Goal: Communication & Community: Answer question/provide support

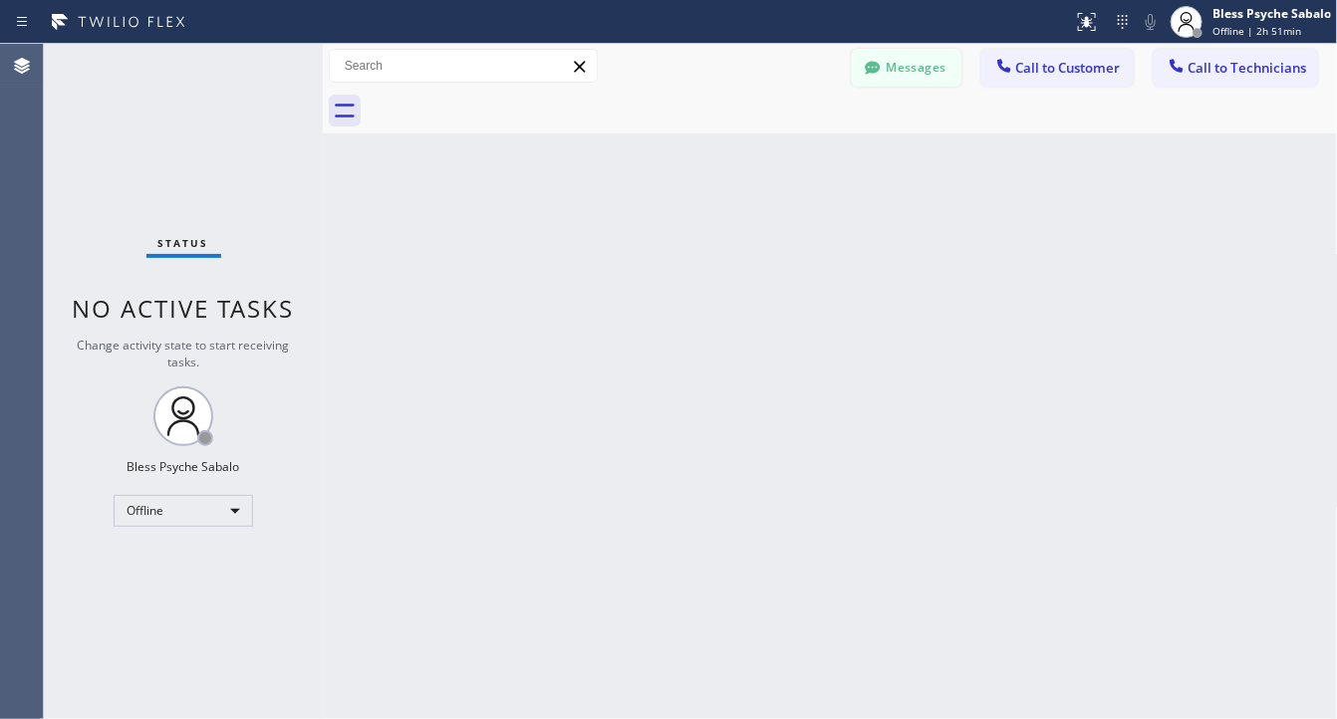
click at [909, 58] on button "Messages" at bounding box center [907, 68] width 110 height 38
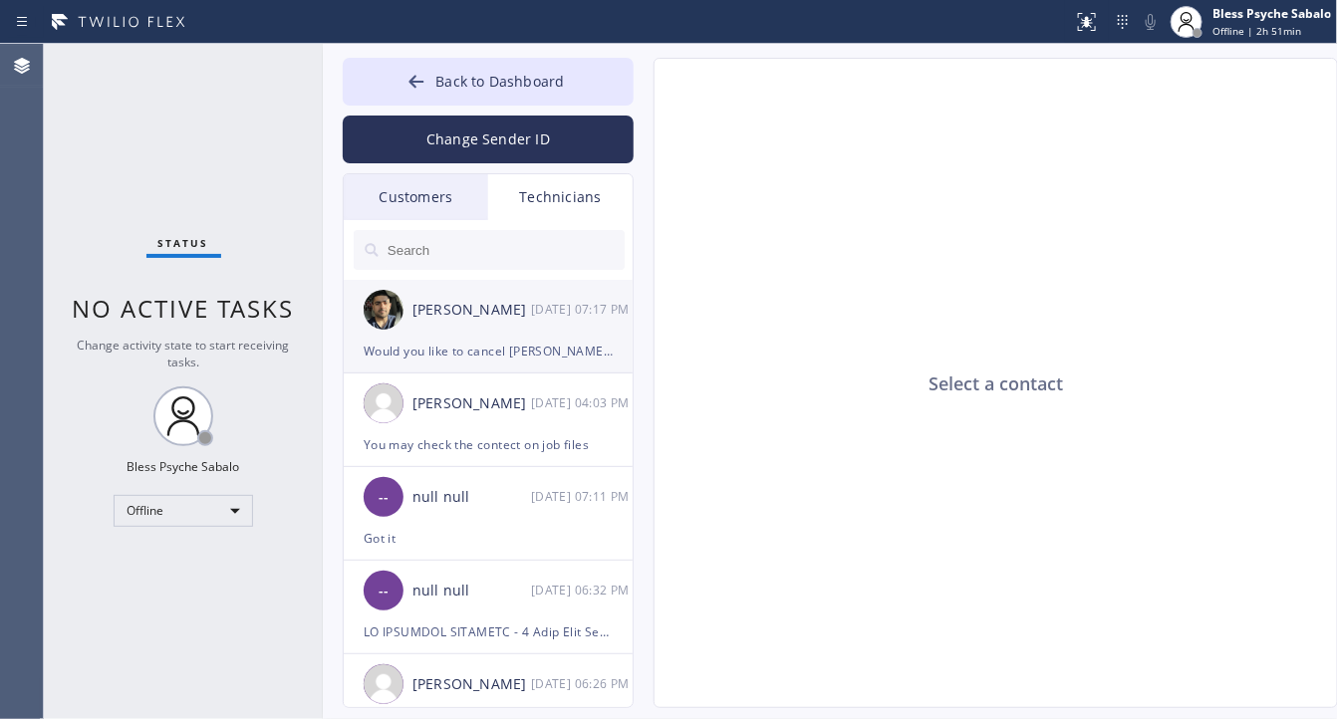
click at [456, 369] on li "Arsen Emirian 10/13 07:17 PM Would you like to cancel Robert work order?" at bounding box center [489, 327] width 291 height 94
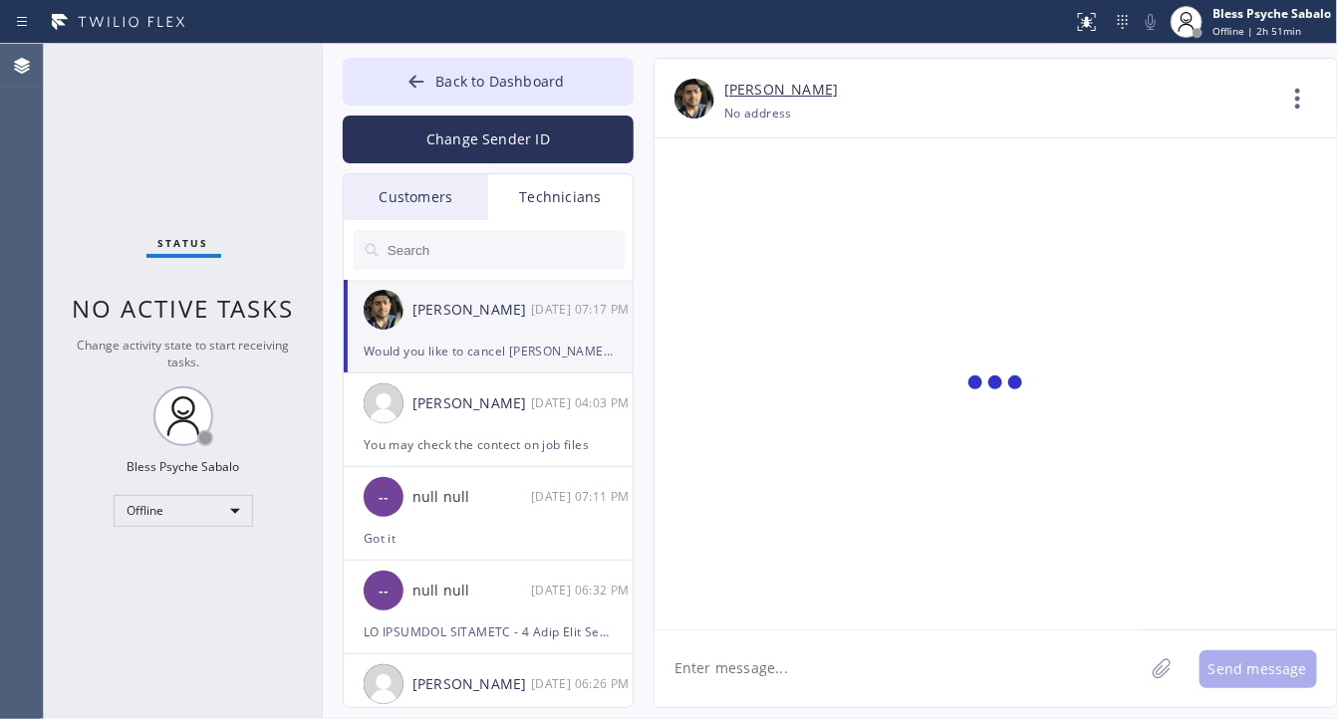
scroll to position [9379, 0]
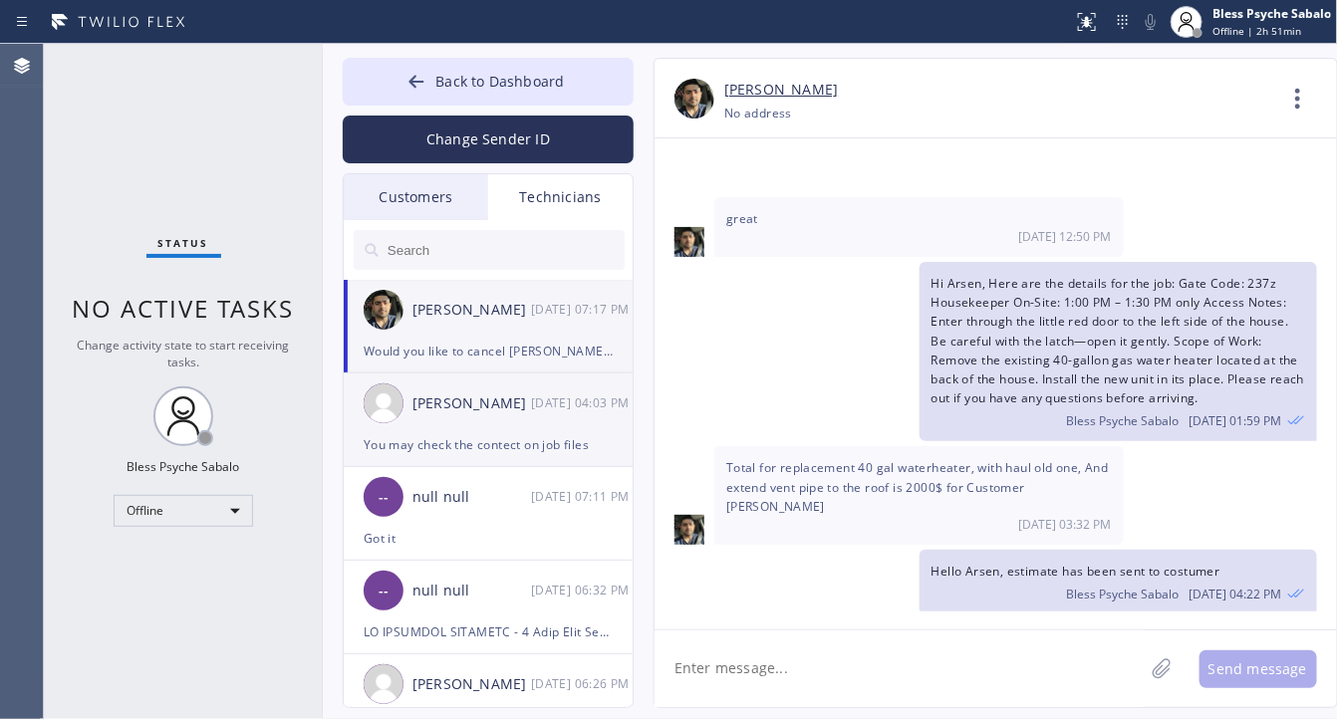
click at [493, 421] on div "[PERSON_NAME] [DATE] 04:03 PM" at bounding box center [489, 404] width 291 height 60
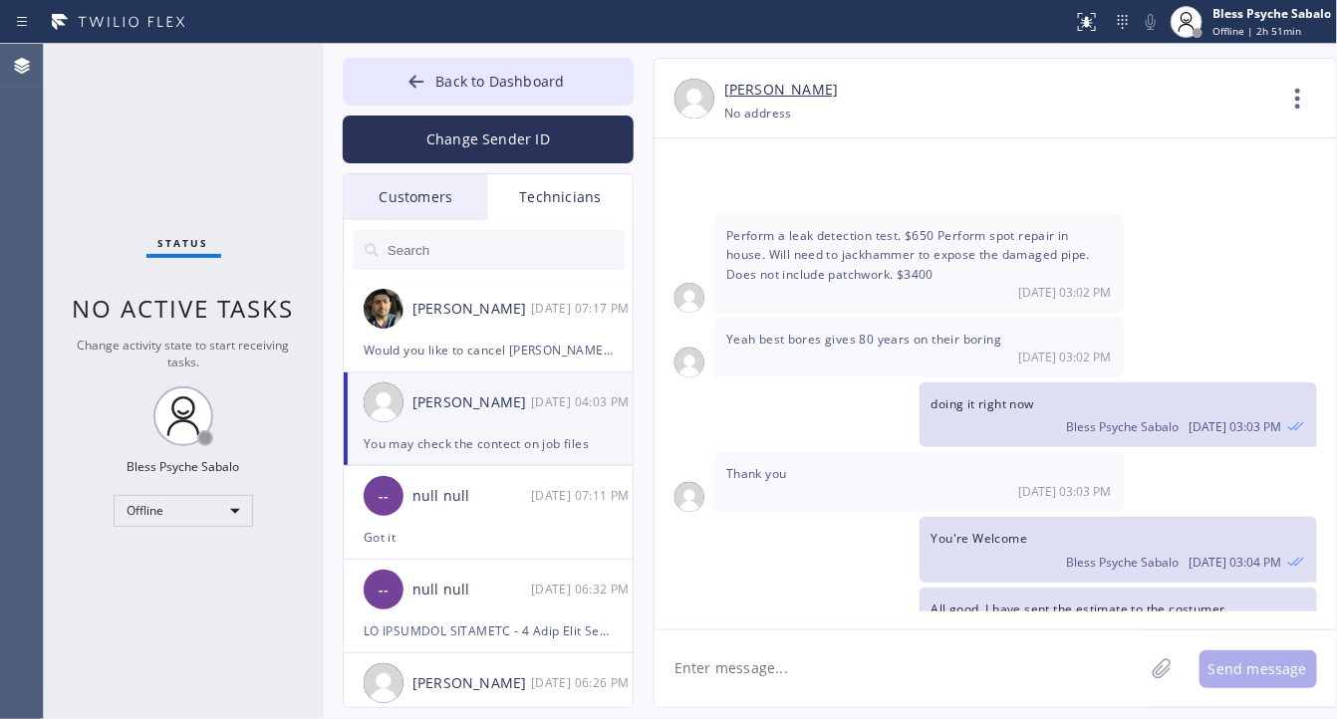
scroll to position [0, 0]
click at [503, 402] on div "[PERSON_NAME]" at bounding box center [472, 404] width 119 height 23
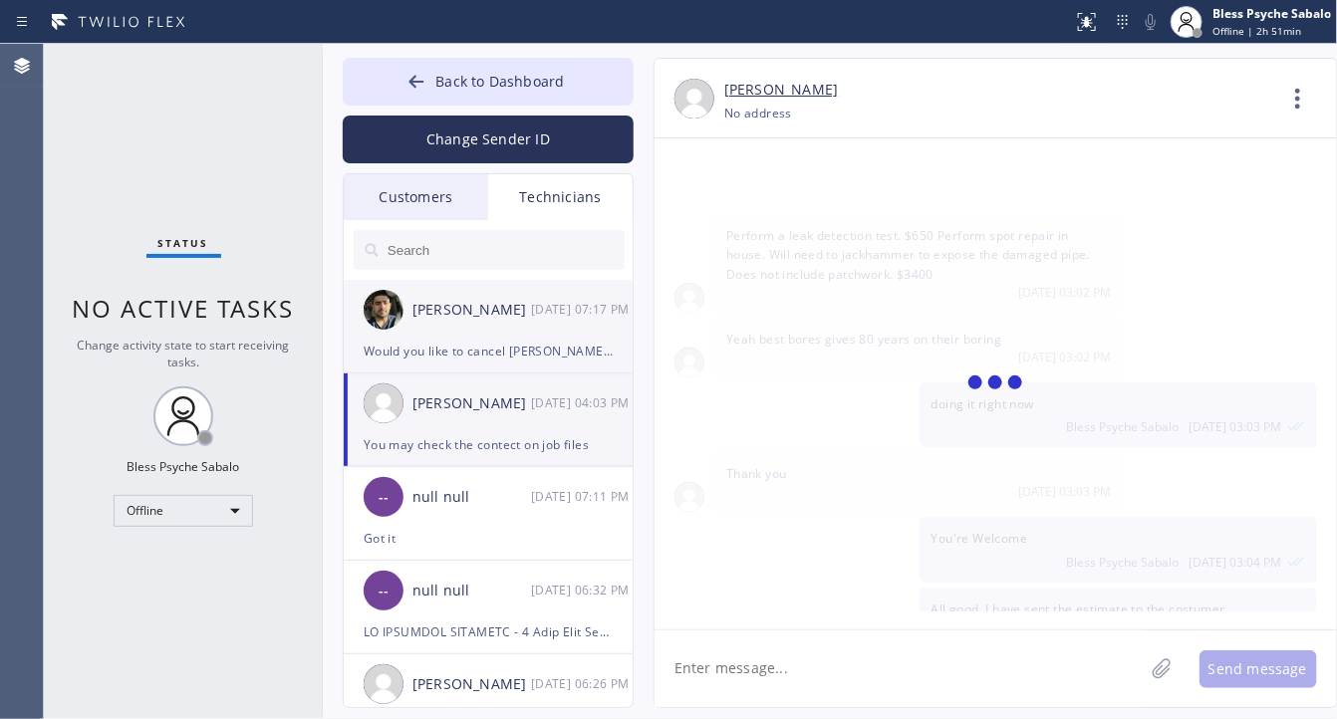
click at [521, 329] on div "[PERSON_NAME] [DATE] 07:17 PM" at bounding box center [489, 310] width 291 height 60
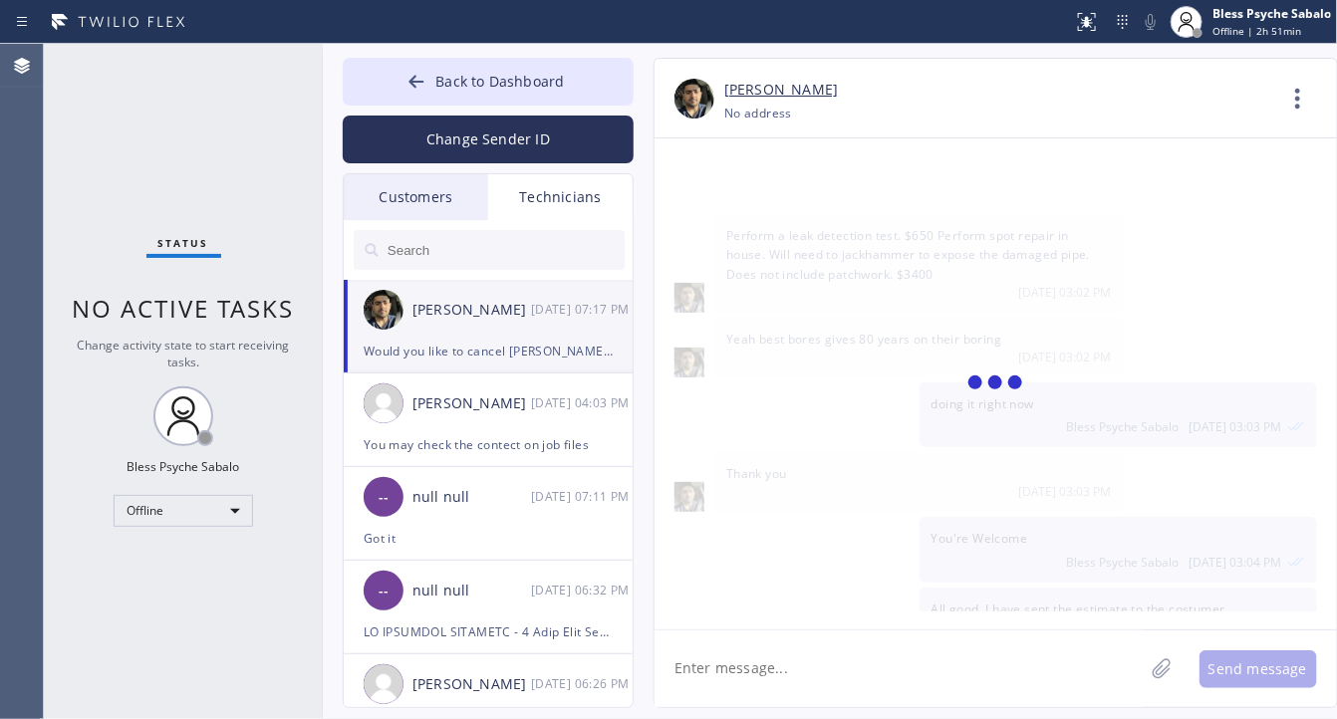
scroll to position [9379, 0]
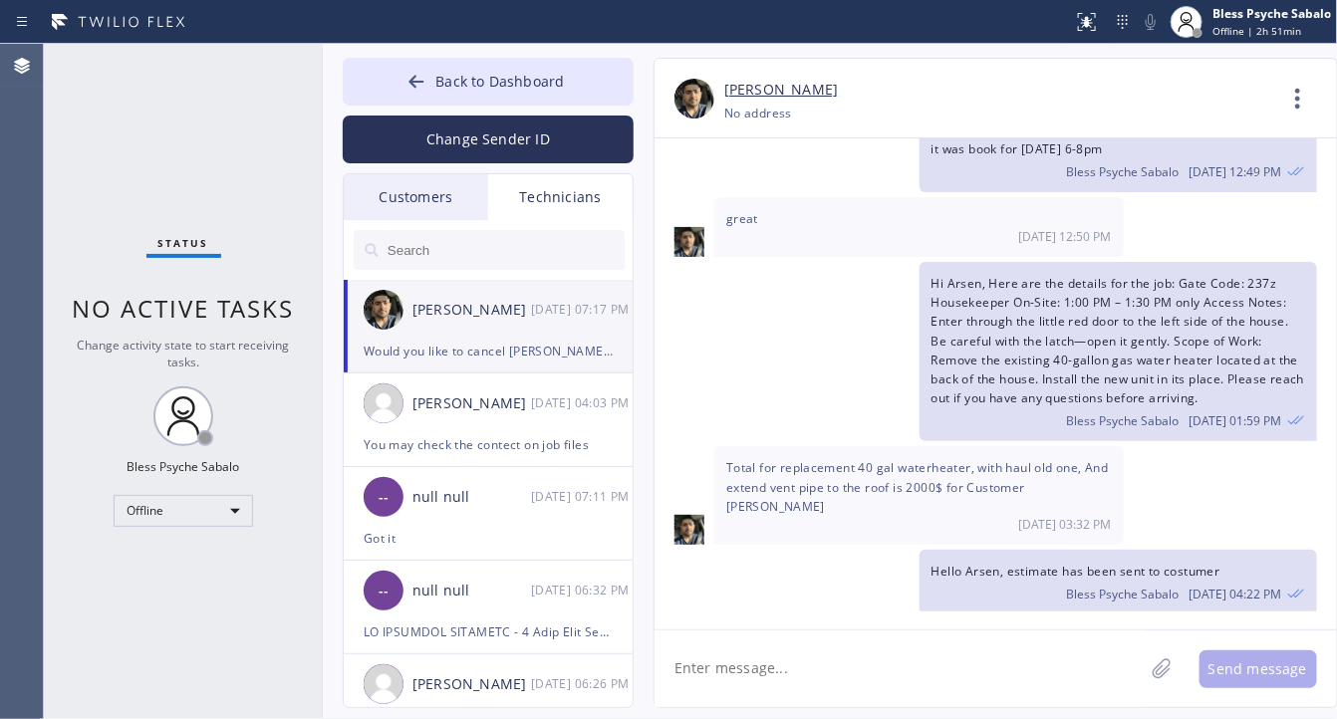
click at [451, 216] on div "Customers" at bounding box center [416, 197] width 144 height 46
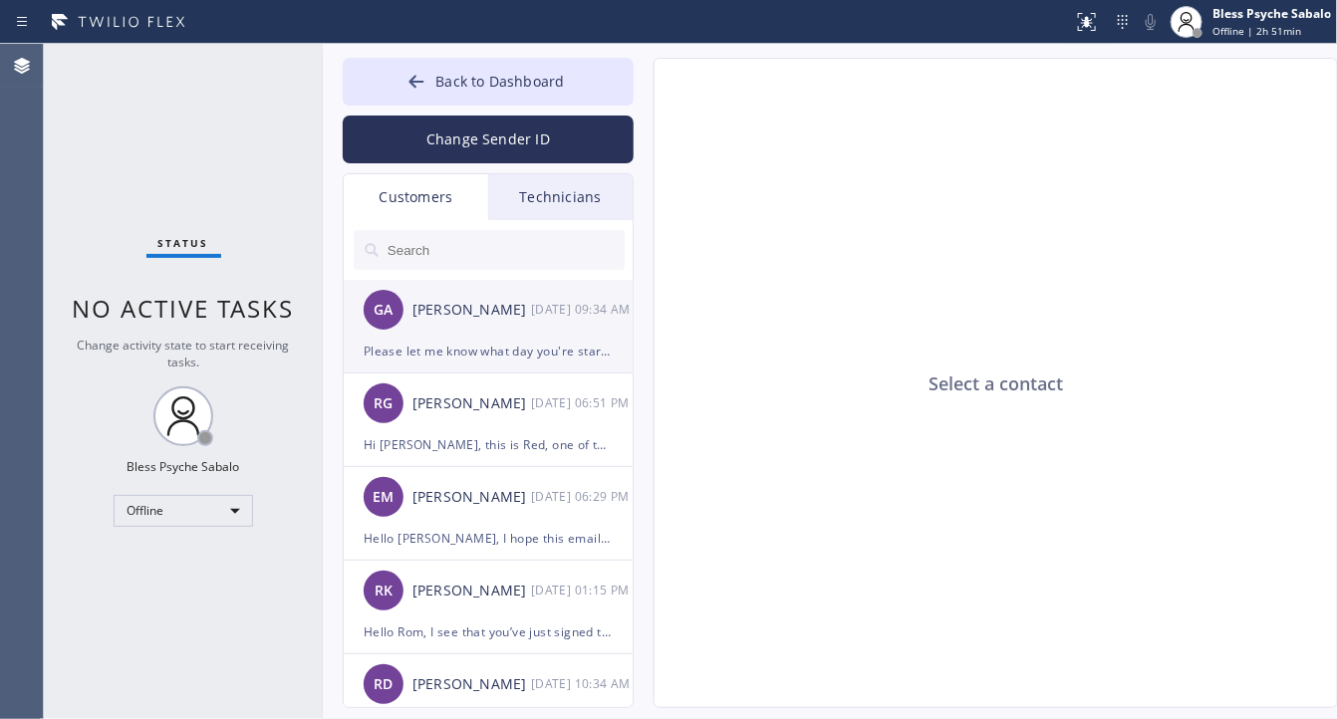
click at [533, 331] on div "GA Giulia Alfajora 10/14 09:34 AM" at bounding box center [489, 310] width 291 height 60
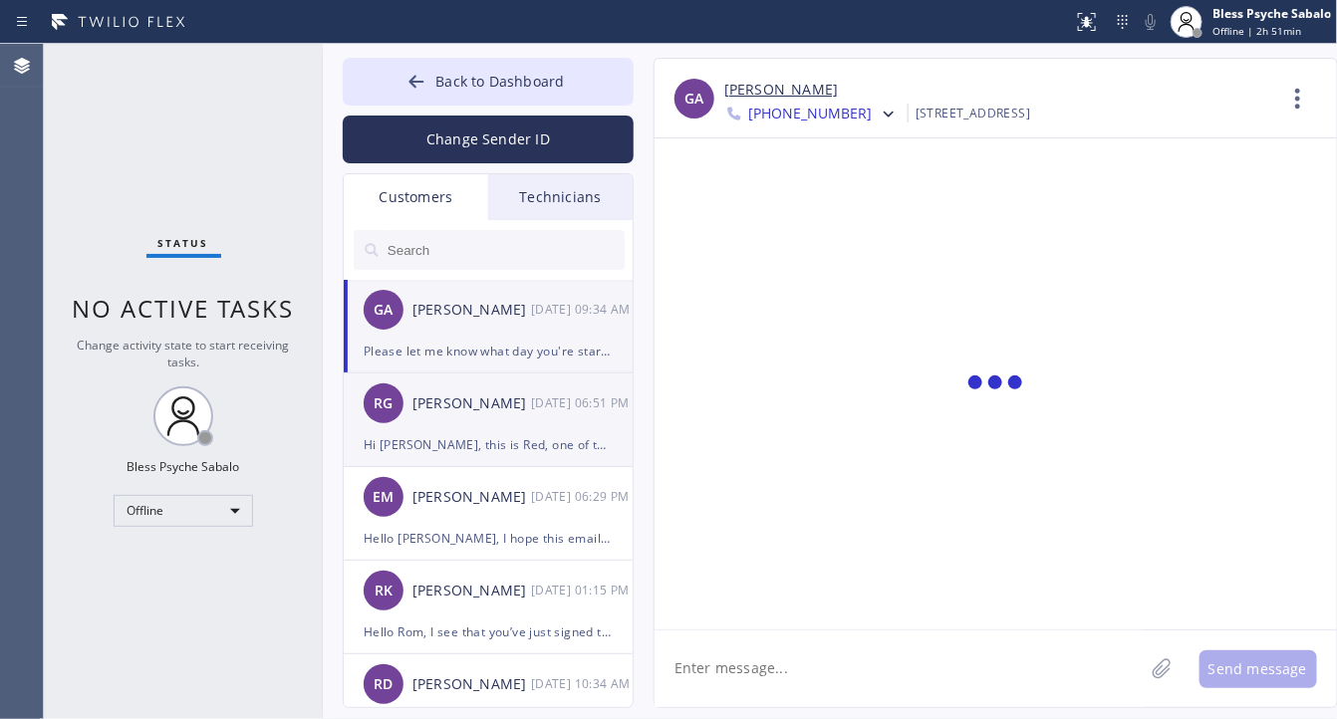
scroll to position [255, 0]
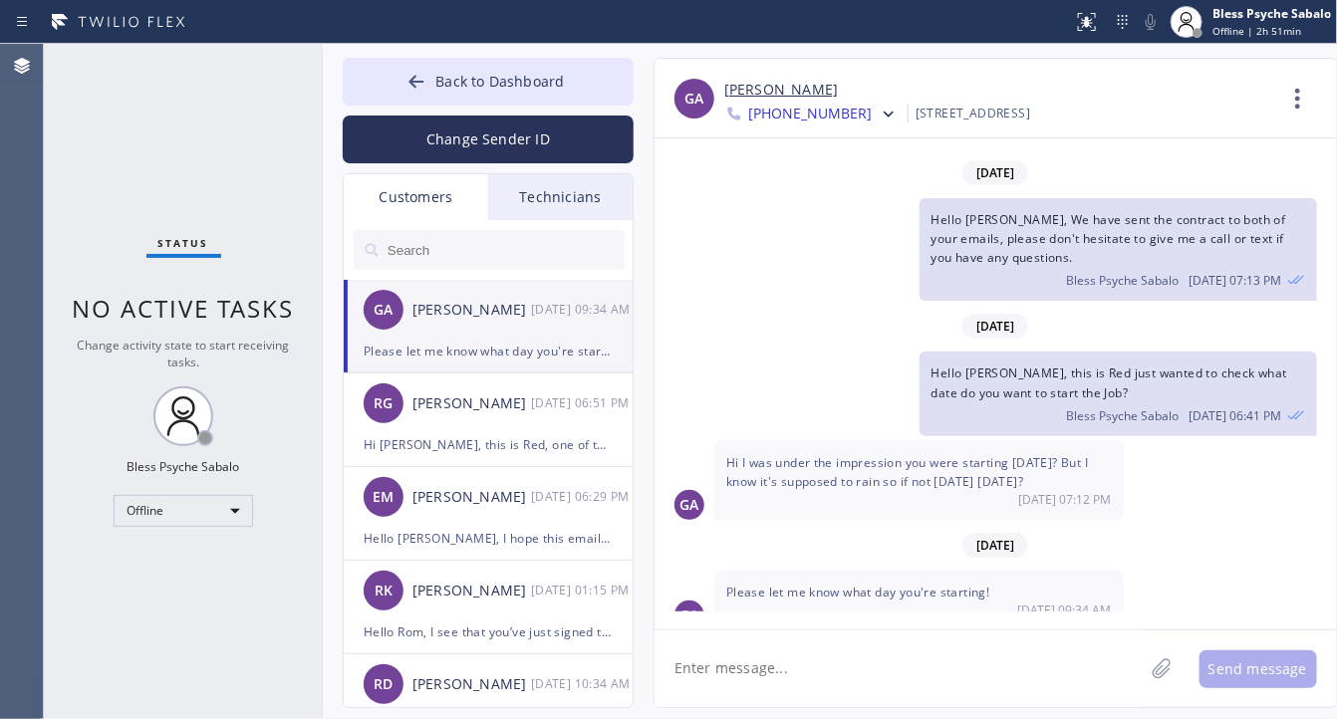
drag, startPoint x: 982, startPoint y: 631, endPoint x: 978, endPoint y: 644, distance: 13.9
click at [978, 643] on textarea at bounding box center [899, 669] width 489 height 77
click at [855, 673] on textarea at bounding box center [899, 669] width 489 height 77
click at [888, 584] on span "Please let me know what day you're starting!" at bounding box center [858, 592] width 264 height 17
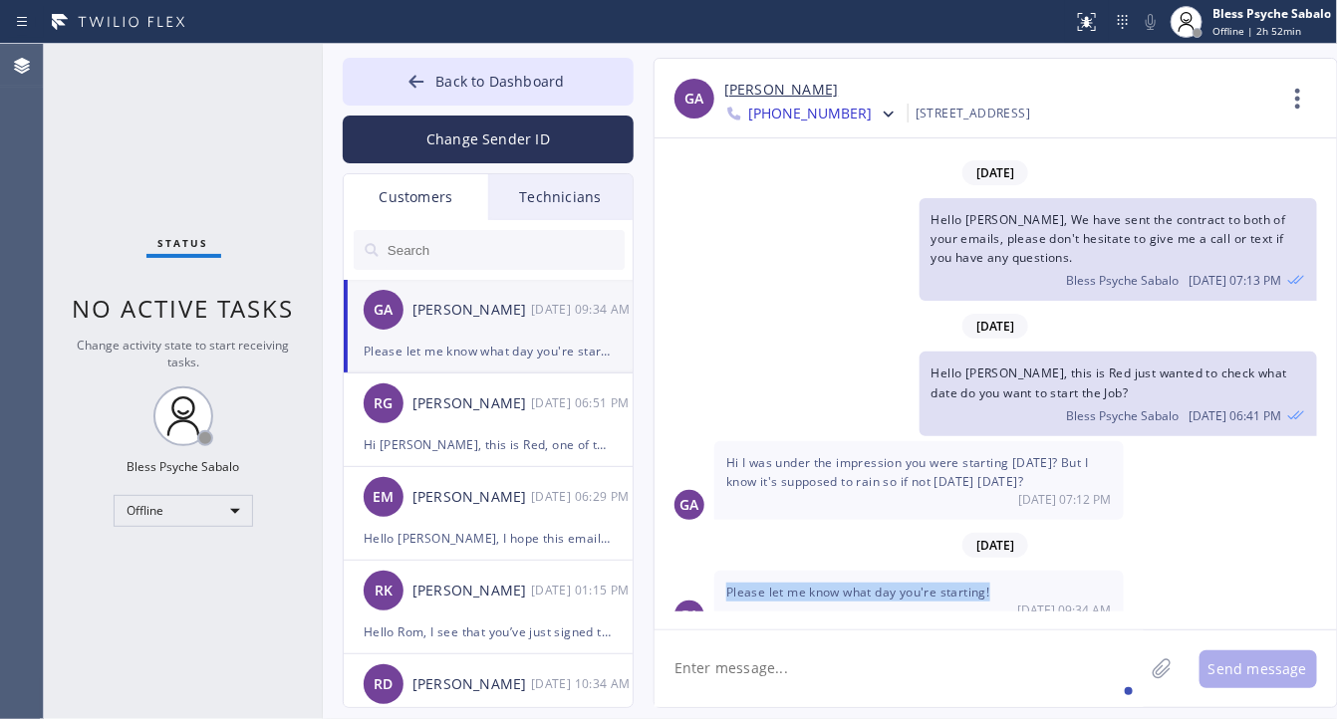
click at [888, 584] on span "Please let me know what day you're starting!" at bounding box center [858, 592] width 264 height 17
click at [855, 664] on textarea at bounding box center [899, 669] width 489 height 77
click at [540, 212] on div "Technicians" at bounding box center [560, 197] width 144 height 46
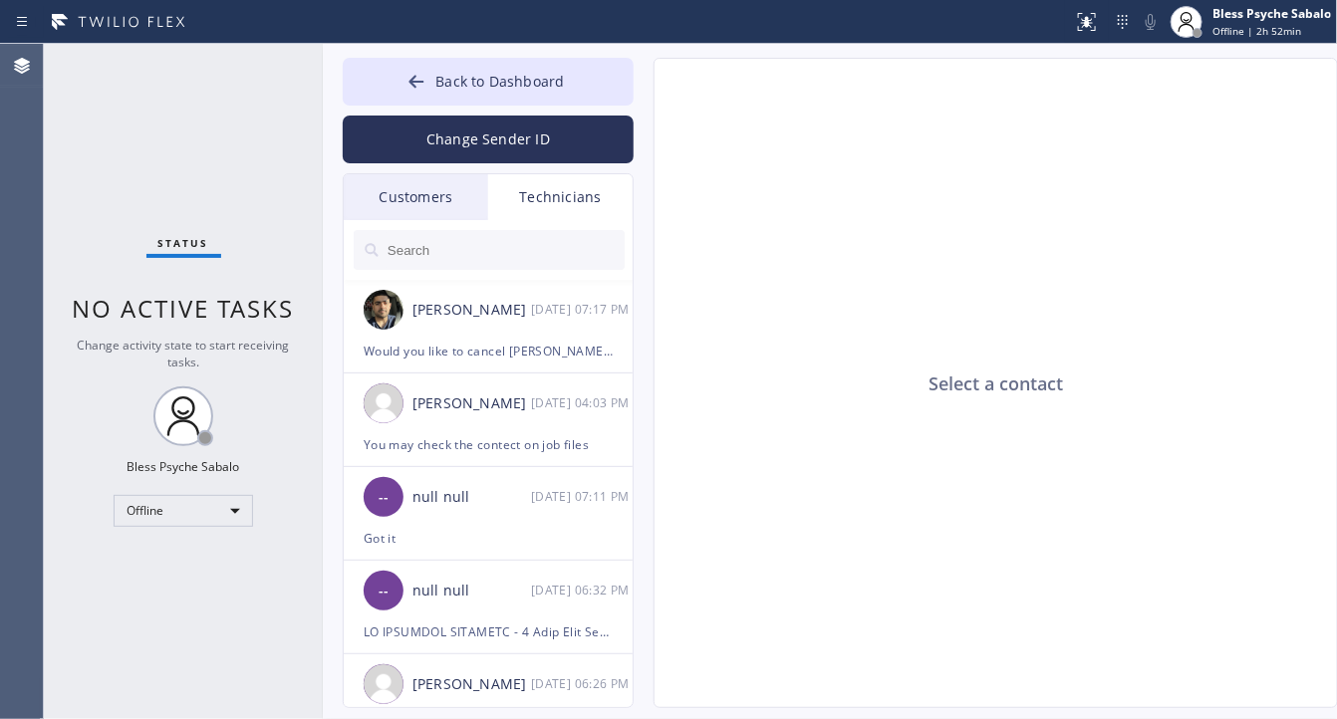
click at [423, 189] on div "Customers" at bounding box center [416, 197] width 144 height 46
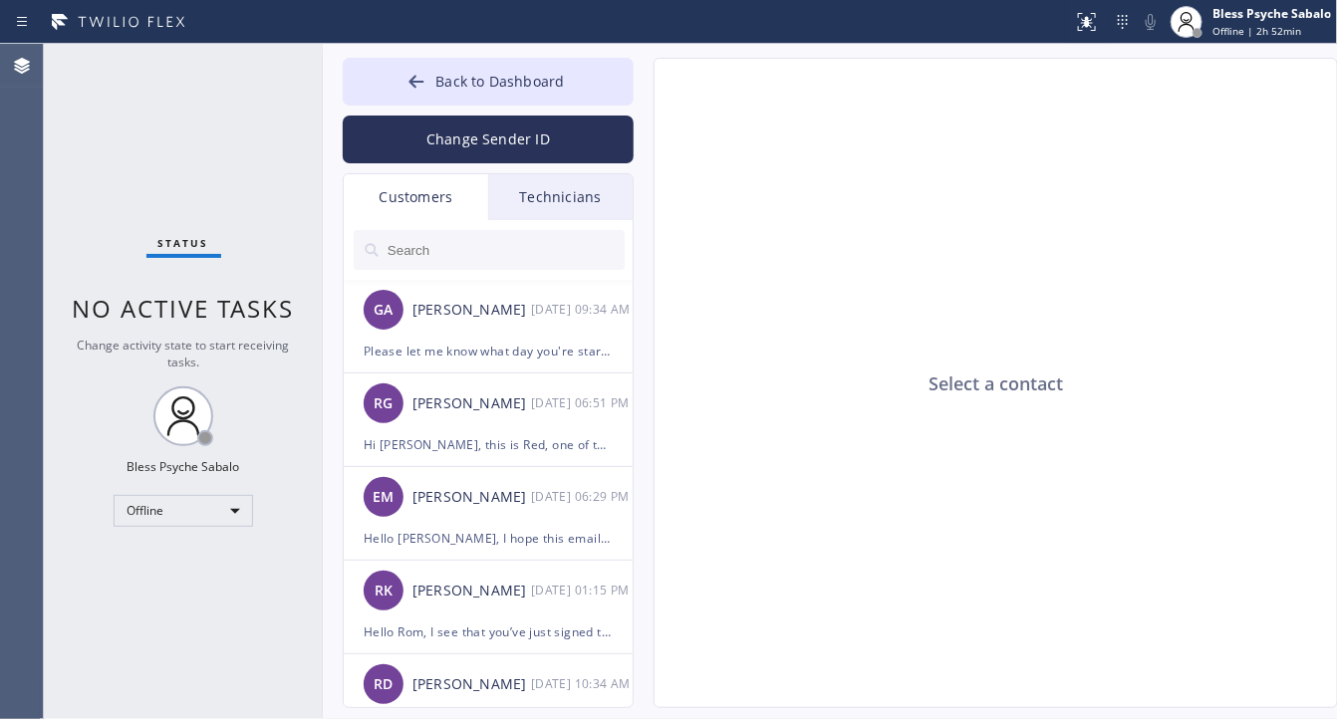
click at [556, 220] on div at bounding box center [489, 250] width 291 height 60
click at [574, 210] on div "Technicians" at bounding box center [560, 197] width 144 height 46
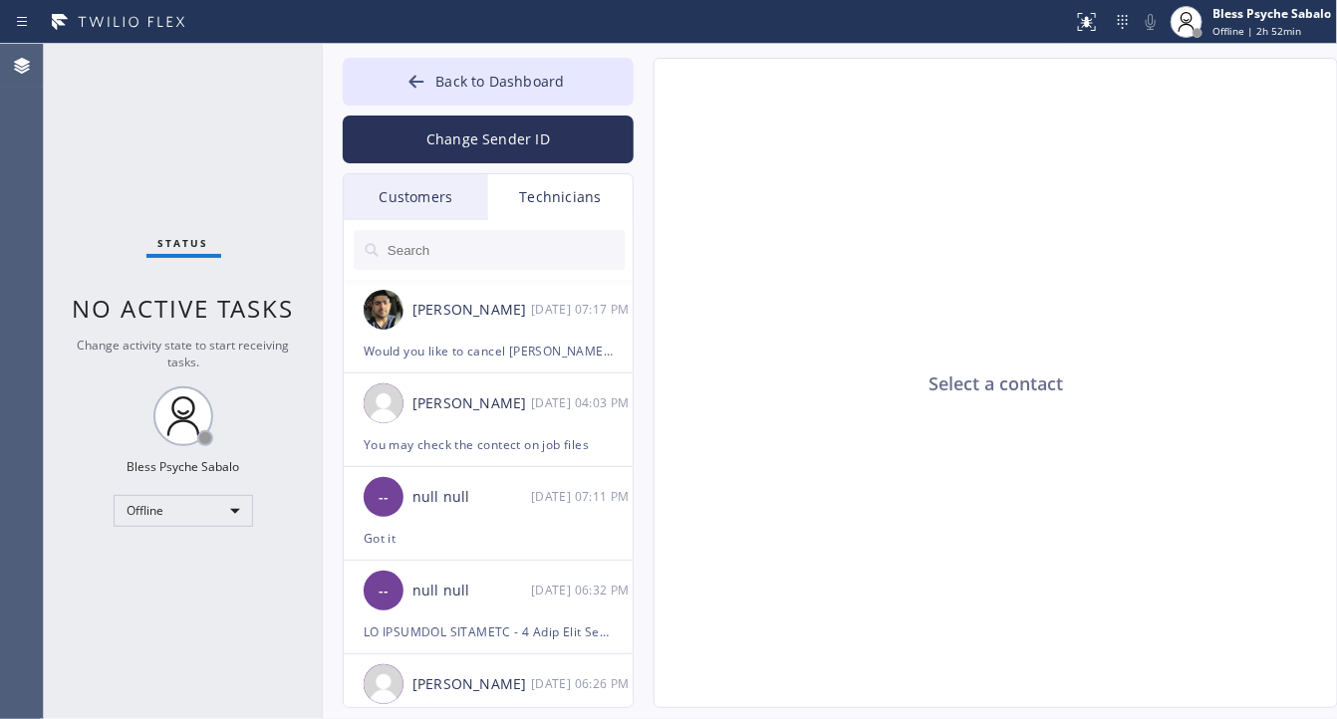
click at [938, 340] on div "Select a contact" at bounding box center [997, 384] width 685 height 651
click at [573, 73] on button "Back to Dashboard" at bounding box center [488, 82] width 291 height 48
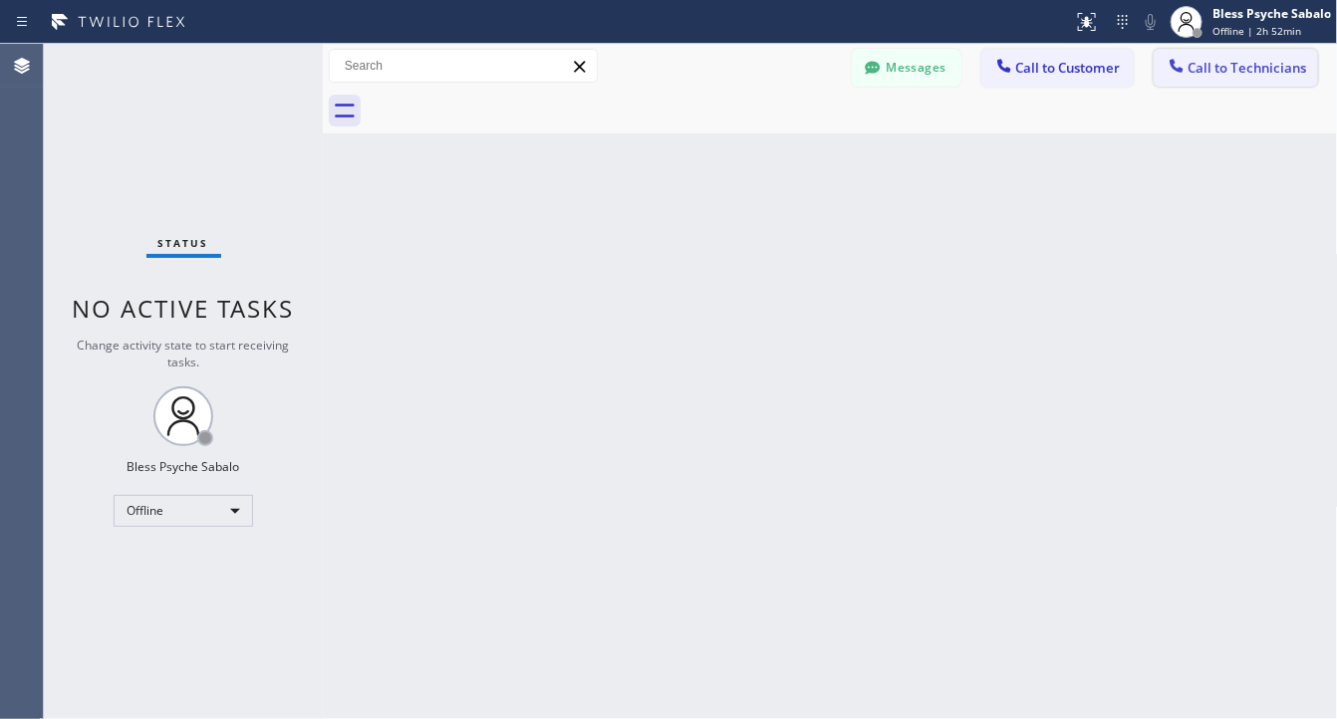
click at [1275, 75] on span "Call to Technicians" at bounding box center [1248, 68] width 119 height 18
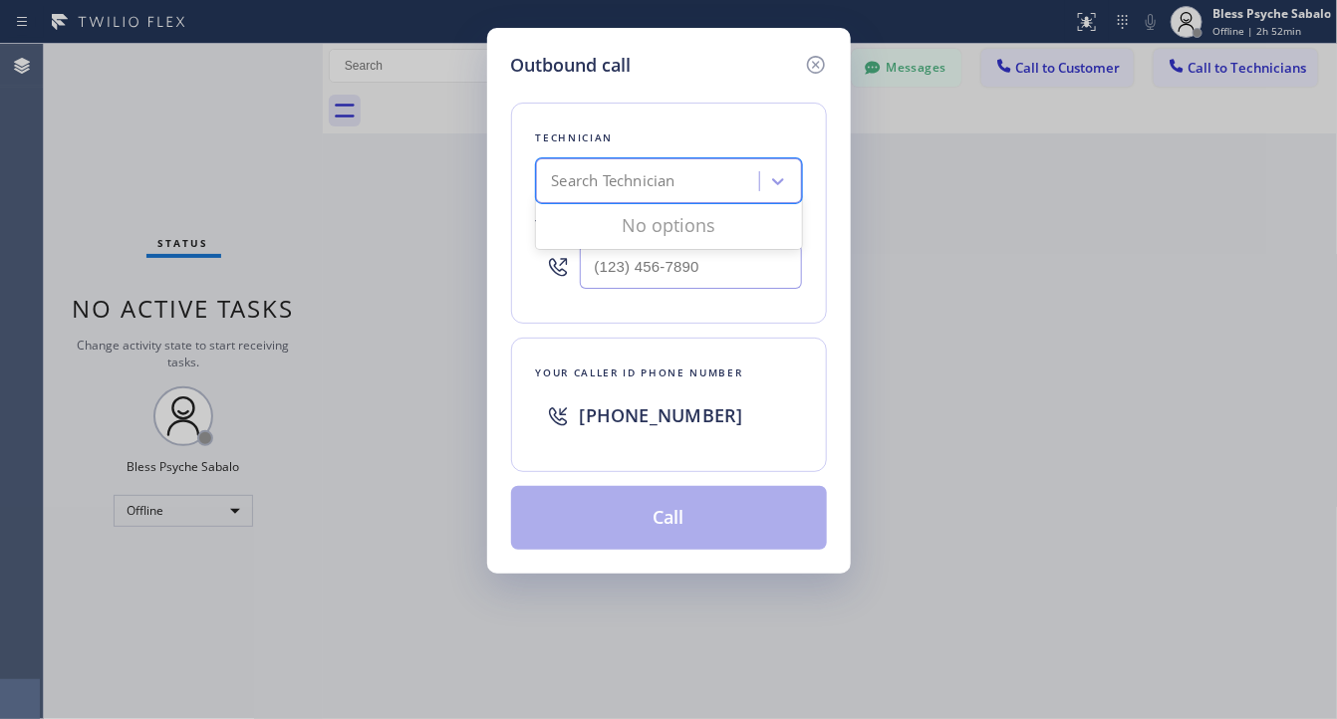
click at [707, 182] on div "Search Technician" at bounding box center [650, 181] width 217 height 35
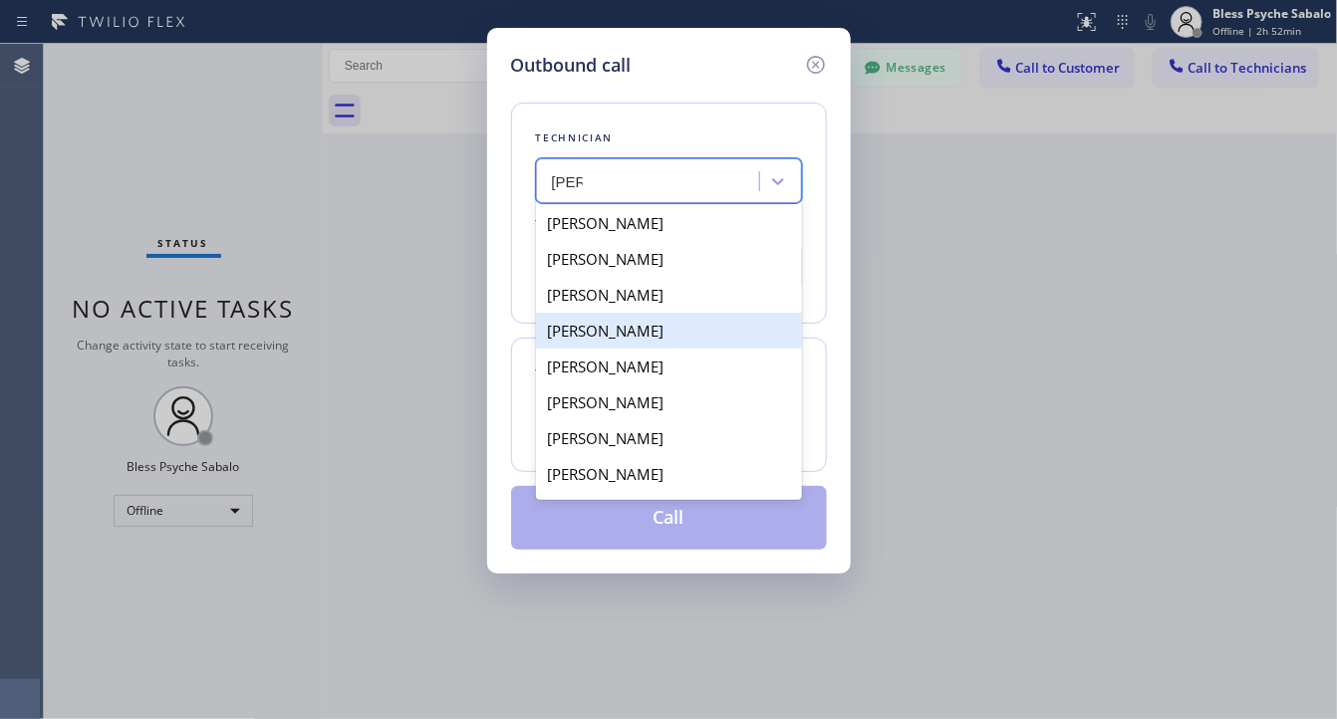
type input "Alex"
click at [823, 50] on div "Outbound call Technician option Alexey Pavlovsky focused, 4 of 10. 10 results a…" at bounding box center [669, 301] width 364 height 546
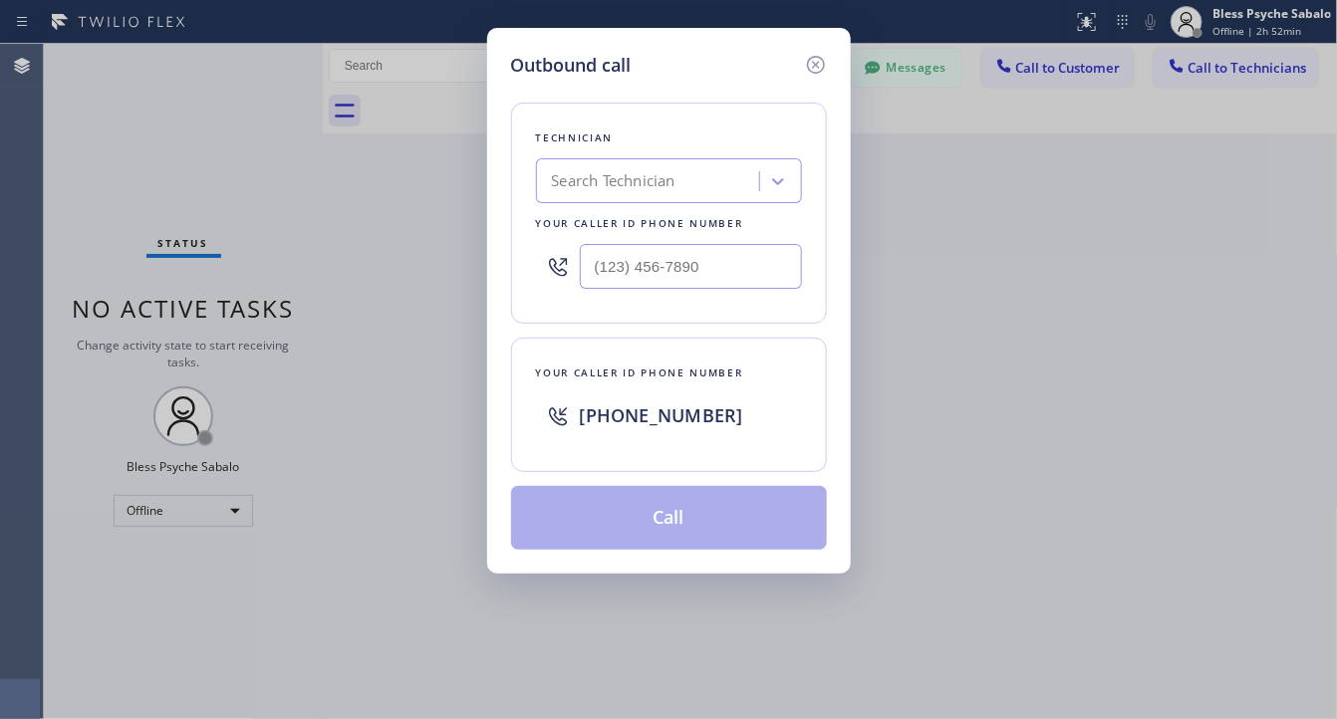
click at [809, 56] on icon at bounding box center [816, 65] width 24 height 24
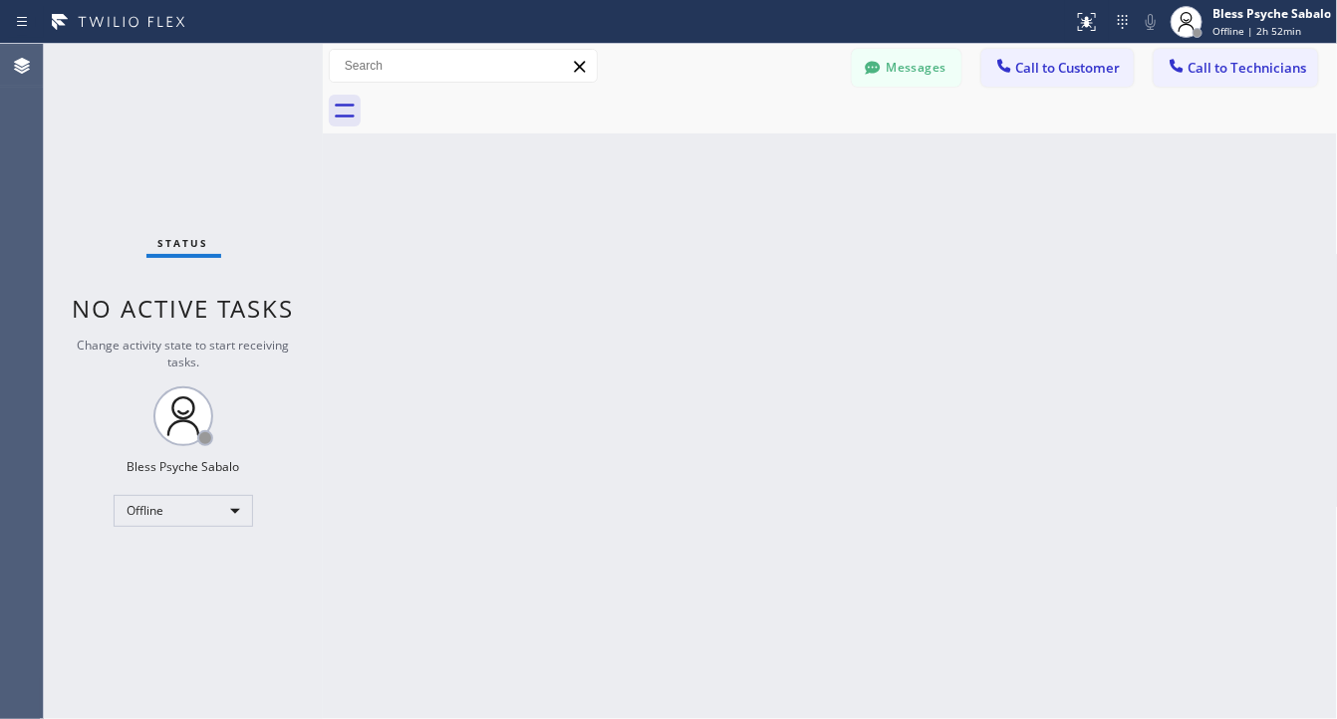
drag, startPoint x: 875, startPoint y: 176, endPoint x: 895, endPoint y: 93, distance: 86.0
click at [877, 171] on div "Back to Dashboard Change Sender ID Customers Technicians GA Giulia Alfajora 10/…" at bounding box center [830, 382] width 1015 height 676
click at [898, 85] on button "Messages" at bounding box center [907, 68] width 110 height 38
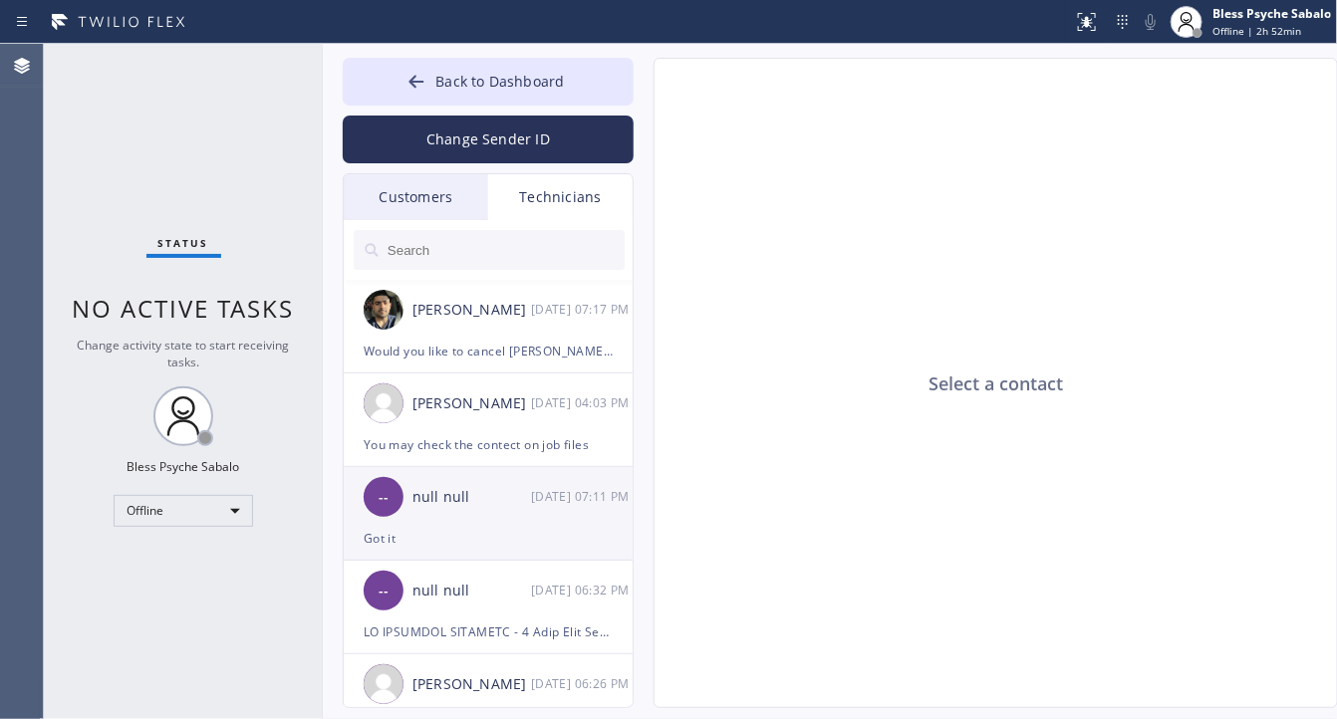
click at [499, 541] on div "Got it" at bounding box center [488, 538] width 249 height 23
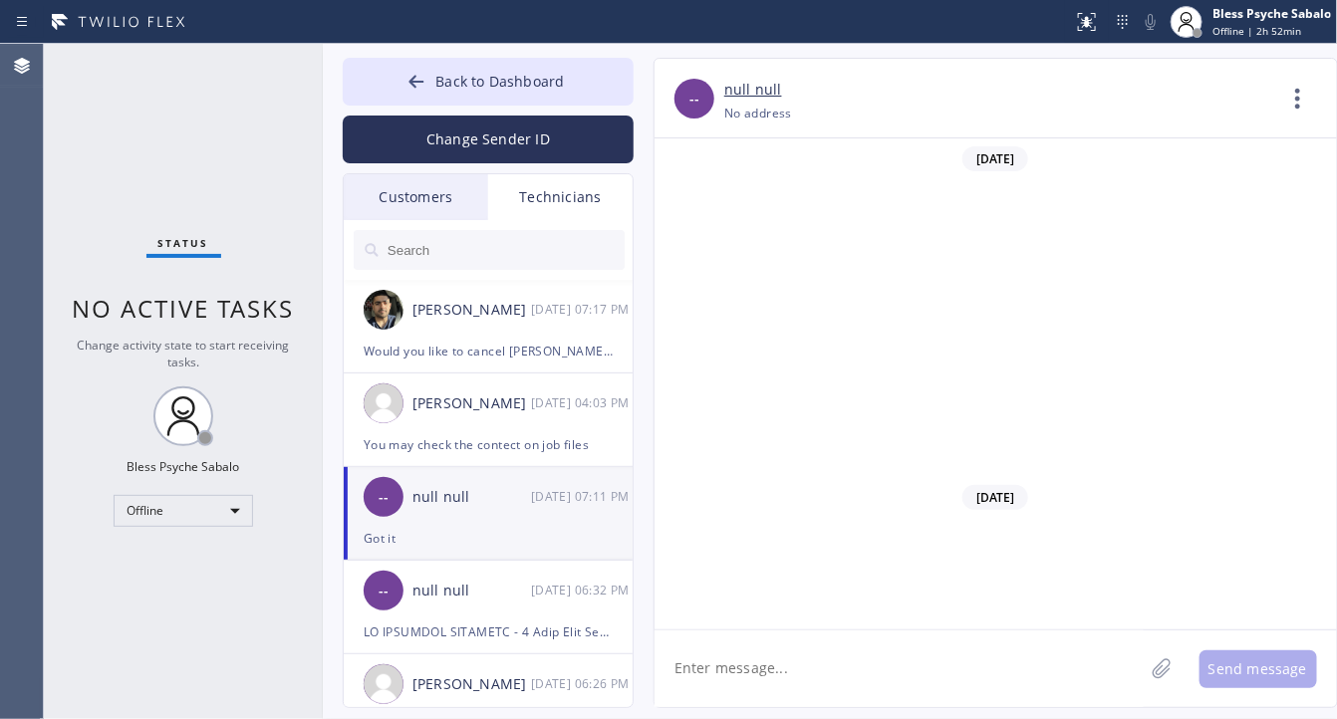
scroll to position [14110, 0]
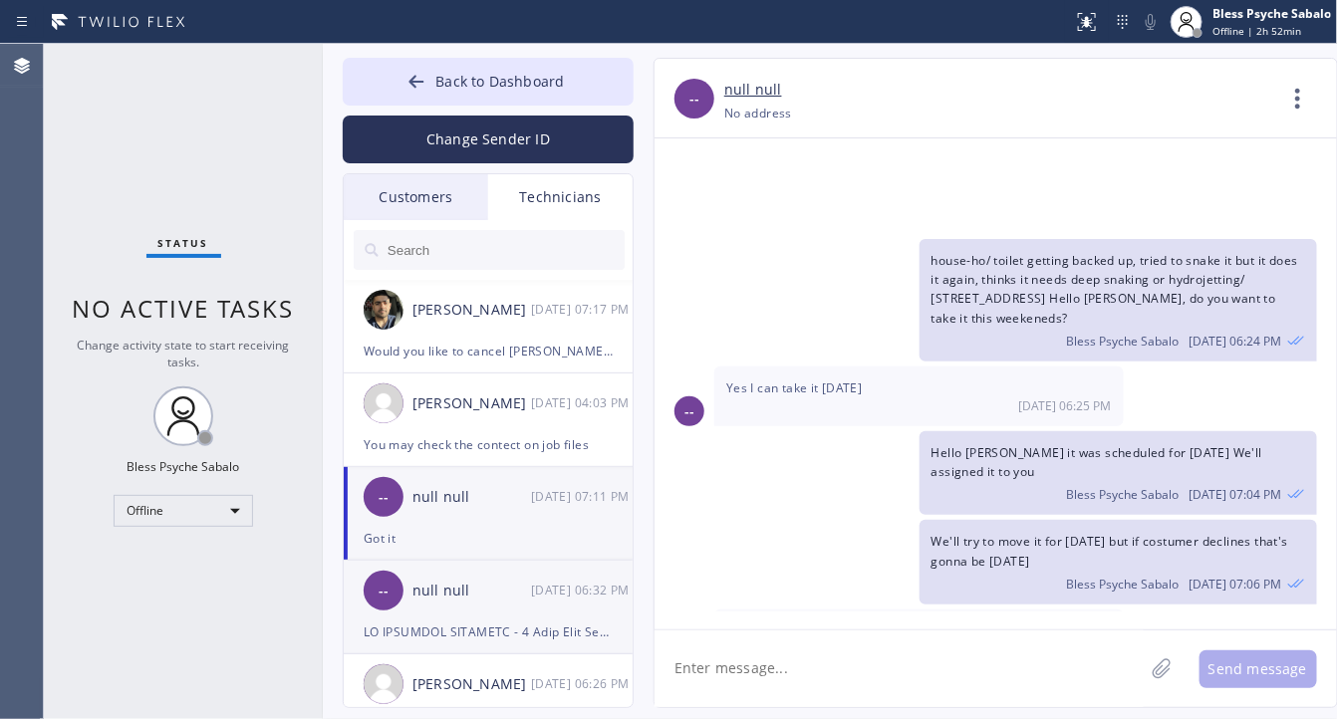
click at [434, 594] on div "null null" at bounding box center [472, 591] width 119 height 23
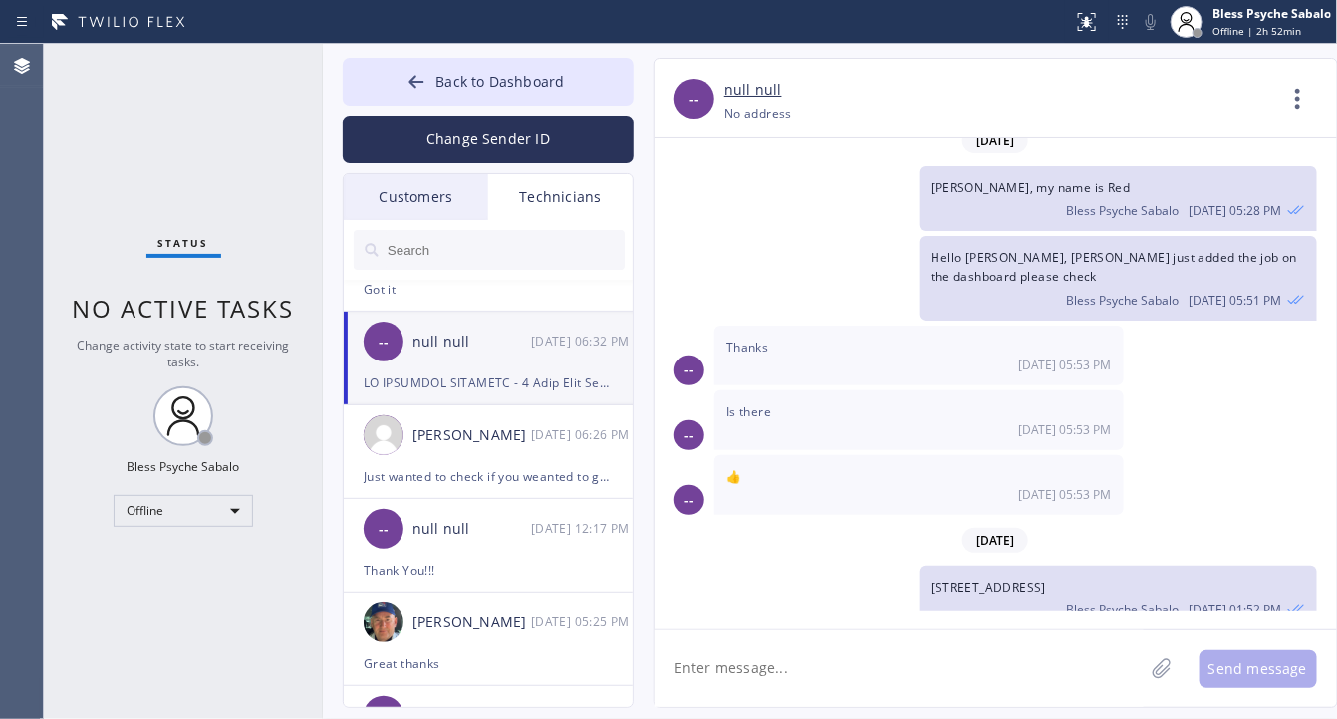
scroll to position [0, 0]
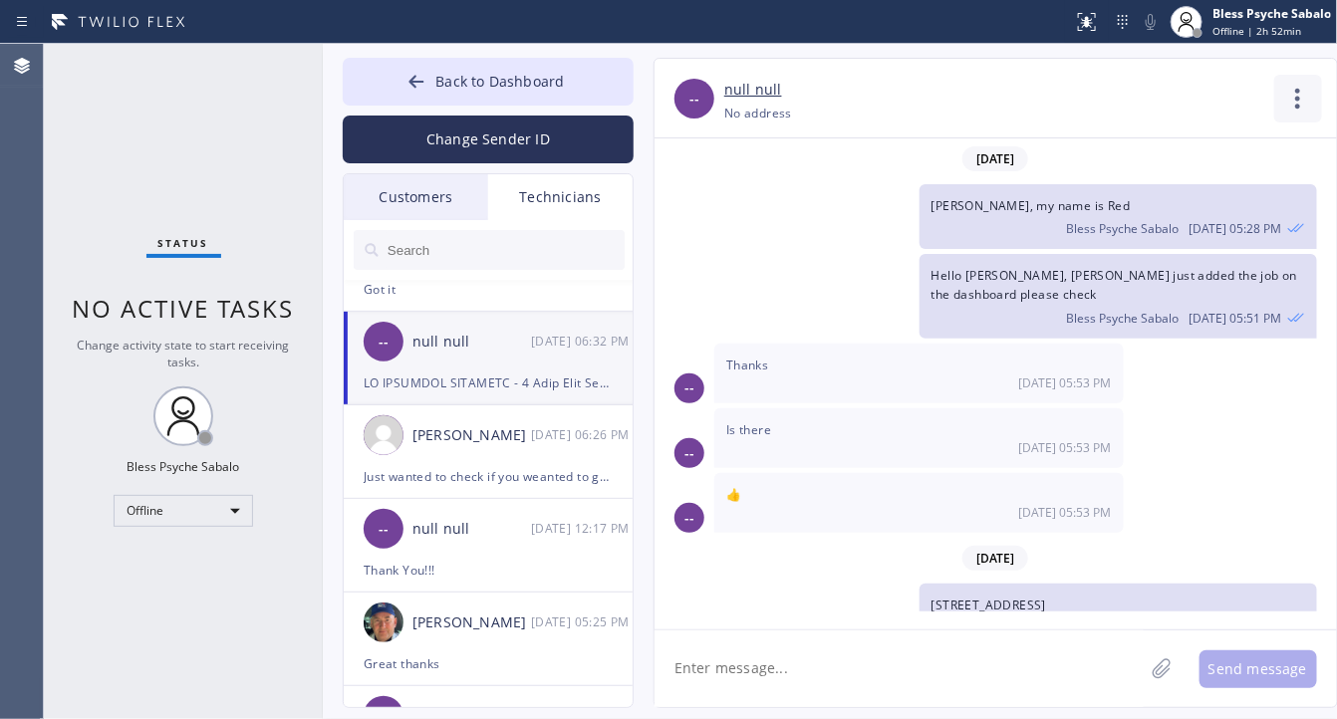
click at [1306, 101] on icon at bounding box center [1298, 99] width 48 height 48
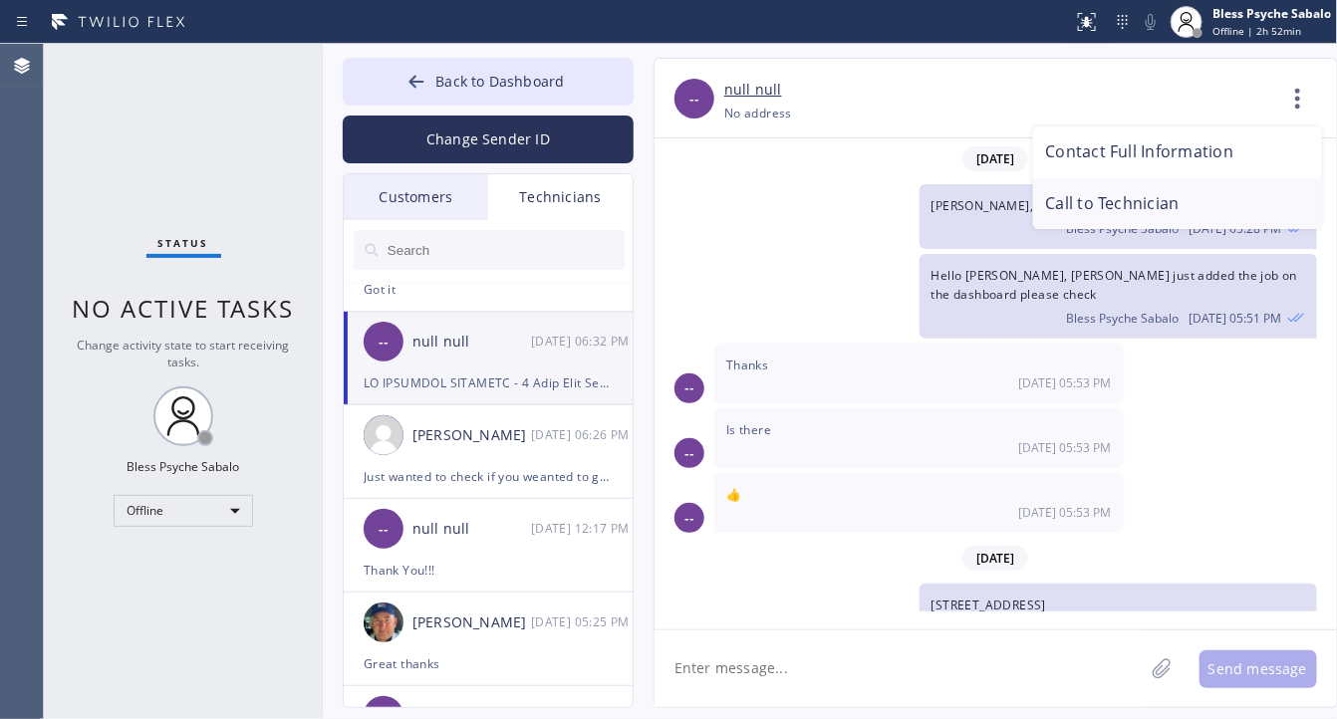
click at [1167, 200] on li "Call to Technician" at bounding box center [1177, 204] width 289 height 52
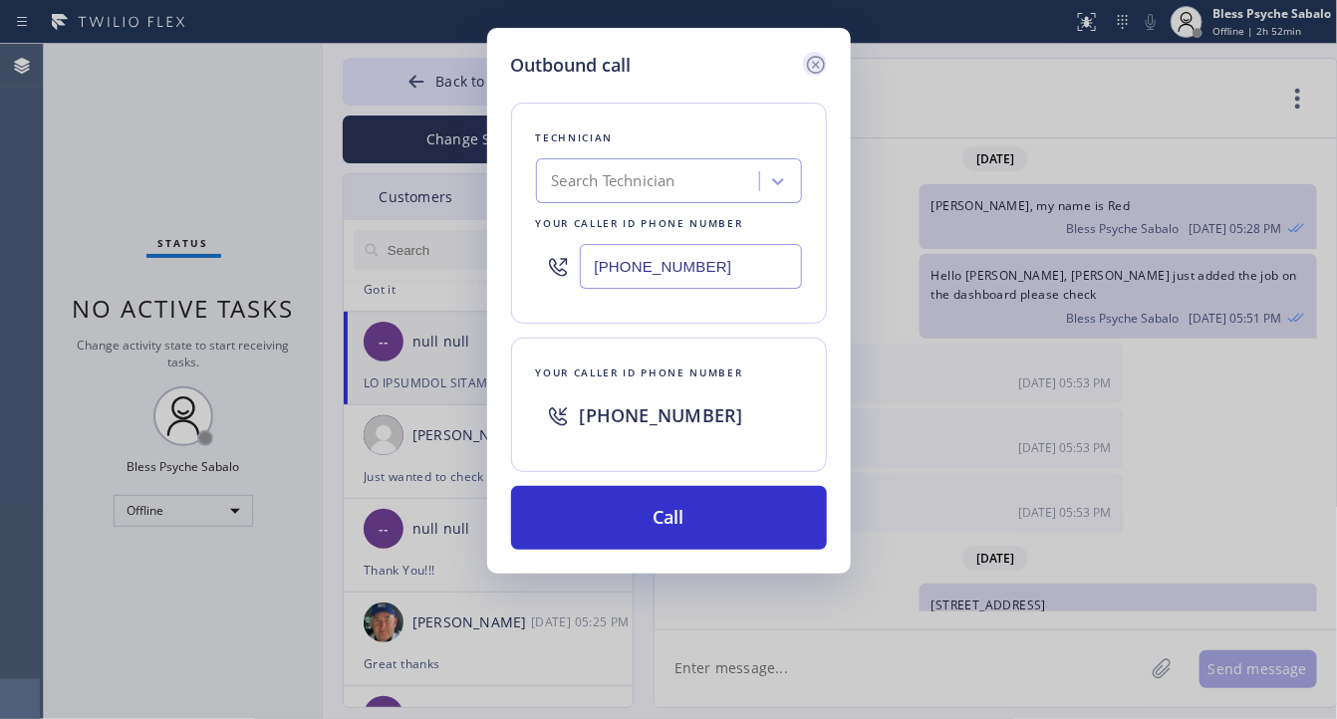
click at [818, 50] on div "Outbound call Technician Search Technician Your caller id phone number (669) 23…" at bounding box center [669, 301] width 364 height 546
click at [810, 66] on icon at bounding box center [816, 65] width 24 height 24
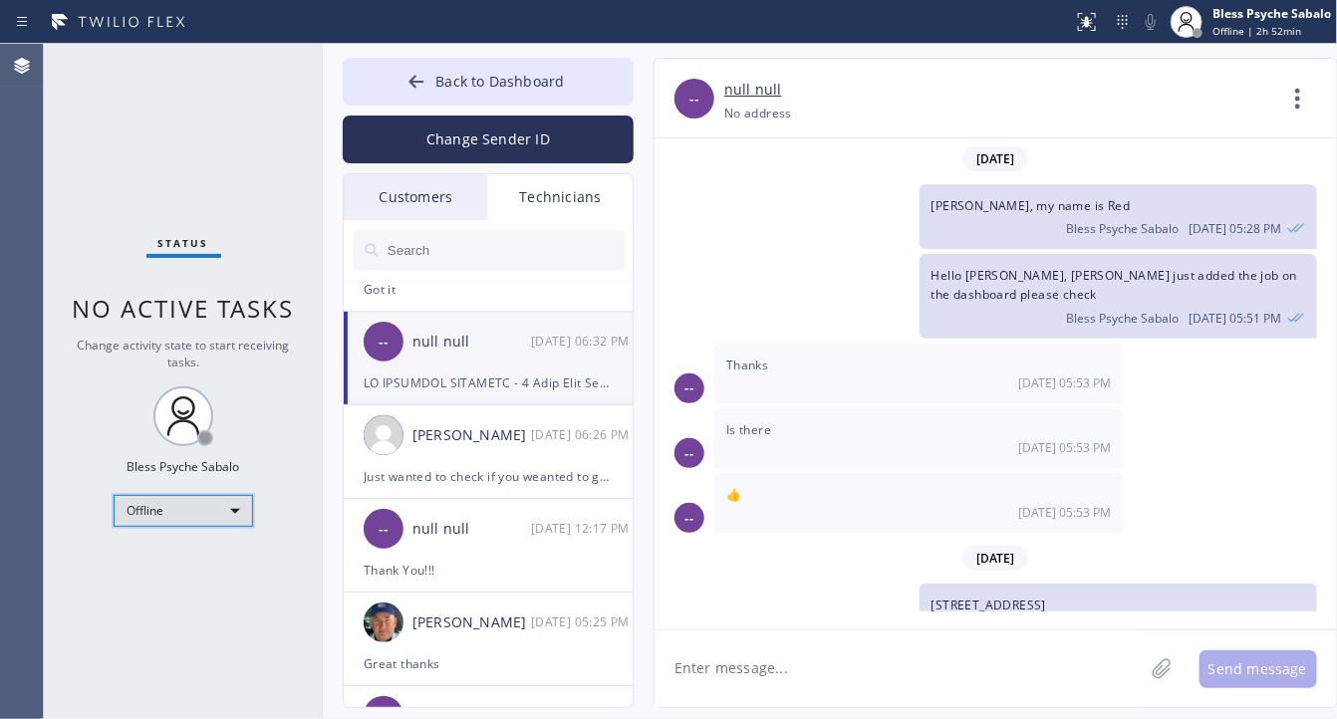
click at [150, 523] on div "Offline" at bounding box center [184, 511] width 140 height 32
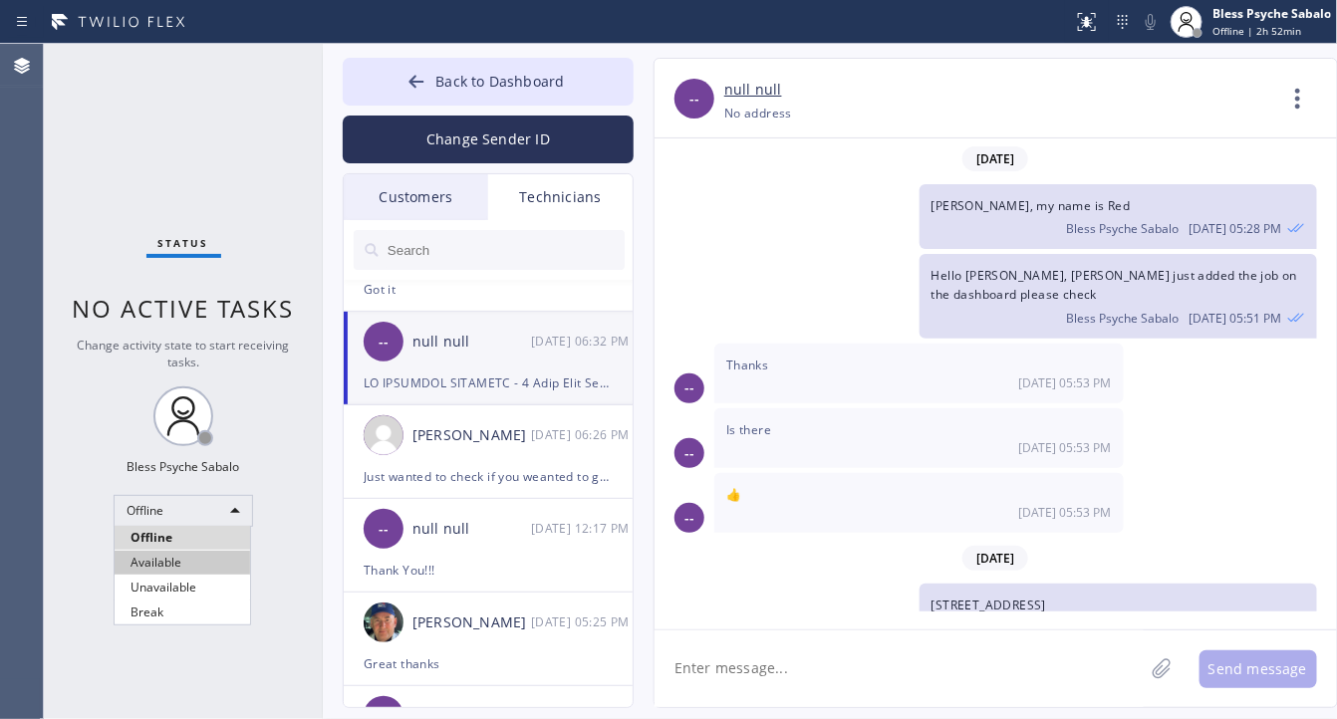
click at [161, 555] on li "Available" at bounding box center [183, 563] width 136 height 24
click at [232, 385] on div "Status No active tasks Change activity state to start receiving tasks. Bless Ps…" at bounding box center [183, 382] width 279 height 676
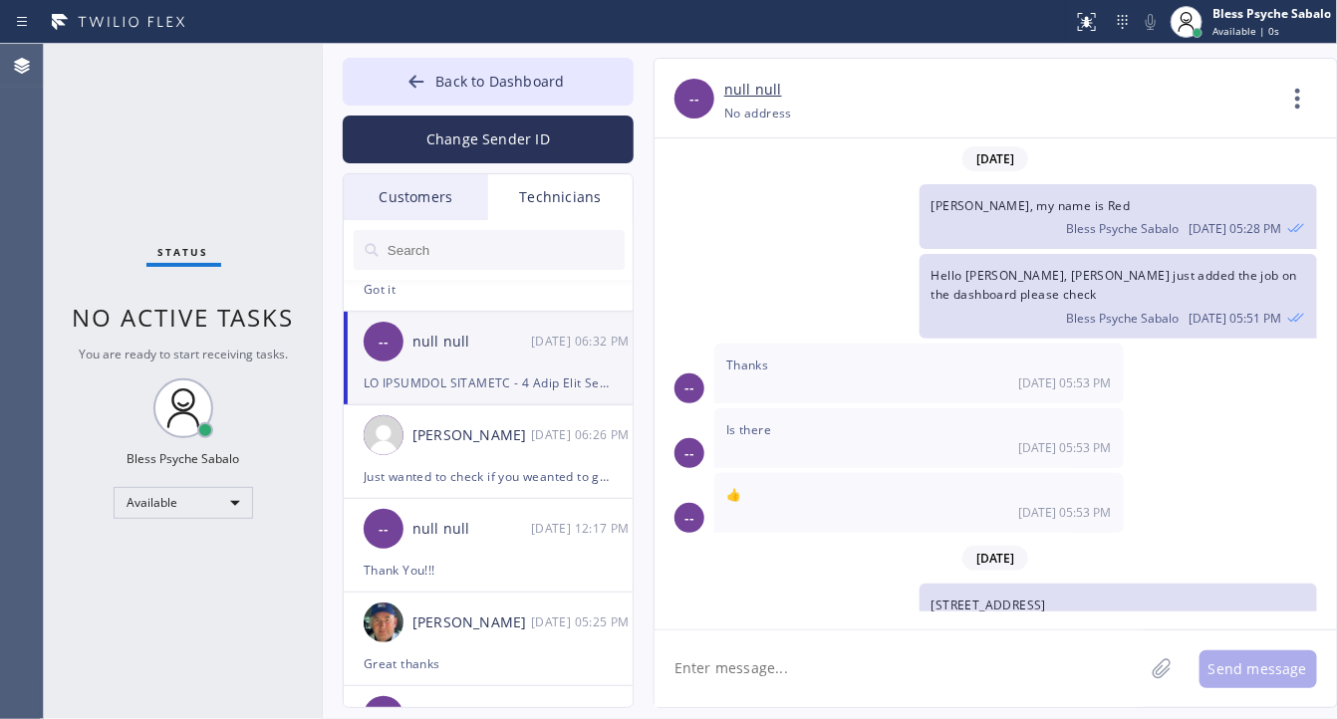
drag, startPoint x: 1283, startPoint y: 111, endPoint x: 1286, endPoint y: 101, distance: 10.4
click at [1286, 103] on icon at bounding box center [1298, 99] width 48 height 48
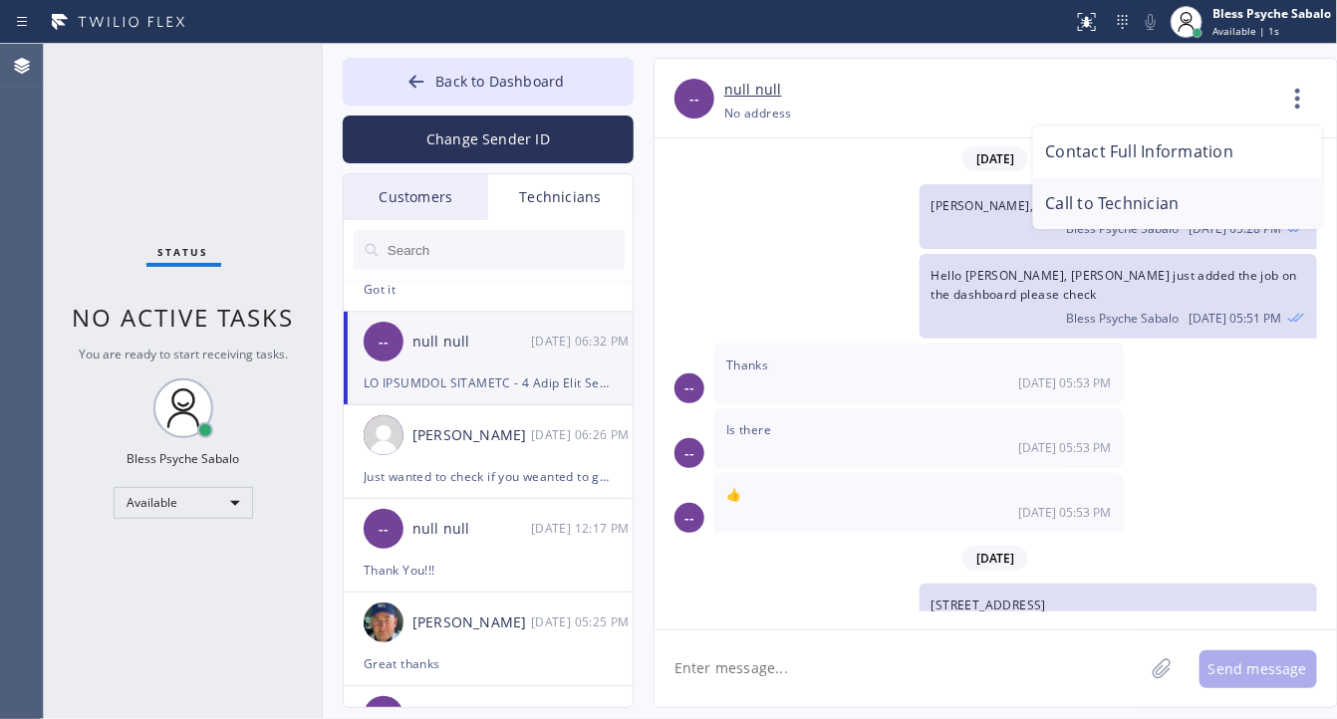
click at [1132, 206] on li "Call to Technician" at bounding box center [1177, 204] width 289 height 52
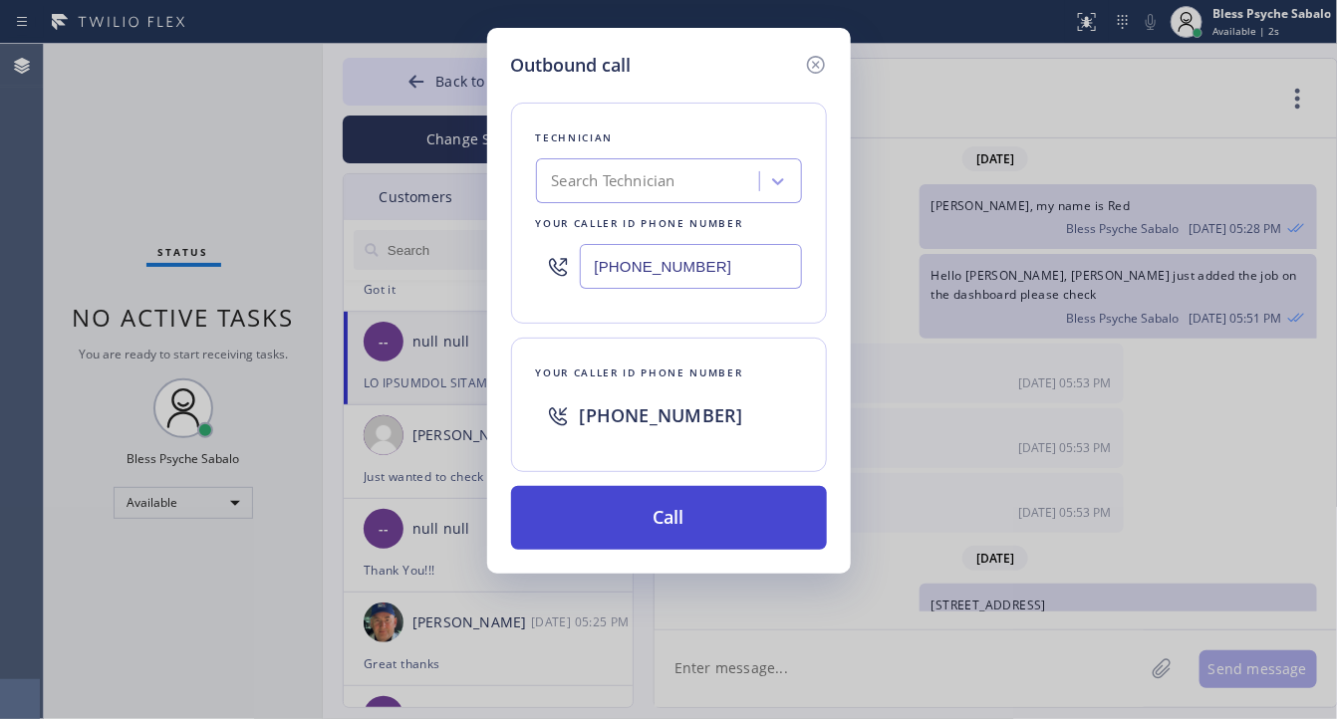
click at [696, 505] on button "Call" at bounding box center [669, 518] width 316 height 64
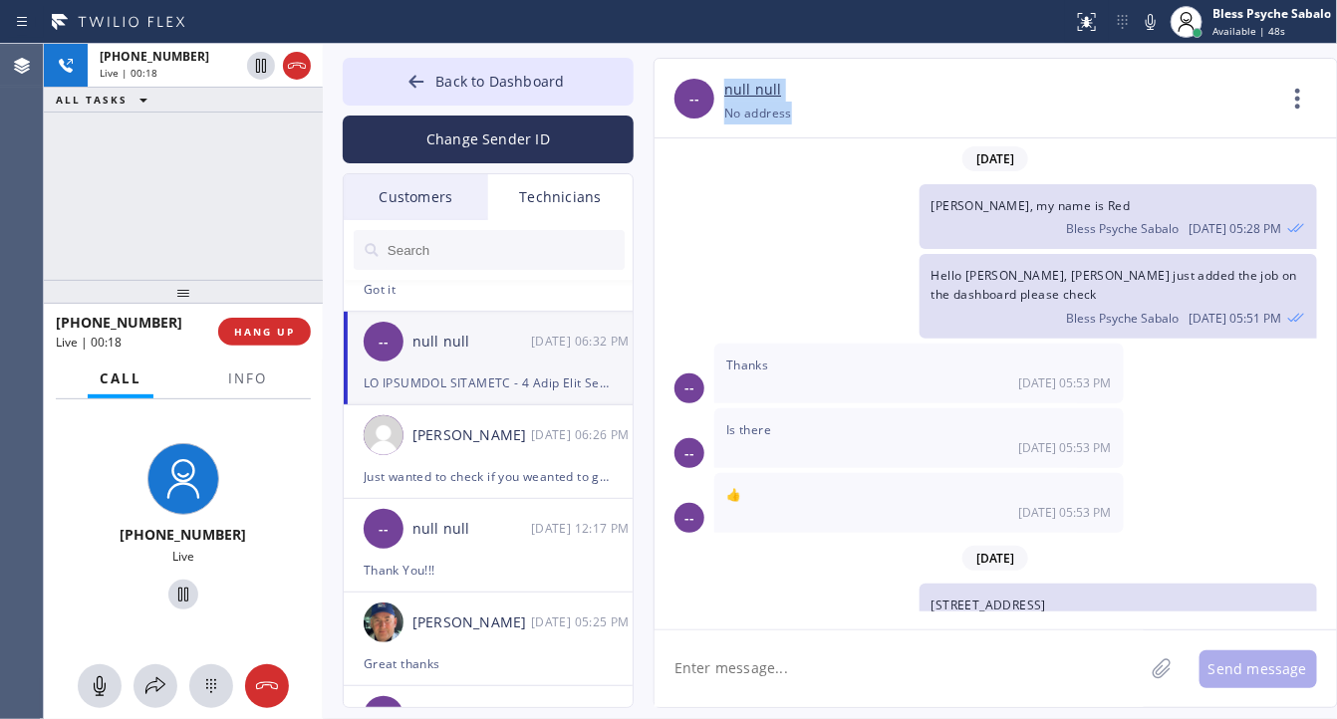
drag, startPoint x: 838, startPoint y: 128, endPoint x: 727, endPoint y: 85, distance: 118.6
click at [727, 85] on div "-- null null +16692342444 Choose phone number +16692342444 No address Contact F…" at bounding box center [996, 99] width 683 height 80
drag, startPoint x: 819, startPoint y: 121, endPoint x: 788, endPoint y: 102, distance: 36.2
click at [819, 120] on div "+16692342444 Choose phone number +16692342444 No address" at bounding box center [999, 113] width 550 height 23
click at [724, 79] on link "null null" at bounding box center [753, 90] width 58 height 23
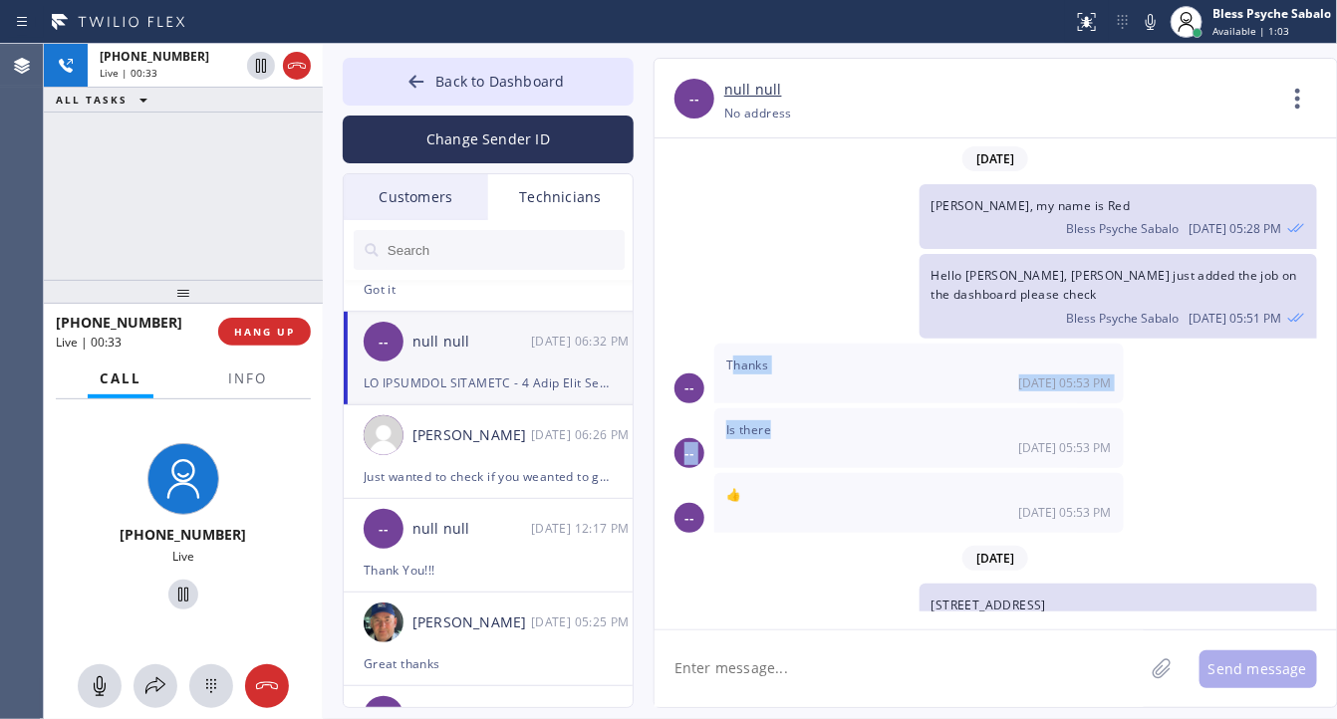
drag, startPoint x: 737, startPoint y: 349, endPoint x: 794, endPoint y: 430, distance: 99.5
click at [790, 440] on div "10/06/2025 Helllo Alex, my name is Red Bless Psyche Sabalo 10/06 05:28 PM Hello…" at bounding box center [996, 375] width 683 height 473
click at [795, 441] on div "[DATE] 05:53 PM" at bounding box center [919, 447] width 386 height 17
click at [787, 445] on div "[DATE] 05:53 PM" at bounding box center [919, 447] width 386 height 17
drag, startPoint x: 788, startPoint y: 438, endPoint x: 829, endPoint y: 285, distance: 158.8
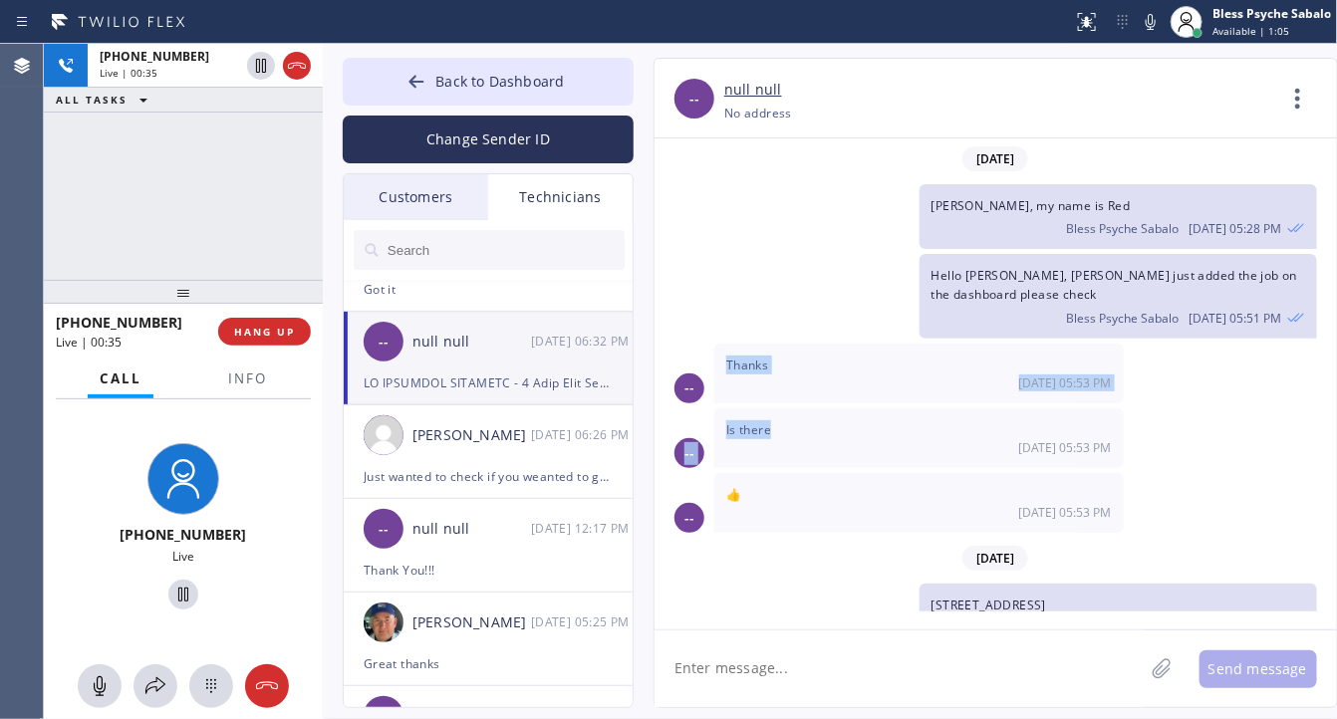
click at [727, 339] on div "10/06/2025 Helllo Alex, my name is Red Bless Psyche Sabalo 10/06 05:28 PM Hello…" at bounding box center [996, 375] width 683 height 473
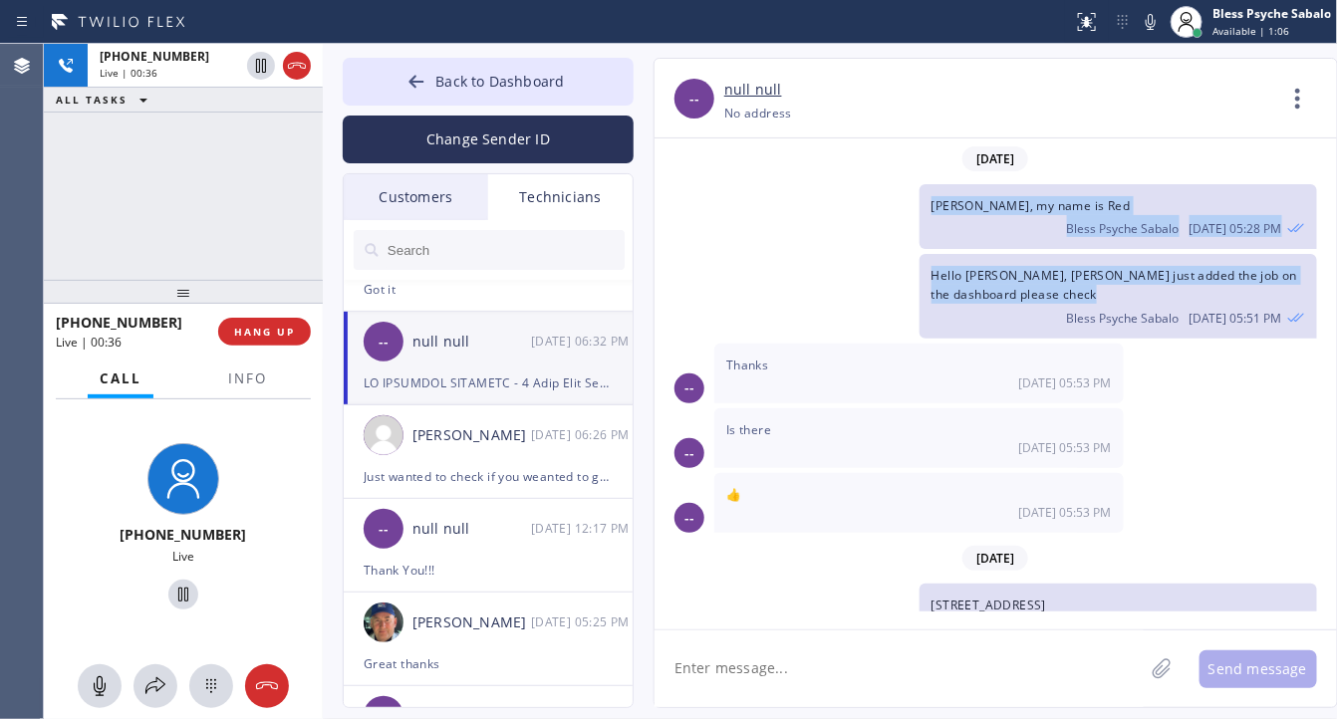
drag, startPoint x: 933, startPoint y: 194, endPoint x: 969, endPoint y: 302, distance: 113.4
click at [969, 302] on div "10/06/2025 Helllo Alex, my name is Red Bless Psyche Sabalo 10/06 05:28 PM Hello…" at bounding box center [996, 375] width 683 height 473
click at [975, 305] on div "Bless Psyche Sabalo 10/06 05:51 PM" at bounding box center [1119, 316] width 374 height 22
click at [817, 234] on div "Helllo Alex, my name is Red Bless Psyche Sabalo 10/06 05:28 PM" at bounding box center [986, 216] width 663 height 65
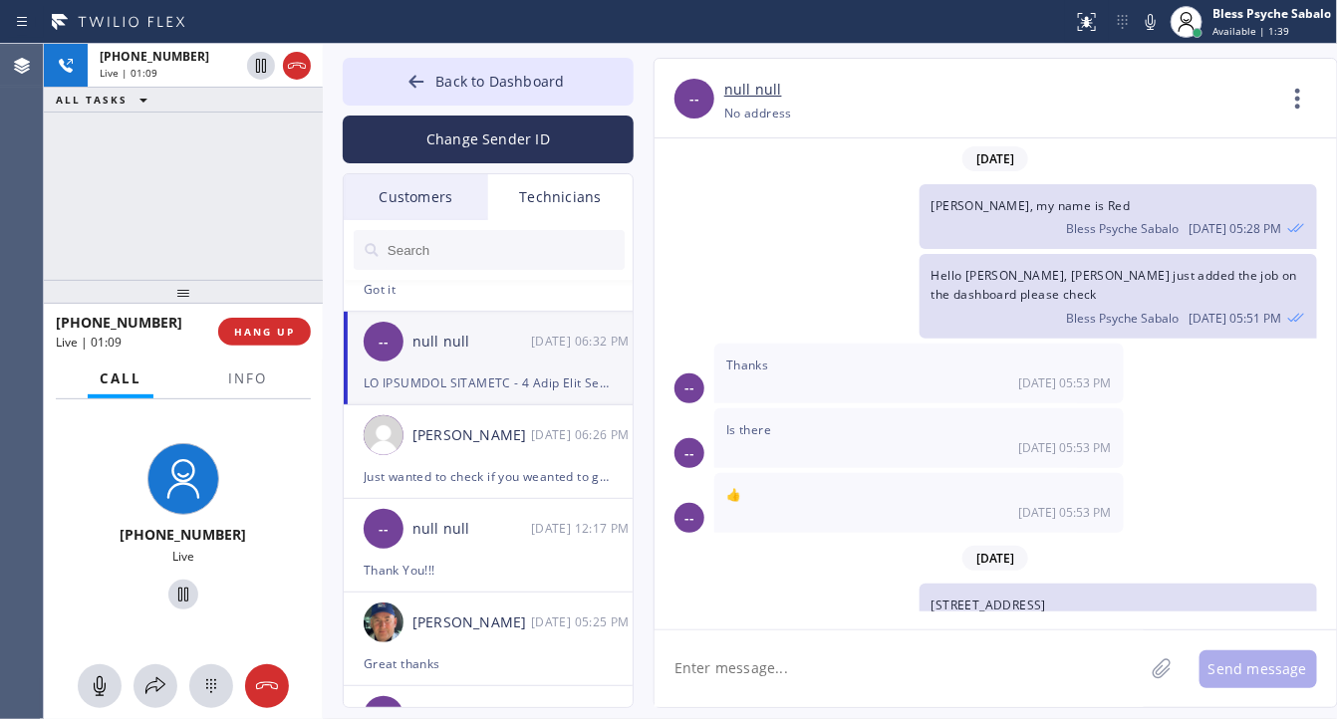
click at [251, 142] on div "+16692342444 Live | 01:09 ALL TASKS ALL TASKS ACTIVE TASKS TASKS IN WRAP UP" at bounding box center [183, 162] width 279 height 236
click at [459, 186] on div "Customers" at bounding box center [416, 197] width 144 height 46
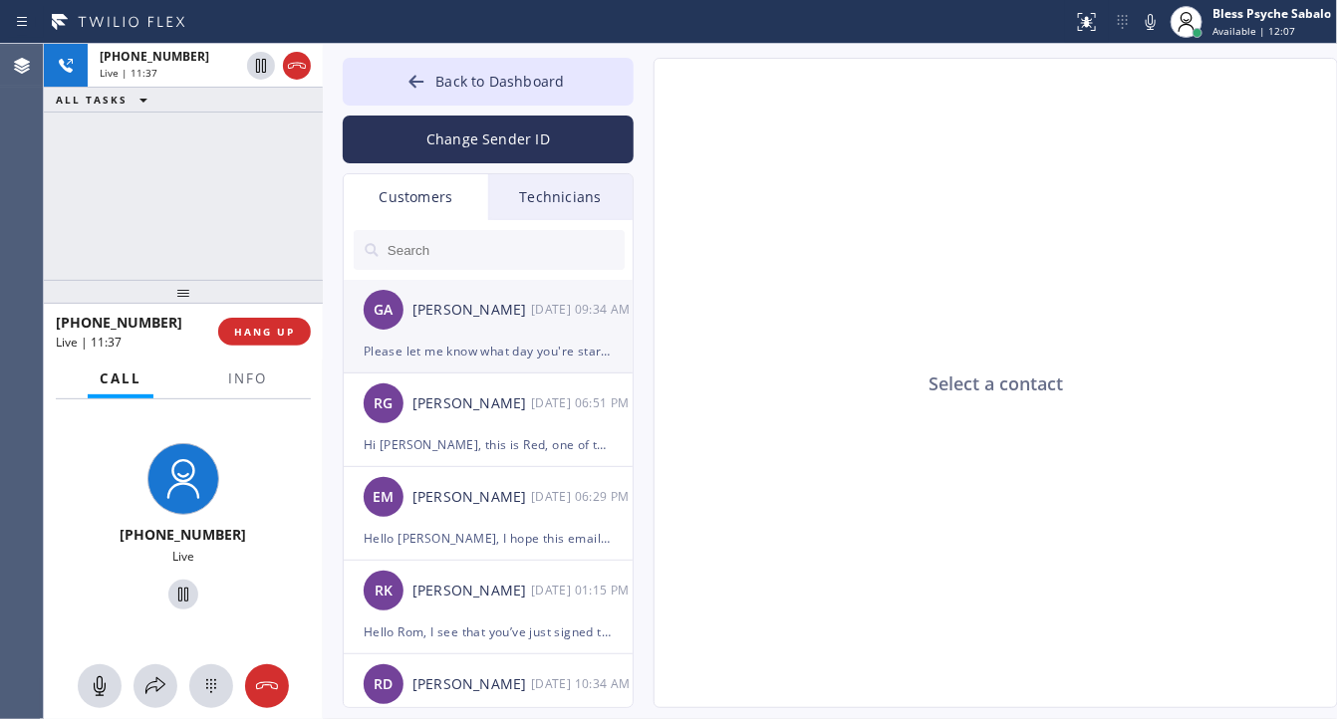
click at [533, 346] on div "Please let me know what day you're starting!" at bounding box center [488, 351] width 249 height 23
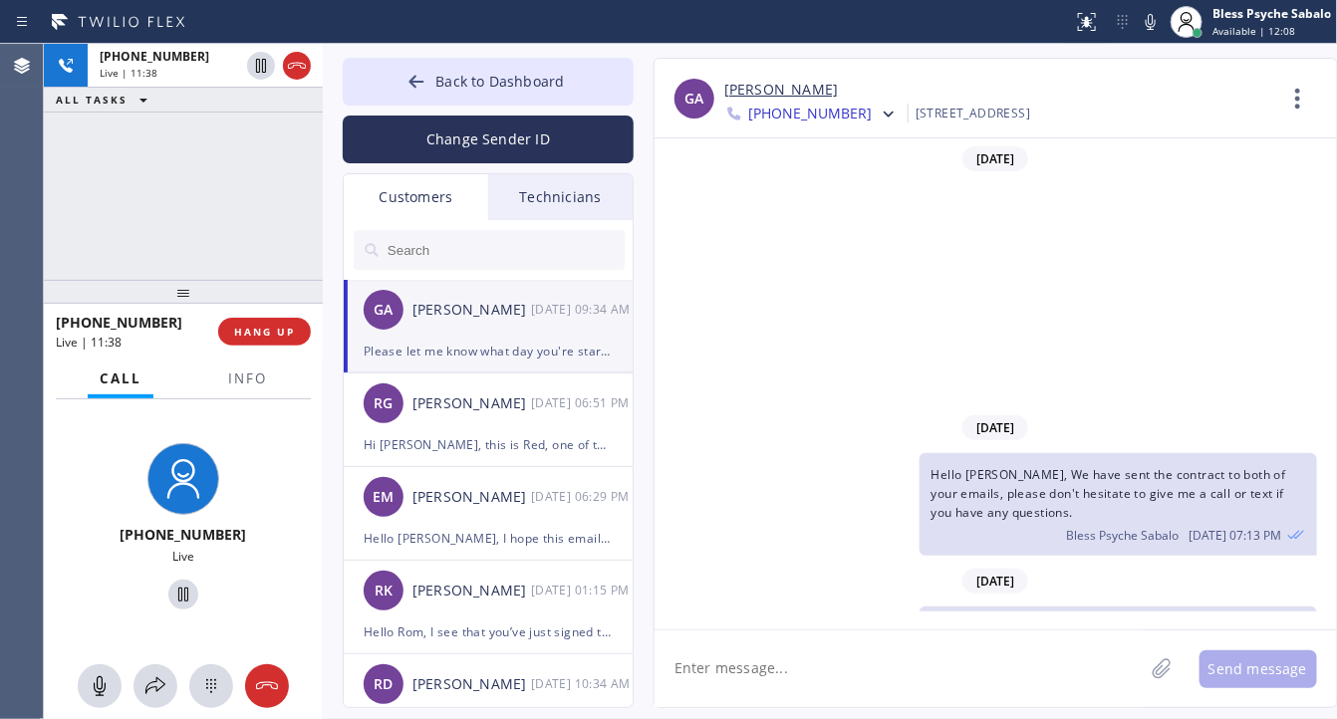
scroll to position [255, 0]
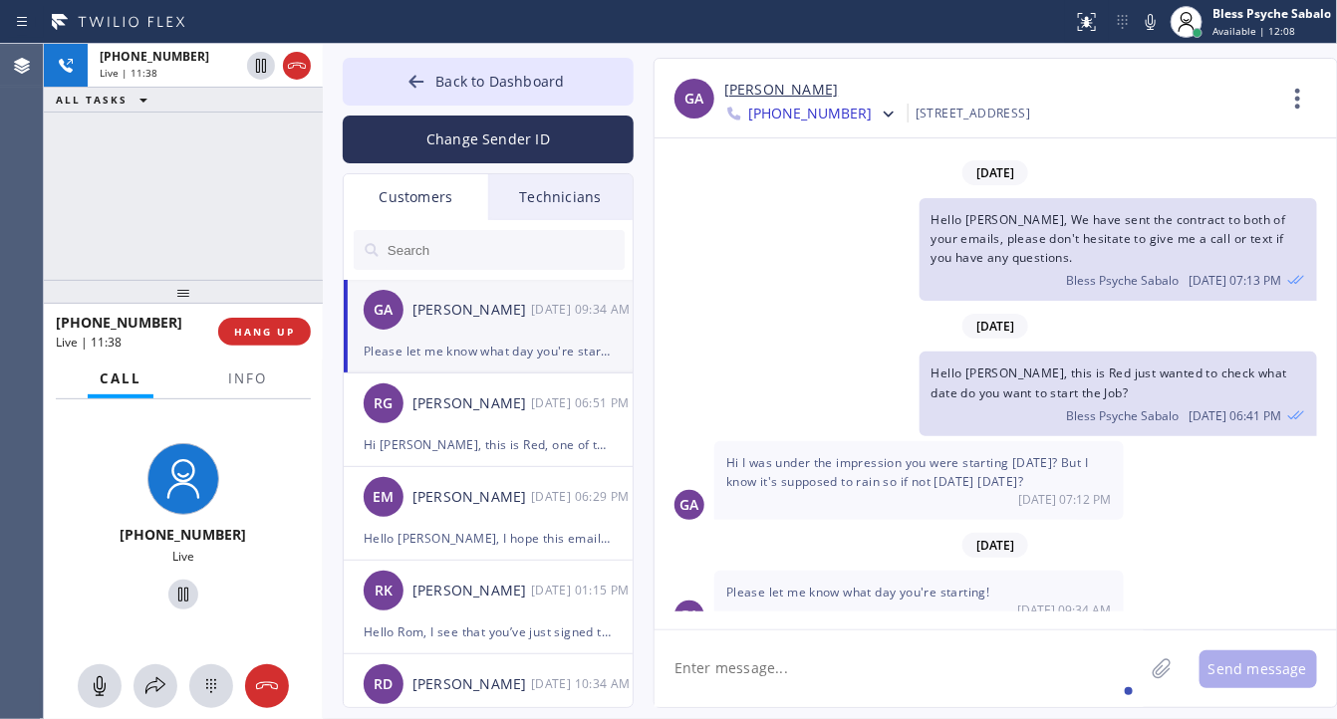
drag, startPoint x: 877, startPoint y: 680, endPoint x: 874, endPoint y: 670, distance: 10.4
click at [875, 680] on textarea at bounding box center [899, 669] width 489 height 77
click at [455, 420] on div "RG Ruben Garcia 10/13 06:51 PM" at bounding box center [489, 404] width 291 height 60
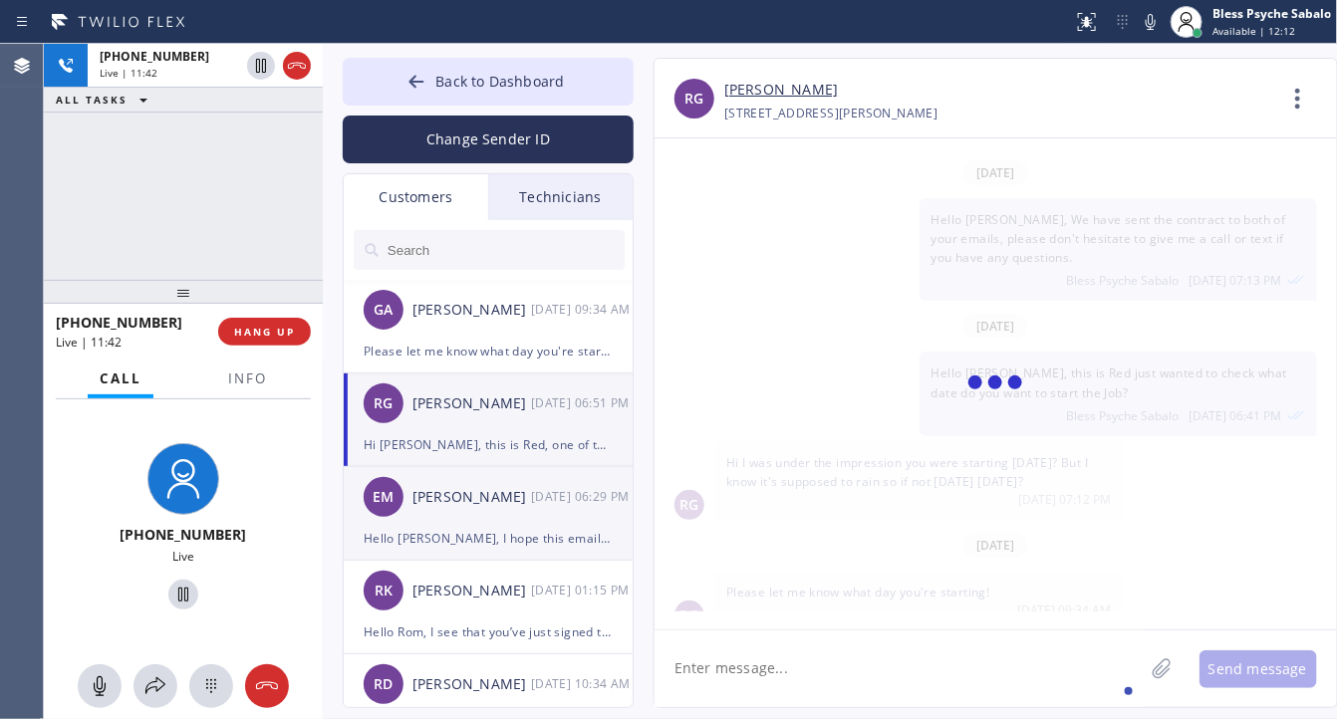
scroll to position [0, 0]
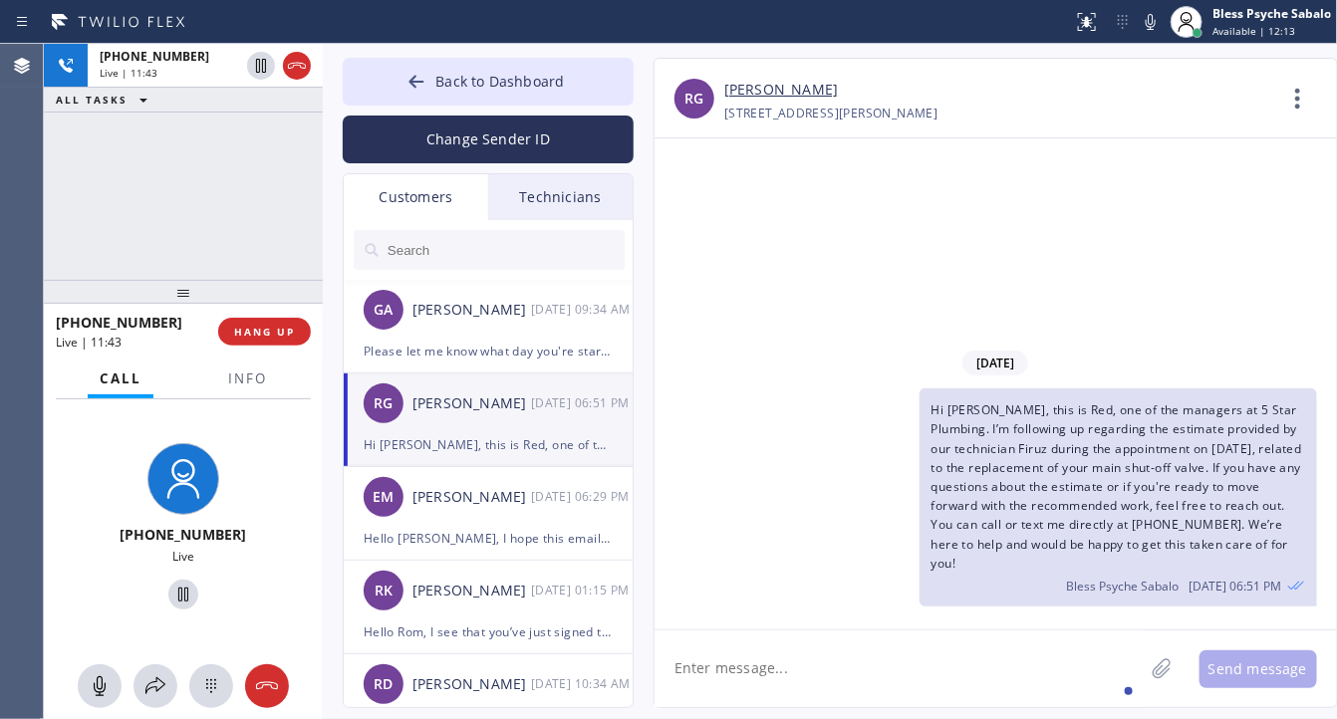
click at [818, 679] on textarea at bounding box center [899, 669] width 489 height 77
click at [852, 375] on div "[DATE]" at bounding box center [996, 363] width 683 height 41
click at [528, 189] on div "Technicians" at bounding box center [560, 197] width 144 height 46
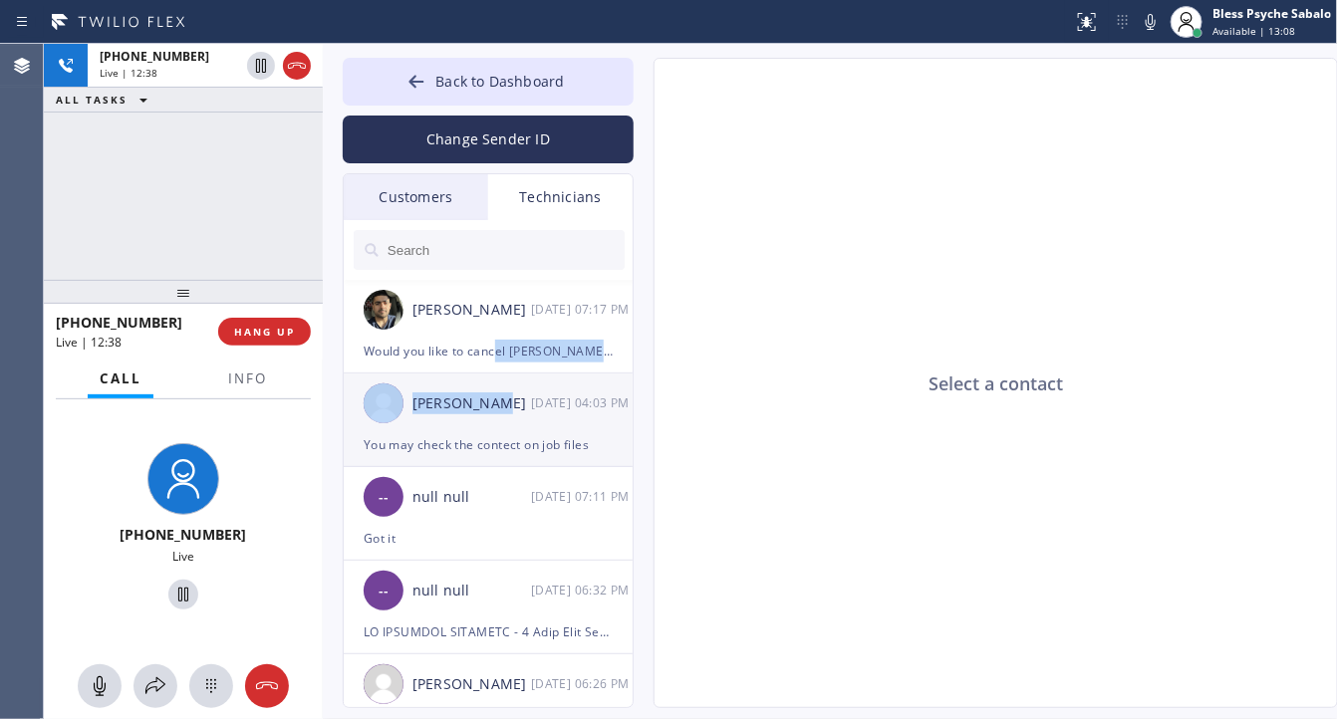
click at [498, 376] on ul "Arsen Emirian 10/13 07:17 PM Would you like to cancel Robert work order? Matthe…" at bounding box center [489, 516] width 291 height 473
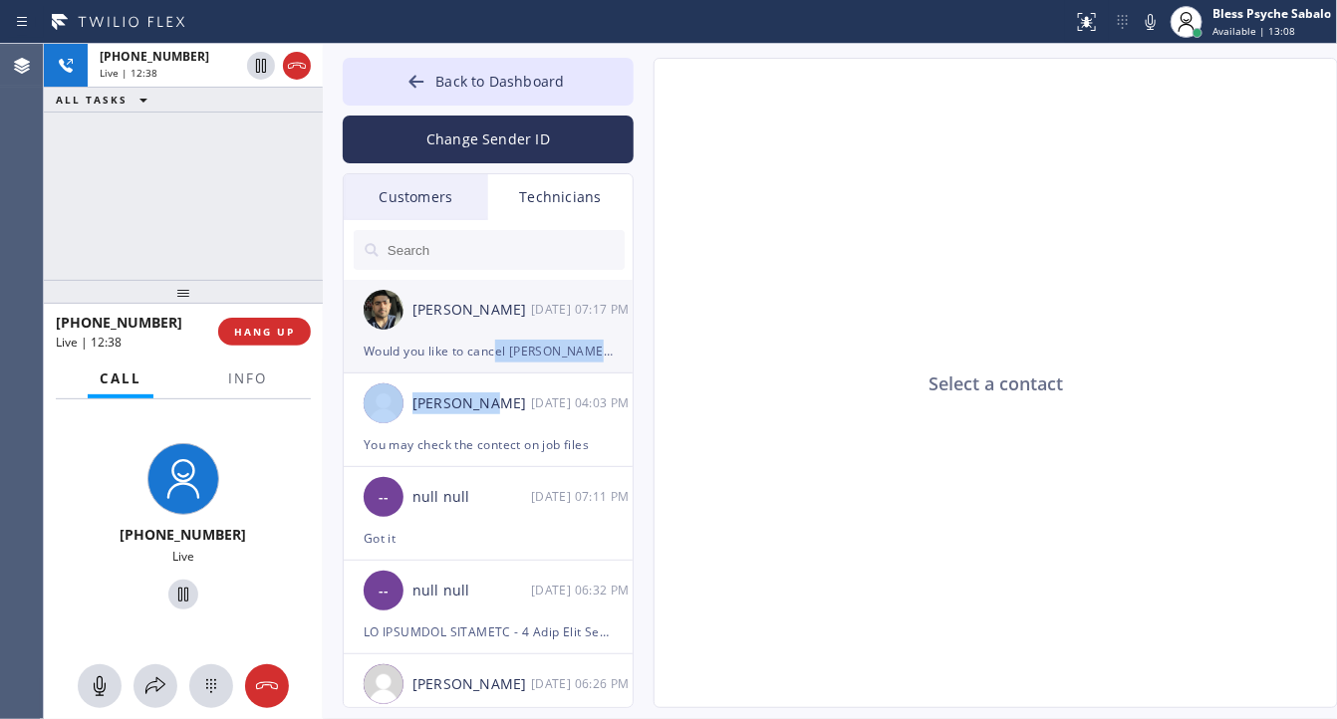
click at [540, 347] on div "Would you like to cancel [PERSON_NAME] order?" at bounding box center [488, 351] width 249 height 23
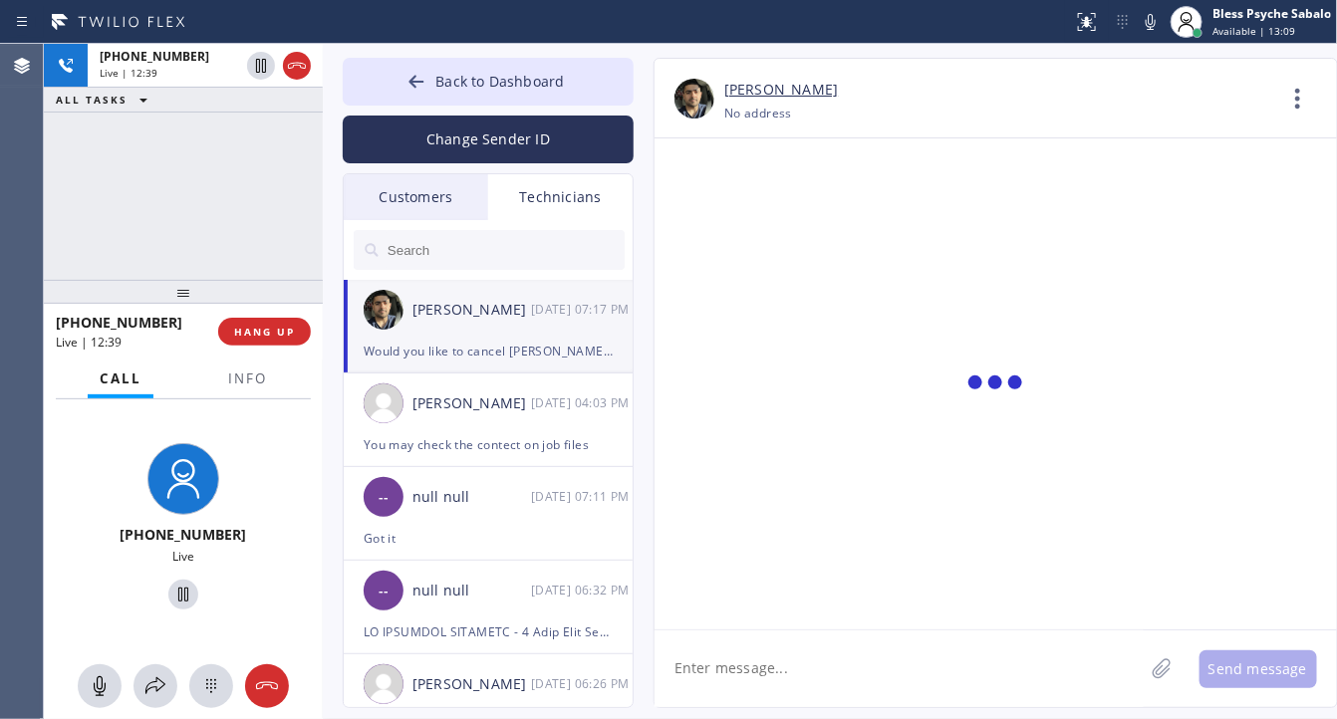
scroll to position [9379, 0]
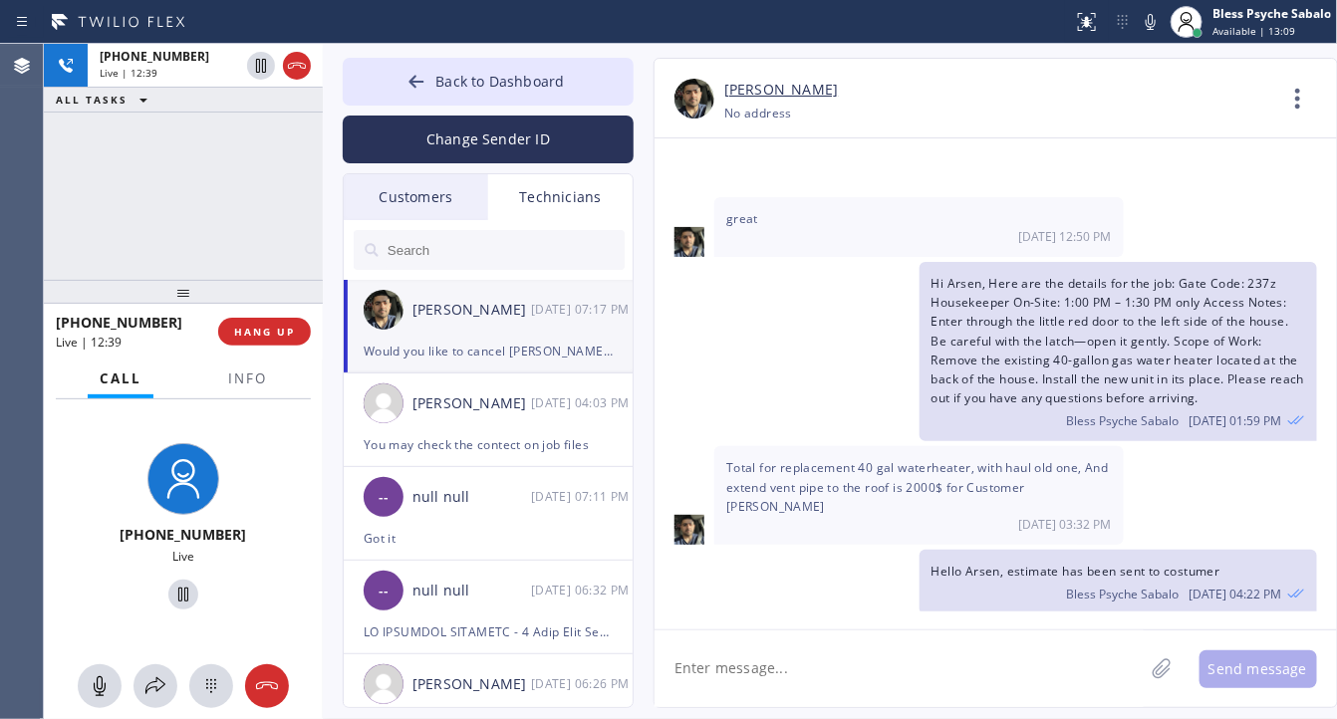
click at [818, 516] on div "[DATE] 03:32 PM" at bounding box center [919, 524] width 386 height 17
click at [302, 391] on div "Call Info" at bounding box center [183, 380] width 255 height 40
drag, startPoint x: 767, startPoint y: 280, endPoint x: 686, endPoint y: 204, distance: 111.4
click at [779, 301] on div "Hi Arsen, Here are the details for the job: Gate Code: 237z Housekeeper On-Site…" at bounding box center [986, 351] width 663 height 179
click at [157, 172] on div "+16692342444 Live | 19:38 ALL TASKS ALL TASKS ACTIVE TASKS TASKS IN WRAP UP" at bounding box center [183, 162] width 279 height 236
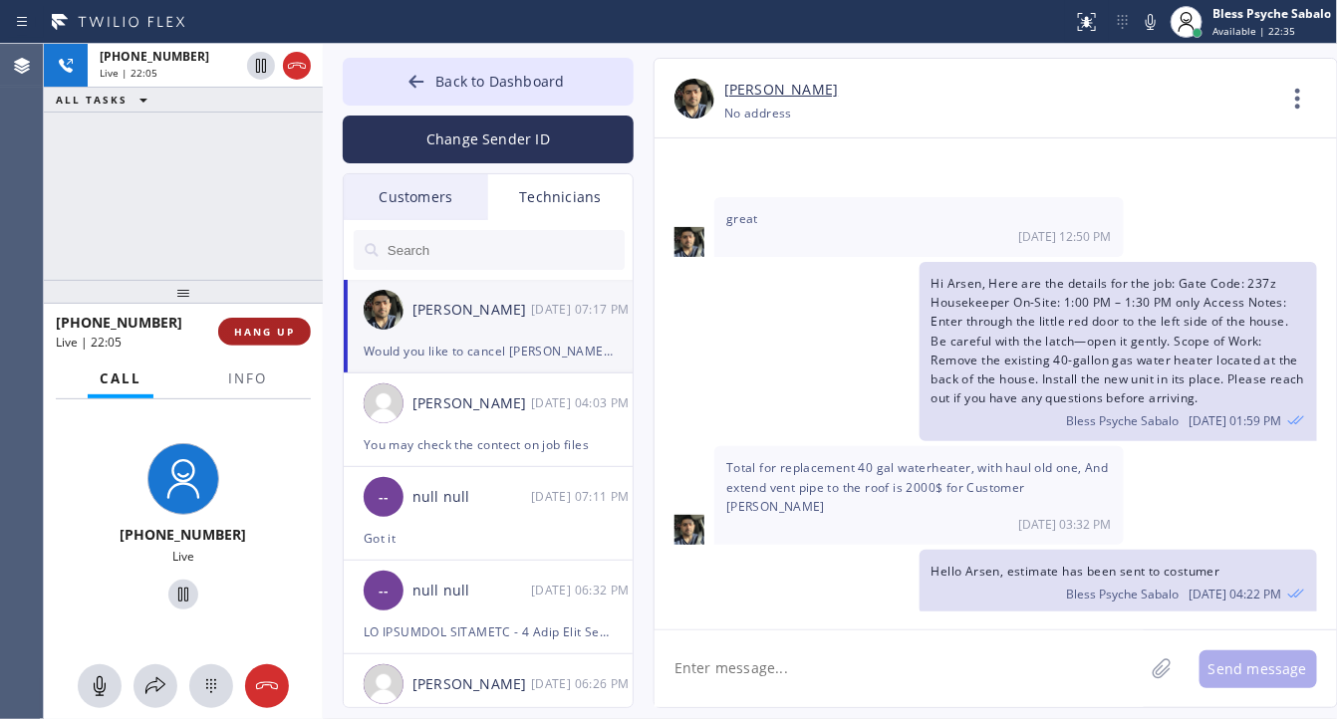
click at [249, 339] on span "HANG UP" at bounding box center [264, 332] width 61 height 14
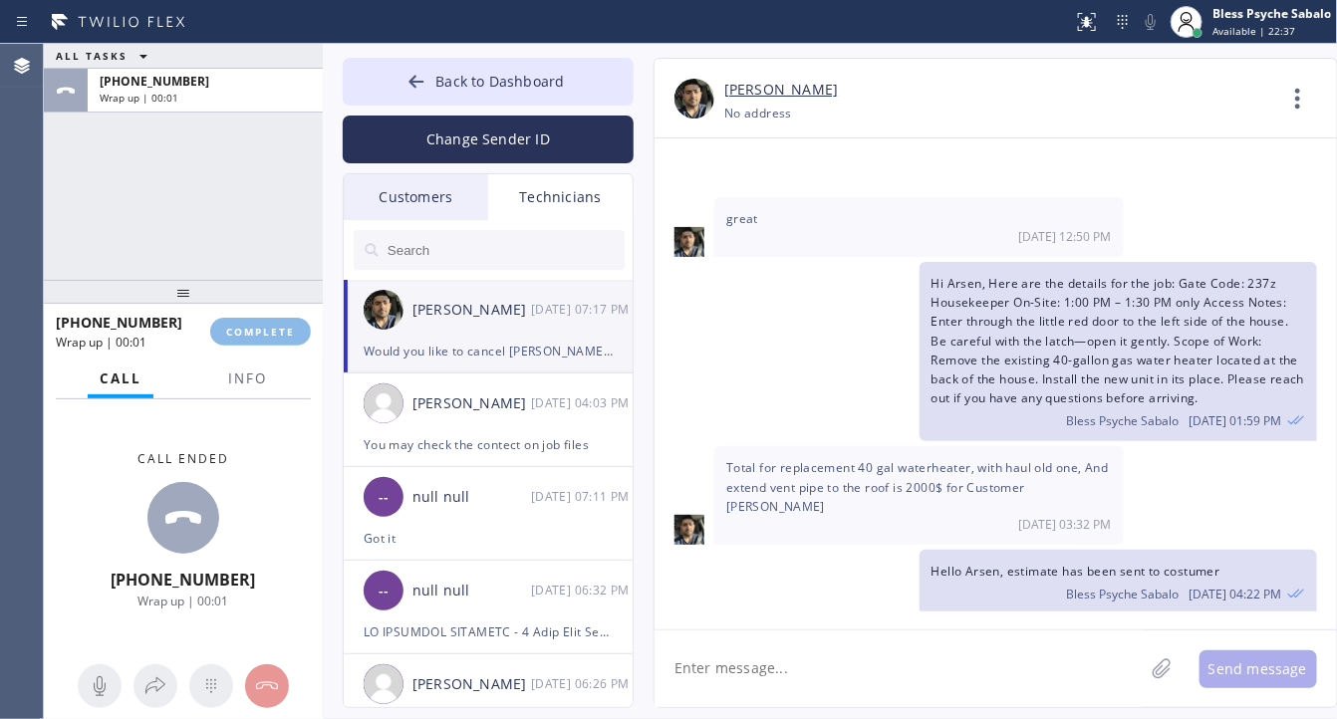
click at [265, 282] on div at bounding box center [183, 292] width 279 height 24
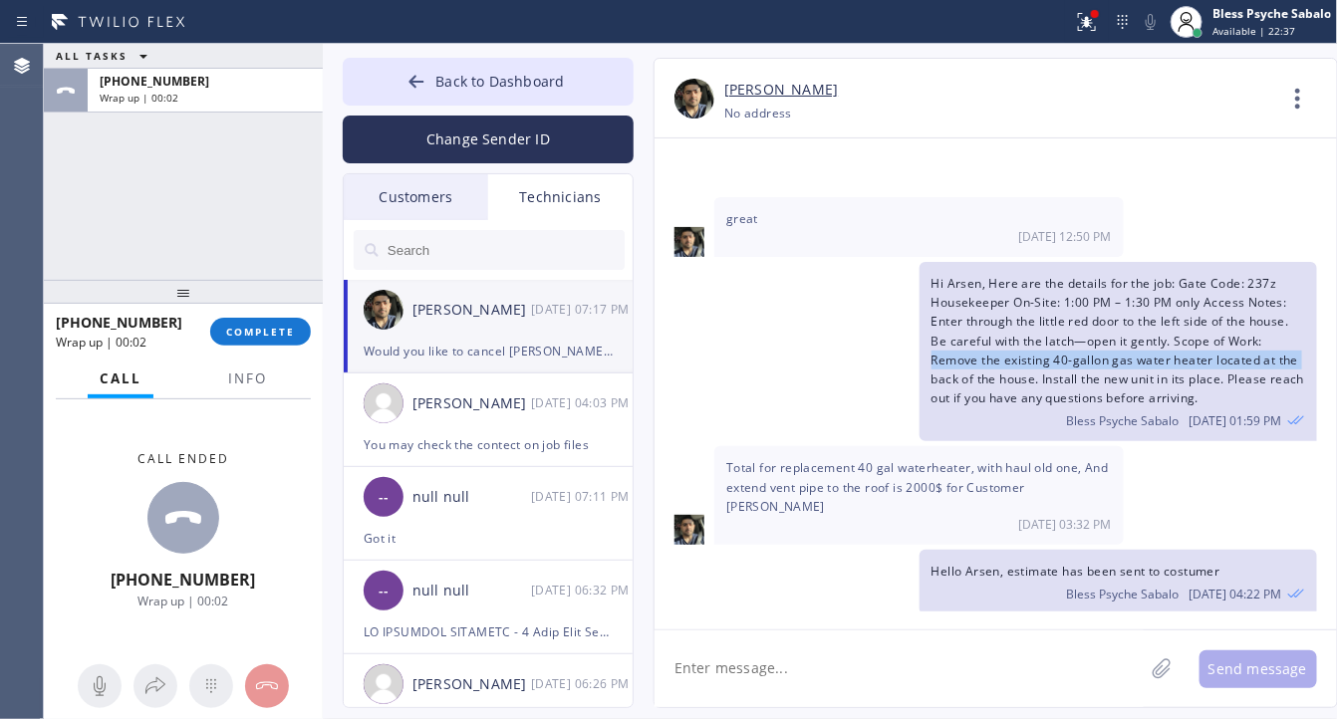
click at [829, 262] on div "Hi Arsen, Here are the details for the job: Gate Code: 237z Housekeeper On-Site…" at bounding box center [986, 351] width 663 height 179
drag, startPoint x: 834, startPoint y: 192, endPoint x: 573, endPoint y: 192, distance: 261.1
click at [834, 262] on div "Hi Arsen, Here are the details for the job: Gate Code: 237z Housekeeper On-Site…" at bounding box center [986, 351] width 663 height 179
click at [549, 215] on div "Technicians" at bounding box center [560, 197] width 144 height 46
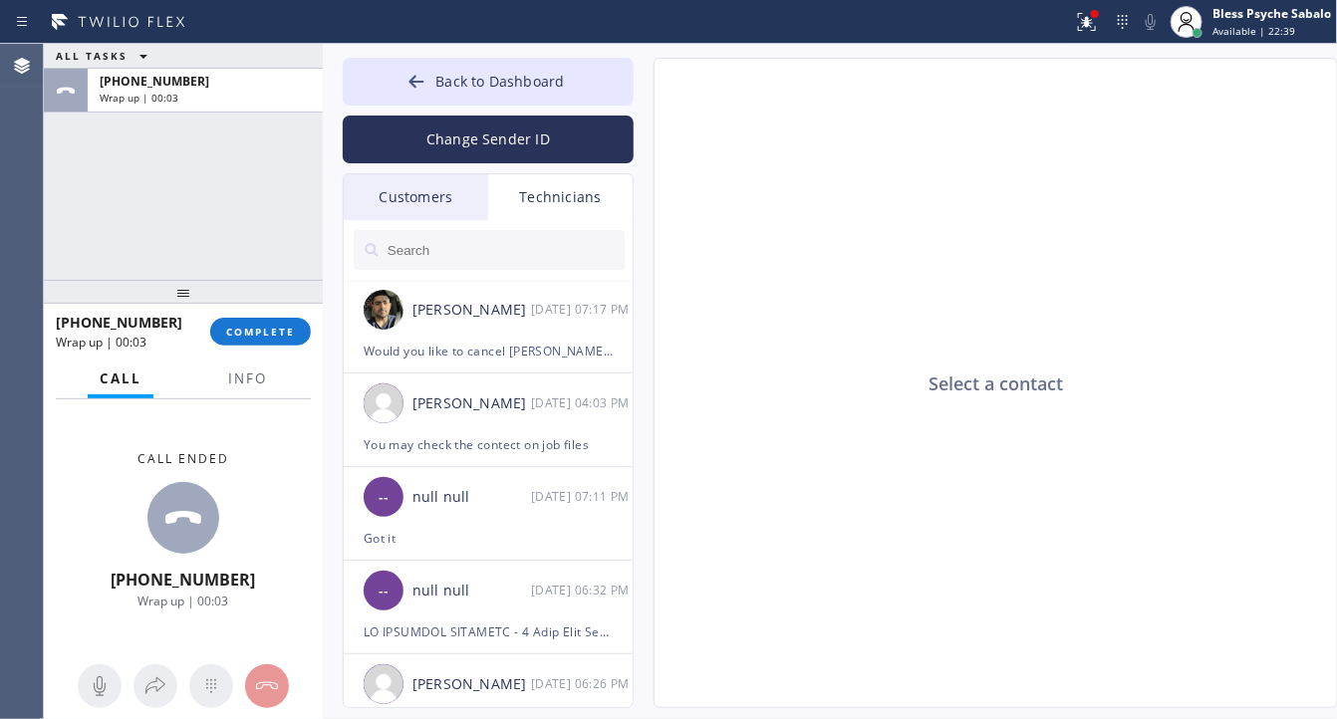
click at [360, 201] on div "Customers" at bounding box center [416, 197] width 144 height 46
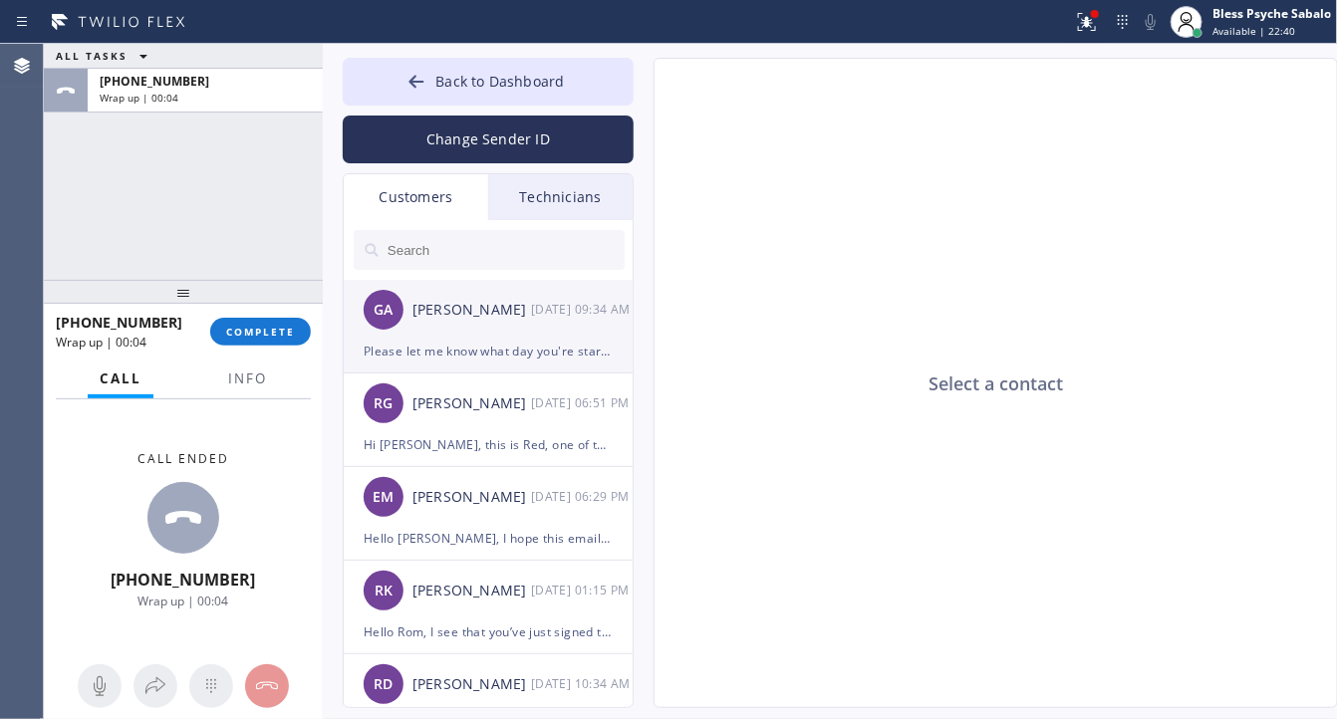
click at [495, 340] on div "Please let me know what day you're starting!" at bounding box center [488, 351] width 249 height 23
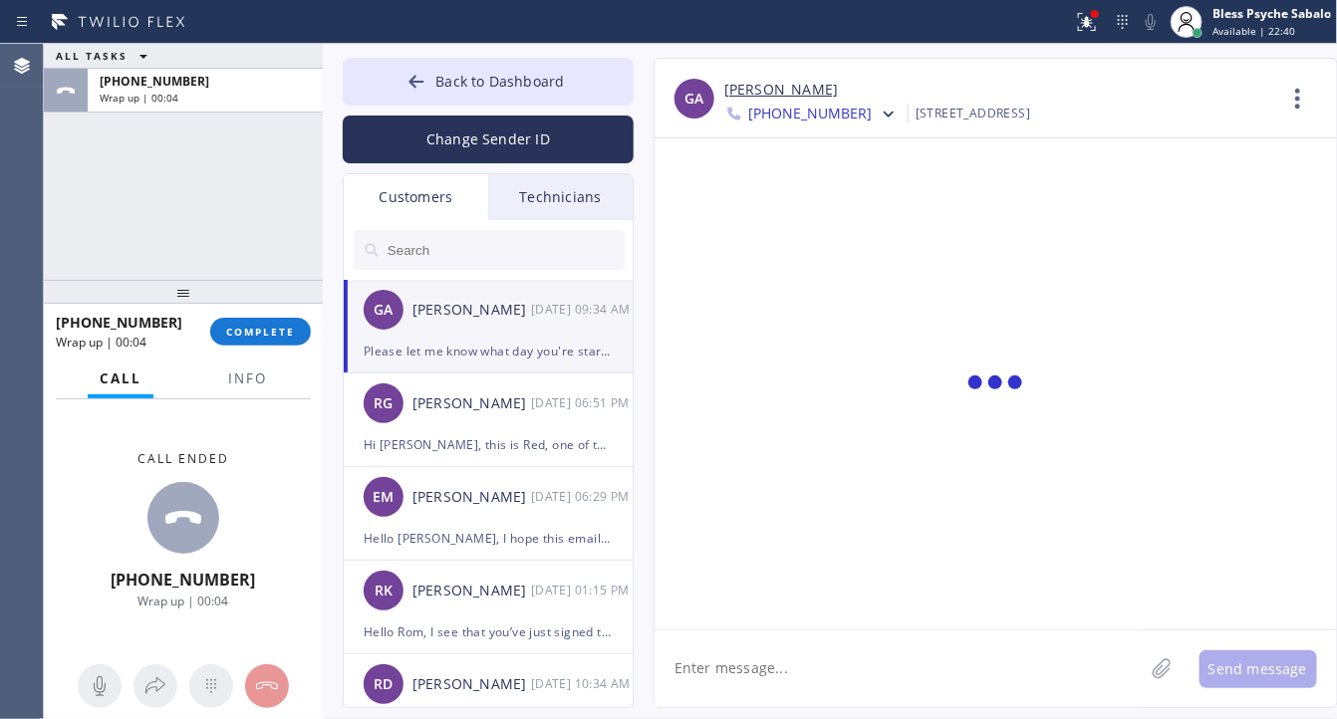
scroll to position [255, 0]
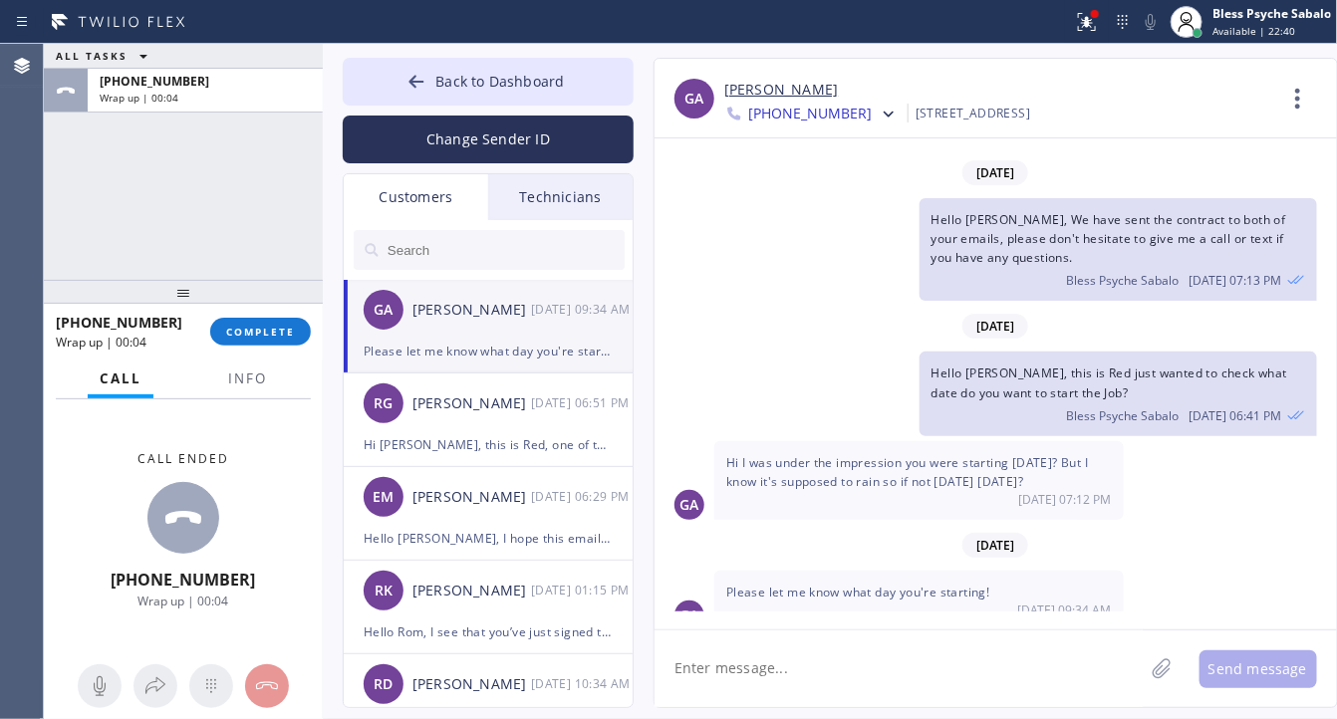
click at [829, 668] on textarea at bounding box center [899, 669] width 489 height 77
type textarea "hell"
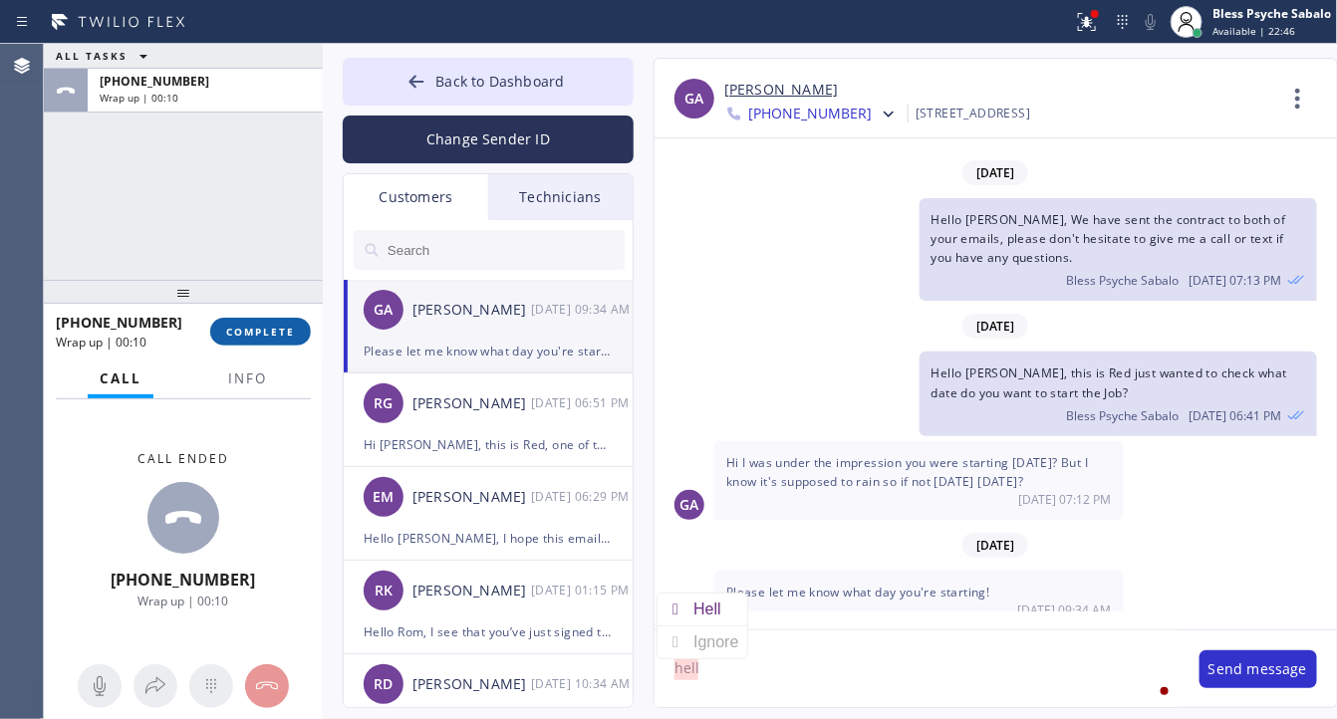
click at [276, 336] on span "COMPLETE" at bounding box center [260, 332] width 69 height 14
click at [244, 242] on div "ALL TASKS ALL TASKS ACTIVE TASKS TASKS IN WRAP UP +16692342444 Wrap up | 00:10" at bounding box center [183, 162] width 279 height 236
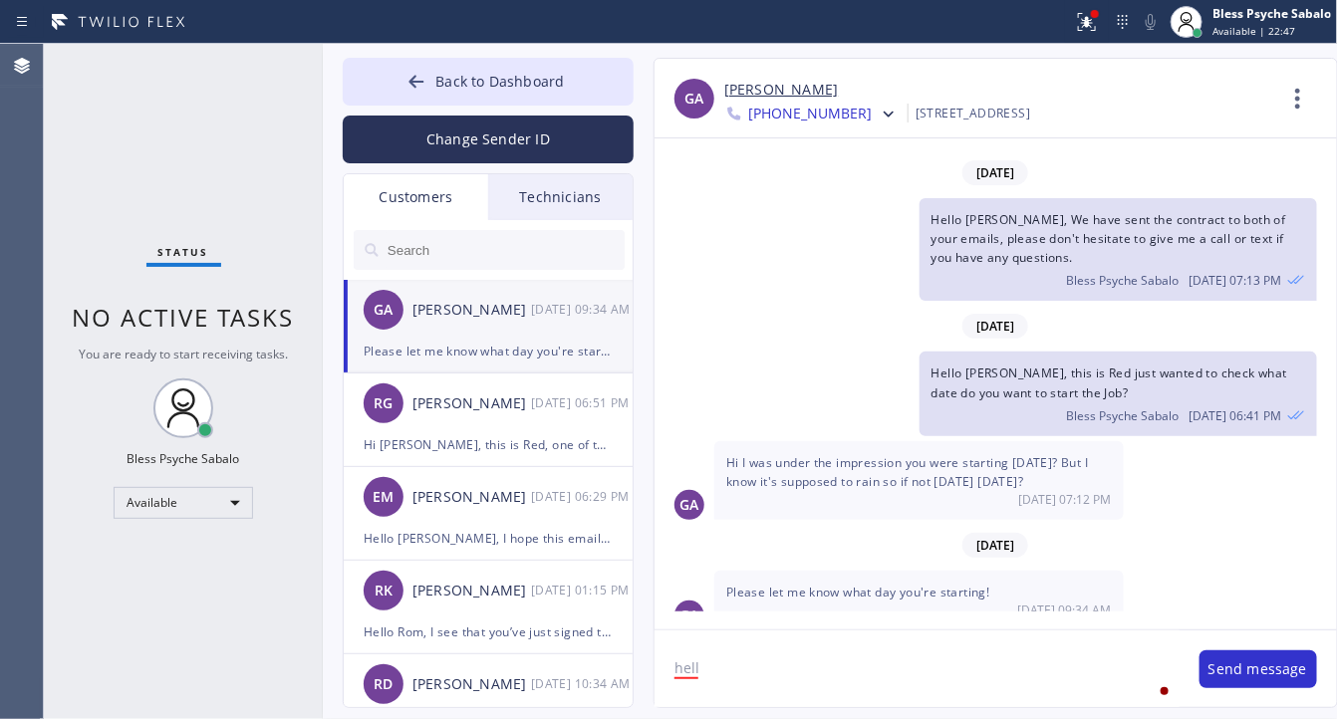
click at [777, 690] on textarea "hell" at bounding box center [917, 669] width 525 height 77
drag, startPoint x: 713, startPoint y: 685, endPoint x: 646, endPoint y: 670, distance: 69.4
click at [608, 680] on div "Back to Dashboard Change Sender ID Customers Technicians GA Giulia Alfajora 10/…" at bounding box center [830, 382] width 1015 height 676
click at [923, 614] on div "for the" at bounding box center [929, 610] width 53 height 32
click at [1037, 668] on textarea "Hello Gullia, We're now waiting for the finalization" at bounding box center [917, 669] width 525 height 77
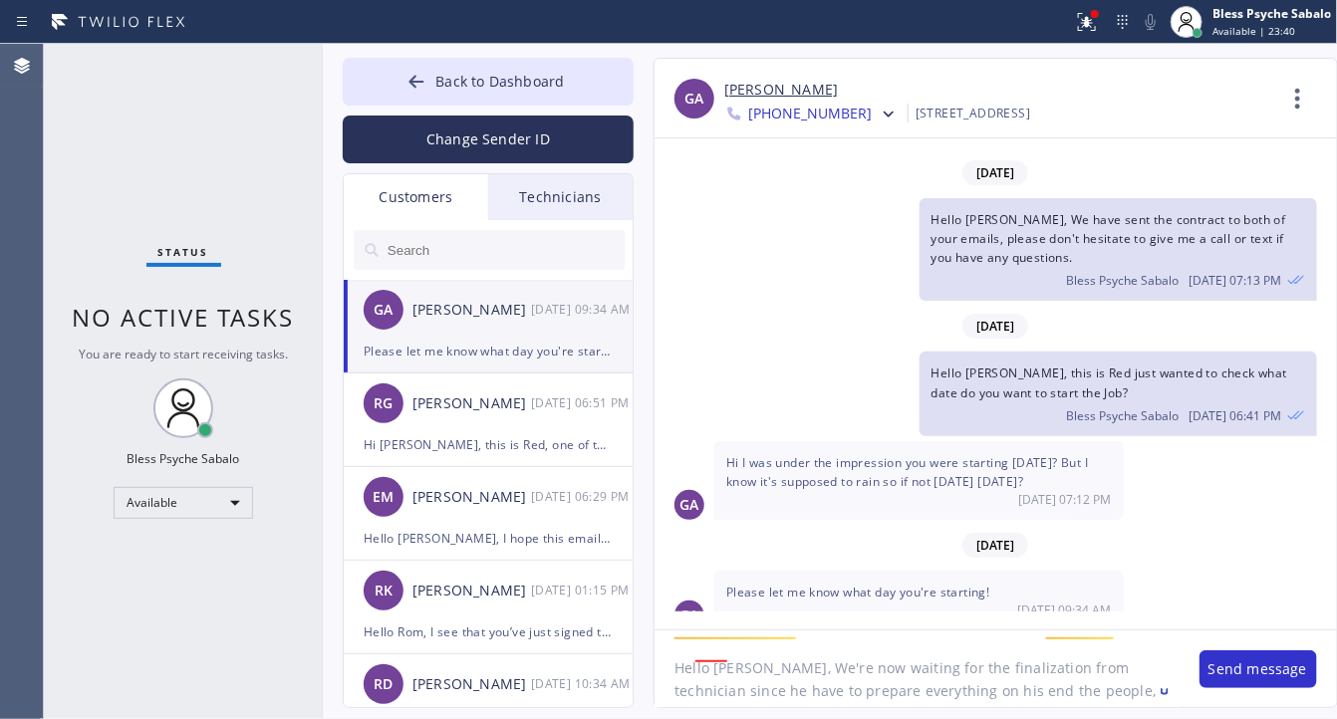
scroll to position [40, 0]
type textarea "Hello [PERSON_NAME], We're now waiting for the finalization from technician sin…"
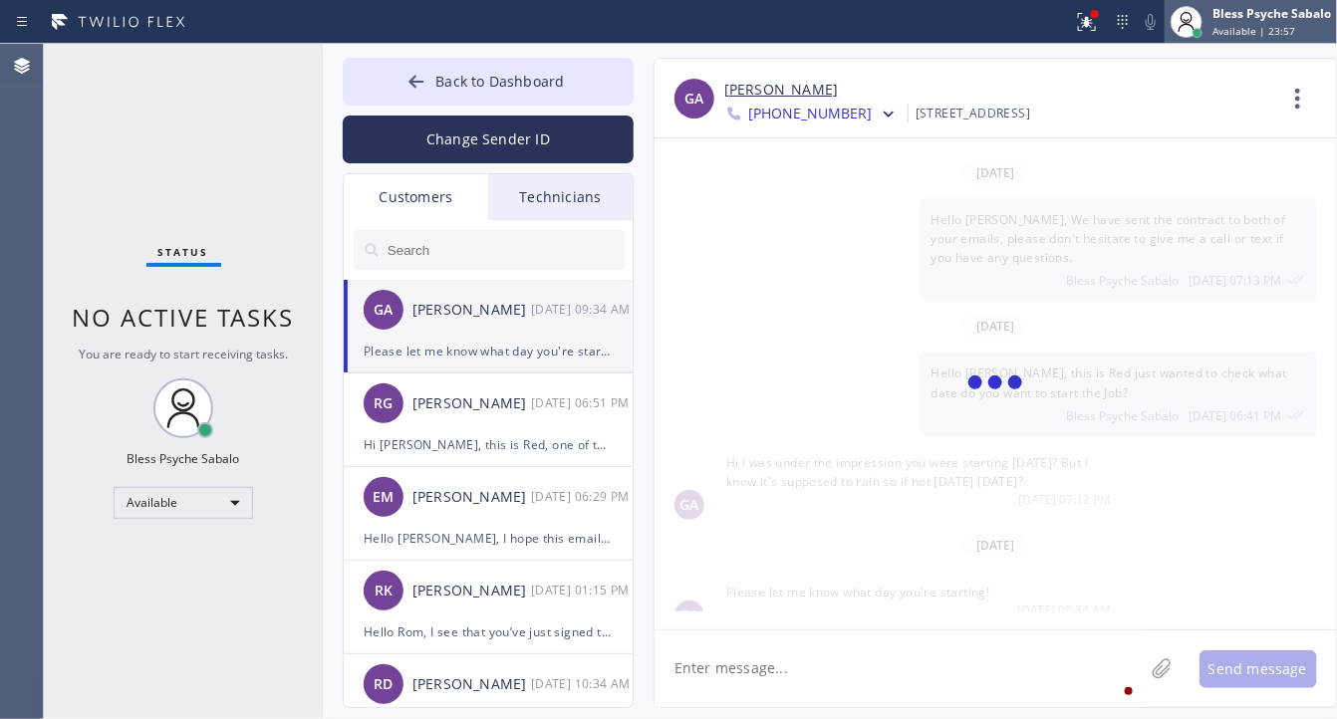
scroll to position [382, 0]
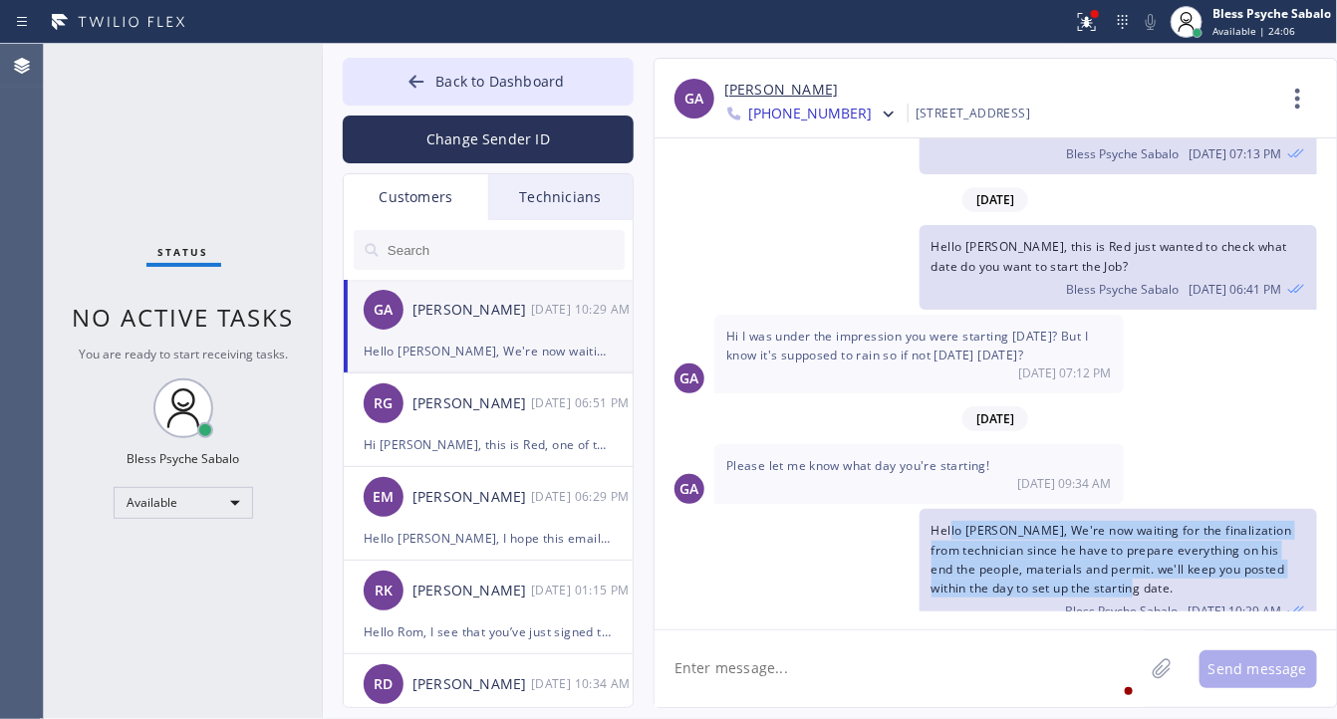
drag, startPoint x: 1128, startPoint y: 558, endPoint x: 940, endPoint y: 634, distance: 203.0
click at [945, 509] on div "Hello Gullia, We're now waiting for the finalization from technician since he h…" at bounding box center [1119, 570] width 398 height 123
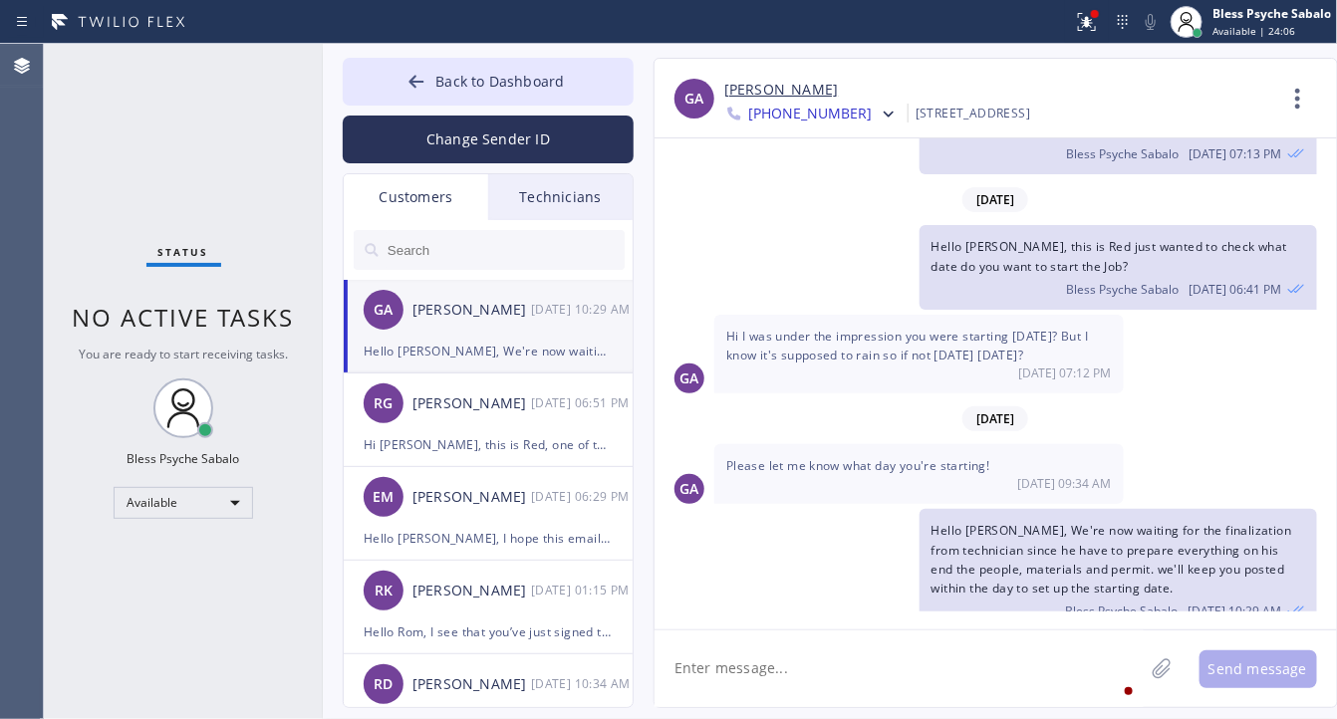
click at [929, 670] on textarea at bounding box center [899, 669] width 489 height 77
click at [189, 132] on div "Status No active tasks You are ready to start receiving tasks. Bless Psyche Sab…" at bounding box center [183, 382] width 279 height 676
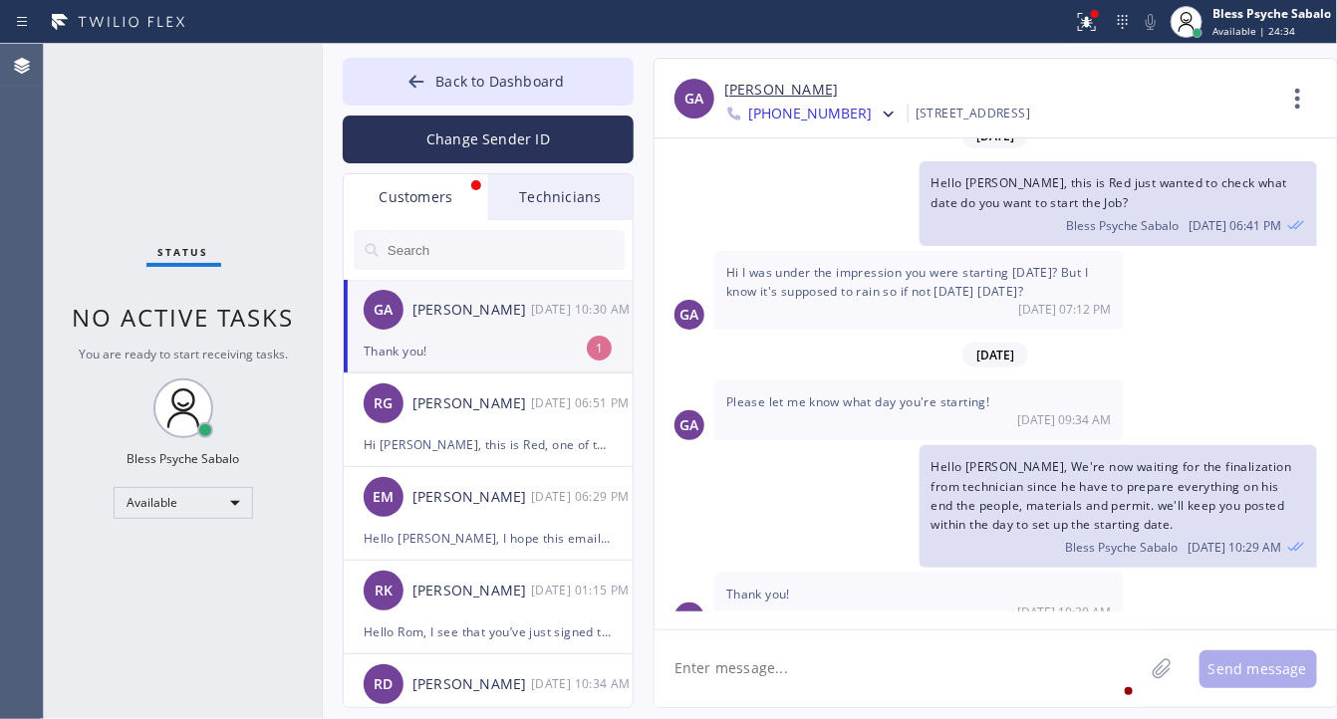
click at [479, 351] on div "Thank you!" at bounding box center [488, 351] width 249 height 23
click at [793, 671] on textarea at bounding box center [899, 669] width 489 height 77
click at [889, 699] on textarea at bounding box center [899, 669] width 489 height 77
type textarea "y"
drag, startPoint x: 674, startPoint y: 668, endPoint x: 784, endPoint y: 669, distance: 110.6
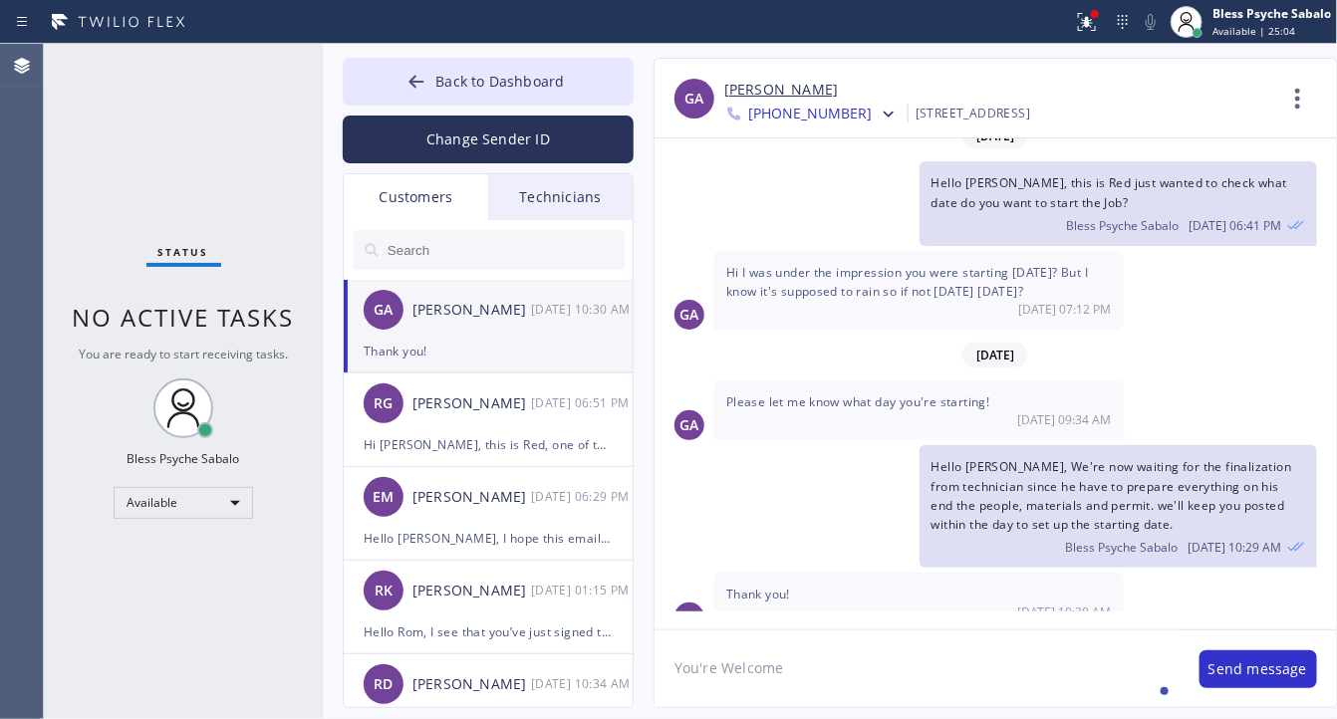
click at [784, 669] on textarea "You're Welcome" at bounding box center [917, 669] width 525 height 77
type textarea "You're Welcome"
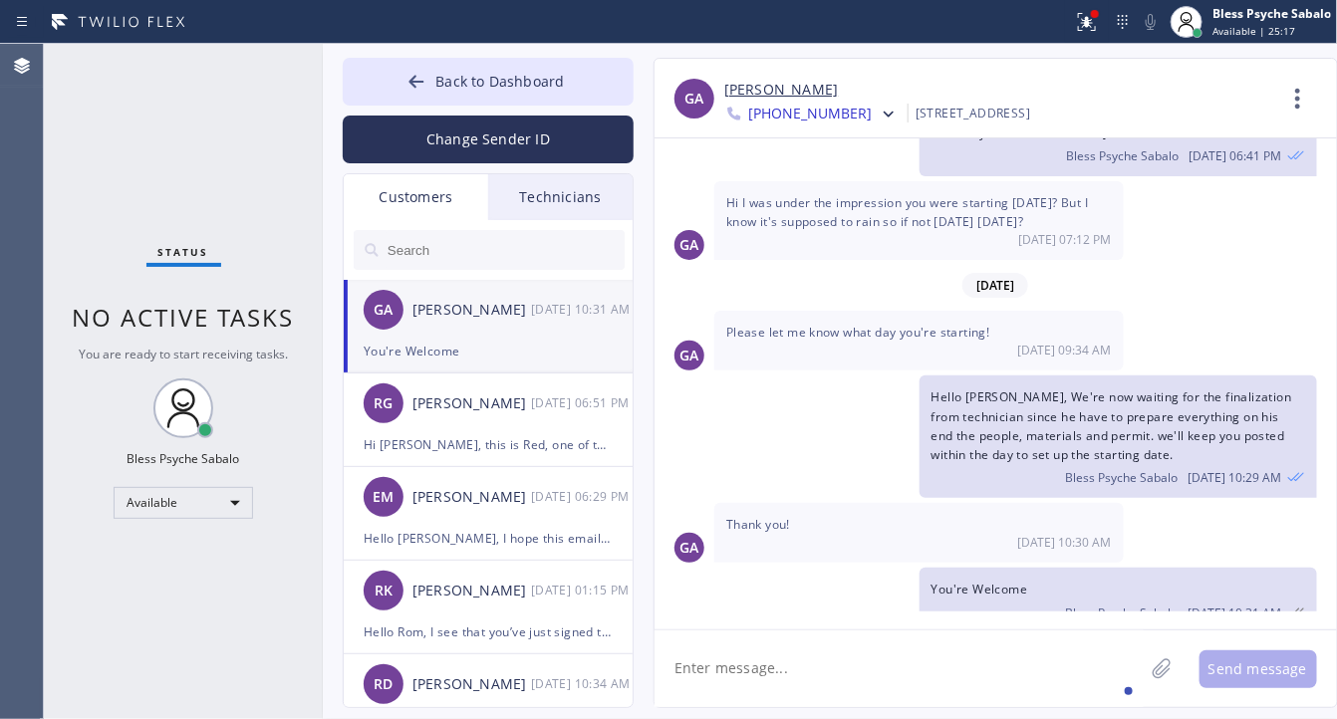
click at [828, 265] on div "[DATE]" at bounding box center [996, 285] width 683 height 41
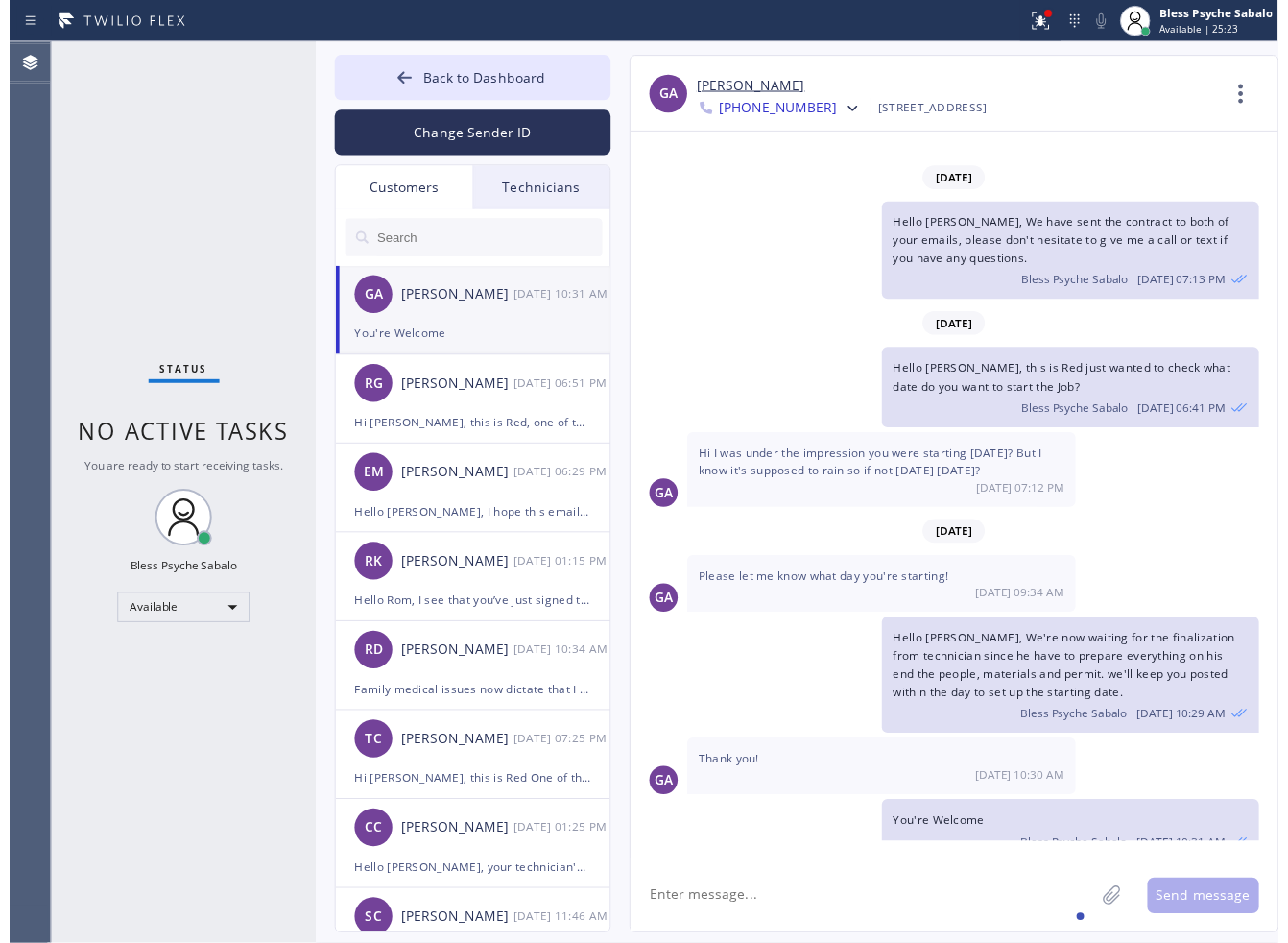
scroll to position [230, 0]
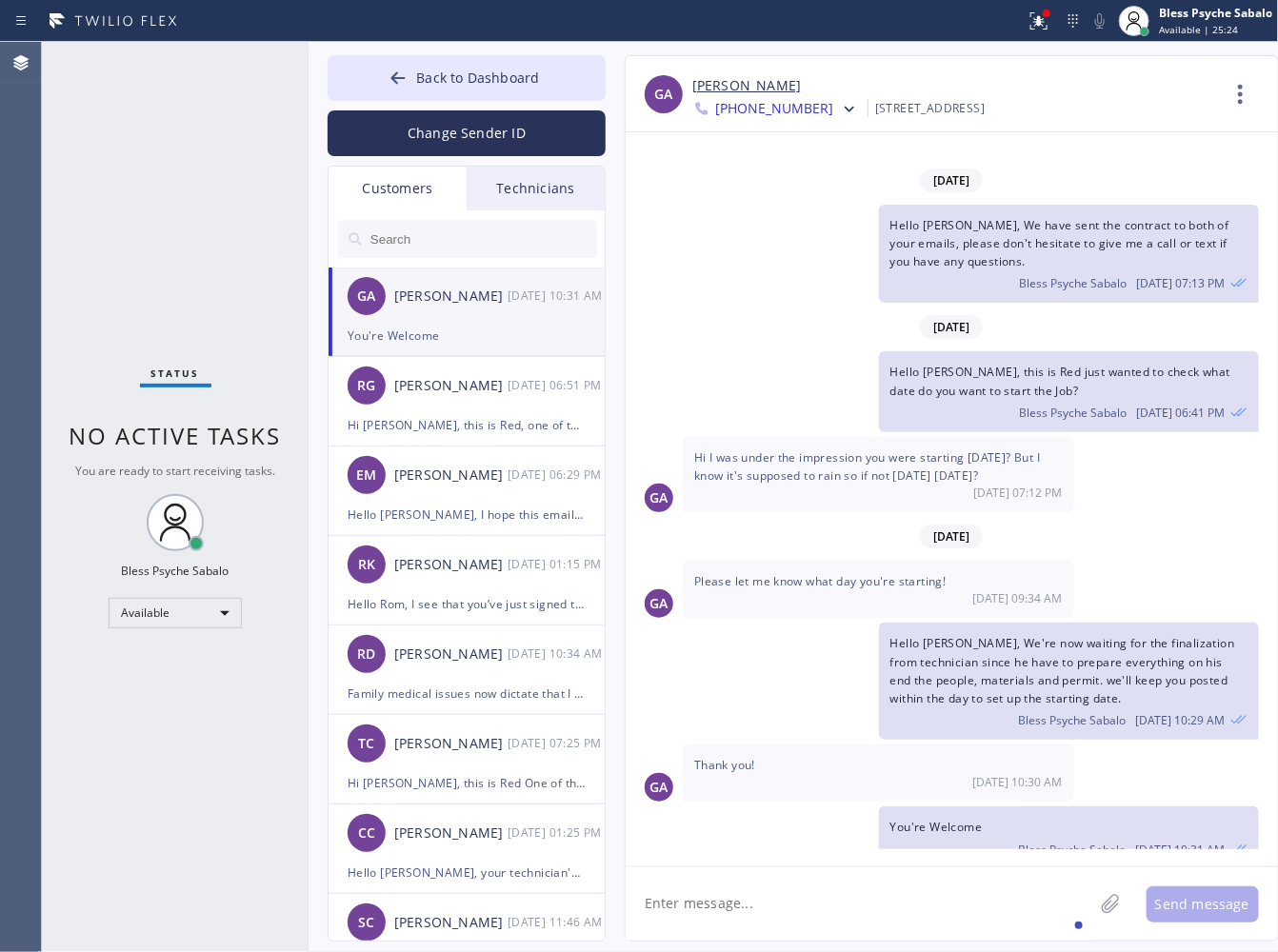
click at [911, 686] on textarea at bounding box center [859, 904] width 467 height 74
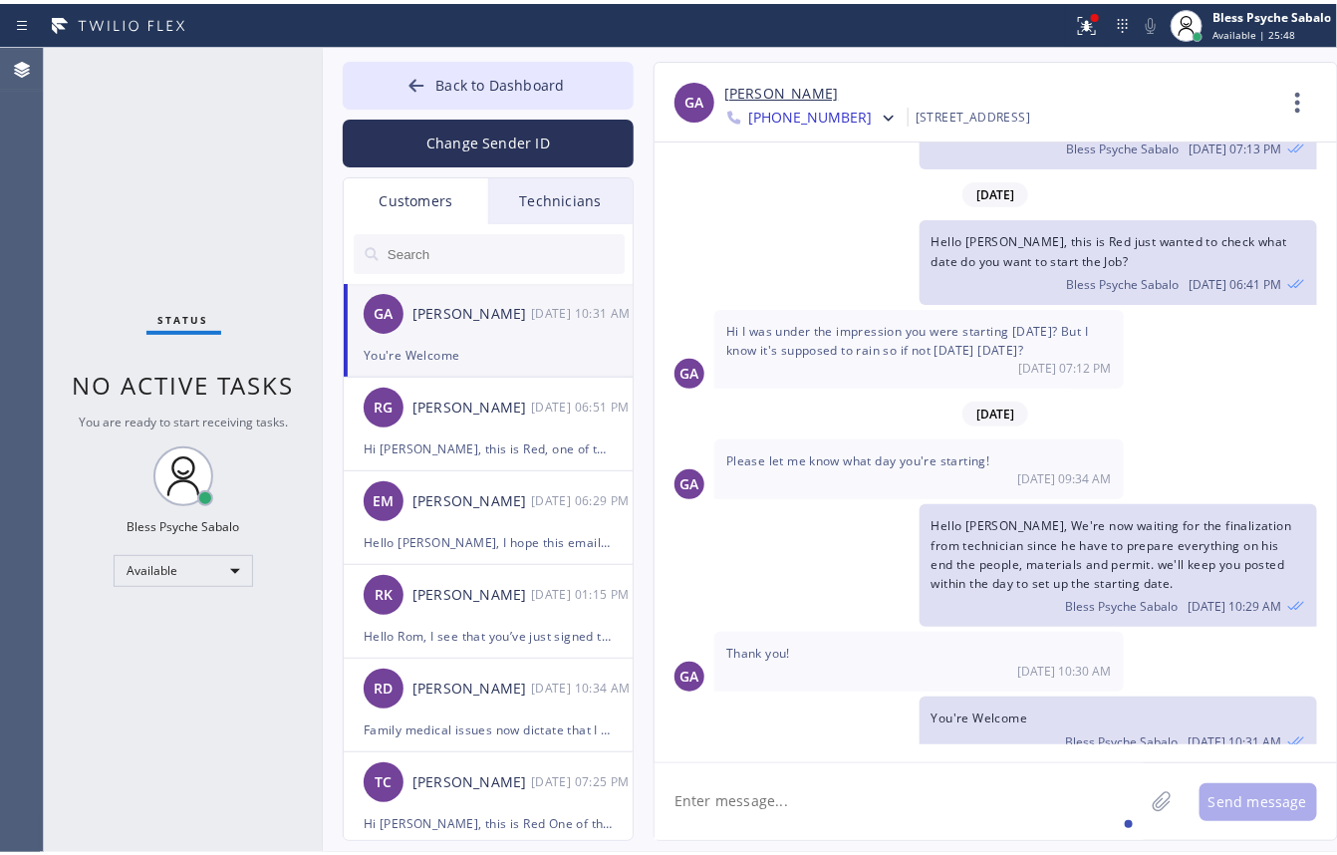
scroll to position [380, 0]
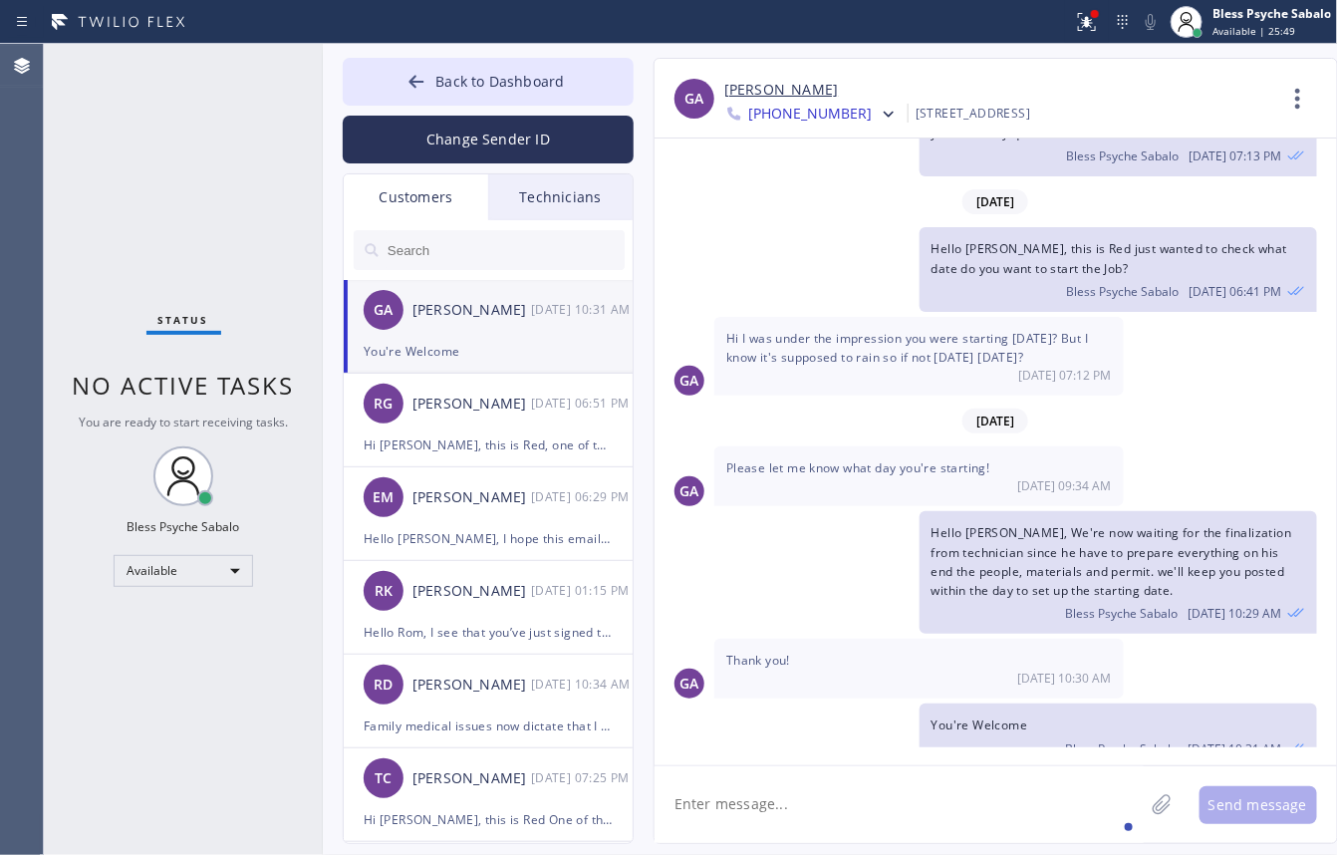
click at [803, 718] on div "10/08/2025 Hi Giulia, This is Red, one of the managers here at 5 Star Plumbing.…" at bounding box center [996, 452] width 683 height 627
click at [420, 430] on div "RG Ruben Garcia 10/13 06:51 PM" at bounding box center [489, 404] width 291 height 60
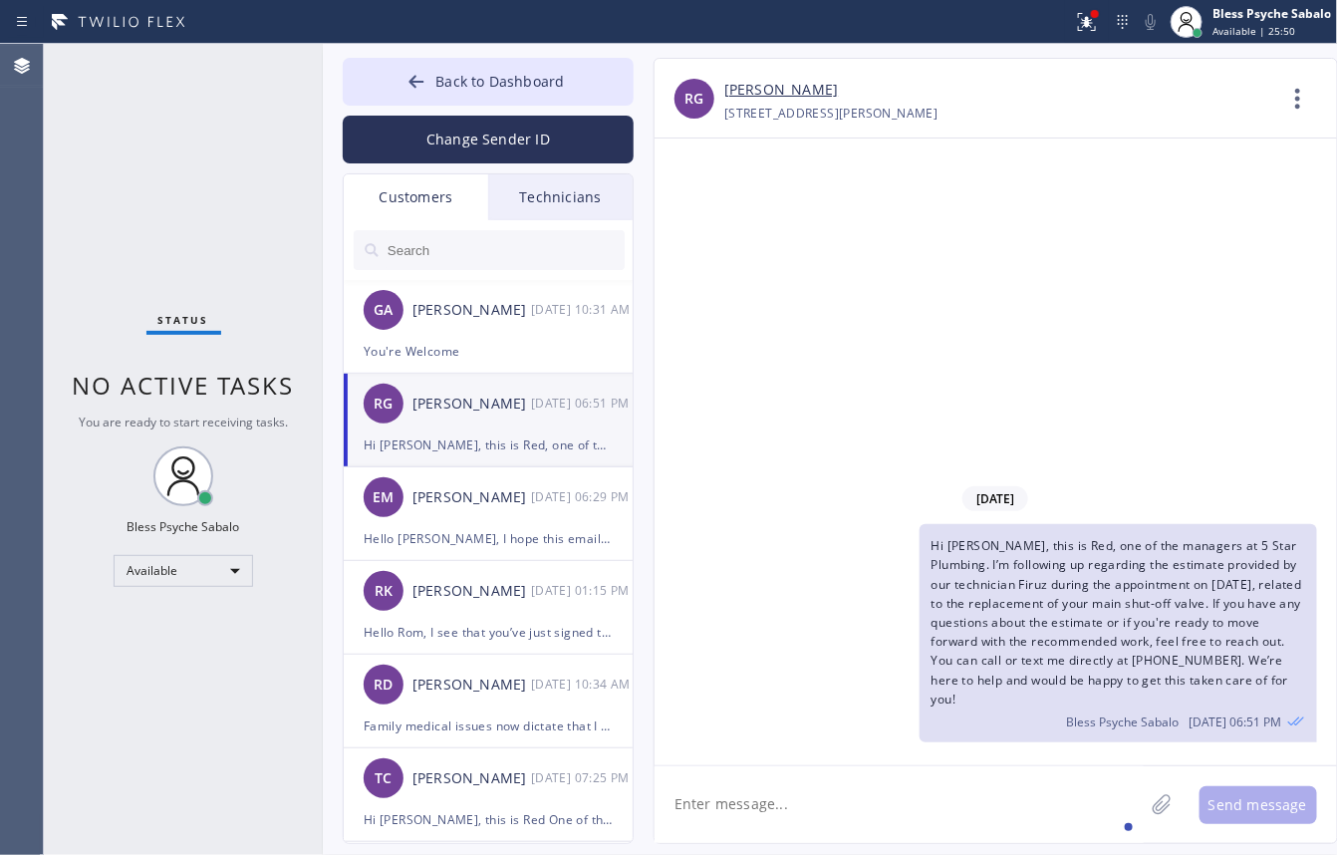
scroll to position [0, 0]
click at [515, 535] on div "Hello [PERSON_NAME], I hope this email finds you well. Please see the attached …" at bounding box center [488, 538] width 249 height 23
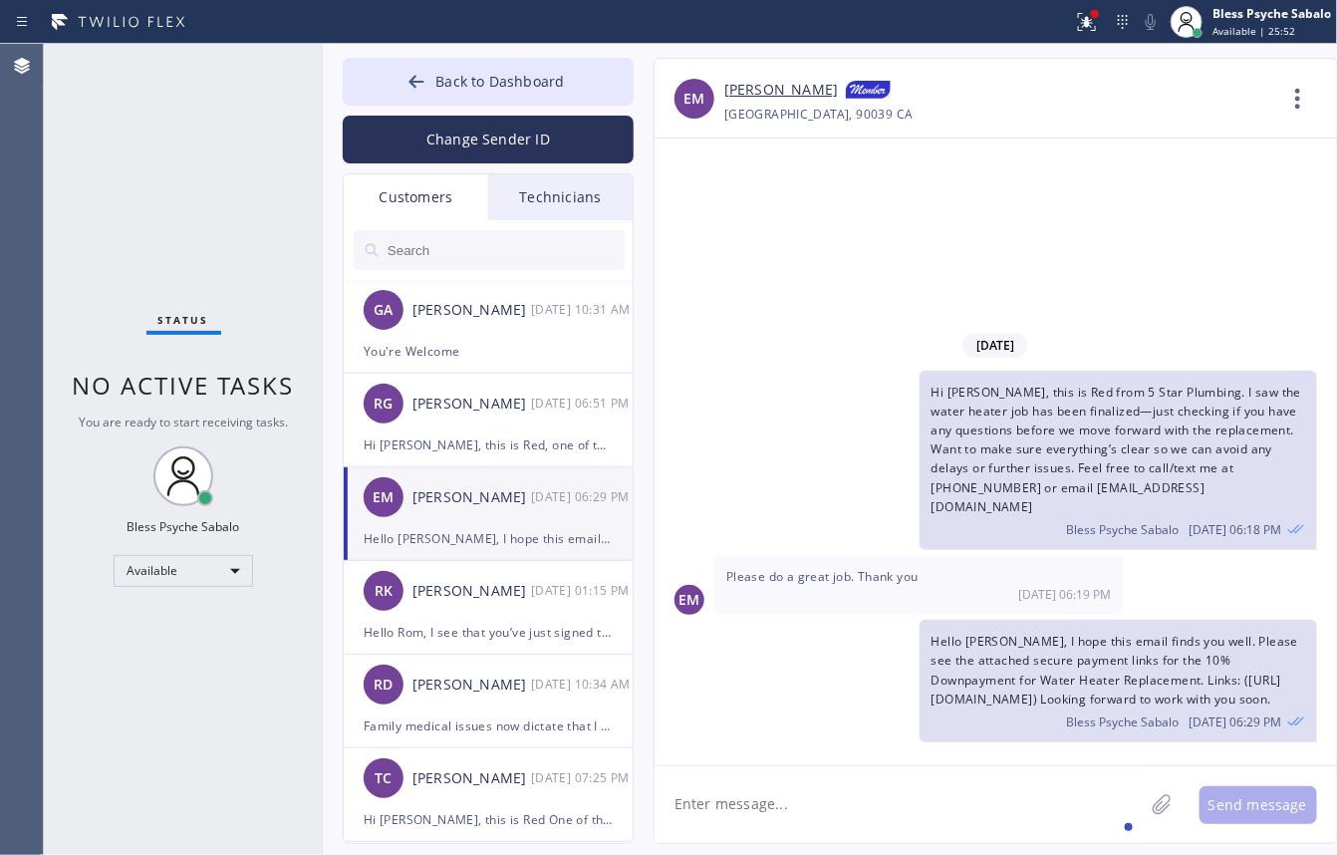
drag, startPoint x: 762, startPoint y: 758, endPoint x: 745, endPoint y: 747, distance: 20.2
click at [758, 718] on div "10/13/2025 Hi Ernesto, this is Red from 5 Star Plumbing. I saw the water heater…" at bounding box center [996, 452] width 683 height 627
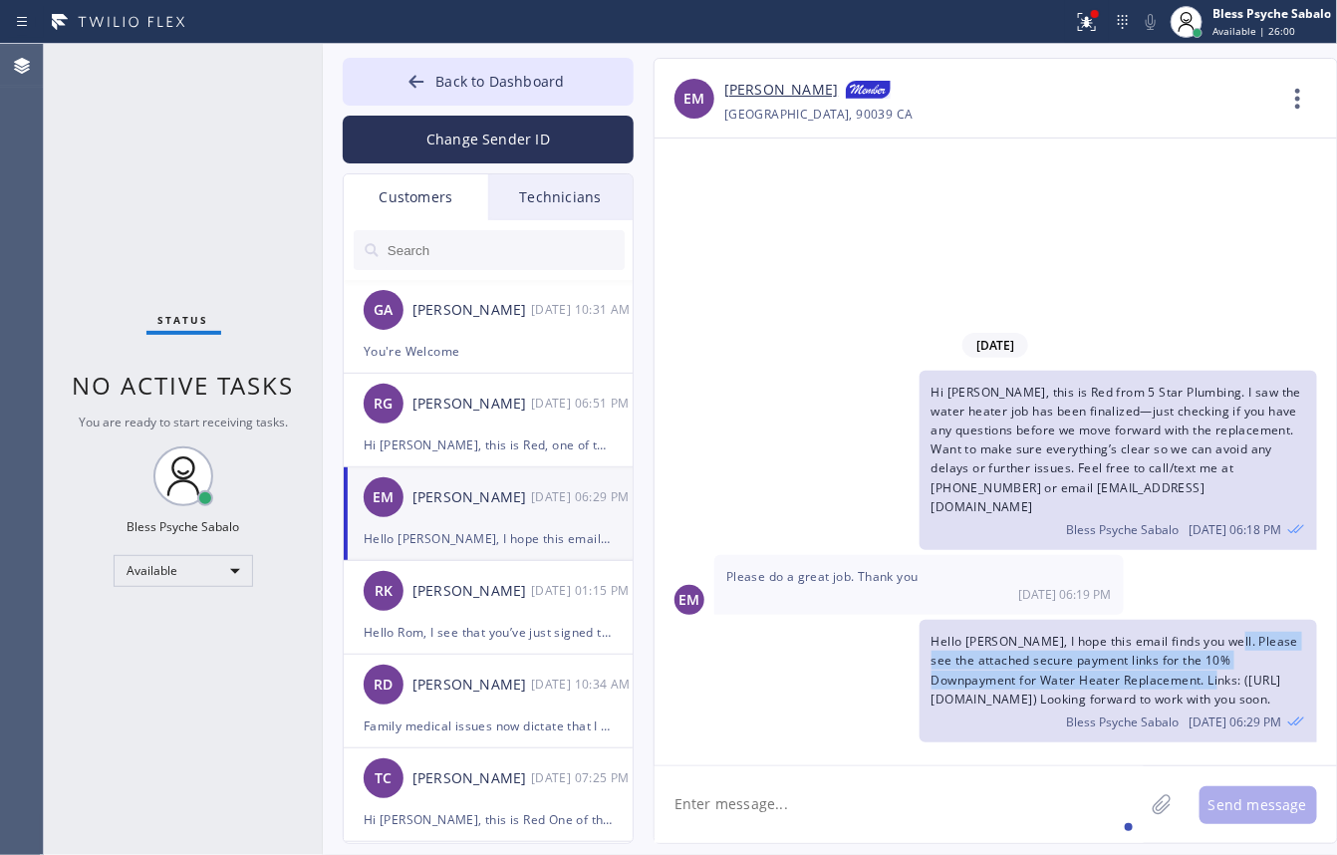
drag, startPoint x: 935, startPoint y: 679, endPoint x: 1191, endPoint y: 625, distance: 261.7
click at [1187, 633] on span "Hello [PERSON_NAME], I hope this email finds you well. Please see the attached …" at bounding box center [1115, 670] width 367 height 75
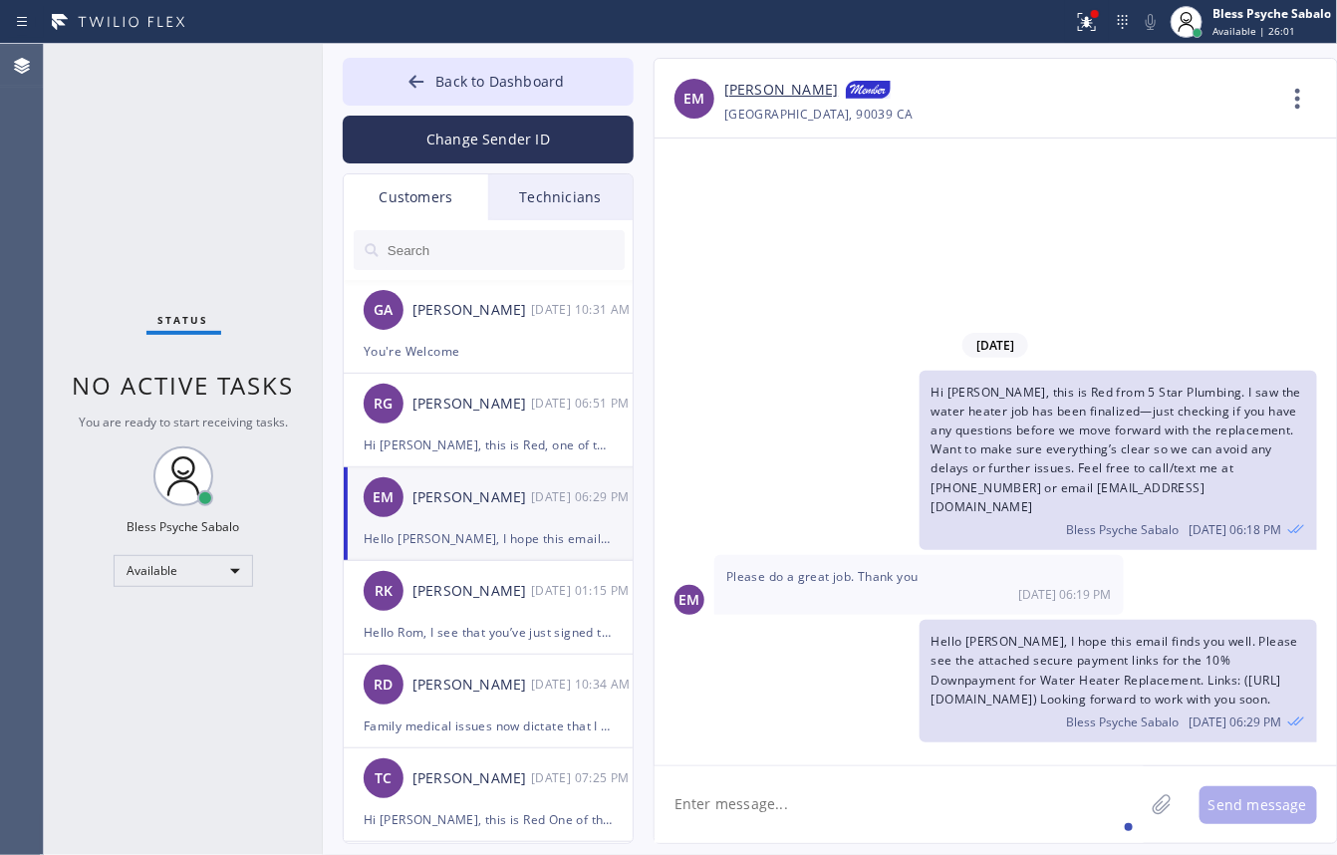
click at [1196, 683] on span "Hello [PERSON_NAME], I hope this email finds you well. Please see the attached …" at bounding box center [1115, 670] width 367 height 75
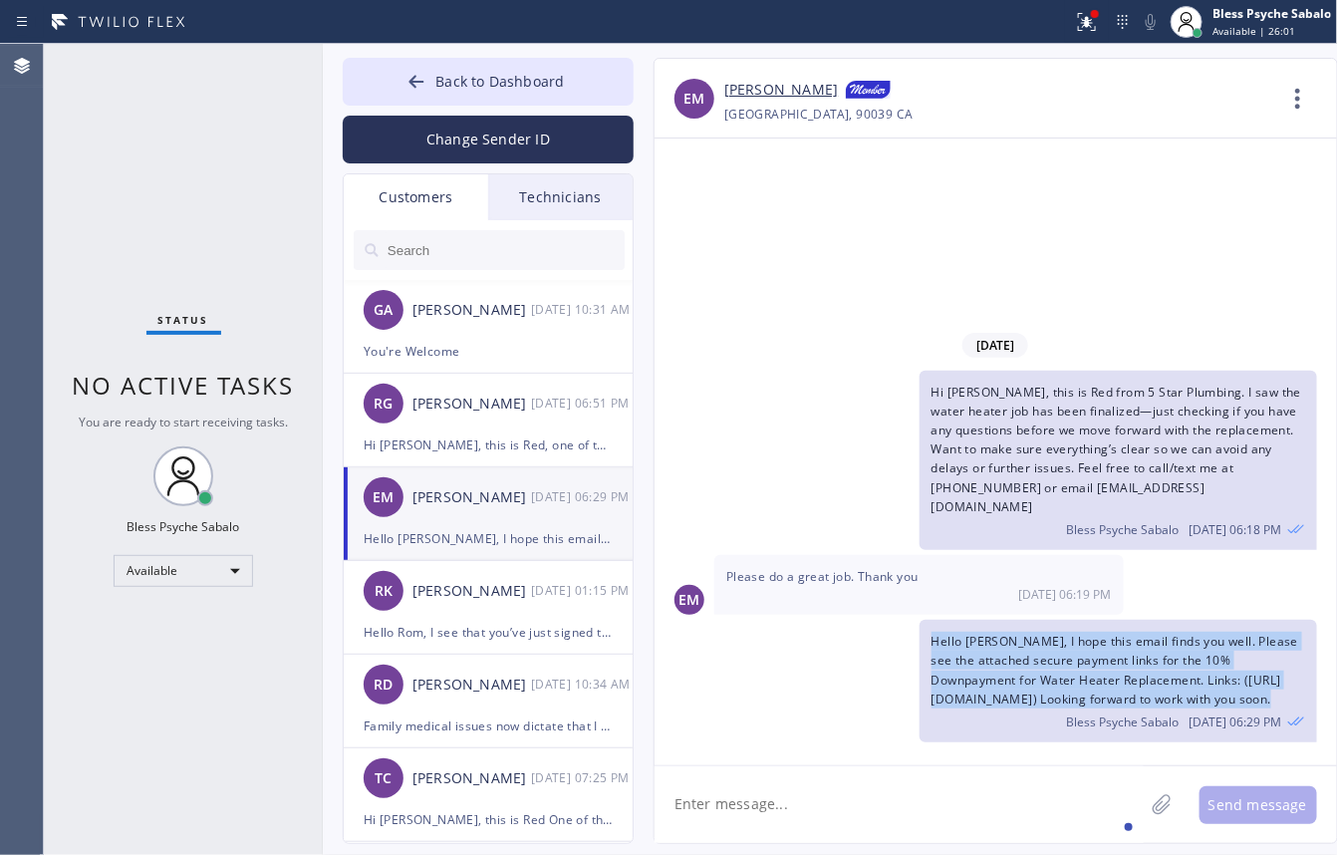
click at [1196, 683] on span "Hello [PERSON_NAME], I hope this email finds you well. Please see the attached …" at bounding box center [1115, 670] width 367 height 75
click at [920, 678] on div "Hello Ernesto, I hope this email finds you well. Please see the attached secure…" at bounding box center [1119, 681] width 398 height 123
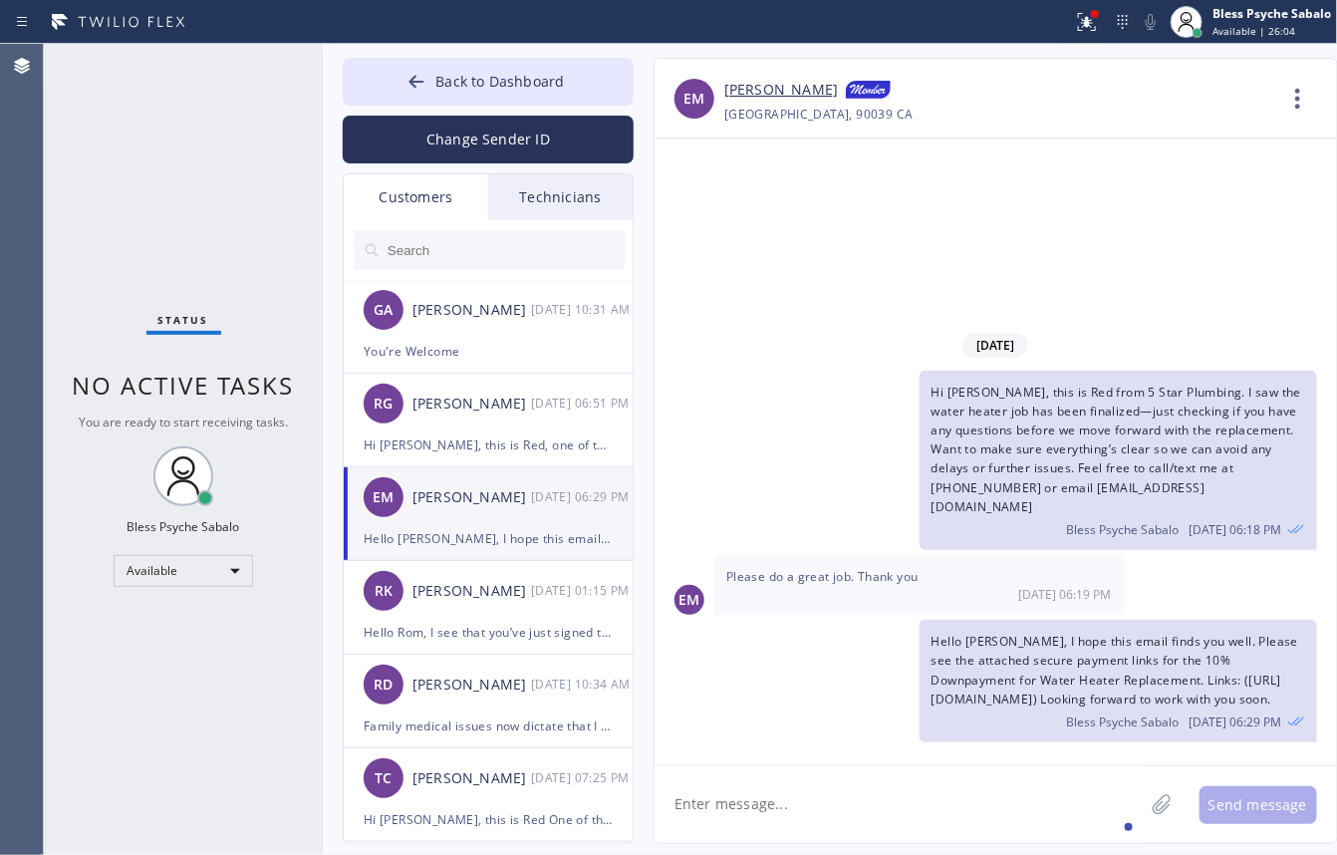
drag, startPoint x: 940, startPoint y: 685, endPoint x: 1323, endPoint y: 330, distance: 522.5
click at [1323, 330] on div "10/13/2025 Hi Ernesto, this is Red from 5 Star Plumbing. I saw the water heater…" at bounding box center [996, 536] width 683 height 422
click at [1247, 681] on span "Hello [PERSON_NAME], I hope this email finds you well. Please see the attached …" at bounding box center [1115, 670] width 367 height 75
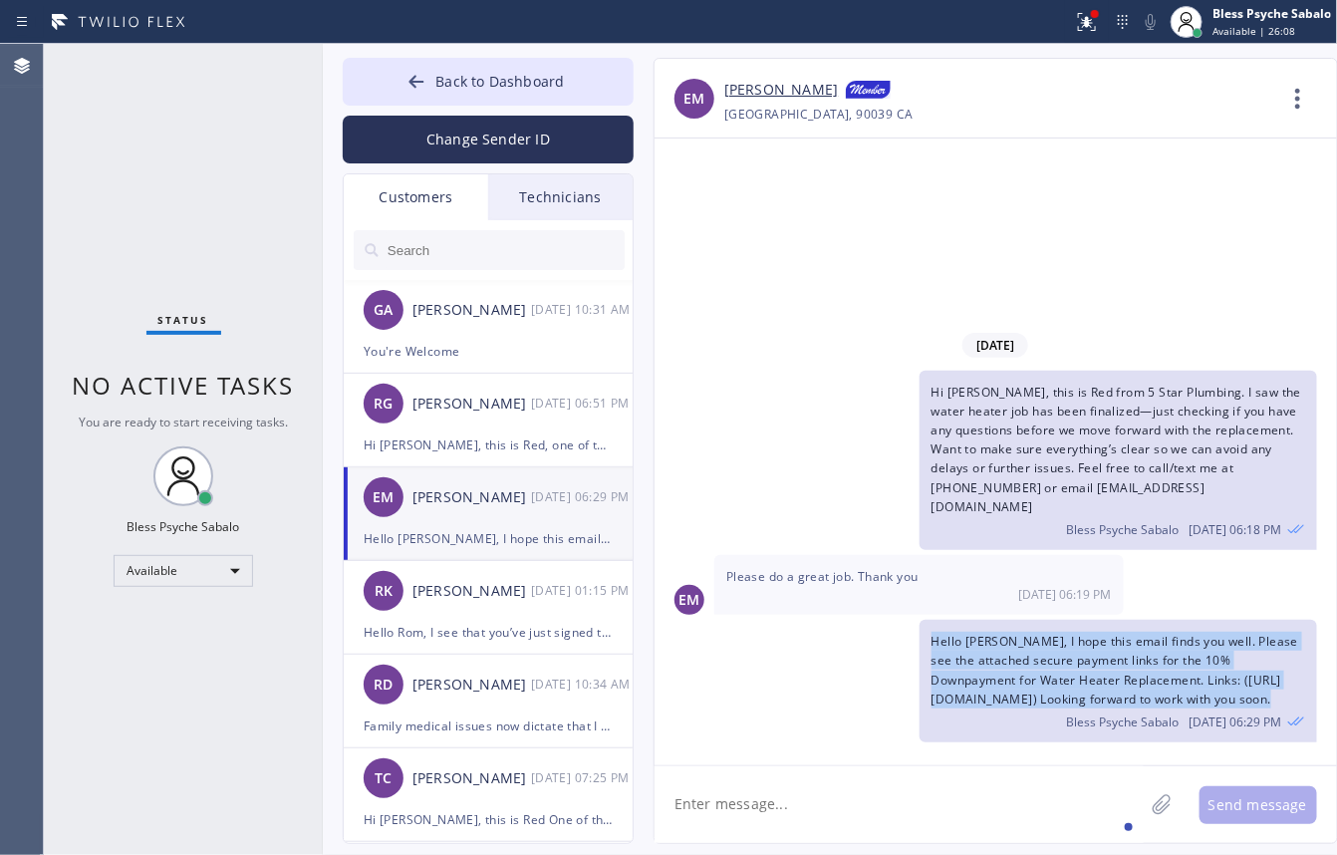
click at [1247, 681] on span "Hello [PERSON_NAME], I hope this email finds you well. Please see the attached …" at bounding box center [1115, 670] width 367 height 75
click at [1249, 681] on span "Hello [PERSON_NAME], I hope this email finds you well. Please see the attached …" at bounding box center [1115, 670] width 367 height 75
click at [1251, 681] on span "Hello [PERSON_NAME], I hope this email finds you well. Please see the attached …" at bounding box center [1115, 670] width 367 height 75
click at [1254, 686] on span "Hello [PERSON_NAME], I hope this email finds you well. Please see the attached …" at bounding box center [1115, 670] width 367 height 75
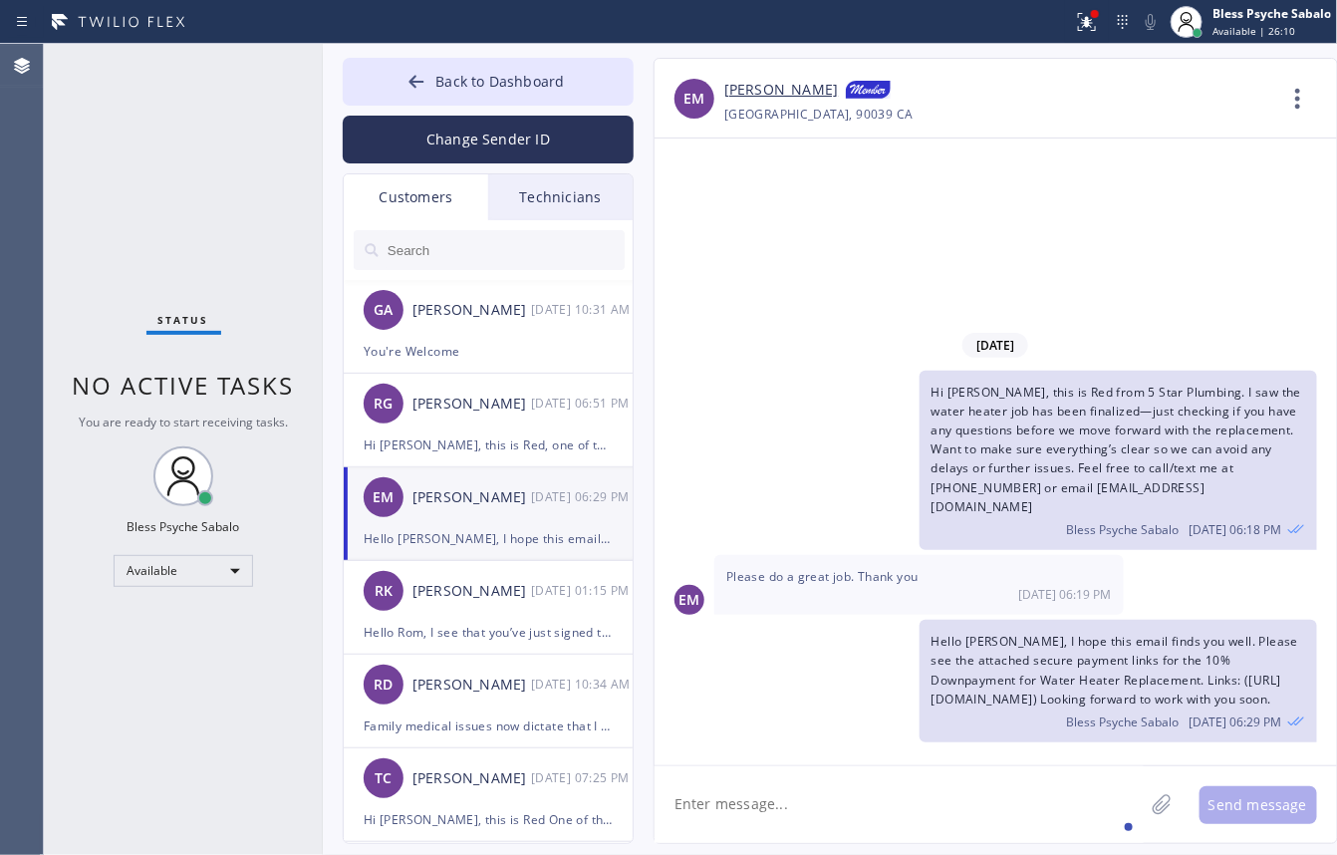
drag, startPoint x: 918, startPoint y: 302, endPoint x: 795, endPoint y: 95, distance: 240.8
click at [922, 299] on div "10/13/2025 Hi Ernesto, this is Red from 5 Star Plumbing. I saw the water heater…" at bounding box center [996, 452] width 683 height 627
click at [923, 231] on div "10/13/2025 Hi Ernesto, this is Red from 5 Star Plumbing. I saw the water heater…" at bounding box center [996, 452] width 683 height 627
click at [125, 256] on div "Status No active tasks You are ready to start receiving tasks. Bless Psyche Sab…" at bounding box center [183, 449] width 279 height 811
drag, startPoint x: 80, startPoint y: 394, endPoint x: 302, endPoint y: 402, distance: 222.4
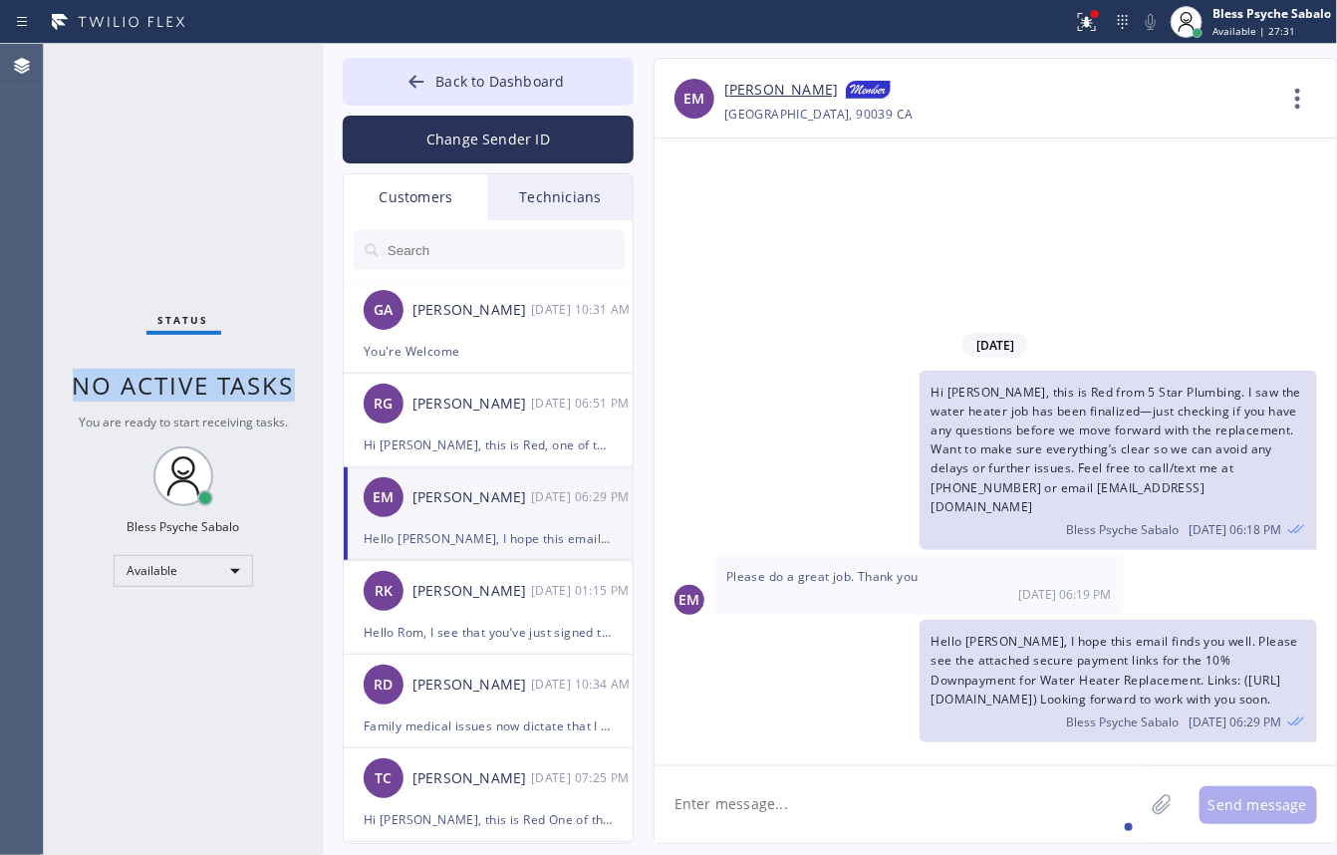
click at [302, 402] on div "Status No active tasks You are ready to start receiving tasks. Bless Psyche Sab…" at bounding box center [183, 449] width 279 height 811
click at [257, 376] on span "No active tasks" at bounding box center [184, 385] width 222 height 33
click at [257, 377] on span "No active tasks" at bounding box center [184, 385] width 222 height 33
drag, startPoint x: 257, startPoint y: 377, endPoint x: 257, endPoint y: 396, distance: 18.9
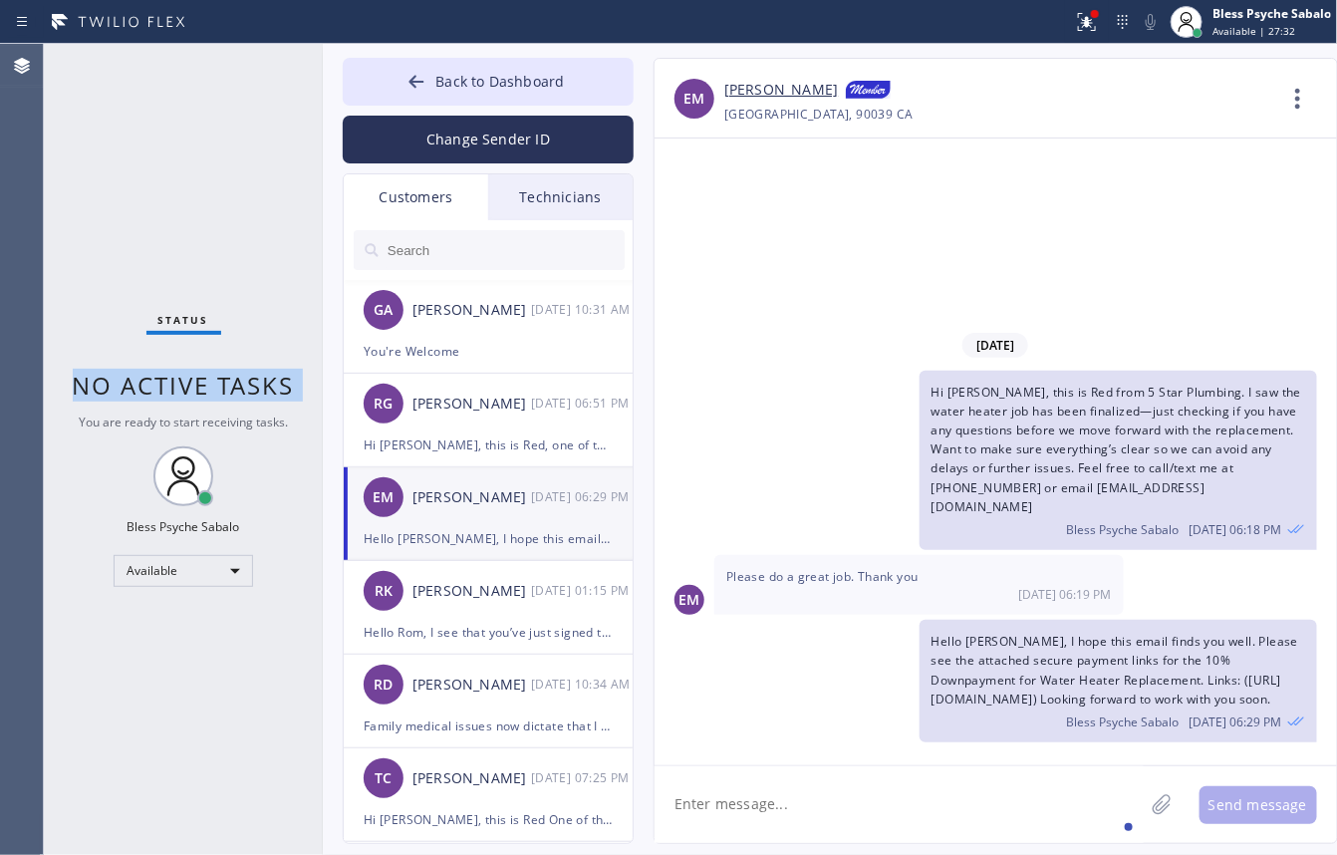
click at [257, 379] on span "No active tasks" at bounding box center [184, 385] width 222 height 33
click at [257, 420] on span "You are ready to start receiving tasks." at bounding box center [183, 422] width 209 height 17
click at [262, 421] on span "You are ready to start receiving tasks." at bounding box center [183, 422] width 209 height 17
click at [265, 429] on span "You are ready to start receiving tasks." at bounding box center [183, 422] width 209 height 17
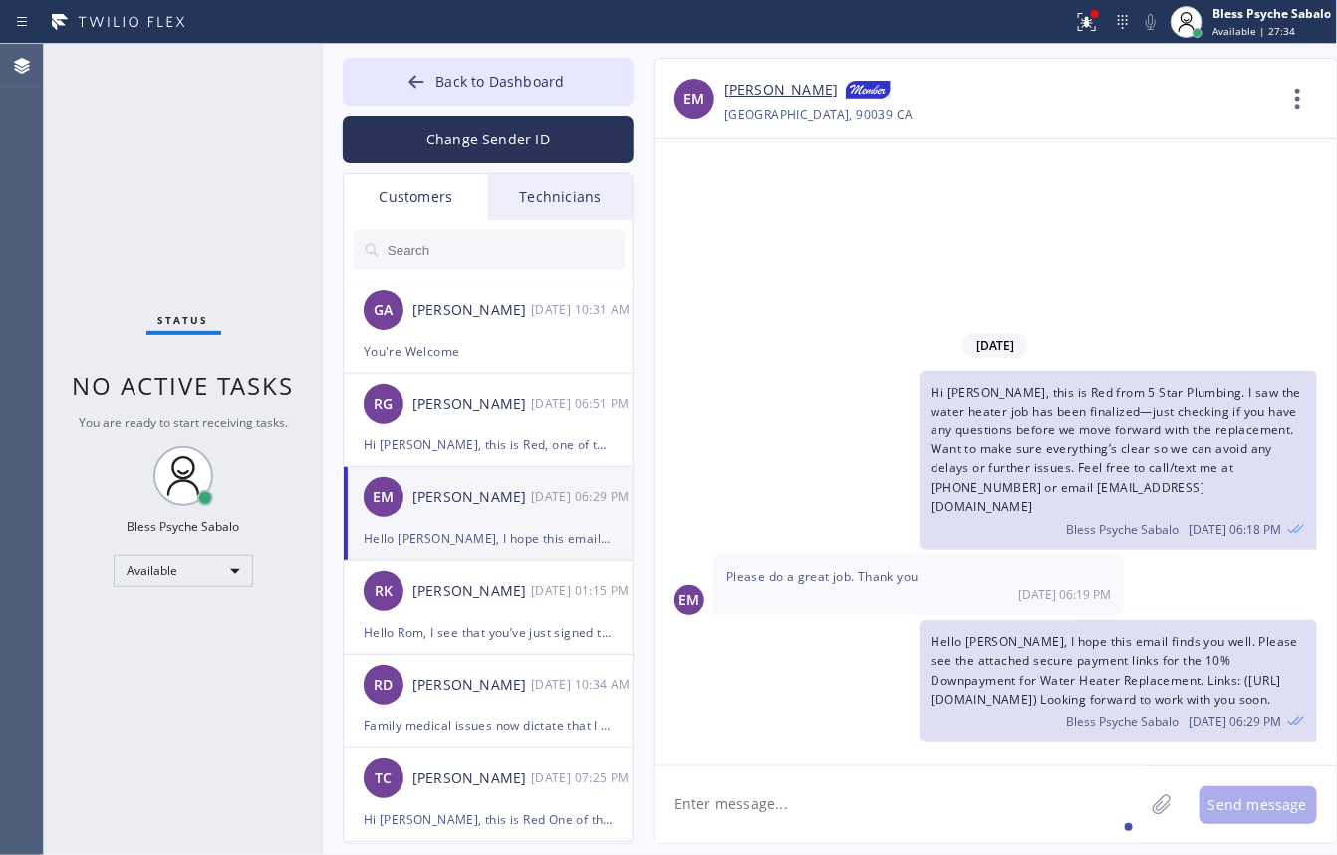
click at [265, 421] on span "You are ready to start receiving tasks." at bounding box center [183, 422] width 209 height 17
click at [250, 389] on span "No active tasks" at bounding box center [184, 385] width 222 height 33
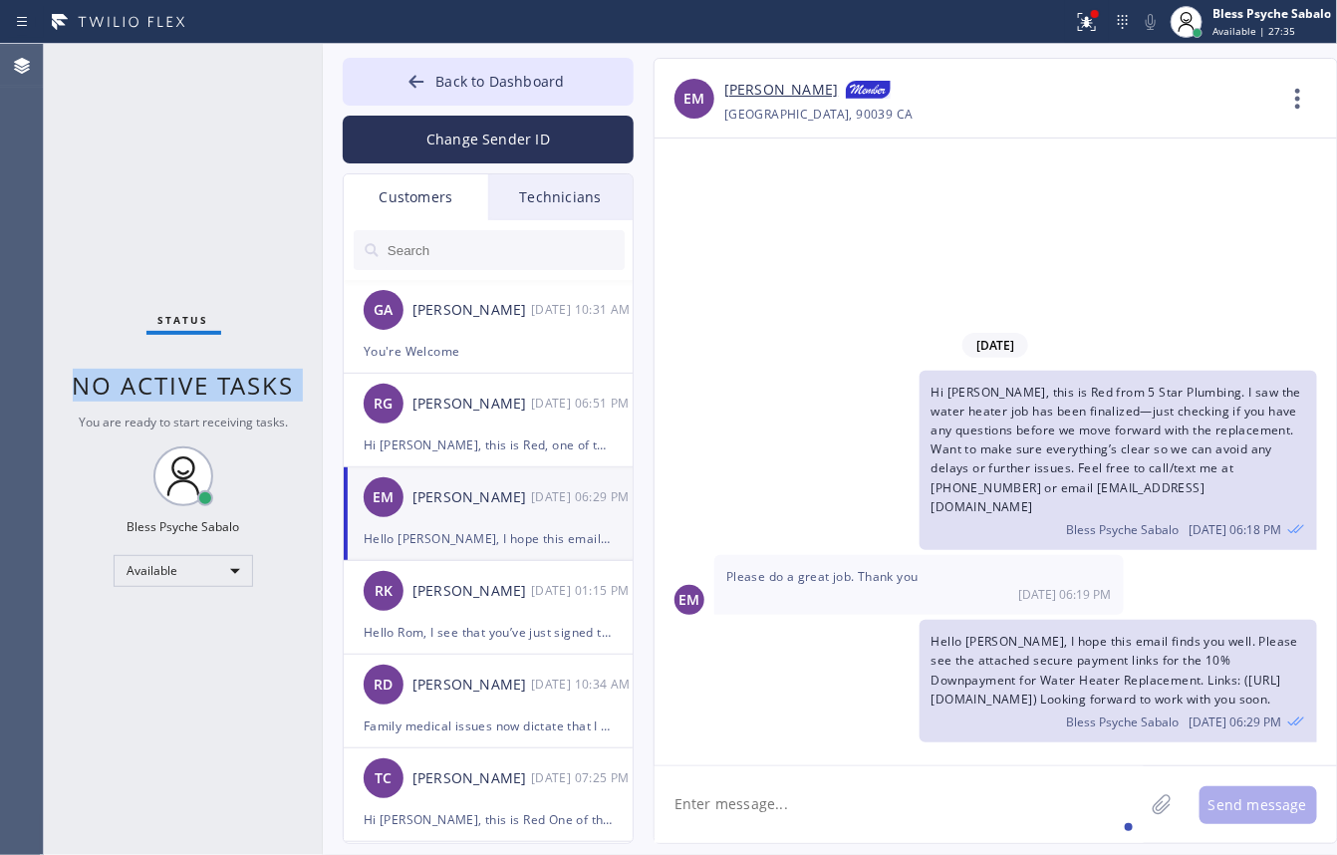
click at [251, 391] on span "No active tasks" at bounding box center [184, 385] width 222 height 33
click at [295, 274] on div "Status No active tasks You are ready to start receiving tasks. Bless Psyche Sab…" at bounding box center [183, 449] width 279 height 811
click at [300, 116] on div "Status No active tasks You are ready to start receiving tasks. Bless Psyche Sab…" at bounding box center [183, 449] width 279 height 811
click at [783, 260] on div "10/13/2025 Hi Ernesto, this is Red from 5 Star Plumbing. I saw the water heater…" at bounding box center [996, 452] width 683 height 627
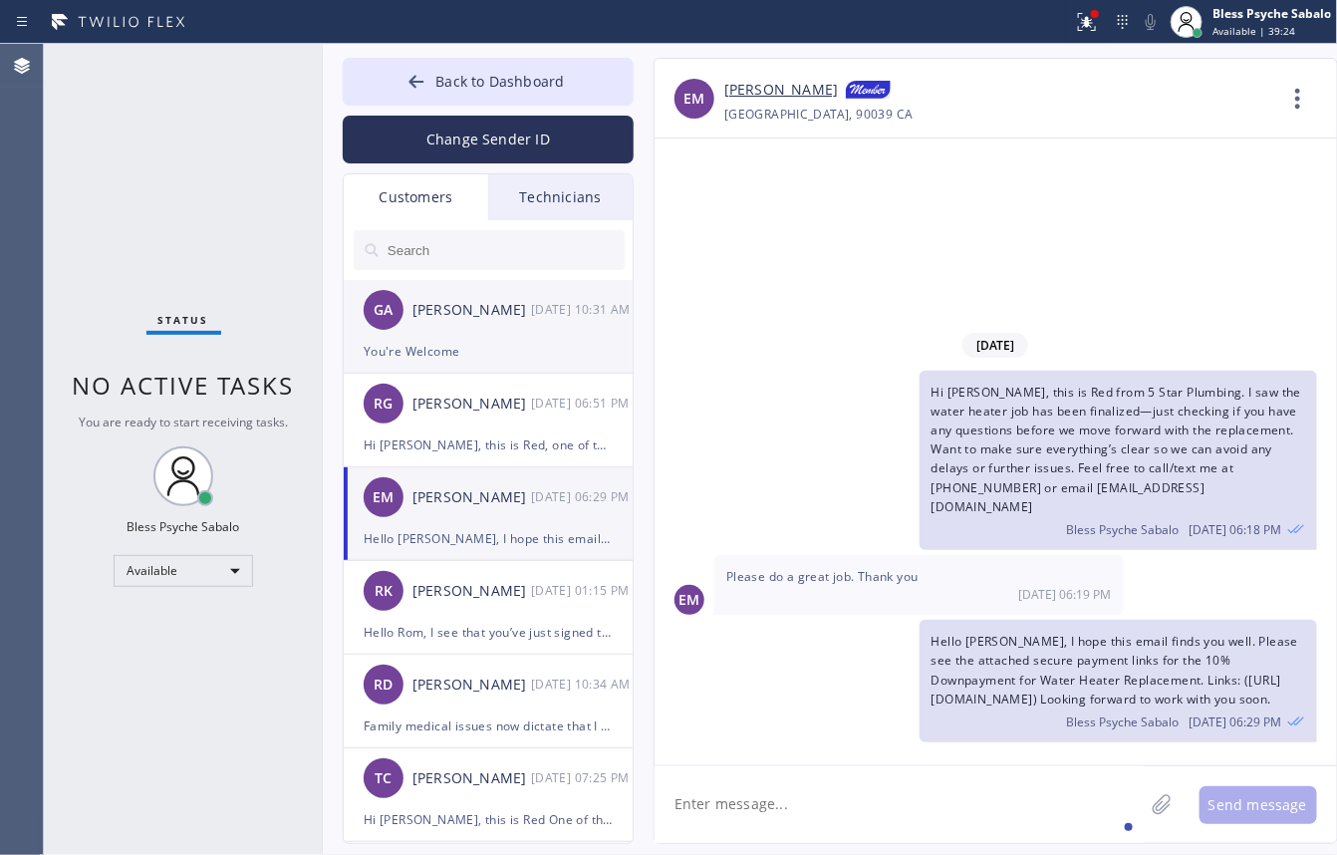
drag, startPoint x: 499, startPoint y: 306, endPoint x: 609, endPoint y: 401, distance: 144.8
click at [499, 309] on div "[PERSON_NAME]" at bounding box center [472, 310] width 119 height 23
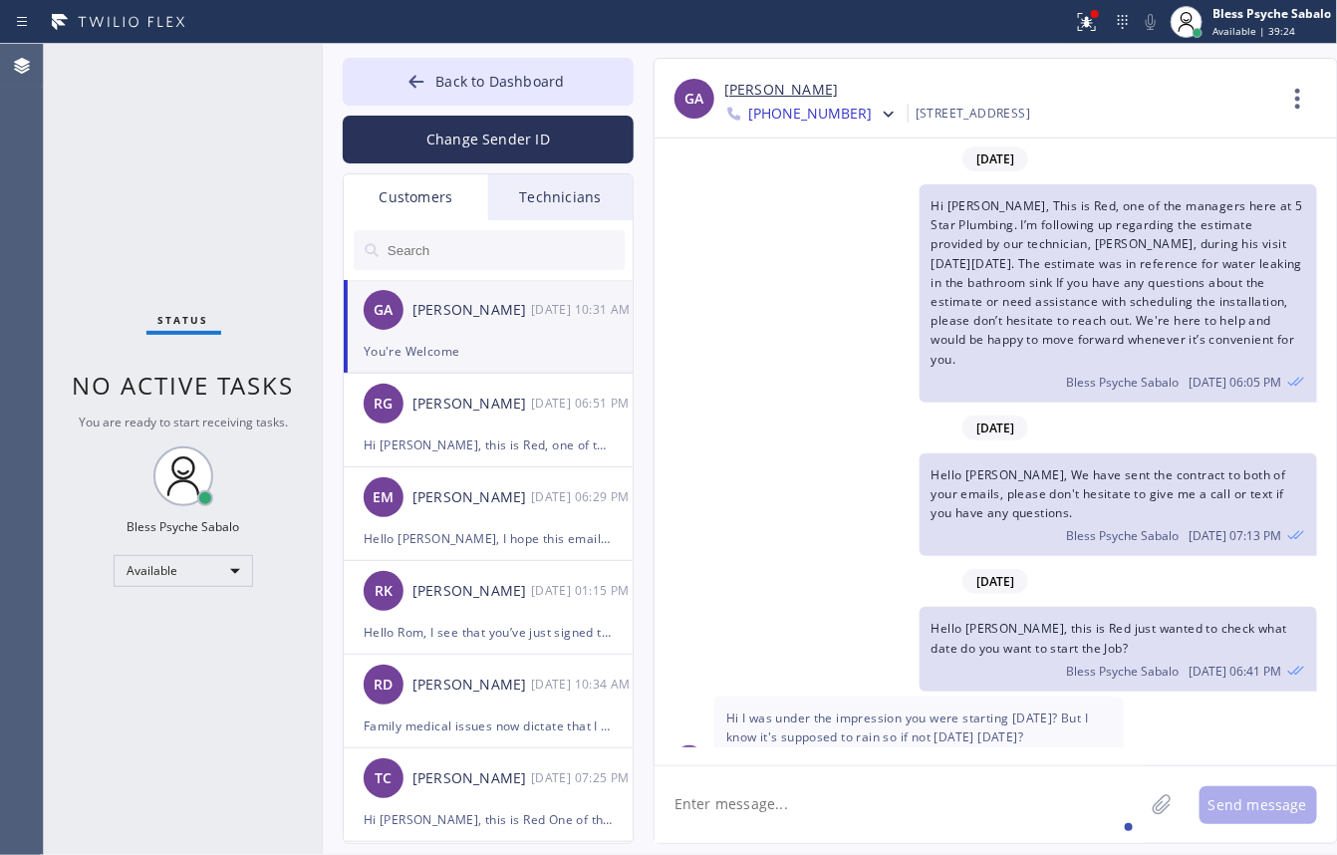
scroll to position [380, 0]
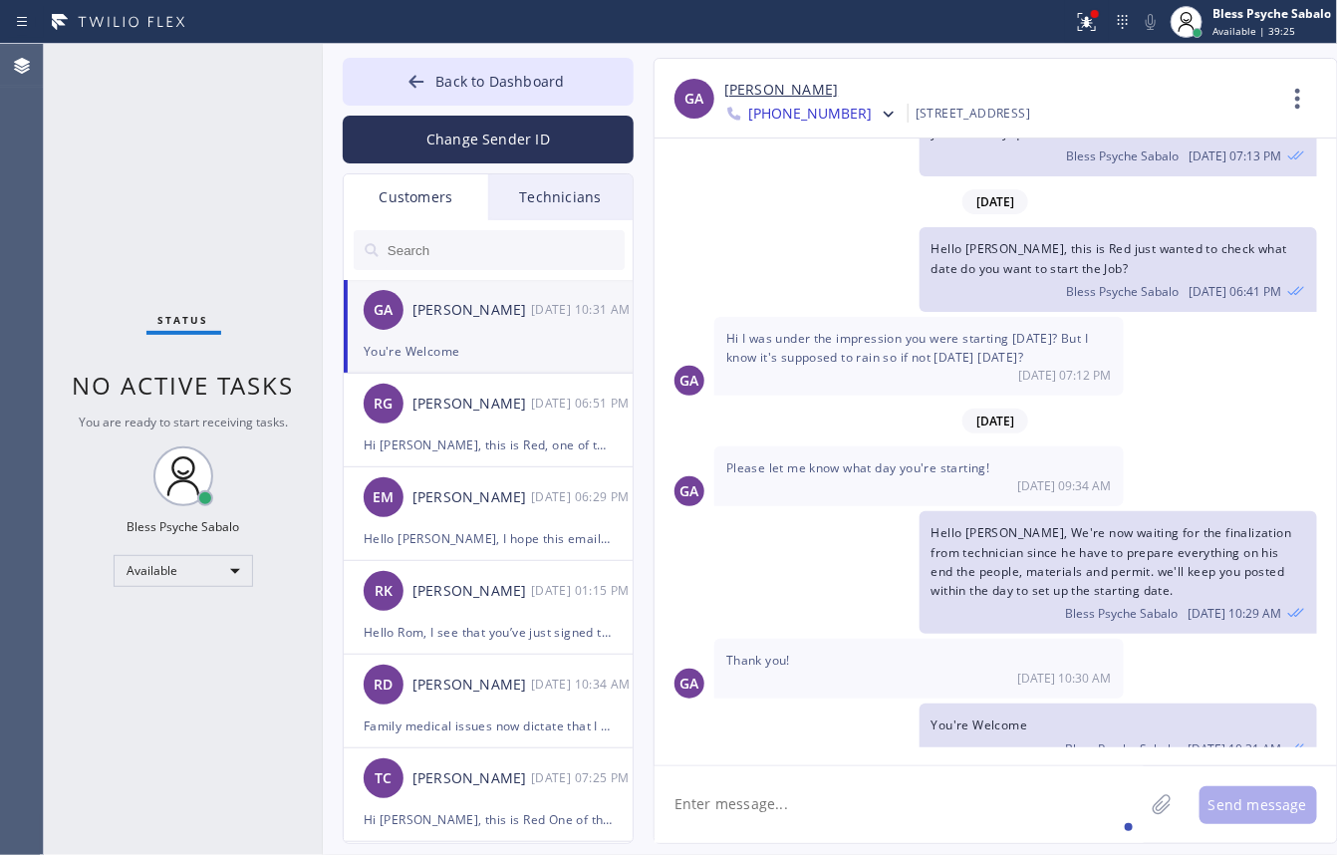
drag, startPoint x: 795, startPoint y: 780, endPoint x: 819, endPoint y: 768, distance: 26.7
click at [795, 718] on textarea at bounding box center [899, 804] width 489 height 77
click at [742, 600] on div "Hello Gullia, We're now waiting for the finalization from technician since he h…" at bounding box center [986, 572] width 663 height 123
click at [546, 202] on div "Technicians" at bounding box center [560, 197] width 144 height 46
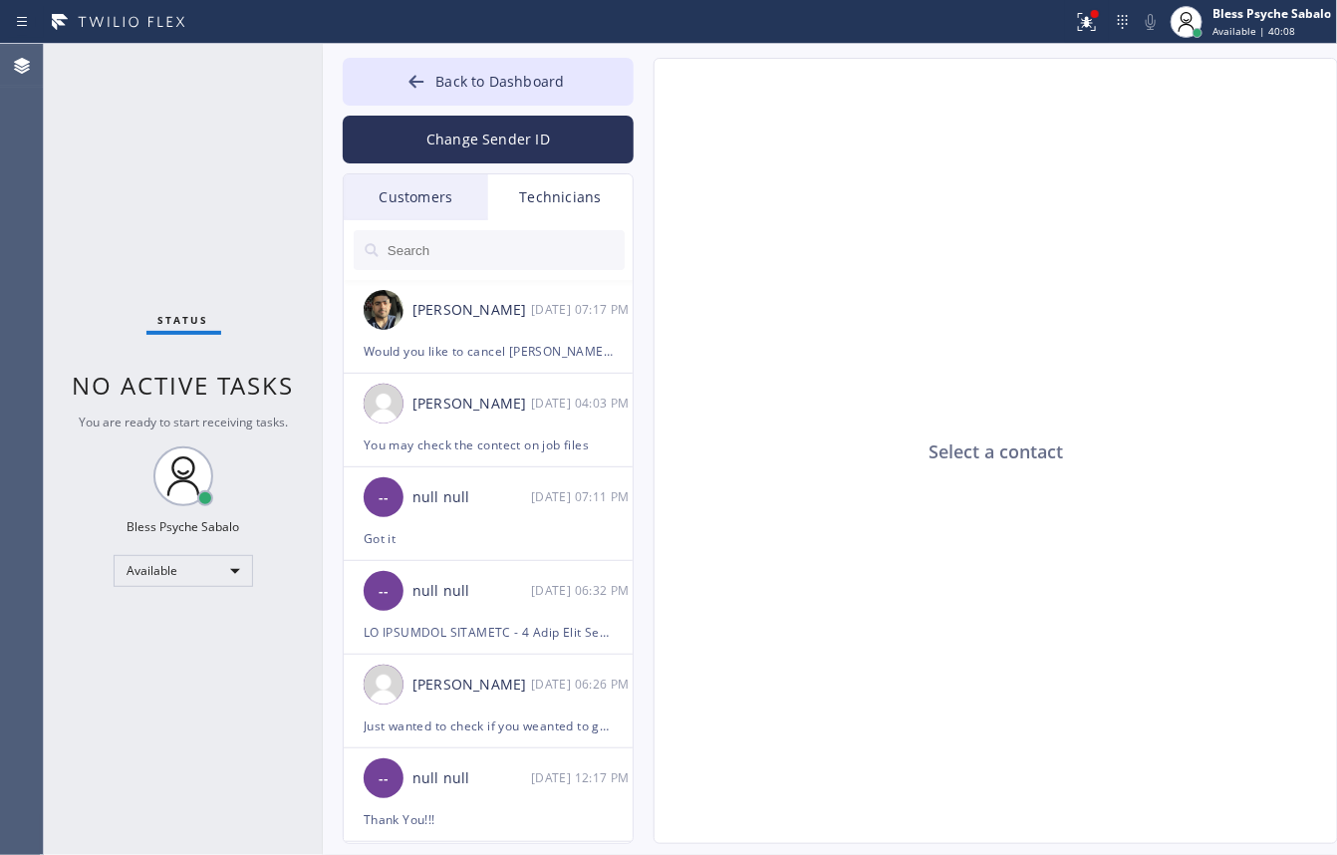
click at [374, 191] on div "Customers" at bounding box center [416, 197] width 144 height 46
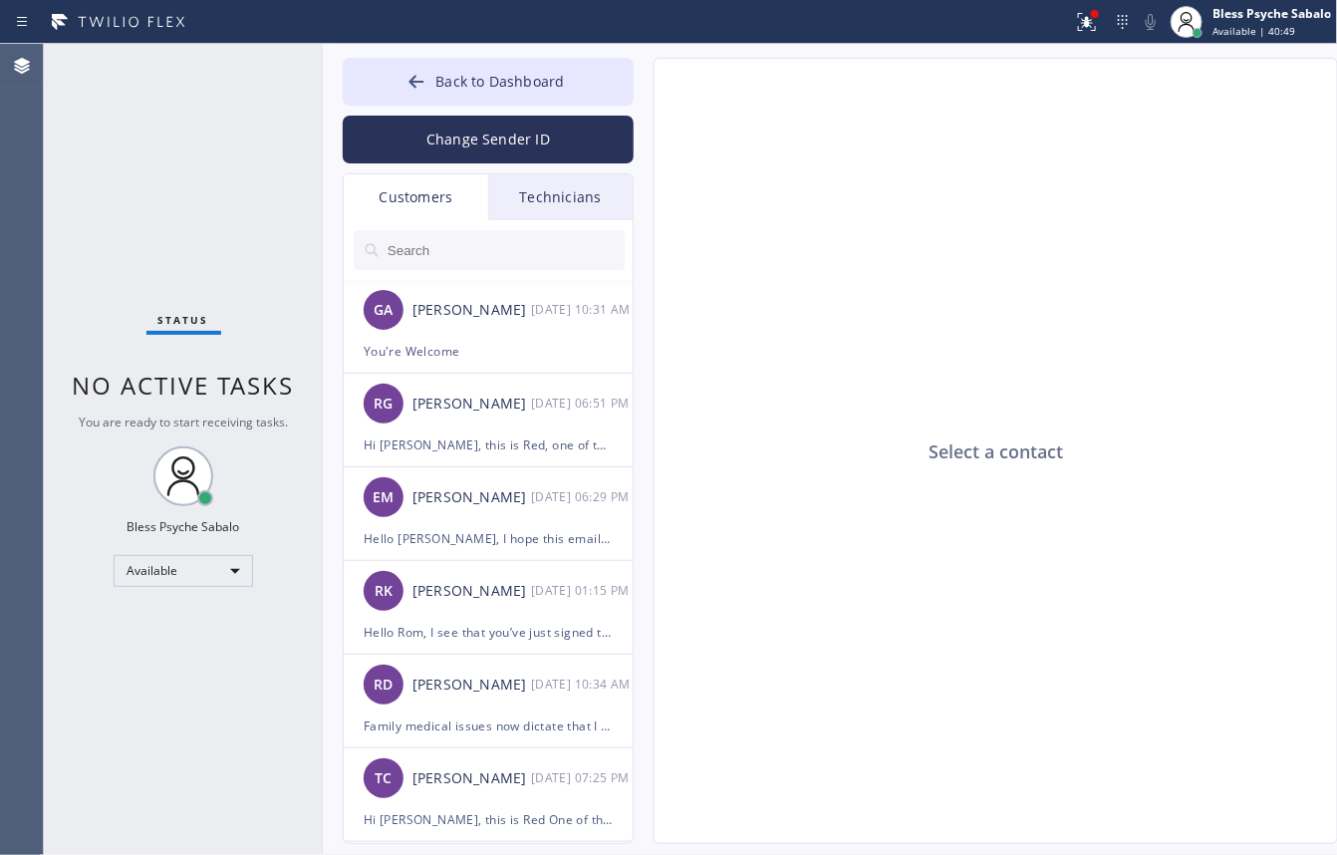
drag, startPoint x: 1062, startPoint y: 449, endPoint x: 1018, endPoint y: 453, distance: 44.0
click at [1061, 449] on div "Select a contact" at bounding box center [997, 452] width 685 height 786
drag, startPoint x: 924, startPoint y: 331, endPoint x: 720, endPoint y: 261, distance: 214.9
click at [918, 330] on div "Select a contact" at bounding box center [997, 452] width 685 height 786
click at [443, 187] on div "Customers" at bounding box center [416, 197] width 144 height 46
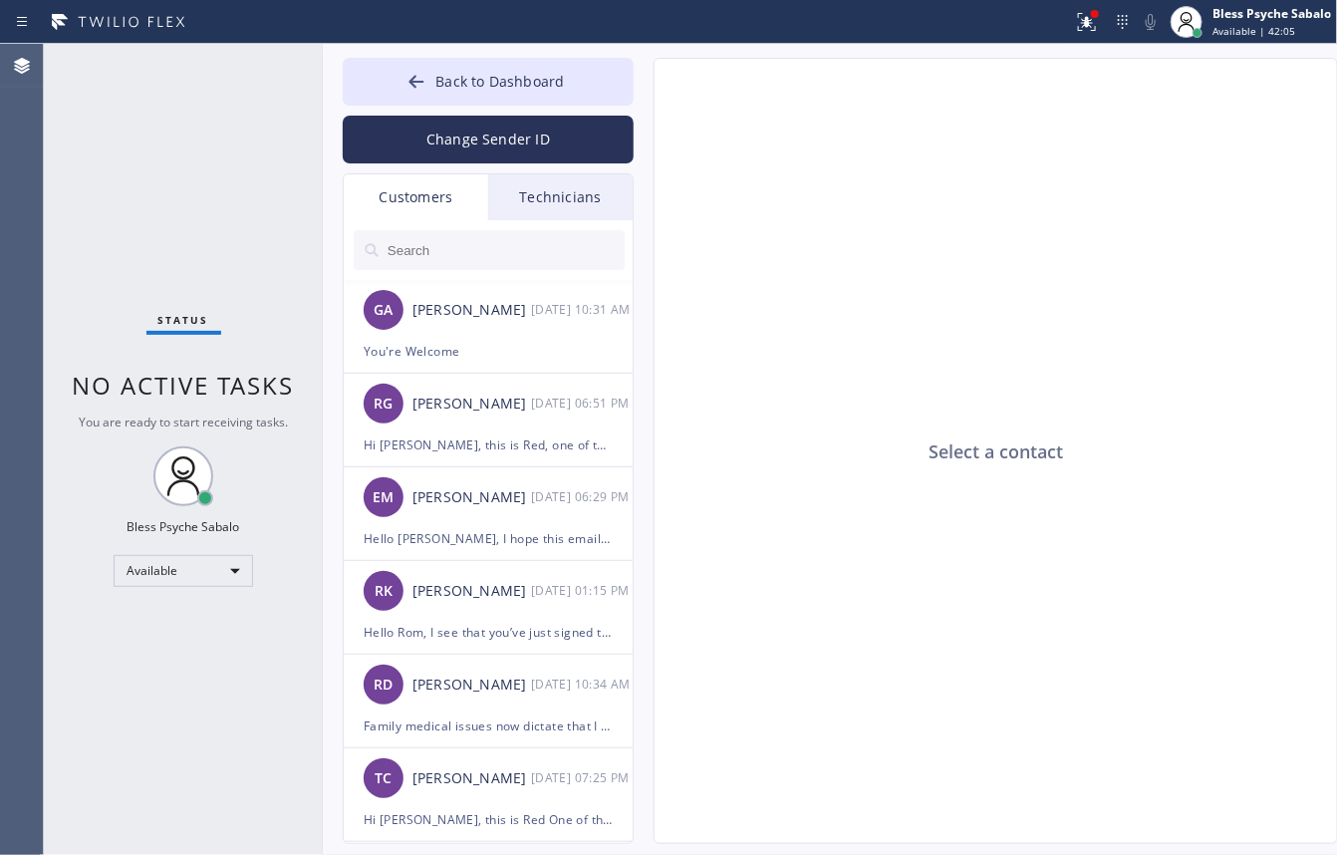
click at [509, 181] on div "Technicians" at bounding box center [560, 197] width 144 height 46
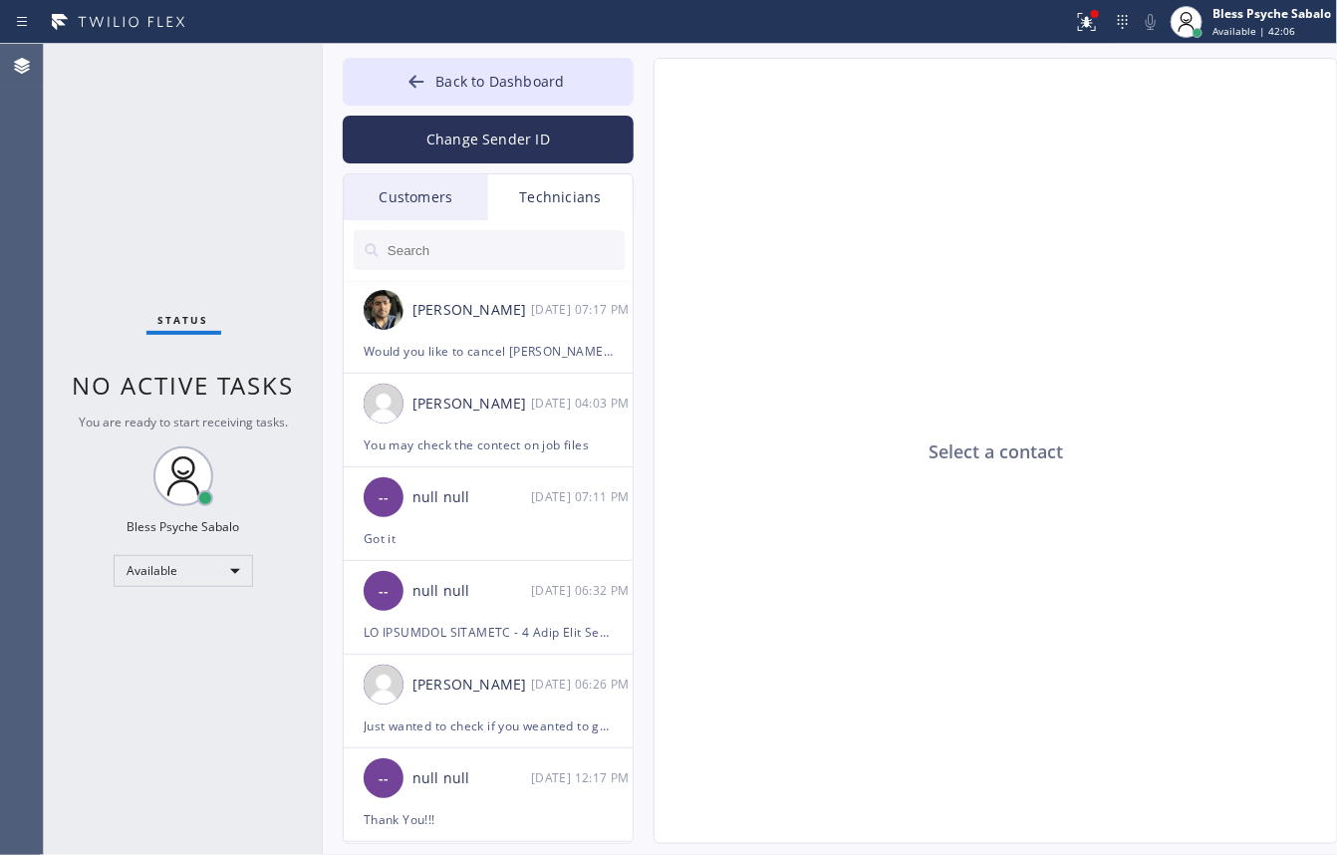
click at [429, 205] on div "Customers" at bounding box center [416, 197] width 144 height 46
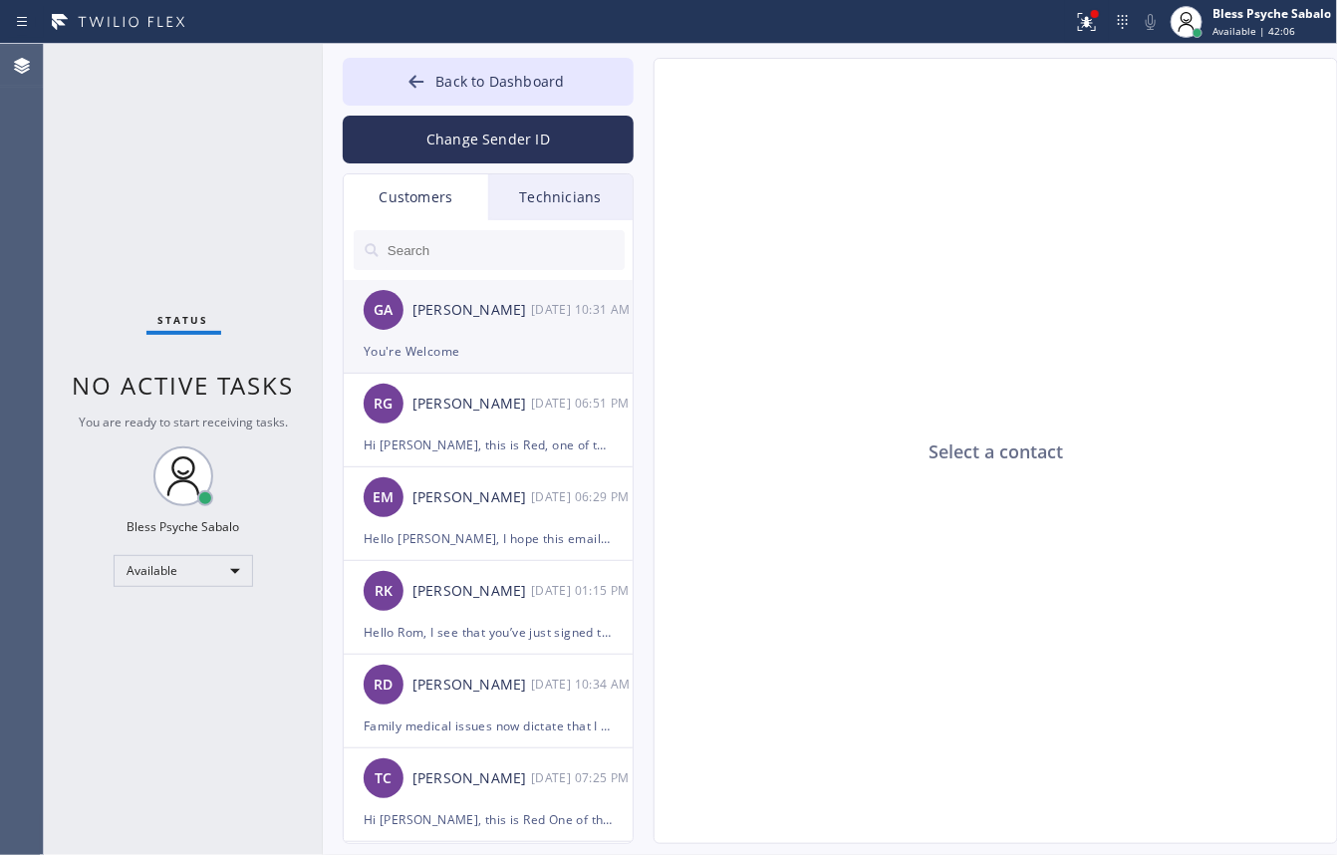
click at [509, 317] on div "[PERSON_NAME]" at bounding box center [472, 310] width 119 height 23
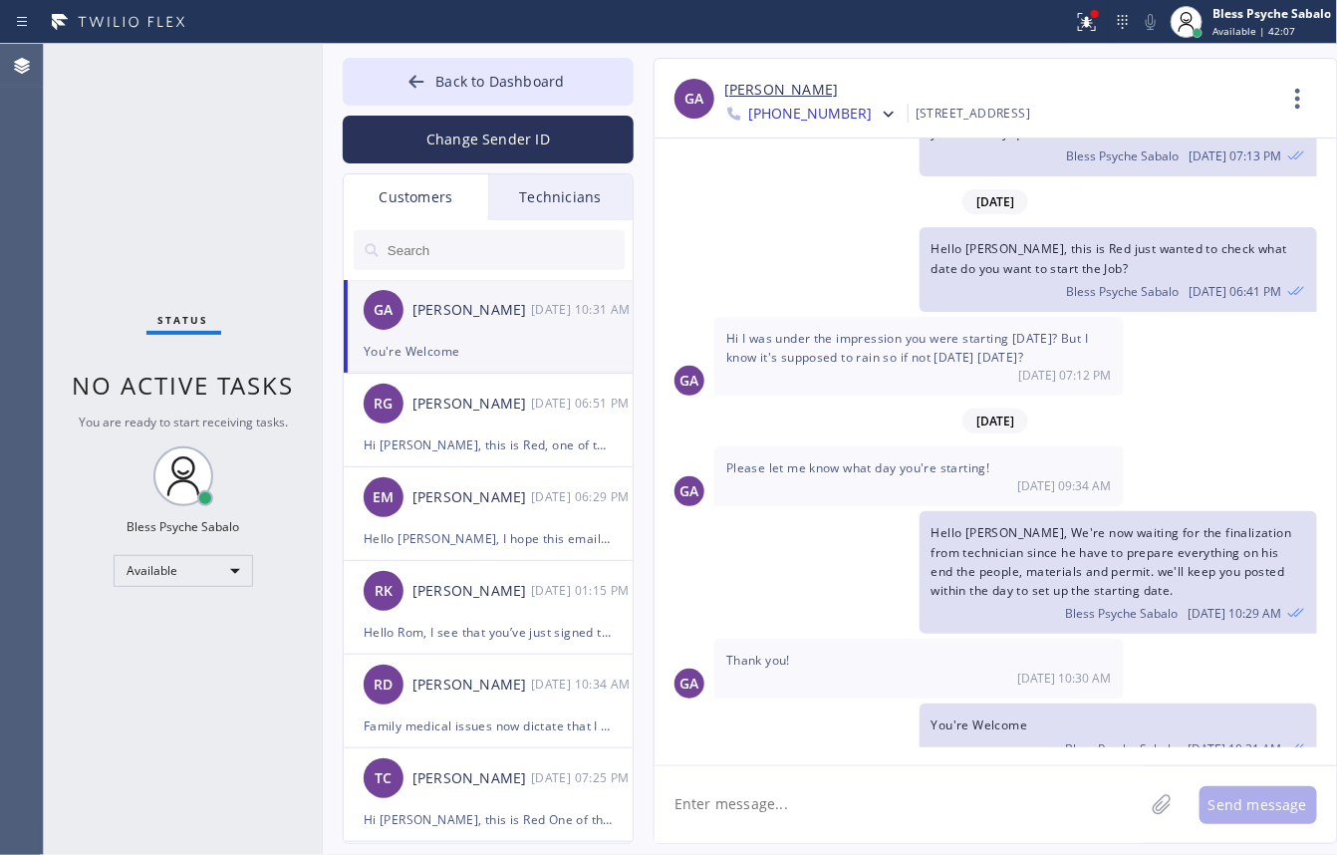
click at [828, 718] on textarea at bounding box center [899, 804] width 489 height 77
click at [705, 639] on div "GA" at bounding box center [685, 669] width 60 height 60
click at [764, 718] on textarea at bounding box center [899, 804] width 489 height 77
drag, startPoint x: 730, startPoint y: 76, endPoint x: 757, endPoint y: 100, distance: 36.0
click at [757, 100] on div "GA Giulia Alfajora +16503462021 Choose phone number +16503462021 +16503684914 1…" at bounding box center [996, 99] width 683 height 80
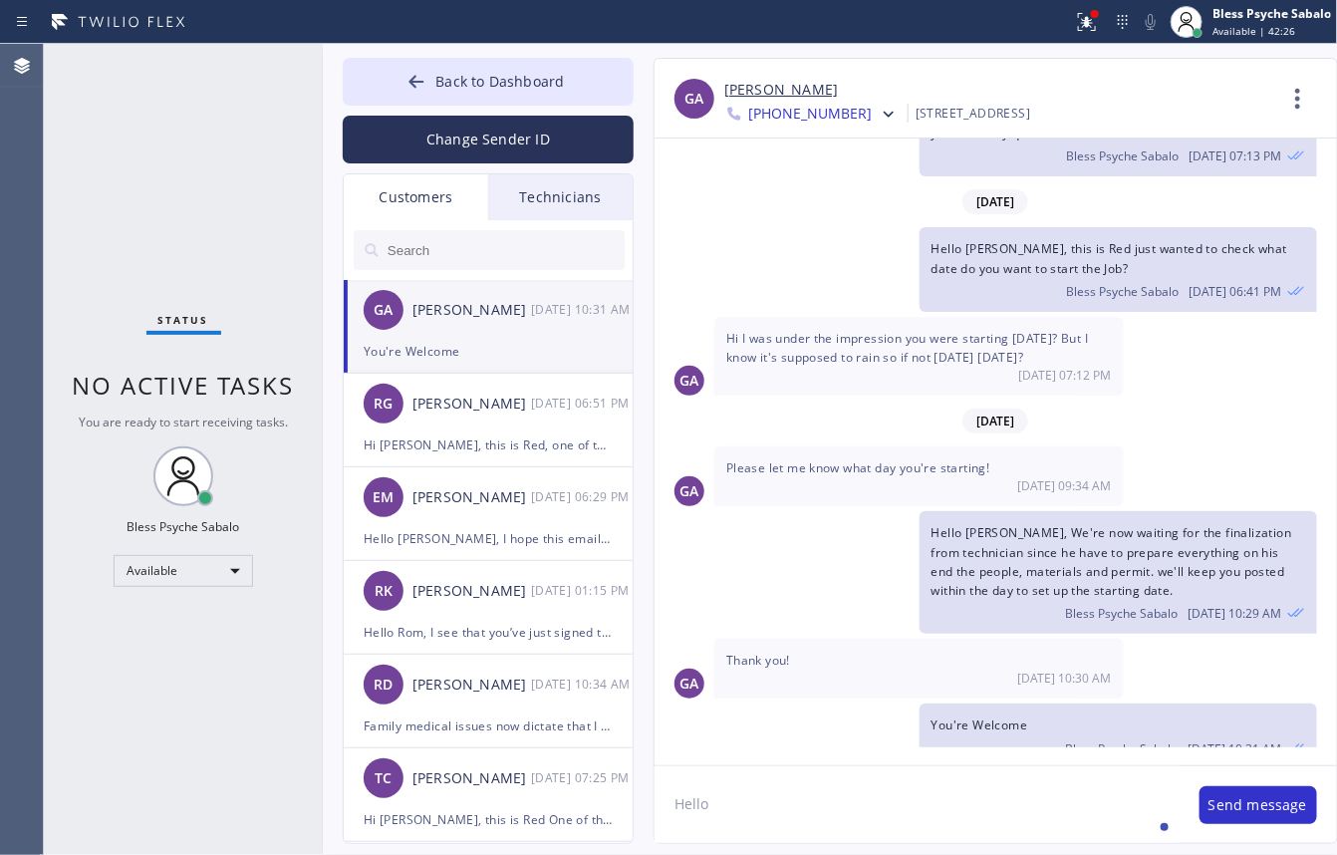
click at [714, 71] on div "GA Giulia Alfajora +16503462021 Choose phone number +16503462021 +16503684914 1…" at bounding box center [996, 99] width 683 height 80
drag, startPoint x: 720, startPoint y: 80, endPoint x: 760, endPoint y: 101, distance: 45.0
click at [760, 101] on div "GA Giulia Alfajora +16503462021 Choose phone number +16503462021 +16503684914 1…" at bounding box center [996, 99] width 683 height 80
copy link "[PERSON_NAME]"
click at [790, 718] on textarea "Hello" at bounding box center [917, 804] width 525 height 77
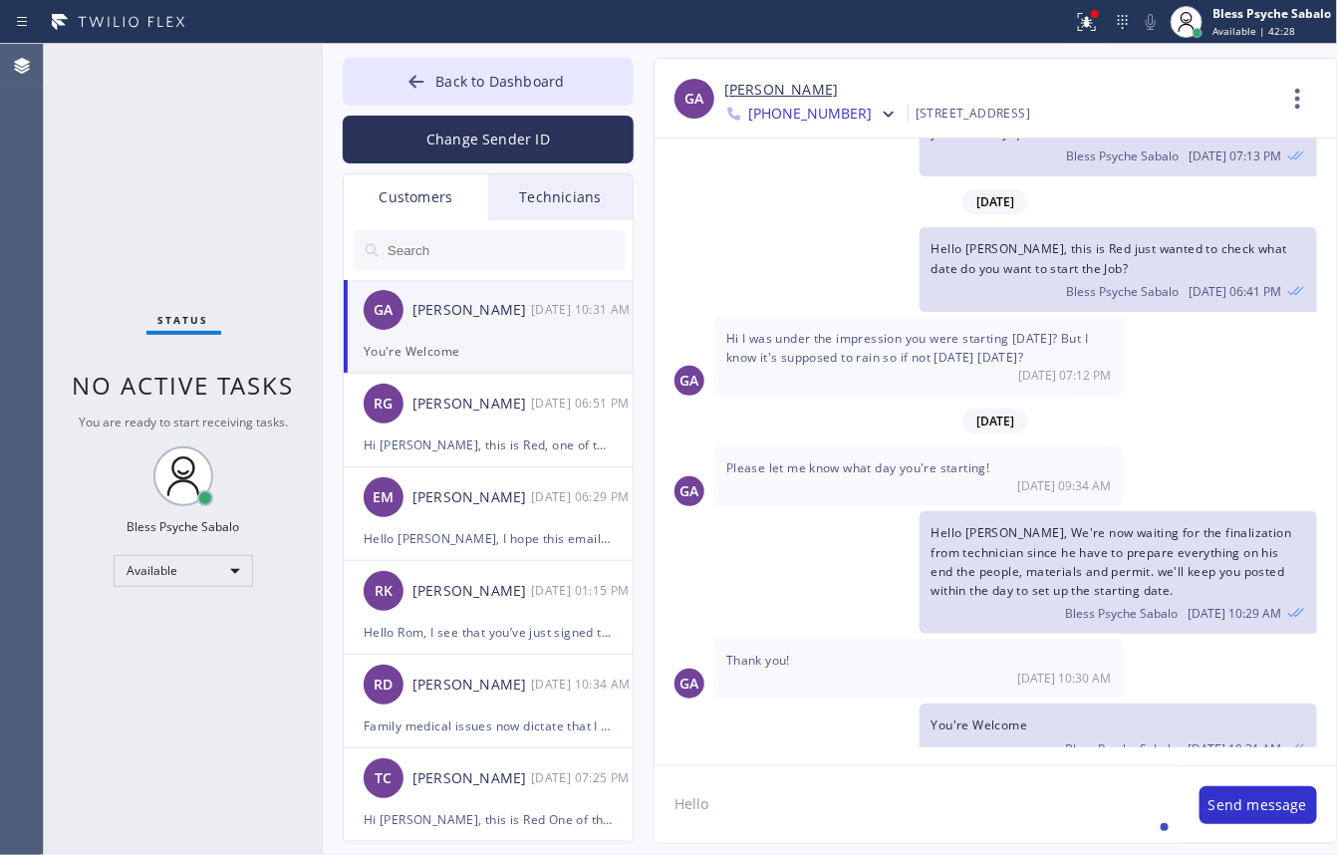
paste textarea "[PERSON_NAME]"
click at [835, 718] on div "gentle" at bounding box center [844, 746] width 52 height 32
click at [933, 718] on textarea "Hello Giulia, just a gentle reminder" at bounding box center [917, 804] width 525 height 77
click at [810, 718] on textarea "Hello Giulia, just a gentle reminder that before we proceed we need to pay the …" at bounding box center [917, 804] width 525 height 77
drag, startPoint x: 890, startPoint y: 824, endPoint x: 1071, endPoint y: 803, distance: 182.6
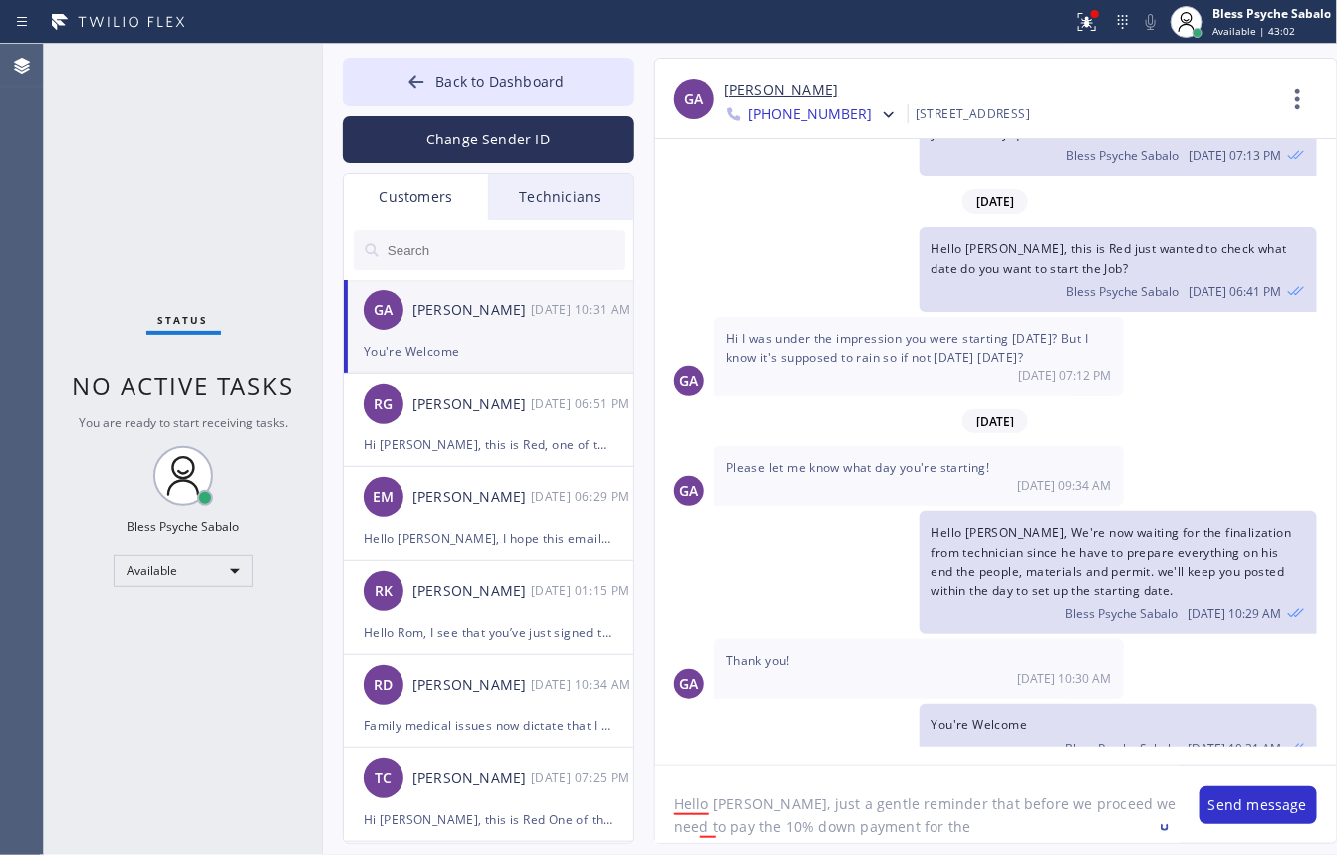
click at [893, 718] on textarea "Hello Giulia, just a gentle reminder that before we proceed we need to pay the …" at bounding box center [917, 804] width 525 height 77
drag, startPoint x: 907, startPoint y: 837, endPoint x: 656, endPoint y: 794, distance: 254.7
click at [656, 718] on html "Status report Issues detected These issues could affect your workflow. Please c…" at bounding box center [668, 427] width 1337 height 855
click at [984, 718] on div "GA Giulia Alfajora +16503462021 Choose phone number +16503462021 +16503684914 1…" at bounding box center [996, 451] width 685 height 786
click at [873, 718] on textarea "Hello Giulia, just a gentle reminder that before we proceed we need to pay the …" at bounding box center [917, 804] width 525 height 77
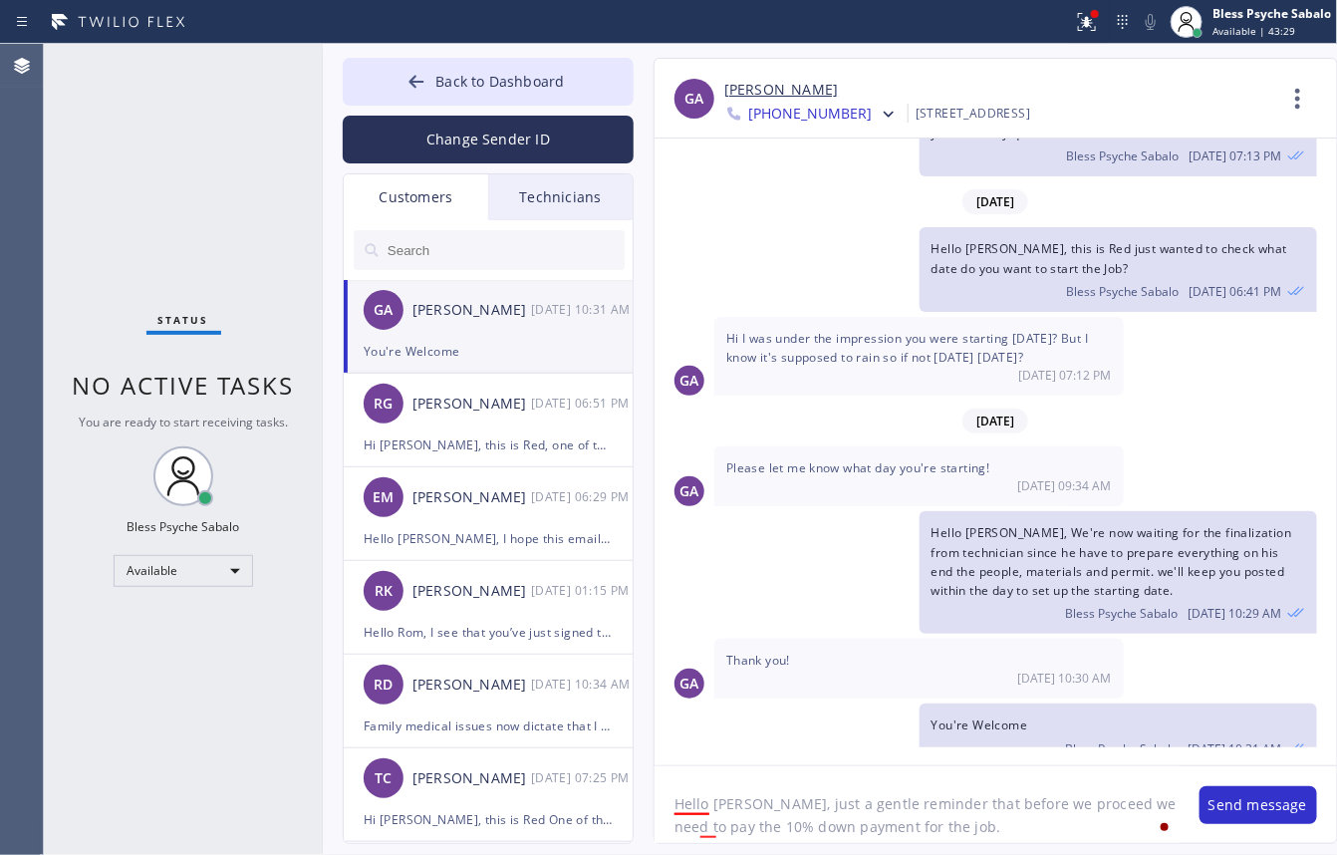
paste textarea "i Giulia, Just a gentle reminder that we’ll need to receive the 10% down paymen…"
type textarea "Hi [PERSON_NAME], Just a gentle reminder that we’ll need to receive the 10% dow…"
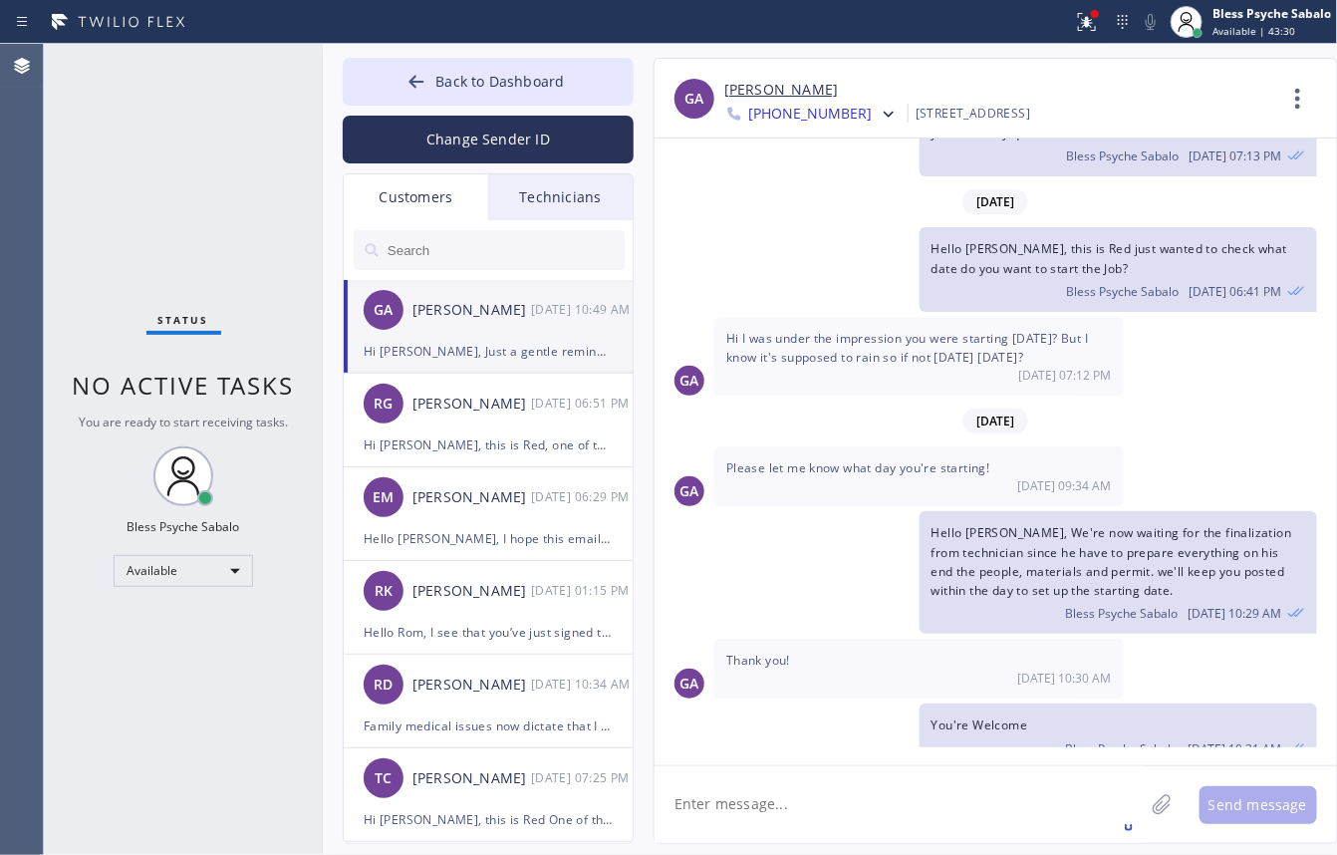
scroll to position [506, 0]
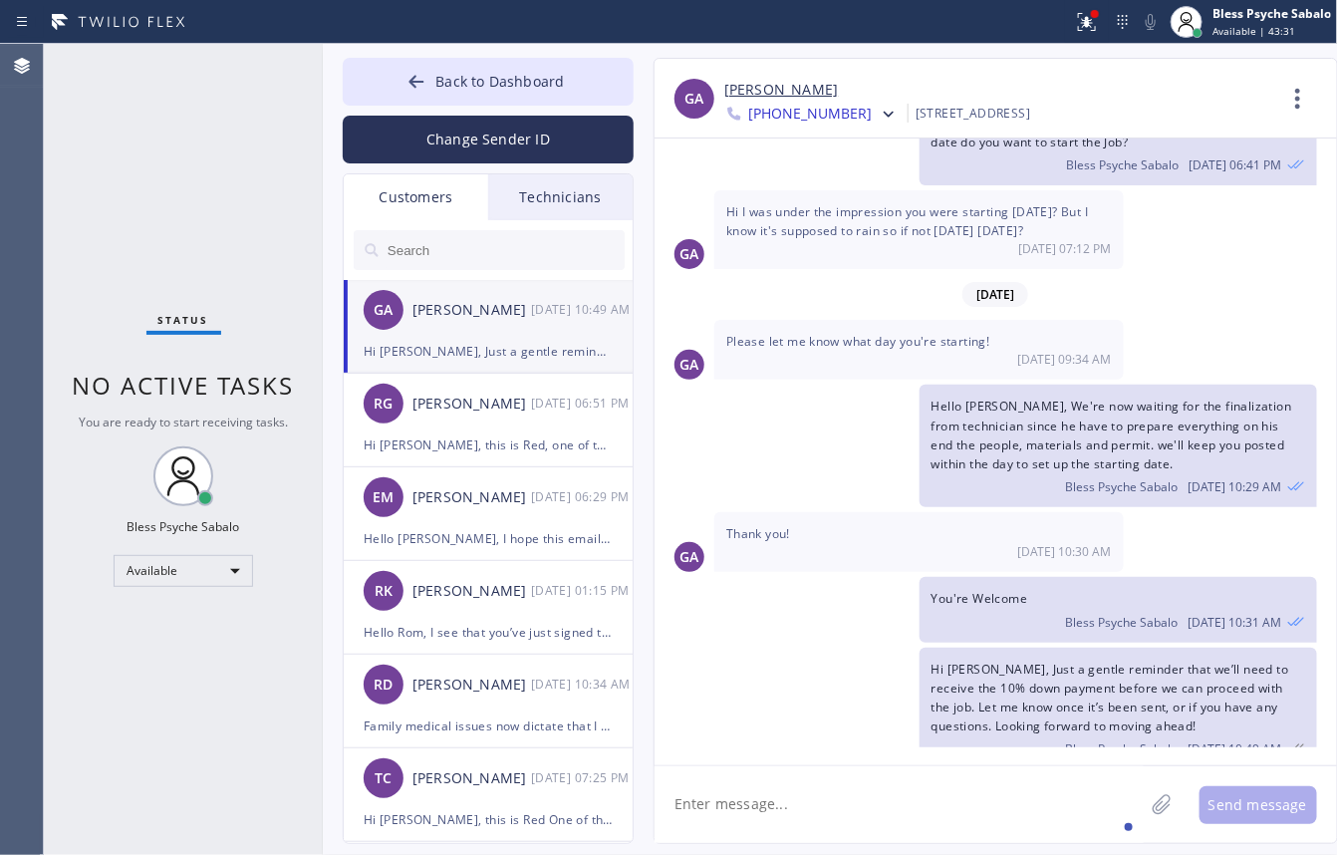
click at [965, 651] on div "Hi Giulia, Just a gentle reminder that we’ll need to receive the 10% down payme…" at bounding box center [1119, 709] width 398 height 123
click at [780, 385] on div "Hello Gullia, We're now waiting for the finalization from technician since he h…" at bounding box center [986, 446] width 663 height 123
click at [879, 107] on icon at bounding box center [889, 115] width 20 height 20
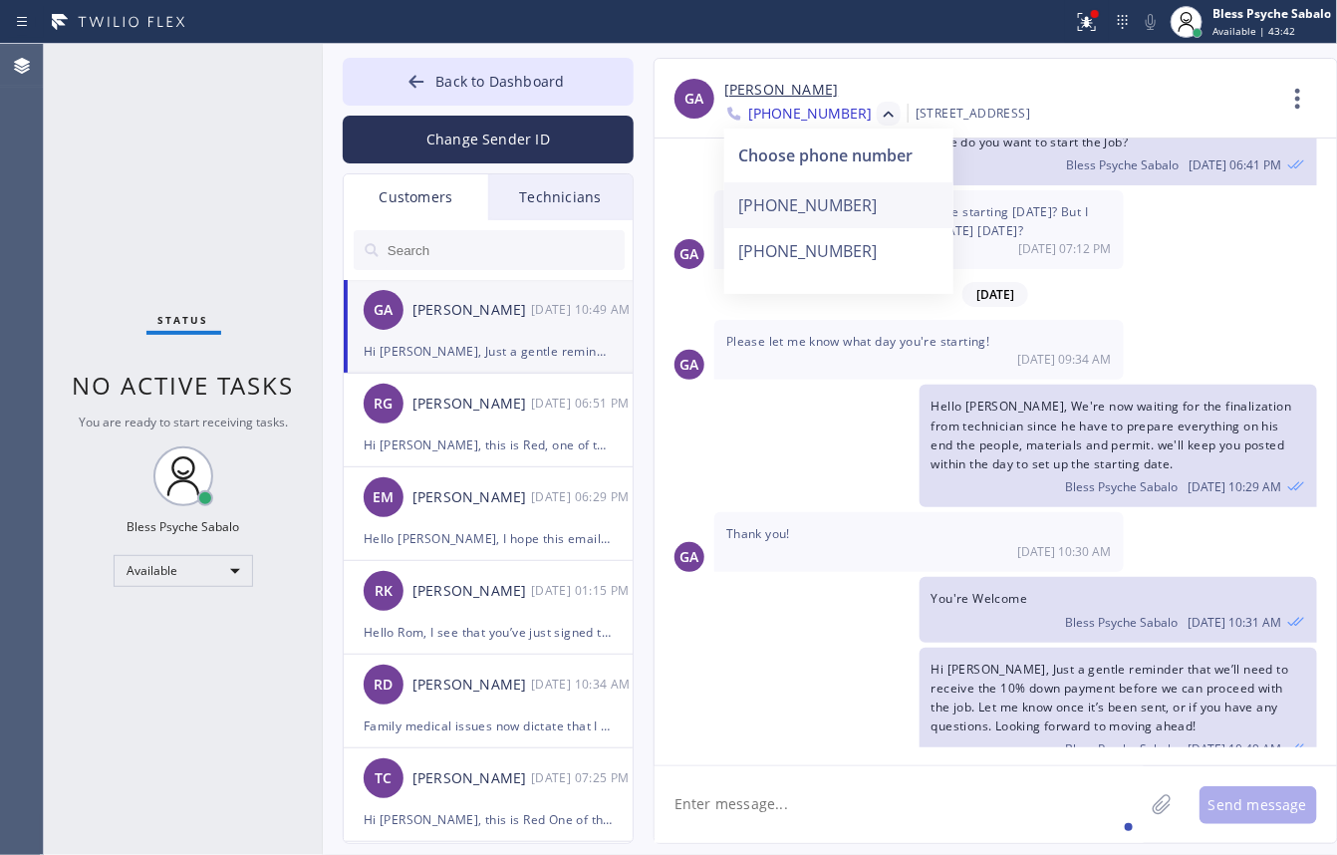
click at [830, 200] on div "[PHONE_NUMBER]" at bounding box center [838, 205] width 229 height 46
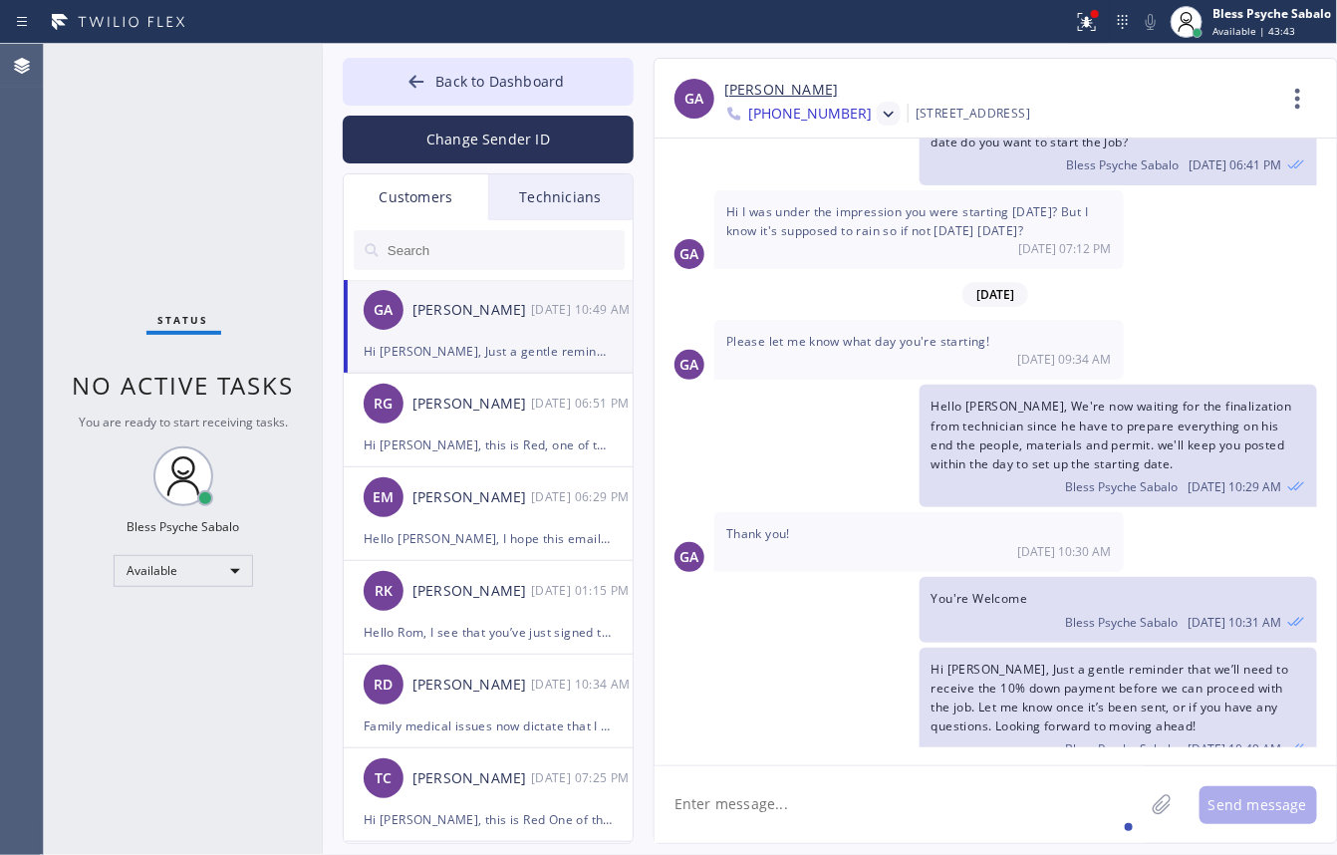
click at [879, 112] on icon at bounding box center [889, 115] width 20 height 20
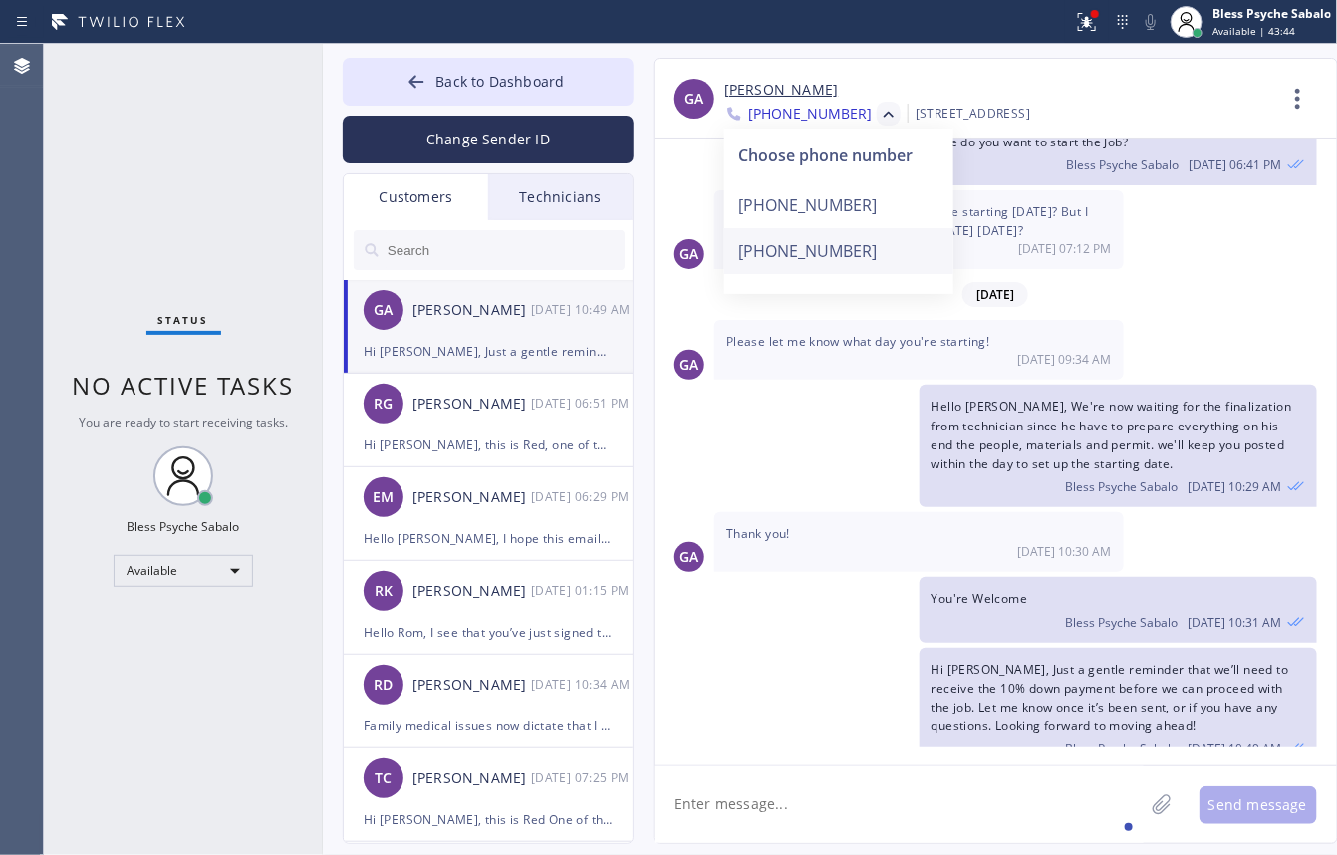
click at [803, 232] on div "[PHONE_NUMBER]" at bounding box center [838, 251] width 229 height 46
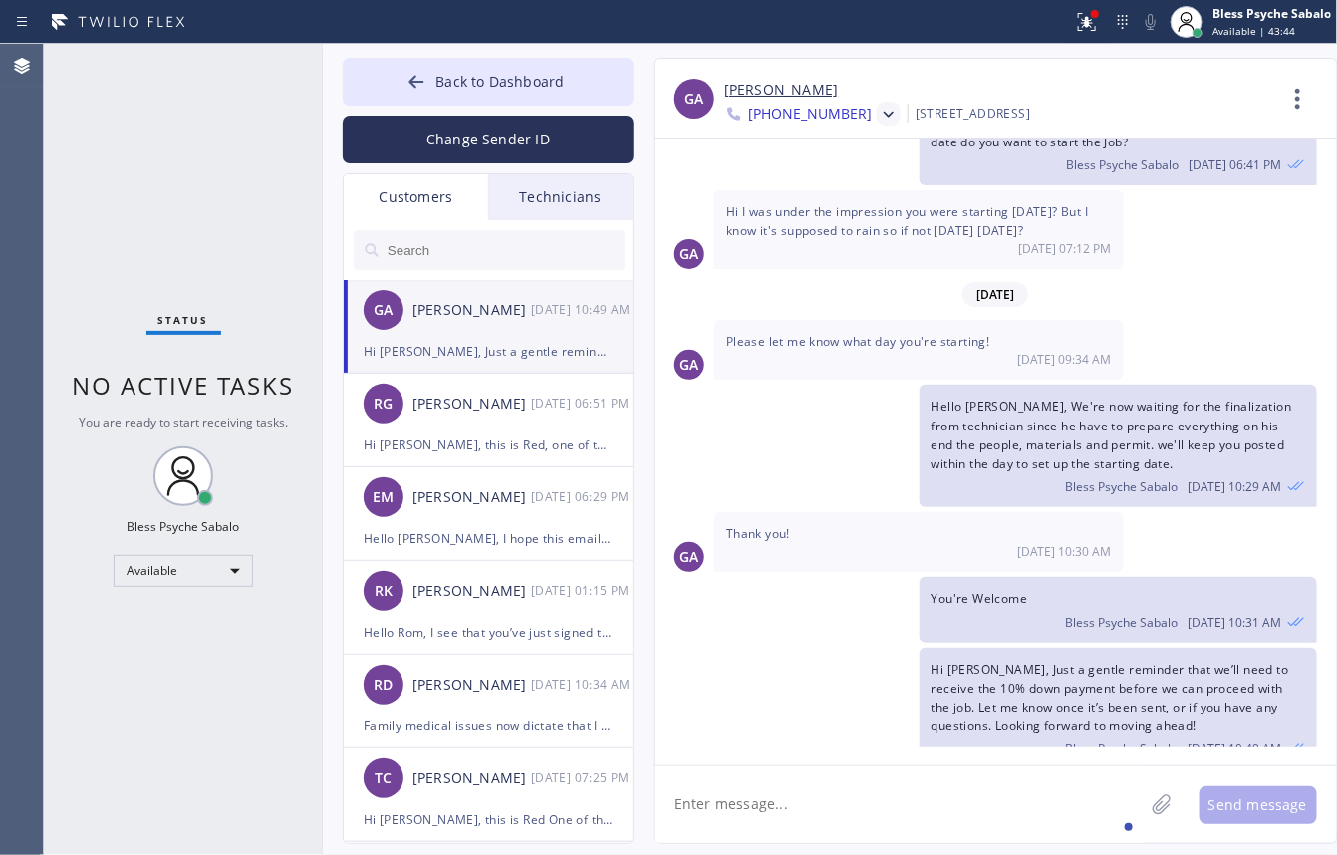
scroll to position [0, 0]
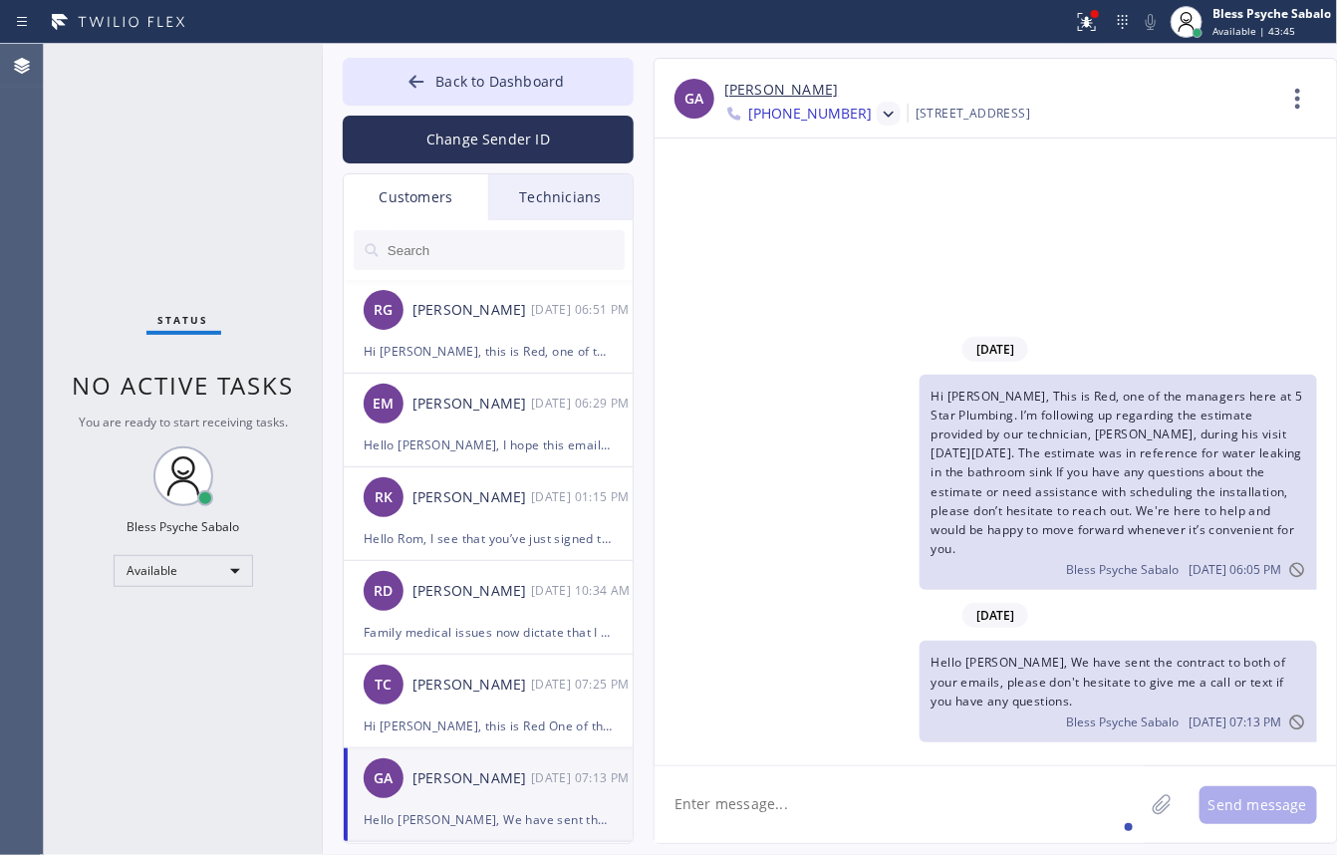
click at [877, 117] on div at bounding box center [889, 114] width 24 height 24
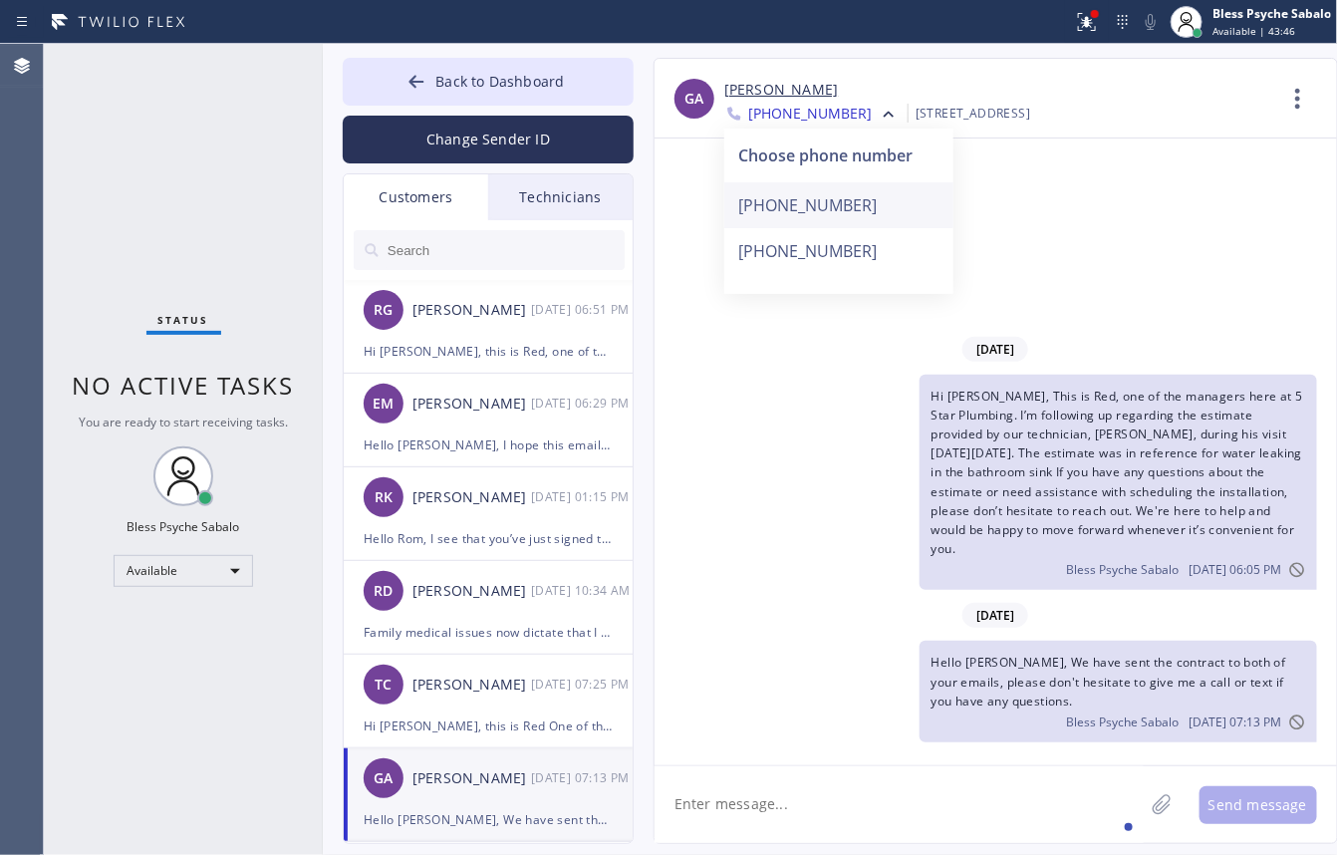
click at [809, 206] on div "[PHONE_NUMBER]" at bounding box center [838, 205] width 229 height 46
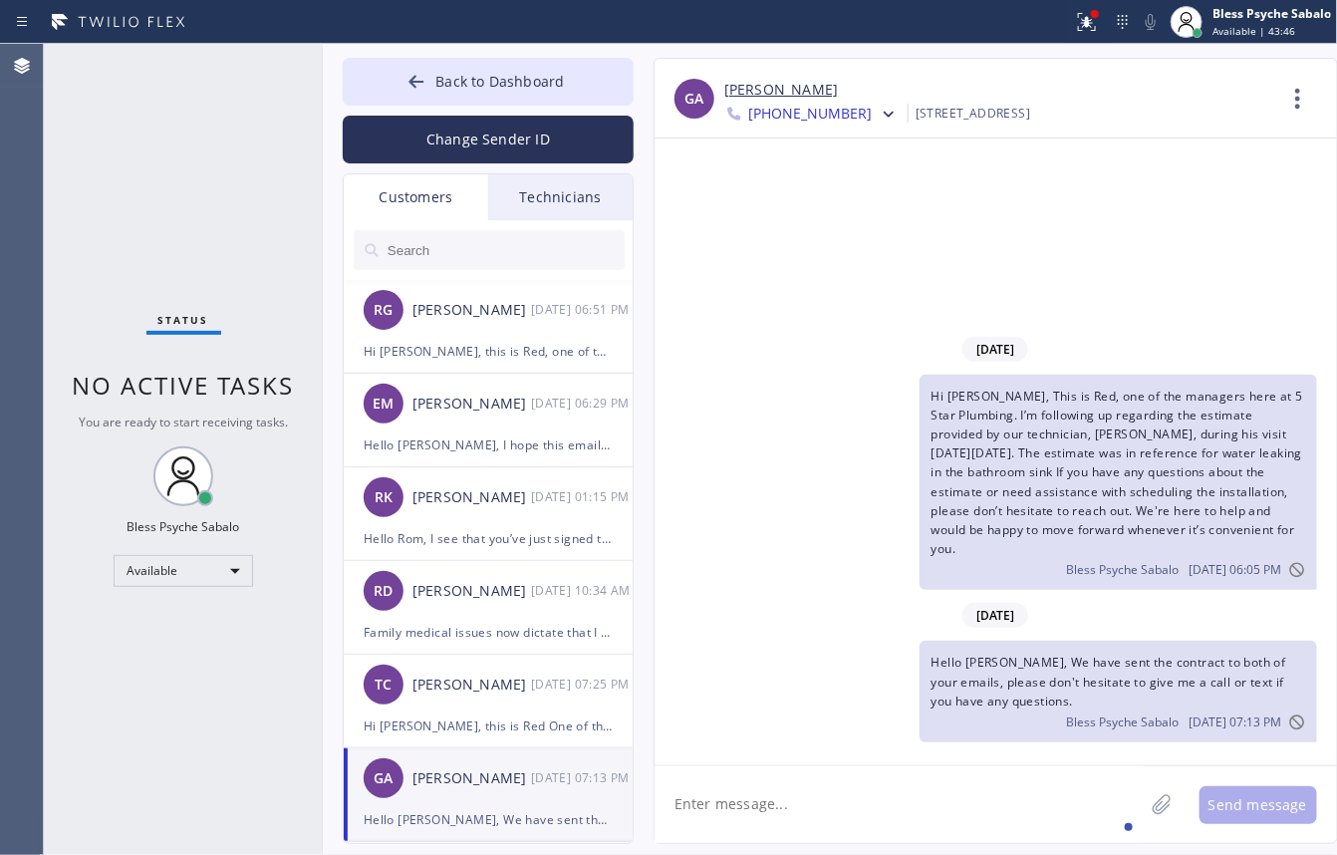
scroll to position [506, 0]
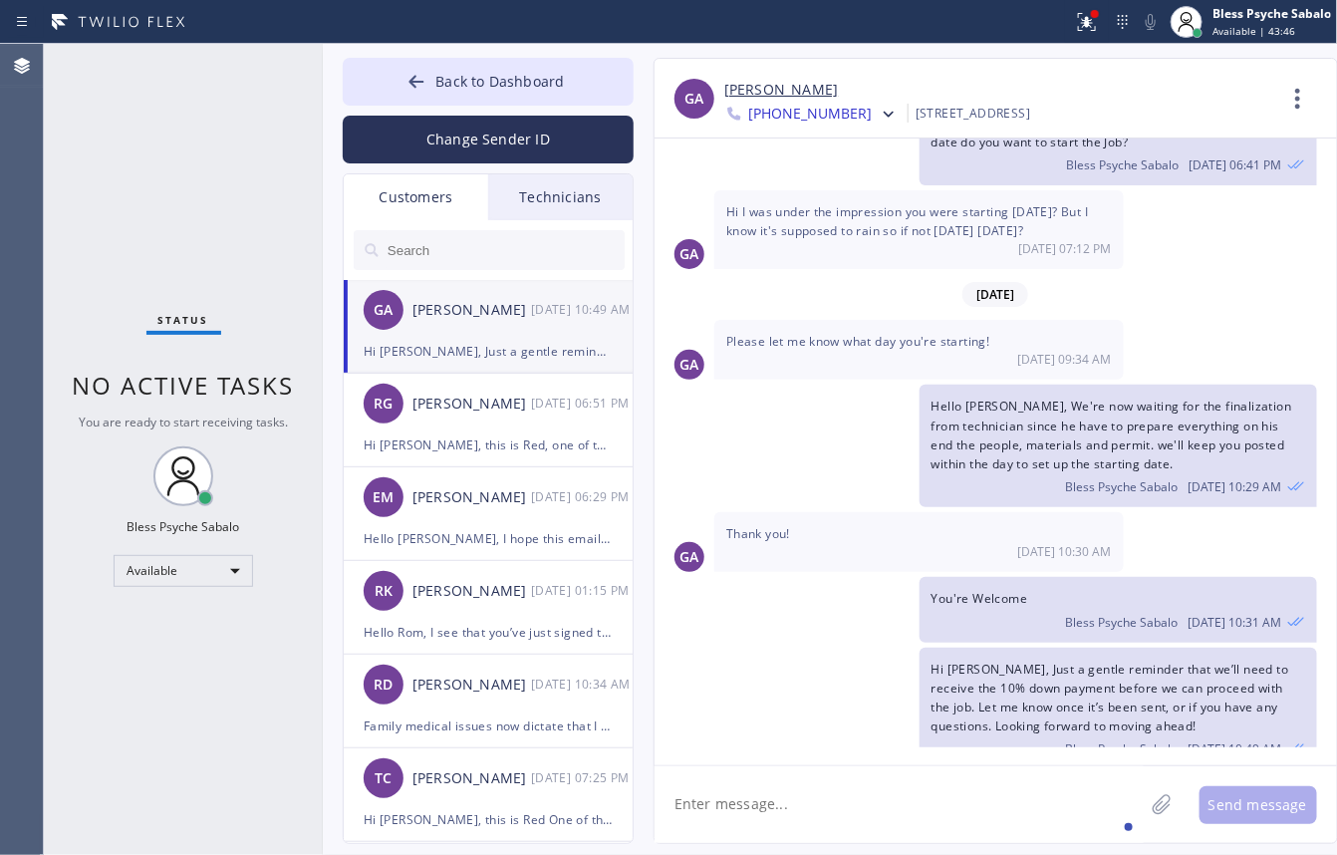
click at [878, 203] on span "Hi I was under the impression you were starting [DATE]? But I know it's suppose…" at bounding box center [907, 221] width 362 height 36
drag, startPoint x: 844, startPoint y: 118, endPoint x: 728, endPoint y: 185, distance: 134.0
click at [720, 191] on div "GA Giulia Alfajora +16503462021 Choose phone number +16503462021 +16503684914 1…" at bounding box center [996, 451] width 685 height 786
drag, startPoint x: 1256, startPoint y: 275, endPoint x: 1268, endPoint y: 255, distance: 23.8
click at [1265, 274] on div "[DATE]" at bounding box center [996, 294] width 683 height 41
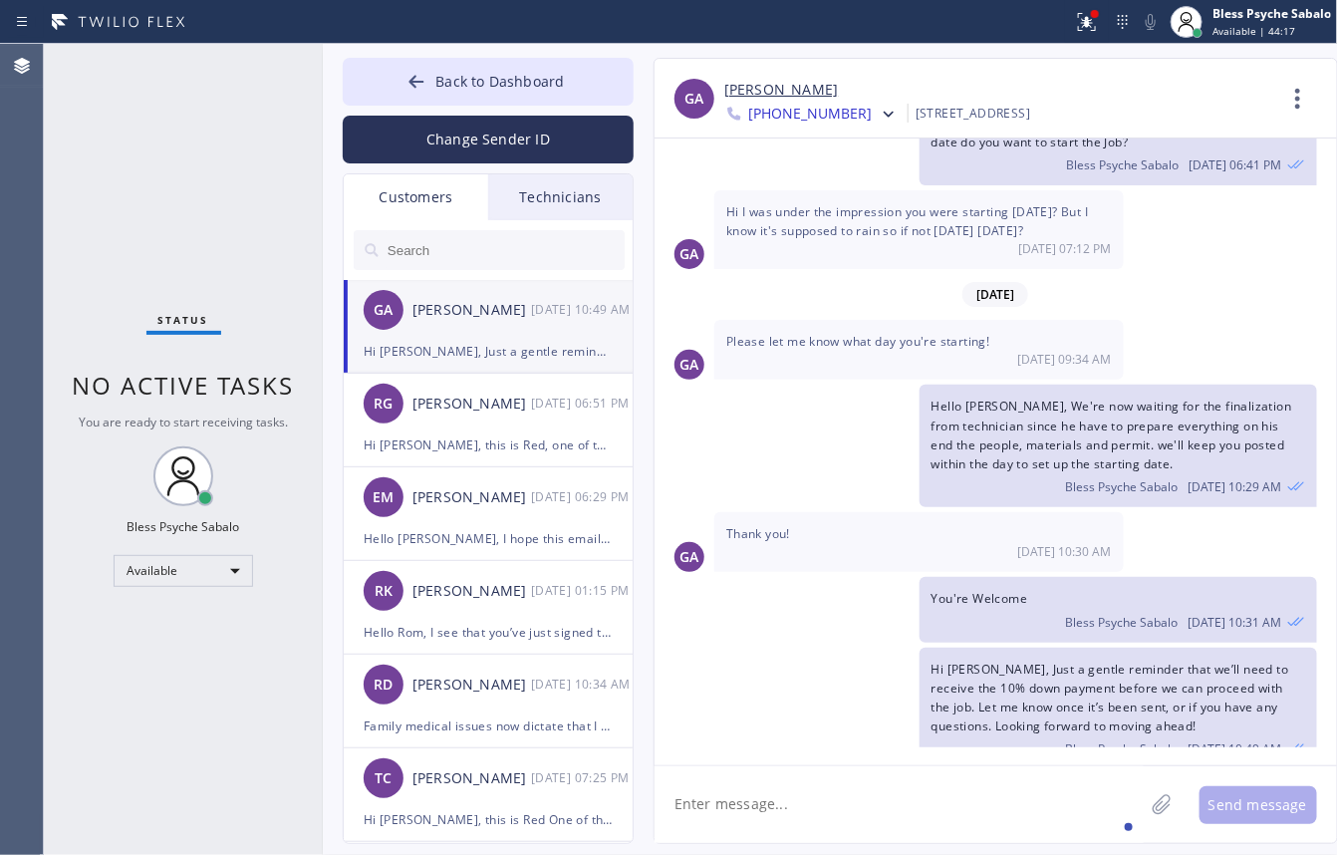
drag, startPoint x: 735, startPoint y: 264, endPoint x: 719, endPoint y: 90, distance: 175.1
click at [739, 274] on div "[DATE]" at bounding box center [996, 294] width 683 height 41
click at [538, 88] on span "Back to Dashboard" at bounding box center [499, 81] width 129 height 19
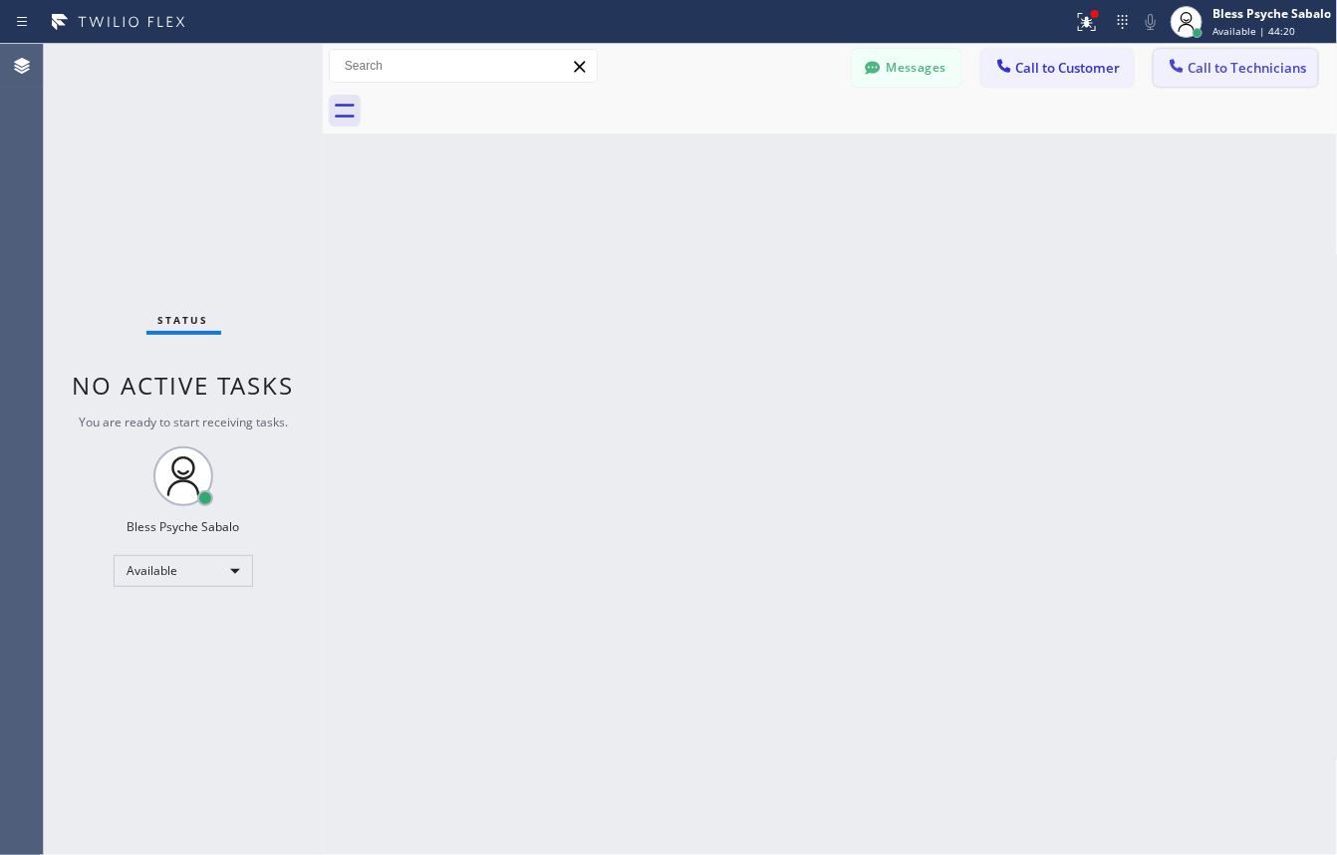
click at [1265, 77] on button "Call to Technicians" at bounding box center [1236, 68] width 164 height 38
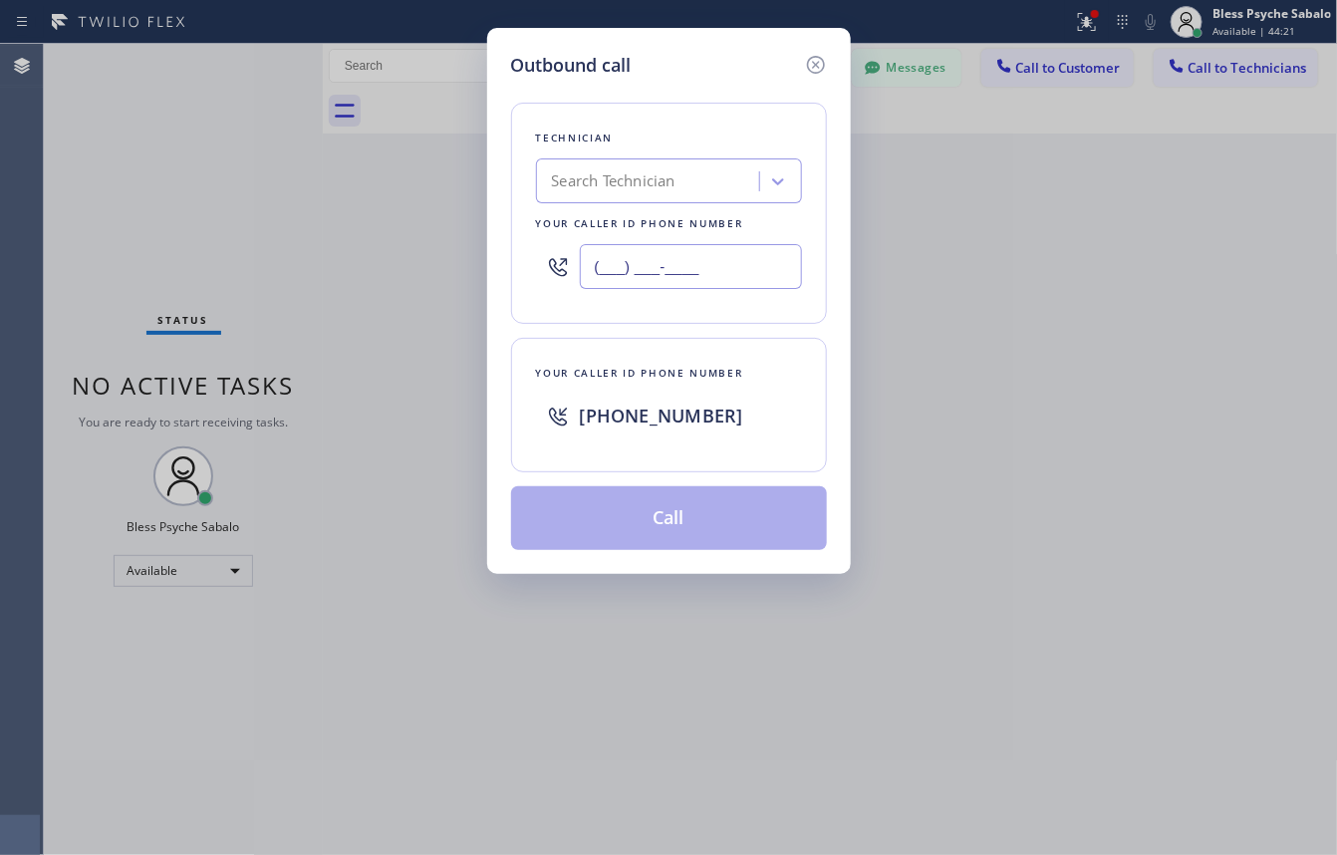
drag, startPoint x: 712, startPoint y: 277, endPoint x: 725, endPoint y: 282, distance: 13.9
click at [714, 276] on input "(___) ___-____" at bounding box center [691, 266] width 222 height 45
paste input "650) 346-2021"
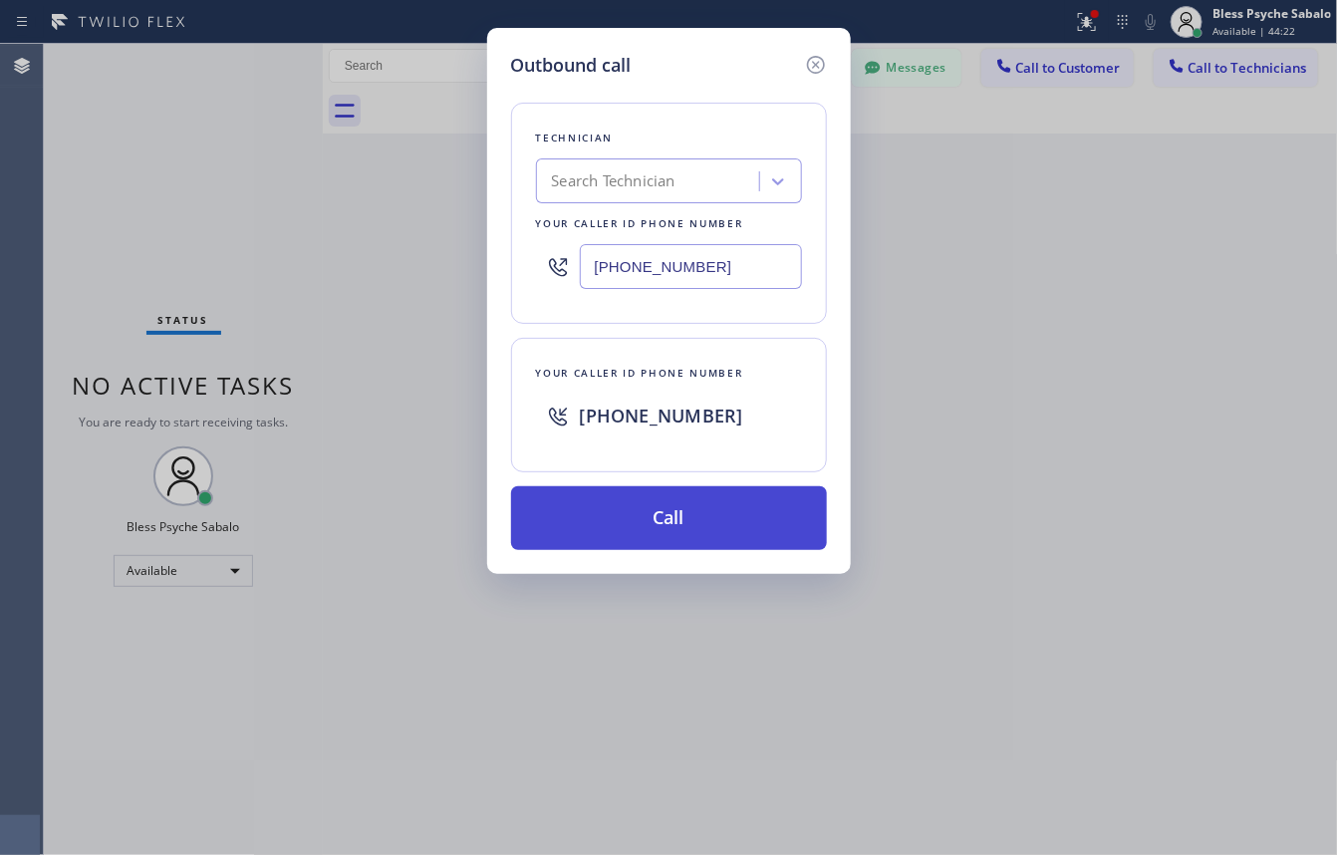
click at [719, 536] on button "Call" at bounding box center [669, 518] width 316 height 64
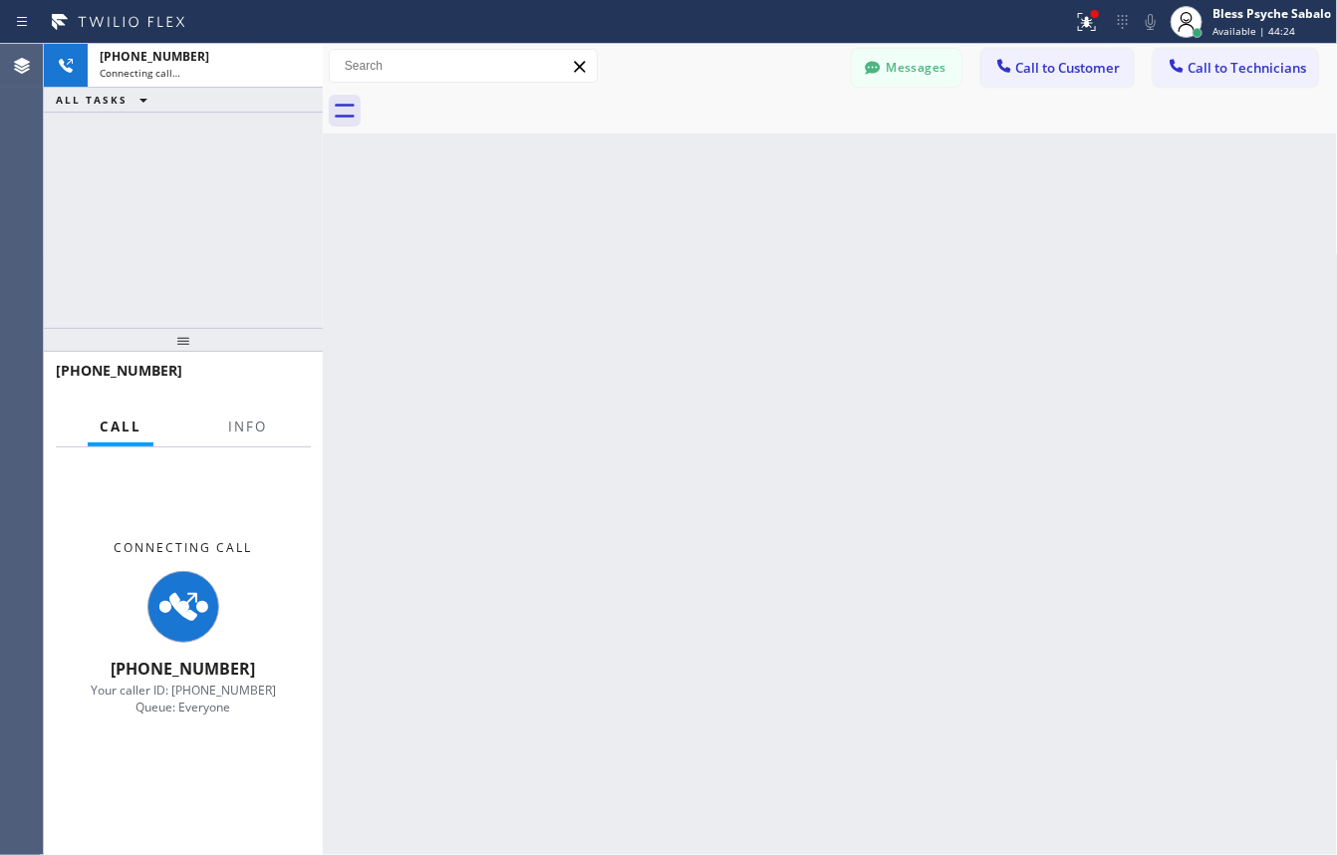
drag, startPoint x: 534, startPoint y: 693, endPoint x: 541, endPoint y: 666, distance: 27.8
click at [539, 683] on div "Back to Dashboard Change Sender ID Customers Technicians GA [PERSON_NAME] [DATE…" at bounding box center [830, 449] width 1015 height 811
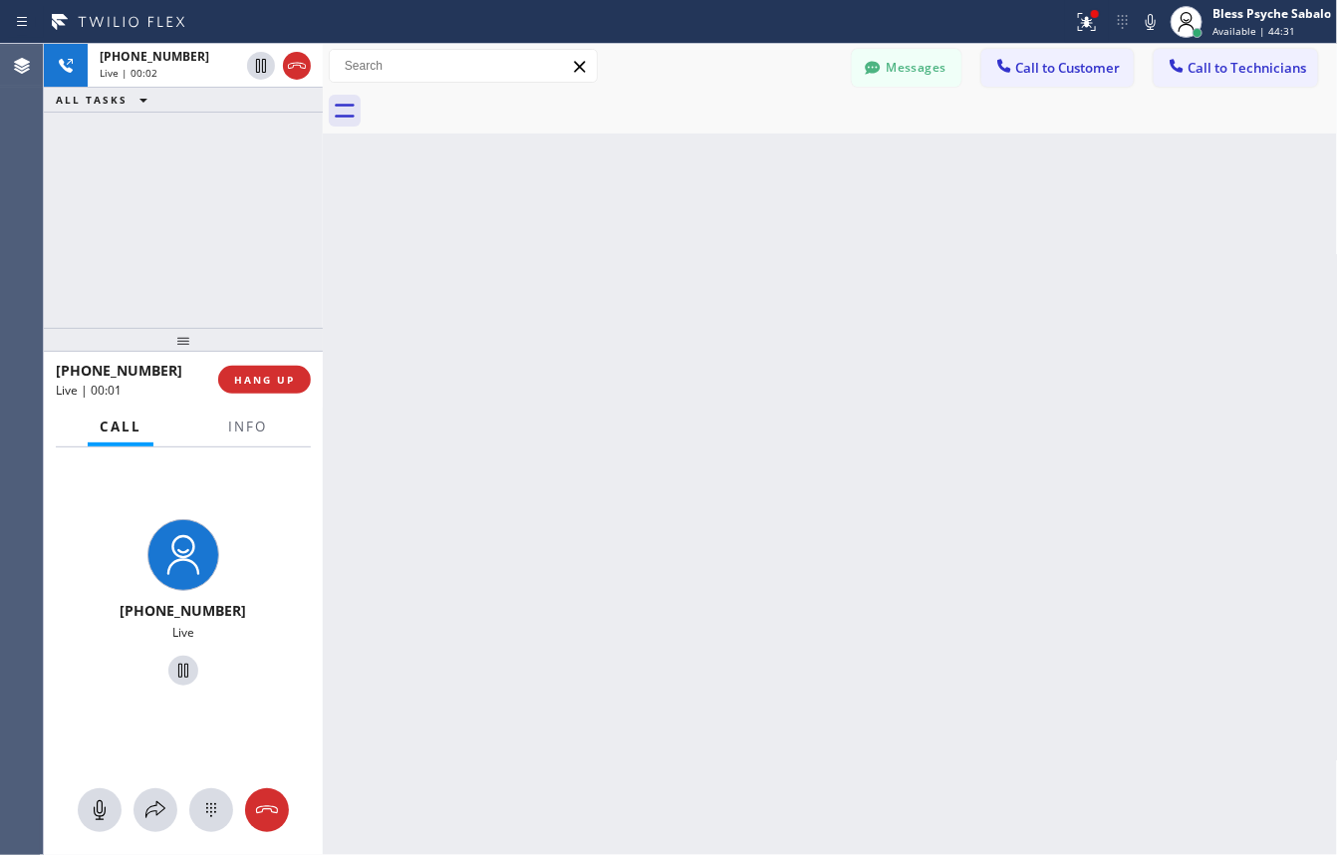
drag, startPoint x: 775, startPoint y: 396, endPoint x: 740, endPoint y: 399, distance: 35.0
click at [757, 406] on div "Back to Dashboard Change Sender ID Customers Technicians GA [PERSON_NAME] [DATE…" at bounding box center [830, 449] width 1015 height 811
click at [269, 379] on span "HANG UP" at bounding box center [264, 380] width 61 height 14
click at [284, 376] on span "HANG UP" at bounding box center [264, 380] width 61 height 14
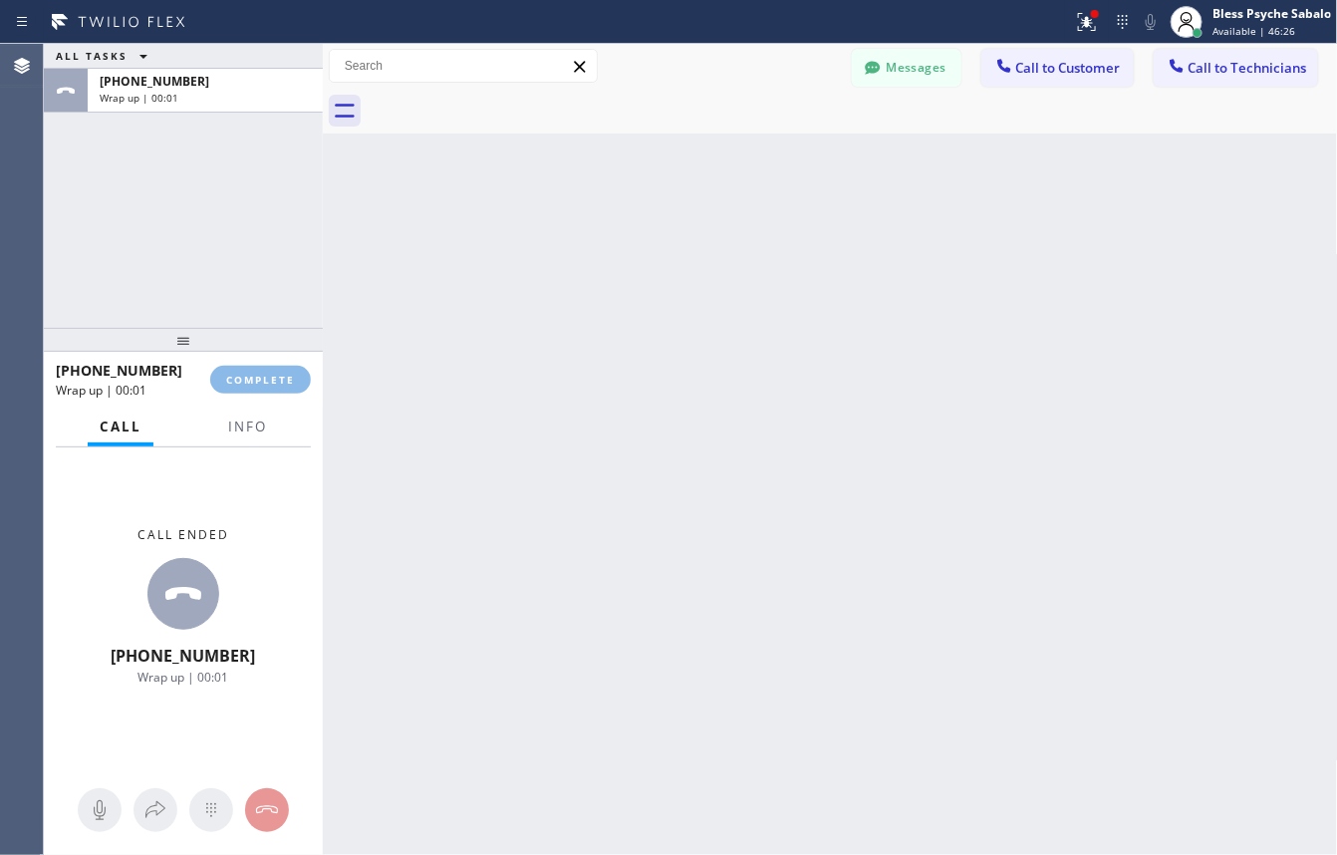
click at [490, 392] on div "Back to Dashboard Change Sender ID Customers Technicians GA [PERSON_NAME] [DATE…" at bounding box center [830, 449] width 1015 height 811
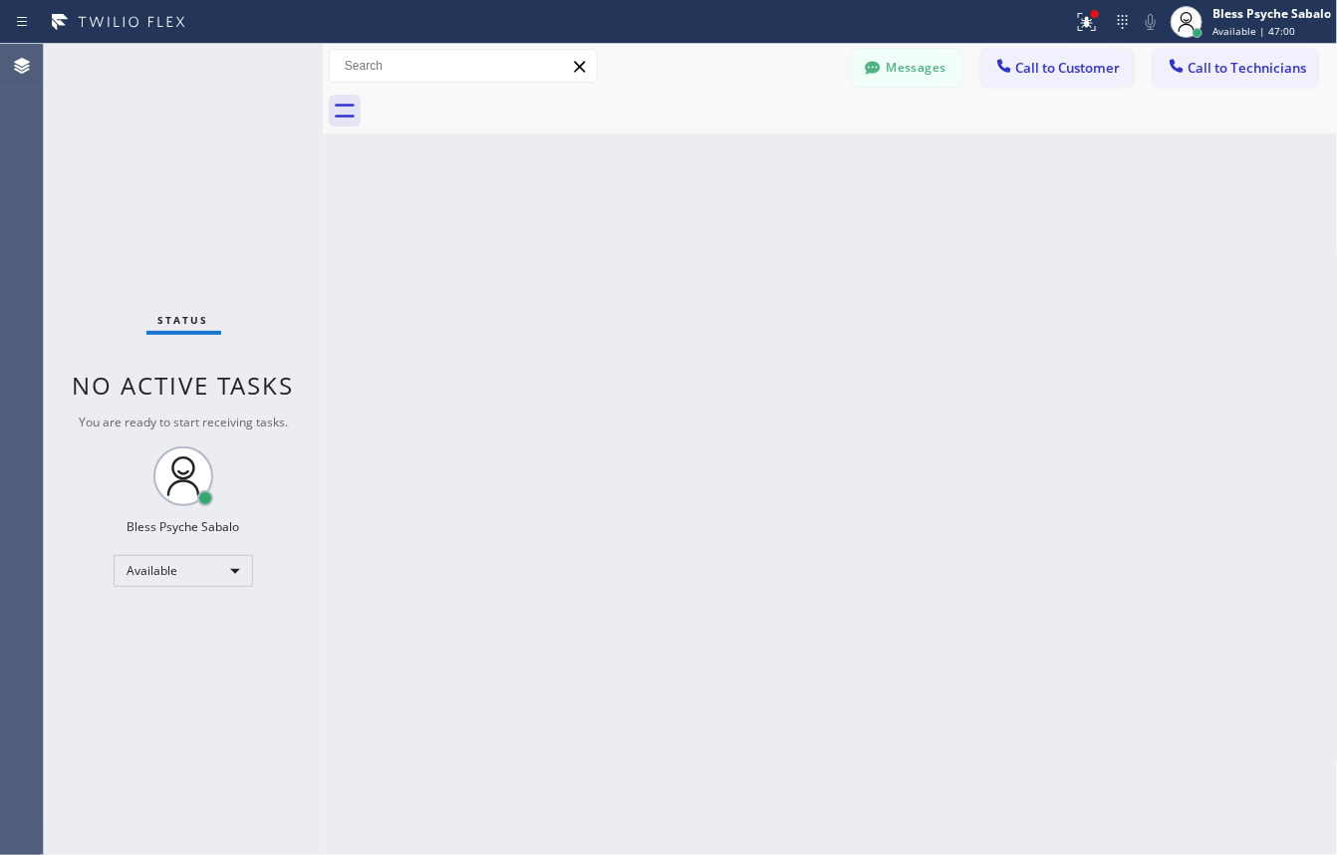
click at [708, 342] on div "Back to Dashboard Change Sender ID Customers Technicians GA [PERSON_NAME] [DATE…" at bounding box center [830, 449] width 1015 height 811
click at [623, 352] on div "Back to Dashboard Change Sender ID Customers Technicians GA [PERSON_NAME] [DATE…" at bounding box center [830, 449] width 1015 height 811
click at [1091, 25] on icon at bounding box center [1087, 22] width 18 height 18
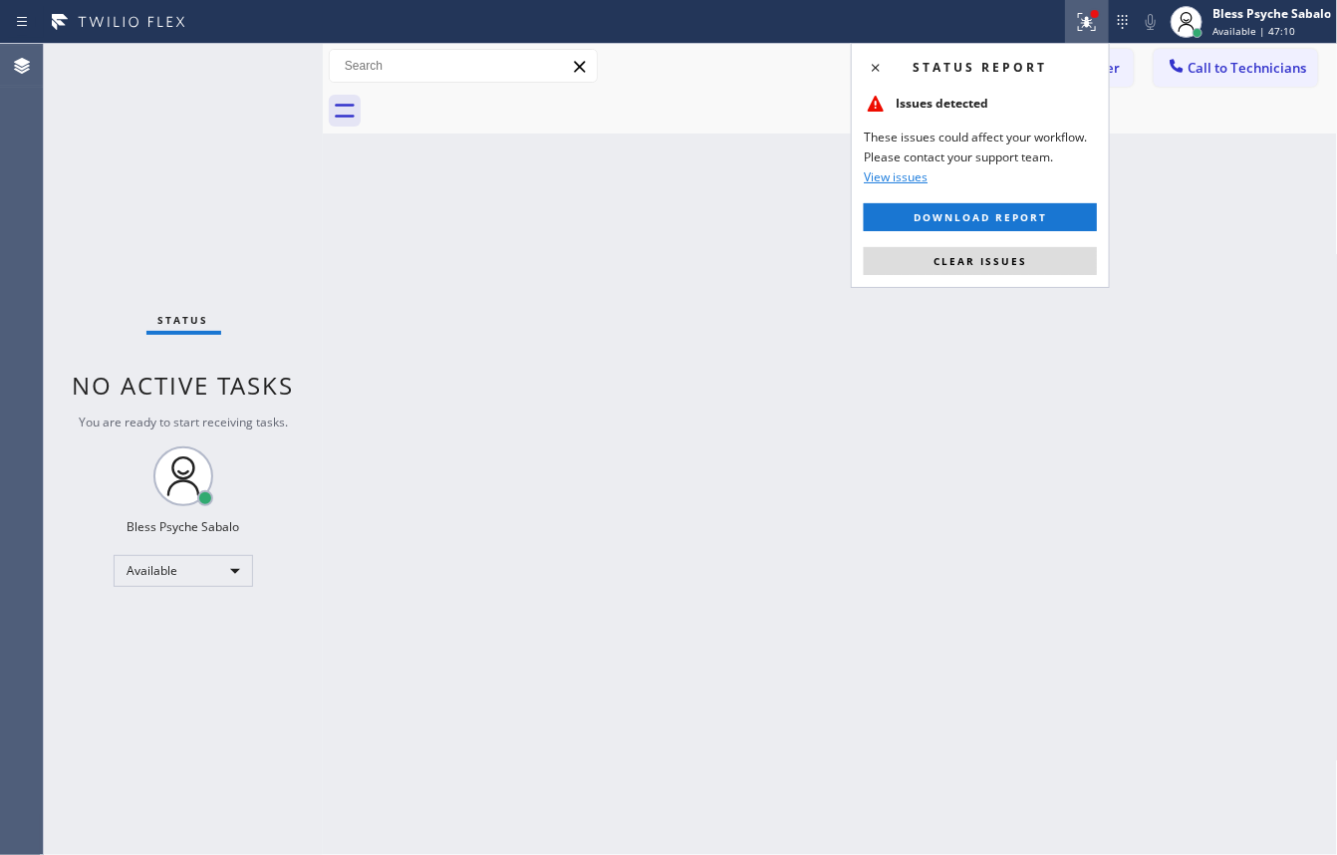
drag, startPoint x: 989, startPoint y: 270, endPoint x: 925, endPoint y: 307, distance: 74.5
click at [988, 269] on button "Clear issues" at bounding box center [980, 261] width 233 height 28
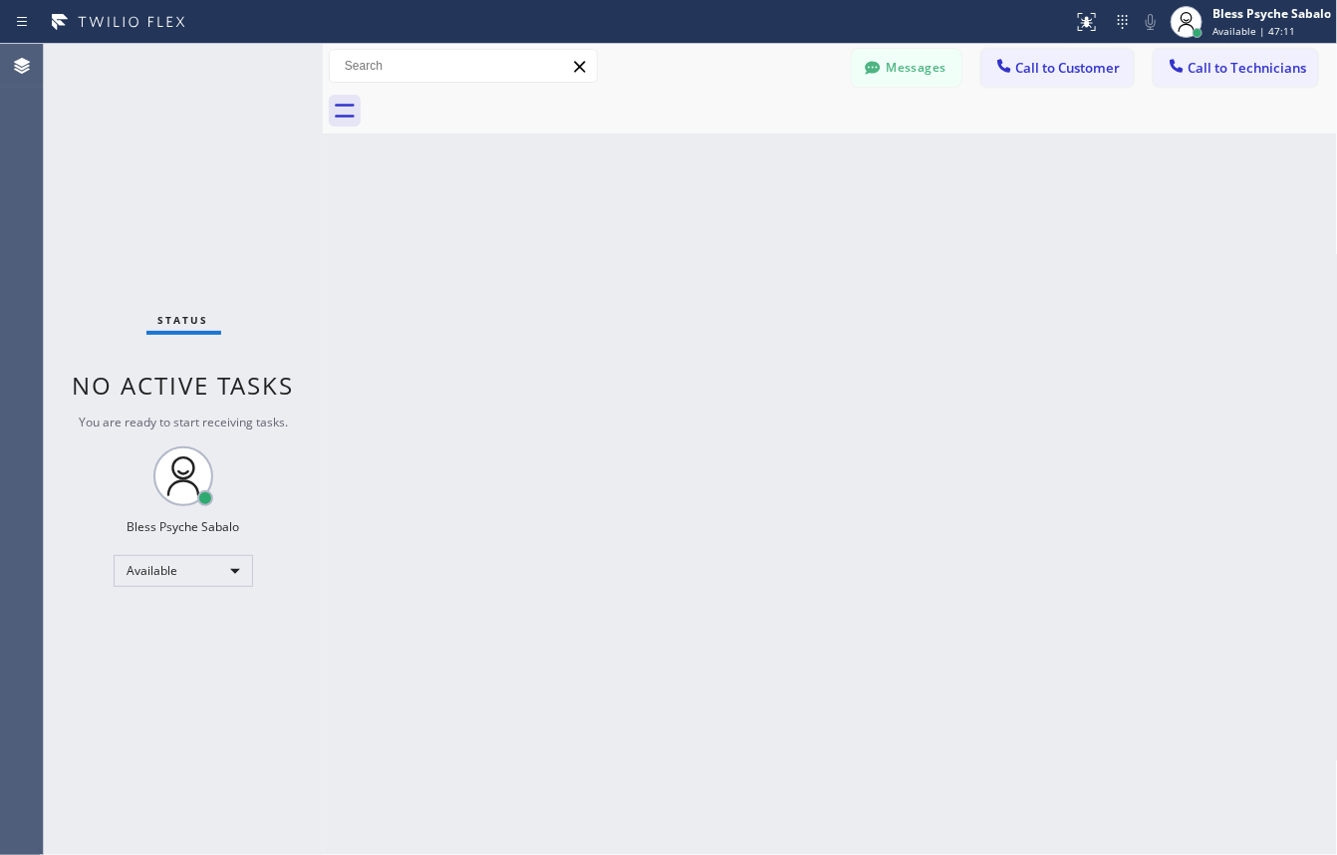
click at [892, 339] on div "Back to Dashboard Change Sender ID Customers Technicians GA [PERSON_NAME] [DATE…" at bounding box center [830, 449] width 1015 height 811
click at [651, 86] on div "Messages Call to Customer Call to Technicians Outbound call Location Search loc…" at bounding box center [830, 66] width 1015 height 45
click at [865, 71] on icon at bounding box center [873, 68] width 20 height 20
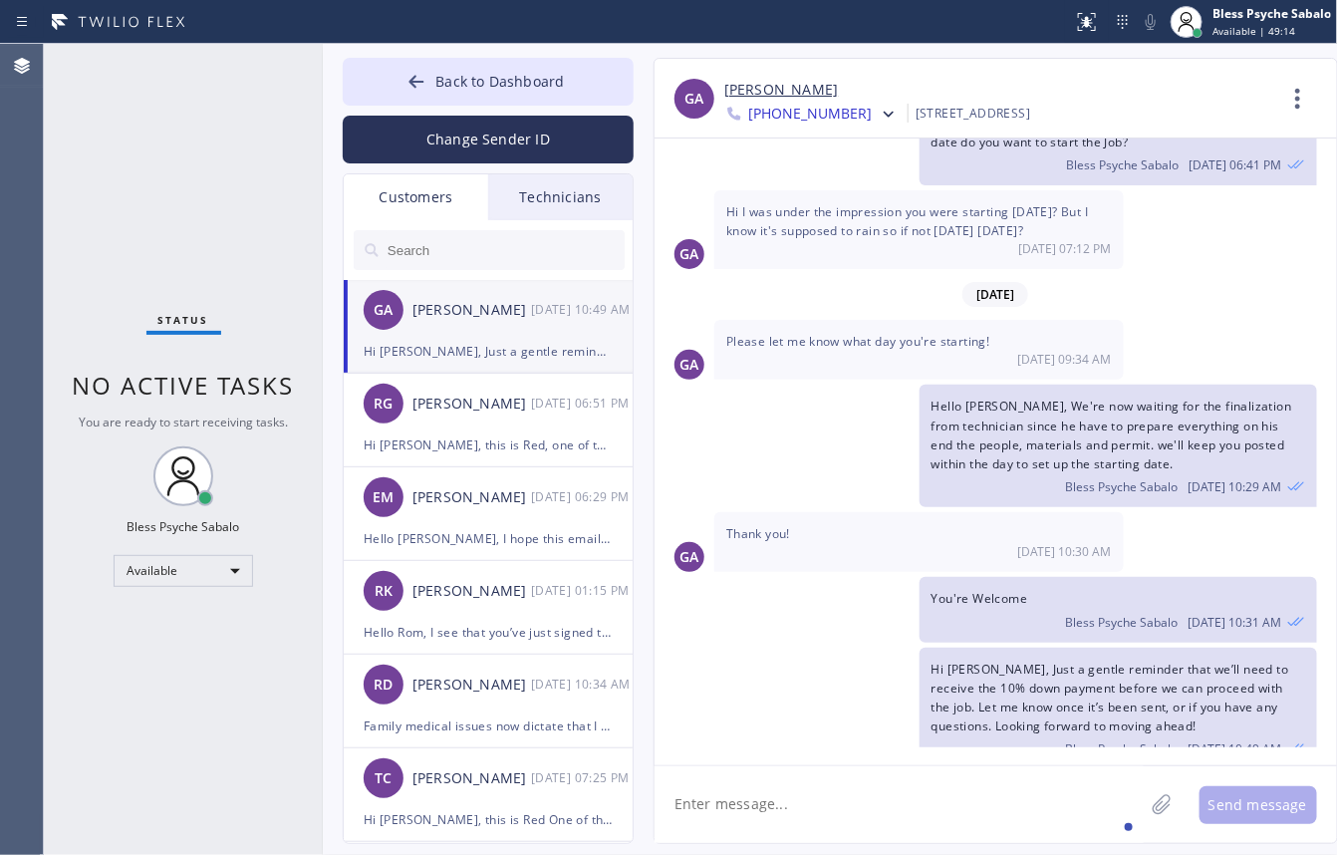
click at [598, 179] on div "Technicians" at bounding box center [560, 197] width 144 height 46
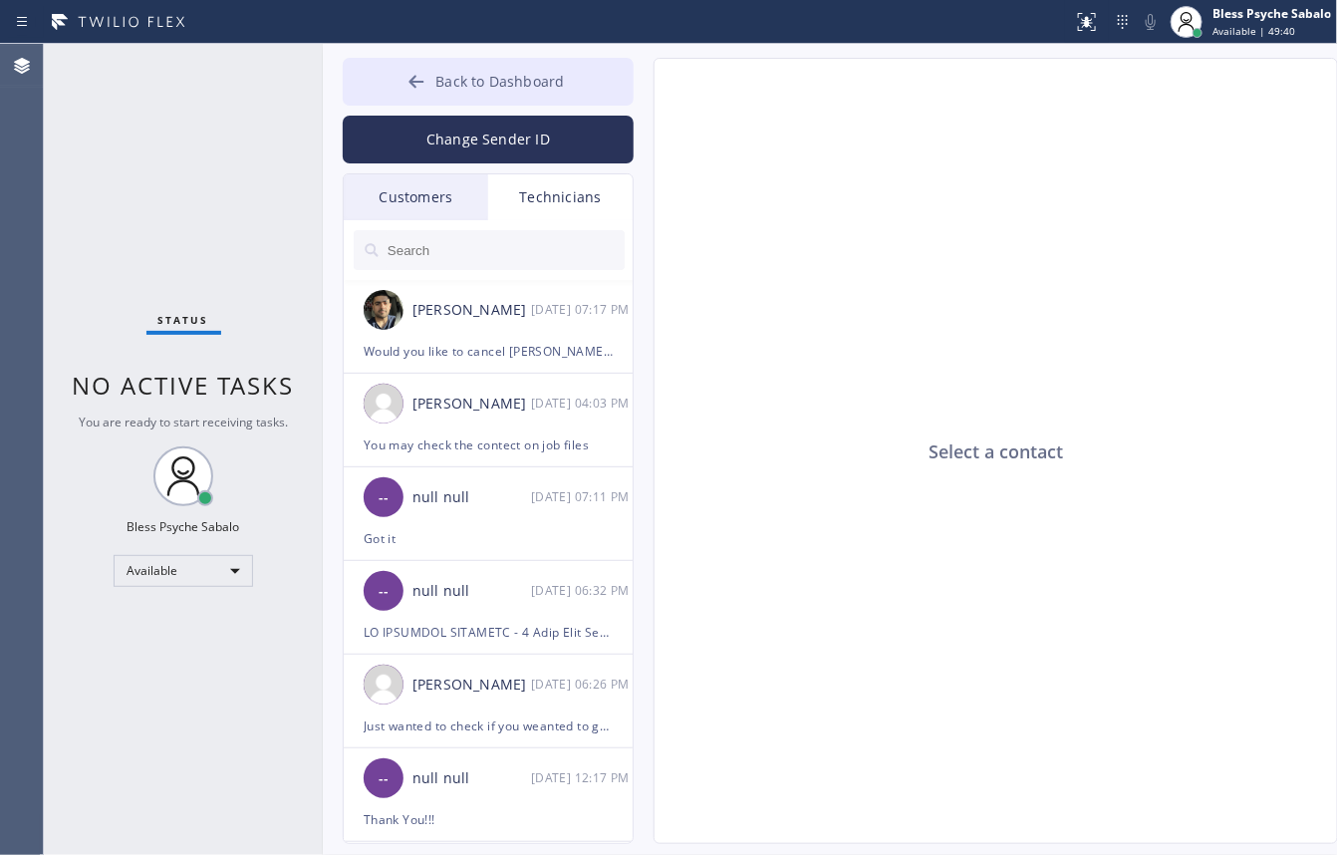
click at [496, 85] on span "Back to Dashboard" at bounding box center [499, 81] width 129 height 19
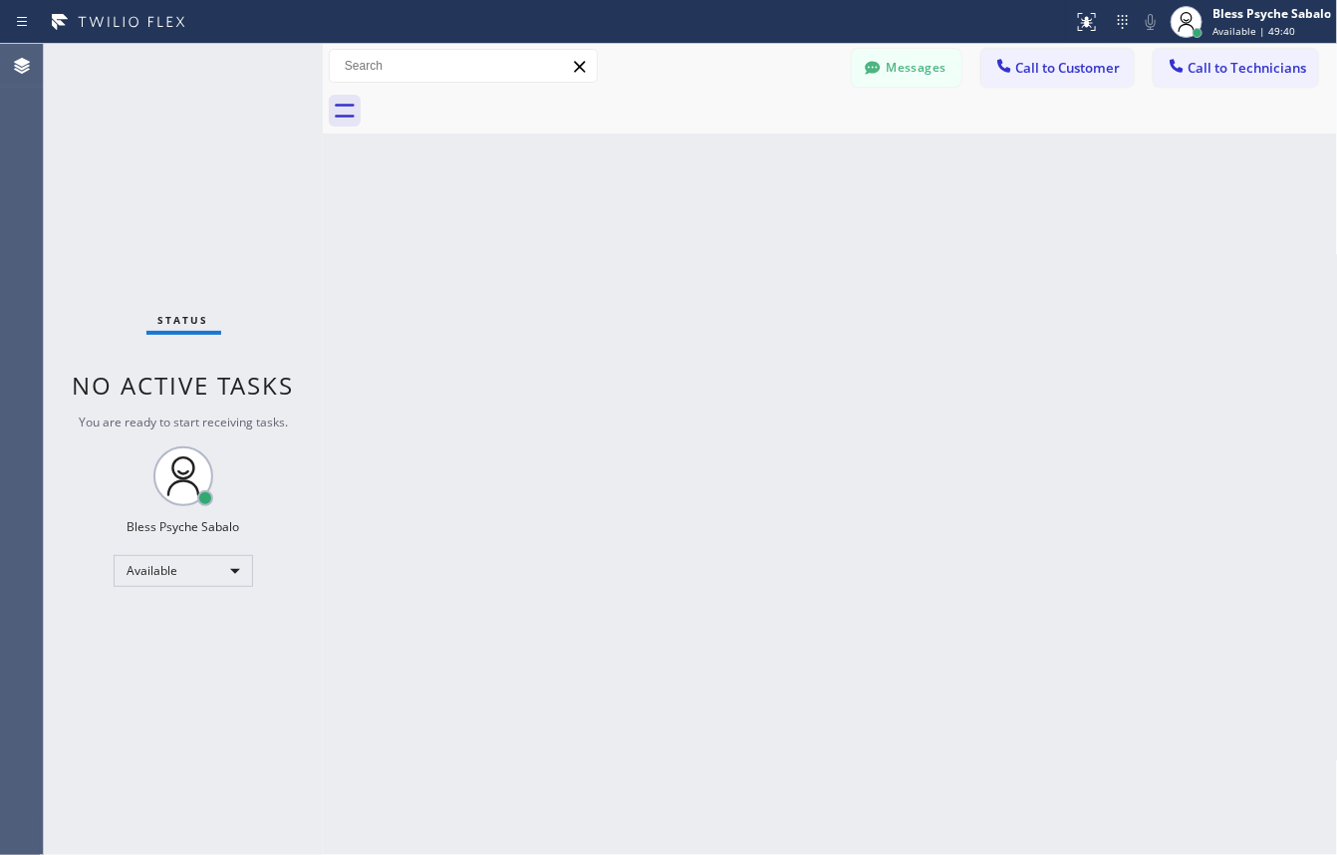
click at [975, 160] on div "Back to Dashboard Change Sender ID Customers Technicians GA [PERSON_NAME] [DATE…" at bounding box center [830, 449] width 1015 height 811
click at [1179, 53] on button "Call to Technicians" at bounding box center [1236, 68] width 164 height 38
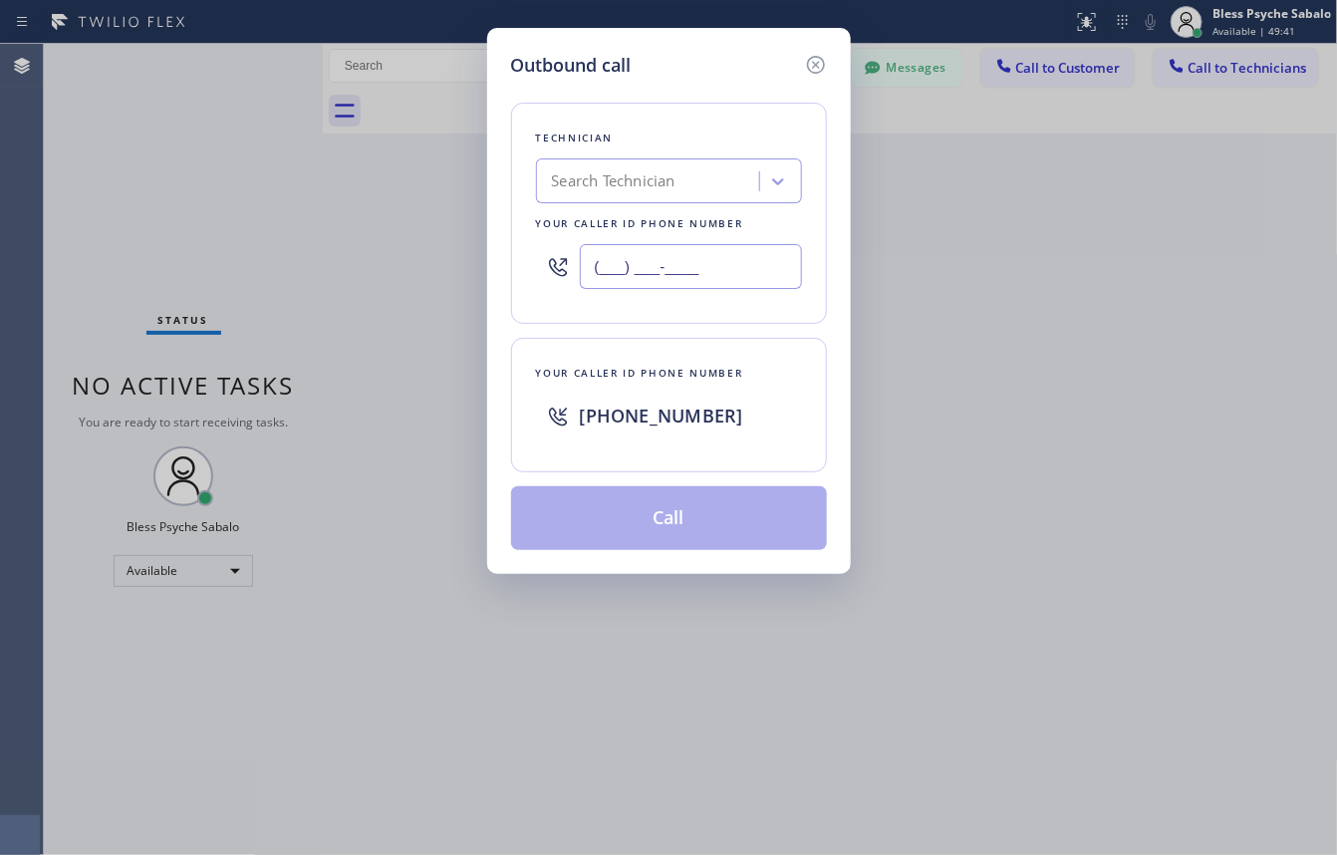
click at [679, 250] on input "(___) ___-____" at bounding box center [691, 266] width 222 height 45
paste input "617) 359-1667"
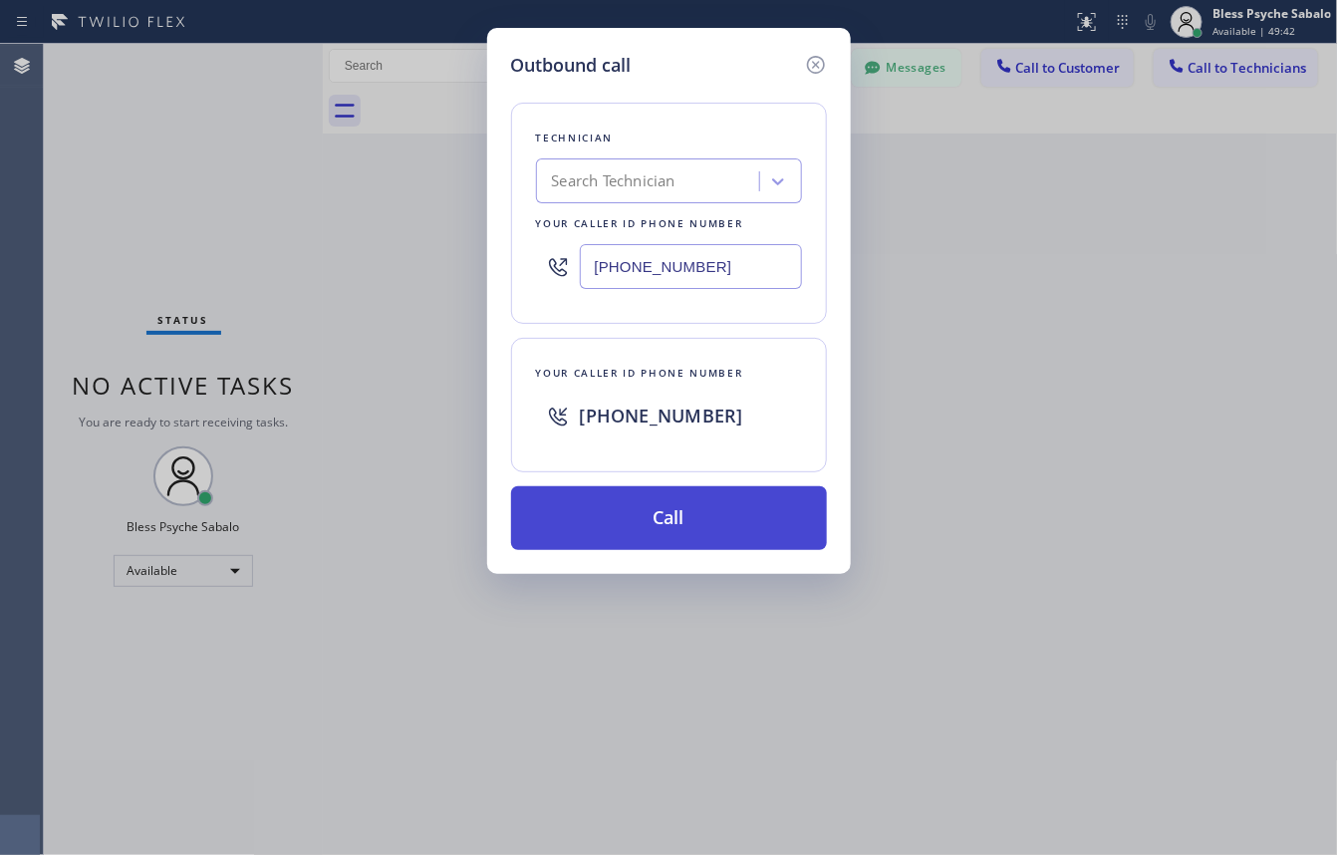
click at [674, 519] on button "Call" at bounding box center [669, 518] width 316 height 64
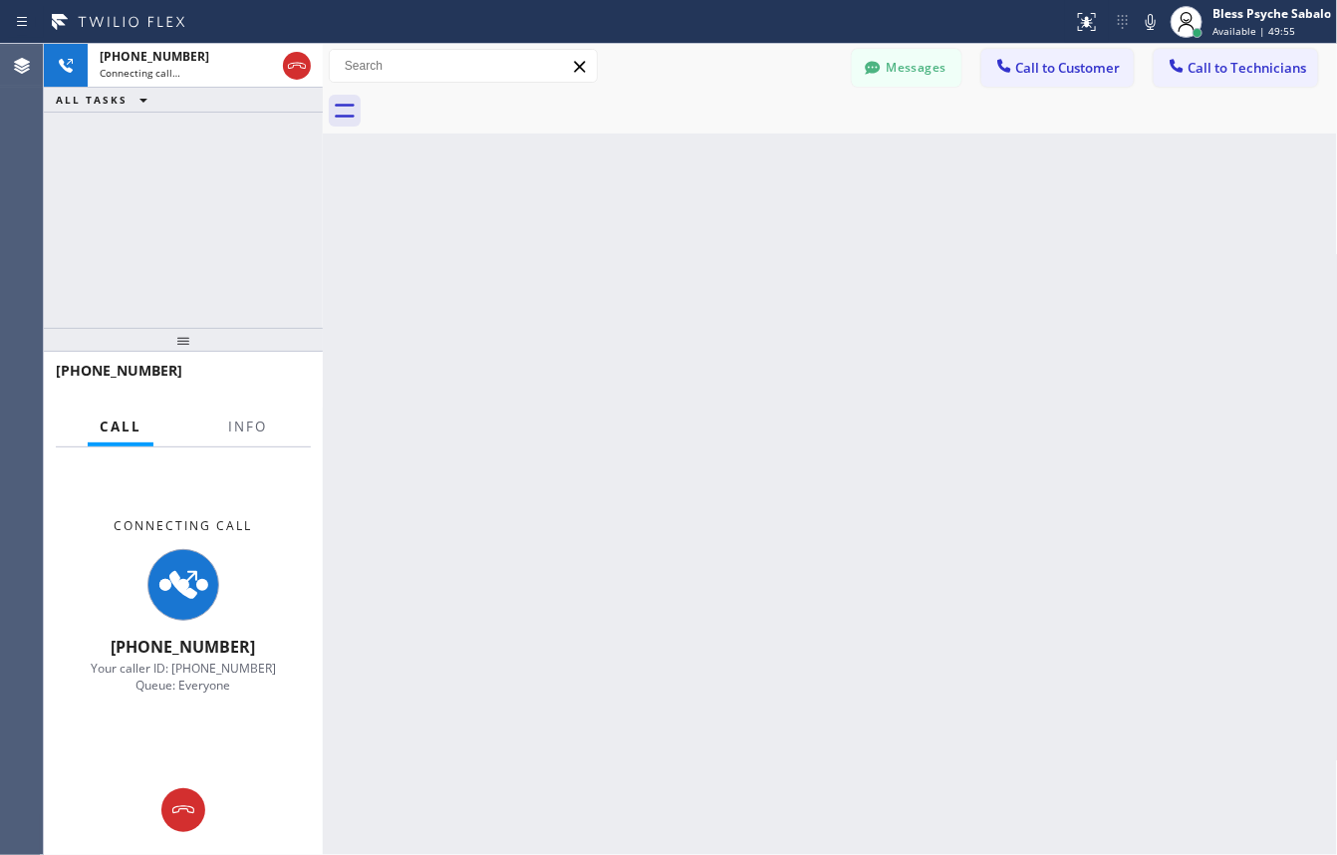
drag, startPoint x: 615, startPoint y: 371, endPoint x: 614, endPoint y: 354, distance: 17.0
click at [615, 371] on div "Back to Dashboard Change Sender ID Customers Technicians GA [PERSON_NAME] [DATE…" at bounding box center [830, 449] width 1015 height 811
click at [235, 425] on span "Info" at bounding box center [247, 427] width 39 height 18
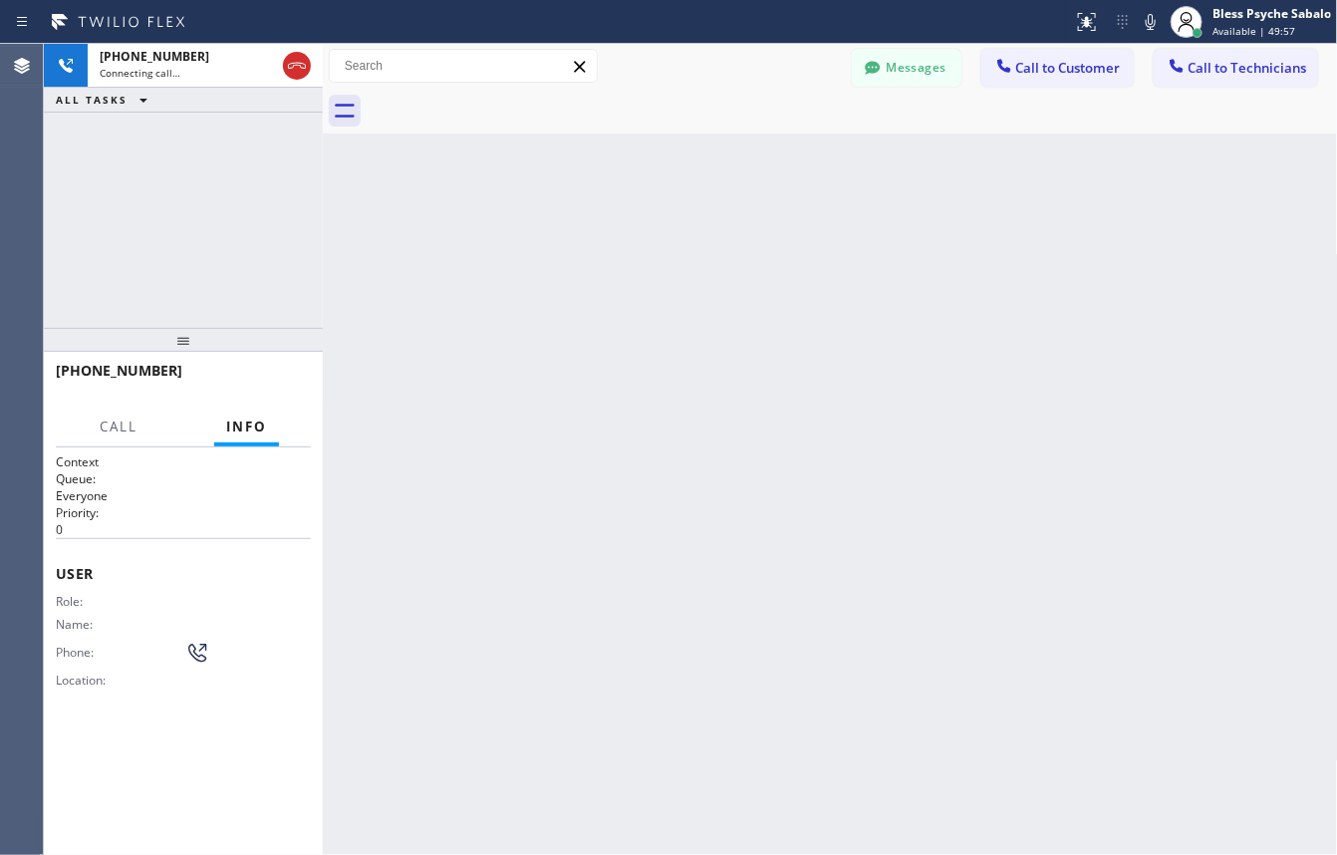
drag, startPoint x: 420, startPoint y: 384, endPoint x: 459, endPoint y: 189, distance: 198.4
click at [420, 382] on div "Back to Dashboard Change Sender ID Customers Technicians GA [PERSON_NAME] [DATE…" at bounding box center [830, 449] width 1015 height 811
click at [242, 380] on span "HANG UP" at bounding box center [264, 380] width 61 height 14
click at [508, 349] on div "Back to Dashboard Change Sender ID Customers Technicians GA [PERSON_NAME] [DATE…" at bounding box center [830, 449] width 1015 height 811
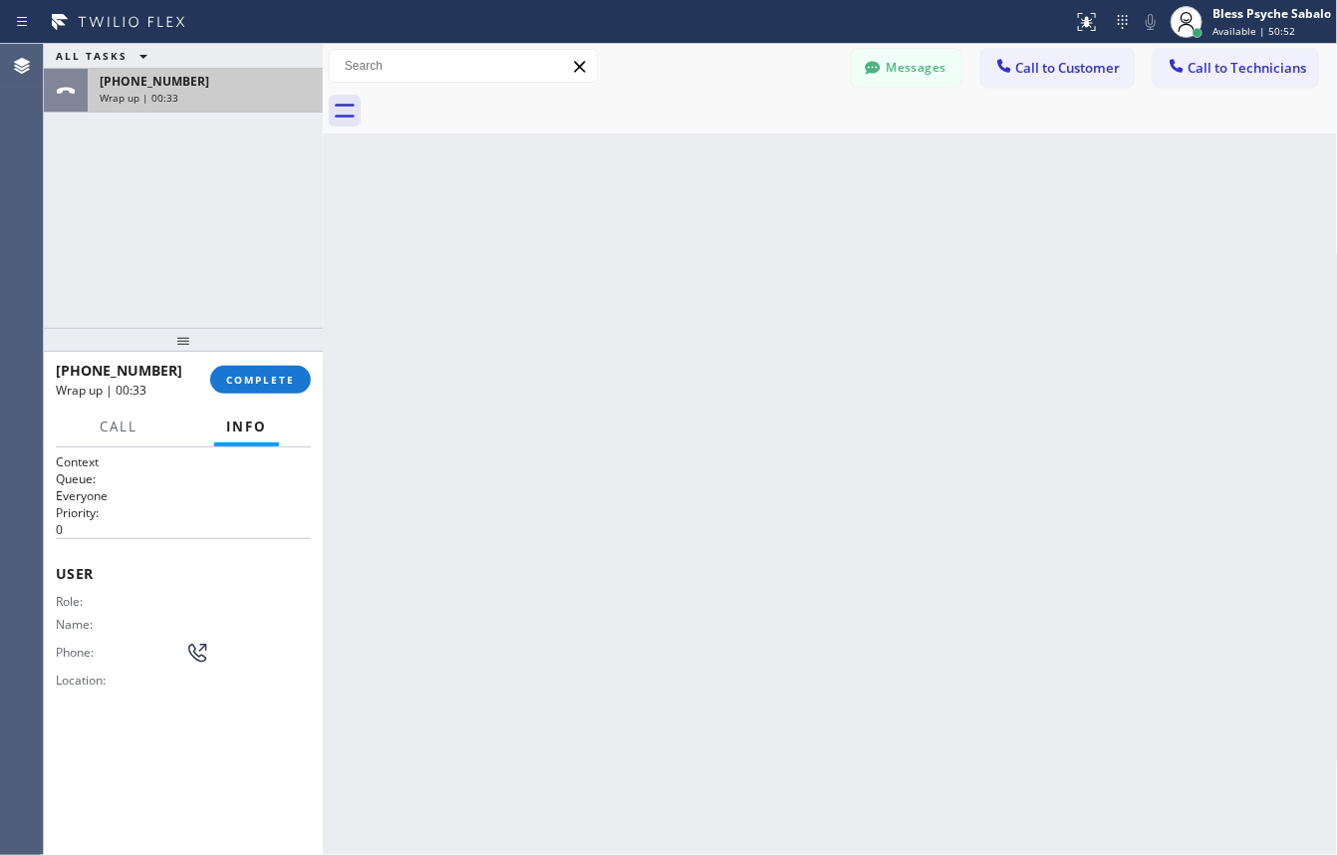
drag, startPoint x: 180, startPoint y: 90, endPoint x: 103, endPoint y: 83, distance: 78.0
click at [103, 83] on div "+16173591667 Wrap up | 00:33" at bounding box center [201, 91] width 227 height 44
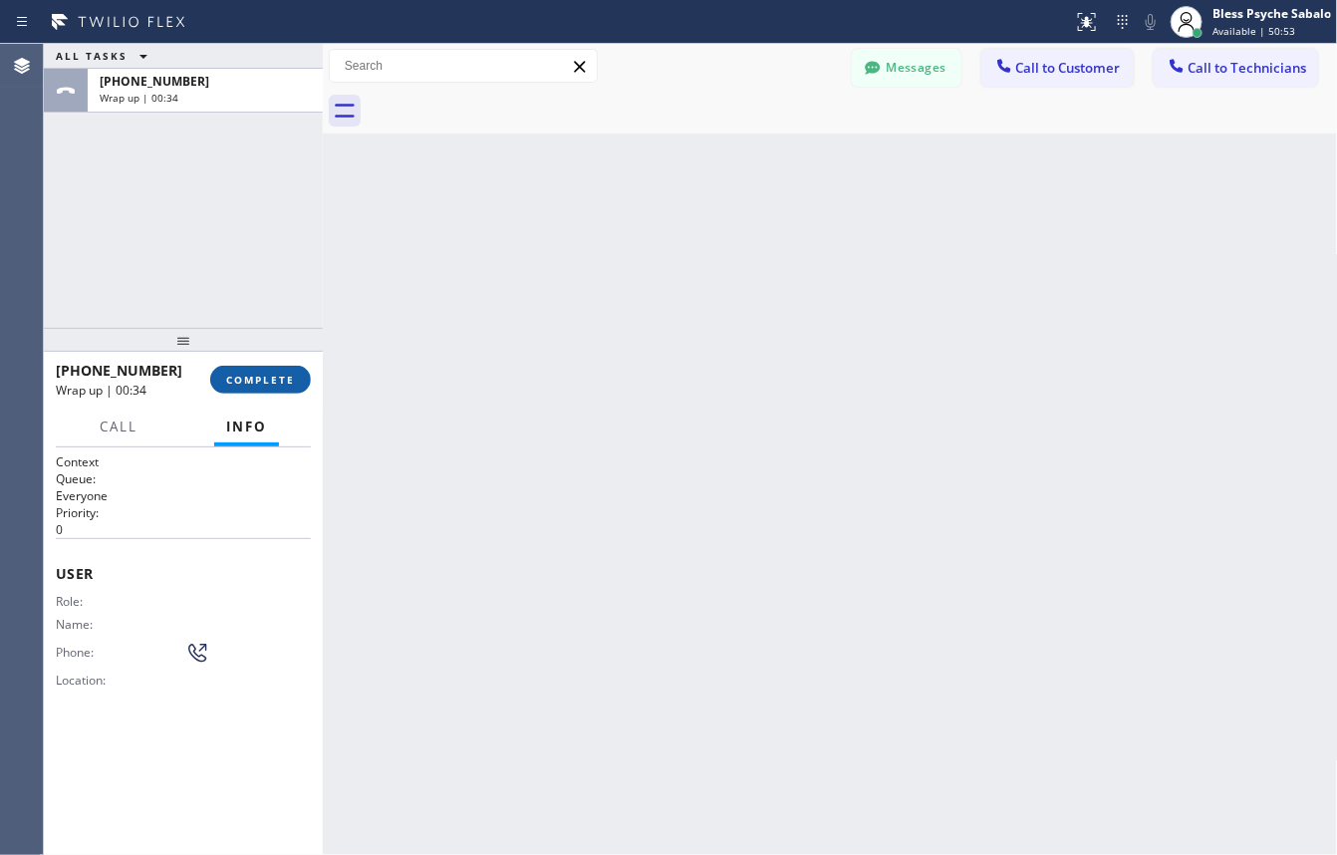
click at [252, 385] on span "COMPLETE" at bounding box center [260, 380] width 69 height 14
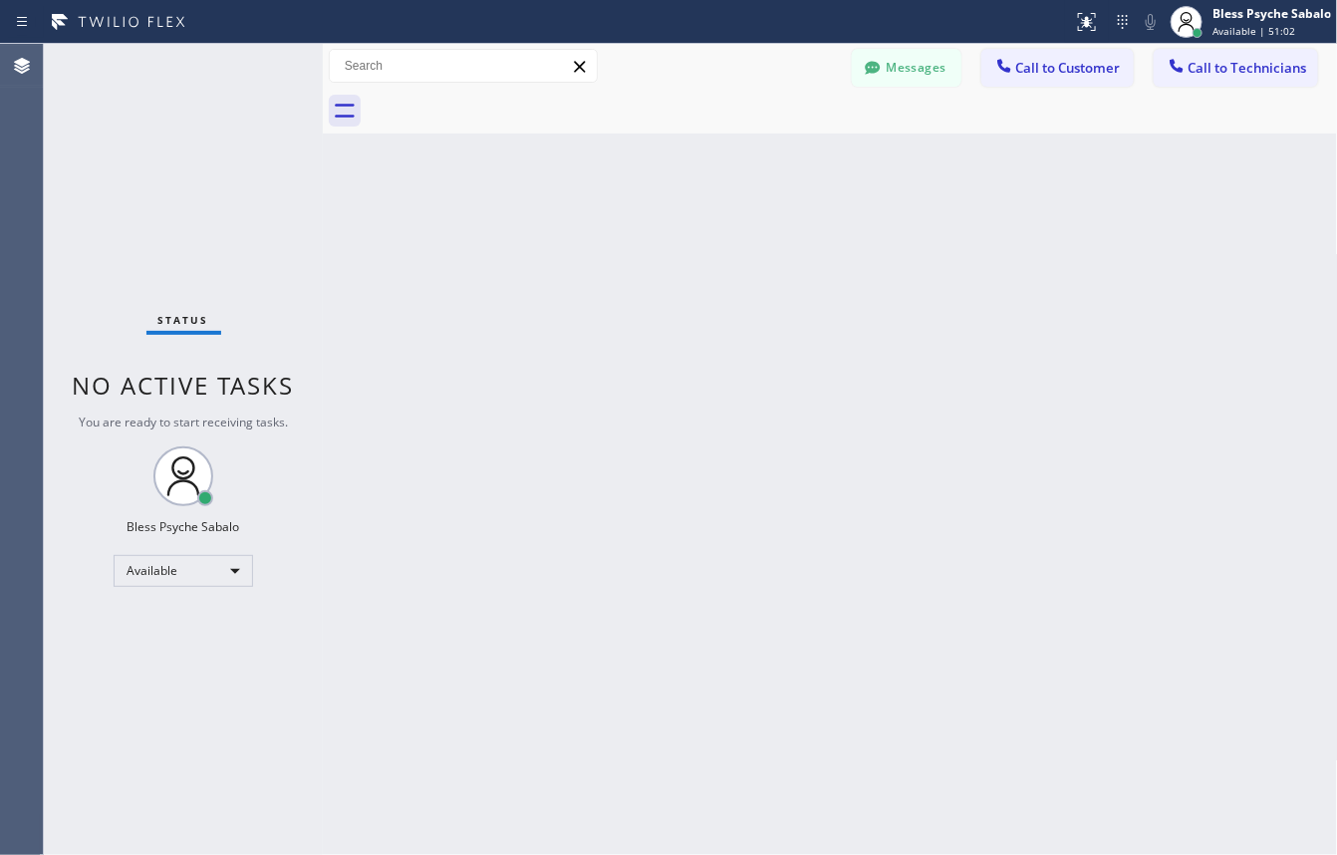
click at [1063, 92] on div at bounding box center [853, 111] width 972 height 45
click at [1061, 77] on button "Call to Customer" at bounding box center [1058, 68] width 152 height 38
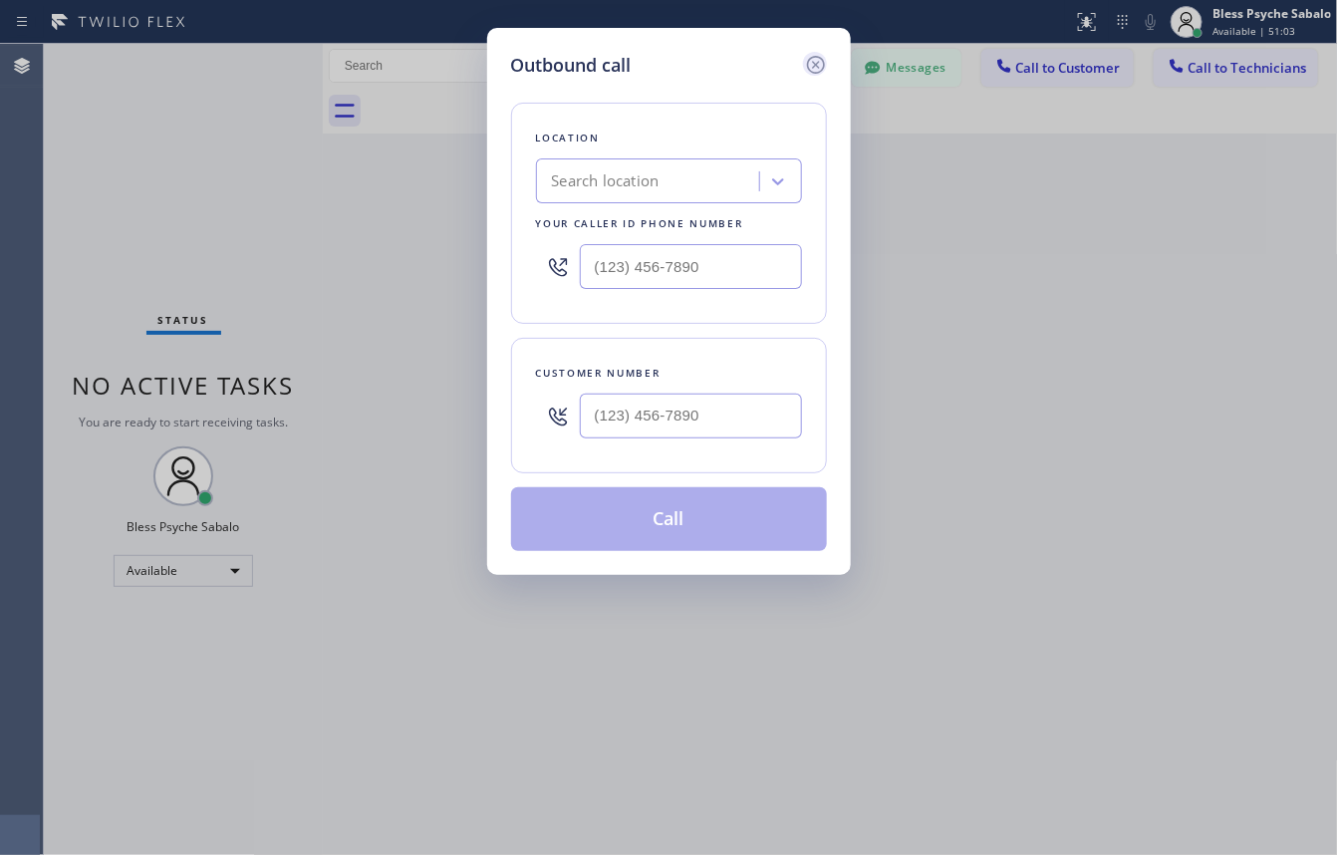
click at [807, 66] on icon at bounding box center [815, 65] width 18 height 18
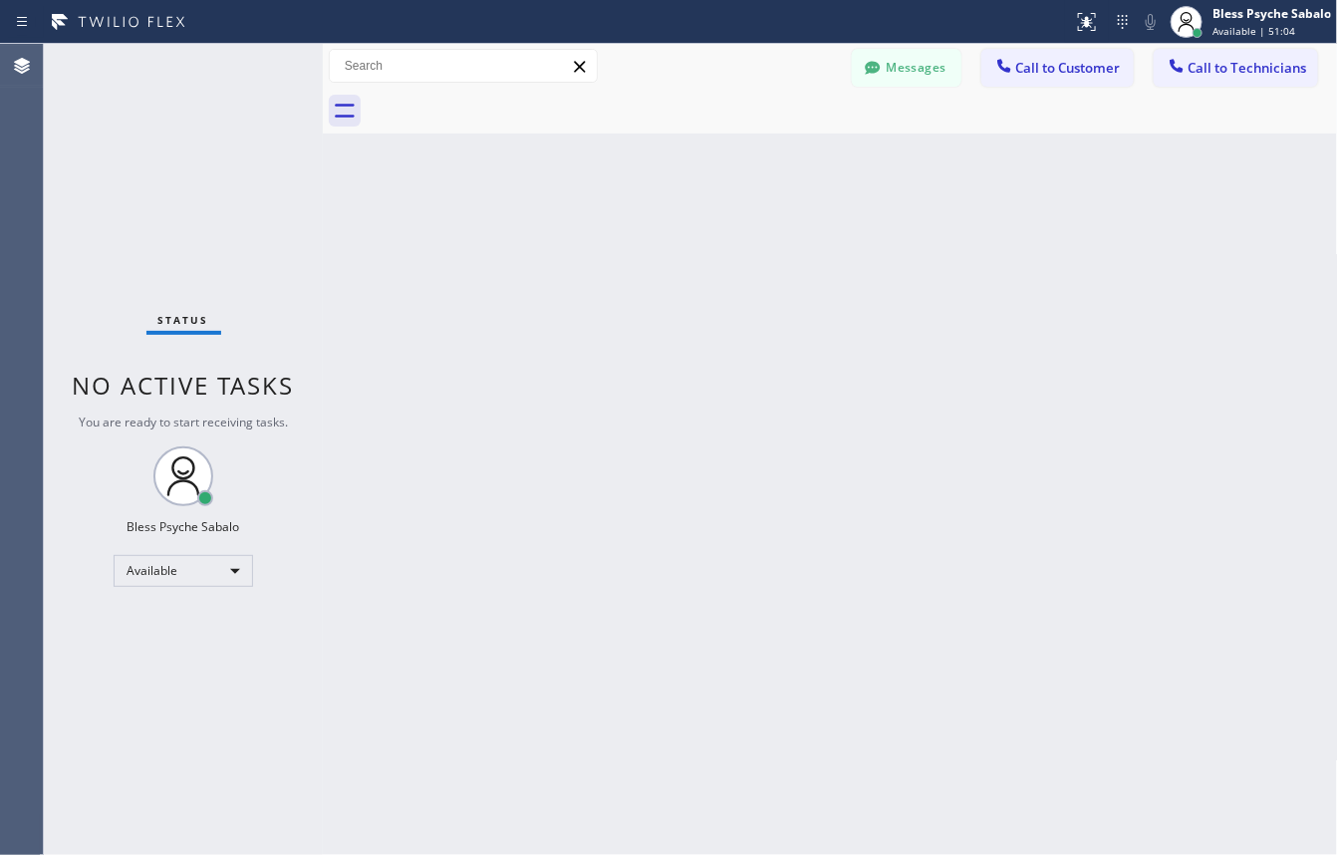
drag, startPoint x: 962, startPoint y: 187, endPoint x: 1229, endPoint y: 101, distance: 280.8
click at [1016, 180] on div "Back to Dashboard Change Sender ID Customers Technicians GA [PERSON_NAME] [DATE…" at bounding box center [830, 449] width 1015 height 811
click at [1306, 70] on span "Call to Technicians" at bounding box center [1248, 68] width 119 height 18
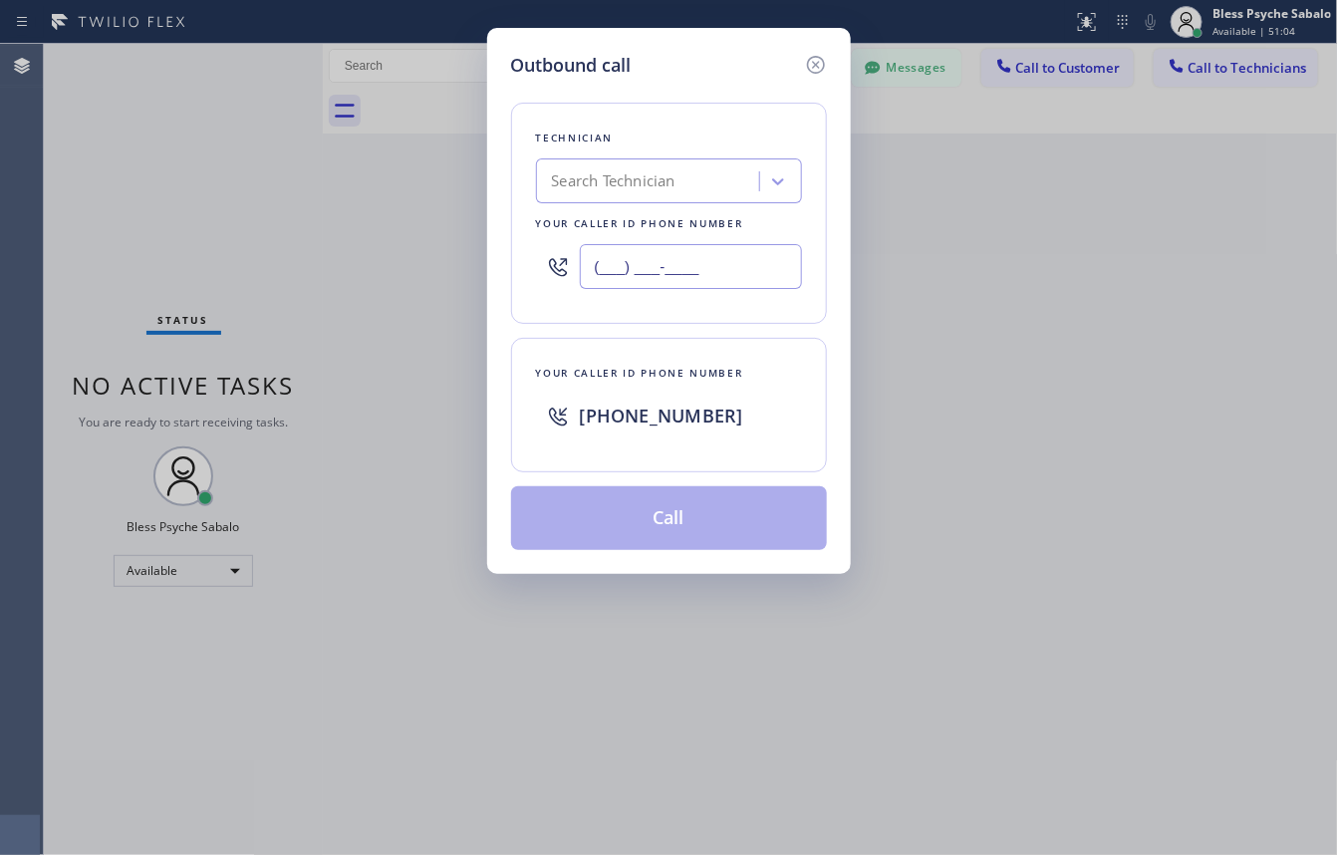
click at [694, 265] on input "(___) ___-____" at bounding box center [691, 266] width 222 height 45
paste input "617) 359-1667"
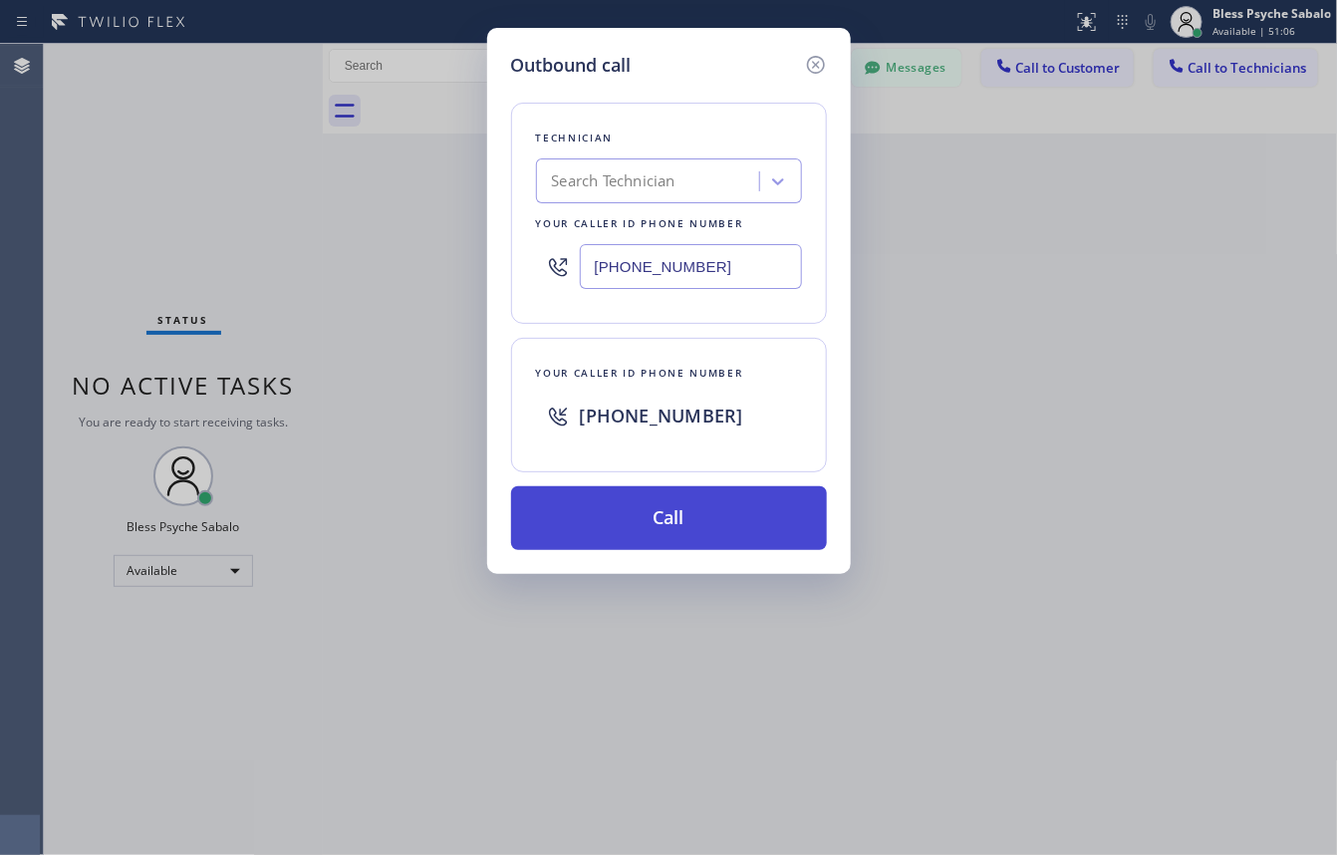
click at [709, 514] on button "Call" at bounding box center [669, 518] width 316 height 64
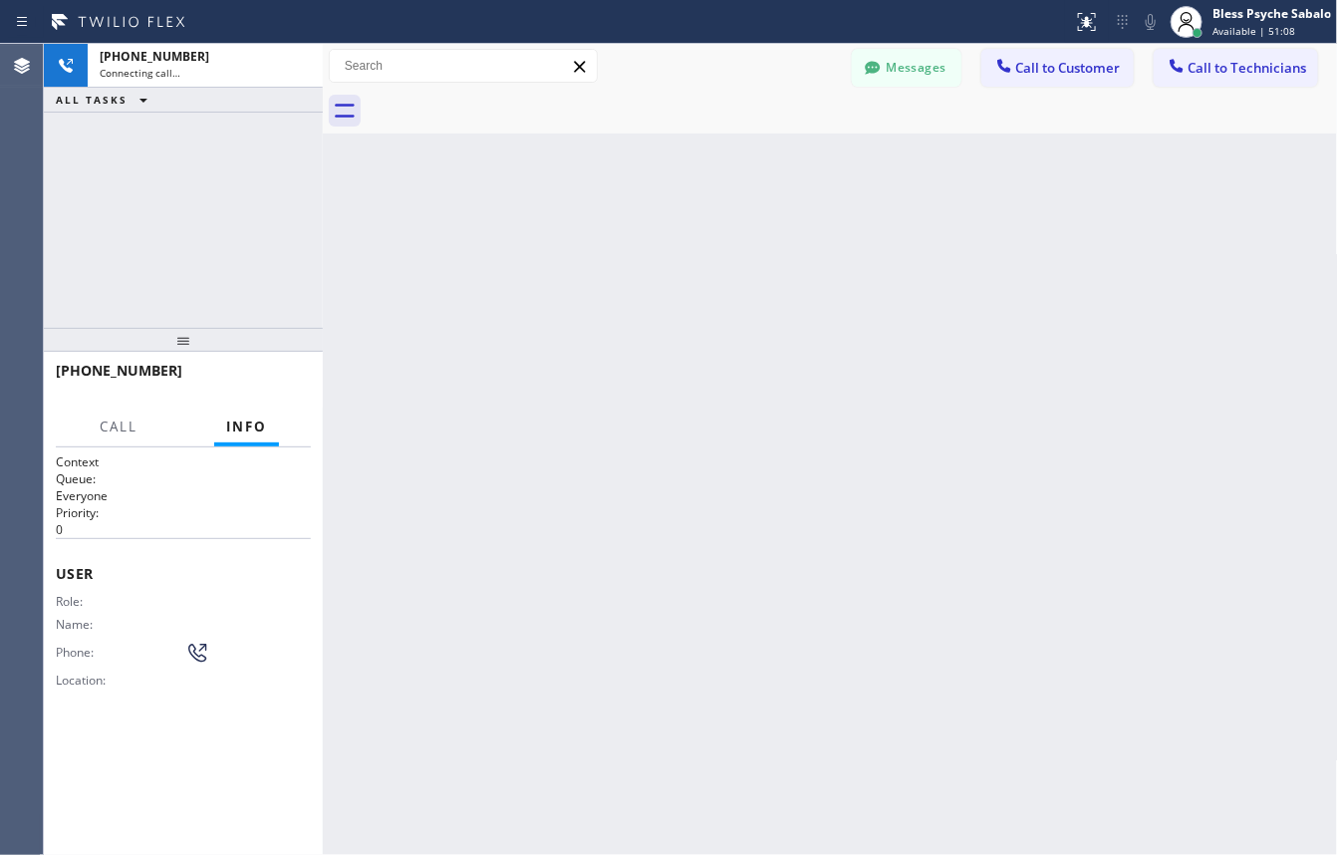
click at [899, 483] on div "Back to Dashboard Change Sender ID Customers Technicians GA [PERSON_NAME] [DATE…" at bounding box center [830, 449] width 1015 height 811
drag, startPoint x: 574, startPoint y: 212, endPoint x: 553, endPoint y: 206, distance: 21.8
click at [563, 215] on div "Back to Dashboard Change Sender ID Customers Technicians GA [PERSON_NAME] [DATE…" at bounding box center [830, 449] width 1015 height 811
click at [260, 395] on div "+16173591667 Live | 00:36 HANG UP" at bounding box center [183, 380] width 255 height 52
click at [259, 390] on button "HANG UP" at bounding box center [264, 380] width 93 height 28
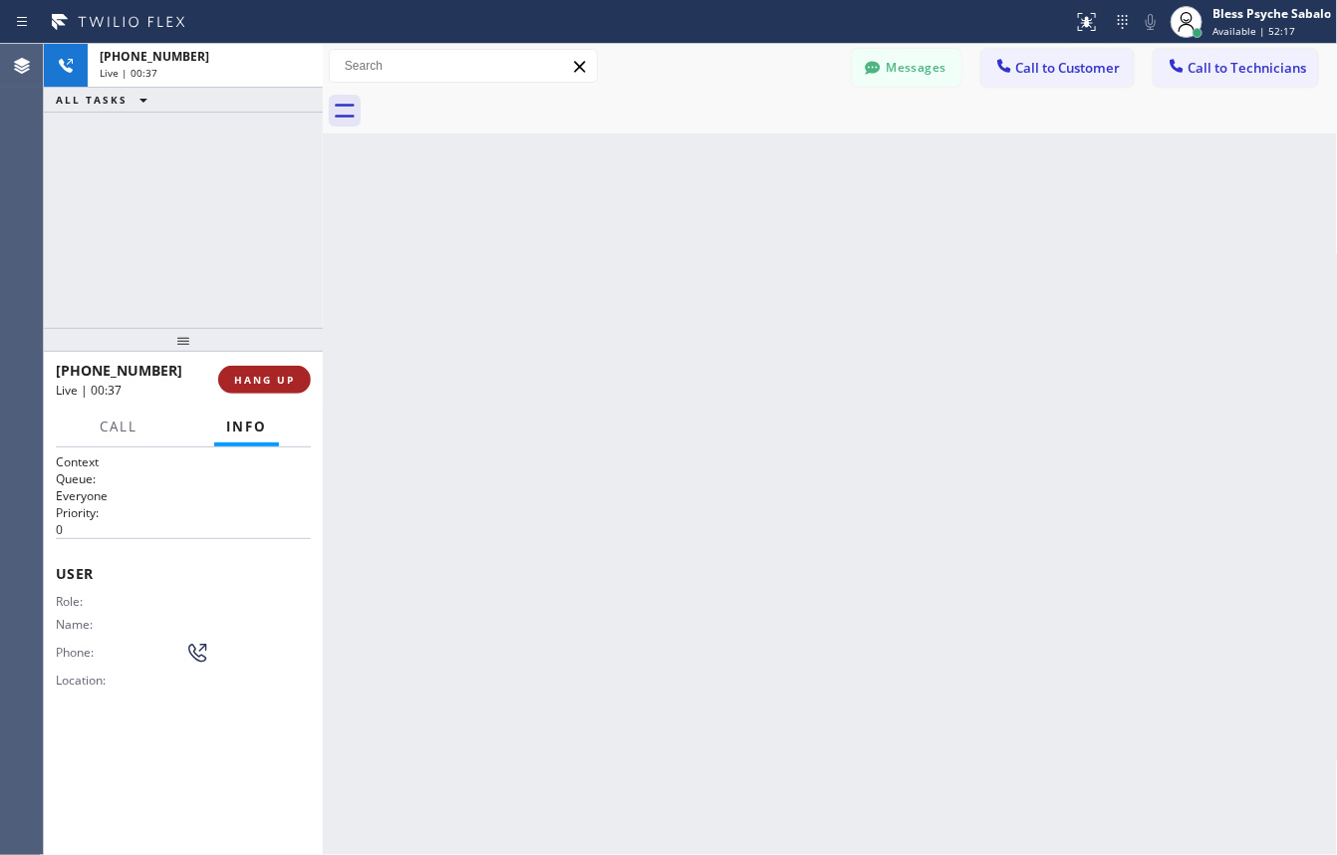
click at [259, 385] on span "HANG UP" at bounding box center [264, 380] width 61 height 14
click at [499, 314] on div "Back to Dashboard Change Sender ID Customers Technicians GA [PERSON_NAME] [DATE…" at bounding box center [830, 449] width 1015 height 811
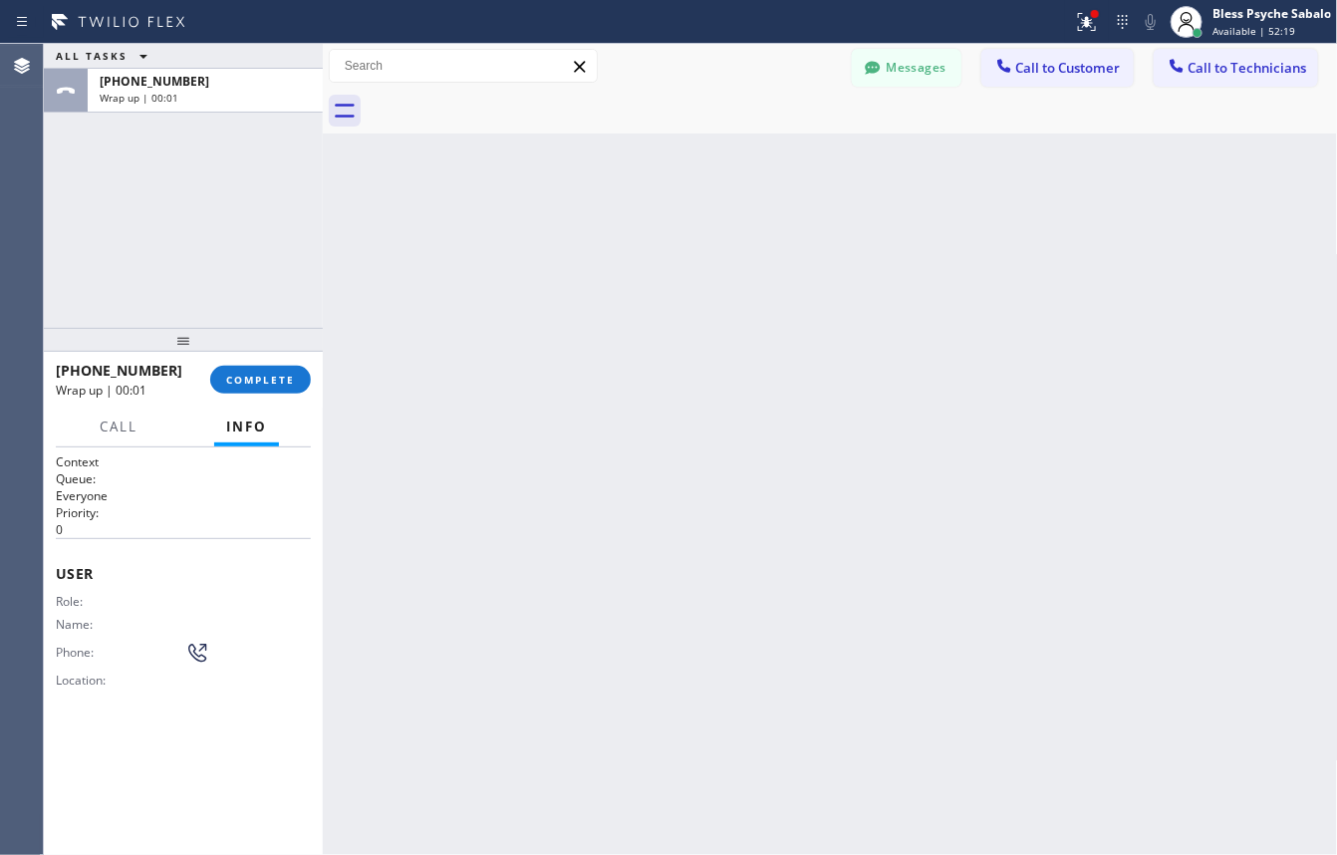
click at [396, 202] on div "Back to Dashboard Change Sender ID Customers Technicians GA [PERSON_NAME] [DATE…" at bounding box center [830, 449] width 1015 height 811
click at [221, 375] on button "COMPLETE" at bounding box center [260, 380] width 101 height 28
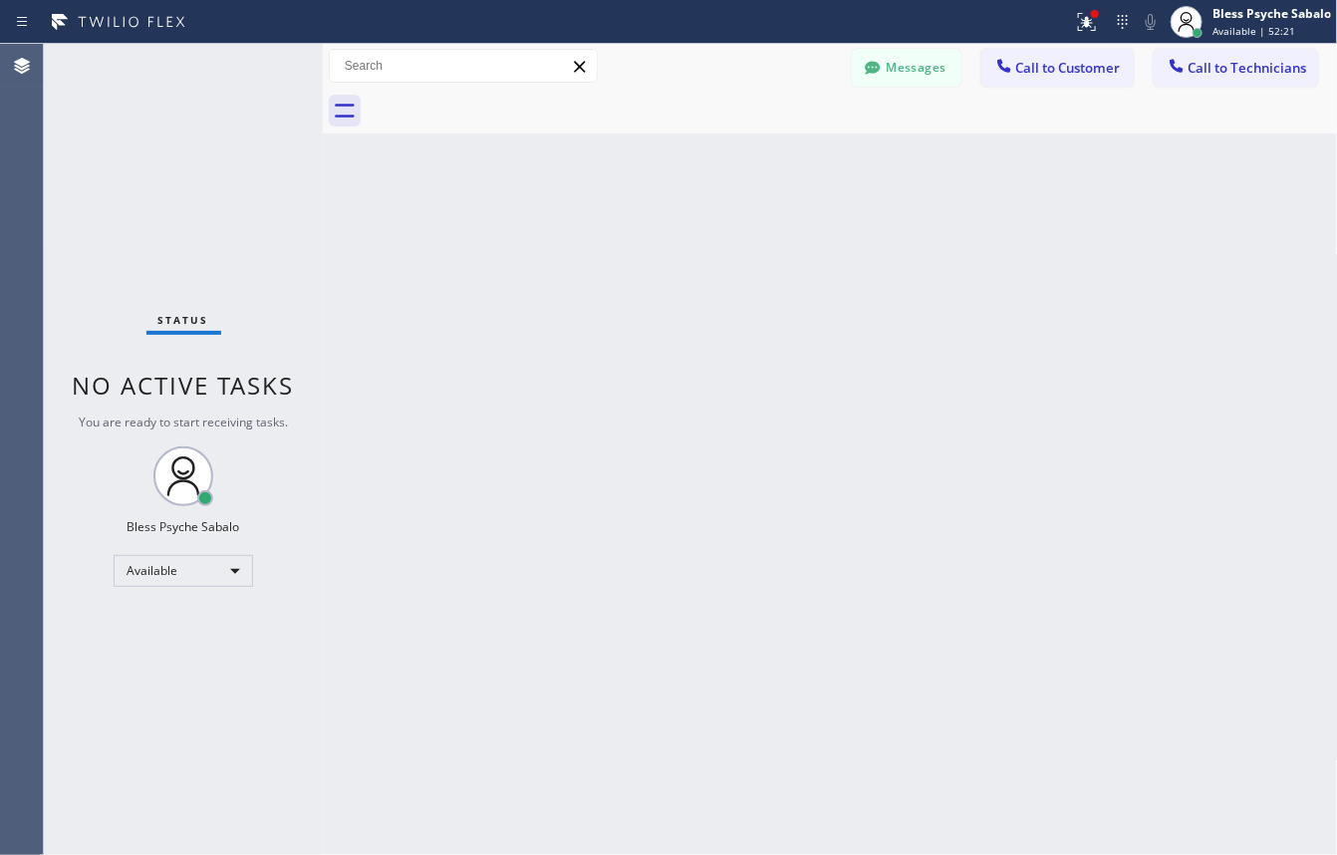
click at [651, 292] on div "Back to Dashboard Change Sender ID Customers Technicians GA [PERSON_NAME] [DATE…" at bounding box center [830, 449] width 1015 height 811
drag, startPoint x: 1217, startPoint y: 66, endPoint x: 1173, endPoint y: 92, distance: 50.9
click at [1216, 70] on span "Call to Technicians" at bounding box center [1248, 68] width 119 height 18
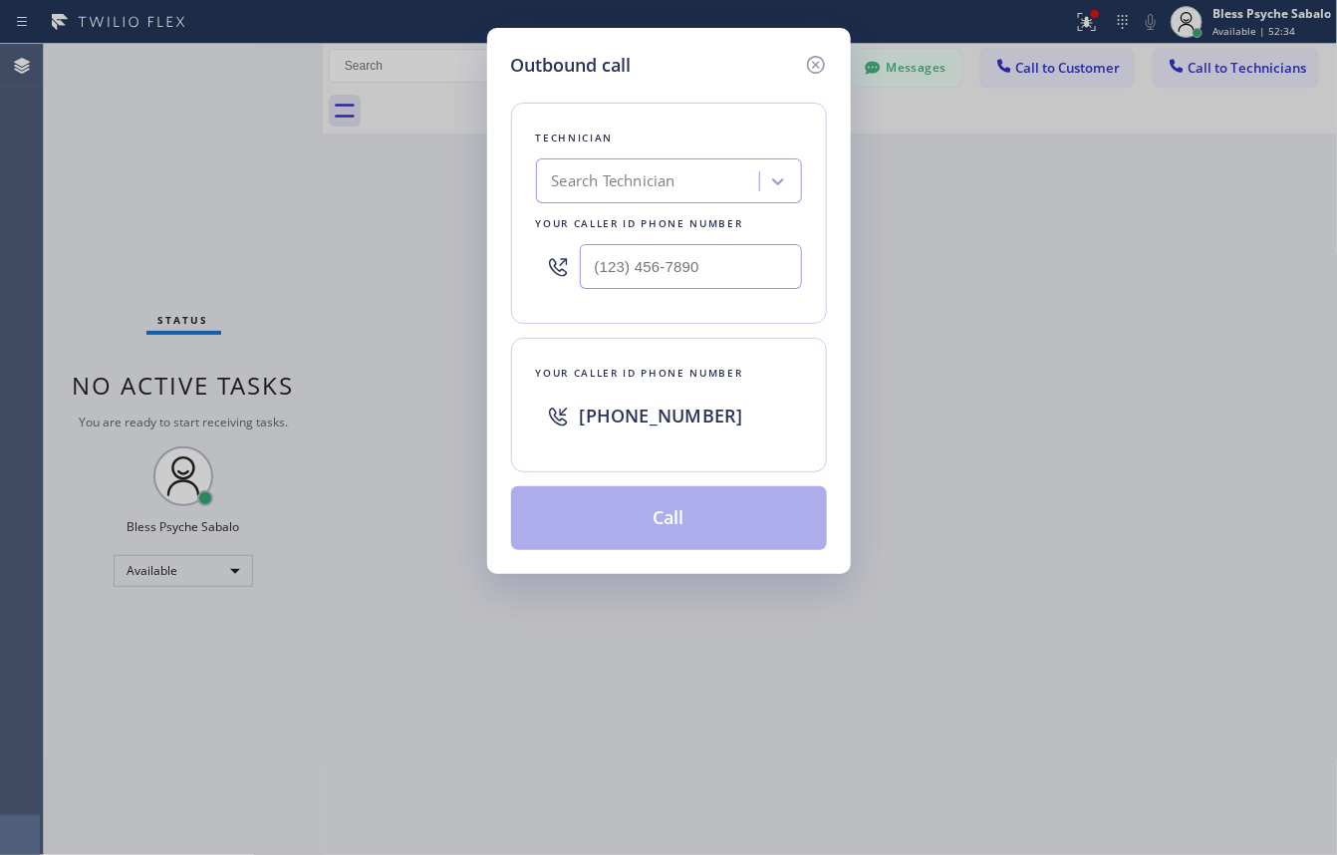
click at [644, 296] on div at bounding box center [669, 266] width 266 height 65
click at [658, 262] on input "(___) ___-____" at bounding box center [691, 266] width 222 height 45
paste input "617) 359-1667"
type input "(617) 359-1667"
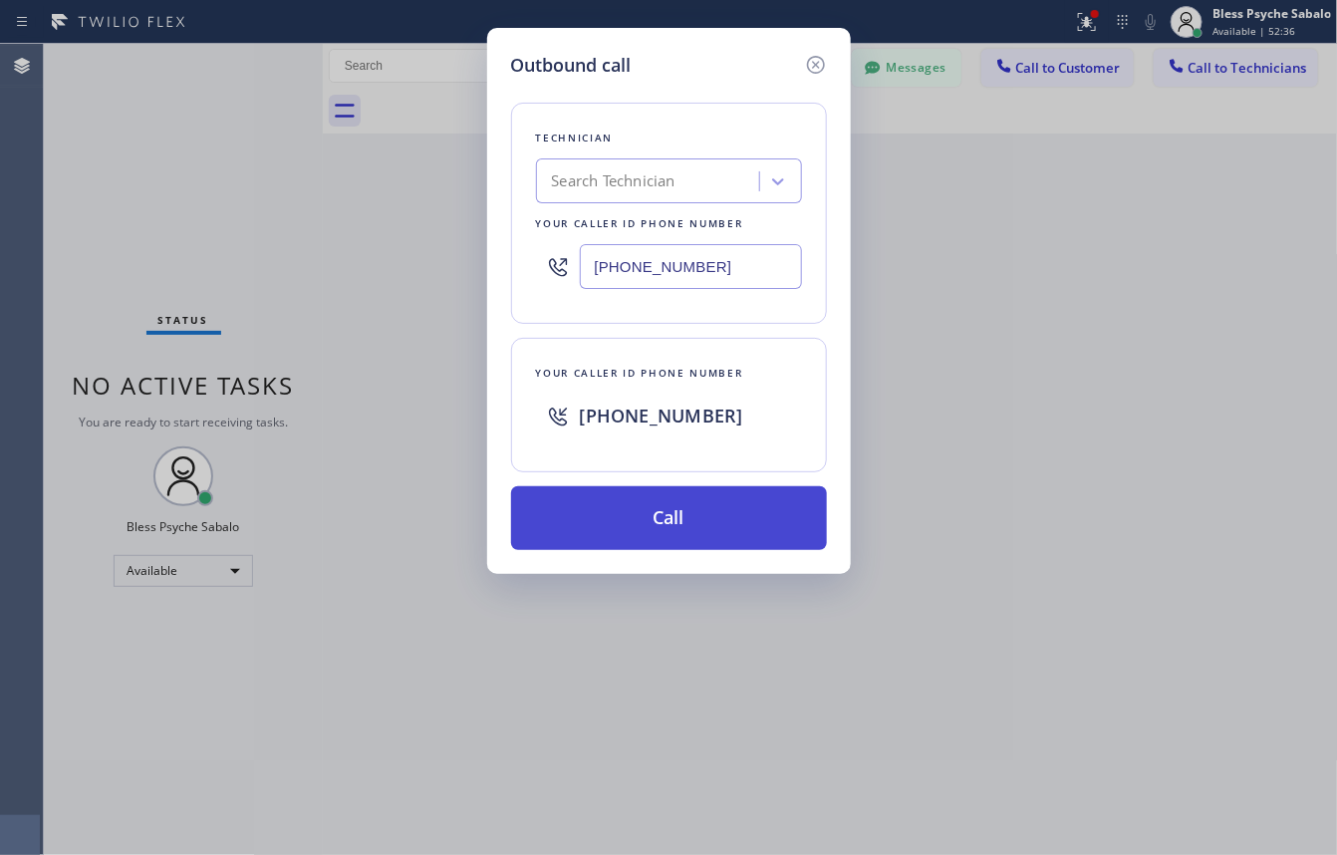
click at [733, 514] on button "Call" at bounding box center [669, 518] width 316 height 64
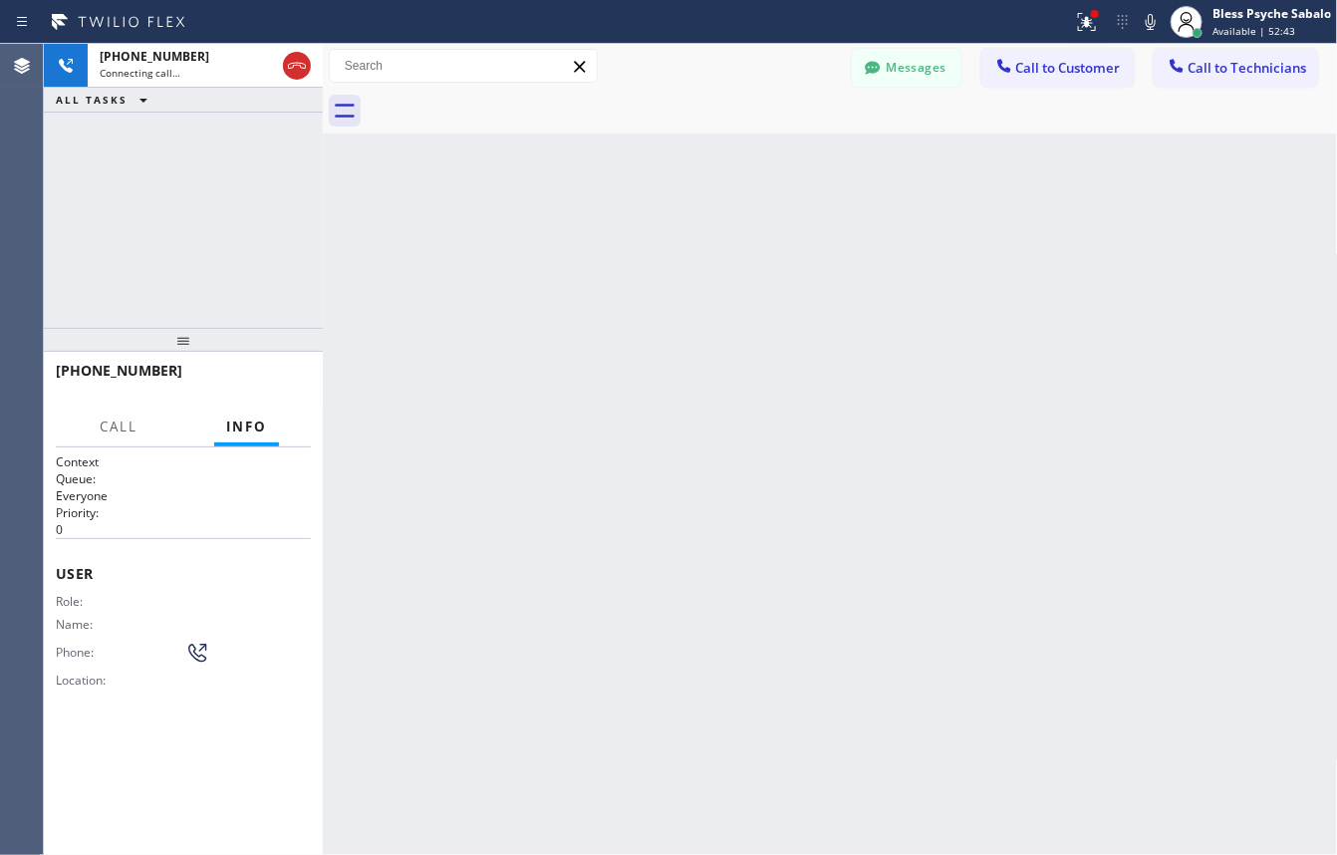
click at [475, 310] on div "Back to Dashboard Change Sender ID Customers Technicians GA [PERSON_NAME] [DATE…" at bounding box center [830, 449] width 1015 height 811
click at [478, 317] on div "Back to Dashboard Change Sender ID Customers Technicians GA [PERSON_NAME] [DATE…" at bounding box center [830, 449] width 1015 height 811
click at [329, 387] on div "Back to Dashboard Change Sender ID Customers Technicians GA [PERSON_NAME] [DATE…" at bounding box center [830, 449] width 1015 height 811
click at [270, 386] on span "HANG UP" at bounding box center [264, 380] width 61 height 14
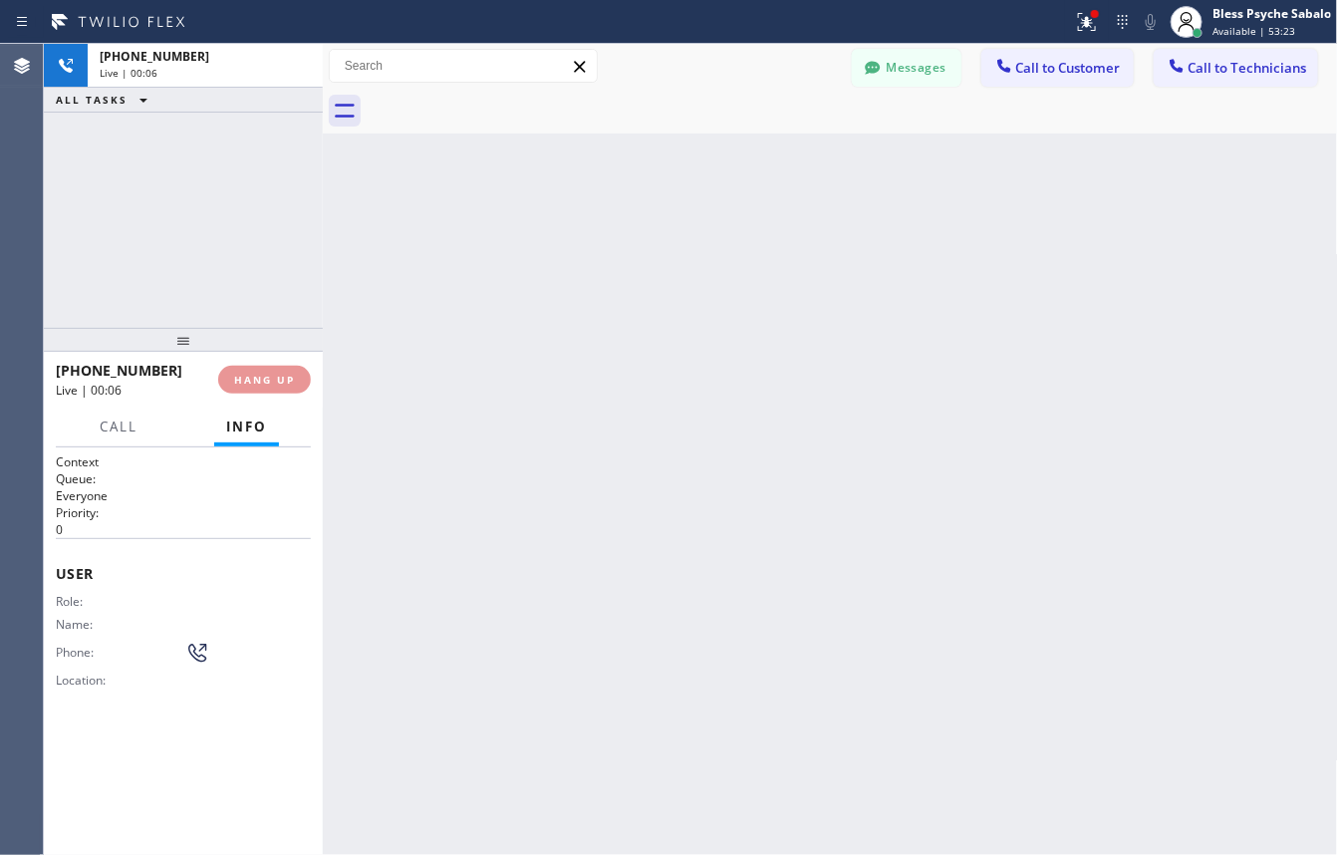
click at [431, 337] on div "Back to Dashboard Change Sender ID Customers Technicians GA [PERSON_NAME] [DATE…" at bounding box center [830, 449] width 1015 height 811
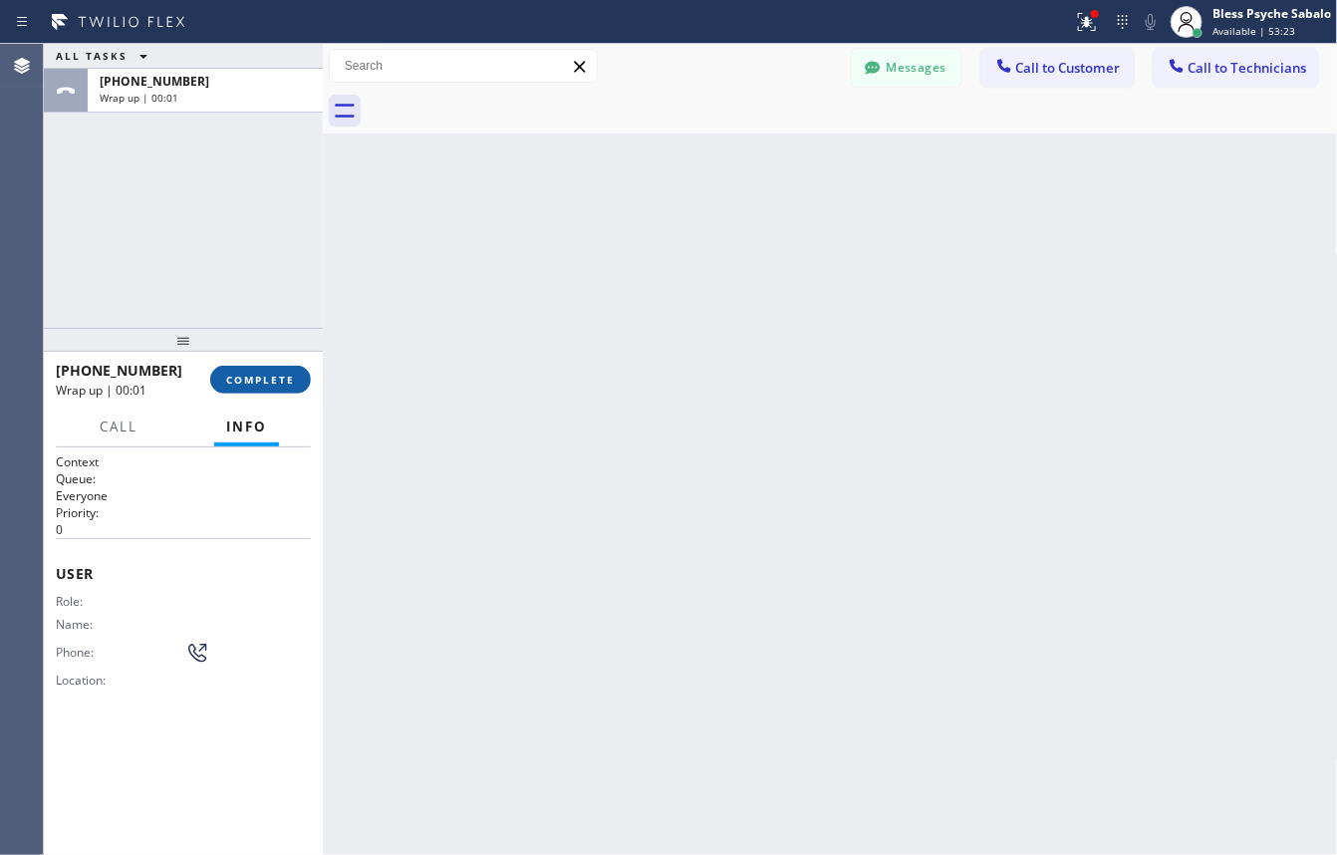
click at [245, 391] on button "COMPLETE" at bounding box center [260, 380] width 101 height 28
click at [483, 319] on div "Back to Dashboard Change Sender ID Customers Technicians GA [PERSON_NAME] [DATE…" at bounding box center [830, 449] width 1015 height 811
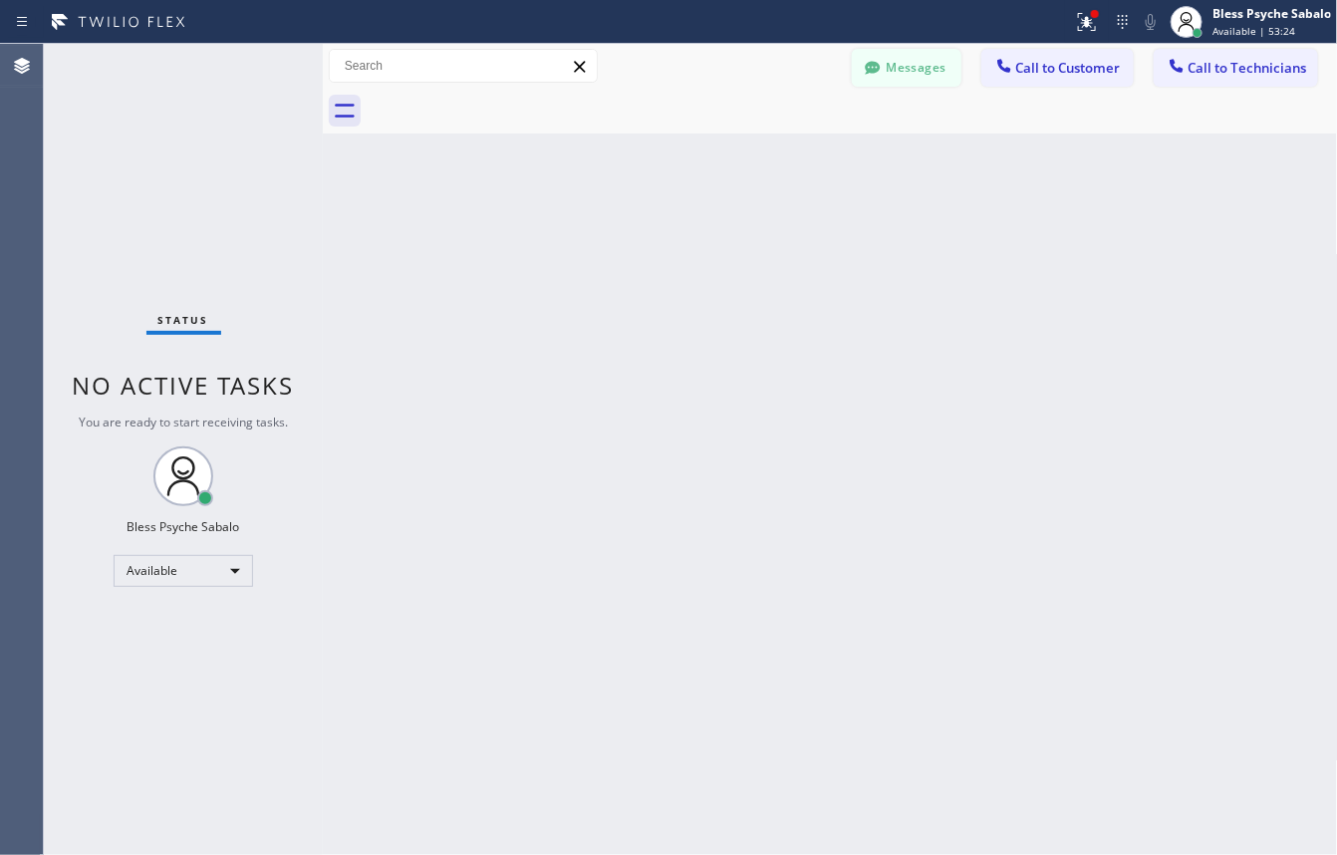
click at [894, 55] on button "Messages" at bounding box center [907, 68] width 110 height 38
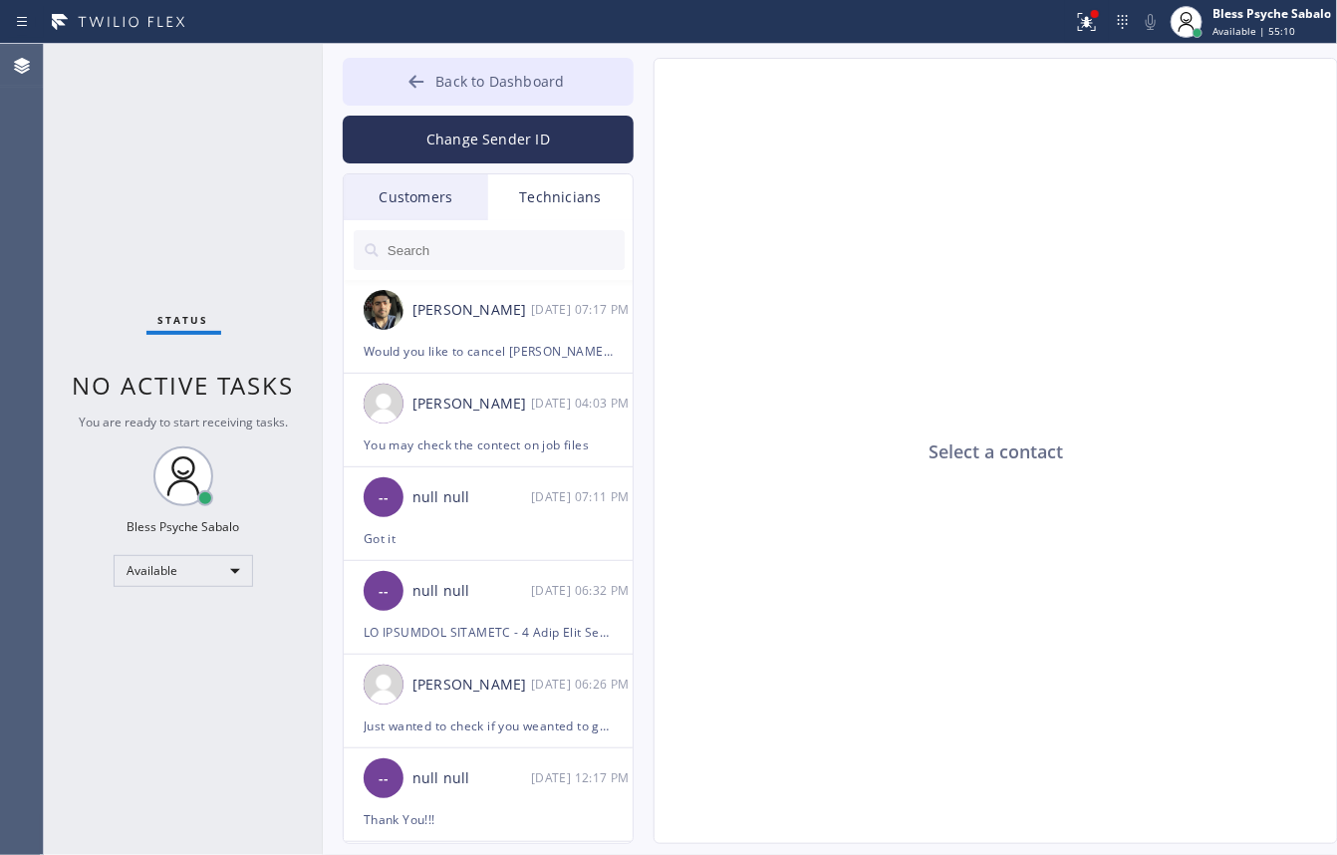
click at [545, 95] on button "Back to Dashboard" at bounding box center [488, 82] width 291 height 48
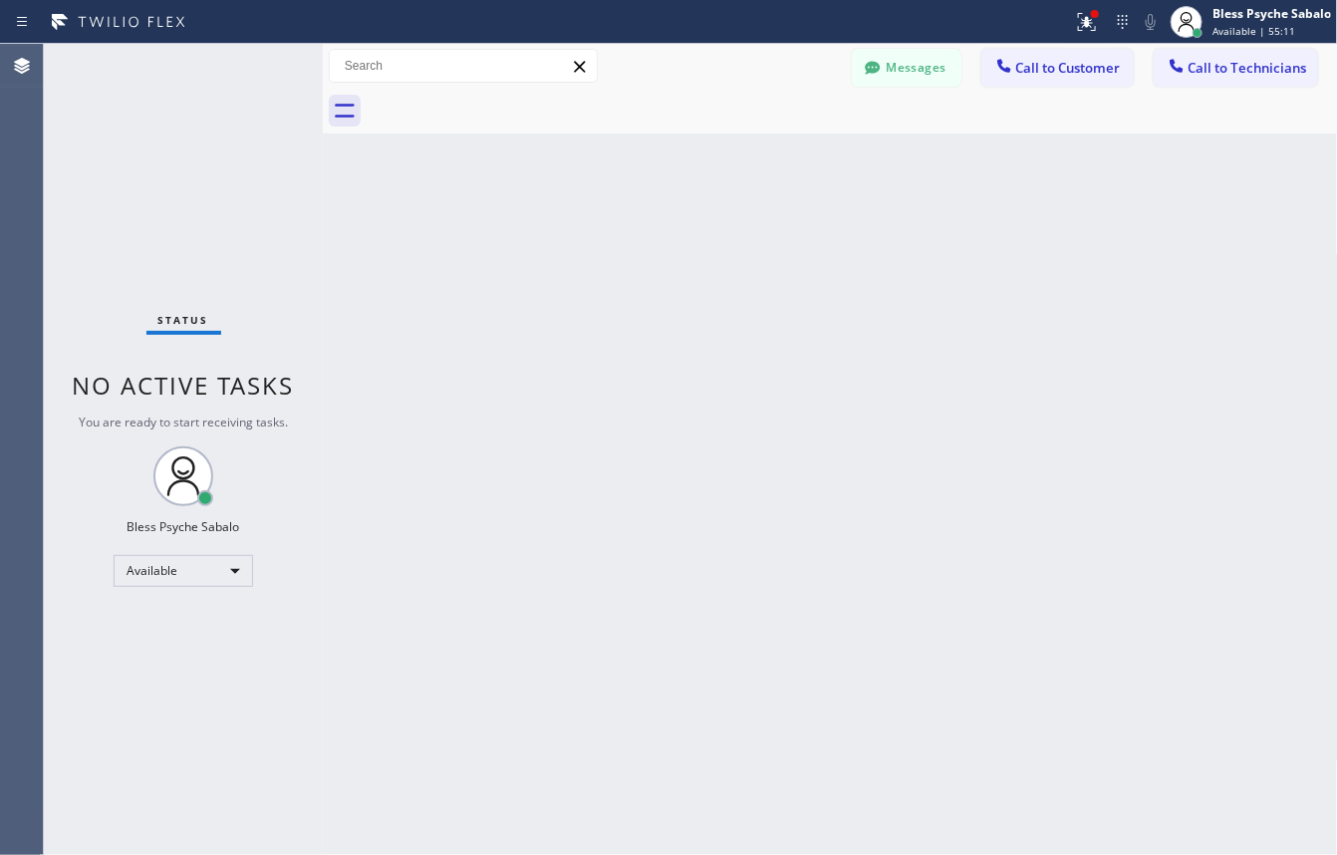
click at [964, 155] on div "Back to Dashboard Change Sender ID Customers Technicians GA [PERSON_NAME] [DATE…" at bounding box center [830, 449] width 1015 height 811
click at [1203, 56] on button "Call to Technicians" at bounding box center [1236, 68] width 164 height 38
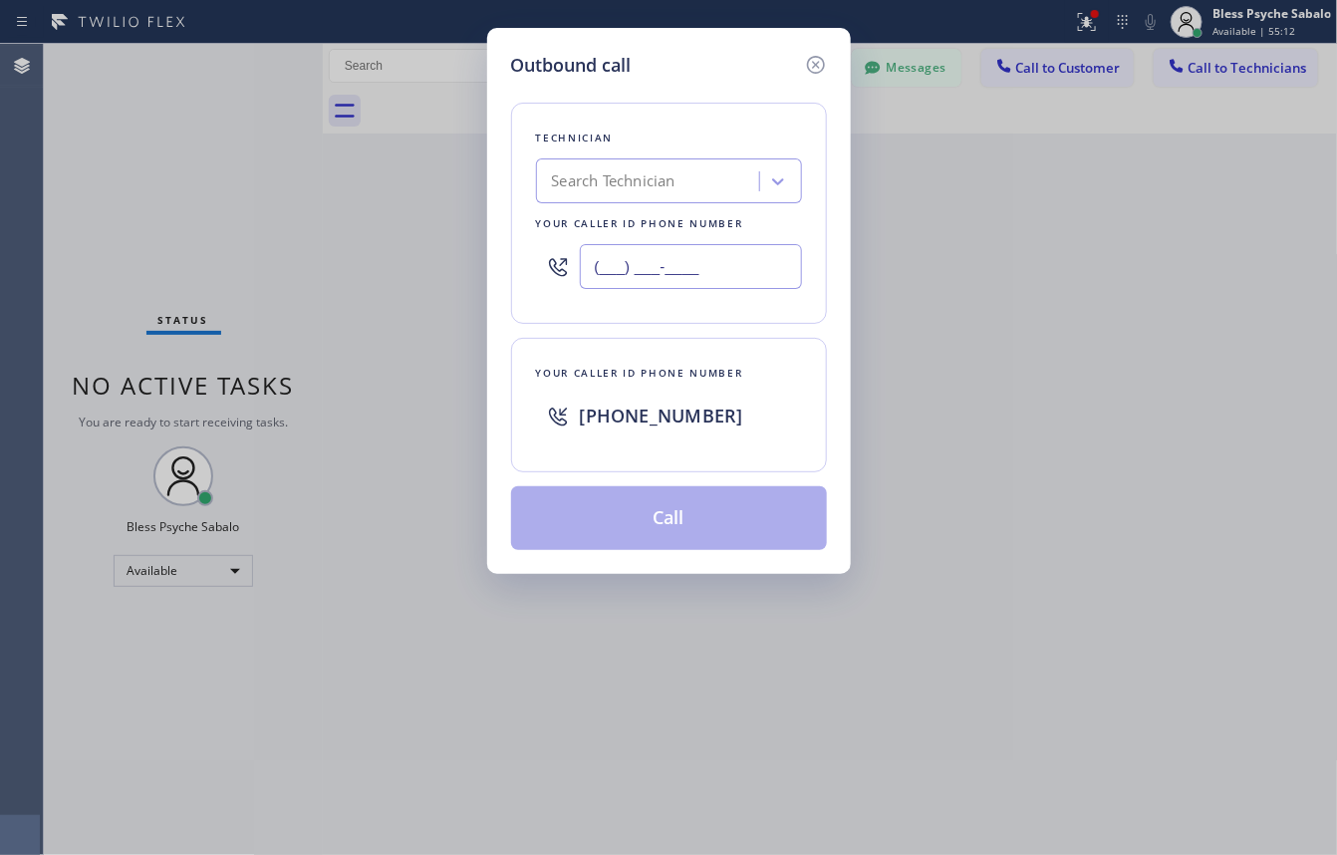
click at [696, 264] on input "(___) ___-____" at bounding box center [691, 266] width 222 height 45
paste input "909) 367-5924"
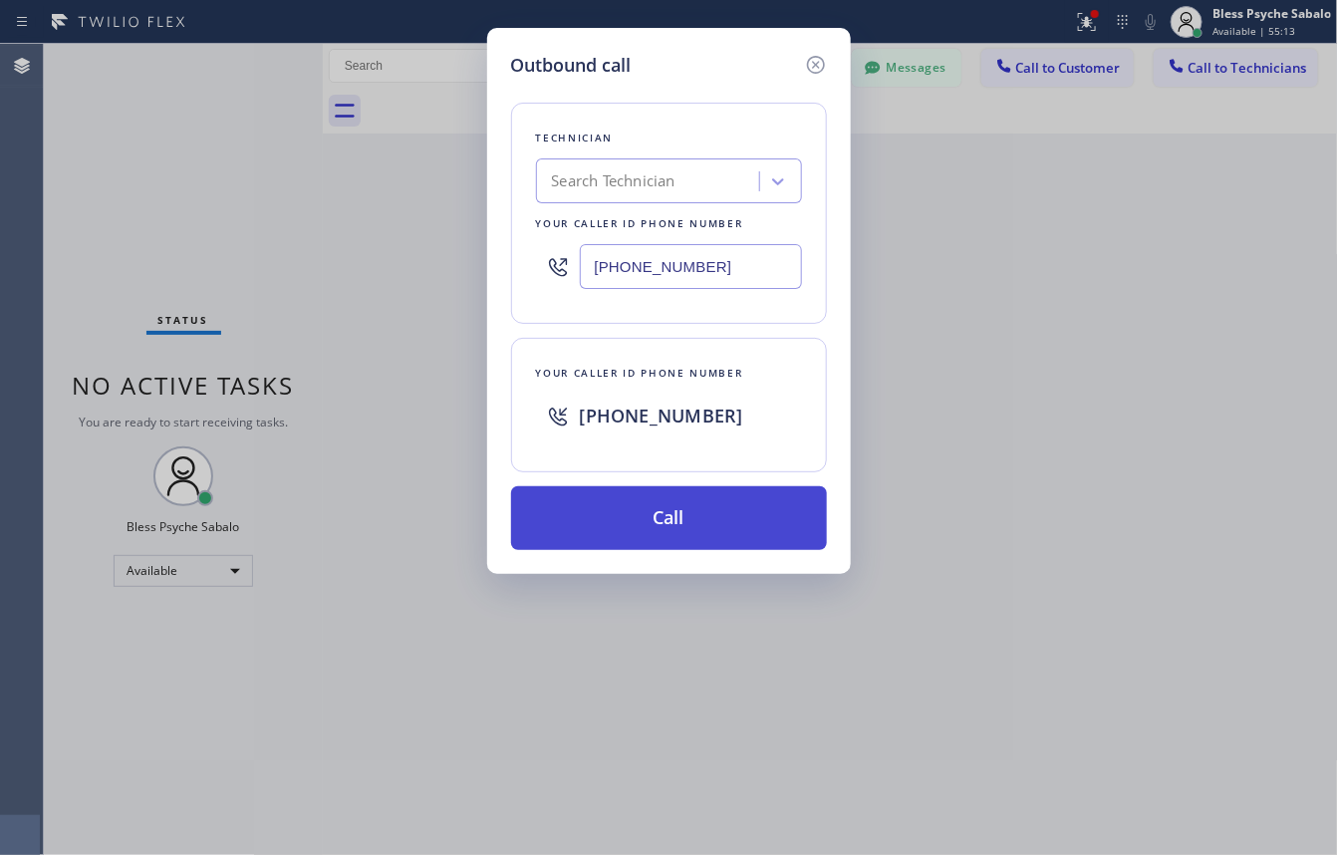
type input "(909) 367-5924"
click at [688, 526] on button "Call" at bounding box center [669, 518] width 316 height 64
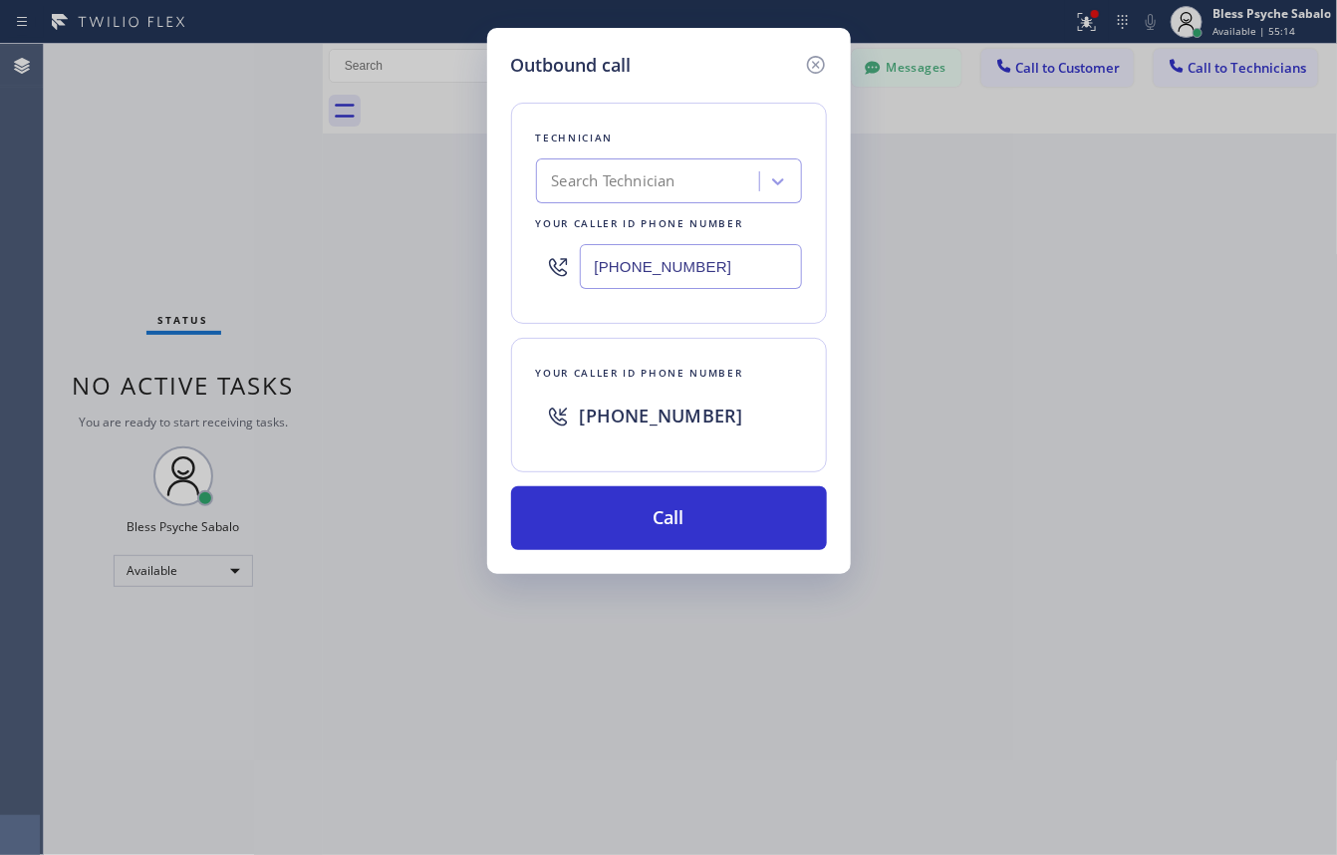
click at [1037, 488] on div "Outbound call Technician Search Technician Your caller id phone number (909) 36…" at bounding box center [668, 427] width 1337 height 855
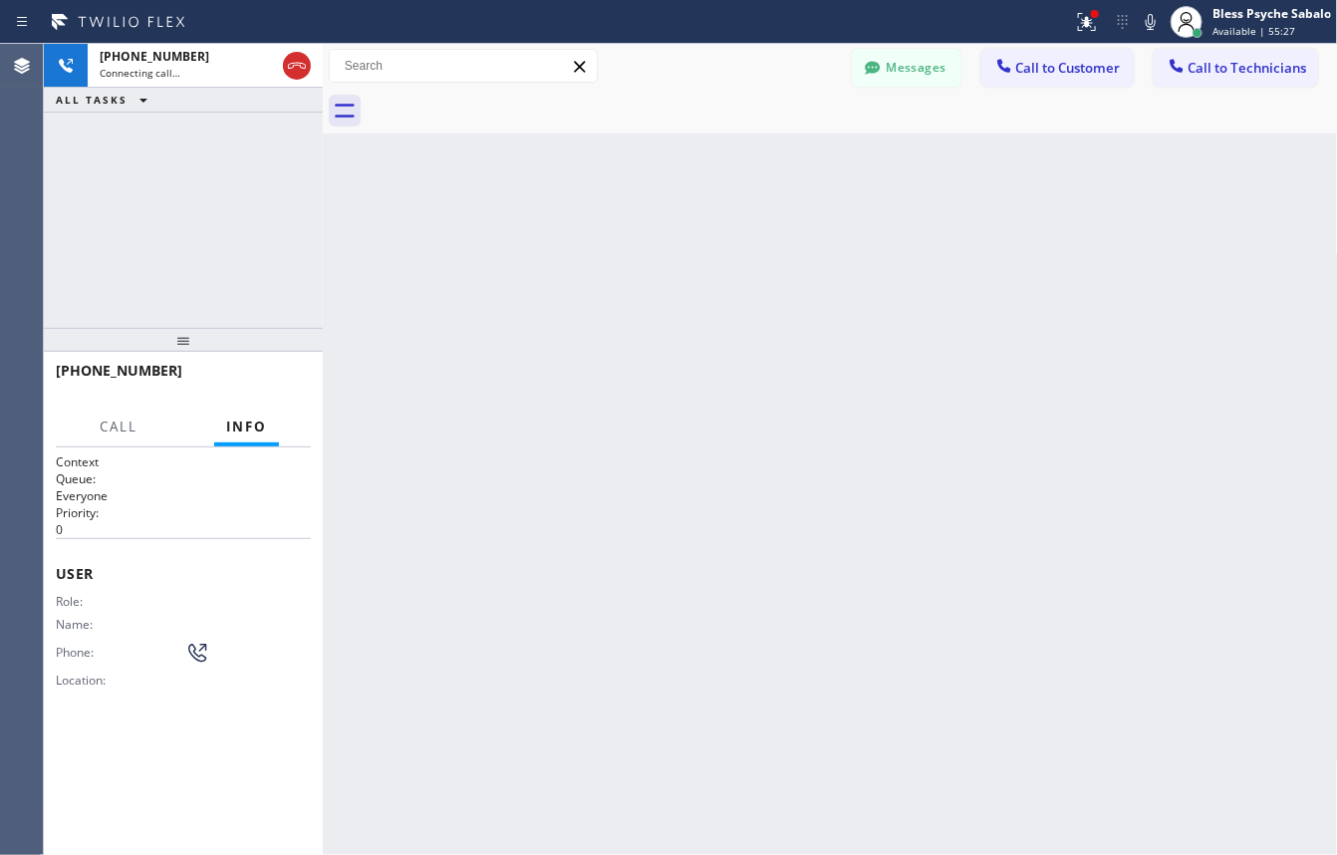
click at [626, 289] on div "Back to Dashboard Change Sender ID Customers Technicians GA [PERSON_NAME] [DATE…" at bounding box center [830, 449] width 1015 height 811
click at [230, 399] on div "+19093675924 Live | 00:11 HANG UP" at bounding box center [183, 380] width 255 height 52
click at [250, 390] on button "HANG UP" at bounding box center [264, 380] width 93 height 28
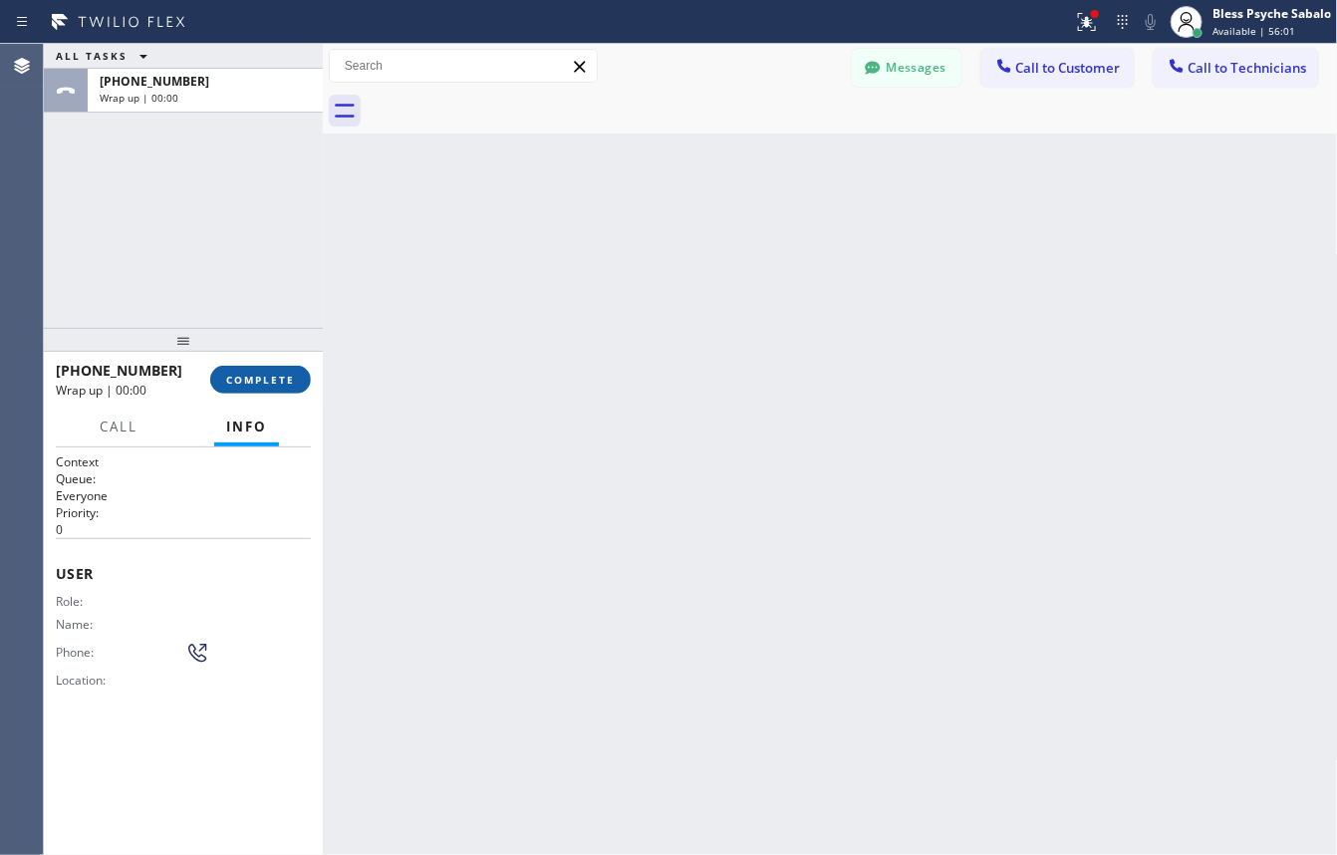
click at [252, 389] on button "COMPLETE" at bounding box center [260, 380] width 101 height 28
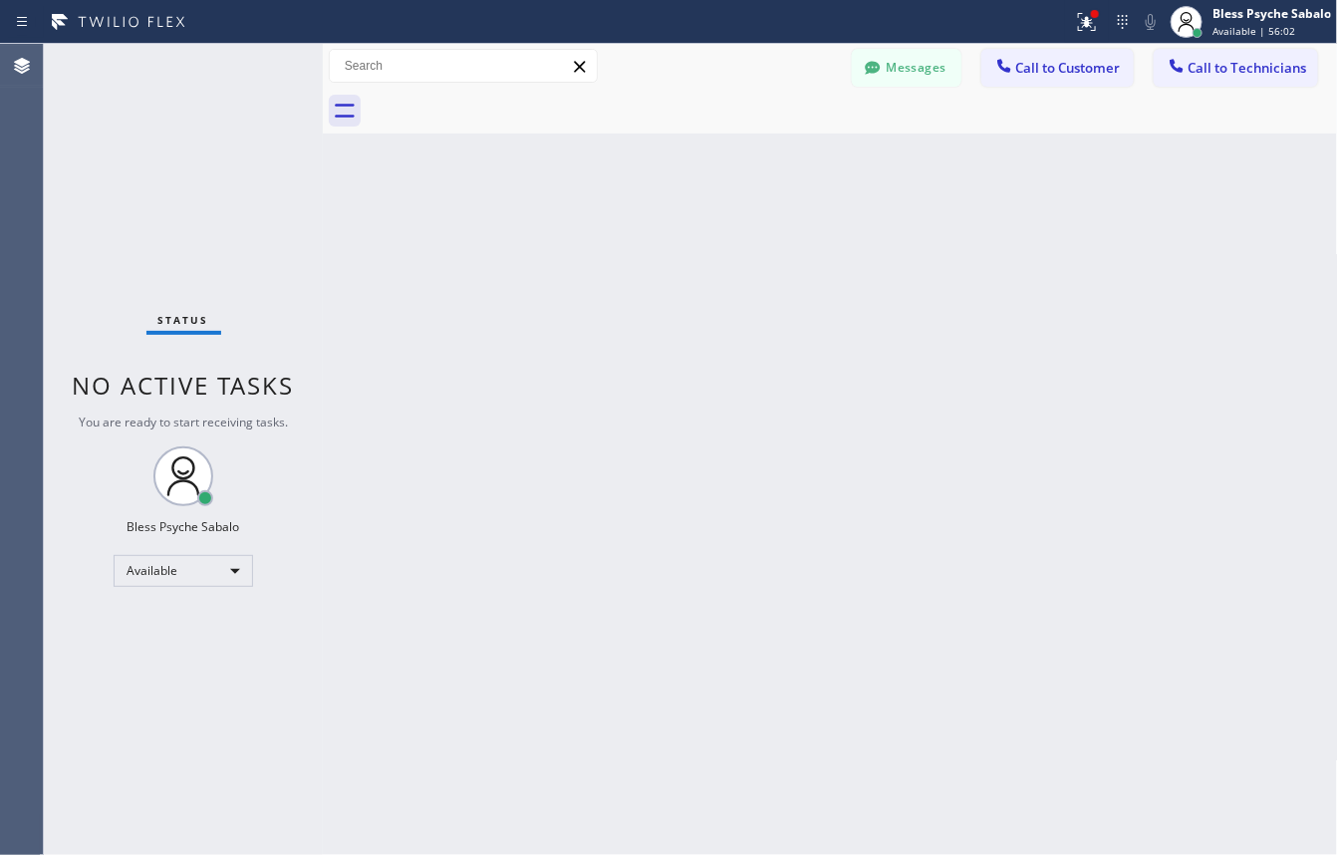
click at [819, 276] on div "Back to Dashboard Change Sender ID Customers Technicians GA [PERSON_NAME] [DATE…" at bounding box center [830, 449] width 1015 height 811
click at [927, 75] on button "Messages" at bounding box center [907, 68] width 110 height 38
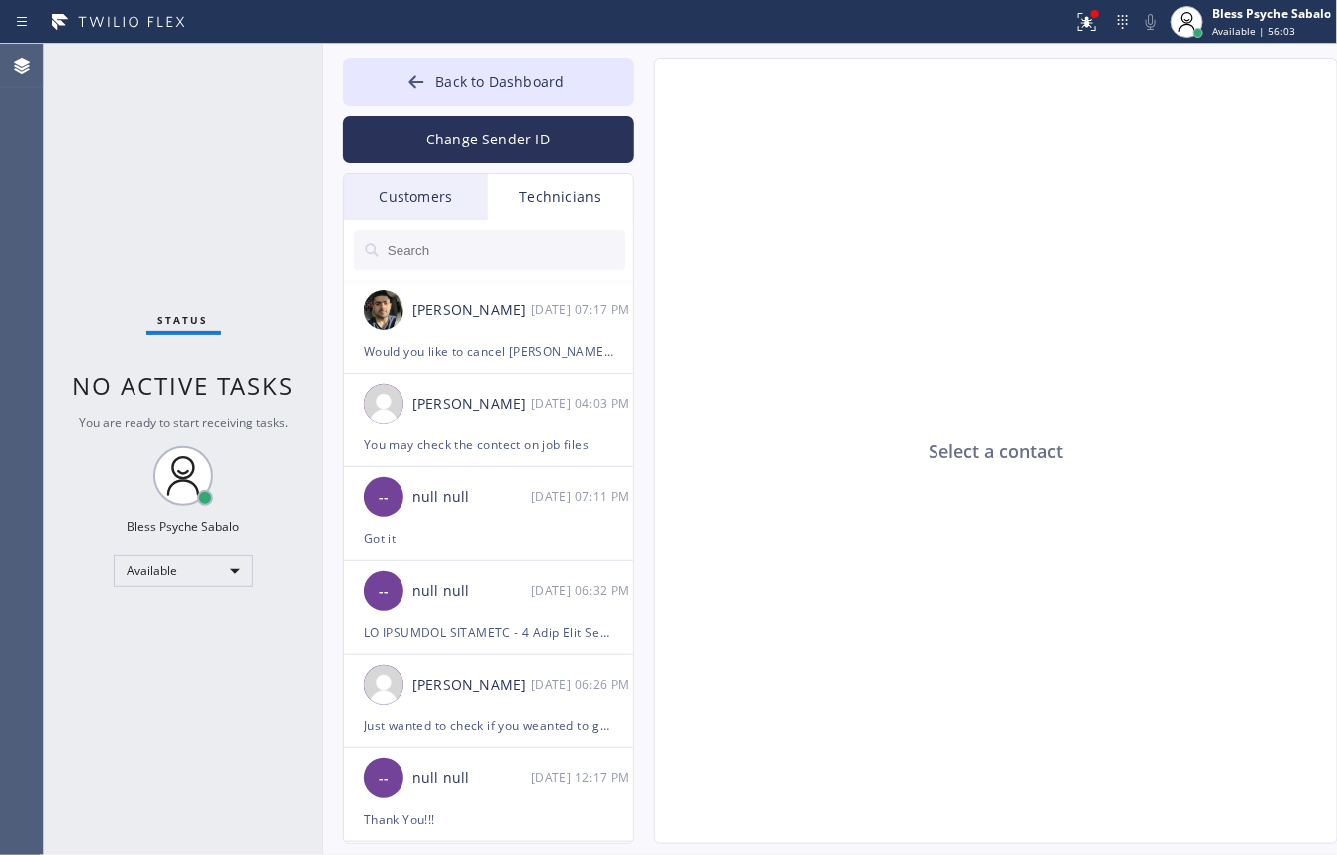
click at [439, 196] on div "Customers" at bounding box center [416, 197] width 144 height 46
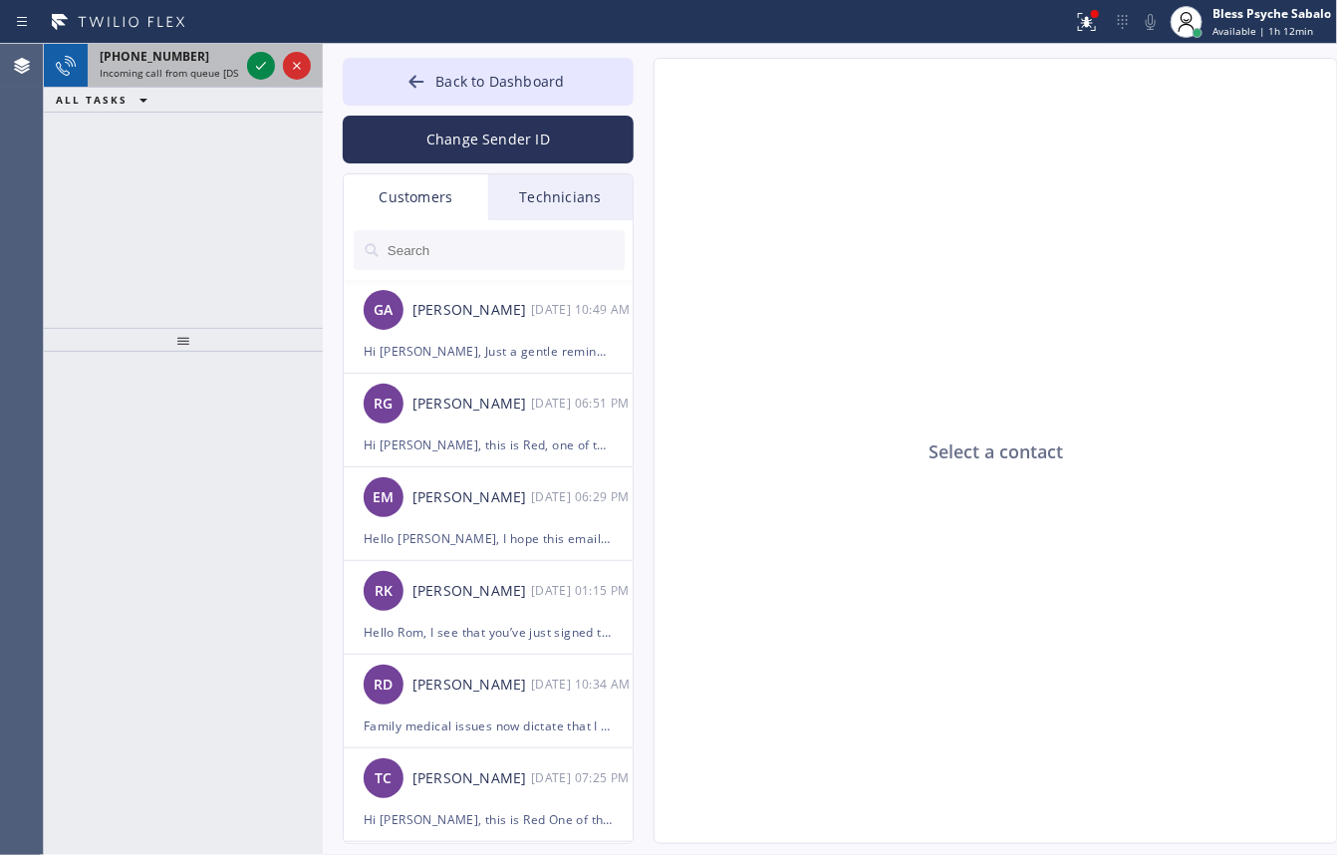
click at [155, 77] on span "Incoming call from queue [DSRs]" at bounding box center [176, 73] width 152 height 14
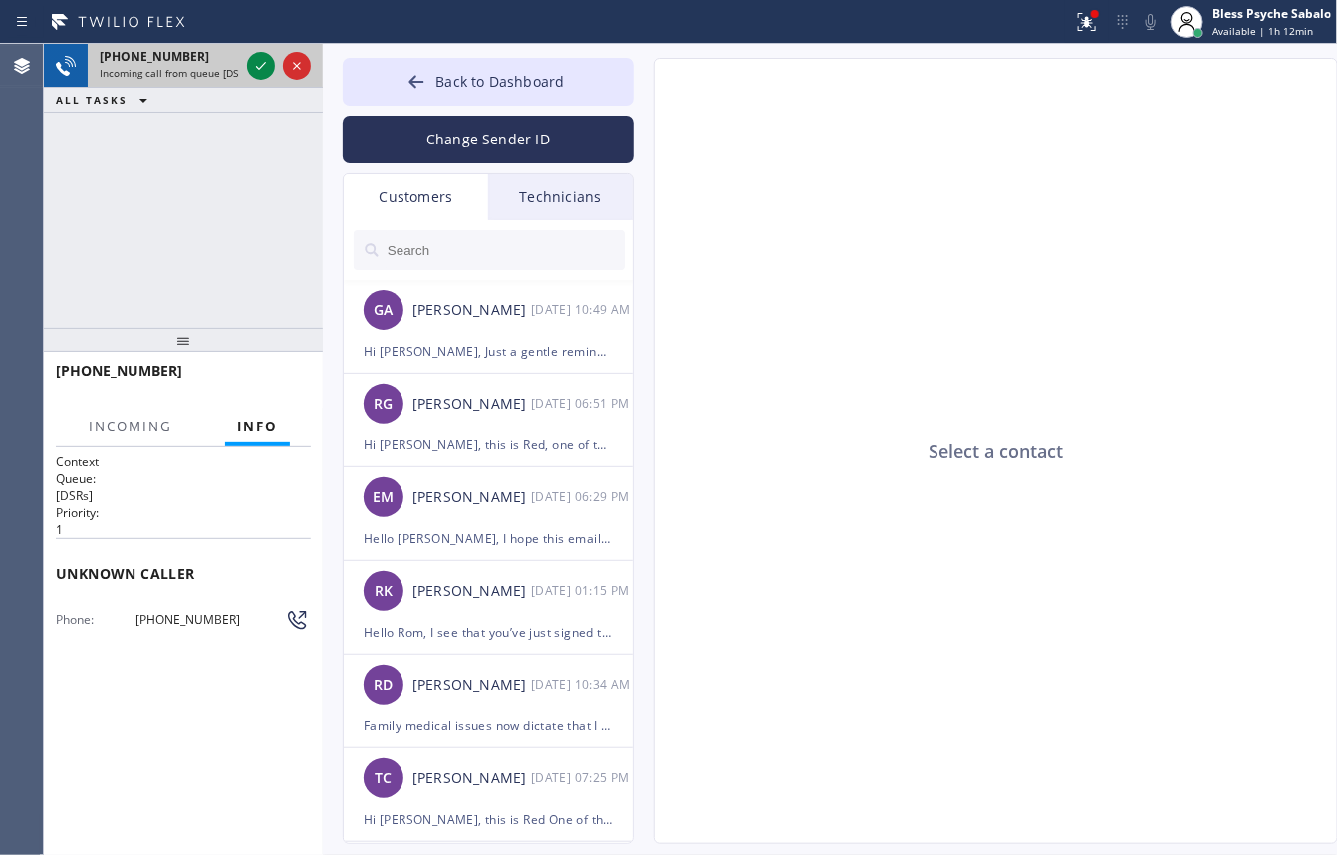
click at [244, 77] on div at bounding box center [279, 66] width 72 height 44
click at [250, 70] on icon at bounding box center [261, 66] width 24 height 24
click at [237, 179] on div "+16507147771 Live | 00:01 ALL TASKS ALL TASKS ACTIVE TASKS TASKS IN WRAP UP" at bounding box center [183, 186] width 279 height 284
click at [822, 531] on div "Select a contact" at bounding box center [997, 452] width 685 height 786
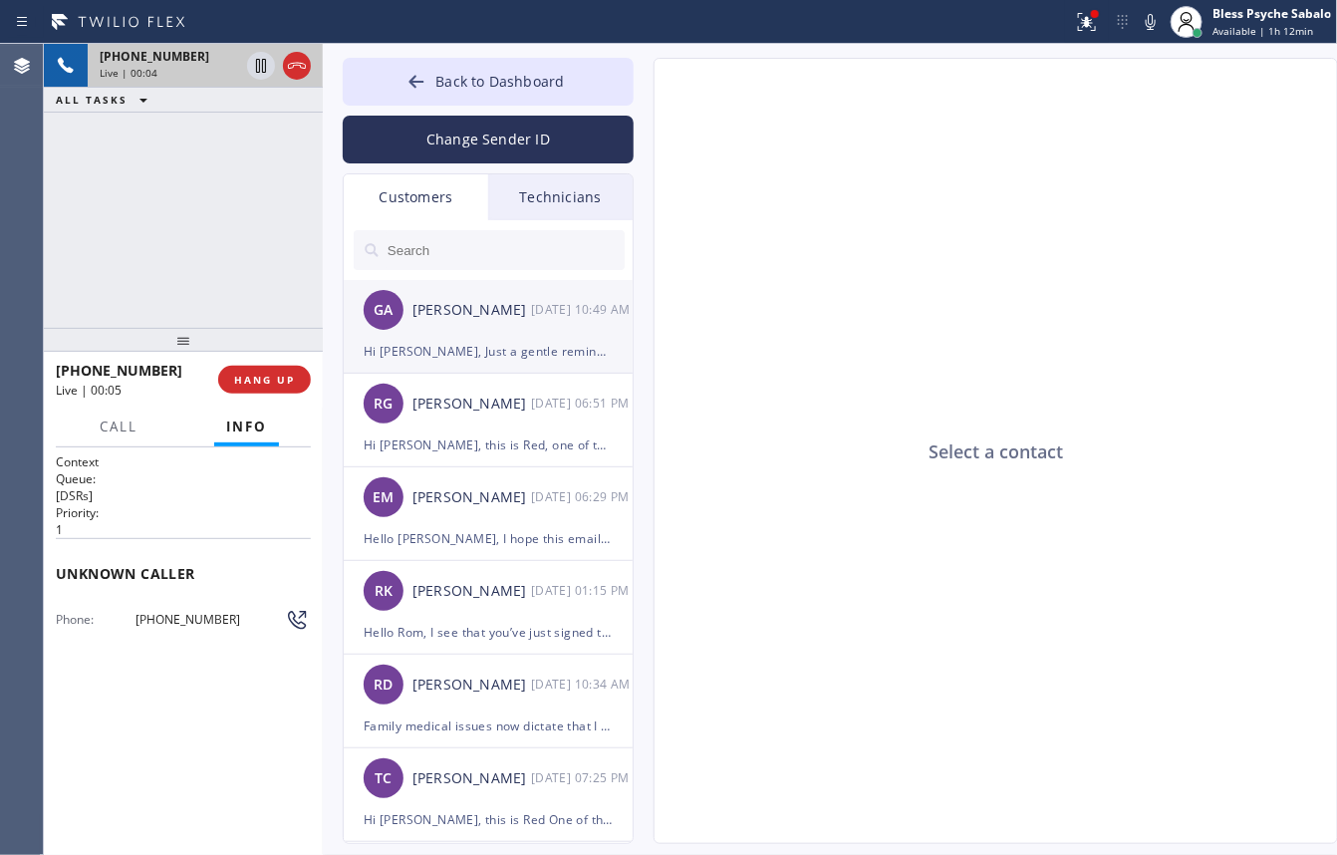
click at [426, 361] on div "Hi [PERSON_NAME], Just a gentle reminder that we’ll need to receive the 10% dow…" at bounding box center [488, 351] width 249 height 23
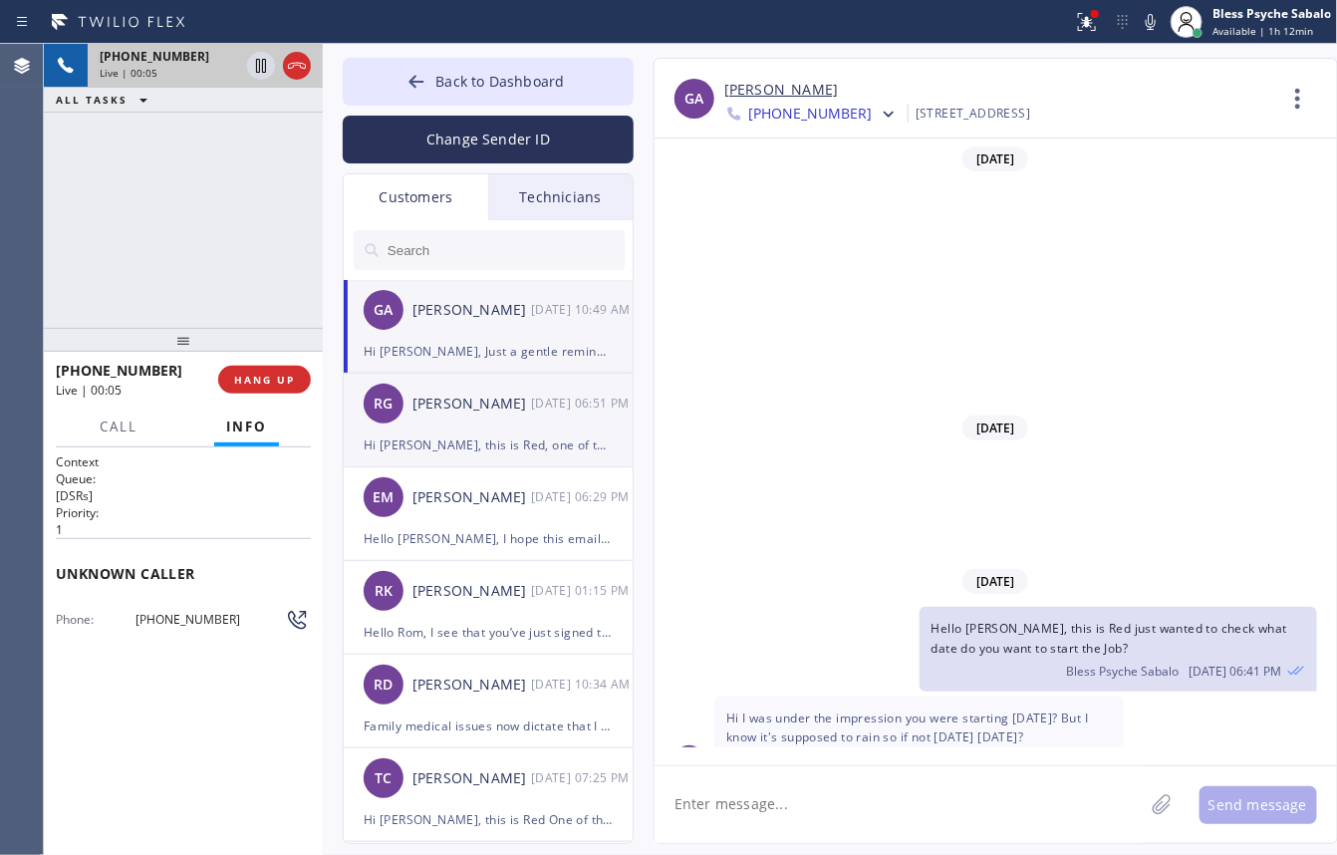
scroll to position [506, 0]
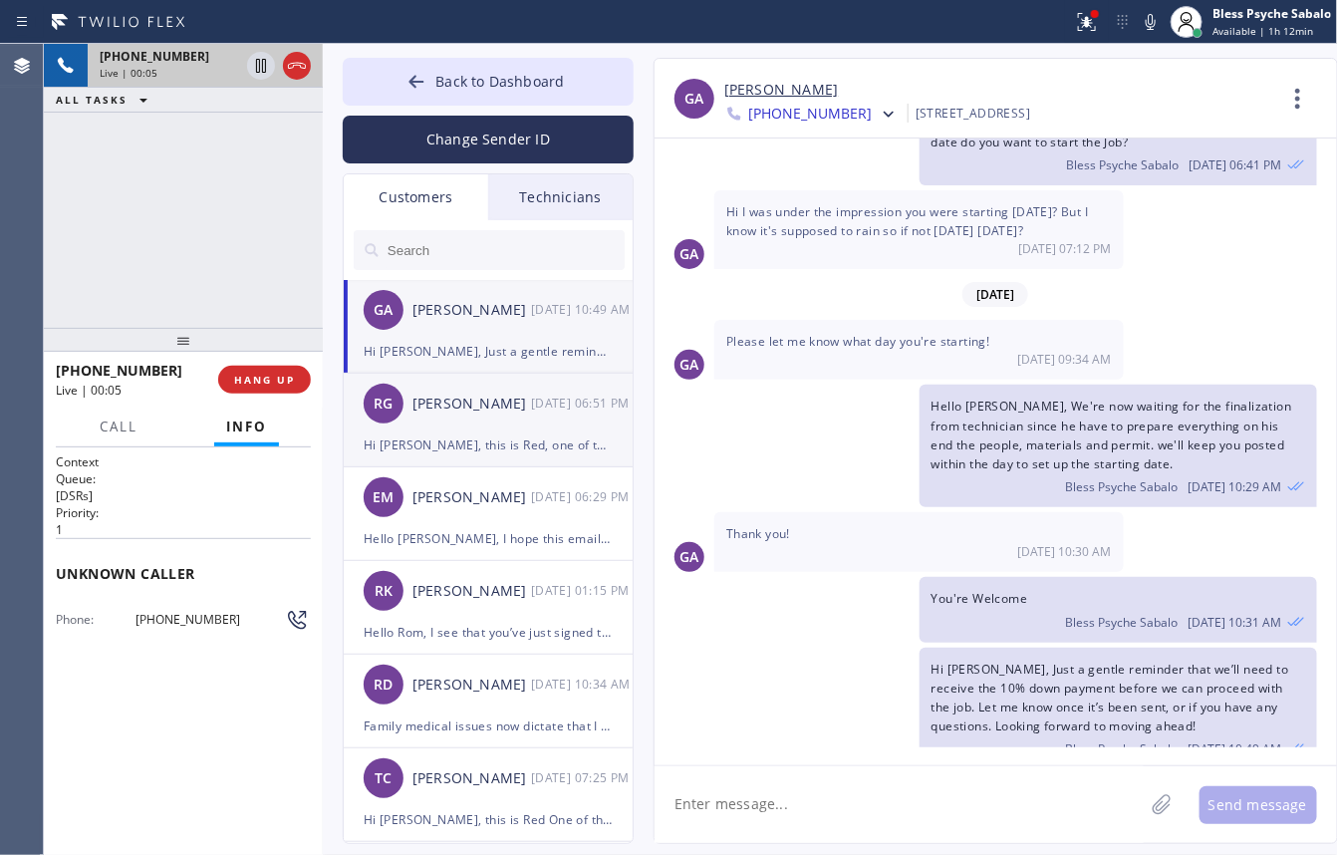
click at [434, 421] on div "RG Ruben Garcia 10/13 06:51 PM" at bounding box center [489, 404] width 291 height 60
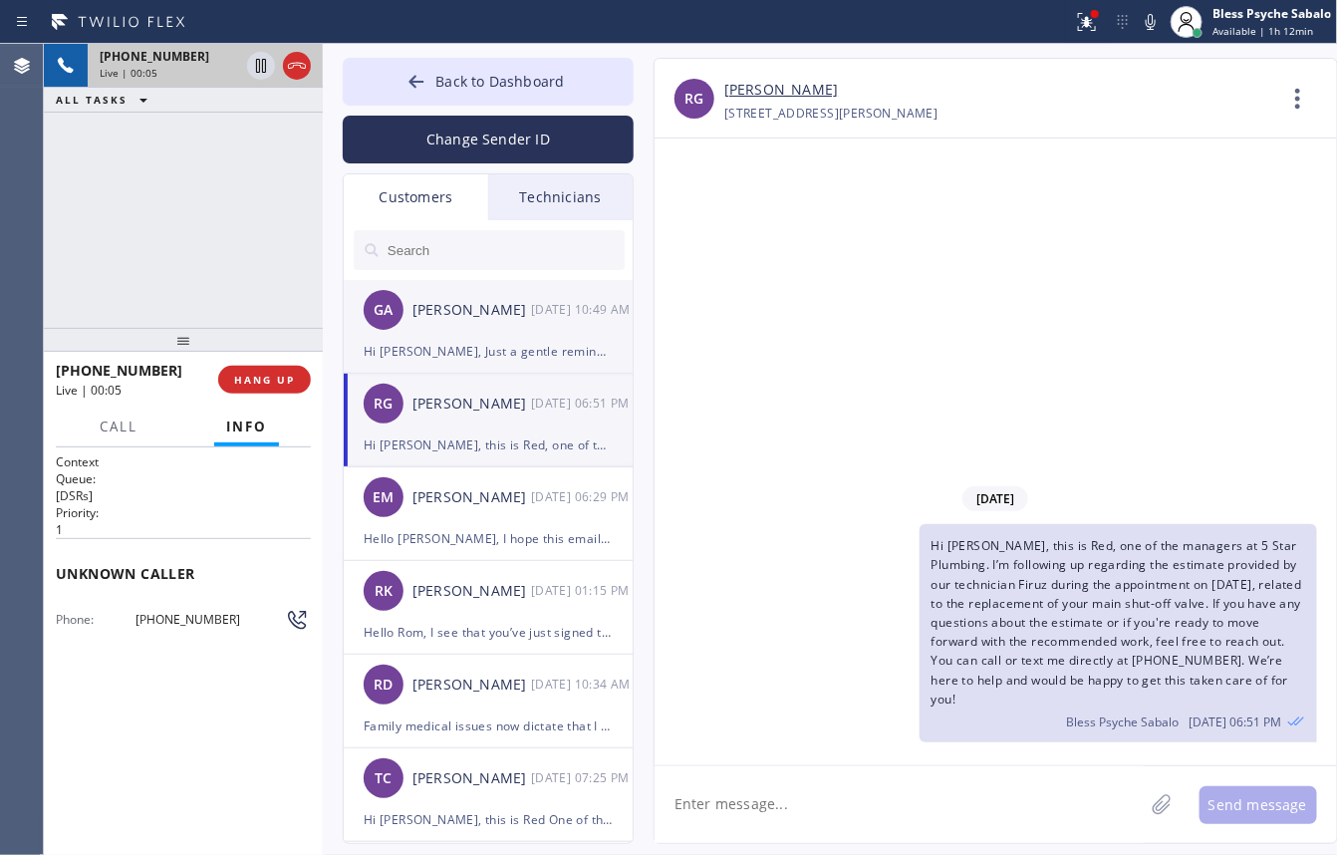
scroll to position [0, 0]
click at [458, 346] on div "Hi [PERSON_NAME], Just a gentle reminder that we’ll need to receive the 10% dow…" at bounding box center [488, 351] width 249 height 23
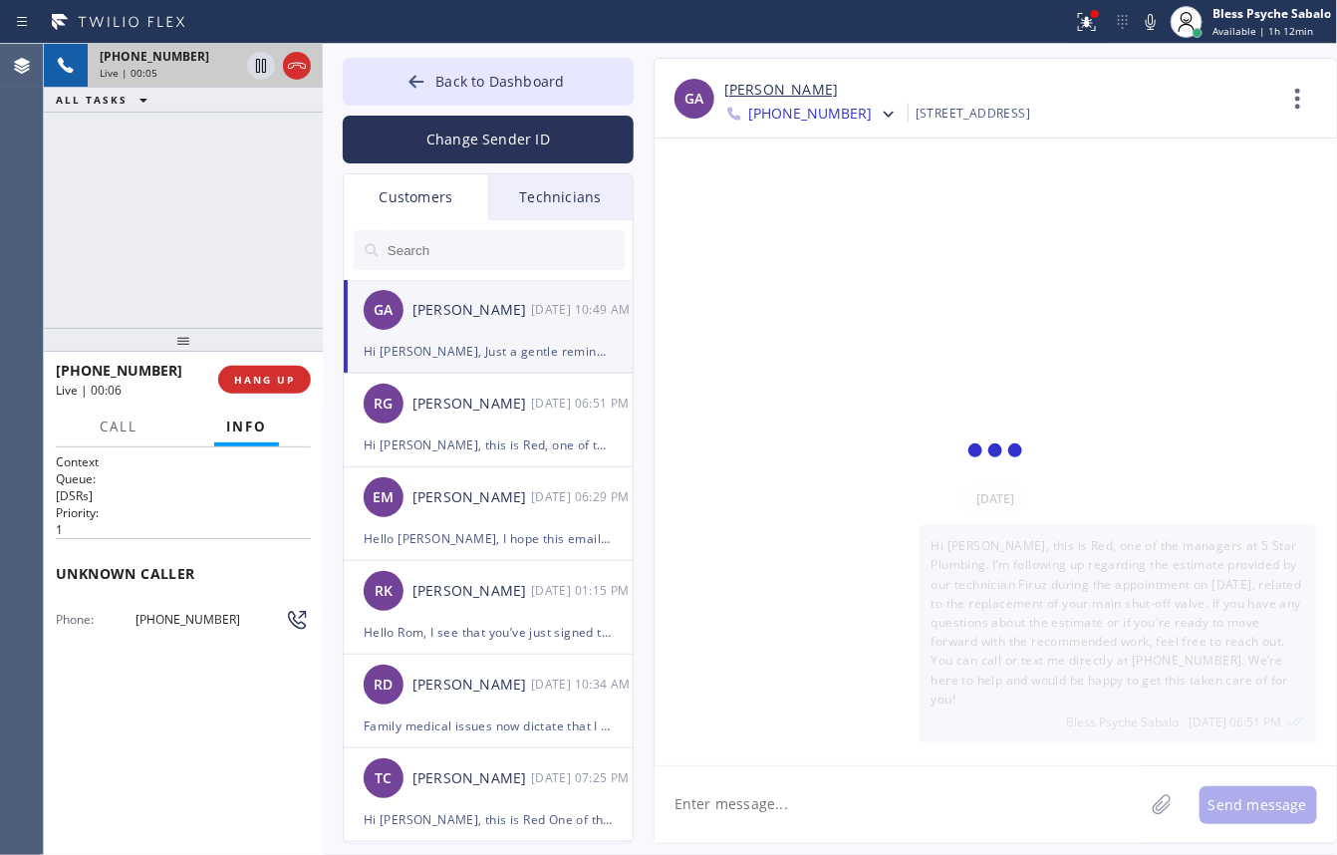
scroll to position [506, 0]
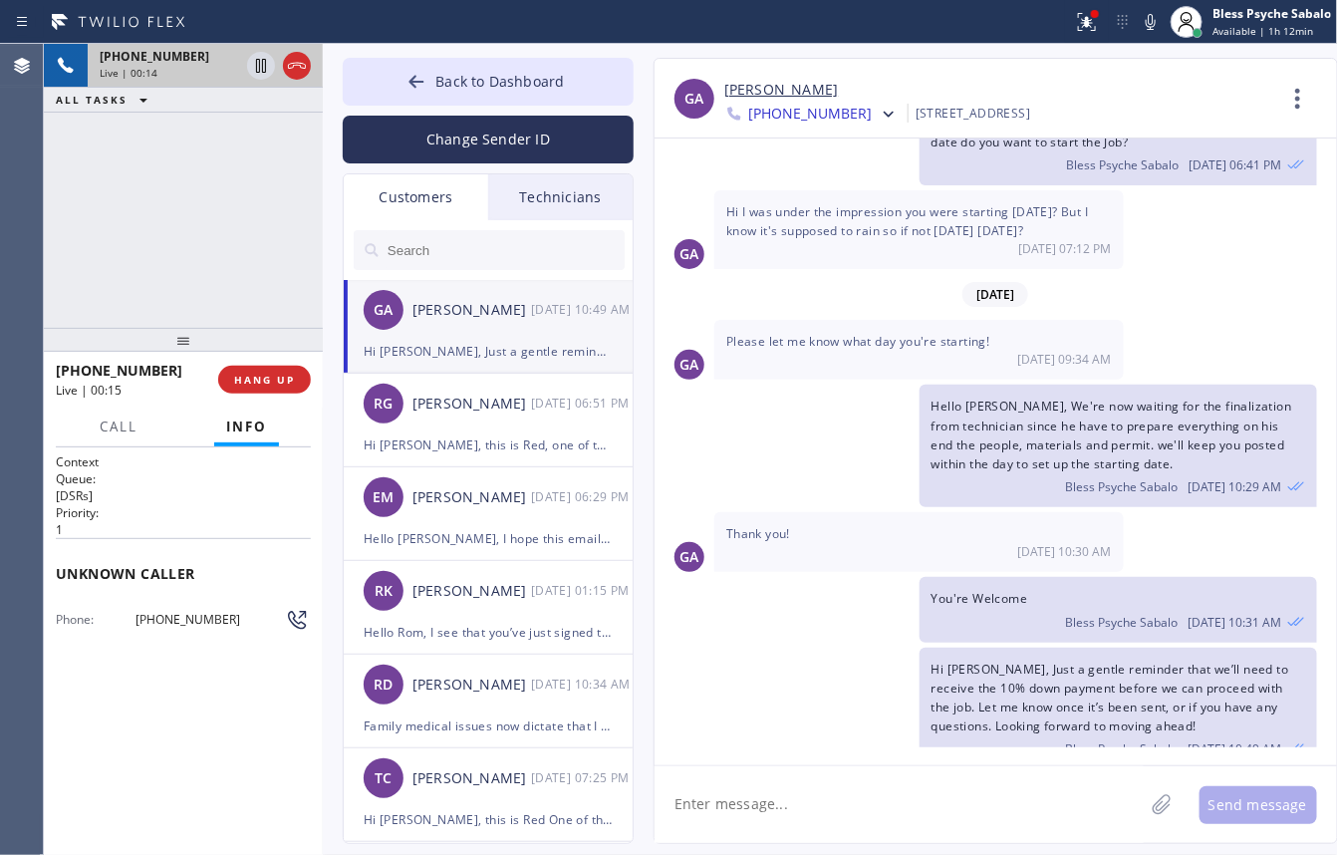
click at [820, 610] on div "You're Welcome Bless Psyche Sabalo 10/14 10:31 AM" at bounding box center [986, 609] width 663 height 65
drag, startPoint x: 728, startPoint y: 498, endPoint x: 842, endPoint y: 511, distance: 114.3
click at [842, 512] on div "Thank you! 10/14 10:30 AM" at bounding box center [919, 542] width 410 height 60
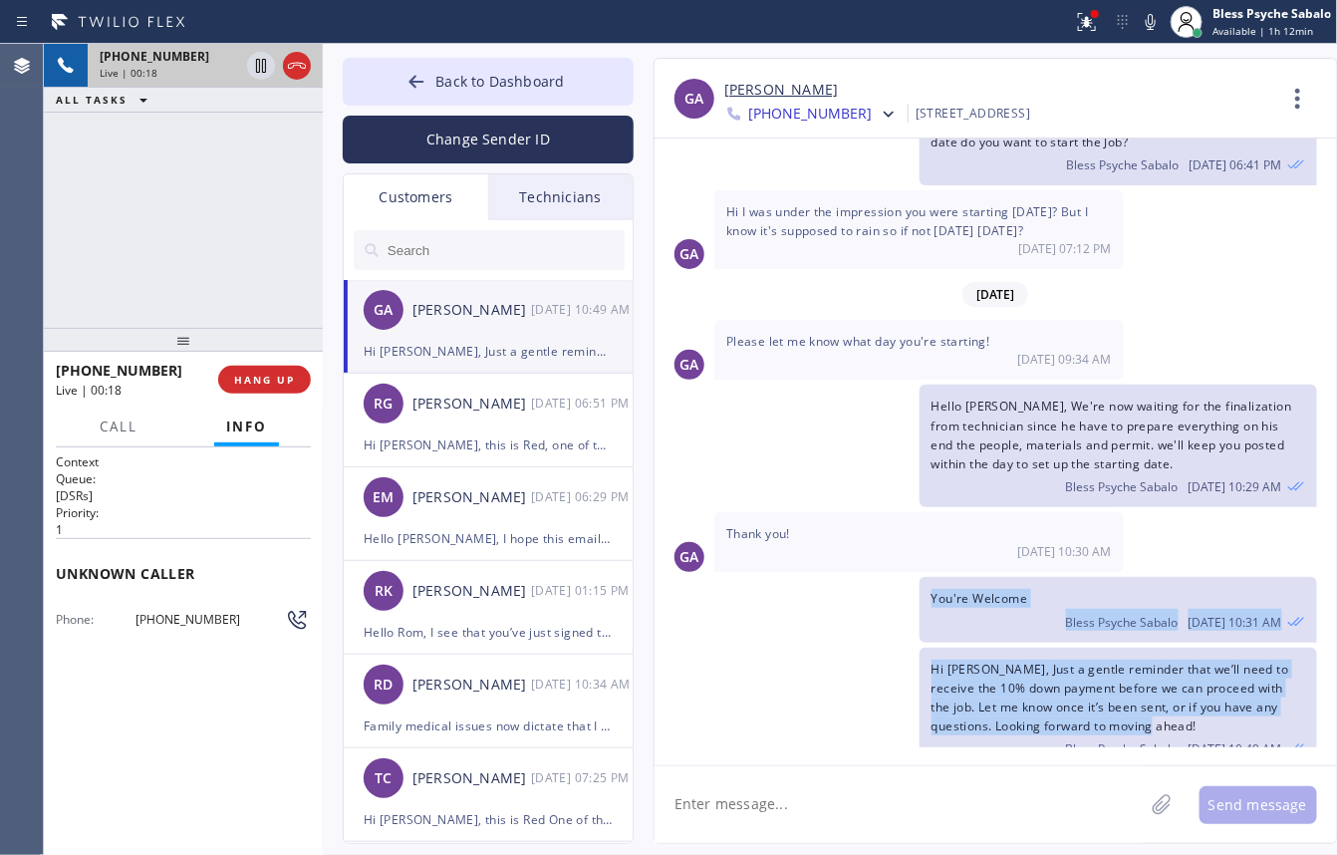
drag, startPoint x: 938, startPoint y: 580, endPoint x: 1273, endPoint y: 704, distance: 358.2
click at [1273, 704] on div "10/08/2025 Hi Giulia, This is Red, one of the managers here at 5 Star Plumbing.…" at bounding box center [996, 443] width 683 height 609
click at [1162, 690] on div "Hi Giulia, Just a gentle reminder that we’ll need to receive the 10% down payme…" at bounding box center [1119, 709] width 398 height 123
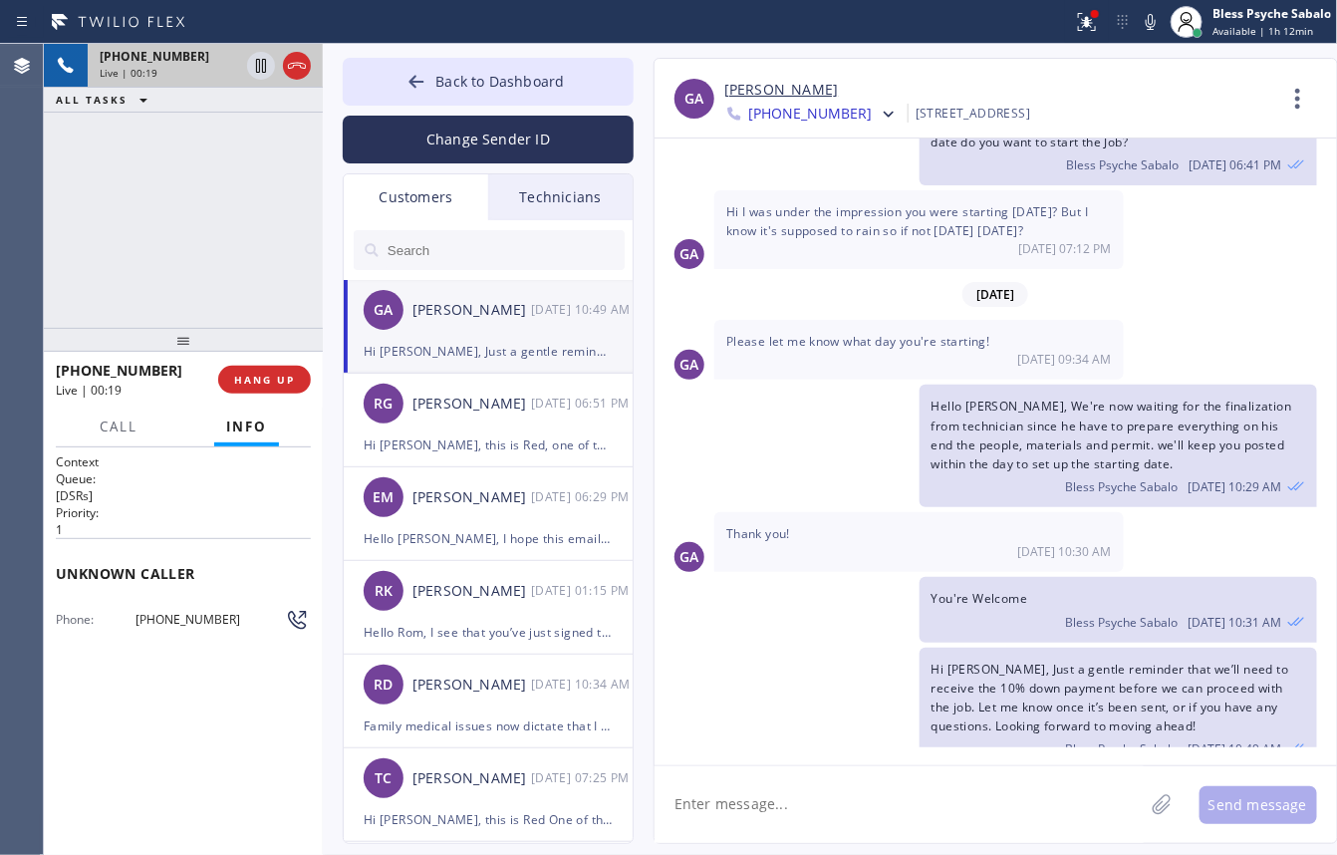
click at [1157, 693] on div "Hi Giulia, Just a gentle reminder that we’ll need to receive the 10% down payme…" at bounding box center [1119, 709] width 398 height 123
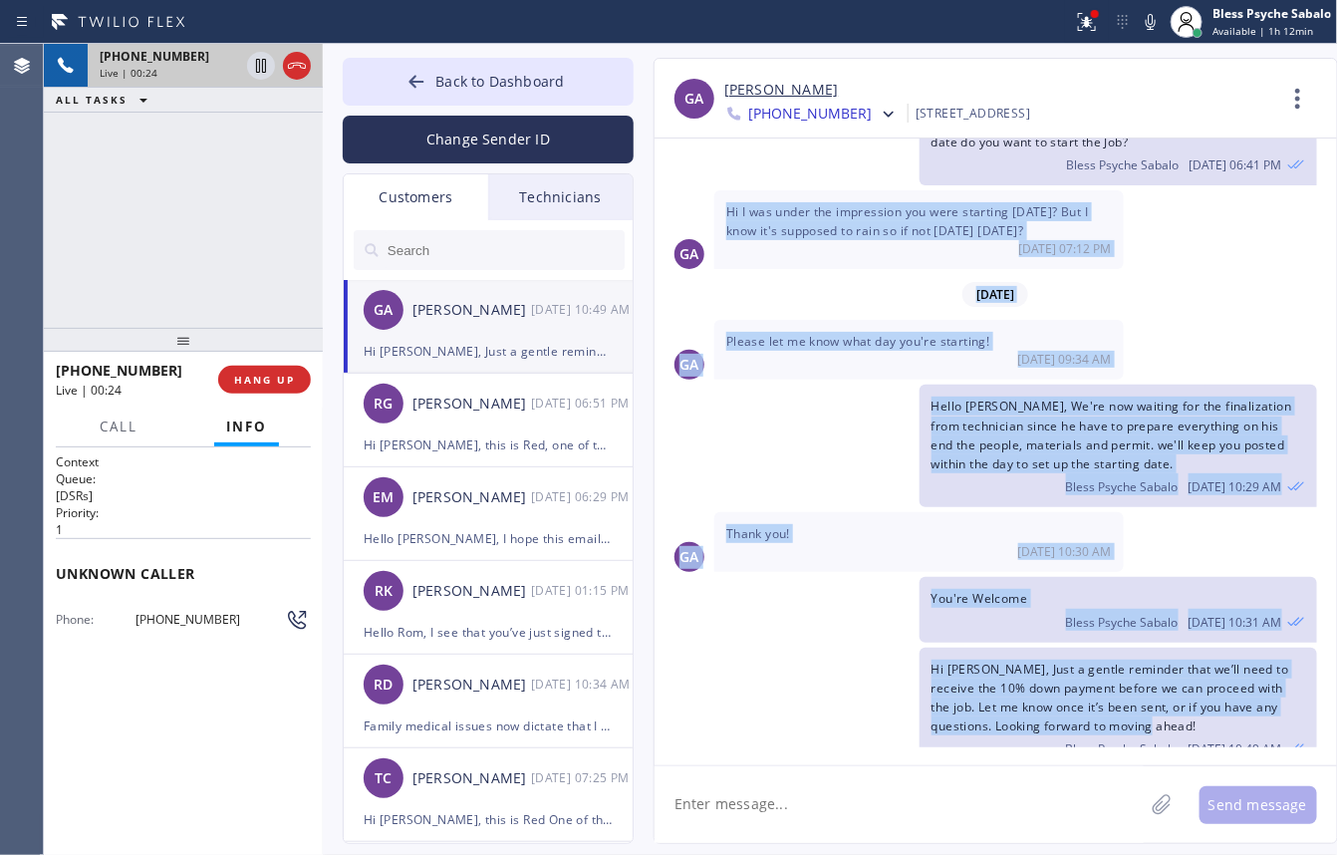
drag, startPoint x: 1156, startPoint y: 702, endPoint x: 723, endPoint y: 194, distance: 667.3
click at [723, 194] on div "10/08/2025 Hi Giulia, This is Red, one of the managers here at 5 Star Plumbing.…" at bounding box center [996, 443] width 683 height 609
click at [755, 235] on div "Hi I was under the impression you were starting tomorrow? But I know it's suppo…" at bounding box center [919, 229] width 410 height 79
drag, startPoint x: 719, startPoint y: 182, endPoint x: 1148, endPoint y: 695, distance: 667.8
click at [1148, 695] on div "10/08/2025 Hi Giulia, This is Red, one of the managers here at 5 Star Plumbing.…" at bounding box center [996, 443] width 683 height 609
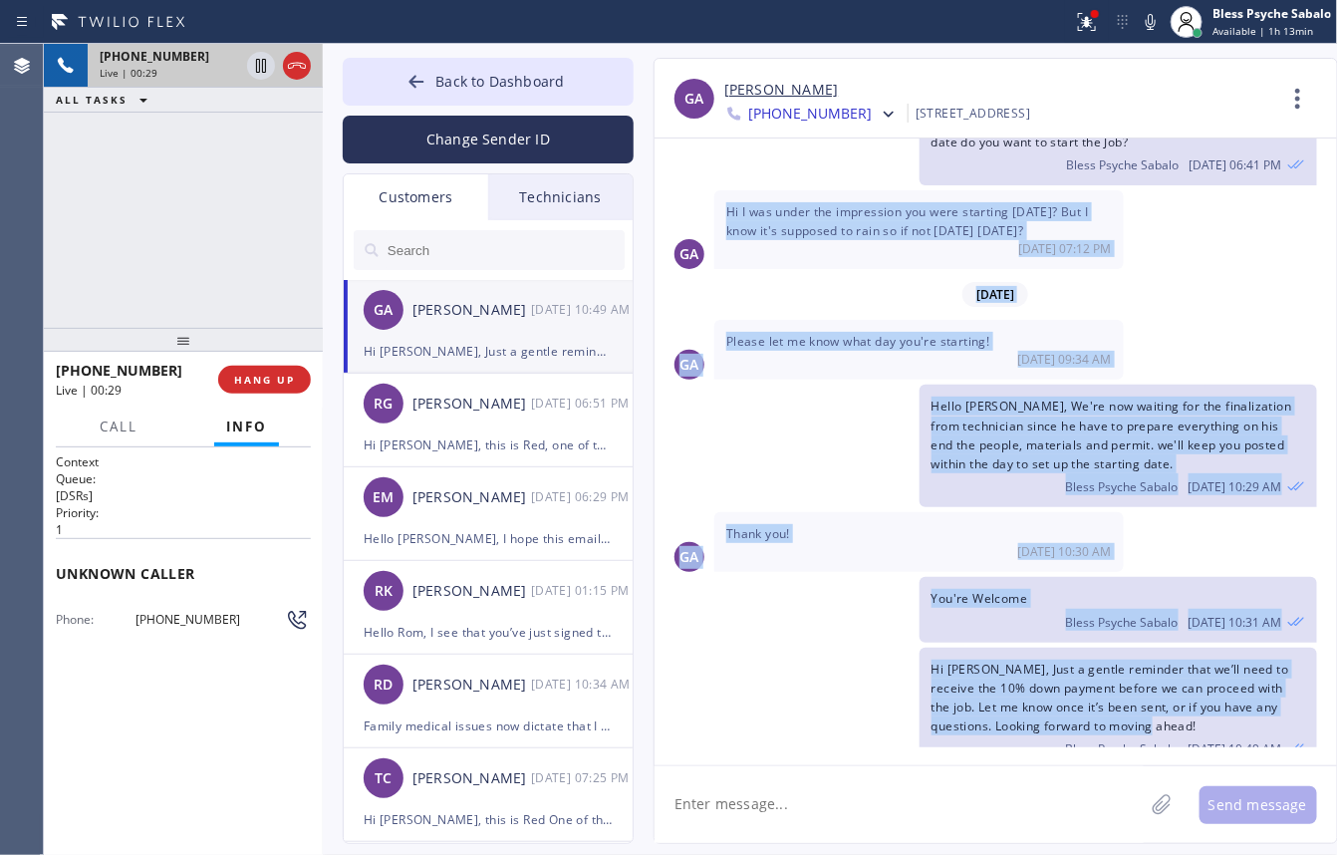
click at [1153, 676] on span "Hi [PERSON_NAME], Just a gentle reminder that we’ll need to receive the 10% dow…" at bounding box center [1111, 698] width 358 height 75
drag, startPoint x: 1149, startPoint y: 700, endPoint x: 723, endPoint y: 180, distance: 671.2
click at [723, 180] on div "10/08/2025 Hi Giulia, This is Red, one of the managers here at 5 Star Plumbing.…" at bounding box center [996, 443] width 683 height 609
click at [714, 526] on div "Thank you! 10/14 10:30 AM" at bounding box center [919, 542] width 410 height 60
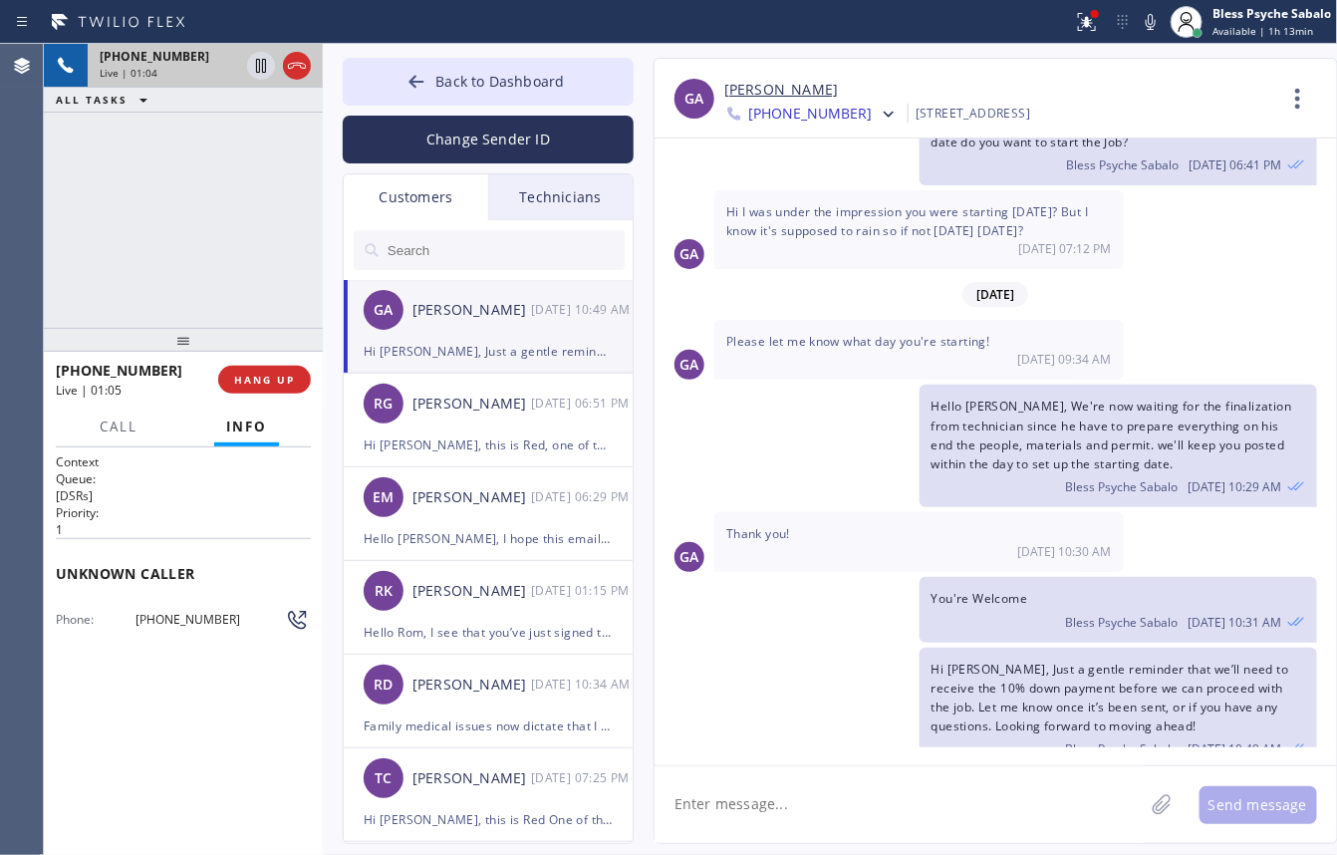
click at [250, 205] on div "+16507147771 Live | 01:04 ALL TASKS ALL TASKS ACTIVE TASKS TASKS IN WRAP UP" at bounding box center [183, 186] width 279 height 284
drag, startPoint x: 723, startPoint y: 70, endPoint x: 842, endPoint y: 117, distance: 127.5
click at [842, 117] on div "GA Giulia Alfajora +16503462021 Choose phone number +16503462021 +16503684914 1…" at bounding box center [996, 99] width 683 height 80
click at [813, 150] on div "Hello Giulia, this is Red just wanted to check what date do you want to start t…" at bounding box center [986, 143] width 663 height 84
drag, startPoint x: 725, startPoint y: 66, endPoint x: 844, endPoint y: 126, distance: 132.8
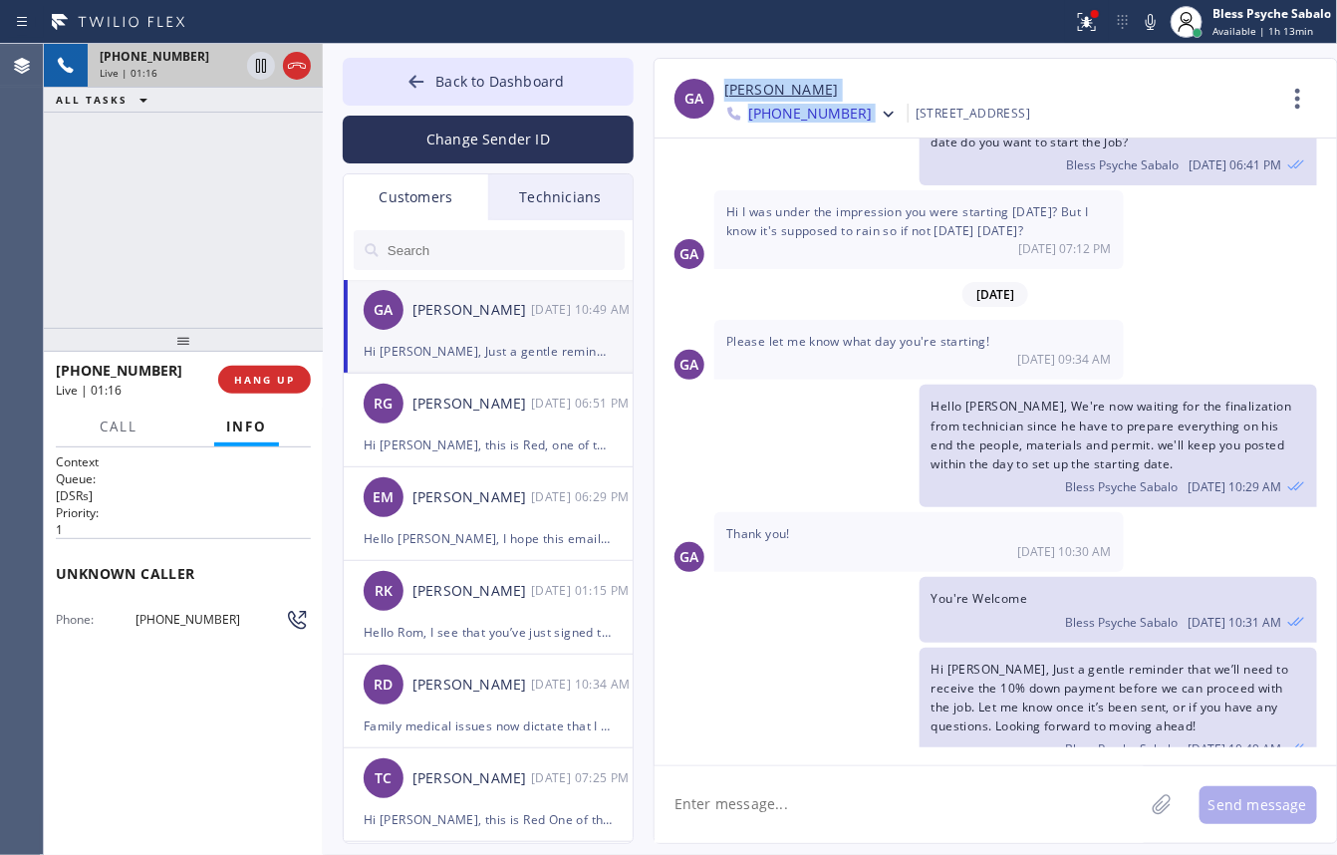
click at [844, 126] on div "GA Giulia Alfajora +16503462021 Choose phone number +16503462021 +16503684914 1…" at bounding box center [996, 99] width 683 height 80
click at [818, 190] on div "Hi I was under the impression you were starting tomorrow? But I know it's suppo…" at bounding box center [919, 229] width 410 height 79
drag, startPoint x: 723, startPoint y: 75, endPoint x: 848, endPoint y: 135, distance: 138.2
click at [847, 132] on div "GA Giulia Alfajora +16503462021 Choose phone number +16503462021 +16503684914 1…" at bounding box center [996, 99] width 683 height 80
click at [838, 140] on div "Hello Giulia, this is Red just wanted to check what date do you want to start t…" at bounding box center [986, 143] width 663 height 84
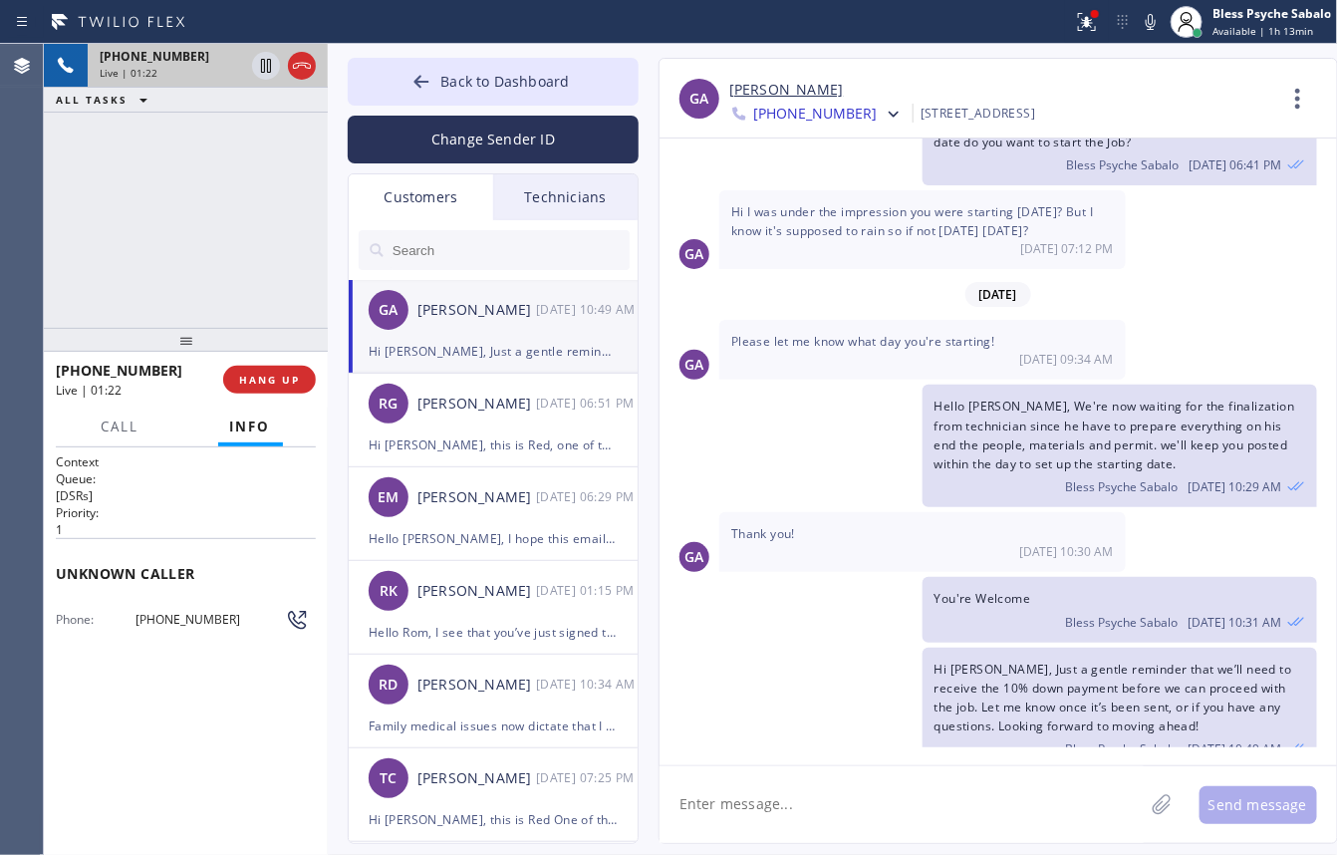
scroll to position [525, 0]
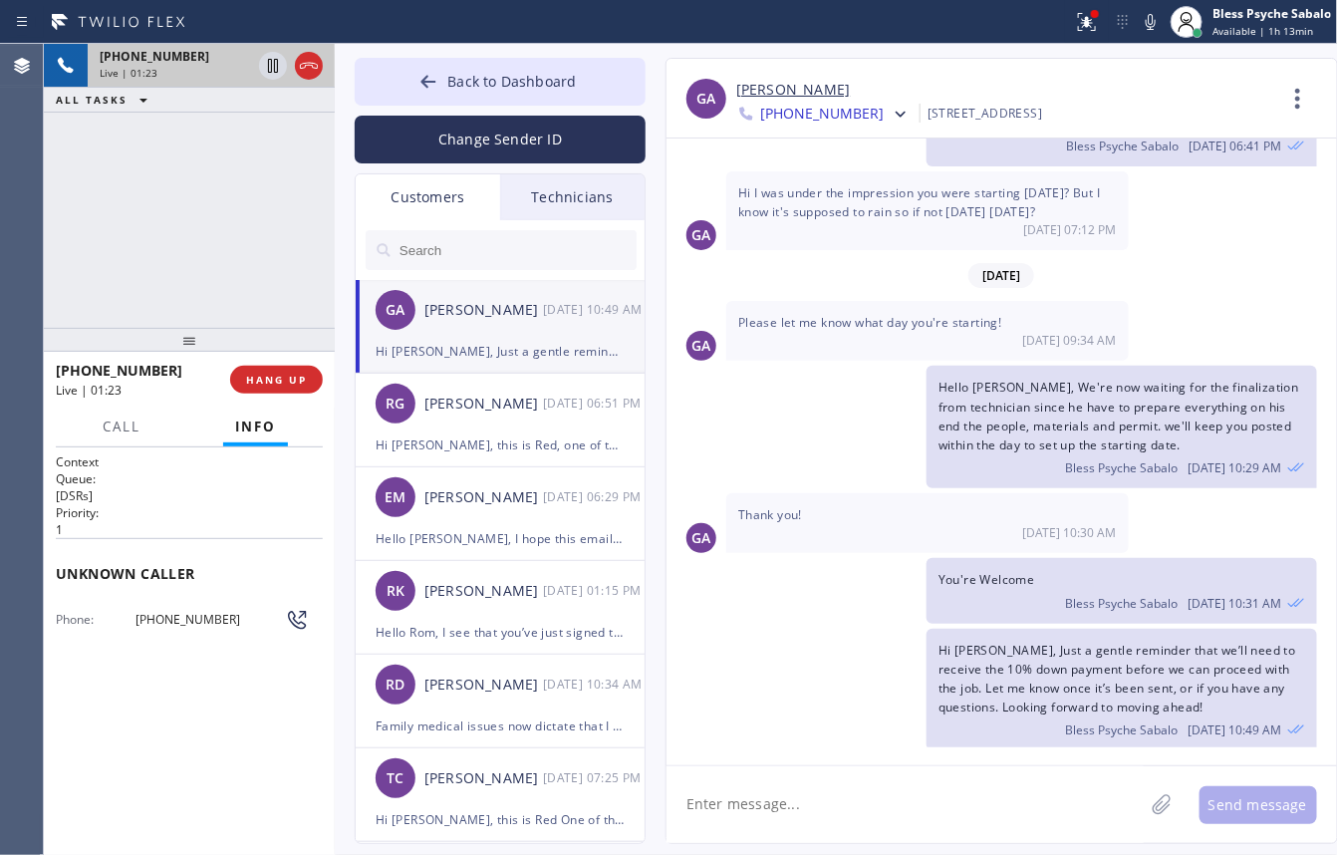
drag, startPoint x: 320, startPoint y: 215, endPoint x: 332, endPoint y: 216, distance: 12.0
click at [335, 216] on div at bounding box center [335, 449] width 0 height 811
click at [272, 209] on div "+16507147771 Live | 01:23 ALL TASKS ALL TASKS ACTIVE TASKS TASKS IN WRAP UP" at bounding box center [189, 186] width 291 height 284
click at [292, 381] on span "HANG UP" at bounding box center [276, 380] width 61 height 14
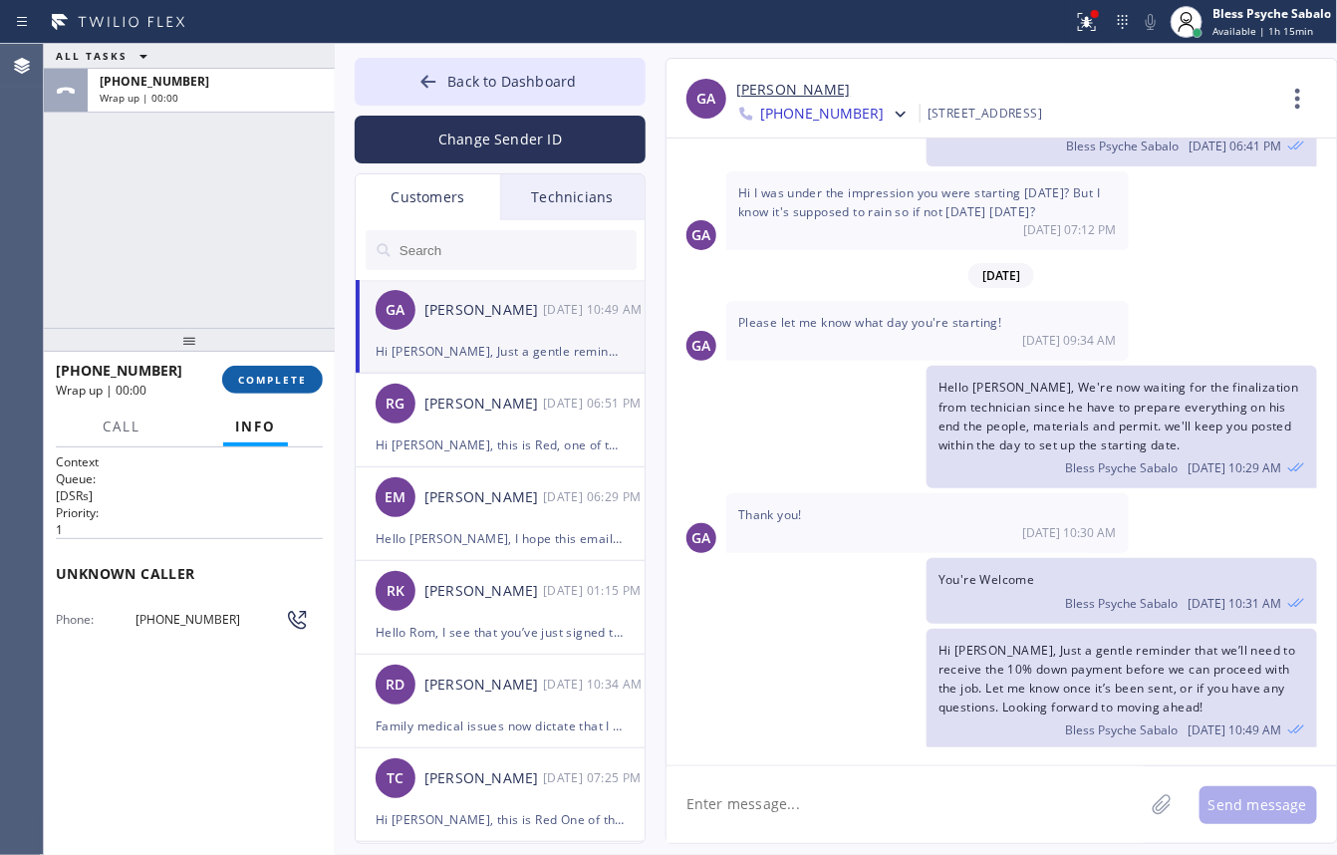
click at [291, 381] on span "COMPLETE" at bounding box center [272, 380] width 69 height 14
drag, startPoint x: 302, startPoint y: 160, endPoint x: 727, endPoint y: 21, distance: 447.8
click at [309, 160] on div "ALL TASKS ALL TASKS ACTIVE TASKS TASKS IN WRAP UP +16507147771 Wrap up | 00:01" at bounding box center [189, 186] width 291 height 284
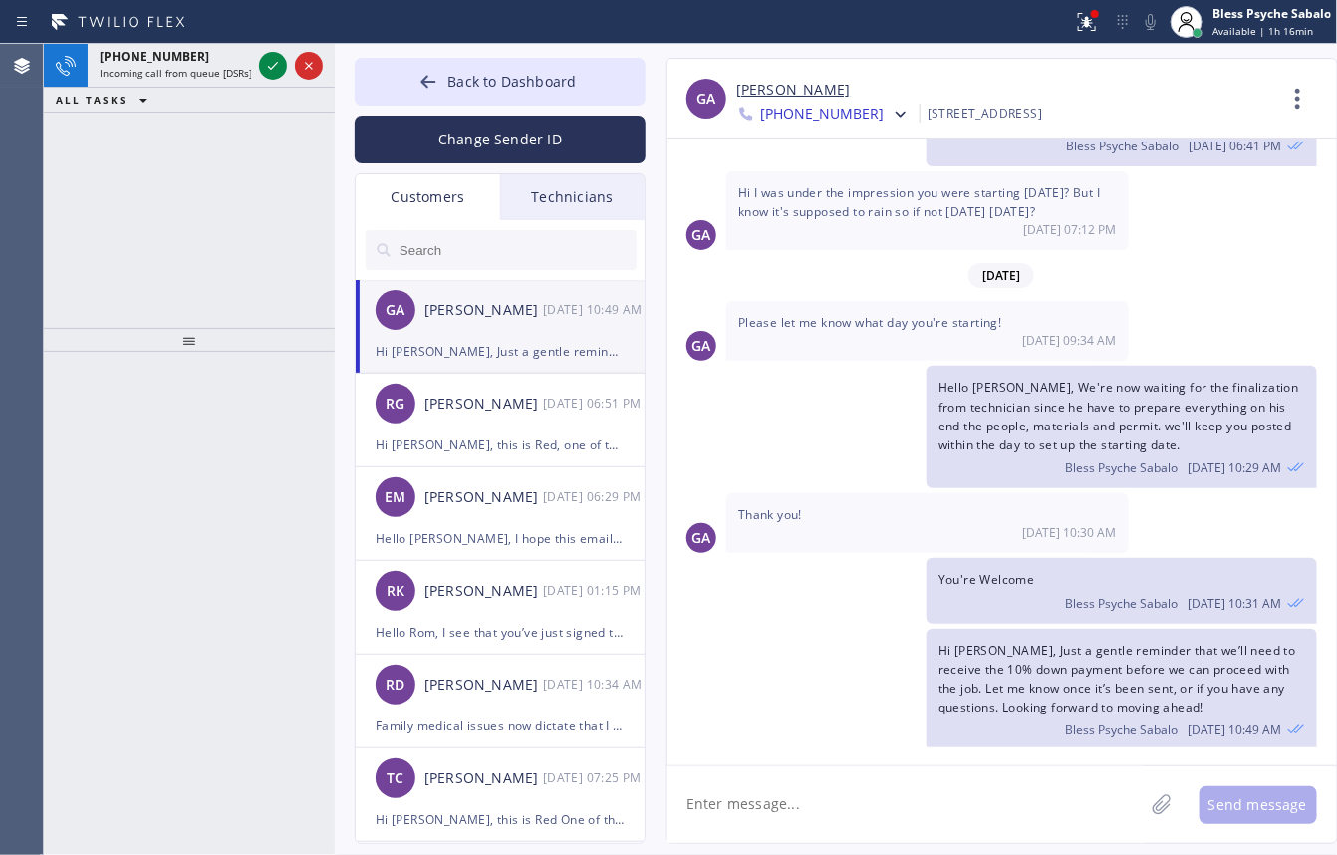
click at [227, 176] on div "+16507147771 Incoming call from queue [DSRs] ALL TASKS ALL TASKS ACTIVE TASKS T…" at bounding box center [189, 186] width 291 height 284
click at [234, 60] on div "+16507147771" at bounding box center [175, 56] width 151 height 17
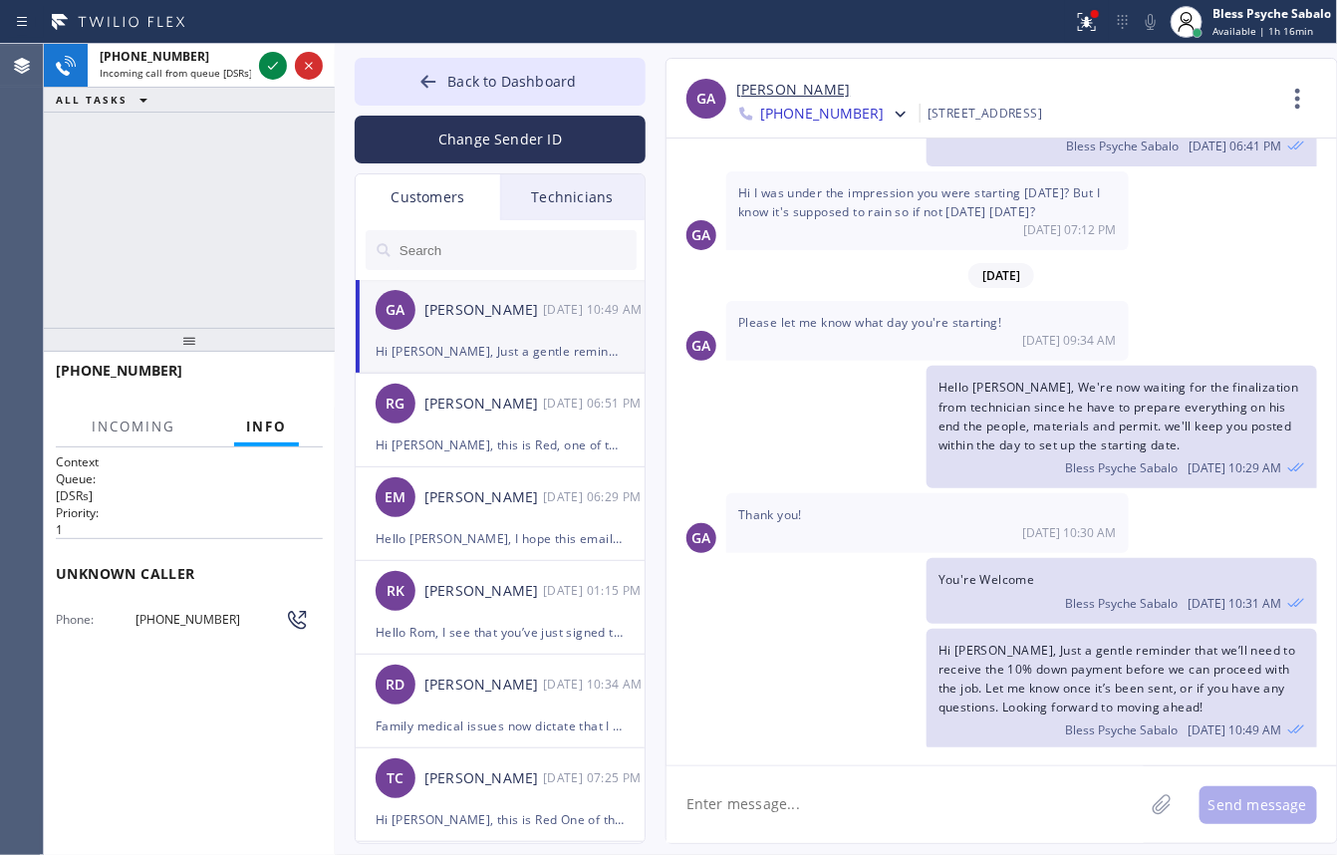
click at [175, 251] on div "+16507147771 Incoming call from queue [DSRs] ALL TASKS ALL TASKS ACTIVE TASKS T…" at bounding box center [189, 186] width 291 height 284
click at [267, 60] on icon at bounding box center [273, 66] width 24 height 24
drag, startPoint x: 279, startPoint y: 229, endPoint x: 271, endPoint y: 126, distance: 103.9
click at [279, 225] on div "+16507147771 Incoming call from queue [DSRs] ALL TASKS ALL TASKS ACTIVE TASKS T…" at bounding box center [189, 186] width 291 height 284
click at [272, 80] on div at bounding box center [291, 66] width 72 height 44
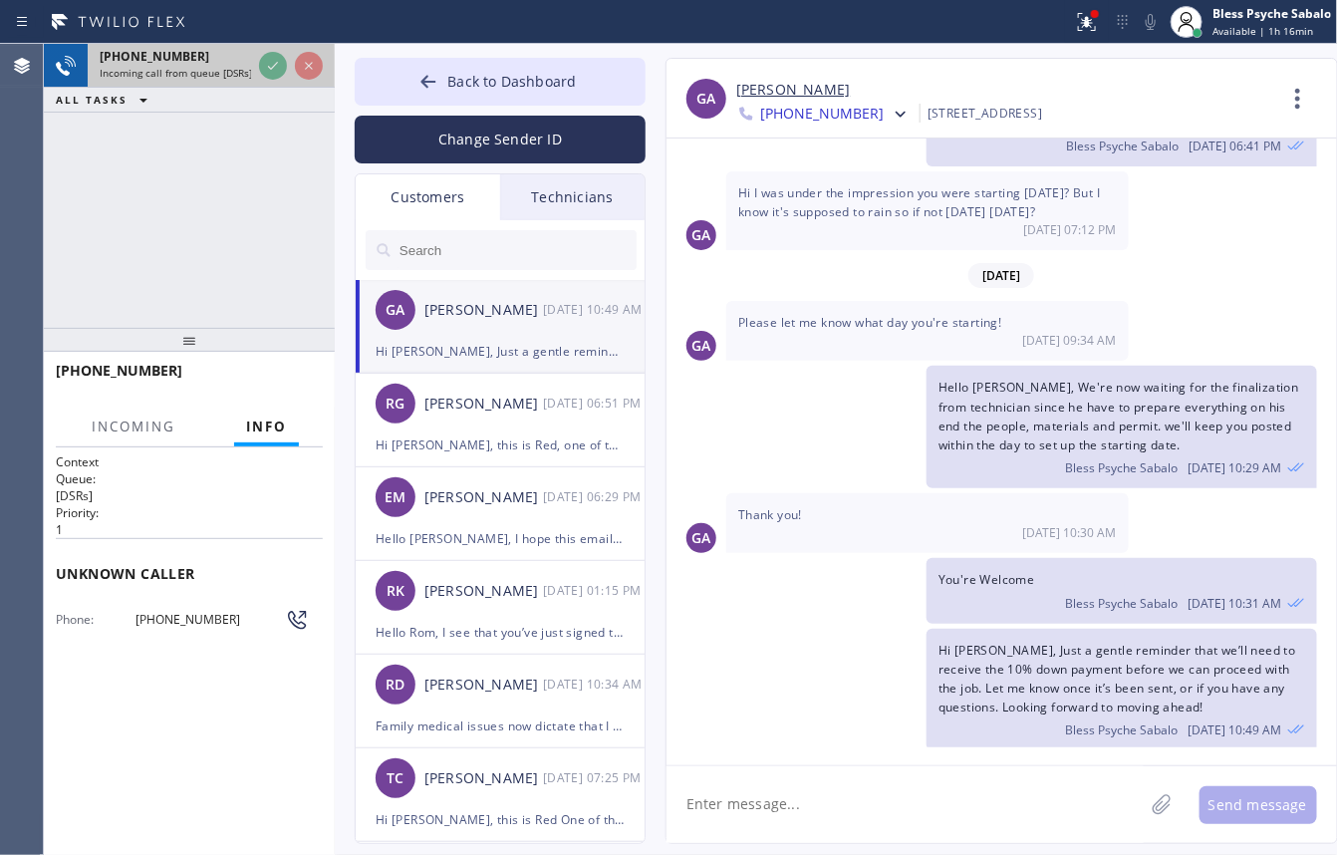
click at [272, 80] on div at bounding box center [291, 66] width 72 height 44
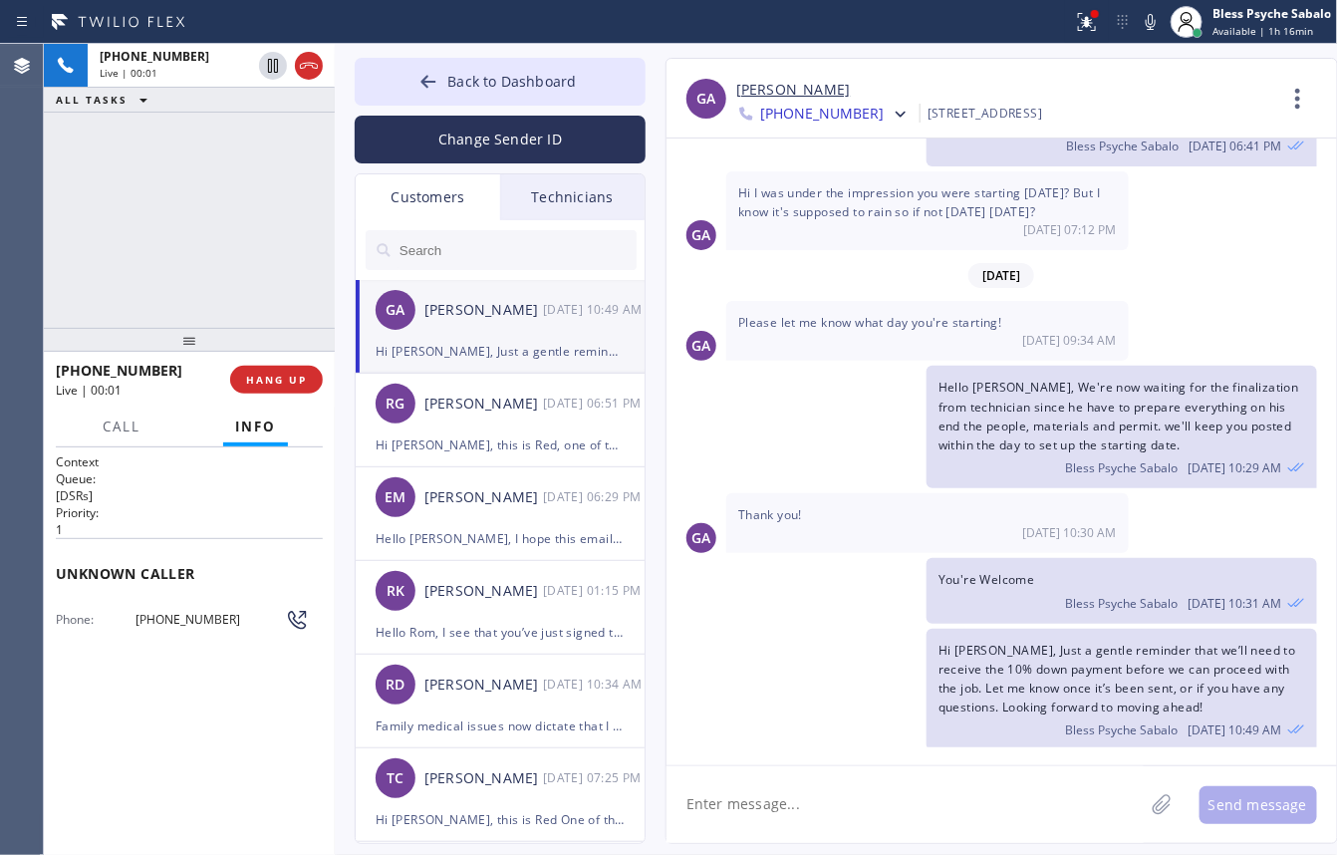
click at [221, 718] on div "Context Queue: [DSRs] Priority: 1 Unknown caller Phone: (650) 714-7771 Outbound…" at bounding box center [189, 651] width 267 height 397
drag, startPoint x: 792, startPoint y: 549, endPoint x: 780, endPoint y: 549, distance: 12.0
click at [799, 555] on div "10/08/2025 Hi Giulia, This is Red, one of the managers here at 5 Star Plumbing.…" at bounding box center [1002, 443] width 671 height 609
drag, startPoint x: 807, startPoint y: 509, endPoint x: 735, endPoint y: 506, distance: 71.8
click at [735, 506] on div "Thank you! 10/14 10:30 AM" at bounding box center [927, 523] width 403 height 60
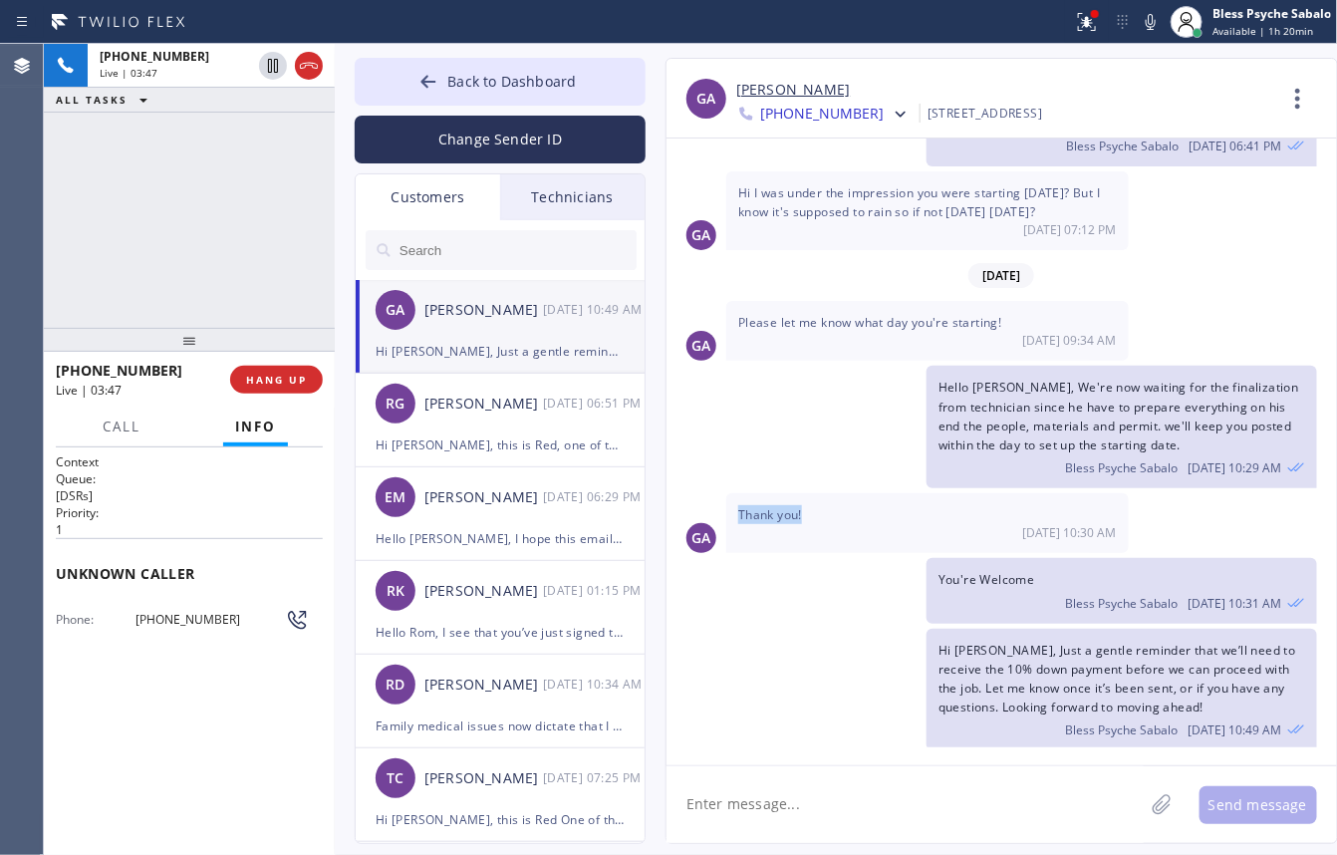
click at [747, 508] on span "Thank you!" at bounding box center [770, 514] width 64 height 17
click at [745, 508] on span "Thank you!" at bounding box center [770, 514] width 64 height 17
drag, startPoint x: 765, startPoint y: 540, endPoint x: 785, endPoint y: 501, distance: 43.7
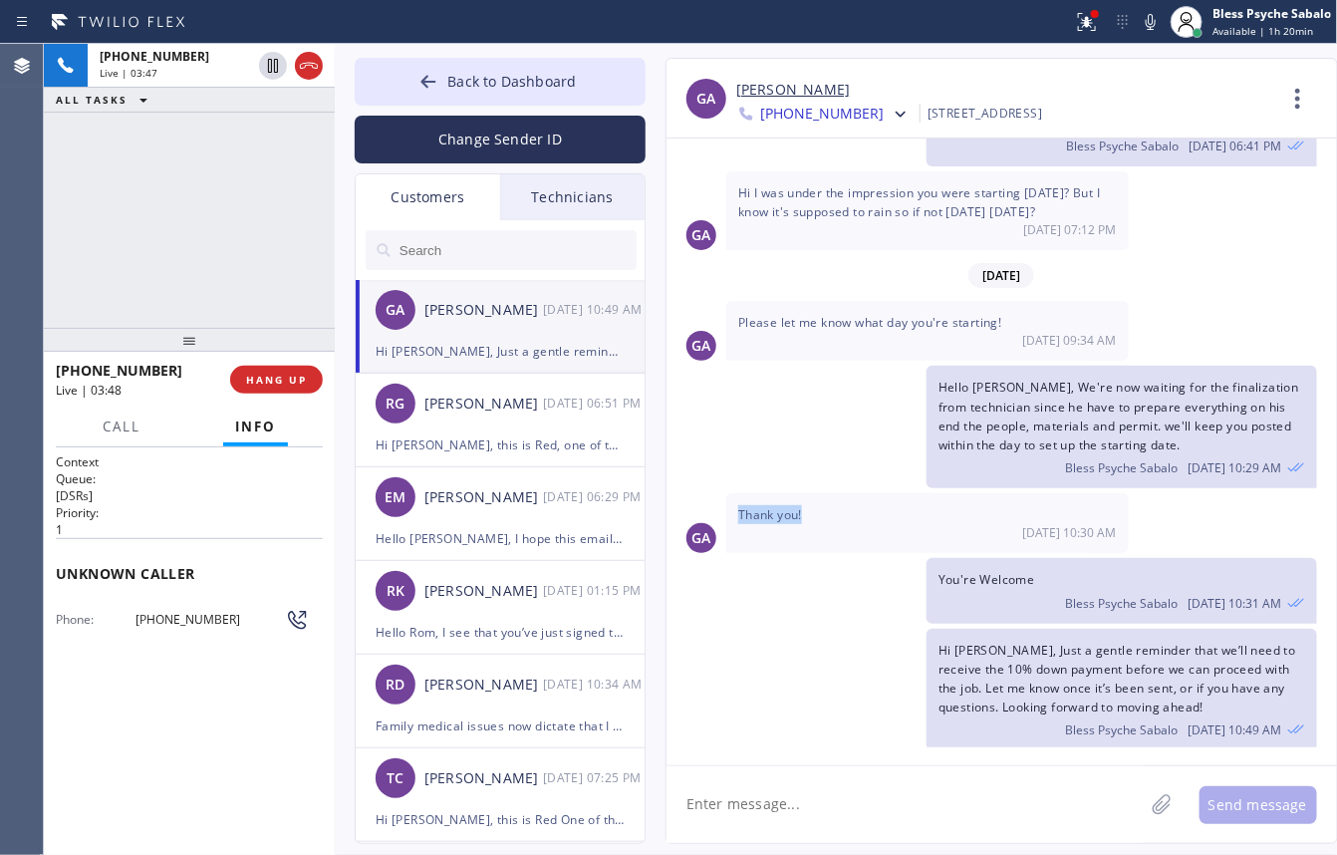
click at [767, 538] on div "Thank you! 10/14 10:30 AM" at bounding box center [927, 523] width 403 height 60
click at [785, 506] on span "Thank you!" at bounding box center [770, 514] width 64 height 17
click at [784, 506] on span "Thank you!" at bounding box center [770, 514] width 64 height 17
click at [783, 506] on span "Thank you!" at bounding box center [770, 514] width 64 height 17
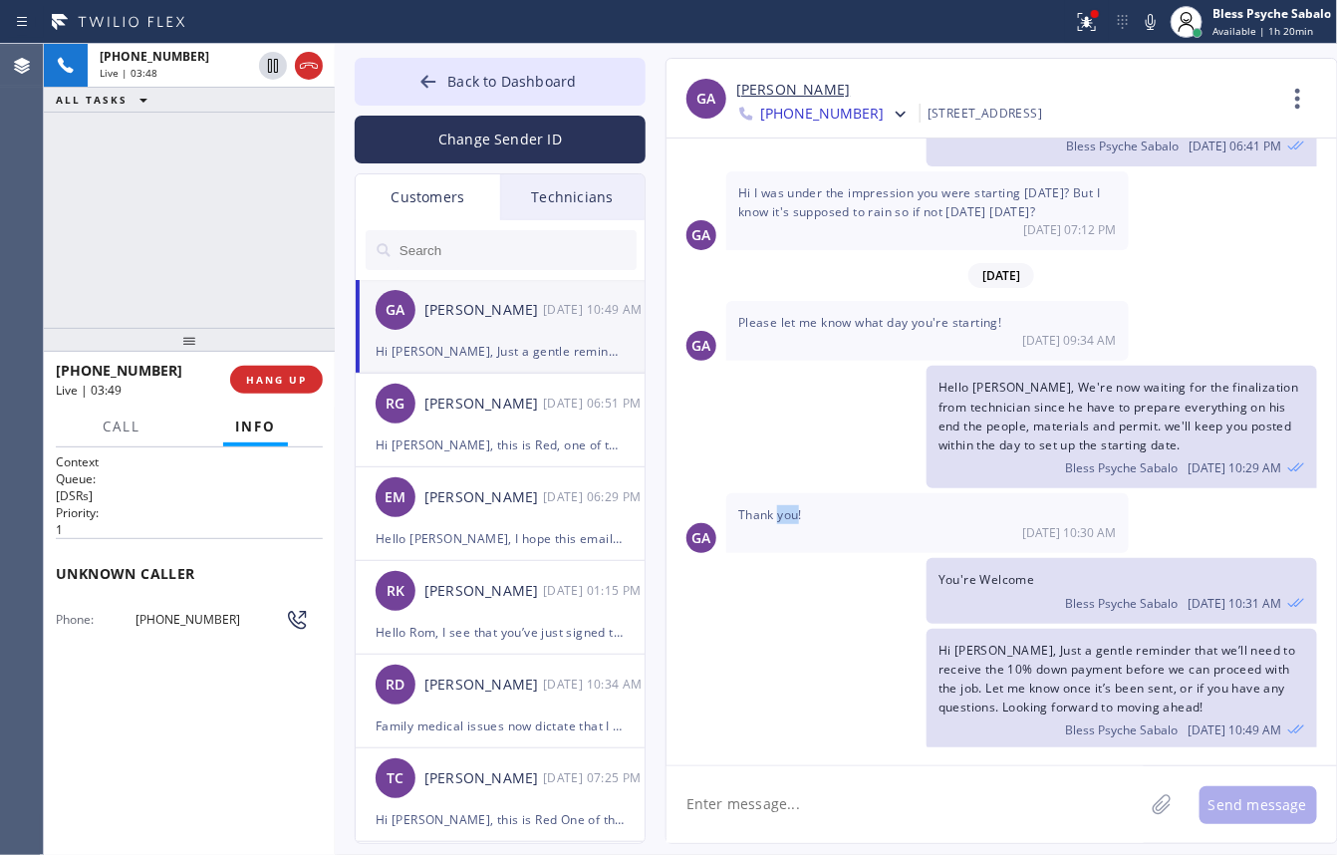
click at [783, 506] on span "Thank you!" at bounding box center [770, 514] width 64 height 17
click at [817, 546] on div "10/08/2025 Hi Giulia, This is Red, one of the managers here at 5 Star Plumbing.…" at bounding box center [1002, 443] width 671 height 609
click at [703, 377] on div "Hello Gullia, We're now waiting for the finalization from technician since he h…" at bounding box center [992, 427] width 651 height 123
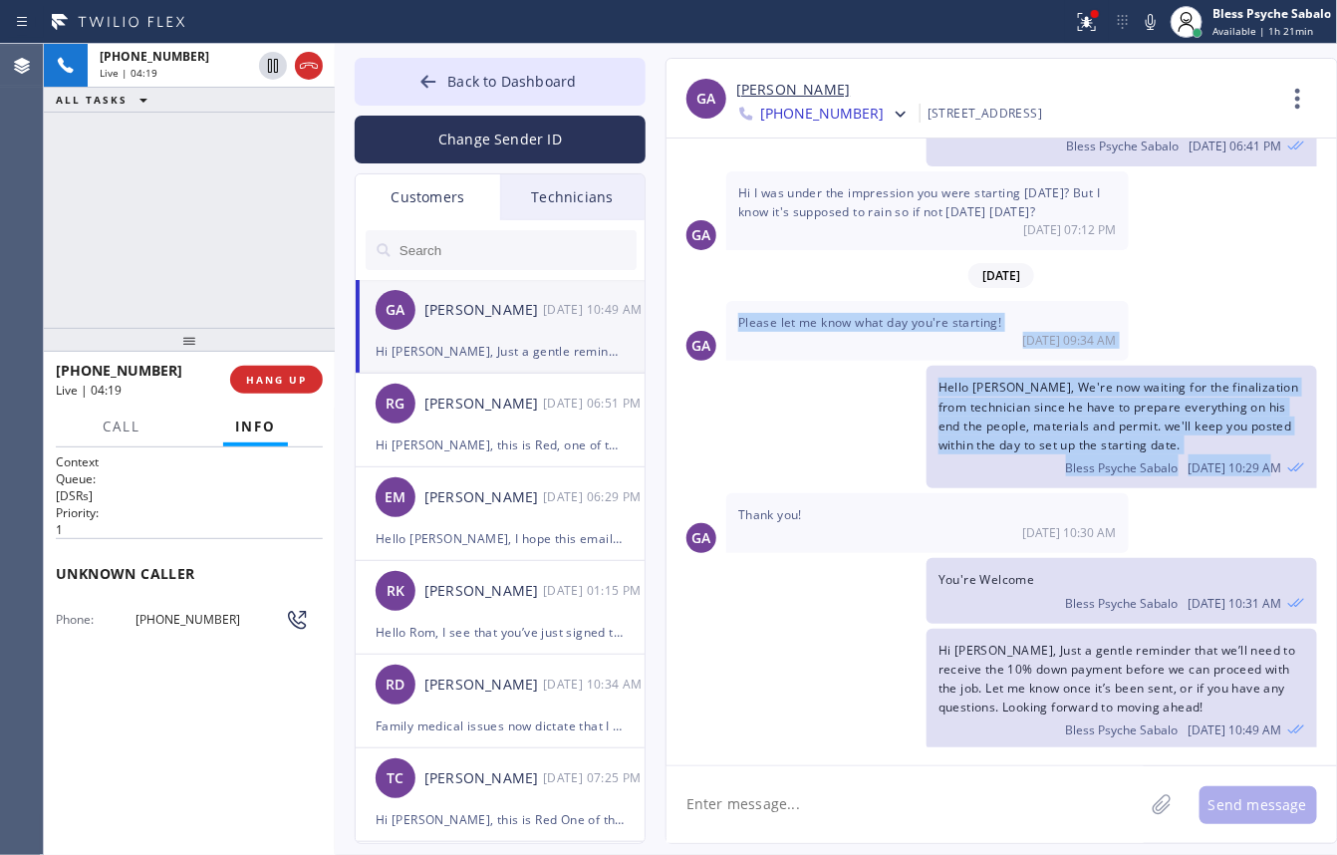
drag, startPoint x: 744, startPoint y: 320, endPoint x: 1273, endPoint y: 469, distance: 549.8
click at [1282, 471] on div "10/08/2025 Hi Giulia, This is Red, one of the managers here at 5 Star Plumbing.…" at bounding box center [1002, 443] width 671 height 609
click at [805, 375] on div "Hello Gullia, We're now waiting for the finalization from technician since he h…" at bounding box center [992, 427] width 651 height 123
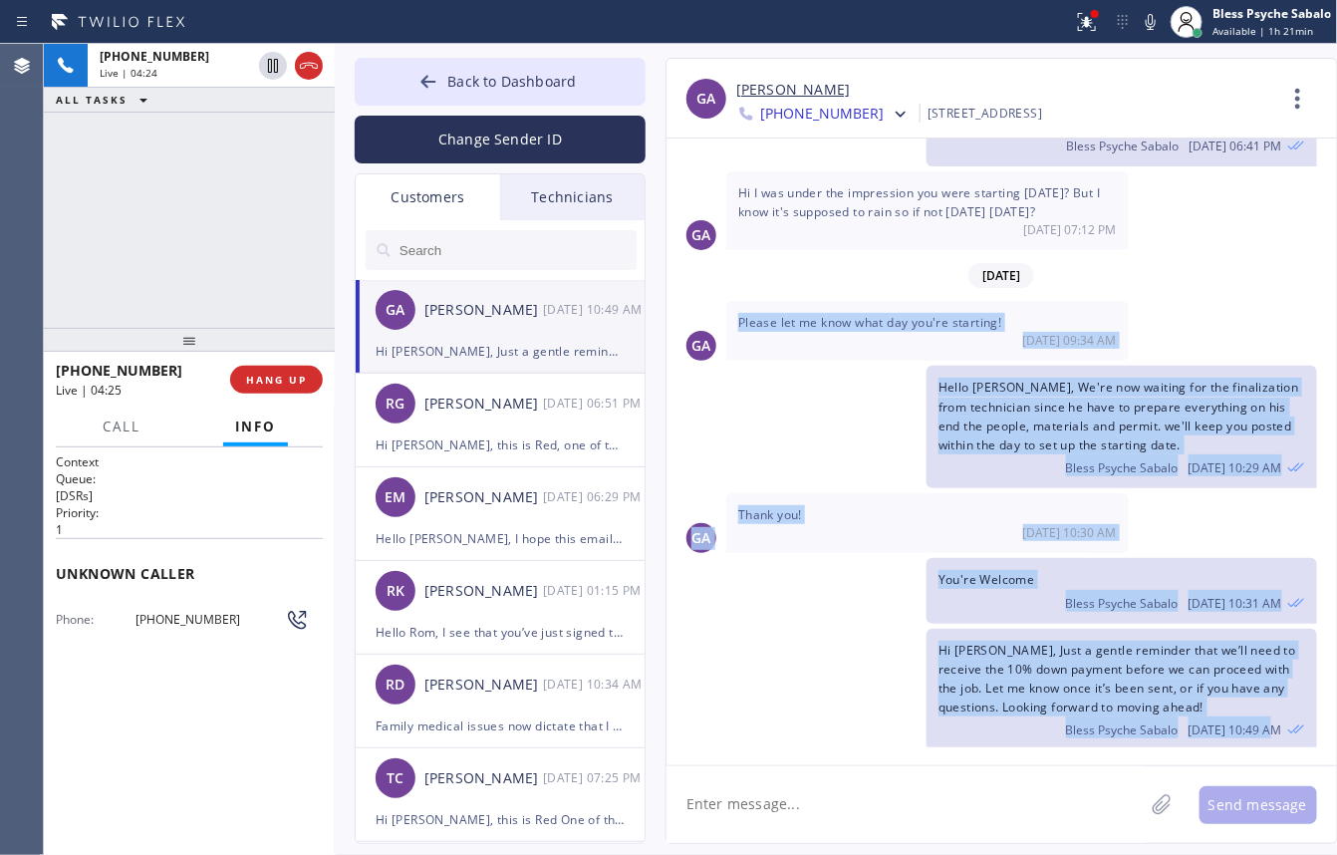
drag, startPoint x: 738, startPoint y: 315, endPoint x: 1280, endPoint y: 725, distance: 680.0
click at [1280, 718] on div "10/08/2025 Hi Giulia, This is Red, one of the managers here at 5 Star Plumbing.…" at bounding box center [1002, 443] width 671 height 609
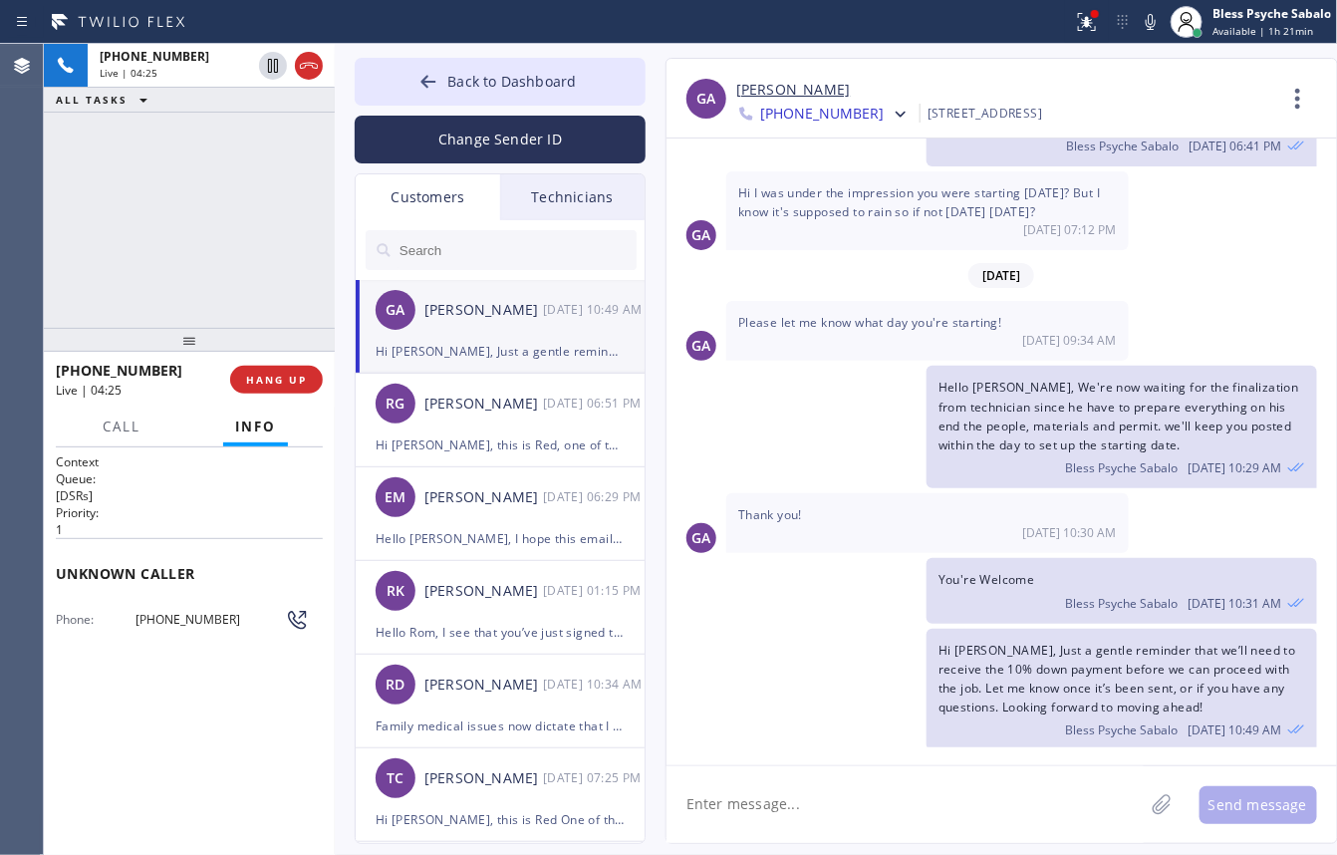
click at [1281, 718] on div "Bless Psyche Sabalo 10/14 10:49 AM" at bounding box center [1122, 727] width 367 height 22
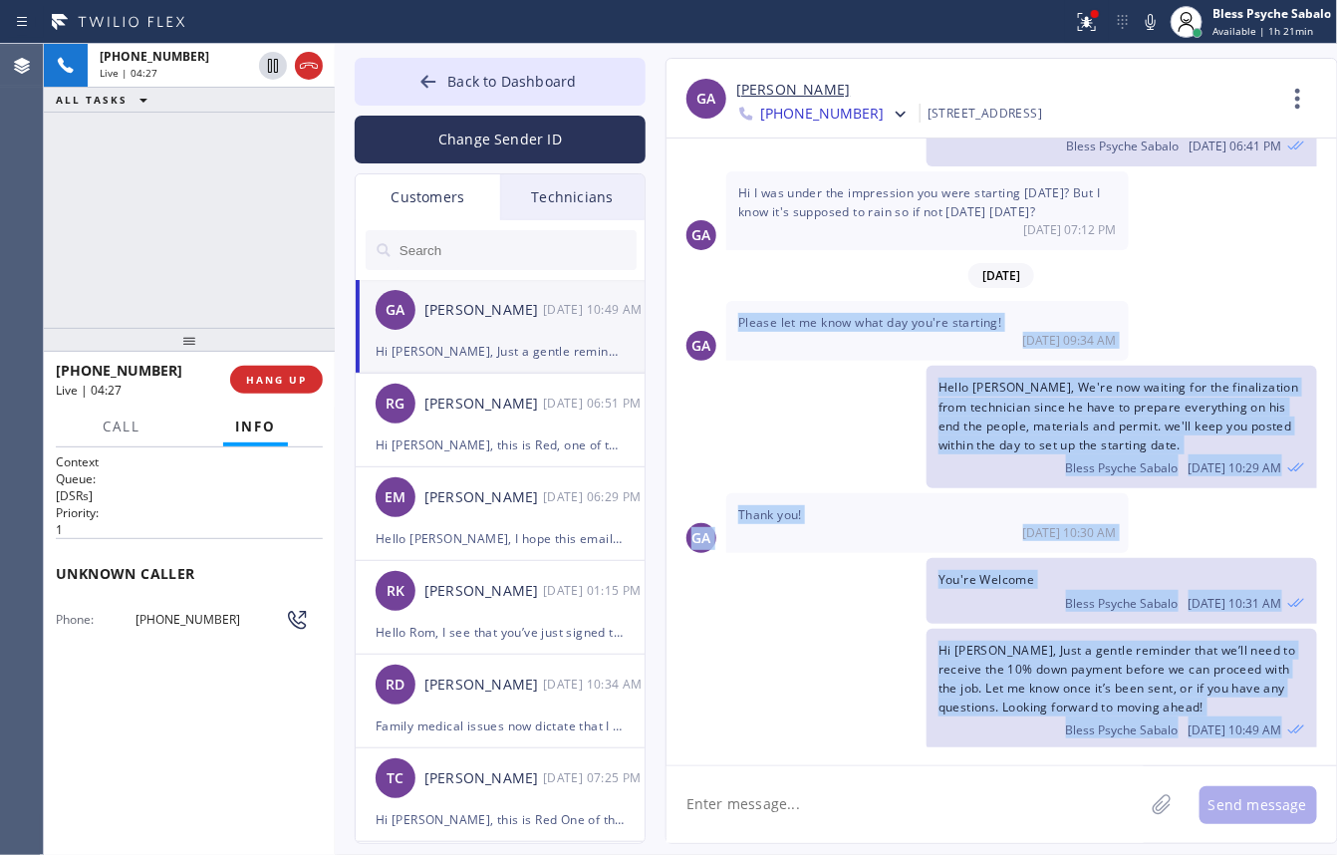
drag, startPoint x: 1281, startPoint y: 727, endPoint x: 740, endPoint y: 316, distance: 679.8
click at [740, 316] on div "10/08/2025 Hi Giulia, This is Red, one of the managers here at 5 Star Plumbing.…" at bounding box center [1002, 443] width 671 height 609
click at [802, 426] on div "Hello Gullia, We're now waiting for the finalization from technician since he h…" at bounding box center [992, 427] width 651 height 123
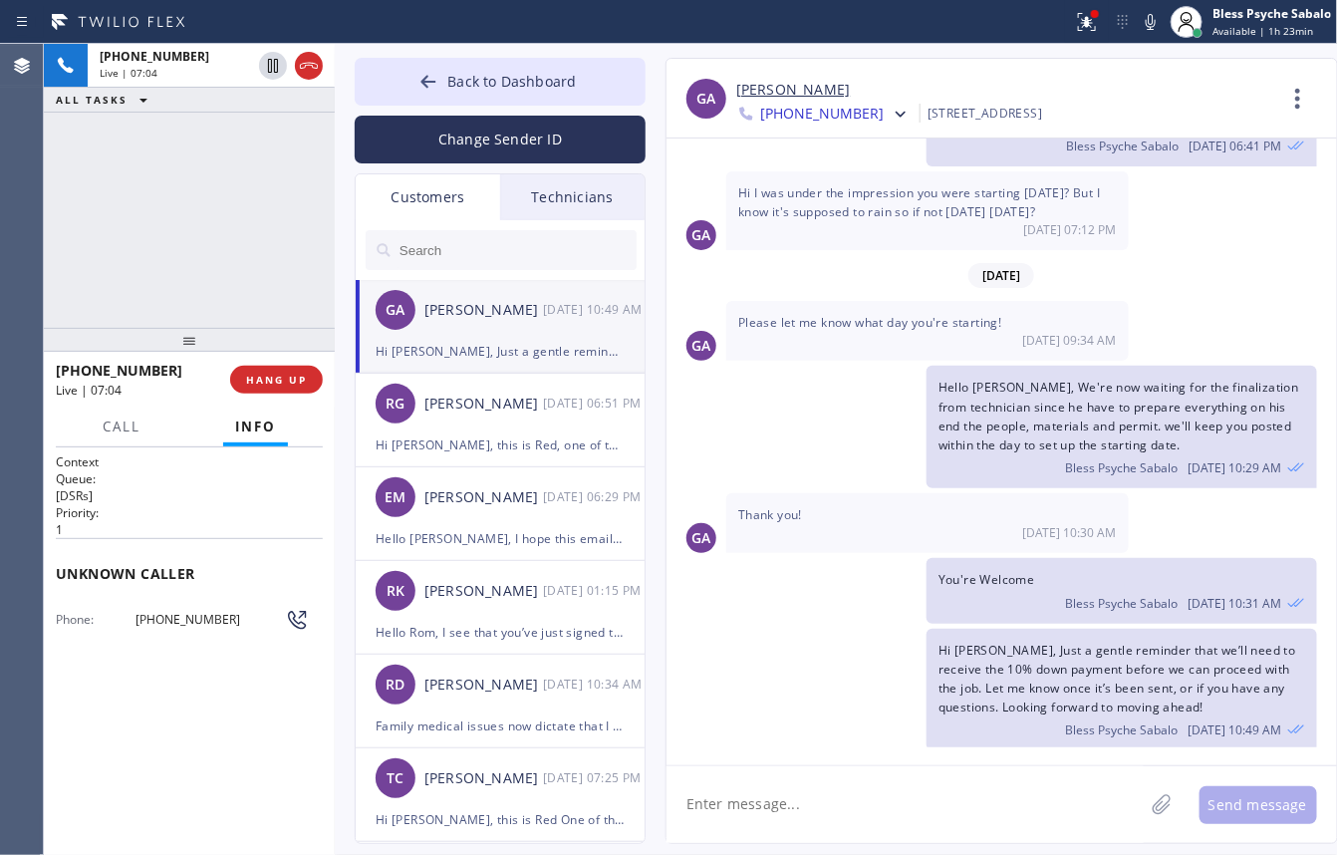
click at [285, 270] on div "+16507147771 Live | 07:04 ALL TASKS ALL TASKS ACTIVE TASKS TASKS IN WRAP UP" at bounding box center [189, 186] width 291 height 284
click at [190, 246] on div "+16507147771 Live | 07:06 ALL TASKS ALL TASKS ACTIVE TASKS TASKS IN WRAP UP" at bounding box center [189, 186] width 291 height 284
click at [286, 379] on span "HANG UP" at bounding box center [276, 380] width 61 height 14
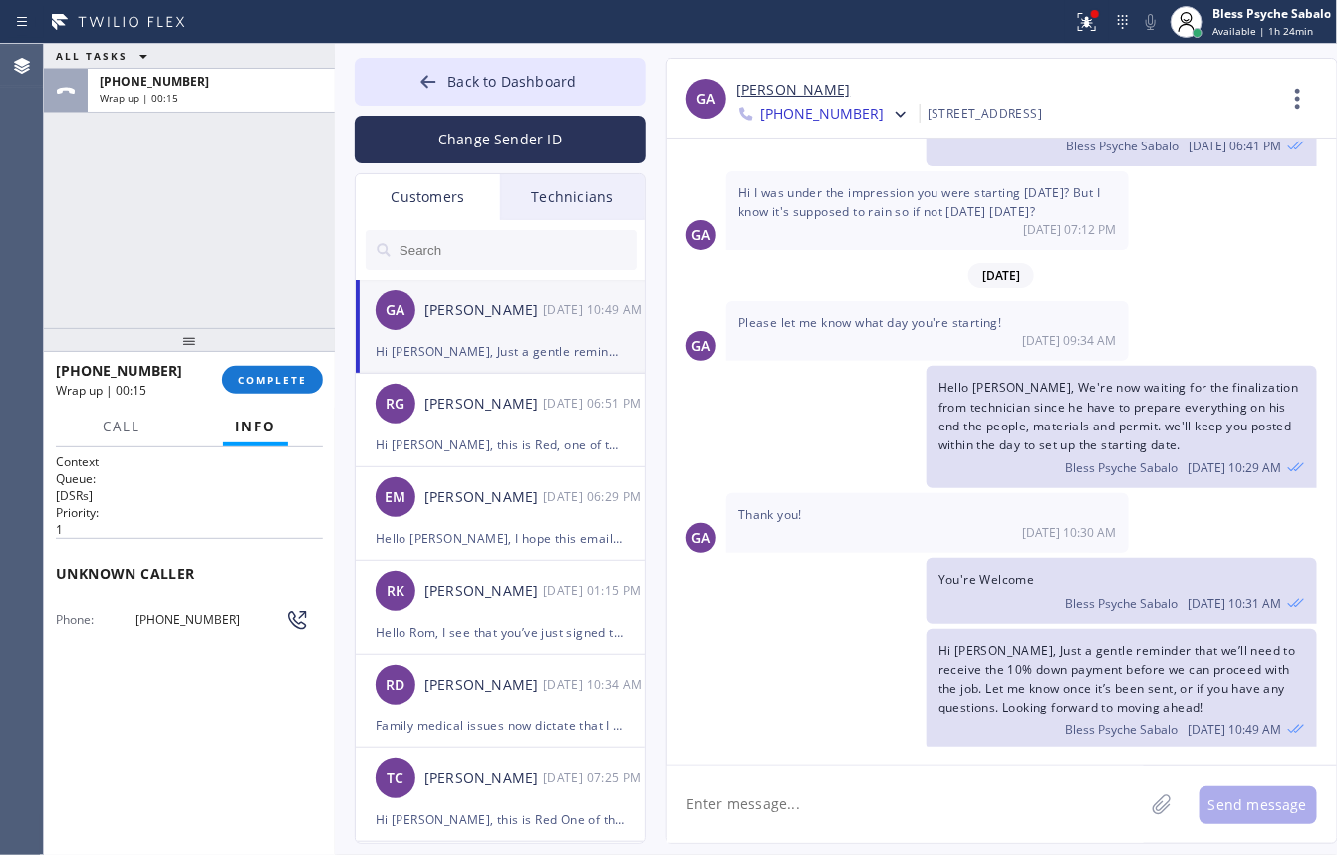
click at [783, 275] on div "[DATE]" at bounding box center [1002, 275] width 671 height 41
click at [305, 381] on span "COMPLETE" at bounding box center [272, 380] width 69 height 14
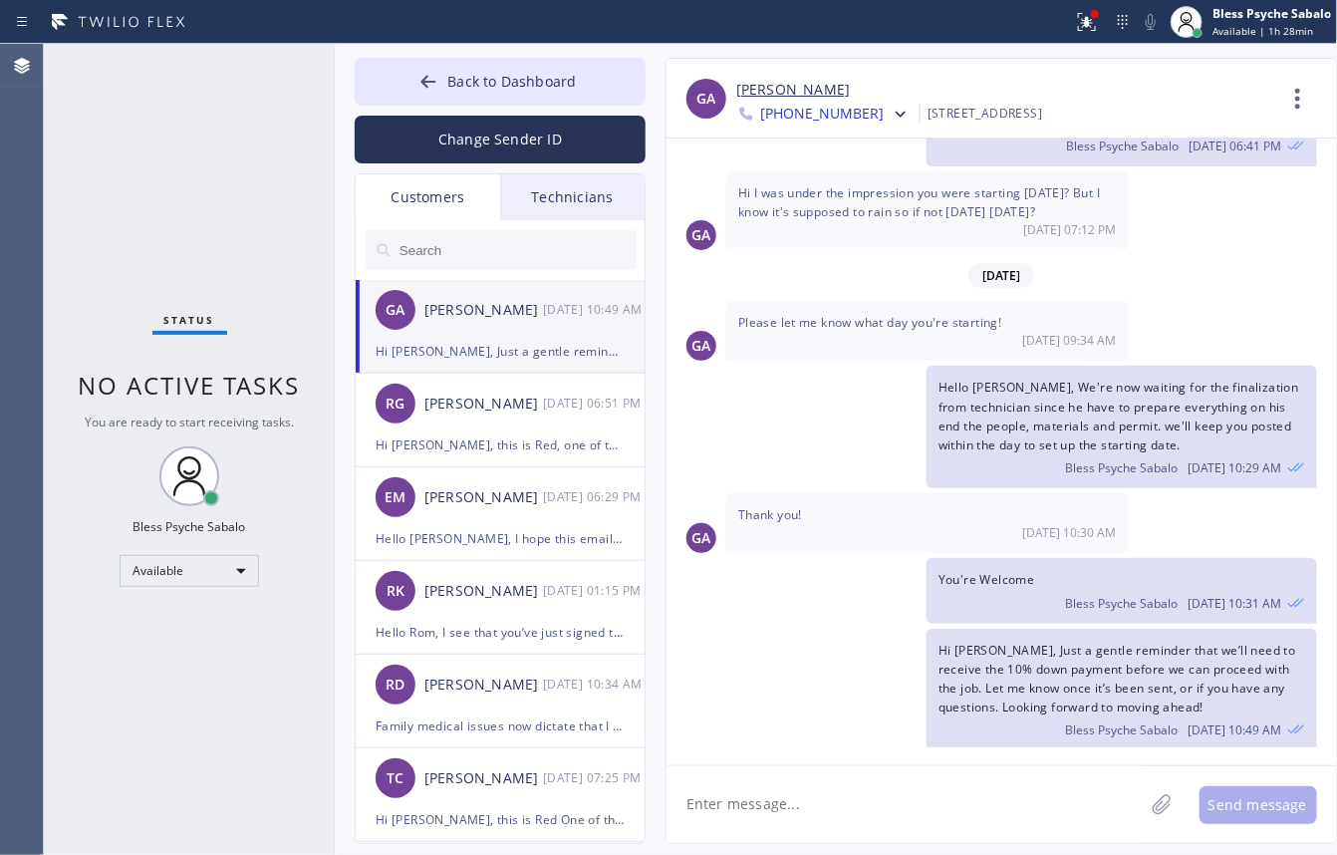
click at [287, 324] on div "Status No active tasks You are ready to start receiving tasks. Bless Psyche Sab…" at bounding box center [189, 449] width 291 height 811
click at [480, 92] on button "Back to Dashboard" at bounding box center [500, 82] width 291 height 48
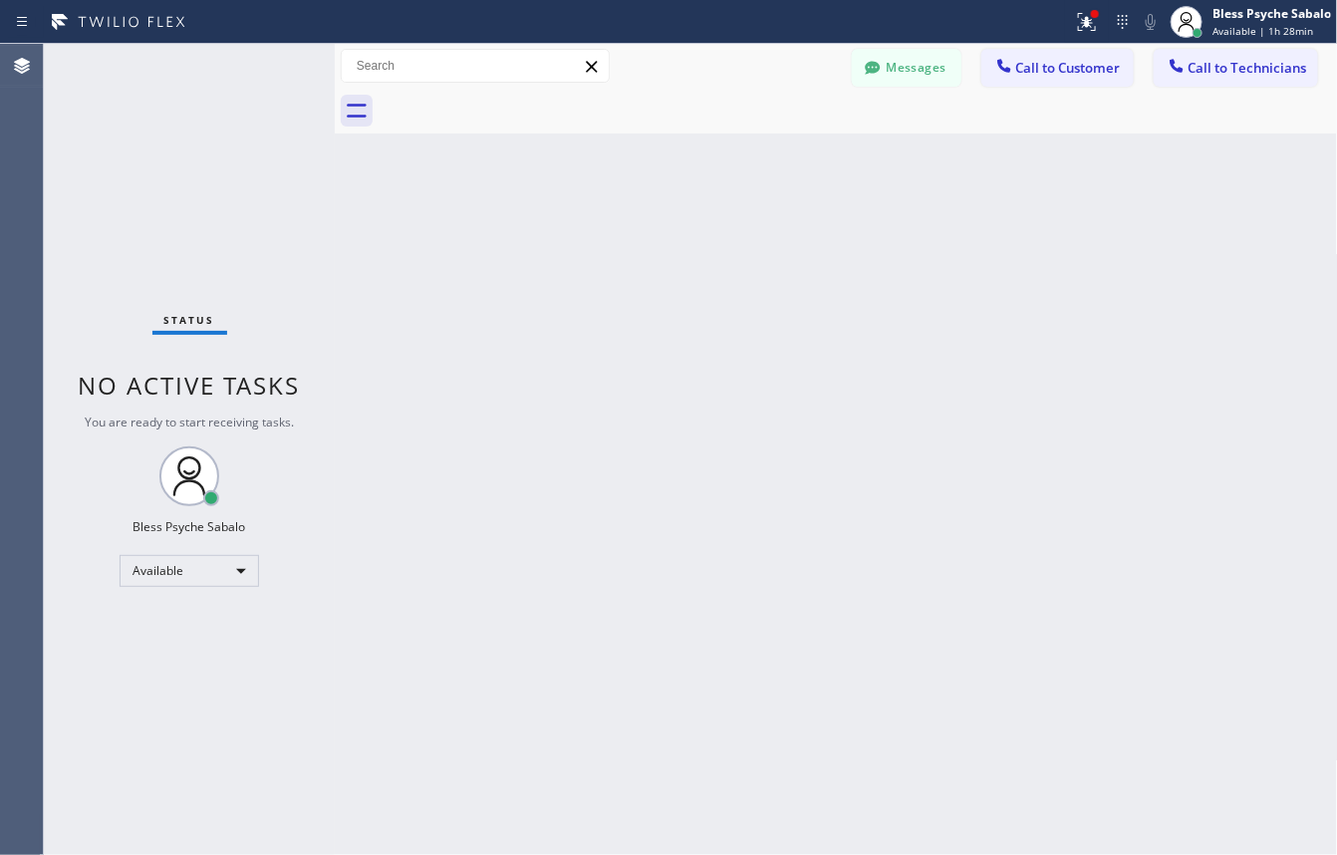
click at [644, 266] on div "Back to Dashboard Change Sender ID Customers Technicians GA [PERSON_NAME] [DATE…" at bounding box center [836, 449] width 1003 height 811
click at [1295, 374] on div "Back to Dashboard Change Sender ID Customers Technicians GA [PERSON_NAME] [DATE…" at bounding box center [836, 449] width 1003 height 811
click at [802, 146] on div "Back to Dashboard Change Sender ID Customers Technicians GA [PERSON_NAME] [DATE…" at bounding box center [836, 449] width 1003 height 811
click at [1223, 85] on button "Call to Technicians" at bounding box center [1236, 68] width 164 height 38
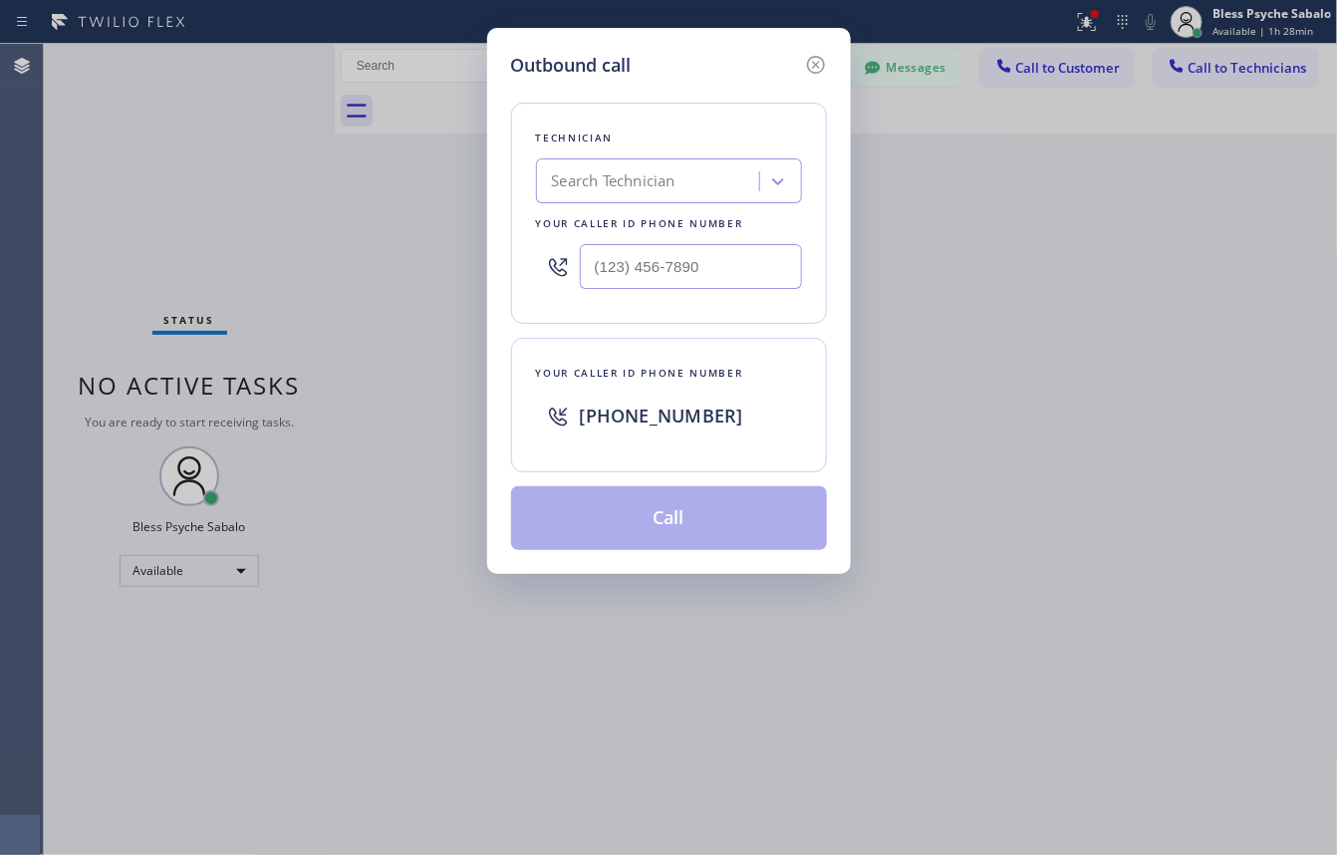
click at [660, 177] on div "Search Technician" at bounding box center [614, 181] width 124 height 23
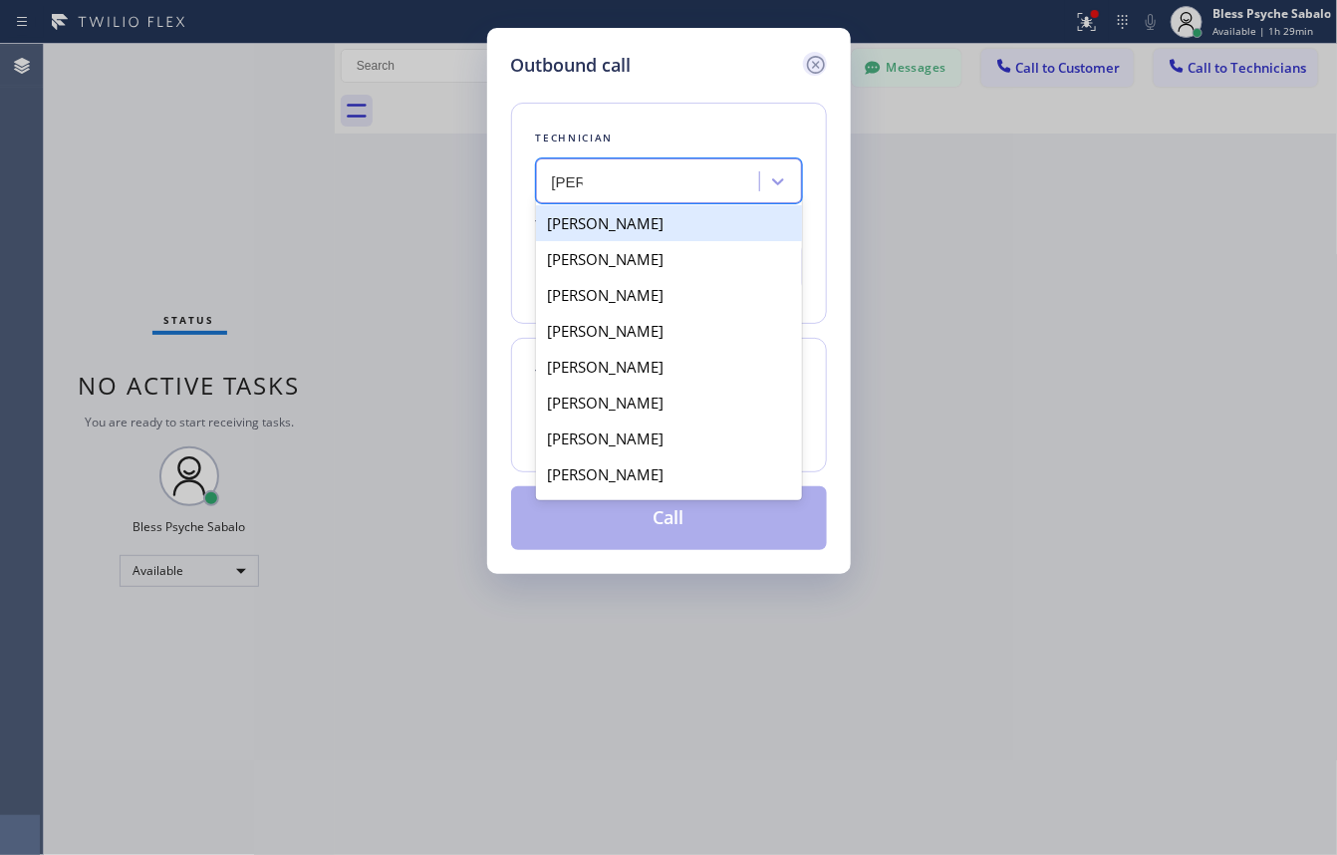
type input "Alex"
click at [809, 76] on icon at bounding box center [816, 65] width 24 height 24
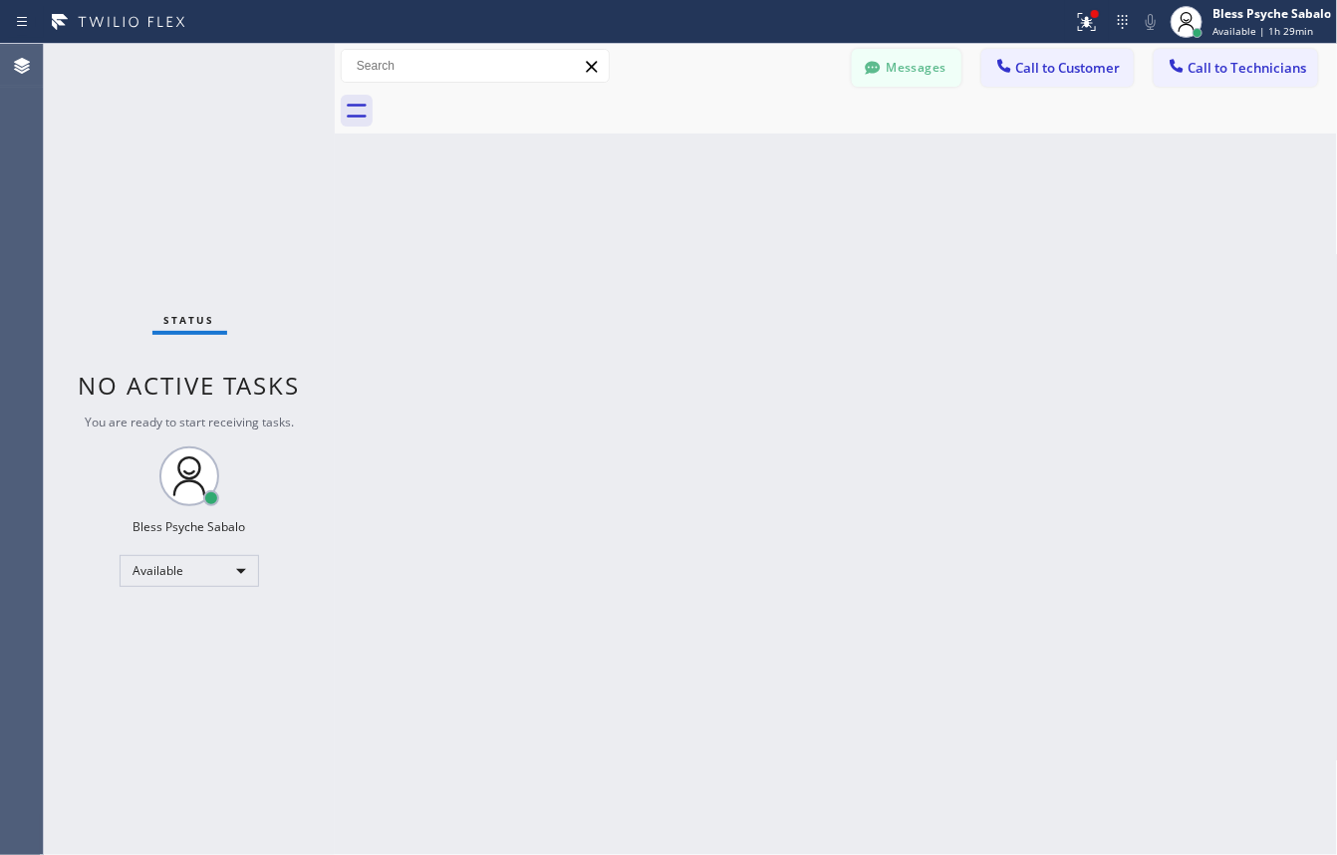
drag, startPoint x: 923, startPoint y: 149, endPoint x: 912, endPoint y: 78, distance: 72.6
click at [918, 131] on div "Back to Dashboard Change Sender ID Customers Technicians GA [PERSON_NAME] [DATE…" at bounding box center [836, 449] width 1003 height 811
click at [912, 71] on button "Messages" at bounding box center [907, 68] width 110 height 38
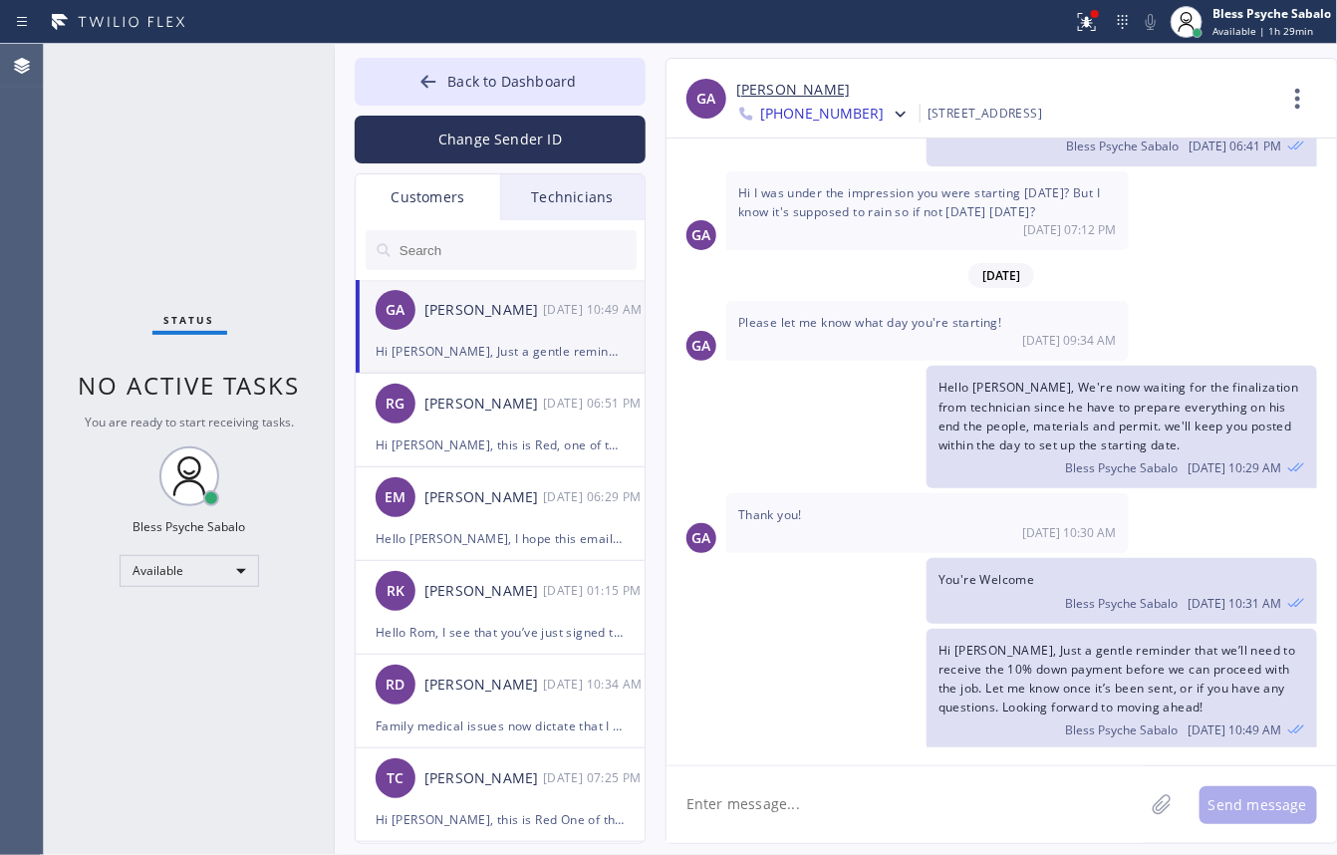
click at [576, 182] on div "Technicians" at bounding box center [572, 197] width 144 height 46
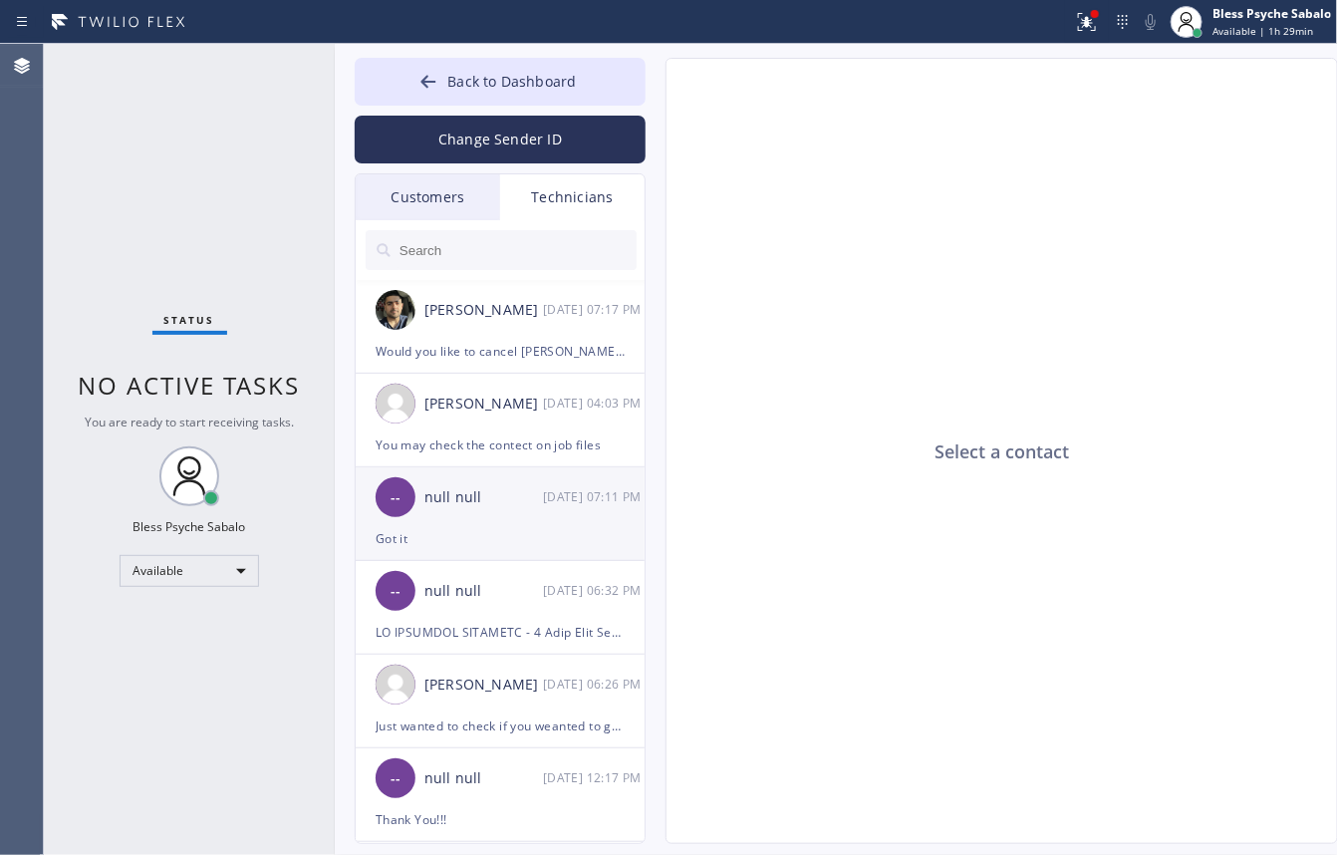
drag, startPoint x: 518, startPoint y: 445, endPoint x: 513, endPoint y: 484, distance: 39.2
click at [516, 448] on div "You may check the contect on job files" at bounding box center [500, 444] width 249 height 23
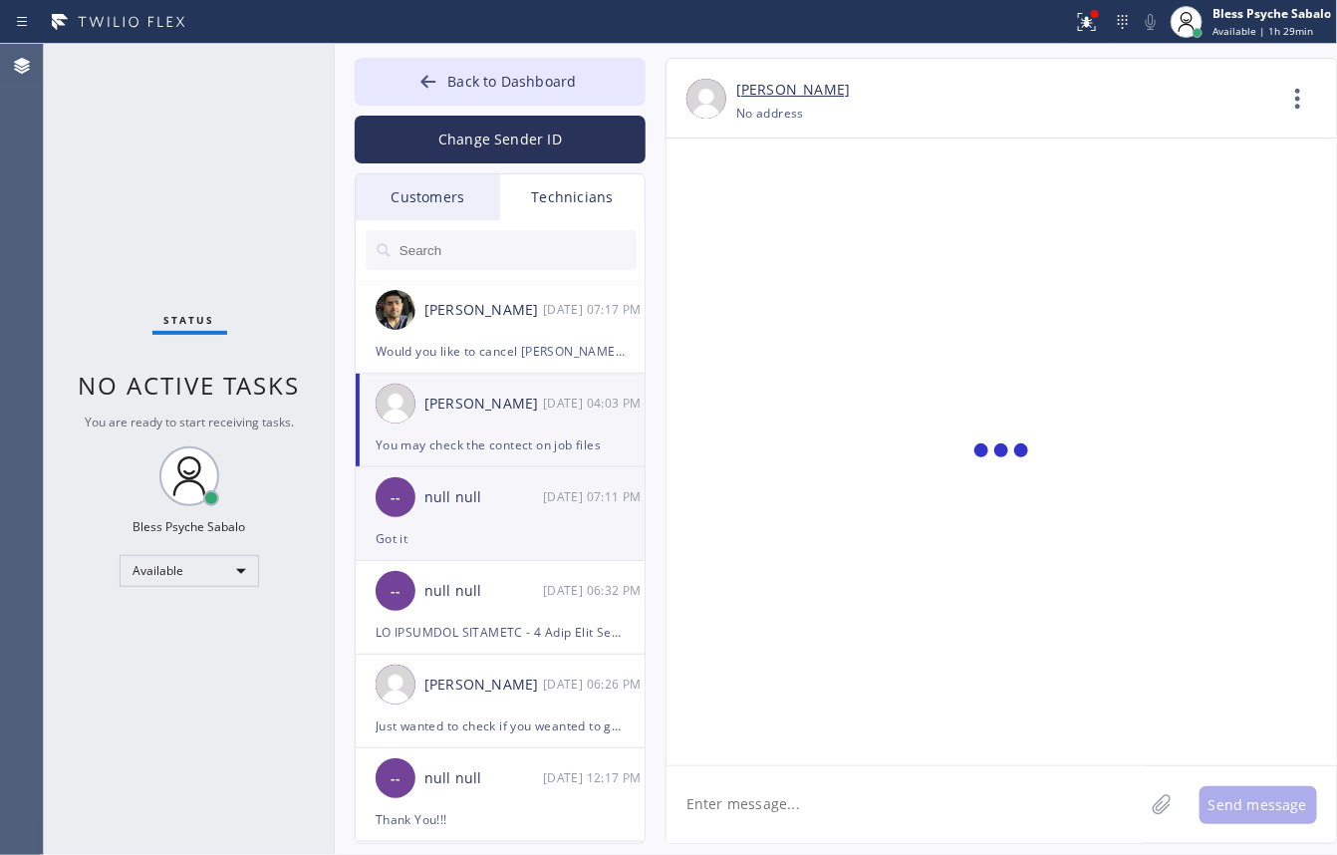
click at [501, 525] on div "-- null null 10/10 07:11 PM" at bounding box center [501, 497] width 291 height 60
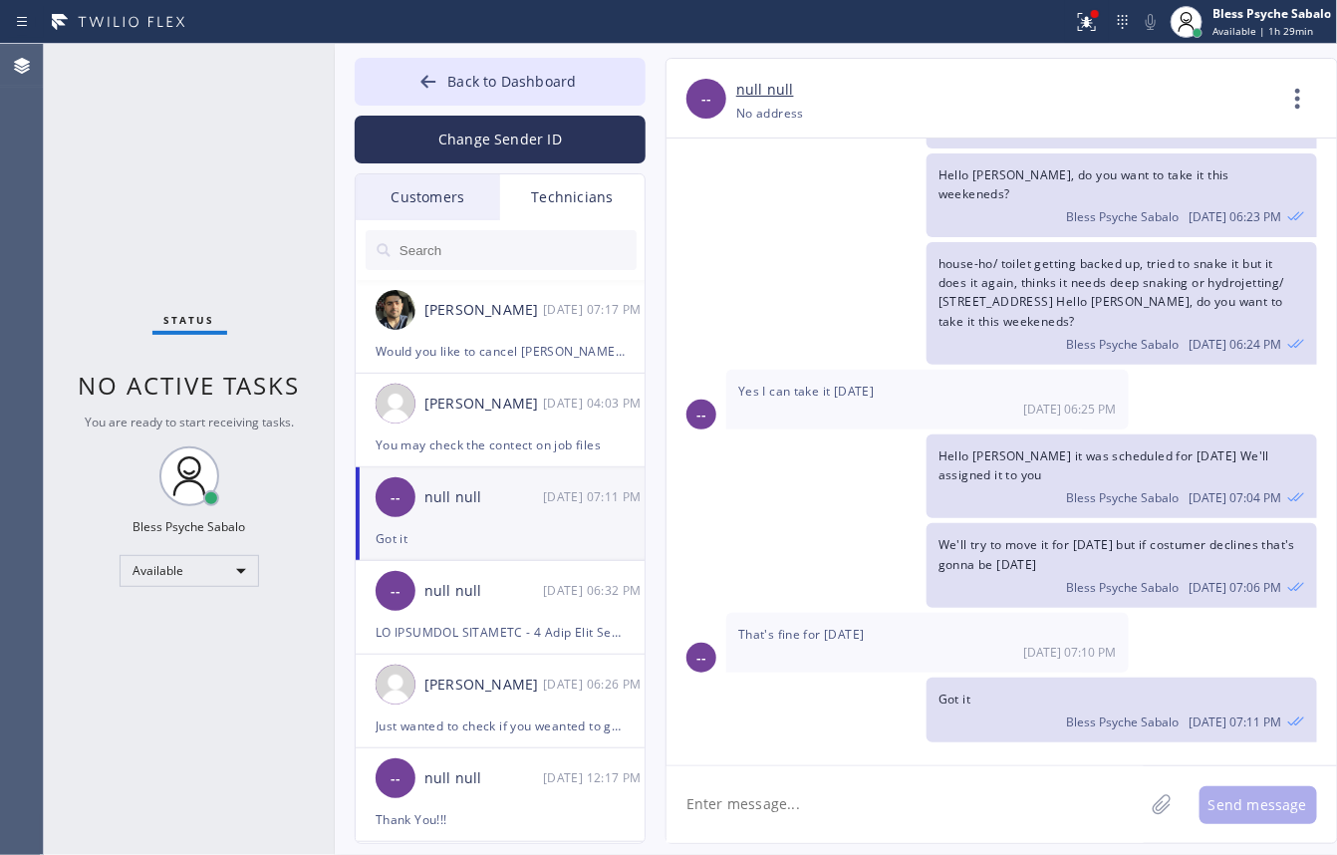
scroll to position [14012, 0]
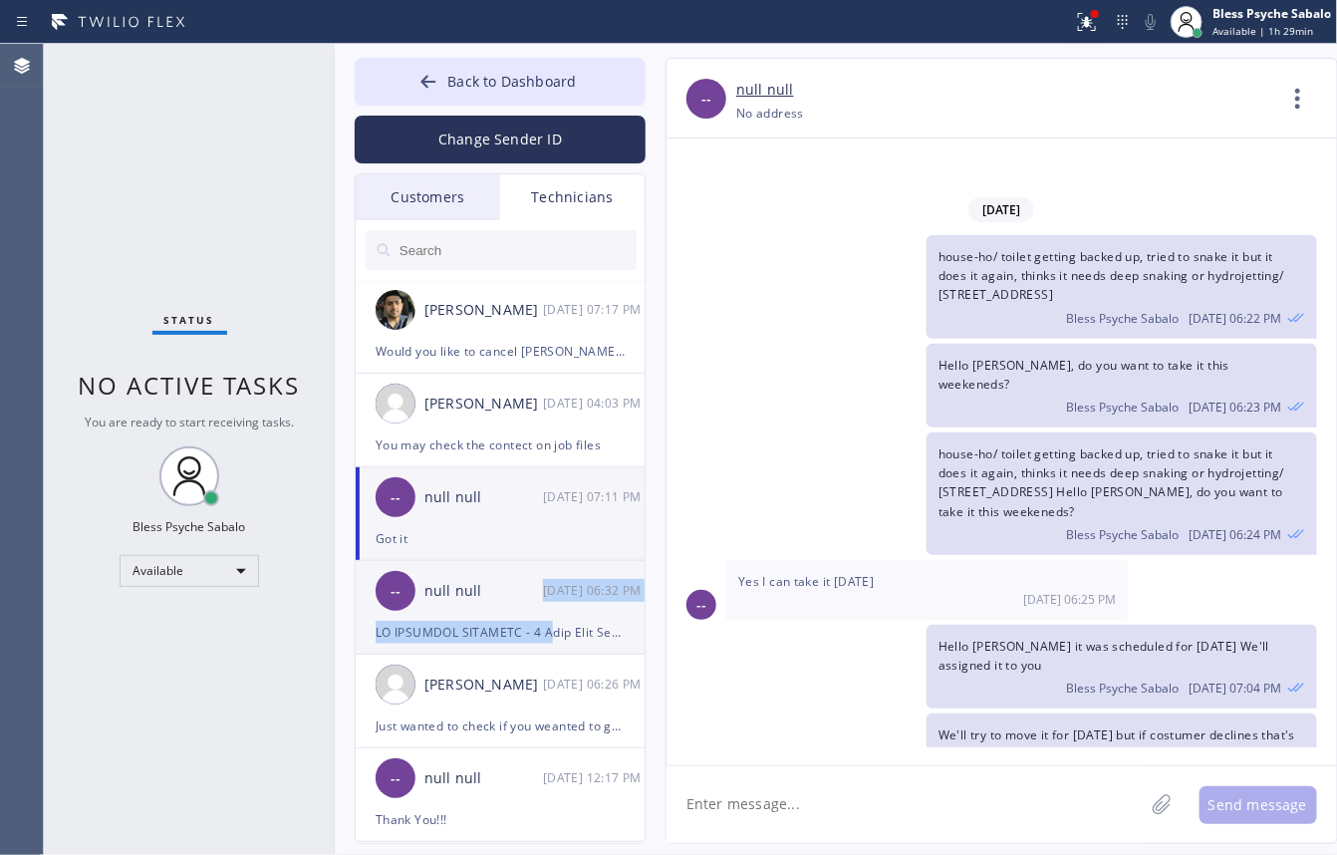
click at [545, 620] on li "-- null null 10/10 06:32 PM" at bounding box center [501, 608] width 291 height 94
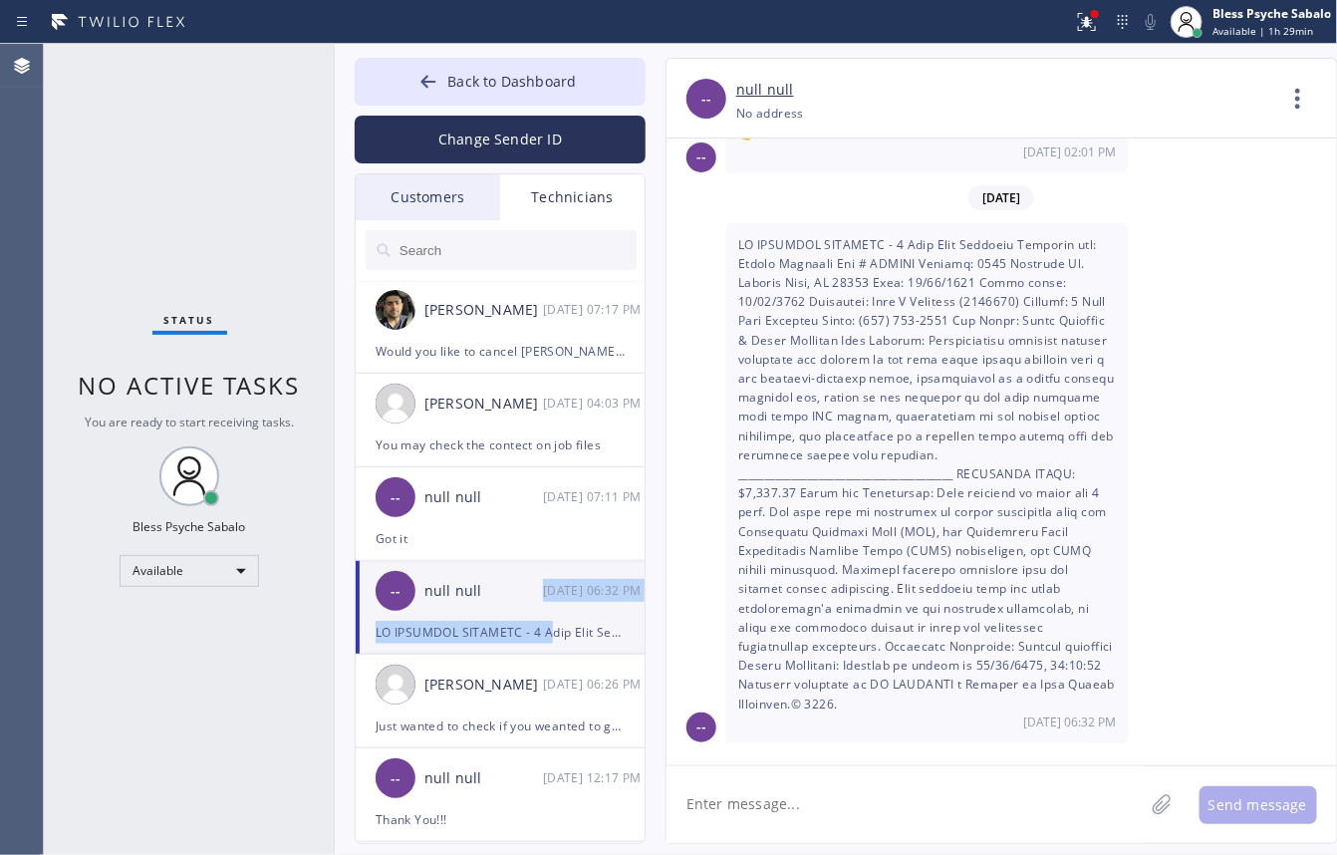
scroll to position [782, 0]
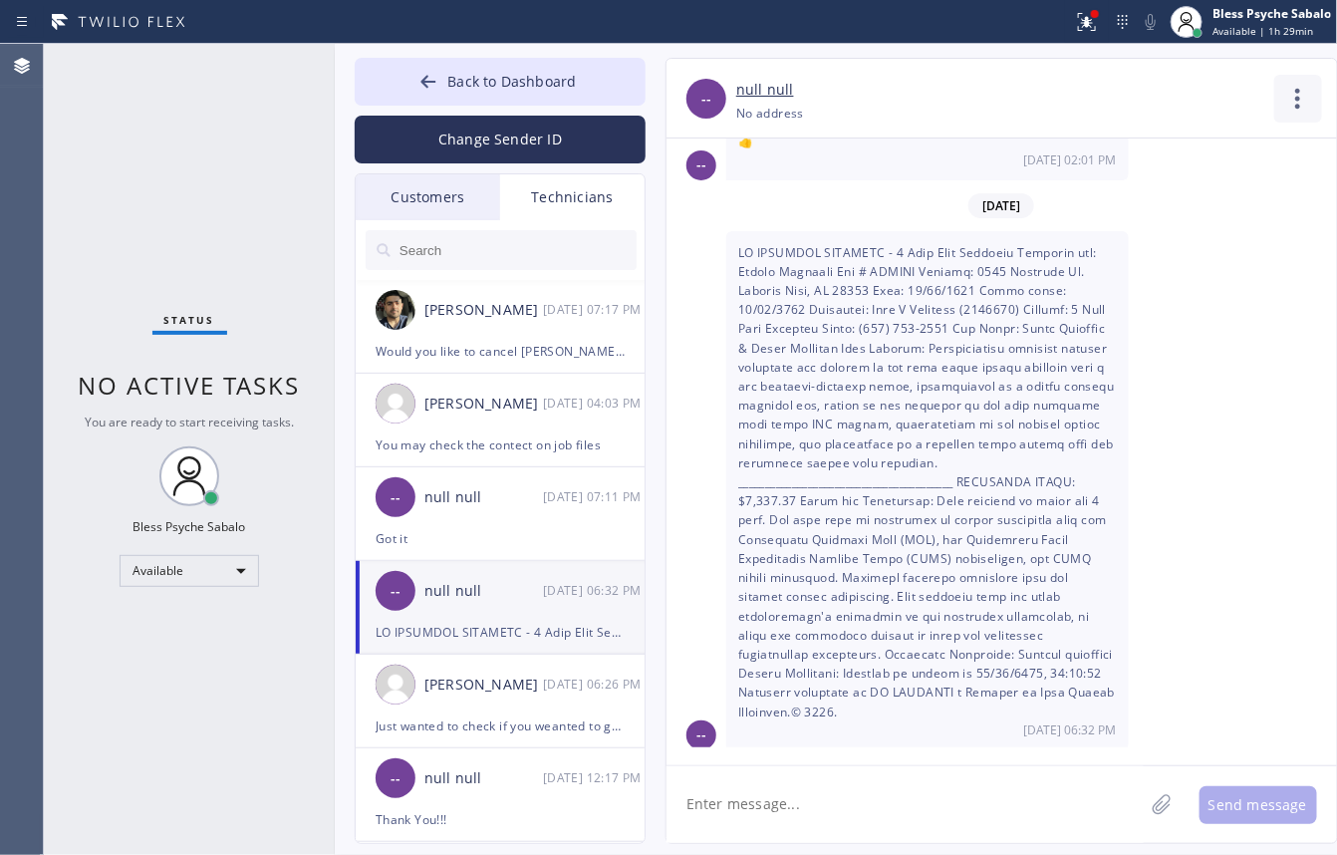
drag, startPoint x: 1295, startPoint y: 103, endPoint x: 1197, endPoint y: 219, distance: 152.7
click at [1295, 106] on icon at bounding box center [1298, 99] width 48 height 48
click at [1167, 214] on li "Call to Technician" at bounding box center [1177, 204] width 289 height 52
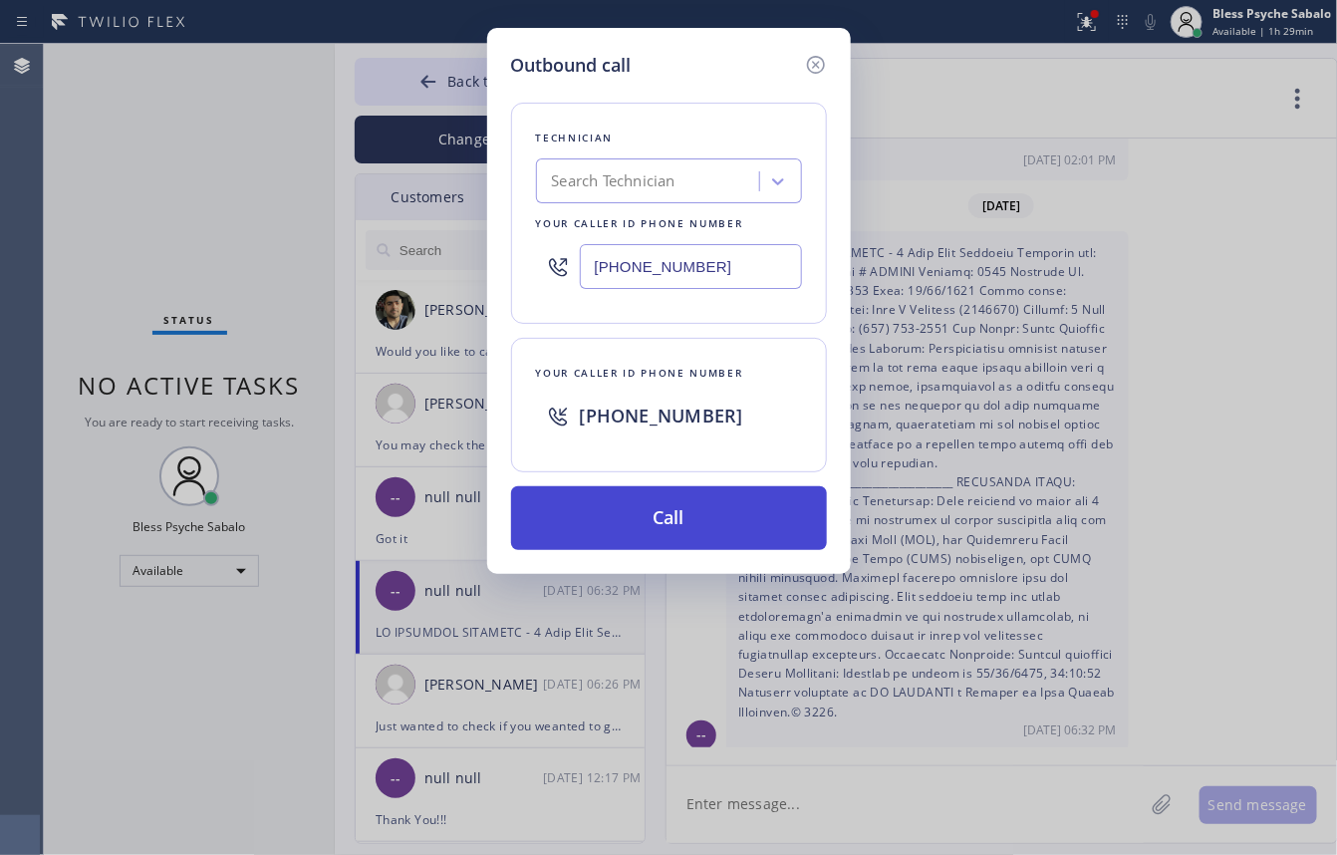
click at [744, 533] on button "Call" at bounding box center [669, 518] width 316 height 64
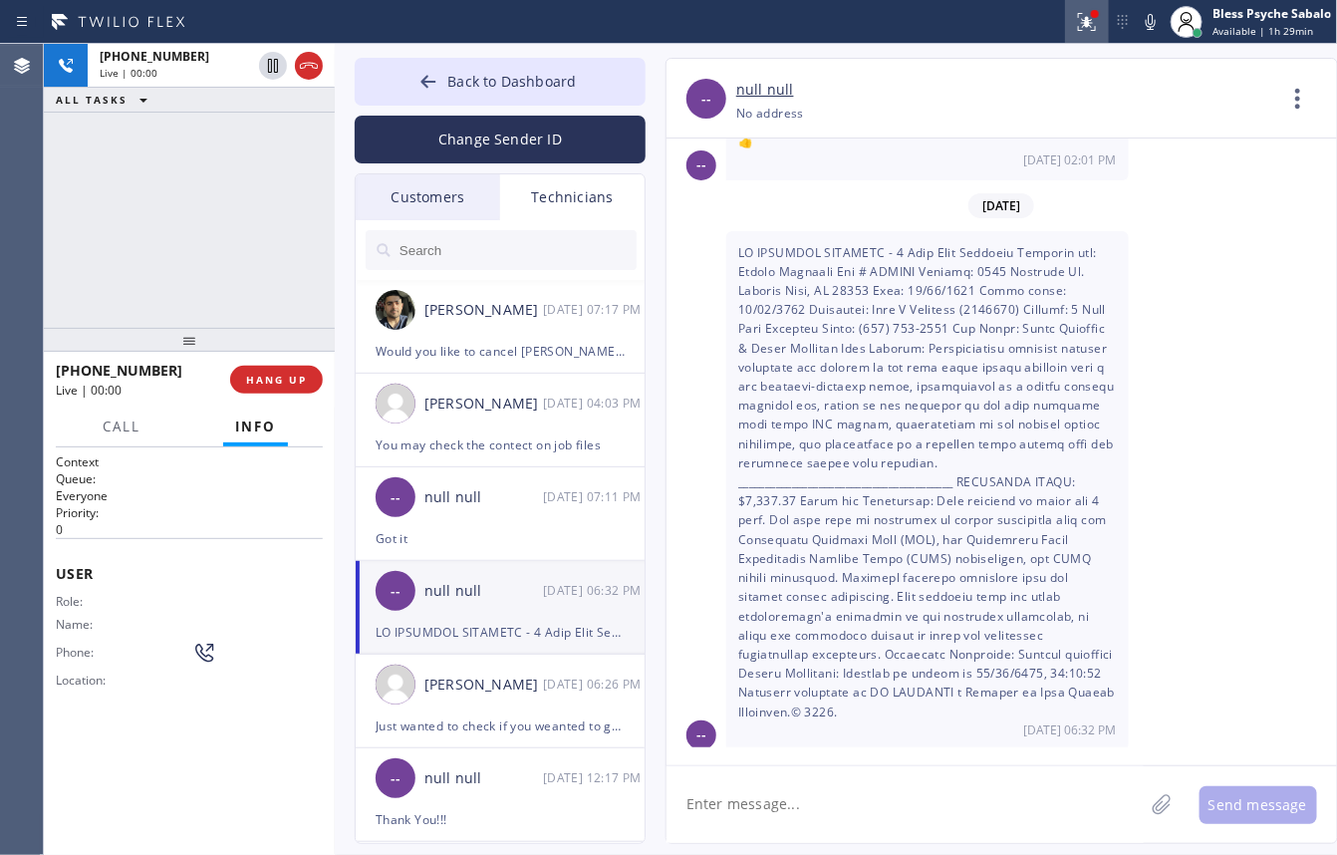
click at [1088, 18] on div at bounding box center [1087, 22] width 44 height 44
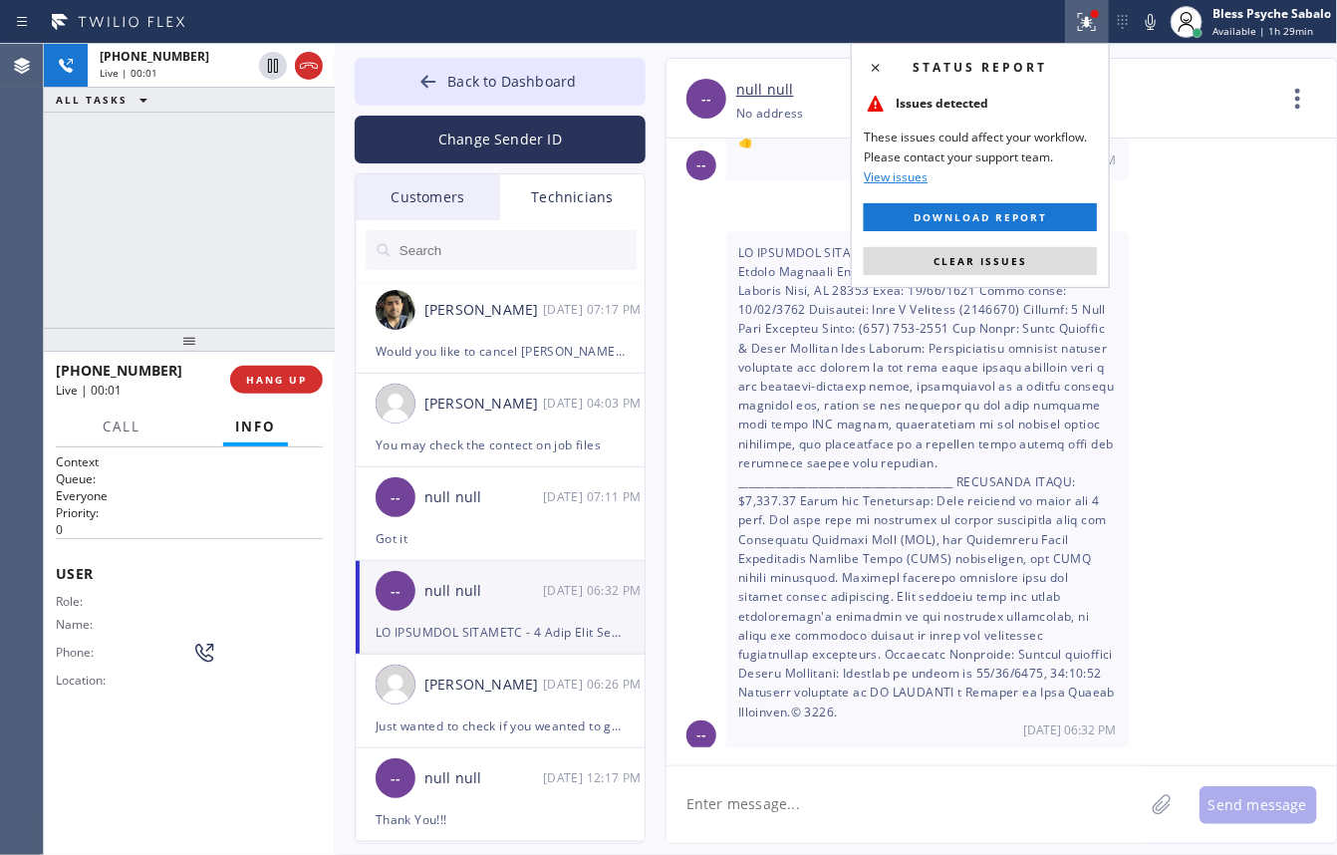
click at [1007, 276] on div "Status report Issues detected These issues could affect your workflow. Please c…" at bounding box center [980, 165] width 259 height 245
click at [1013, 261] on span "Clear issues" at bounding box center [981, 261] width 94 height 14
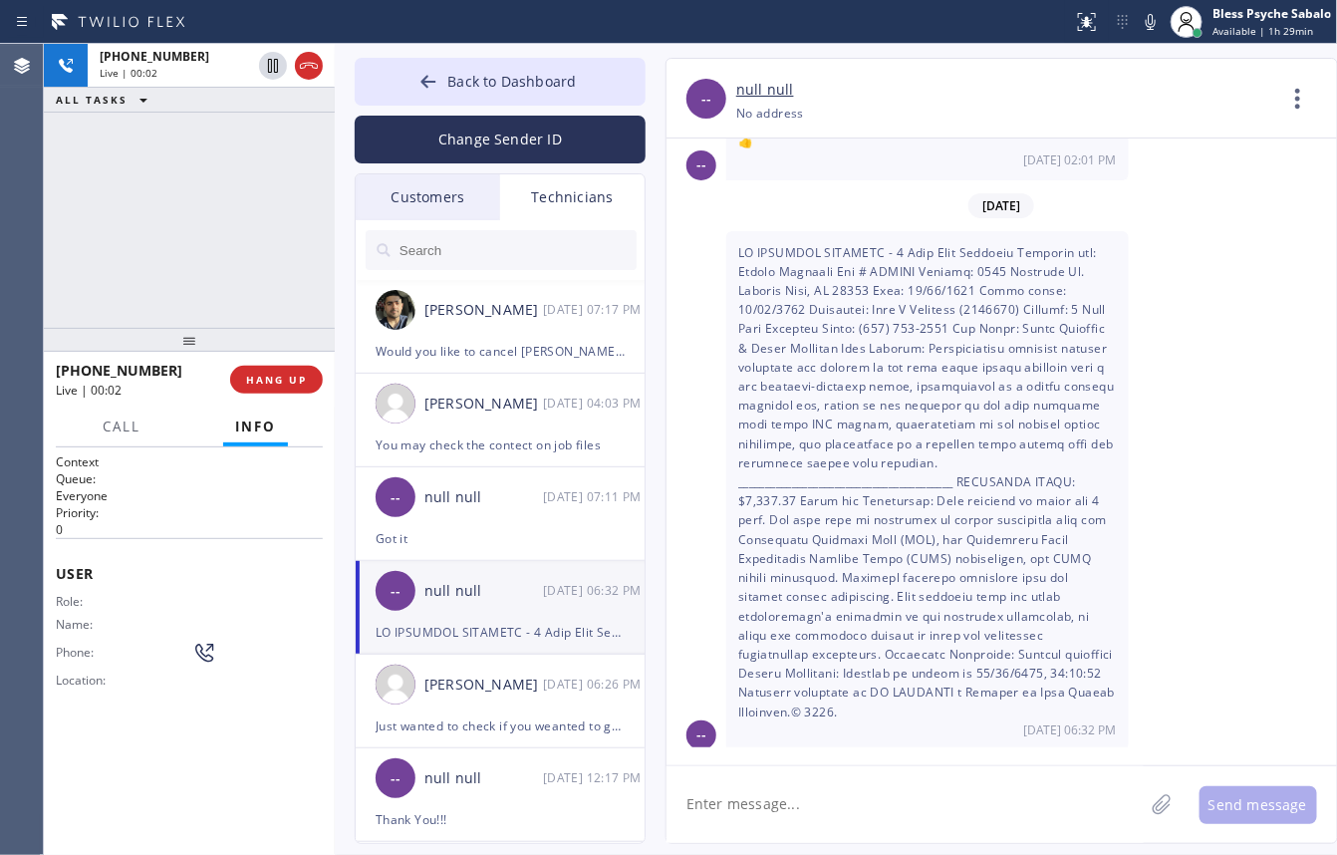
click at [199, 214] on div "+16692342444 Live | 00:02 ALL TASKS ALL TASKS ACTIVE TASKS TASKS IN WRAP UP" at bounding box center [189, 186] width 291 height 284
click at [113, 428] on span "Call" at bounding box center [122, 427] width 38 height 18
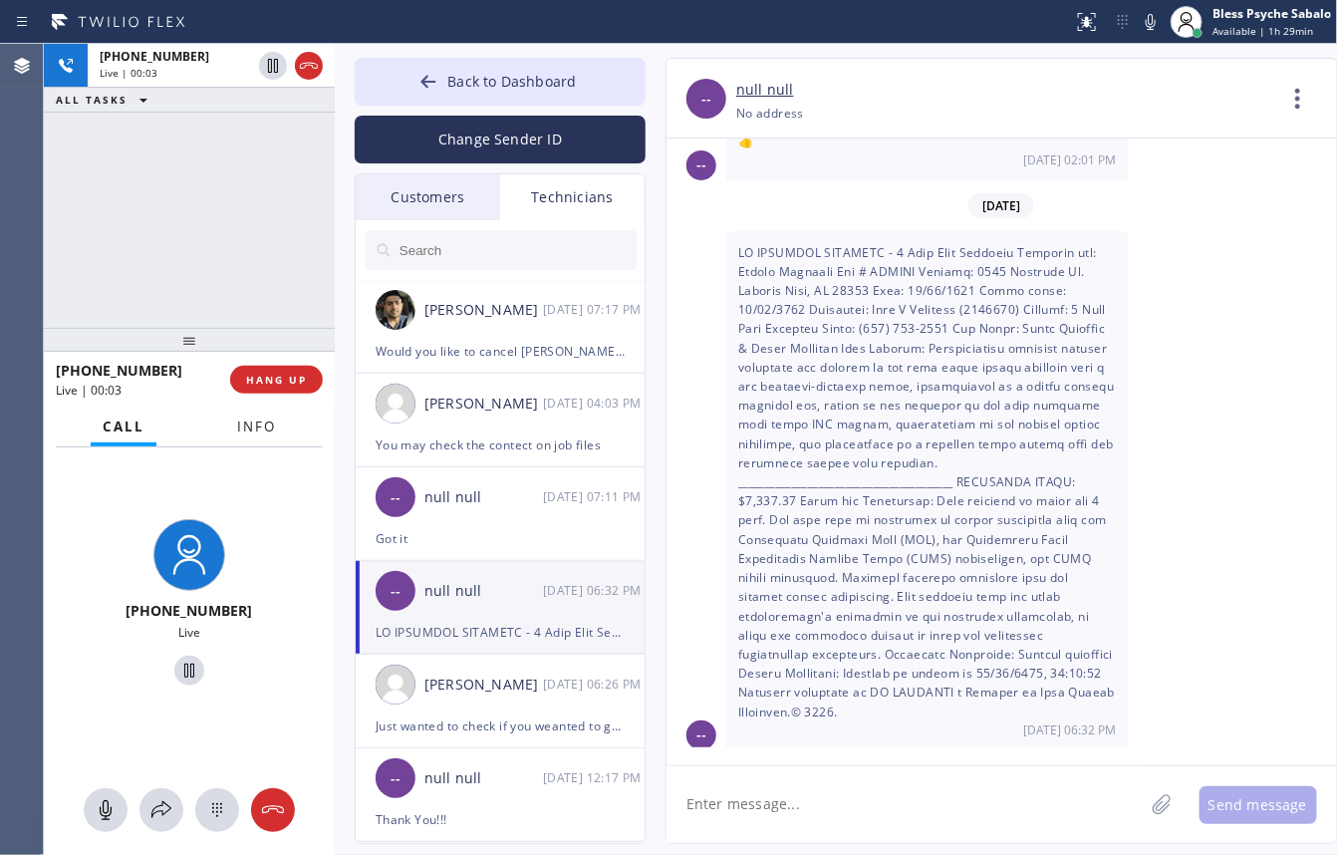
click at [275, 439] on button "Info" at bounding box center [256, 427] width 63 height 39
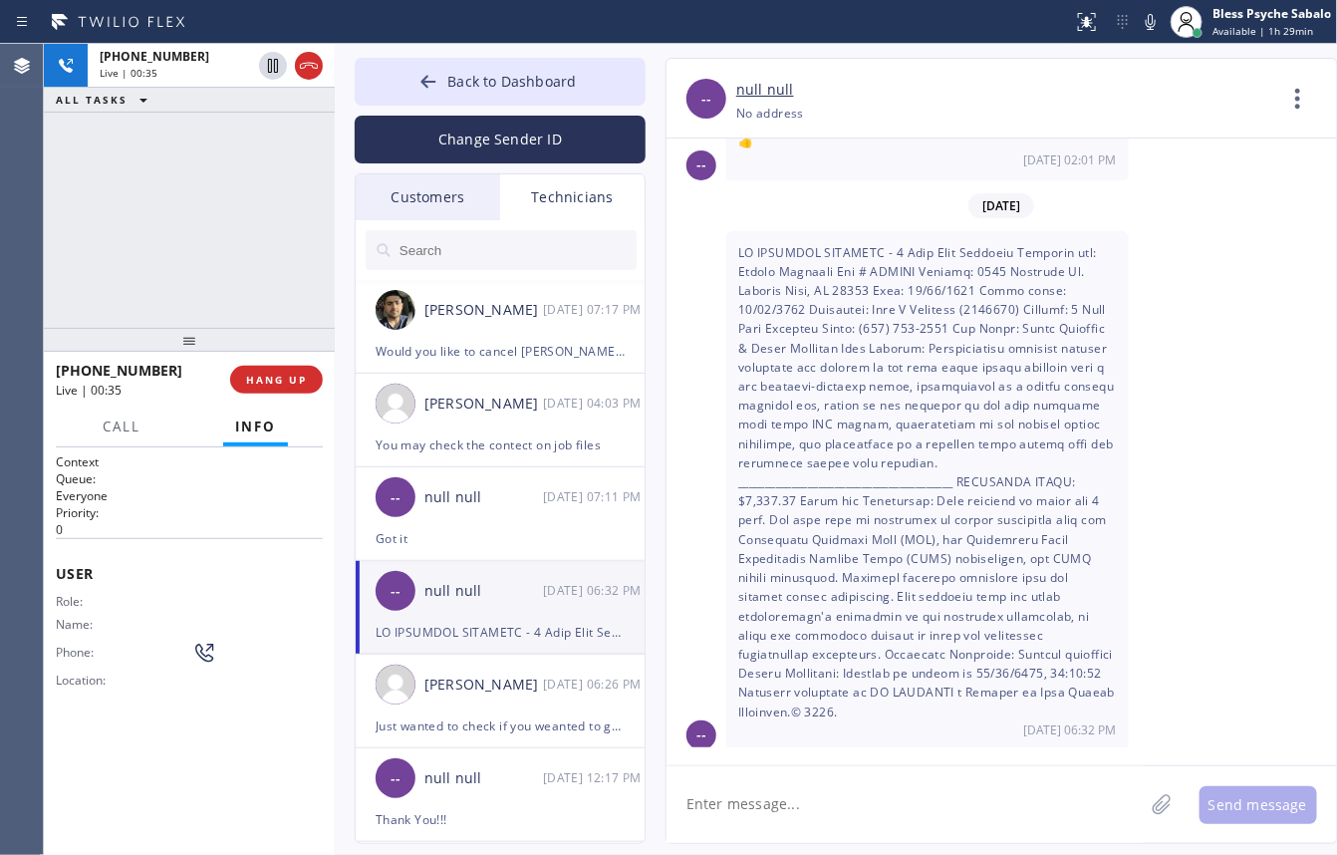
click at [1217, 275] on div "-- 10/10 06:32 PM" at bounding box center [1002, 490] width 671 height 519
drag, startPoint x: 997, startPoint y: 204, endPoint x: 1044, endPoint y: 196, distance: 47.5
click at [1034, 196] on span "[DATE]" at bounding box center [1002, 205] width 66 height 25
click at [997, 197] on span "[DATE]" at bounding box center [1002, 205] width 66 height 25
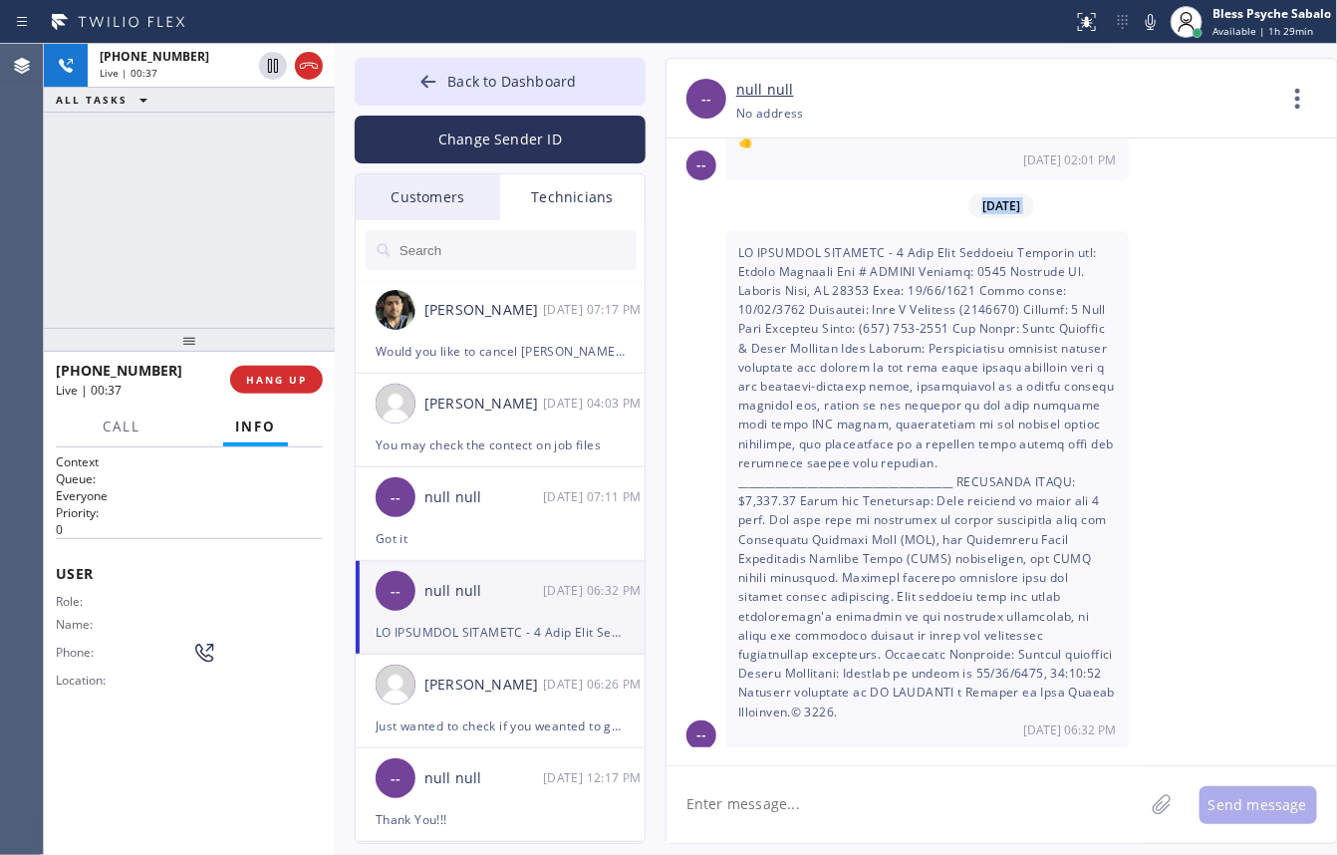
click at [997, 197] on span "[DATE]" at bounding box center [1002, 205] width 66 height 25
click at [1106, 286] on div "[DATE] 06:32 PM" at bounding box center [927, 490] width 403 height 519
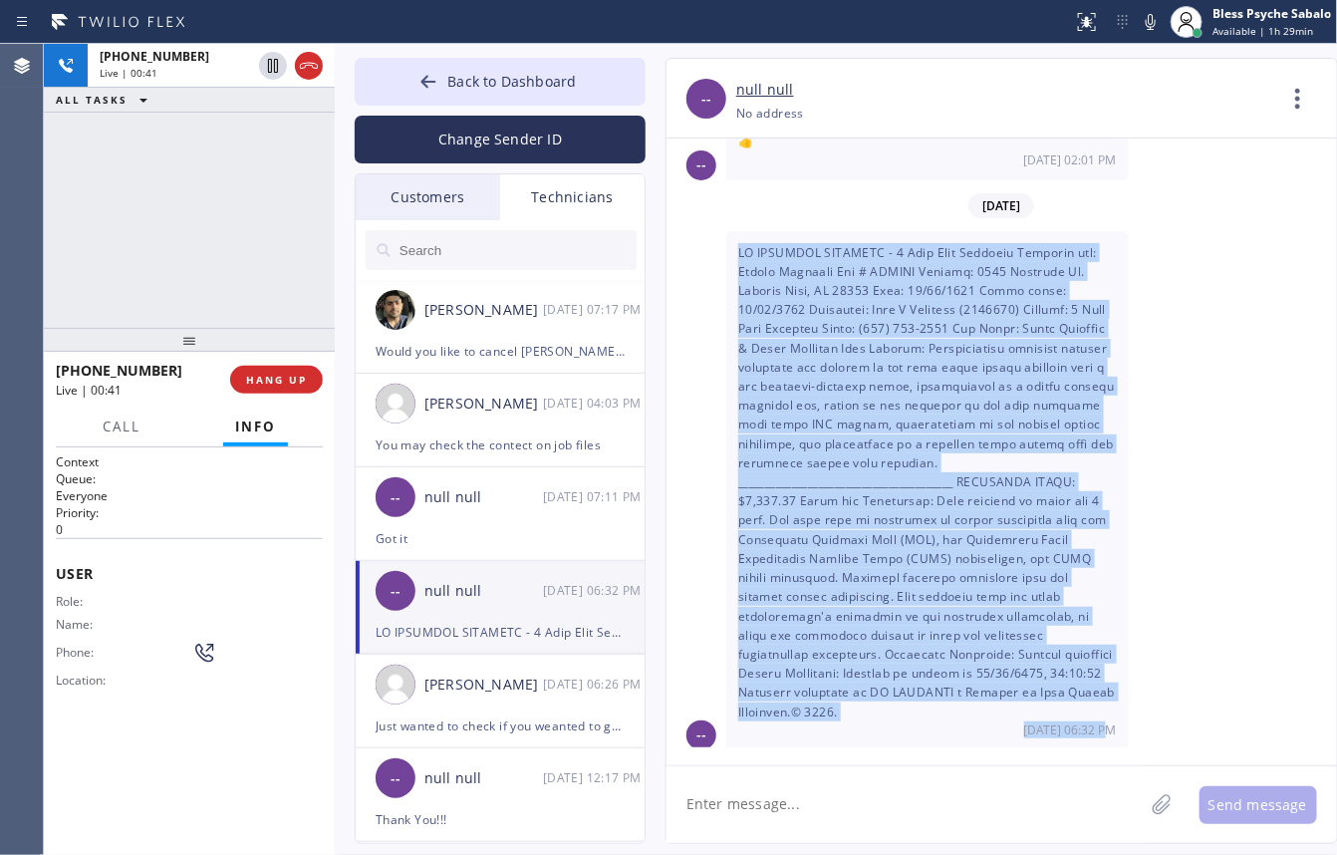
drag, startPoint x: 745, startPoint y: 246, endPoint x: 1123, endPoint y: 727, distance: 611.8
click at [1123, 718] on div "[DATE] 06:32 PM" at bounding box center [927, 490] width 403 height 519
click at [1141, 718] on div "-- 10/10 06:32 PM" at bounding box center [1002, 490] width 671 height 519
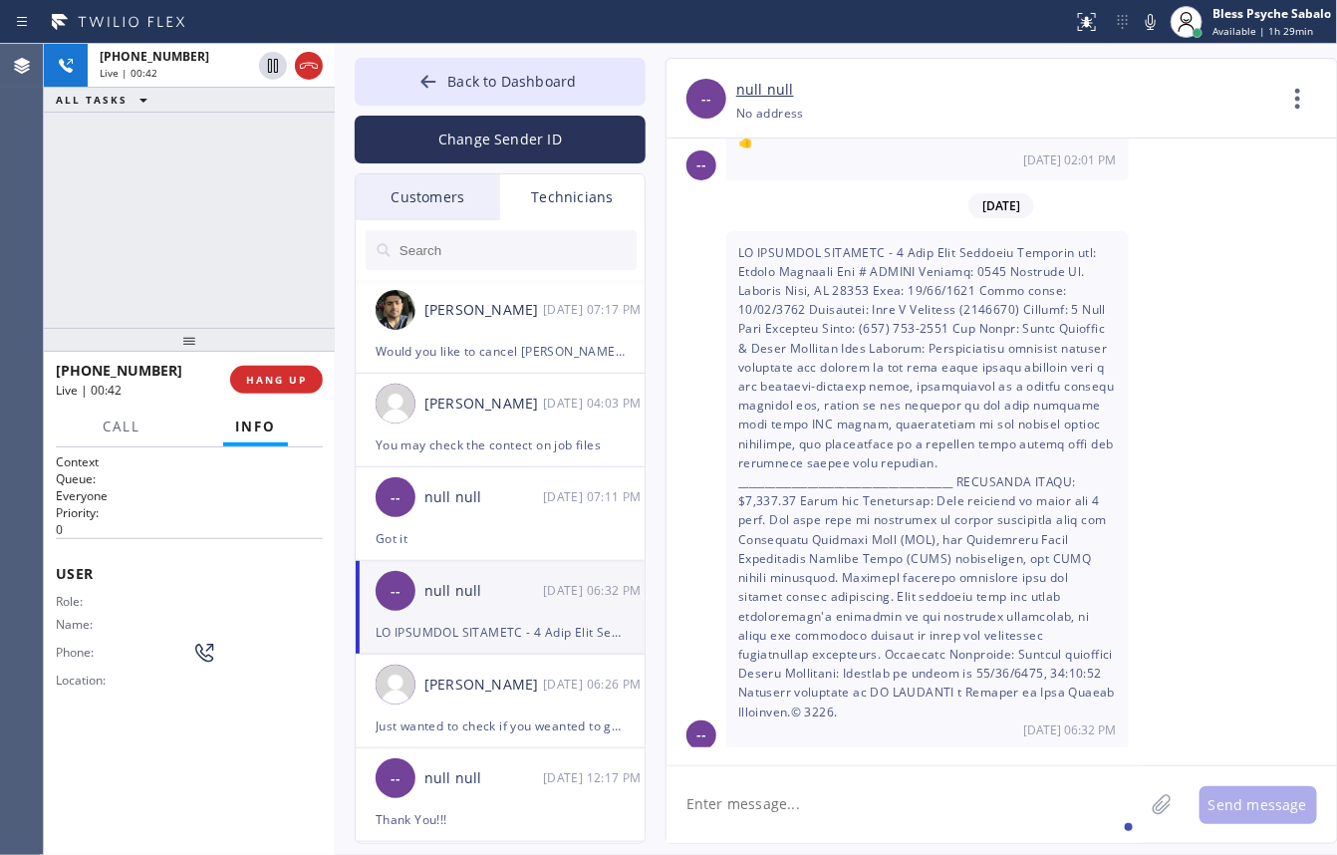
click at [1051, 718] on textarea at bounding box center [905, 804] width 477 height 77
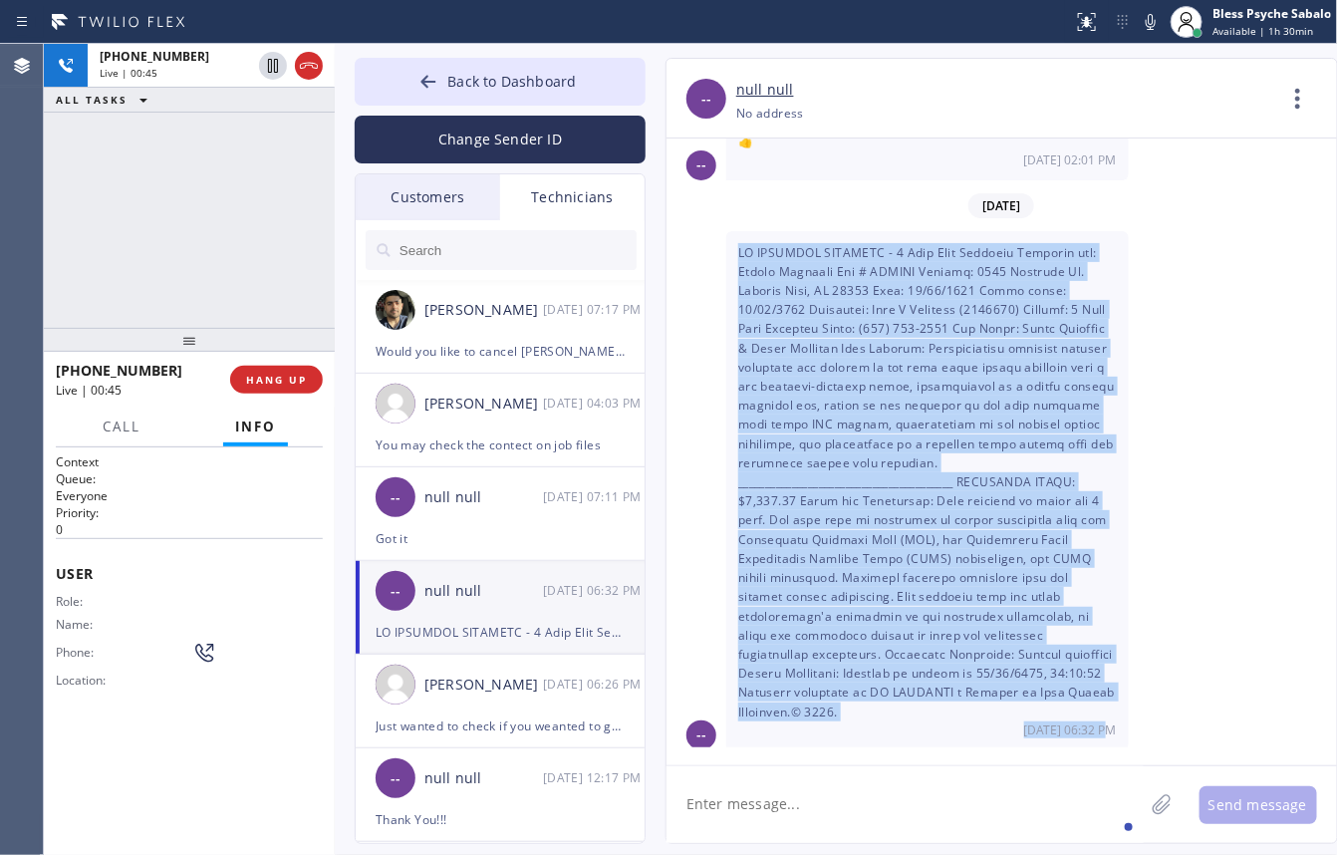
drag, startPoint x: 1122, startPoint y: 729, endPoint x: 734, endPoint y: 232, distance: 630.5
click at [734, 232] on div "[DATE] 06:32 PM" at bounding box center [927, 490] width 403 height 519
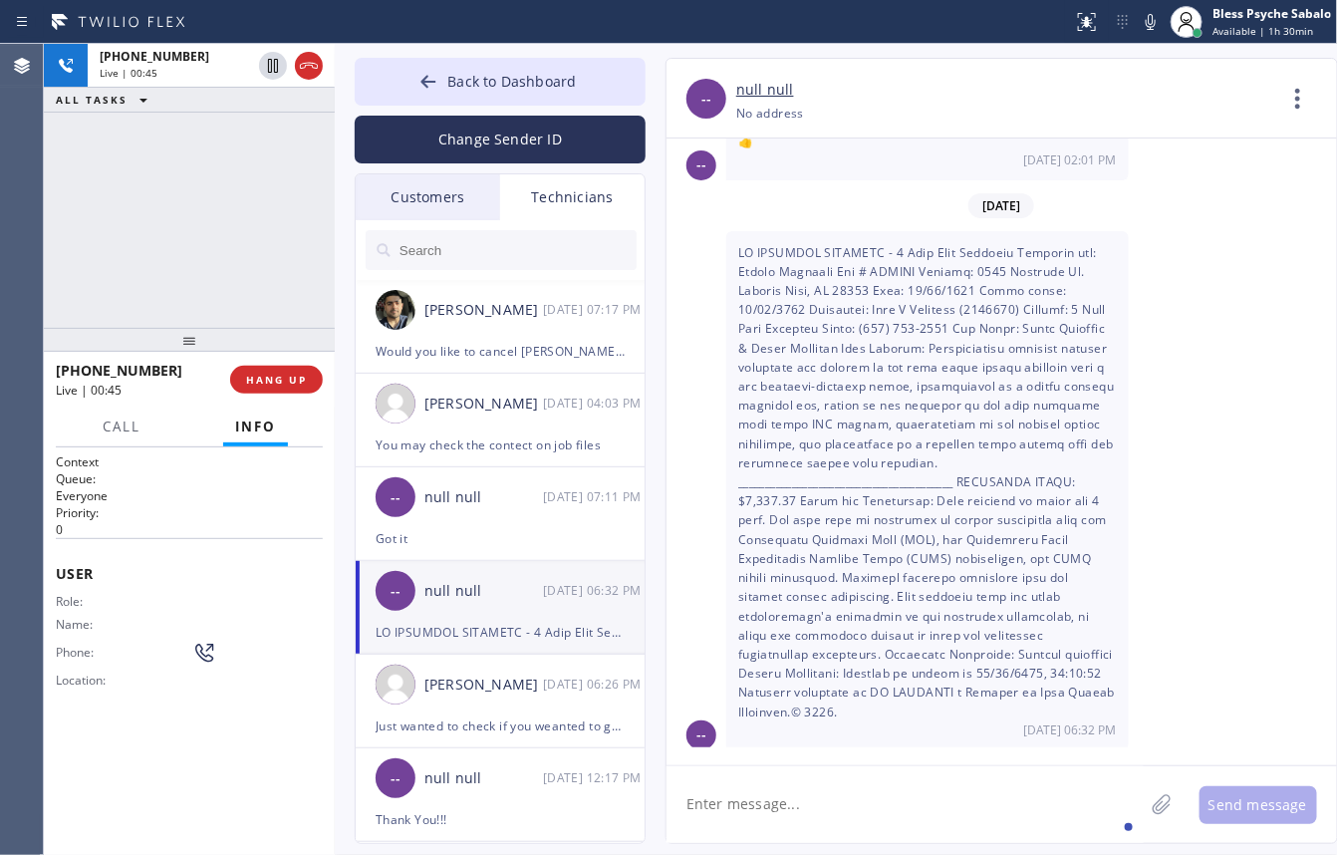
click at [724, 239] on div "--" at bounding box center [697, 490] width 60 height 519
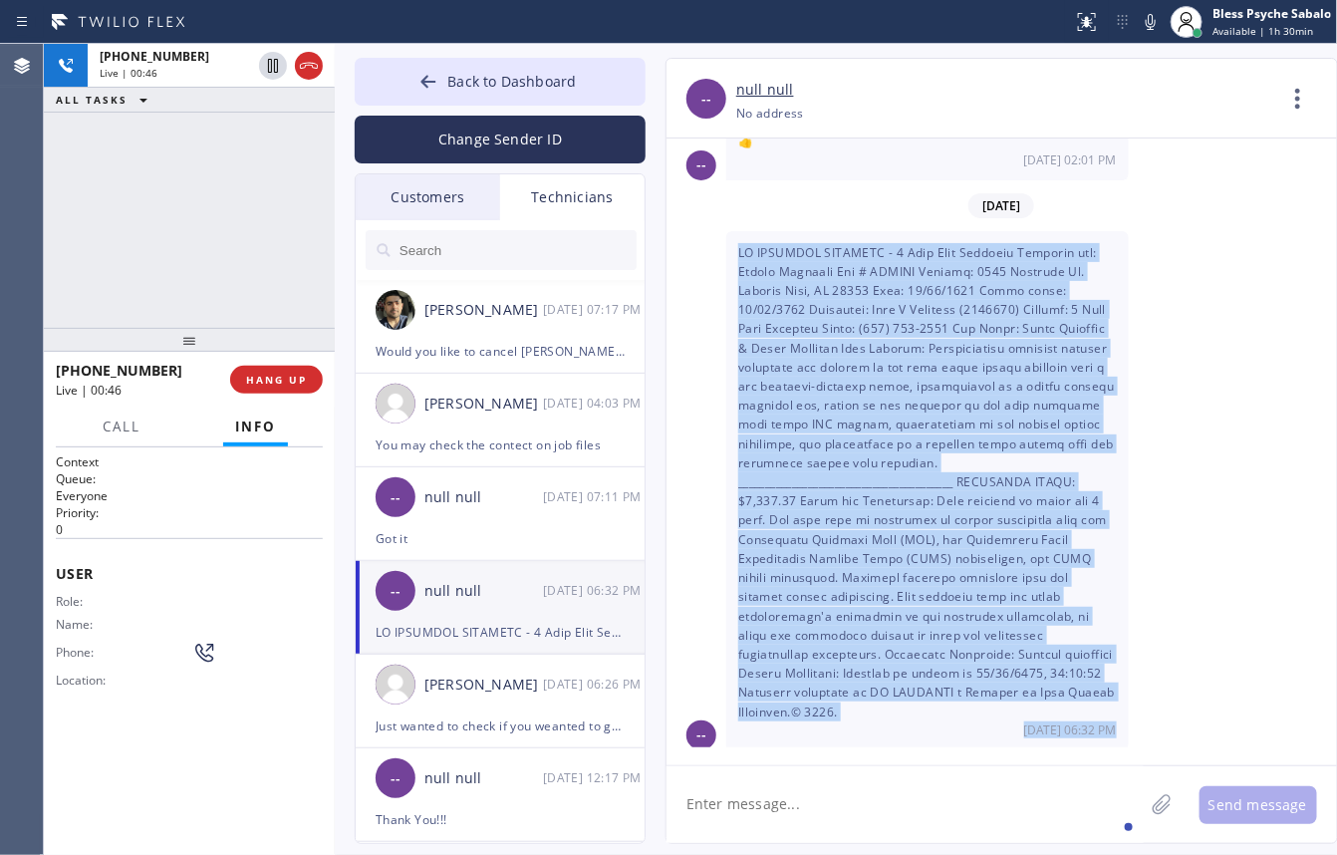
drag, startPoint x: 859, startPoint y: 339, endPoint x: 1133, endPoint y: 735, distance: 482.0
click at [1133, 718] on div "-- 10/10 06:32 PM" at bounding box center [1002, 490] width 671 height 519
click at [1162, 718] on div "-- 10/10 06:32 PM" at bounding box center [1002, 490] width 671 height 519
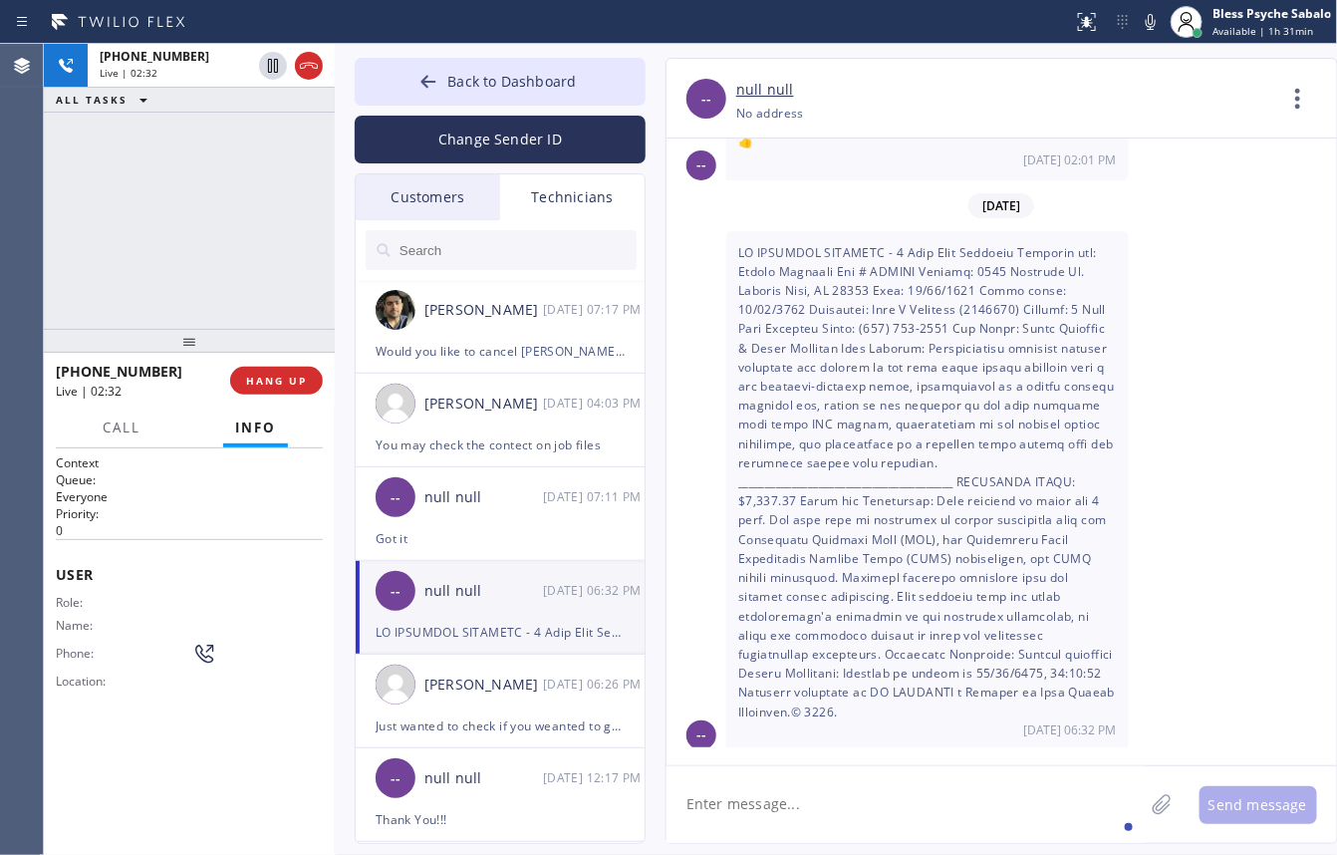
drag, startPoint x: 219, startPoint y: 326, endPoint x: 207, endPoint y: 362, distance: 37.8
click at [220, 330] on div at bounding box center [189, 341] width 291 height 24
click at [257, 382] on span "HANG UP" at bounding box center [276, 384] width 61 height 14
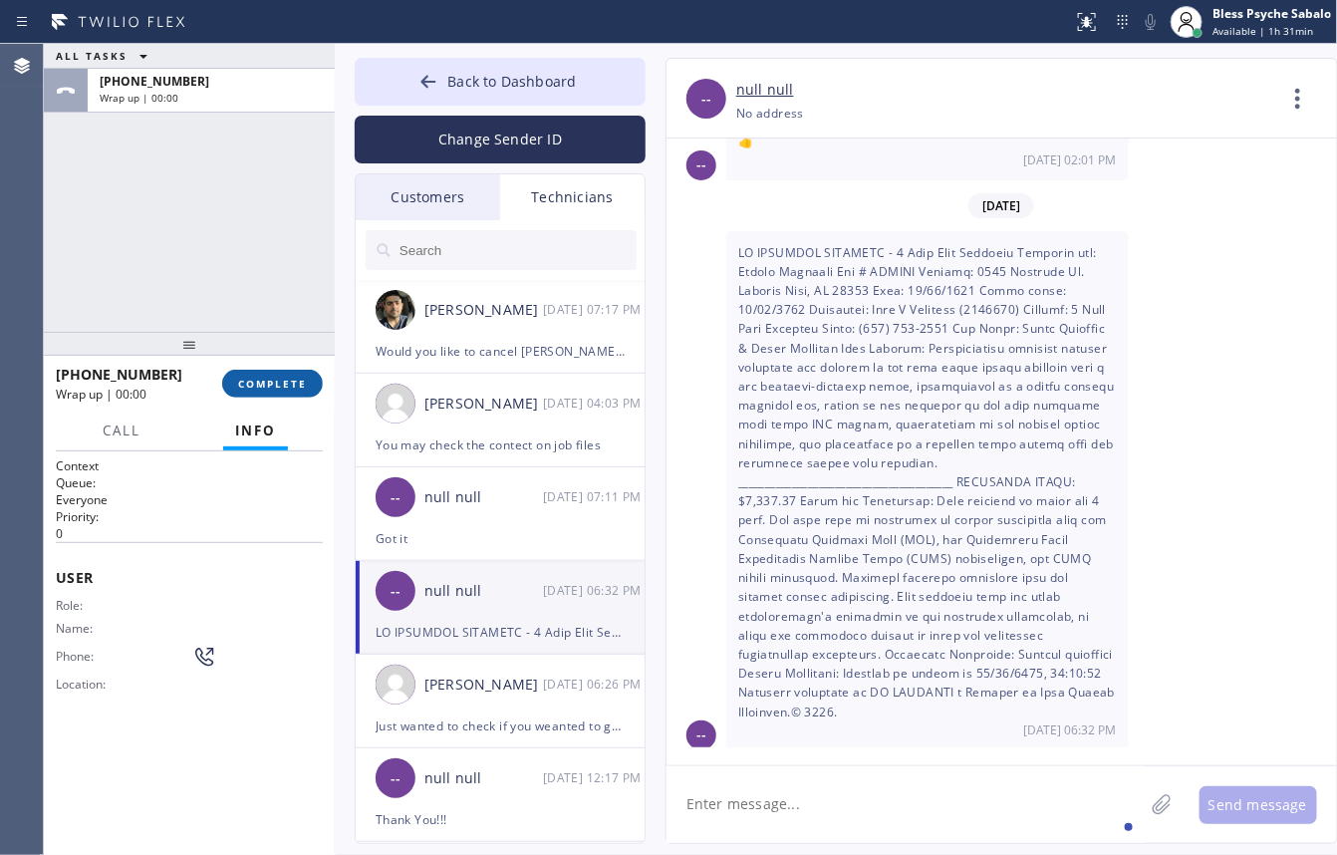
click at [259, 384] on span "COMPLETE" at bounding box center [272, 384] width 69 height 14
click at [245, 290] on div "ALL TASKS ALL TASKS ACTIVE TASKS TASKS IN WRAP UP +16692342444 Wrap up | 00:00" at bounding box center [189, 188] width 291 height 288
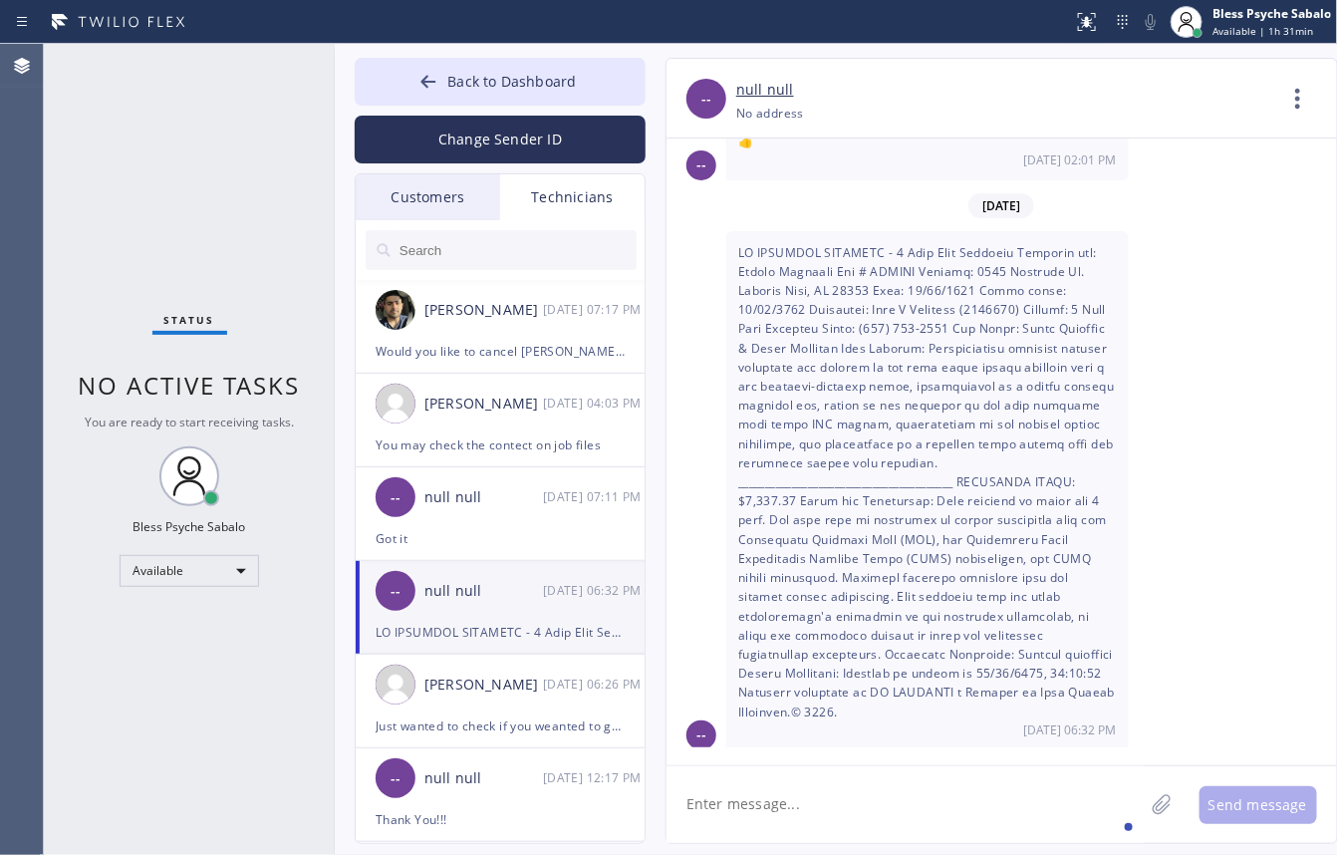
drag, startPoint x: 733, startPoint y: 306, endPoint x: 739, endPoint y: 384, distance: 78.0
click at [733, 306] on div "[DATE] 06:32 PM" at bounding box center [927, 490] width 403 height 519
click at [783, 718] on textarea at bounding box center [905, 804] width 477 height 77
paste textarea "letizia"
type textarea "letizia"
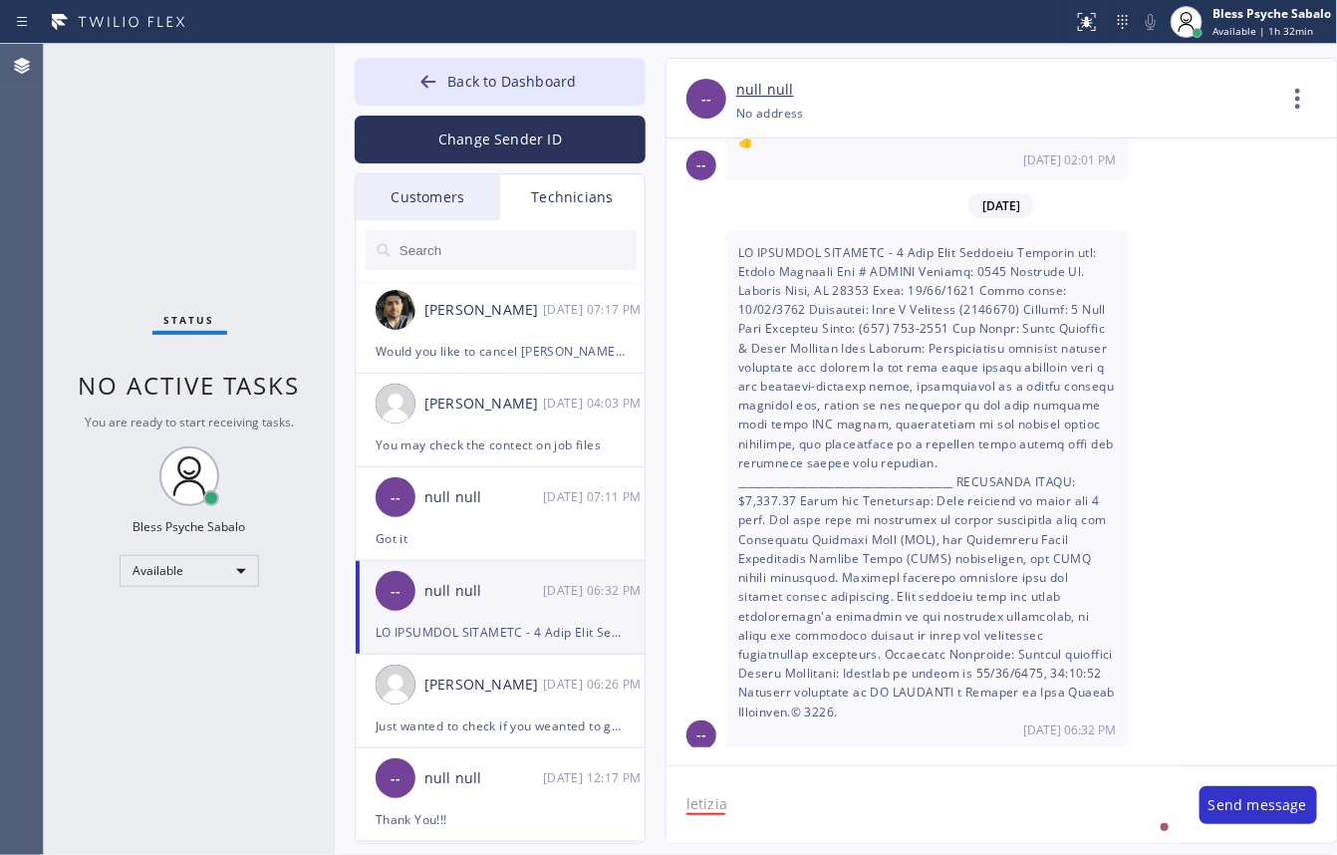
click at [407, 214] on div "Customers" at bounding box center [428, 197] width 144 height 46
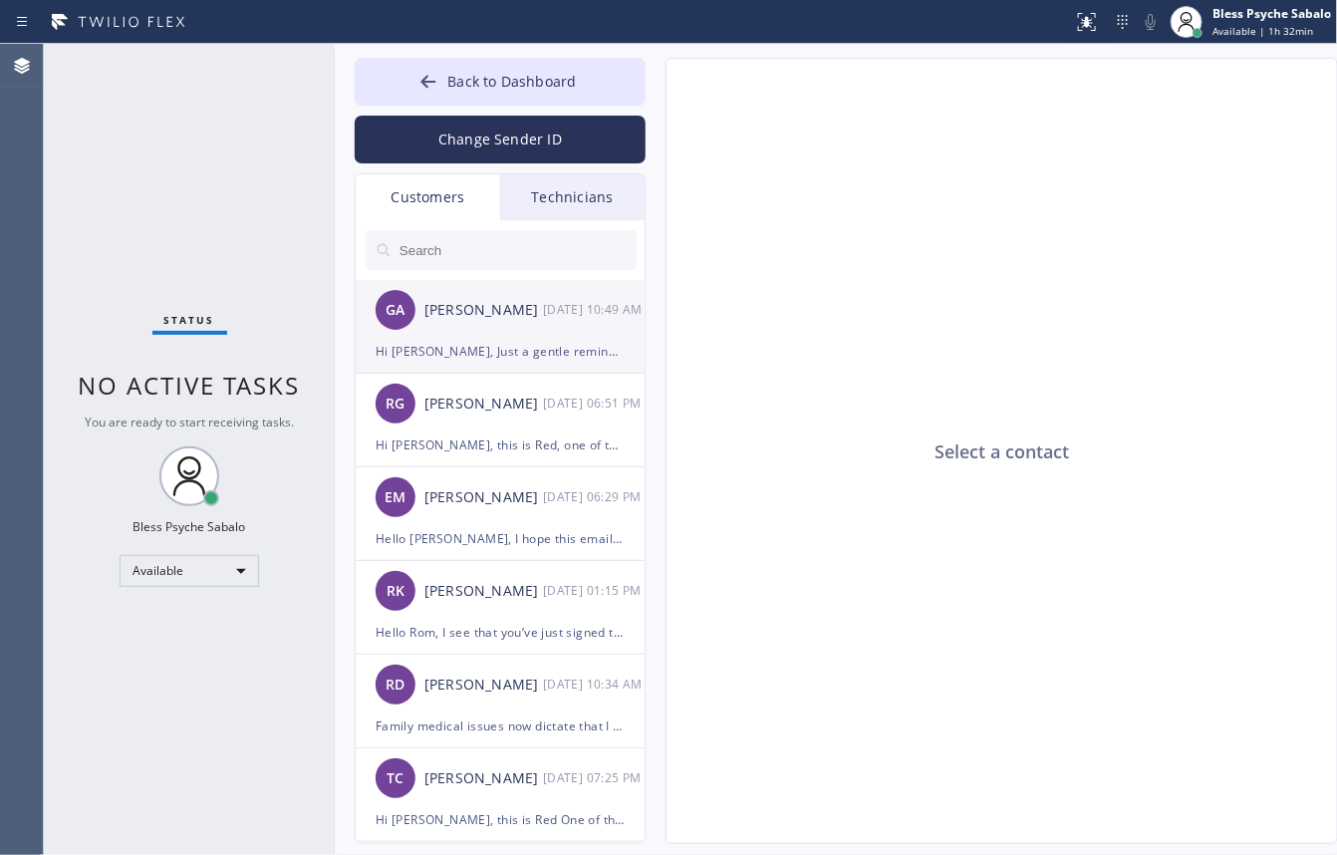
click at [429, 345] on div "Hi [PERSON_NAME], Just a gentle reminder that we’ll need to receive the 10% dow…" at bounding box center [500, 351] width 249 height 23
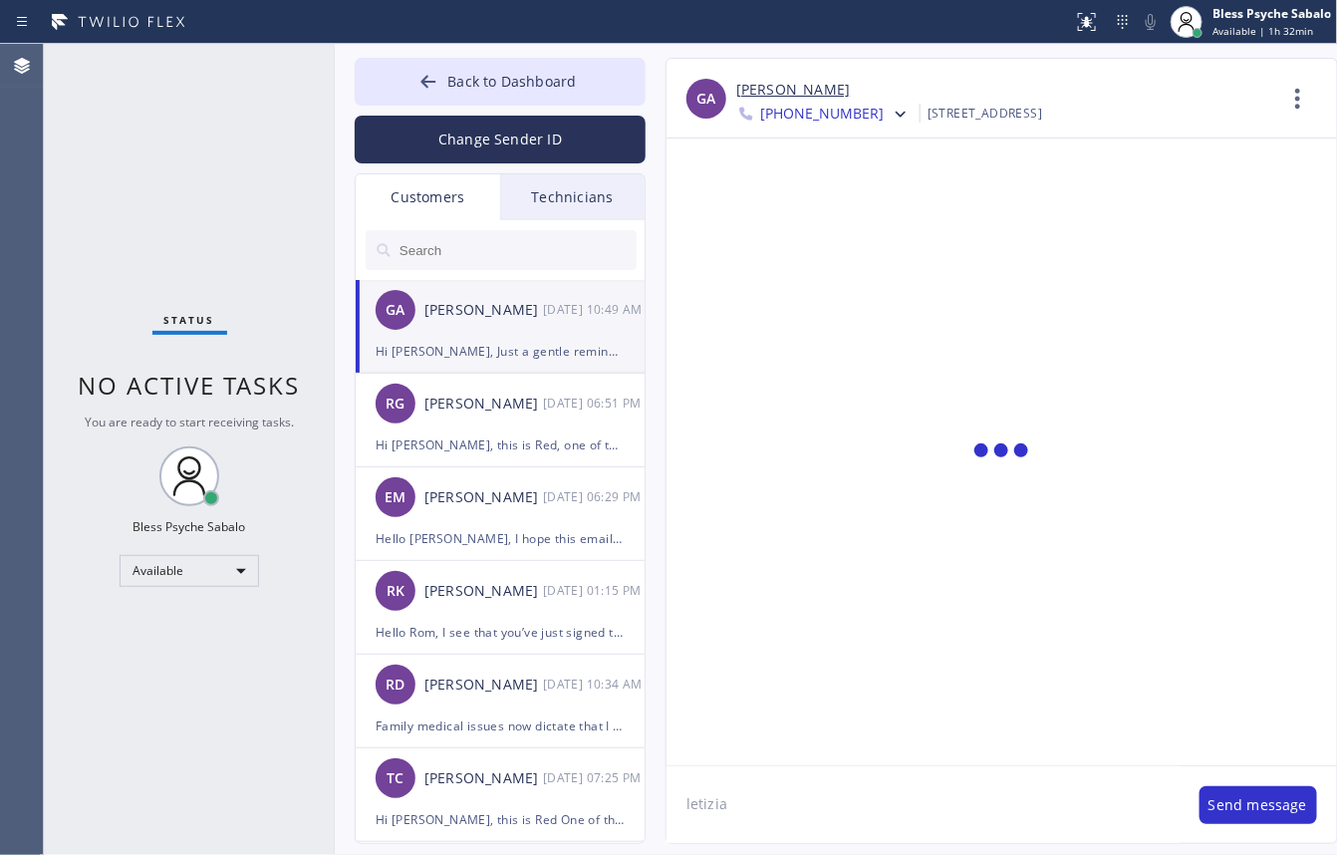
scroll to position [525, 0]
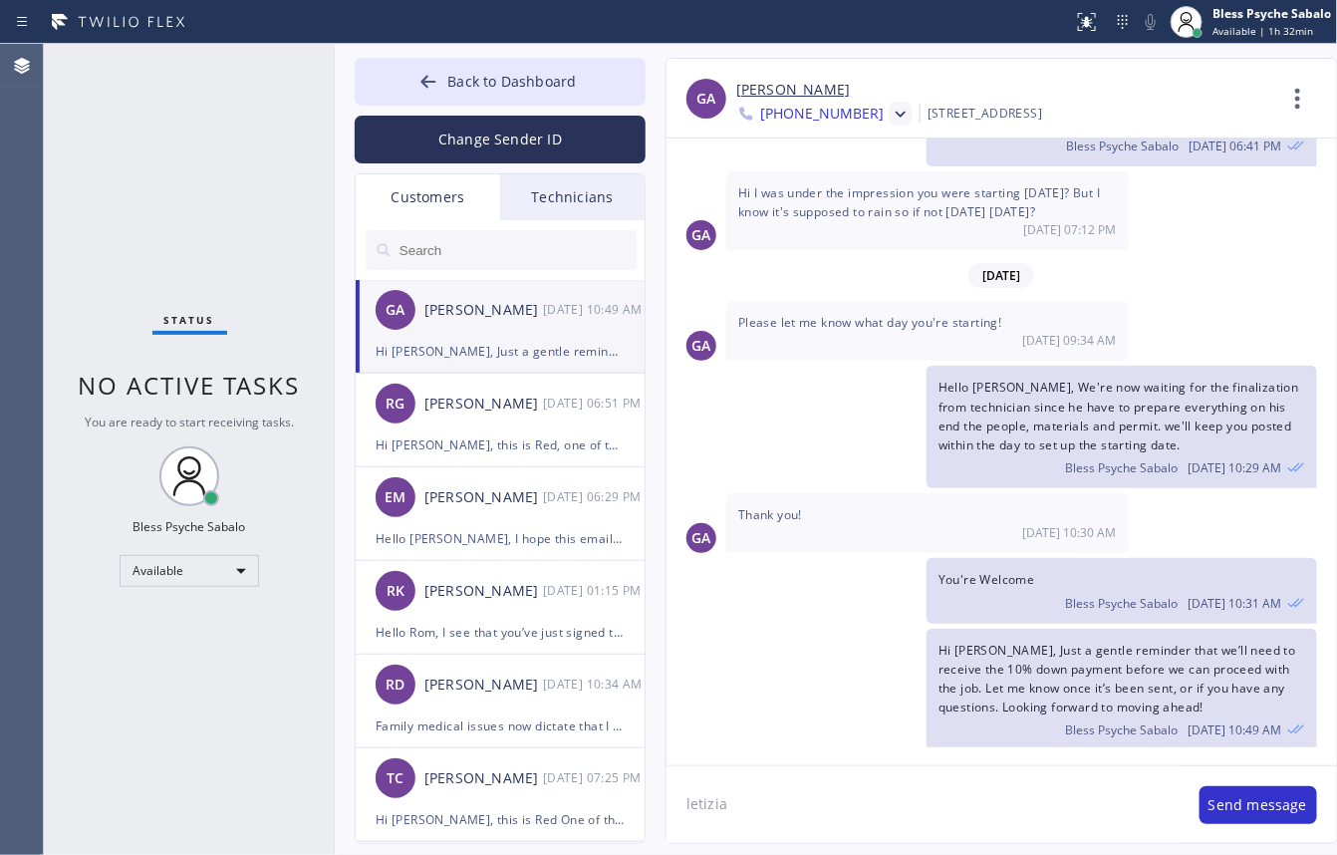
click at [891, 110] on icon at bounding box center [901, 115] width 20 height 20
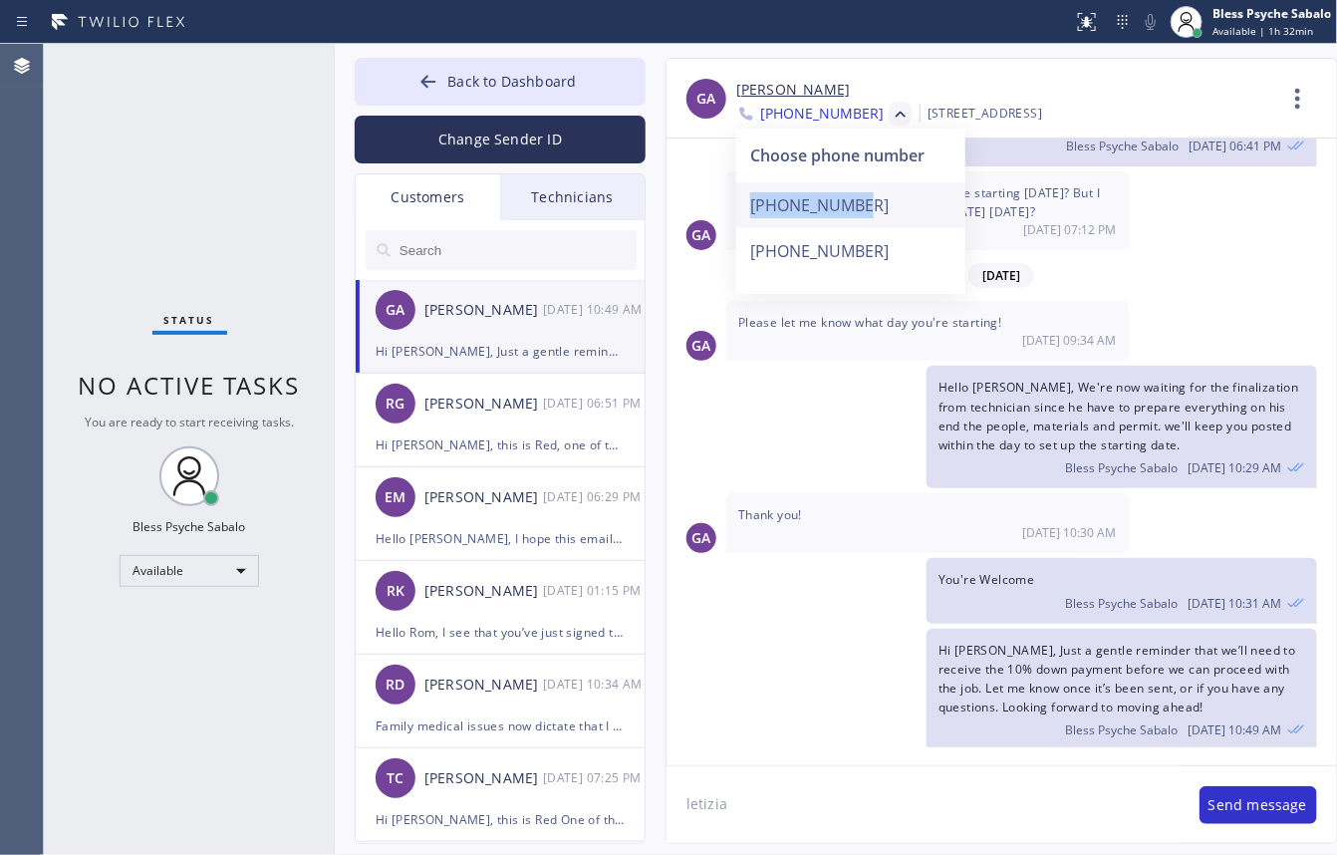
drag, startPoint x: 869, startPoint y: 210, endPoint x: 754, endPoint y: 217, distance: 114.8
click at [754, 217] on div "[PHONE_NUMBER]" at bounding box center [850, 205] width 229 height 46
copy div "[PHONE_NUMBER]"
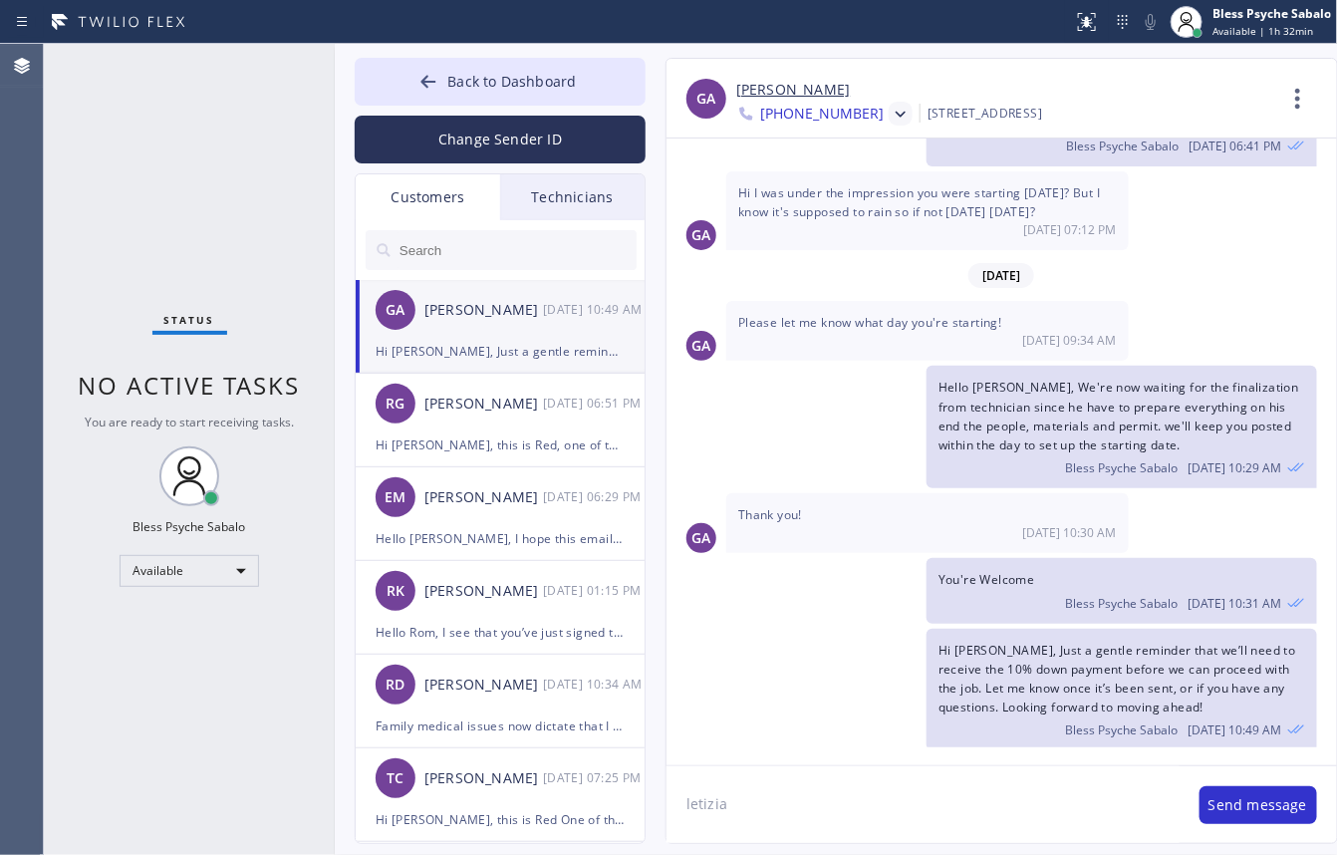
click at [891, 110] on icon at bounding box center [901, 115] width 20 height 20
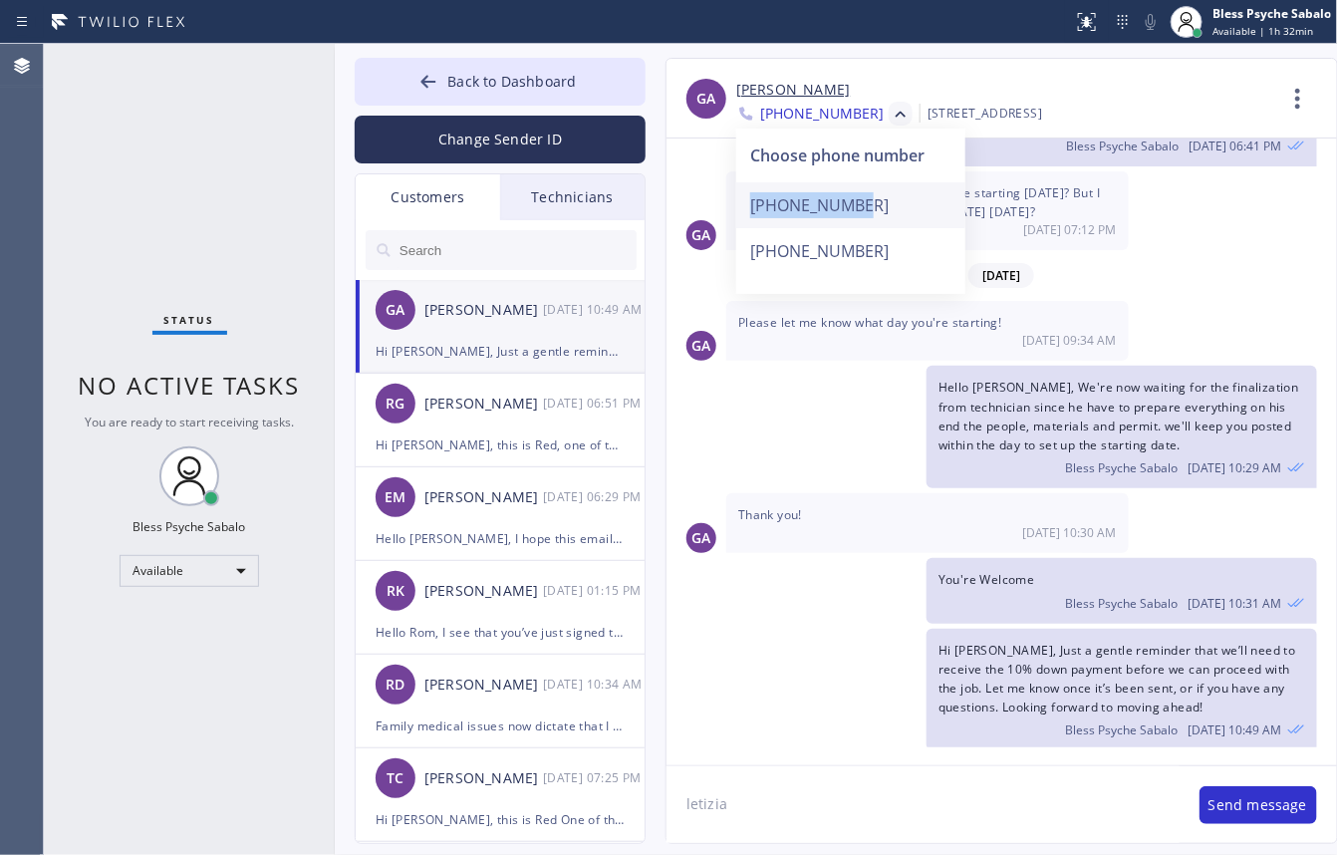
click at [813, 195] on div "[PHONE_NUMBER]" at bounding box center [850, 205] width 229 height 46
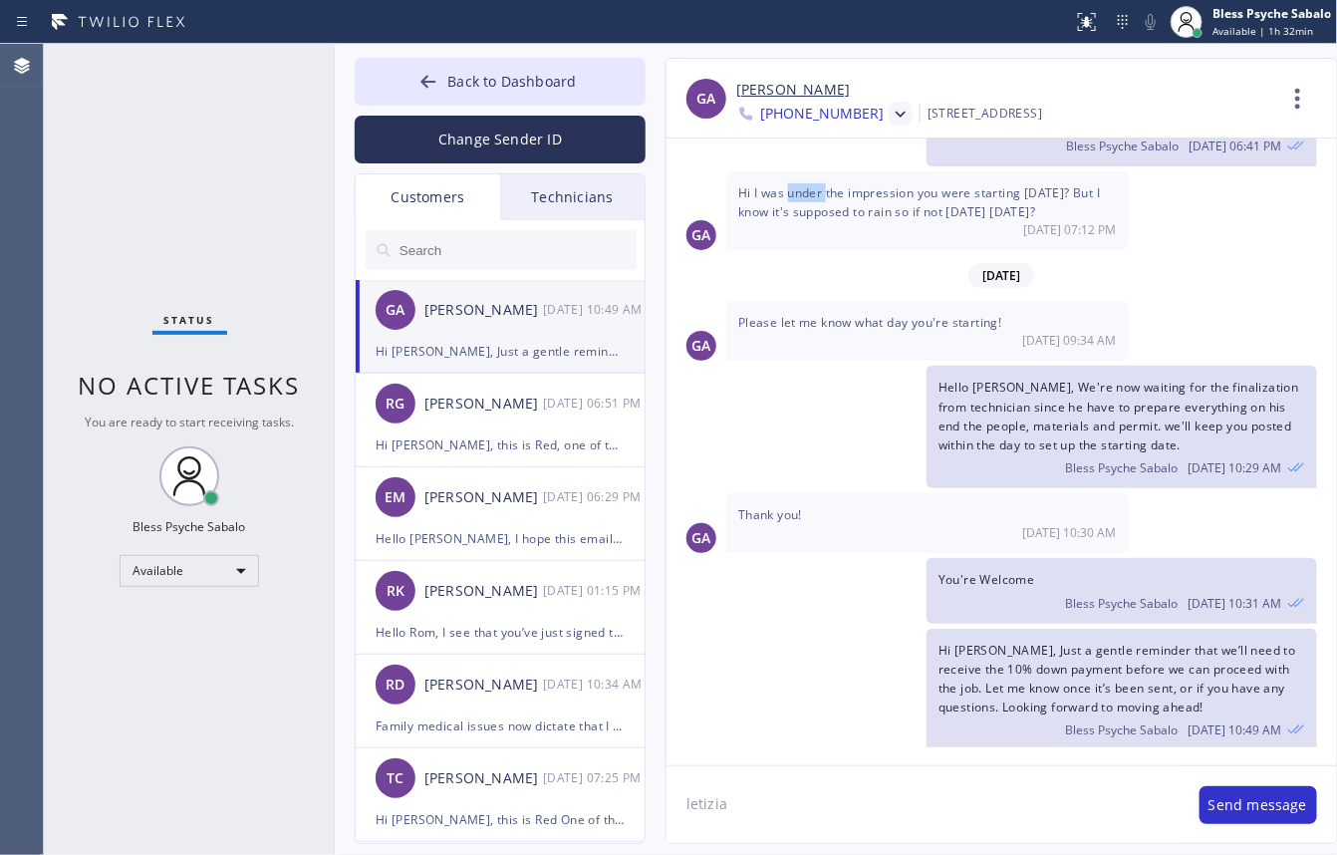
click at [813, 195] on span "Hi I was under the impression you were starting [DATE]? But I know it's suppose…" at bounding box center [919, 202] width 362 height 36
click at [891, 116] on icon at bounding box center [901, 115] width 20 height 20
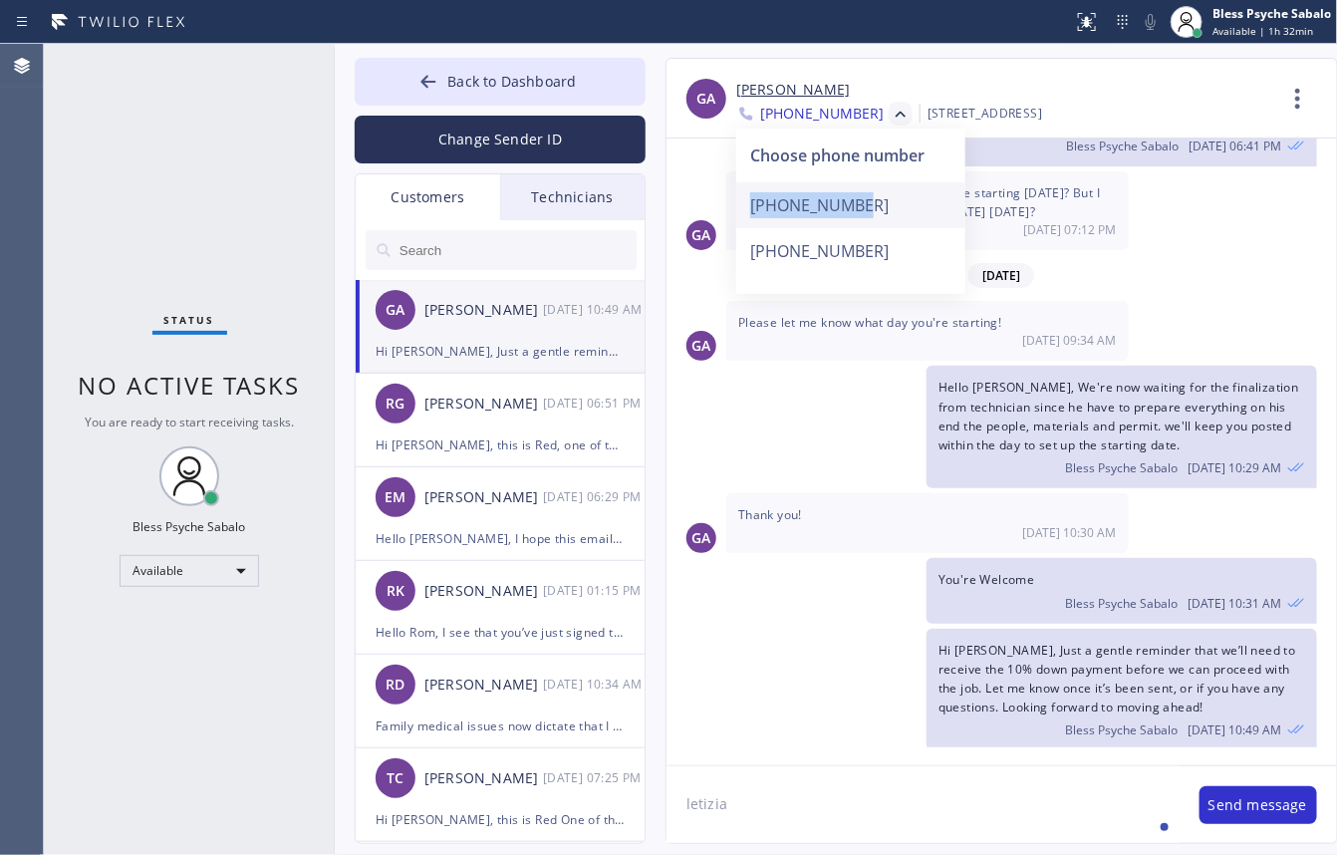
copy div "[PHONE_NUMBER]"
drag, startPoint x: 873, startPoint y: 212, endPoint x: 747, endPoint y: 219, distance: 125.7
click at [747, 219] on div "[PHONE_NUMBER]" at bounding box center [850, 205] width 229 height 46
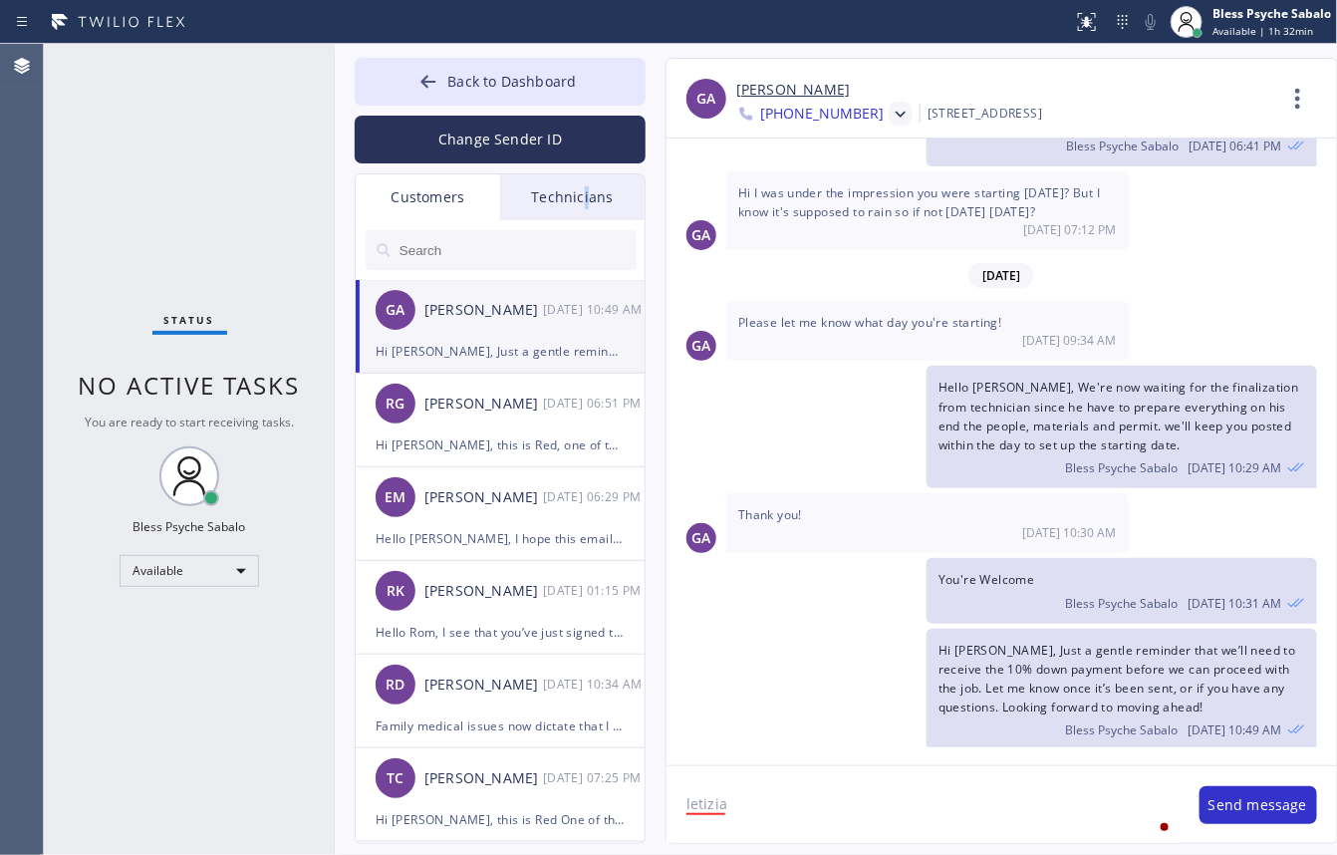
click at [586, 182] on div "Technicians" at bounding box center [572, 197] width 144 height 46
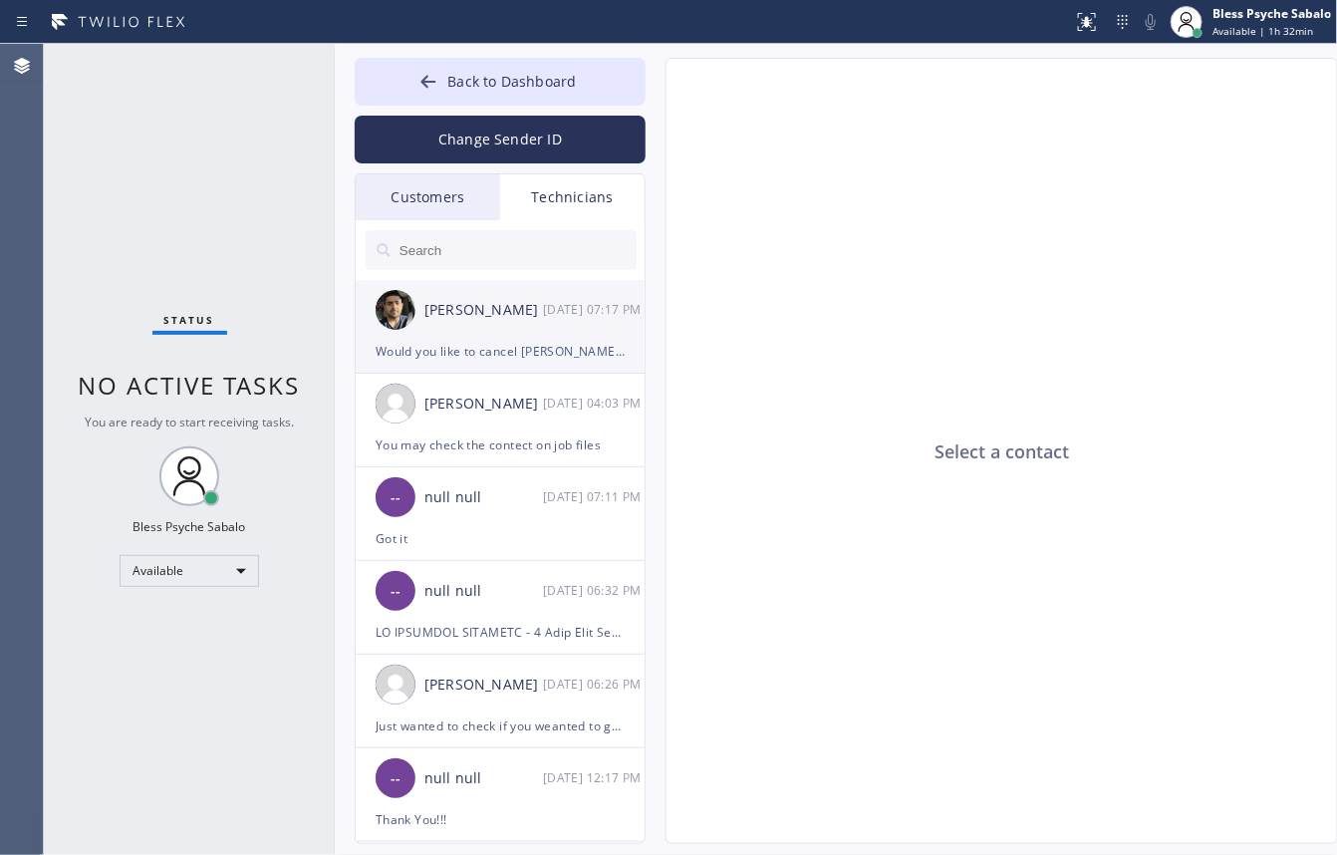
click at [535, 334] on div "[PERSON_NAME] [DATE] 07:17 PM" at bounding box center [501, 310] width 291 height 60
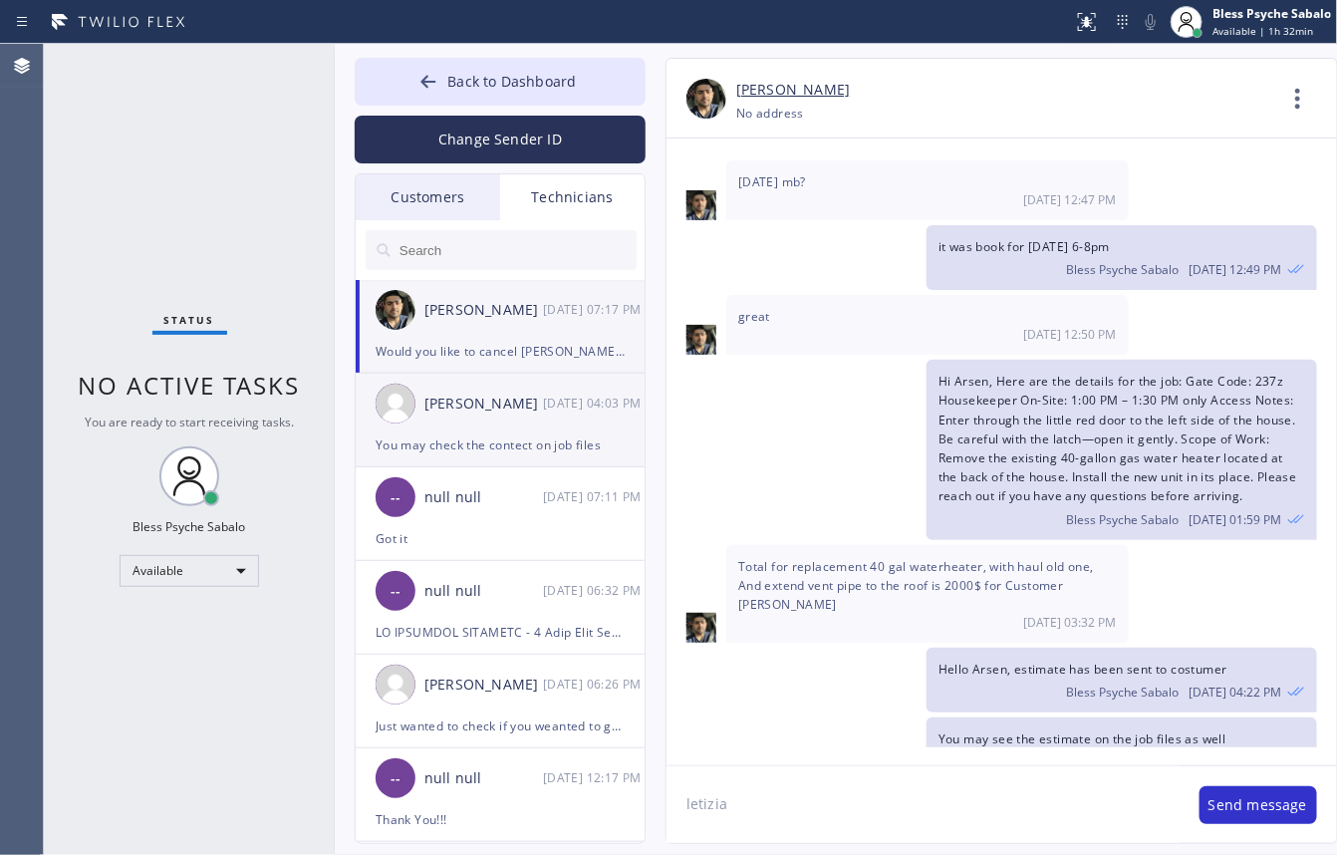
click at [496, 405] on div "[PERSON_NAME]" at bounding box center [483, 404] width 119 height 23
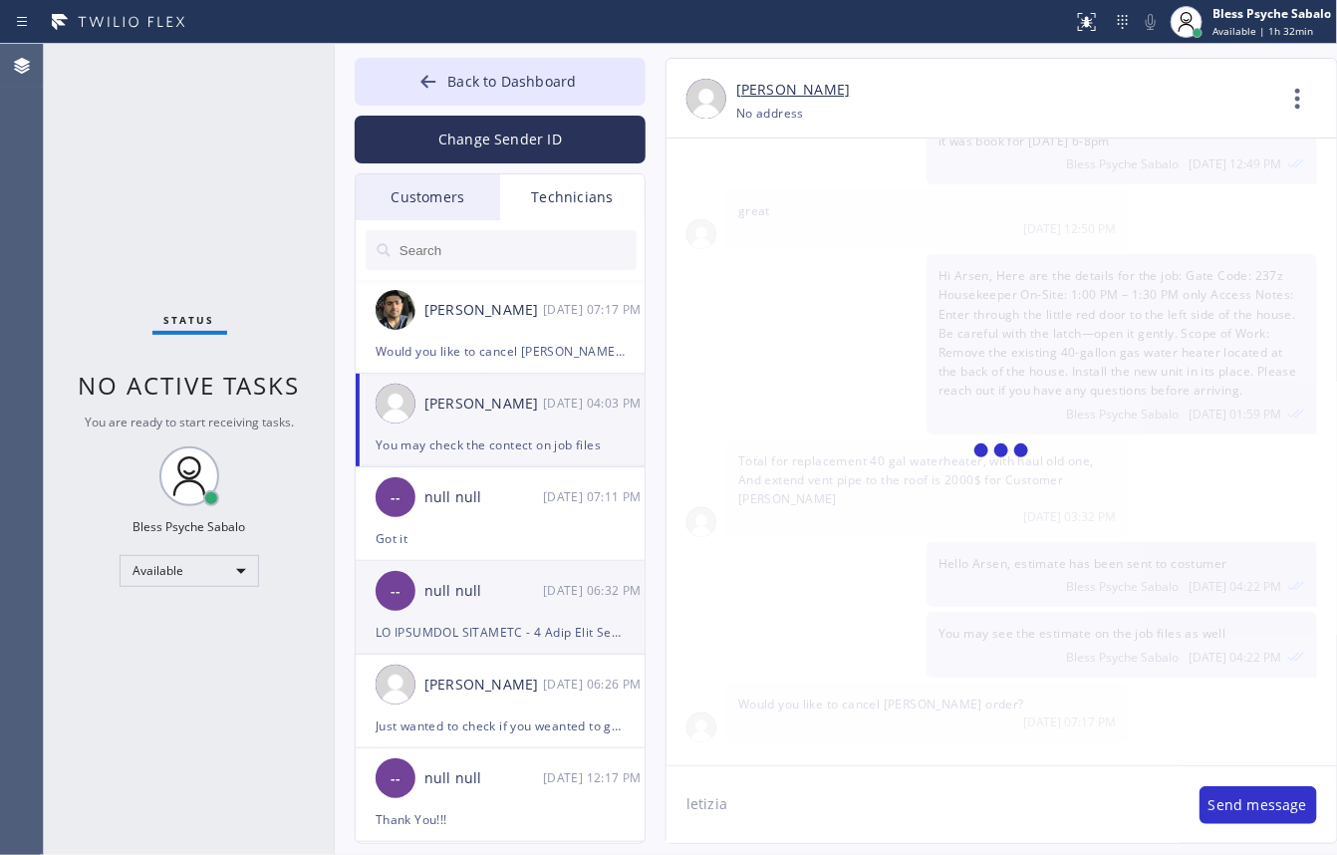
click at [493, 581] on div "null null" at bounding box center [483, 591] width 119 height 23
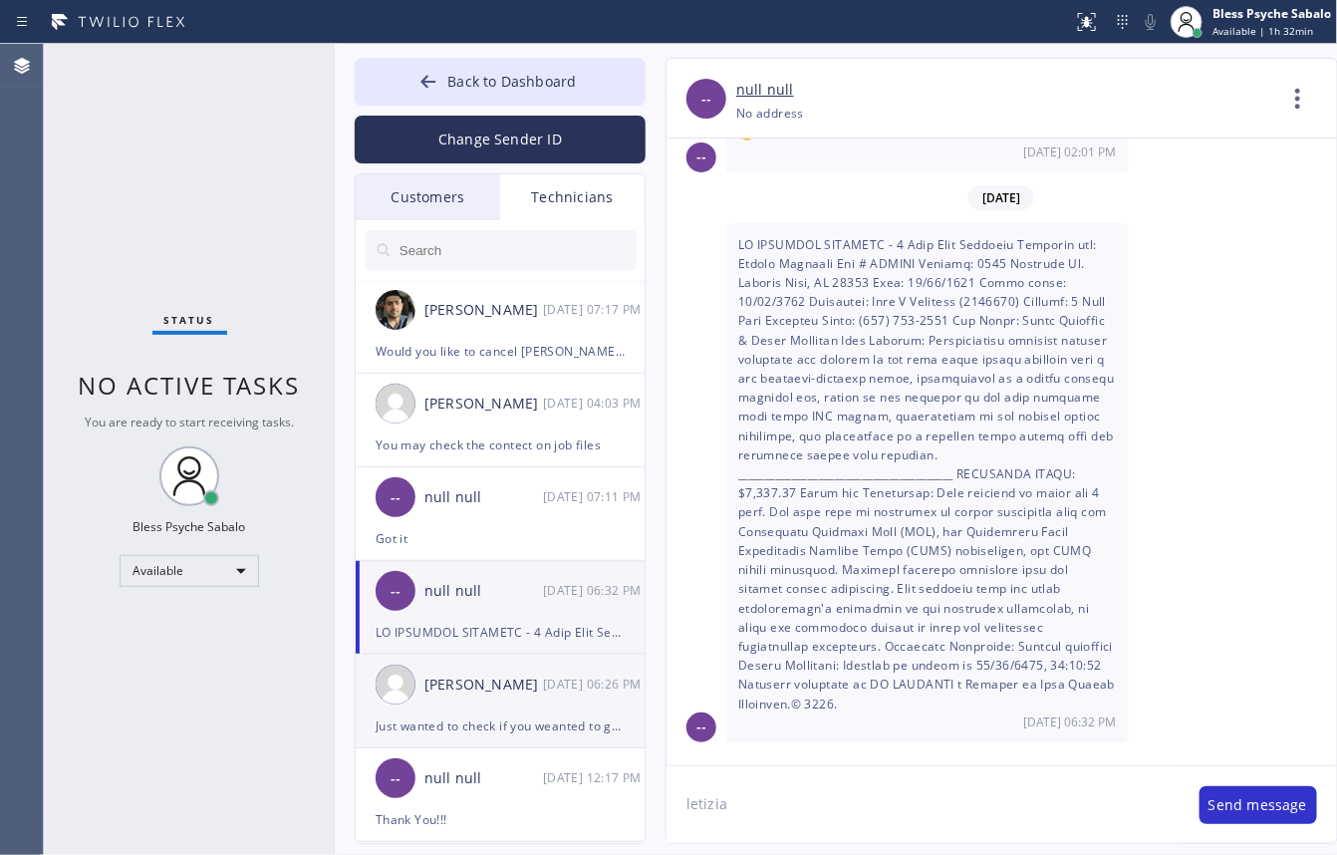
scroll to position [782, 0]
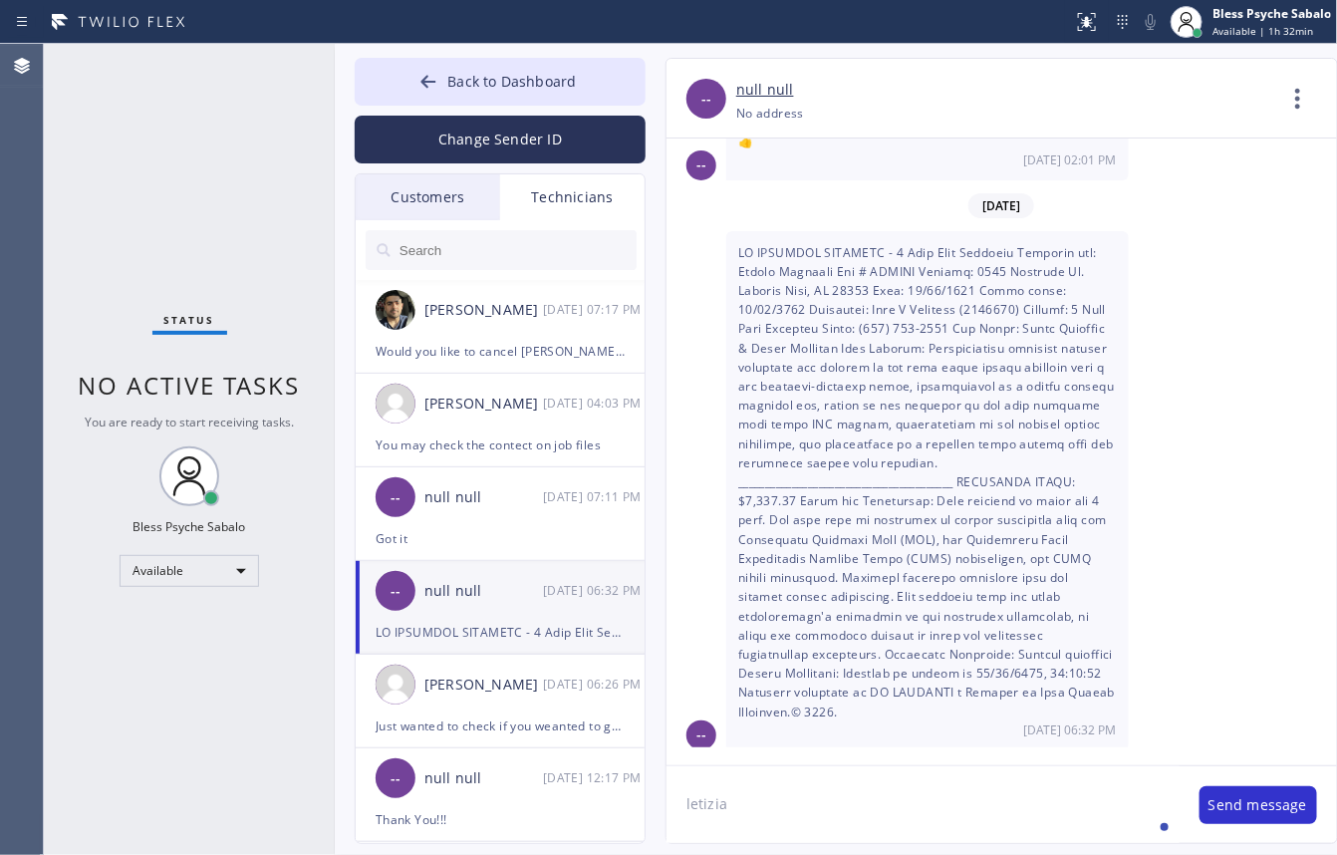
click at [793, 718] on textarea "letizia" at bounding box center [923, 804] width 513 height 77
paste textarea "[PHONE_NUMBER]"
type textarea "letizia [PHONE_NUMBER]"
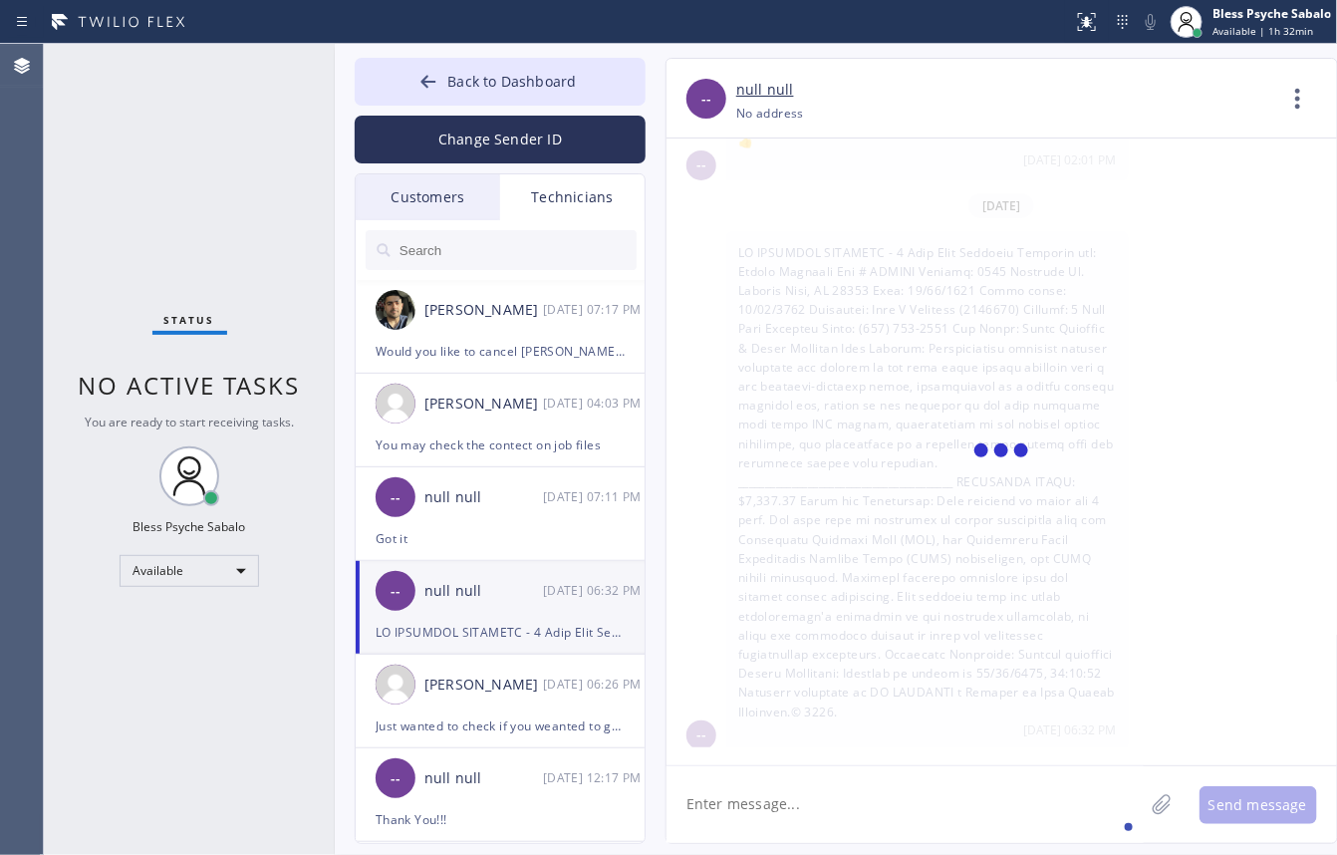
scroll to position [897, 0]
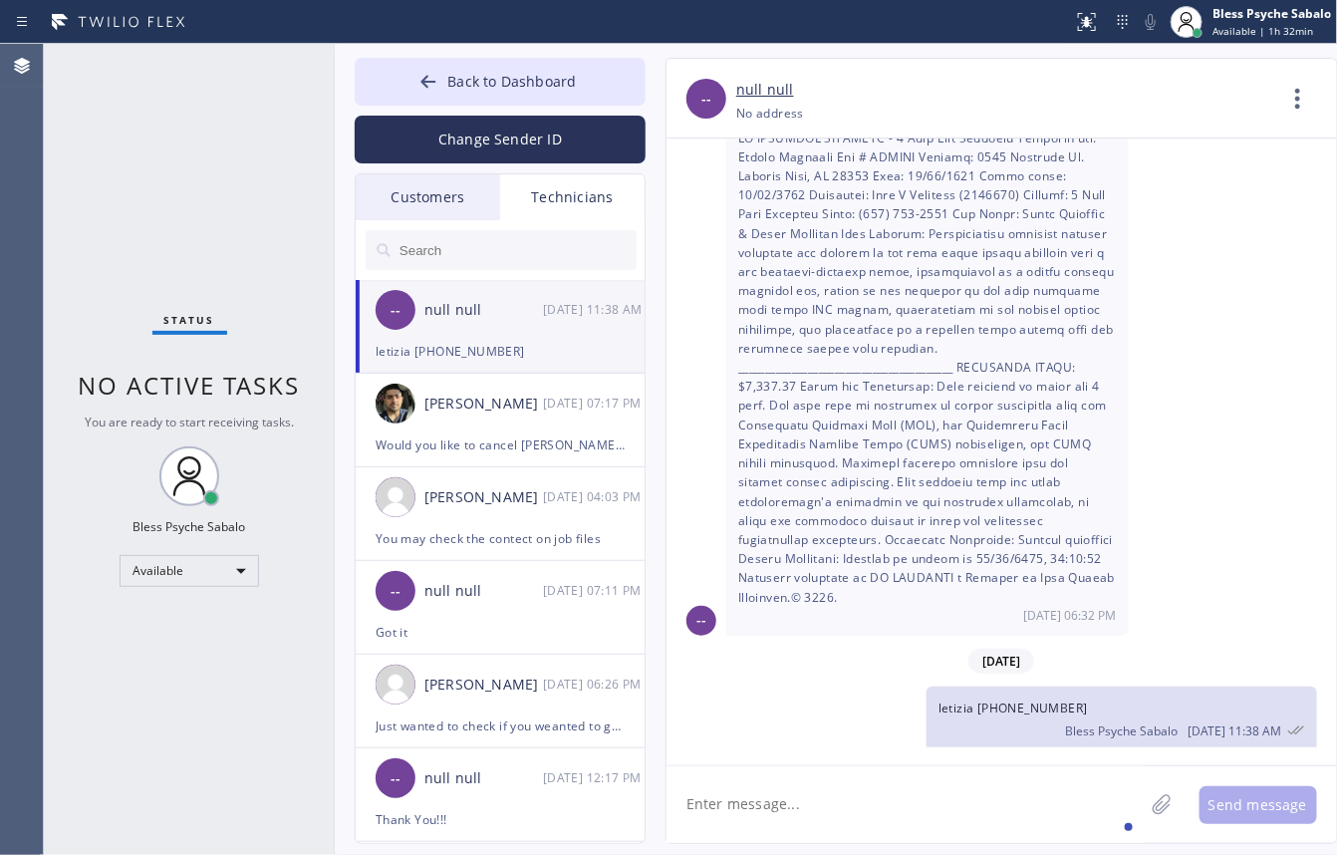
click at [844, 718] on textarea at bounding box center [905, 804] width 477 height 77
drag, startPoint x: 559, startPoint y: 76, endPoint x: 704, endPoint y: 142, distance: 160.1
click at [560, 73] on span "Back to Dashboard" at bounding box center [511, 81] width 129 height 19
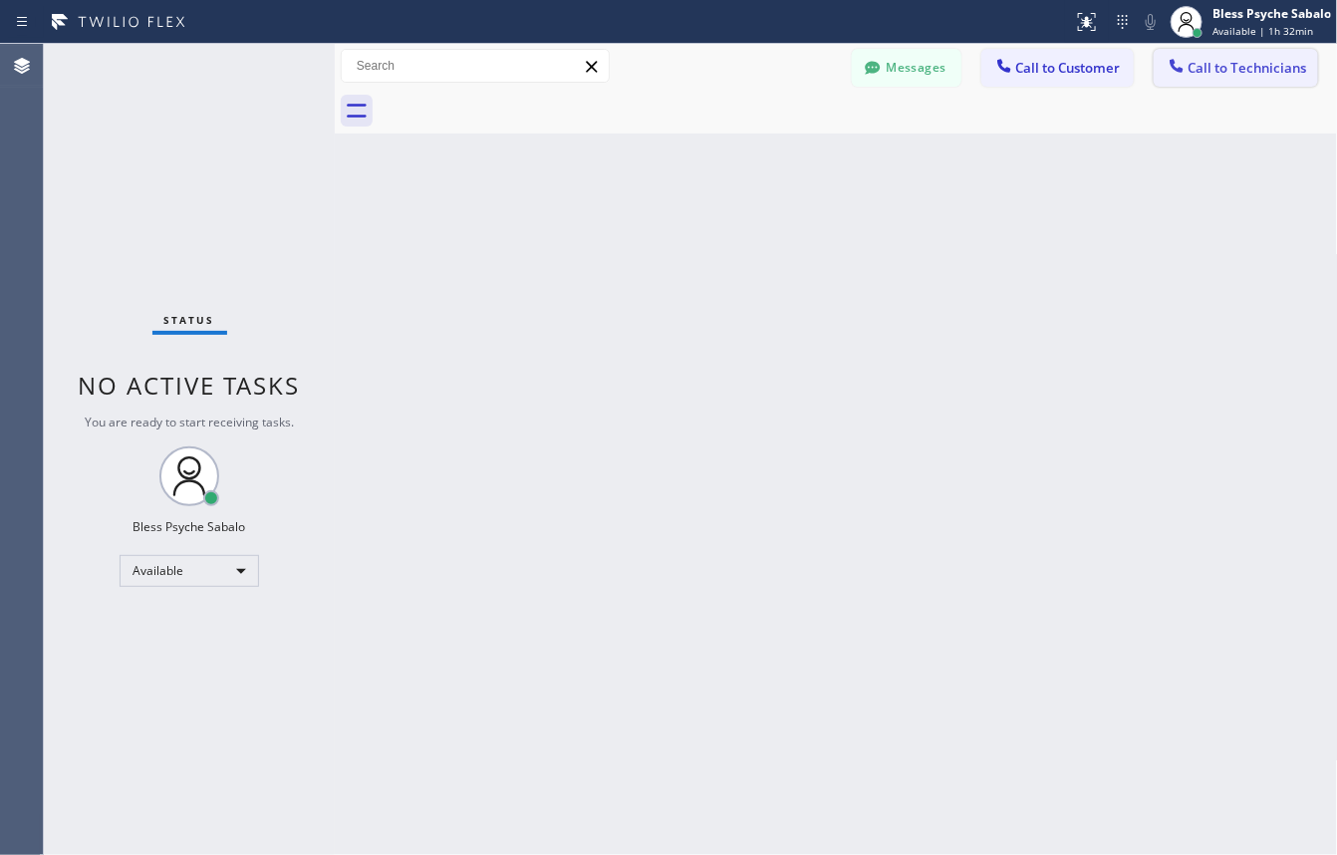
click at [1247, 72] on span "Call to Technicians" at bounding box center [1248, 68] width 119 height 18
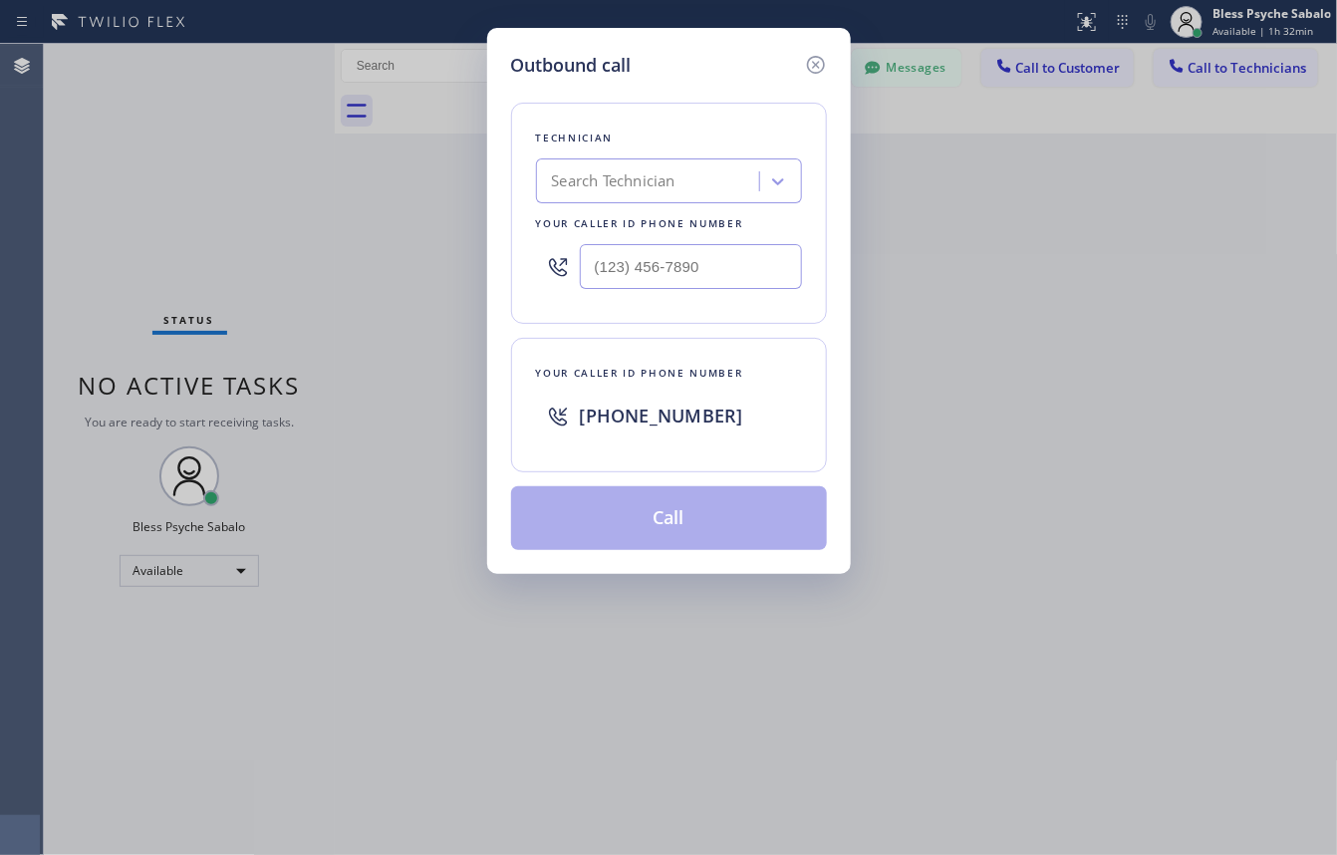
drag, startPoint x: 618, startPoint y: 185, endPoint x: 630, endPoint y: 184, distance: 12.0
click at [618, 184] on div "Search Technician" at bounding box center [614, 181] width 124 height 23
click at [685, 281] on input "(___) ___-____" at bounding box center [691, 266] width 222 height 45
paste input "165) 034-6202"
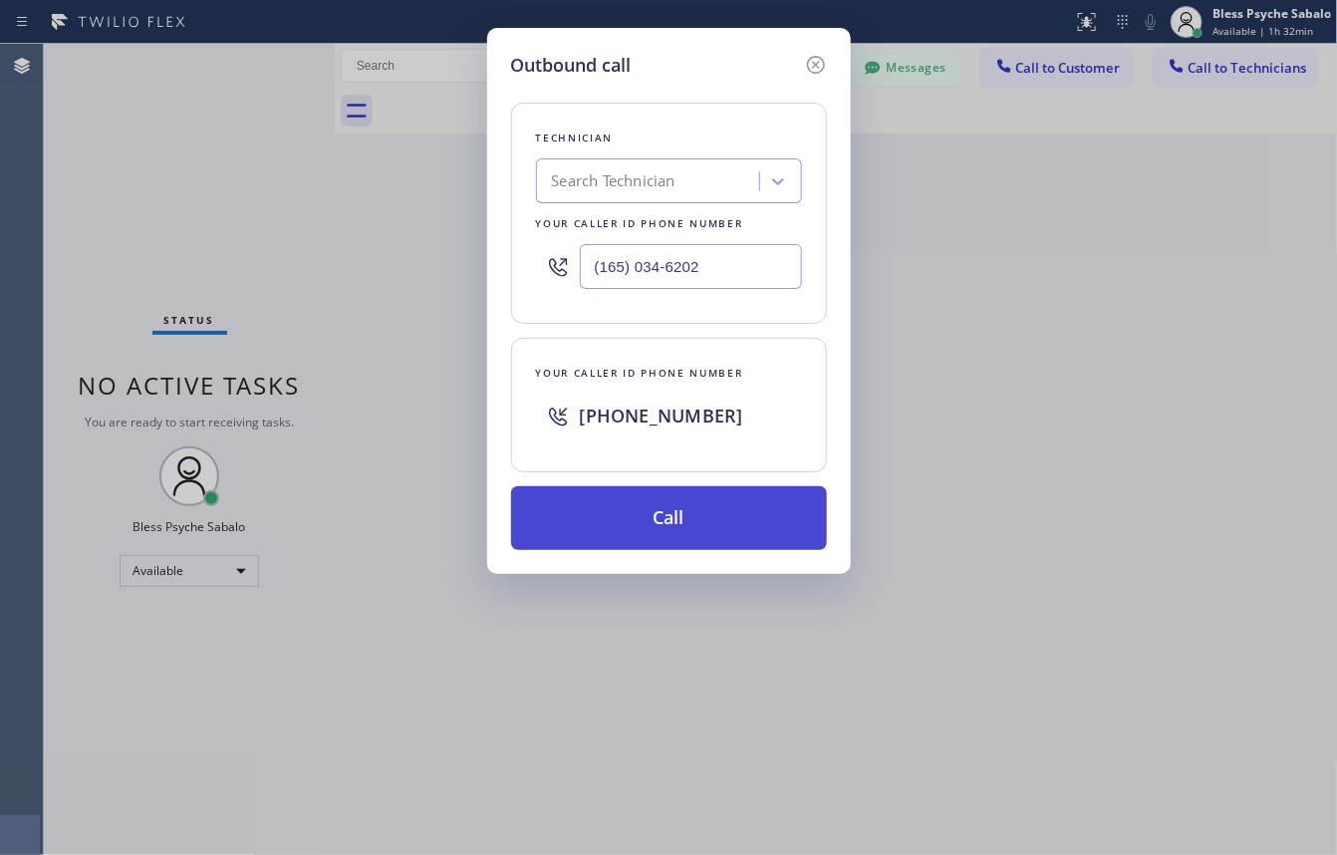
type input "(165) 034-6202"
click at [688, 518] on button "Call" at bounding box center [669, 518] width 316 height 64
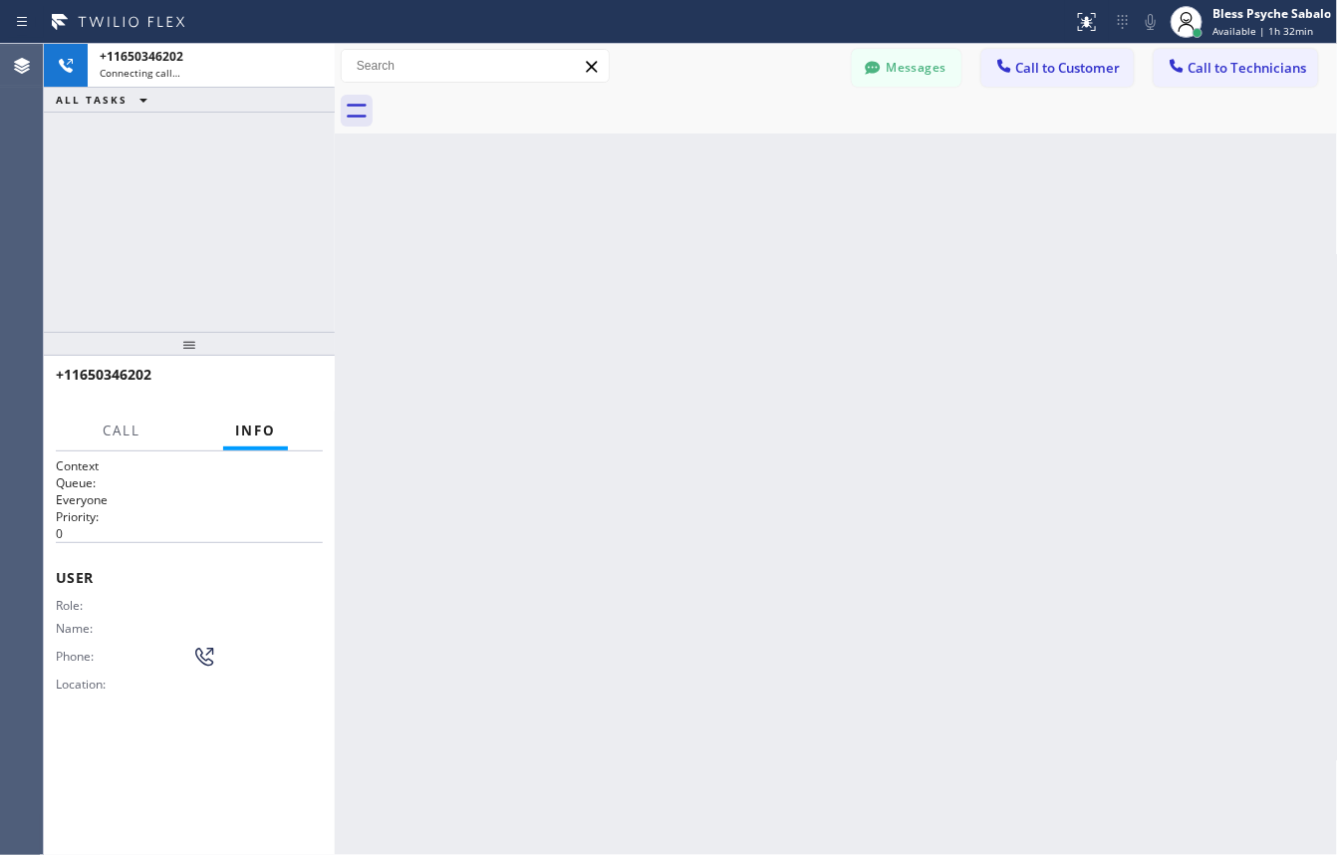
click at [428, 269] on div "Back to Dashboard Change Sender ID Customers Technicians GA [PERSON_NAME] [DATE…" at bounding box center [836, 449] width 1003 height 811
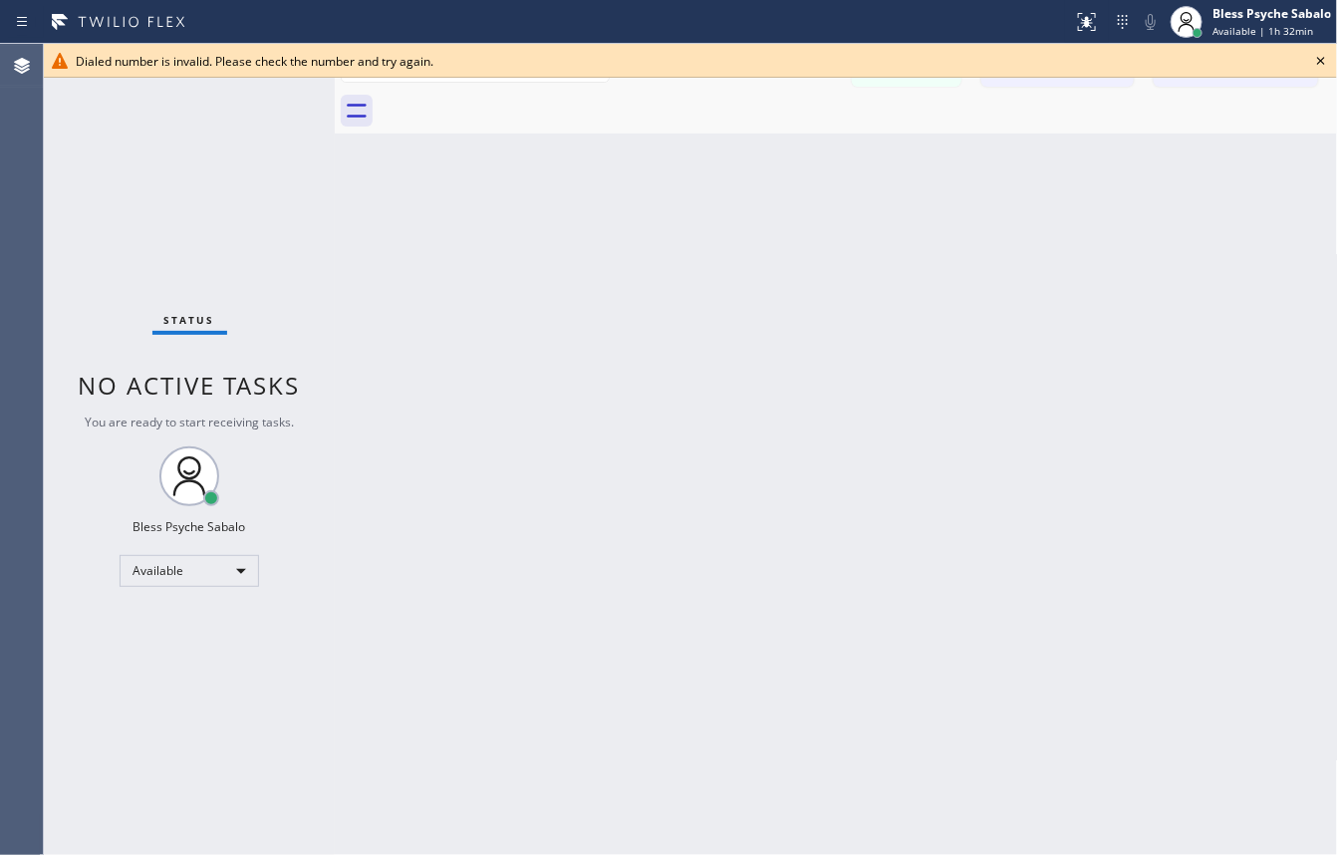
click at [335, 227] on div at bounding box center [335, 449] width 0 height 811
click at [1317, 66] on icon at bounding box center [1321, 61] width 24 height 24
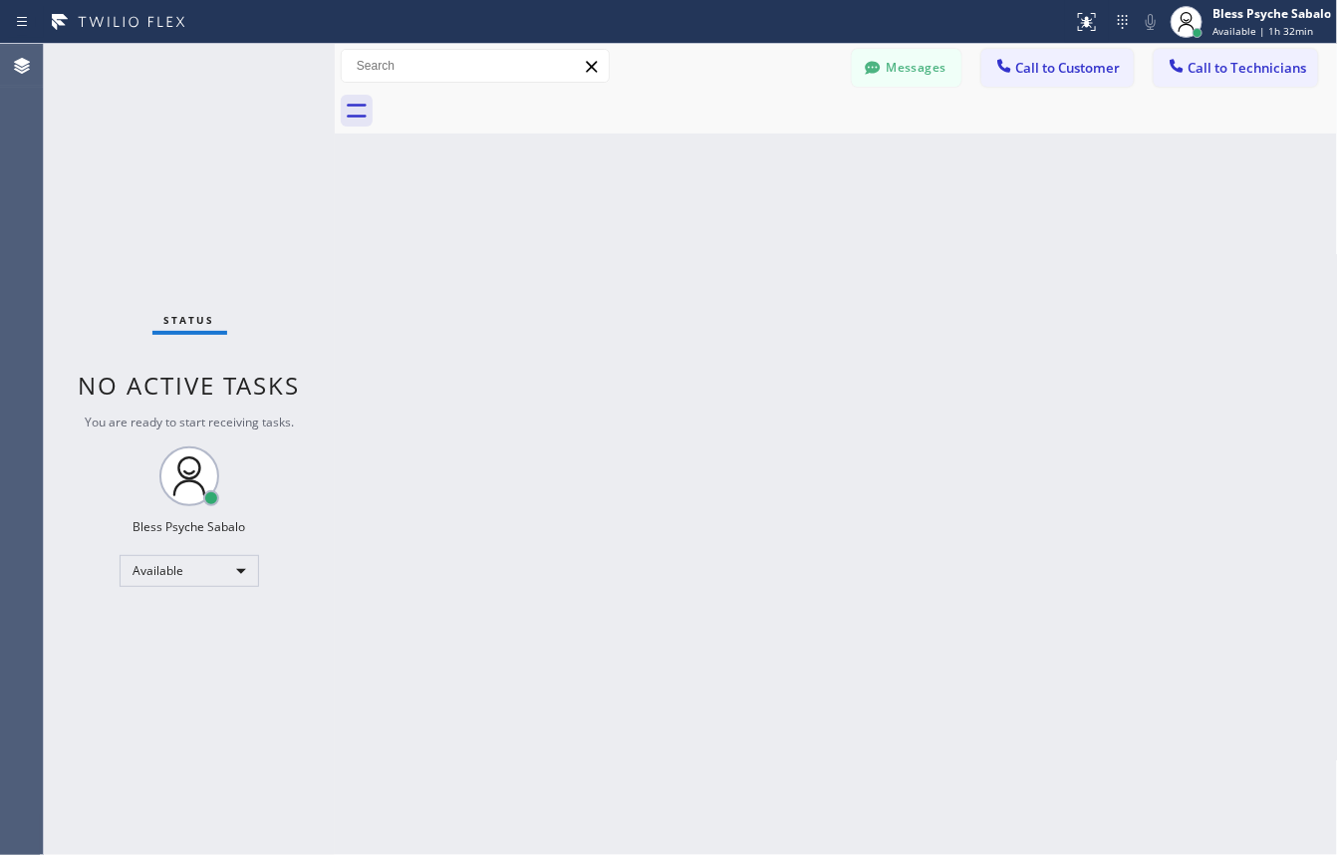
drag, startPoint x: 1118, startPoint y: 194, endPoint x: 945, endPoint y: 92, distance: 201.5
click at [1121, 190] on div "Back to Dashboard Change Sender ID Customers Technicians GA [PERSON_NAME] [DATE…" at bounding box center [836, 449] width 1003 height 811
click at [1191, 28] on icon at bounding box center [1187, 22] width 24 height 24
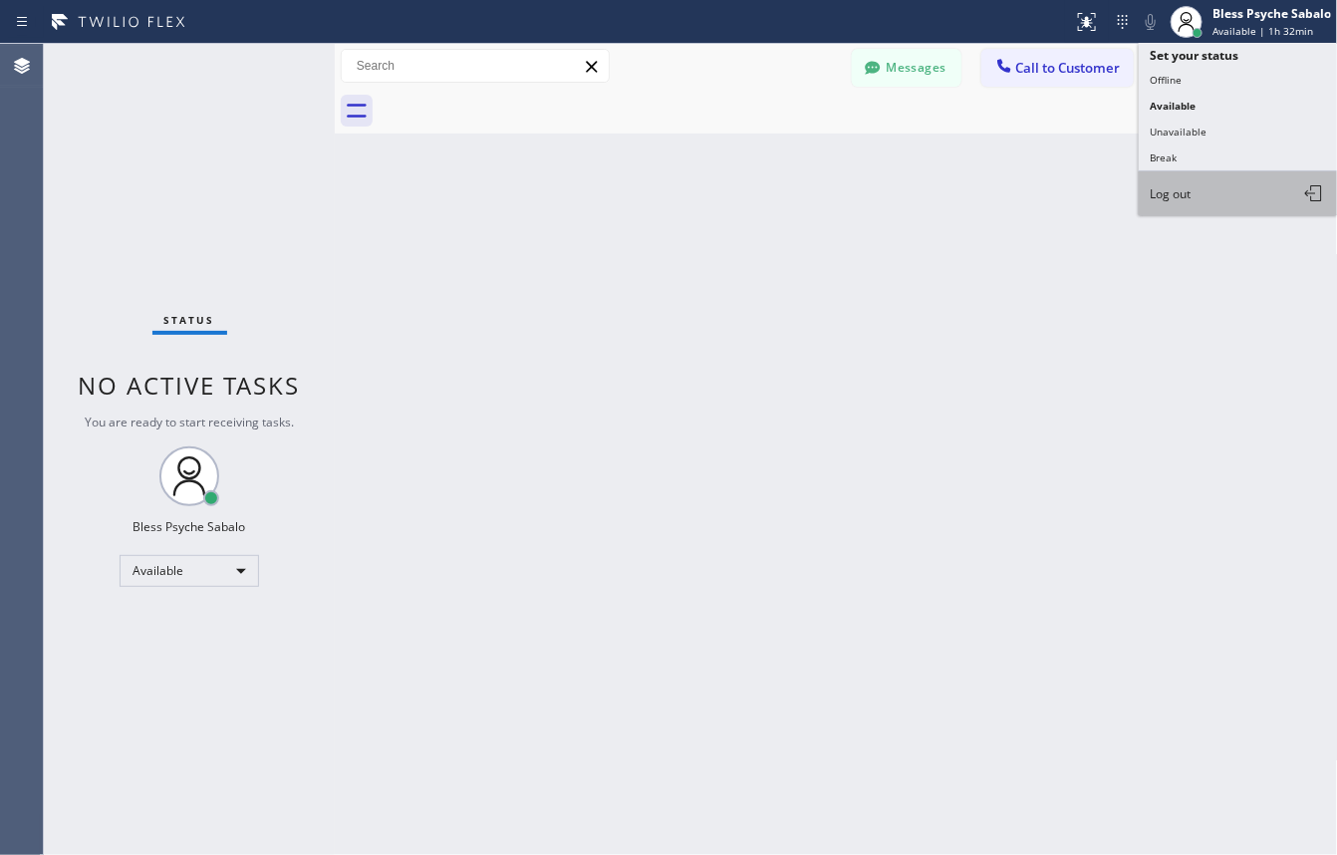
click at [1168, 189] on span "Log out" at bounding box center [1171, 193] width 41 height 17
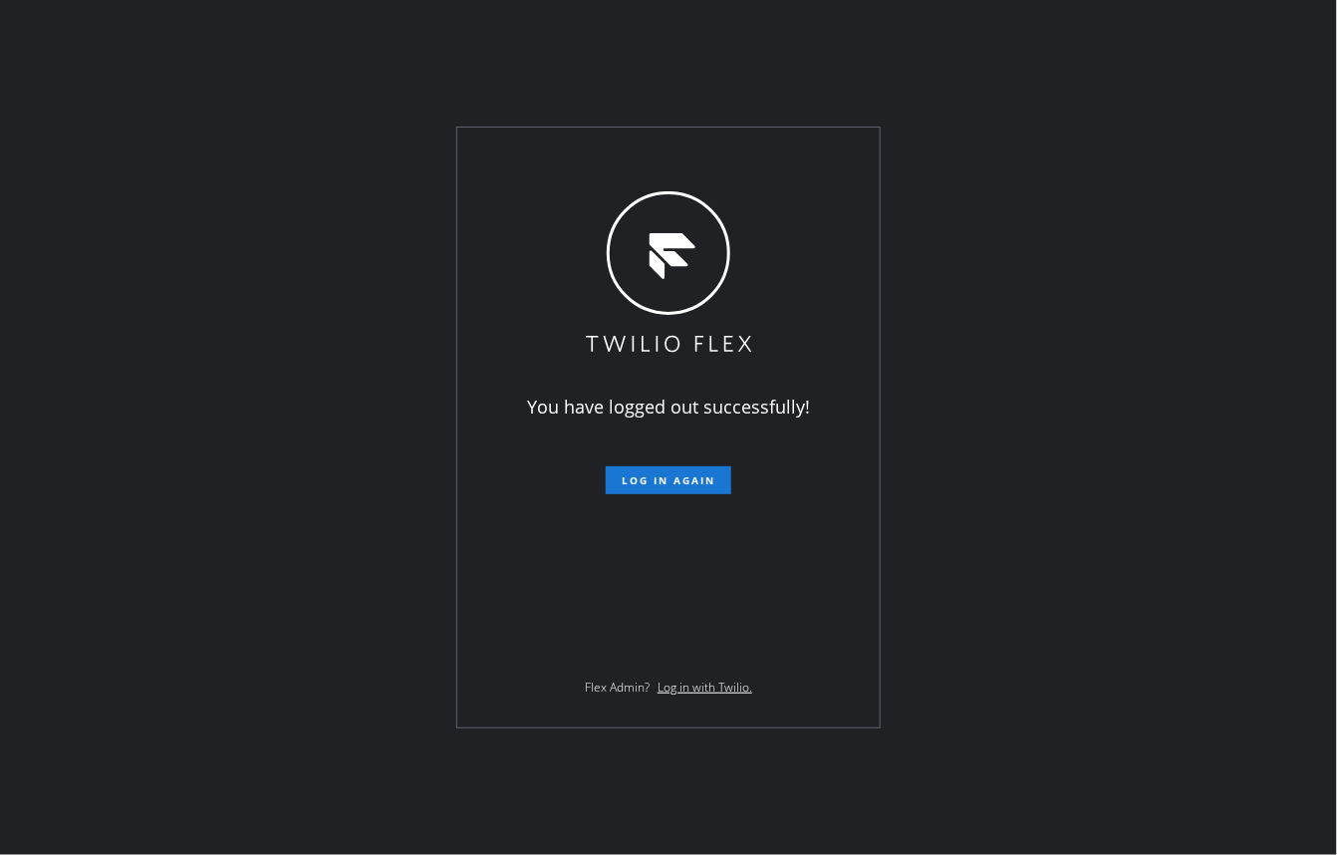
click at [681, 495] on div "You have logged out successfully! Log in again Flex Admin? Log in with Twilio." at bounding box center [668, 428] width 422 height 600
drag, startPoint x: 967, startPoint y: 302, endPoint x: 797, endPoint y: 82, distance: 277.8
click at [967, 292] on div "You have logged out successfully! Log in again Flex Admin? Log in with Twilio." at bounding box center [668, 427] width 1337 height 855
click at [668, 491] on button "Log in again" at bounding box center [669, 480] width 126 height 28
click at [668, 488] on button "Log in again" at bounding box center [669, 480] width 126 height 28
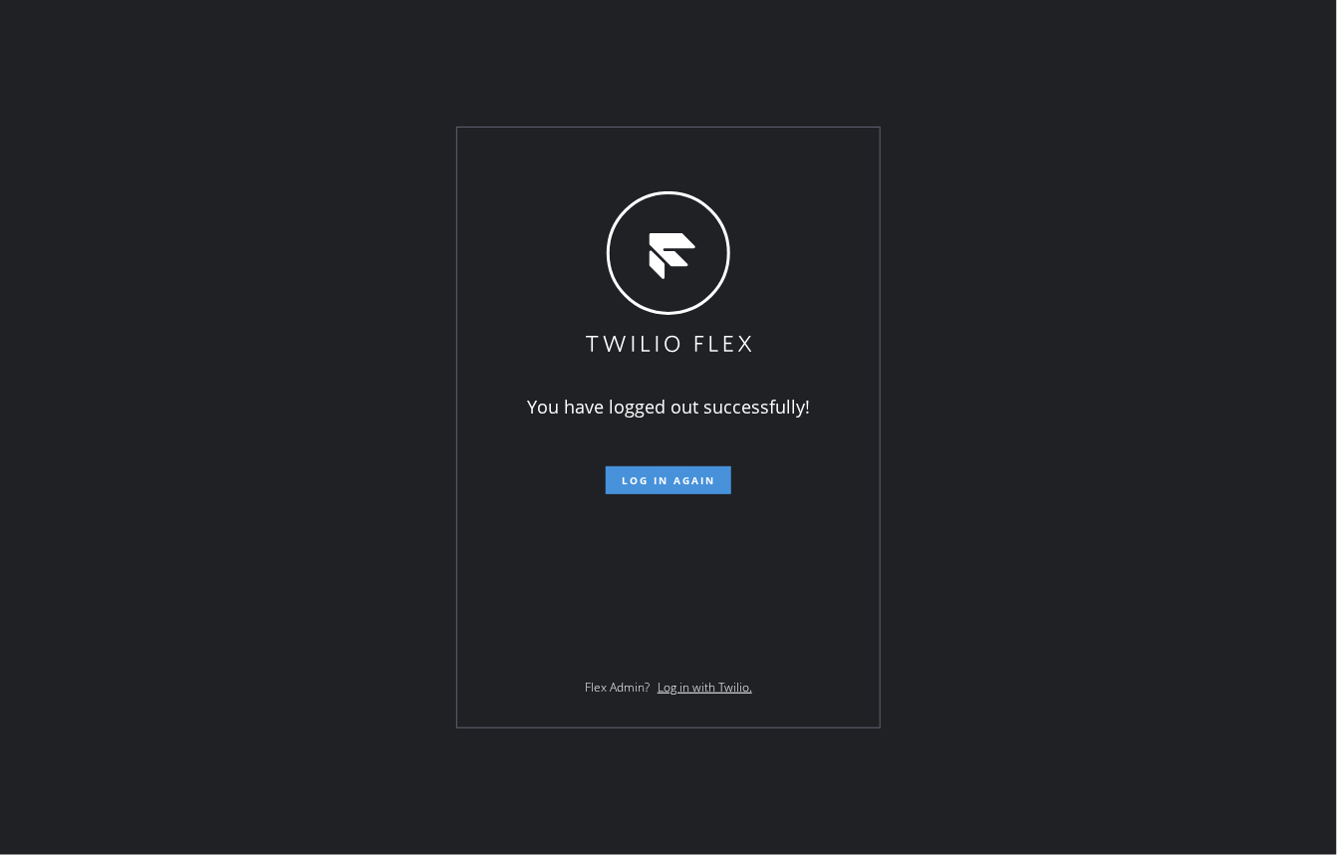
click at [673, 481] on span "Log in again" at bounding box center [669, 480] width 94 height 14
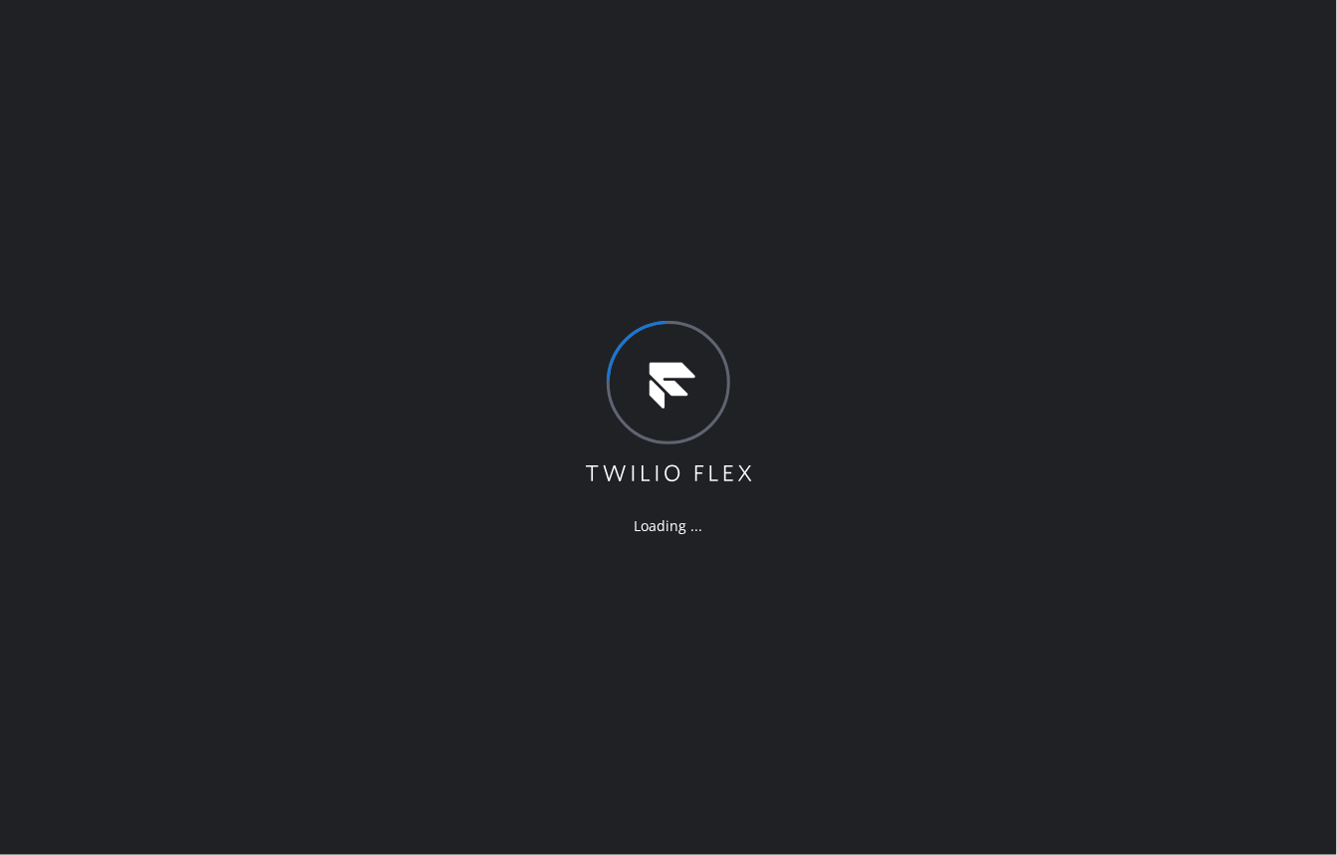
click at [875, 191] on div "Loading ..." at bounding box center [668, 427] width 1337 height 855
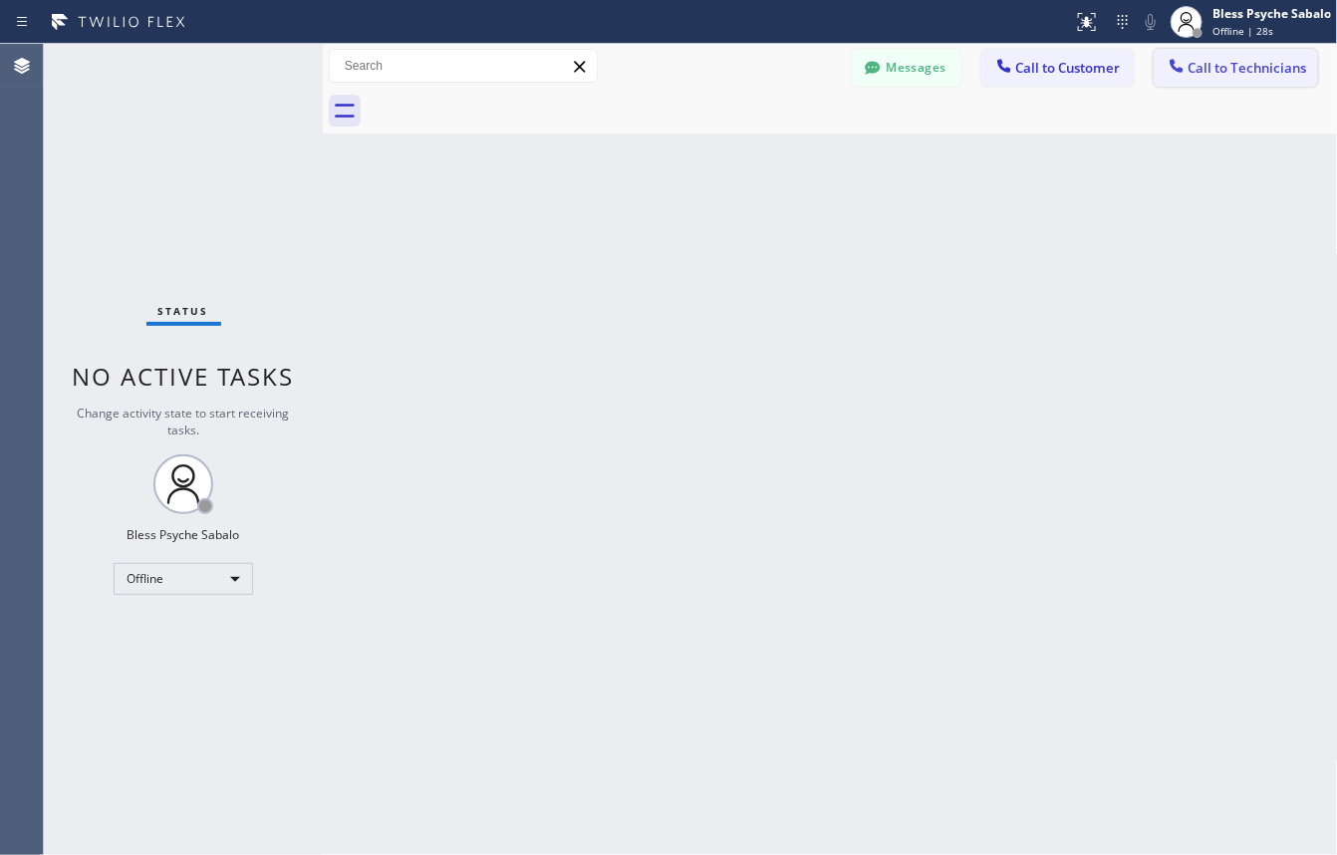
click at [1218, 62] on span "Call to Technicians" at bounding box center [1248, 68] width 119 height 18
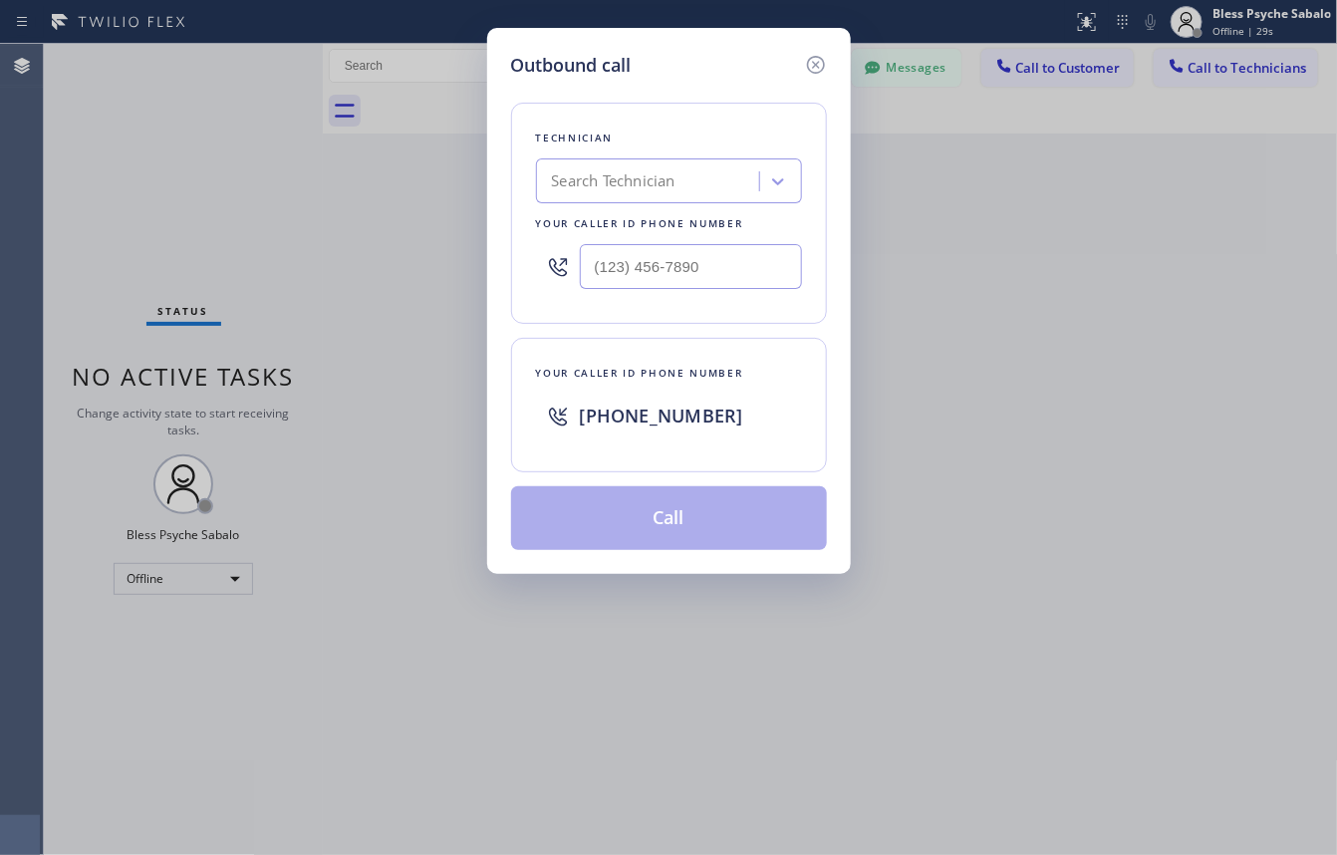
drag, startPoint x: 822, startPoint y: 67, endPoint x: 743, endPoint y: 237, distance: 187.7
click at [822, 66] on icon at bounding box center [816, 65] width 24 height 24
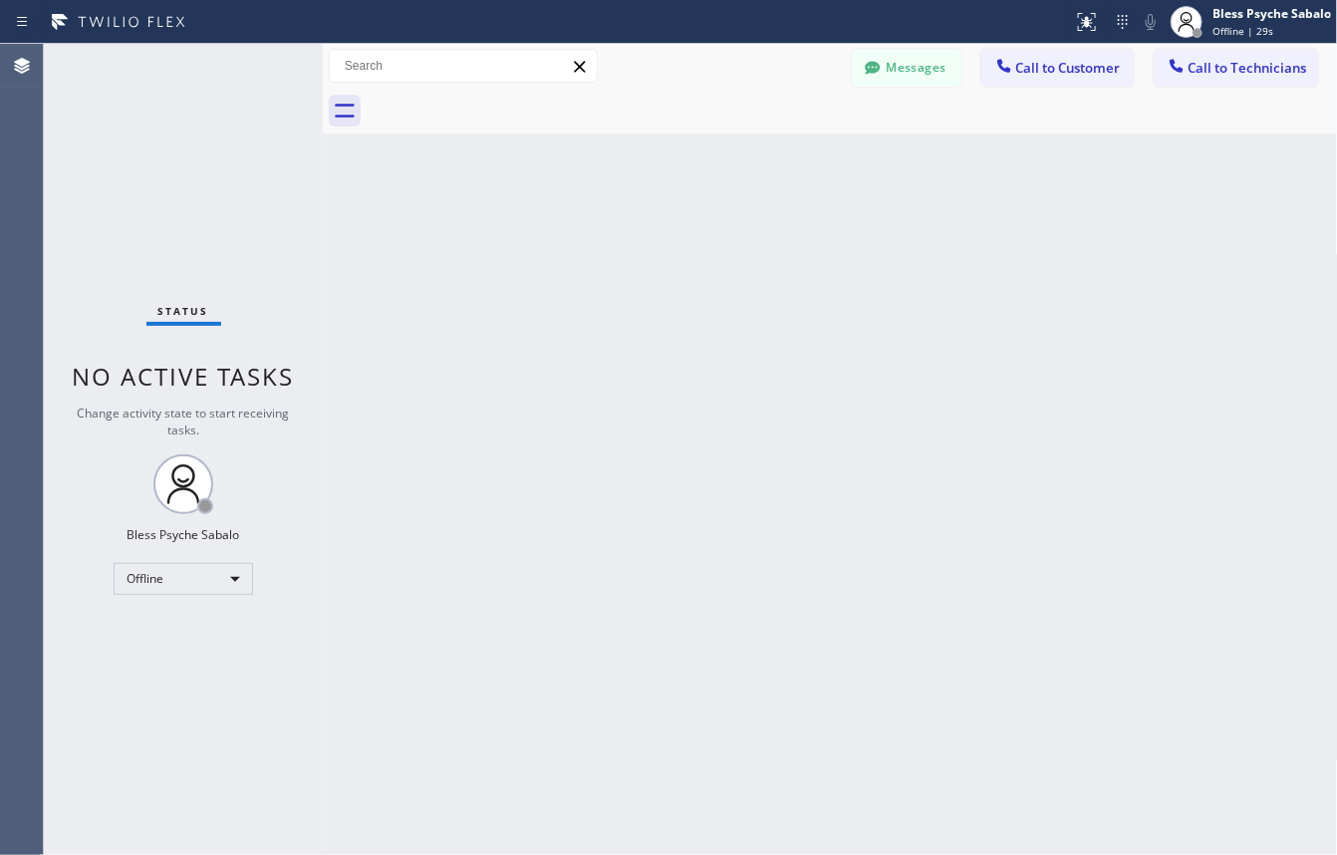
drag, startPoint x: 760, startPoint y: 404, endPoint x: 231, endPoint y: 610, distance: 567.9
click at [753, 410] on div "Back to Dashboard Change Sender ID Customers Technicians GA [PERSON_NAME] [DATE…" at bounding box center [830, 449] width 1015 height 811
click at [217, 581] on div "Offline" at bounding box center [184, 579] width 140 height 32
click at [190, 624] on li "Available" at bounding box center [183, 632] width 136 height 24
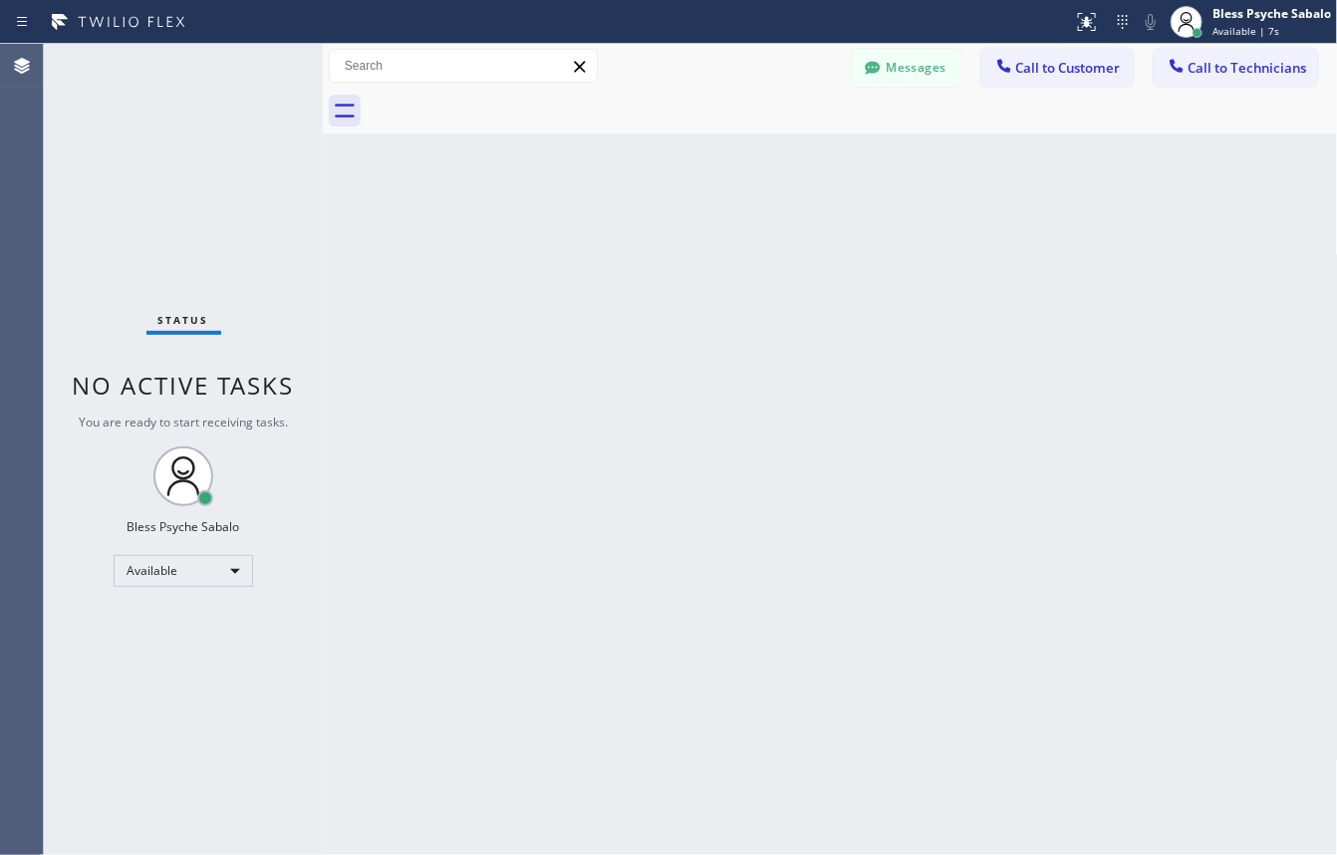
click at [699, 332] on div "Back to Dashboard Change Sender ID Customers Technicians GA [PERSON_NAME] [DATE…" at bounding box center [830, 449] width 1015 height 811
click at [905, 56] on button "Messages" at bounding box center [907, 68] width 110 height 38
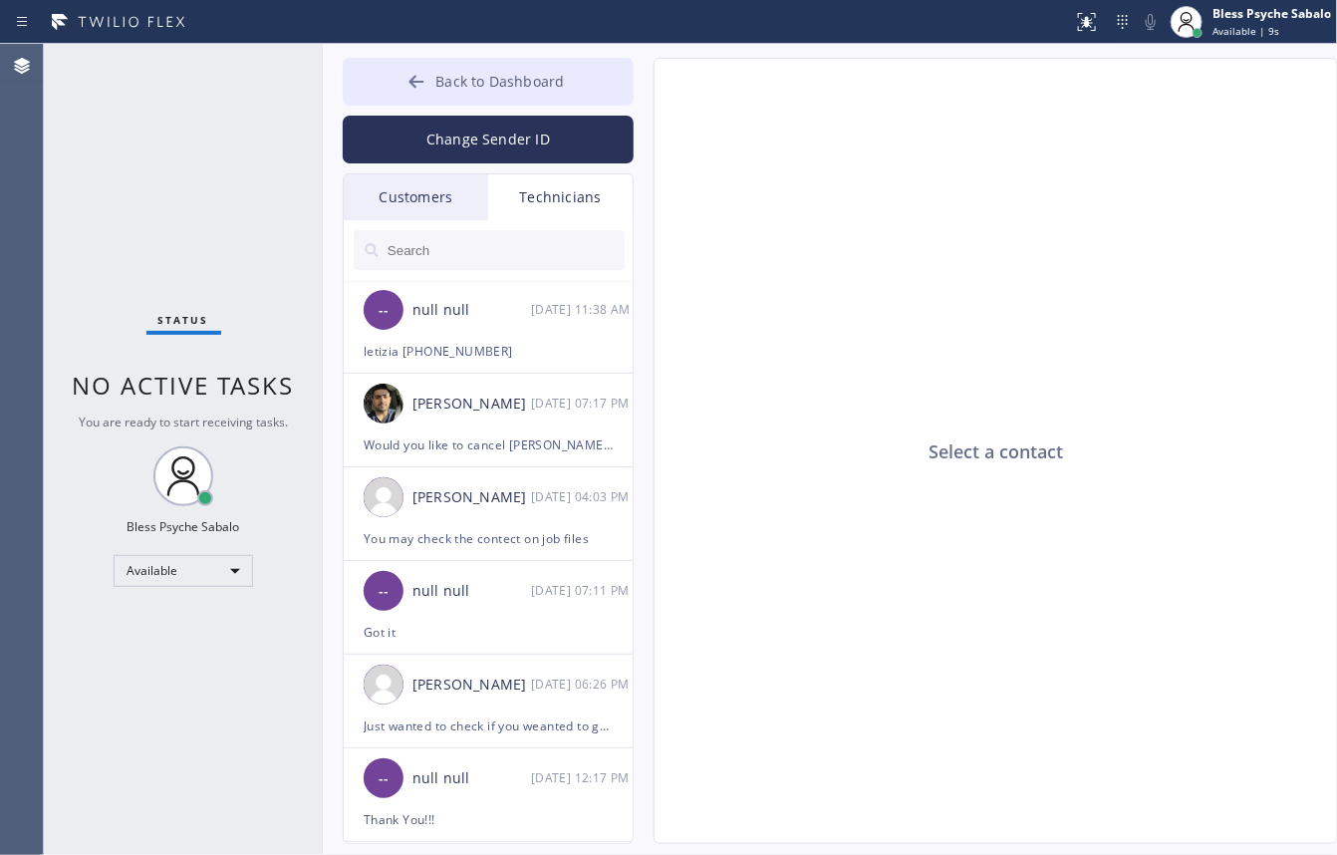
click at [574, 83] on button "Back to Dashboard" at bounding box center [488, 82] width 291 height 48
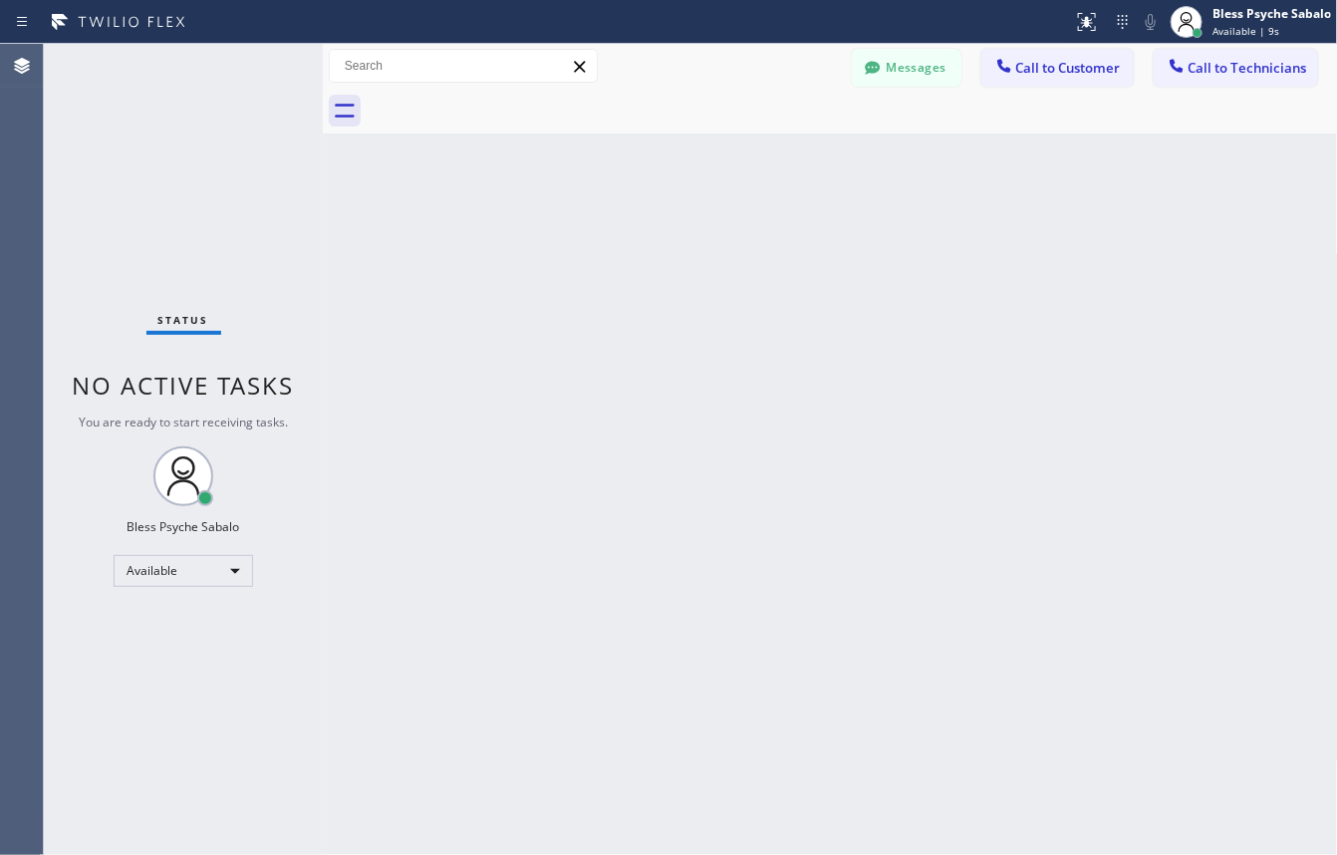
drag, startPoint x: 890, startPoint y: 242, endPoint x: 928, endPoint y: 222, distance: 42.8
click at [900, 237] on div "Back to Dashboard Change Sender ID Customers Technicians GA [PERSON_NAME] [DATE…" at bounding box center [830, 449] width 1015 height 811
click at [1216, 87] on div "Messages Call to Customer Call to Technicians Outbound call Location Search loc…" at bounding box center [830, 89] width 1015 height 90
click at [1186, 72] on icon at bounding box center [1177, 66] width 20 height 20
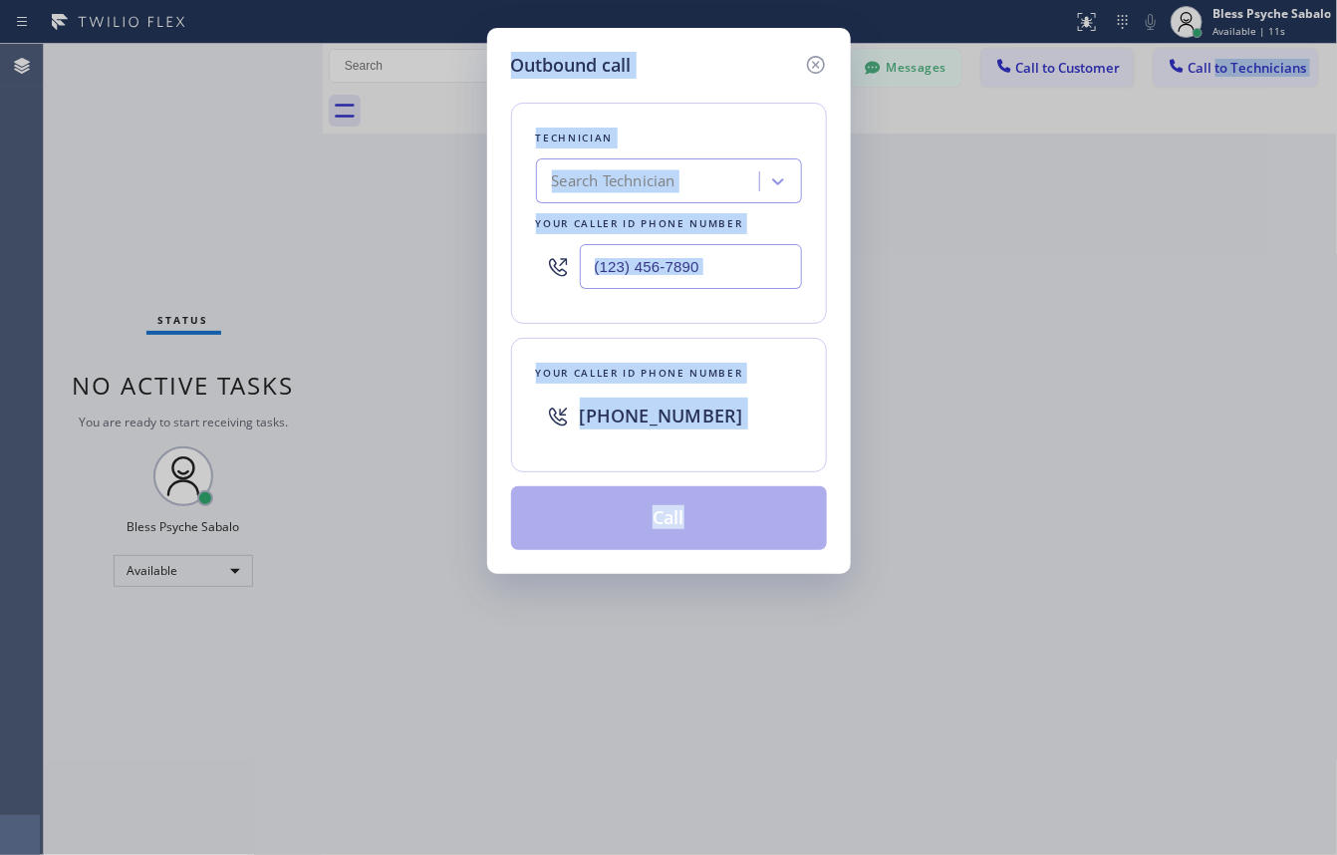
click at [707, 290] on div at bounding box center [669, 266] width 266 height 65
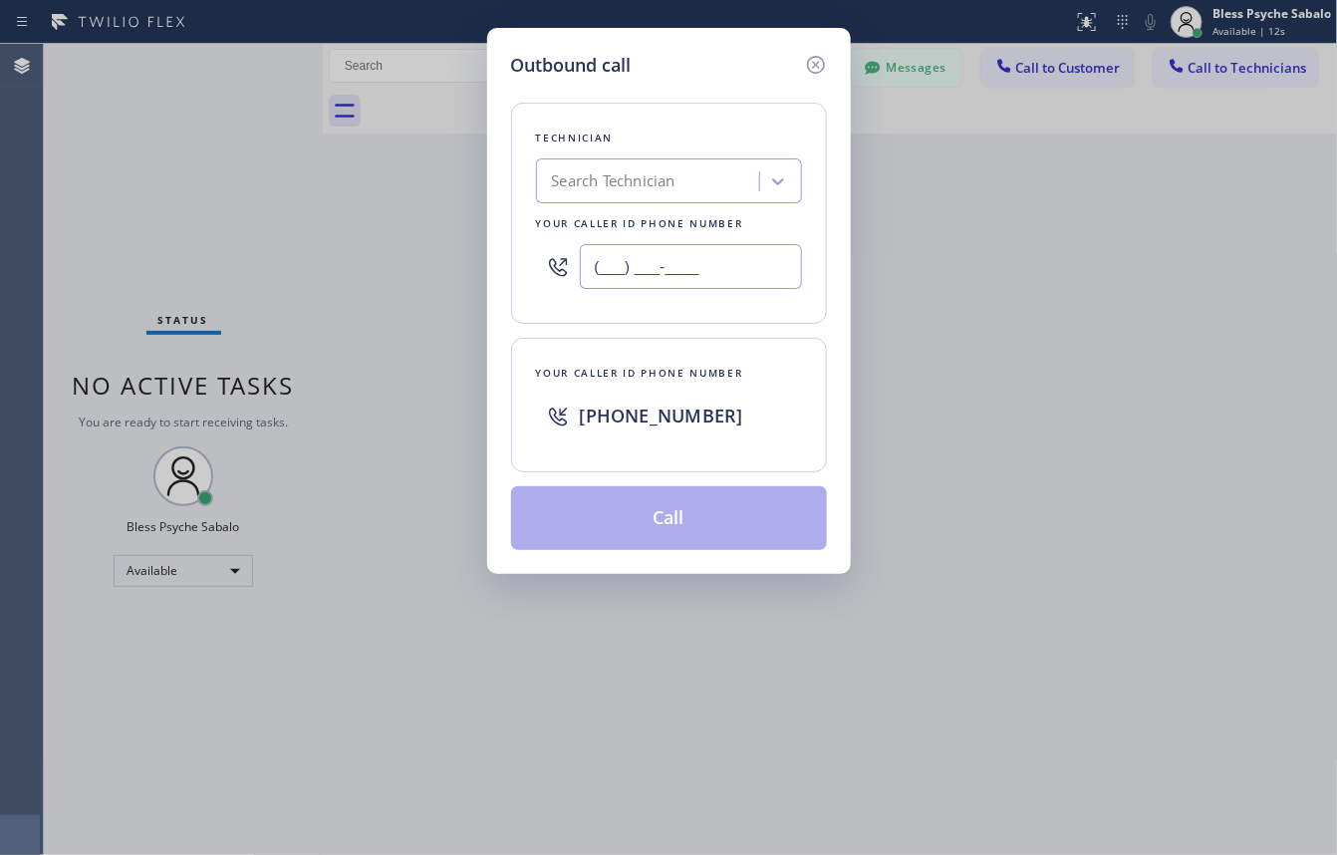
click at [733, 280] on input "(___) ___-____" at bounding box center [691, 266] width 222 height 45
paste input "165) 034-6202"
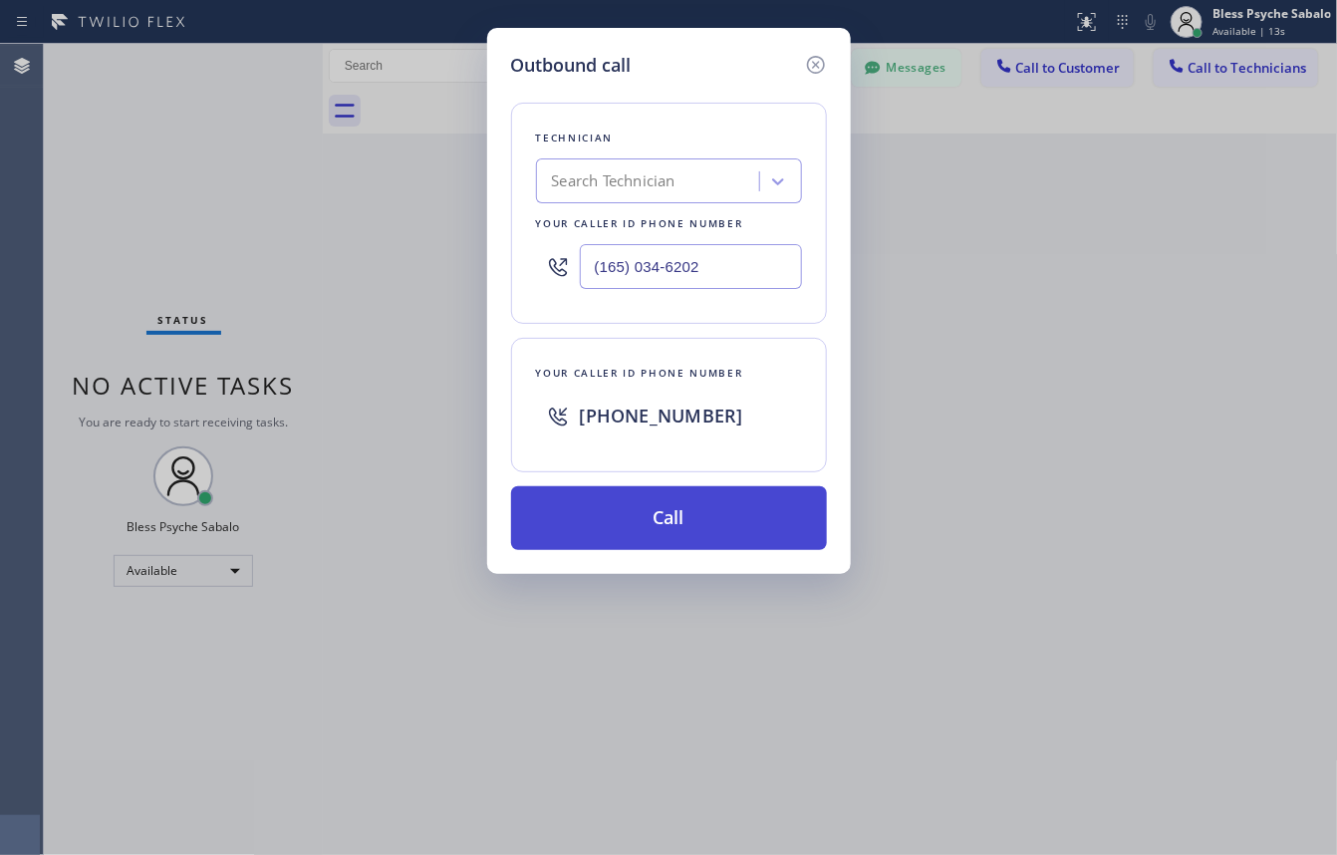
type input "(165) 034-6202"
click at [708, 530] on button "Call" at bounding box center [669, 518] width 316 height 64
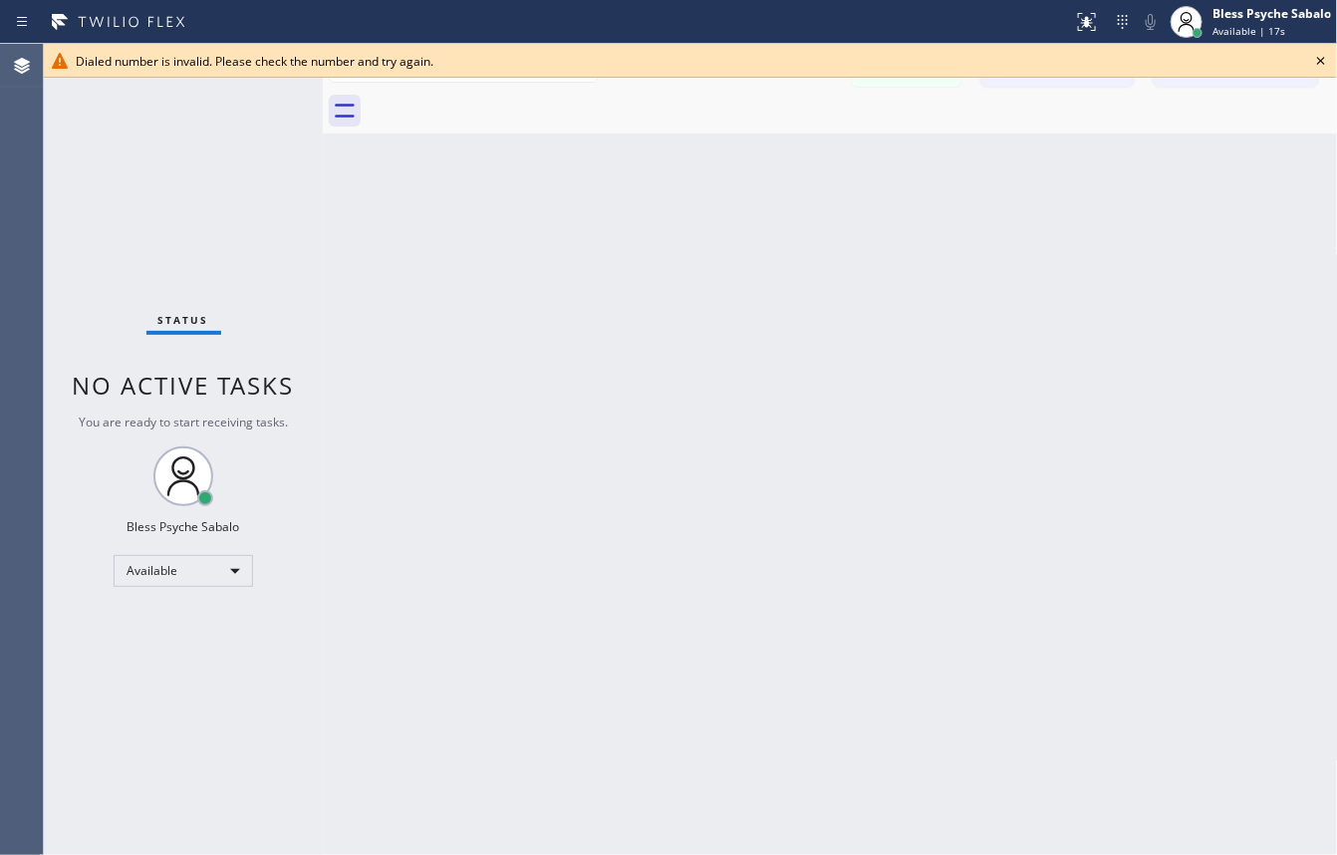
click at [840, 269] on div "Back to Dashboard Change Sender ID Customers Technicians GA [PERSON_NAME] [DATE…" at bounding box center [830, 449] width 1015 height 811
click at [1326, 61] on icon at bounding box center [1321, 61] width 24 height 24
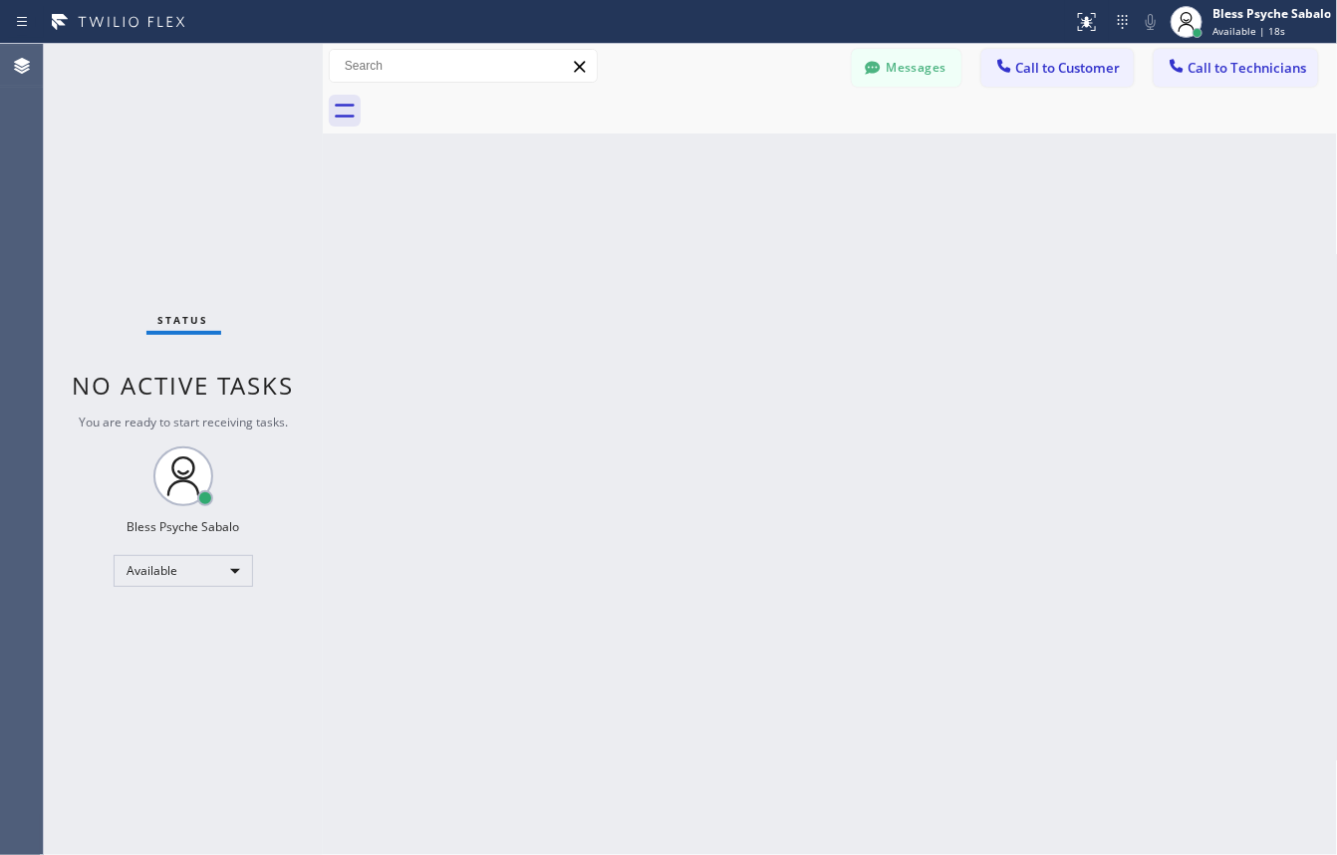
drag, startPoint x: 1022, startPoint y: 162, endPoint x: 994, endPoint y: 140, distance: 36.1
click at [1023, 162] on div "Back to Dashboard Change Sender ID Customers Technicians GA [PERSON_NAME] [DATE…" at bounding box center [830, 449] width 1015 height 811
click at [859, 144] on div "Back to Dashboard Change Sender ID Customers Technicians GA [PERSON_NAME] [DATE…" at bounding box center [830, 449] width 1015 height 811
click at [905, 67] on button "Messages" at bounding box center [907, 68] width 110 height 38
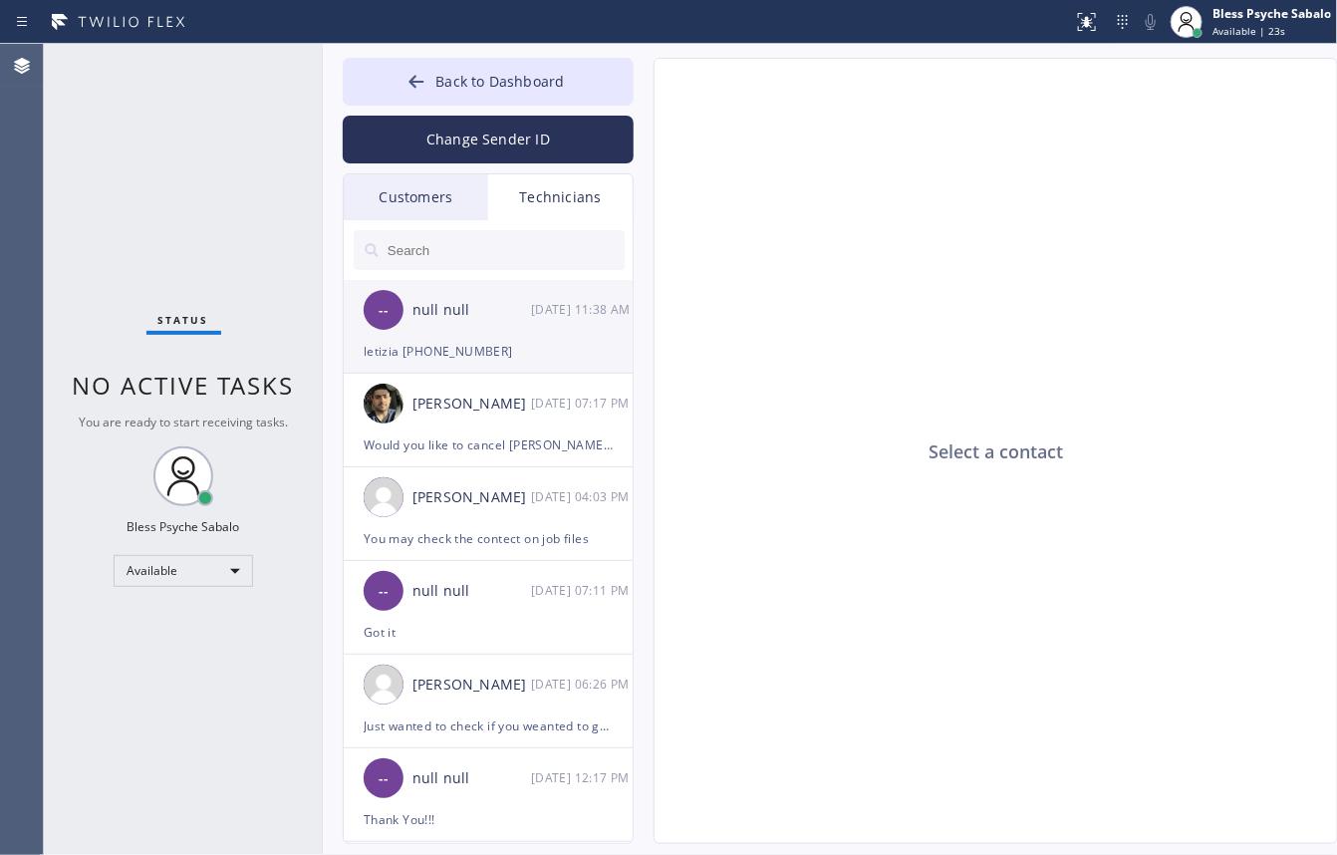
click at [519, 350] on div "letizia [PHONE_NUMBER]" at bounding box center [488, 351] width 249 height 23
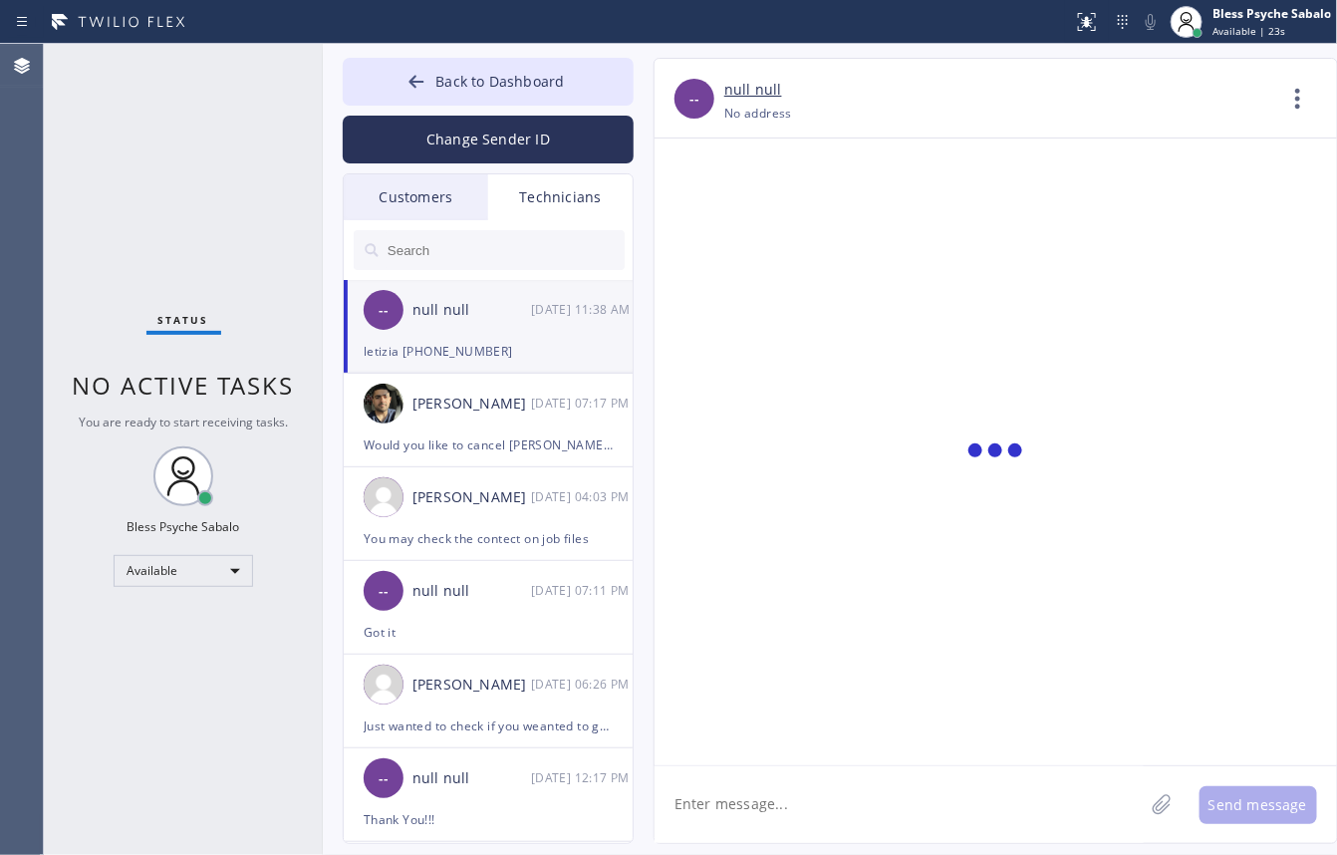
scroll to position [897, 0]
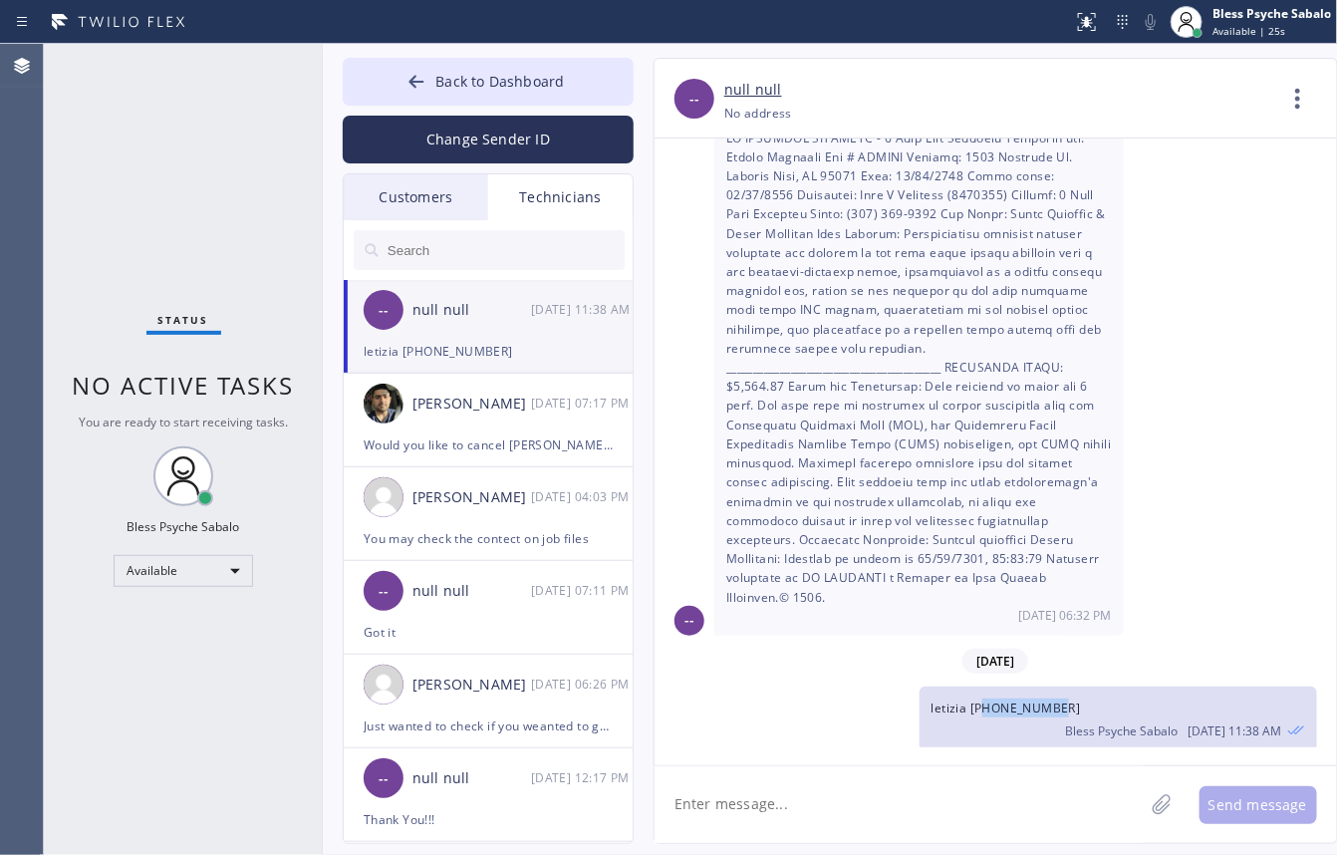
drag, startPoint x: 982, startPoint y: 695, endPoint x: 1079, endPoint y: 695, distance: 96.7
click at [1079, 695] on div "letizia [PHONE_NUMBER] Bless Psyche Sabalo [DATE] 11:38 AM" at bounding box center [1119, 719] width 398 height 65
copy span "6503462021"
click at [530, 87] on span "Back to Dashboard" at bounding box center [499, 81] width 129 height 19
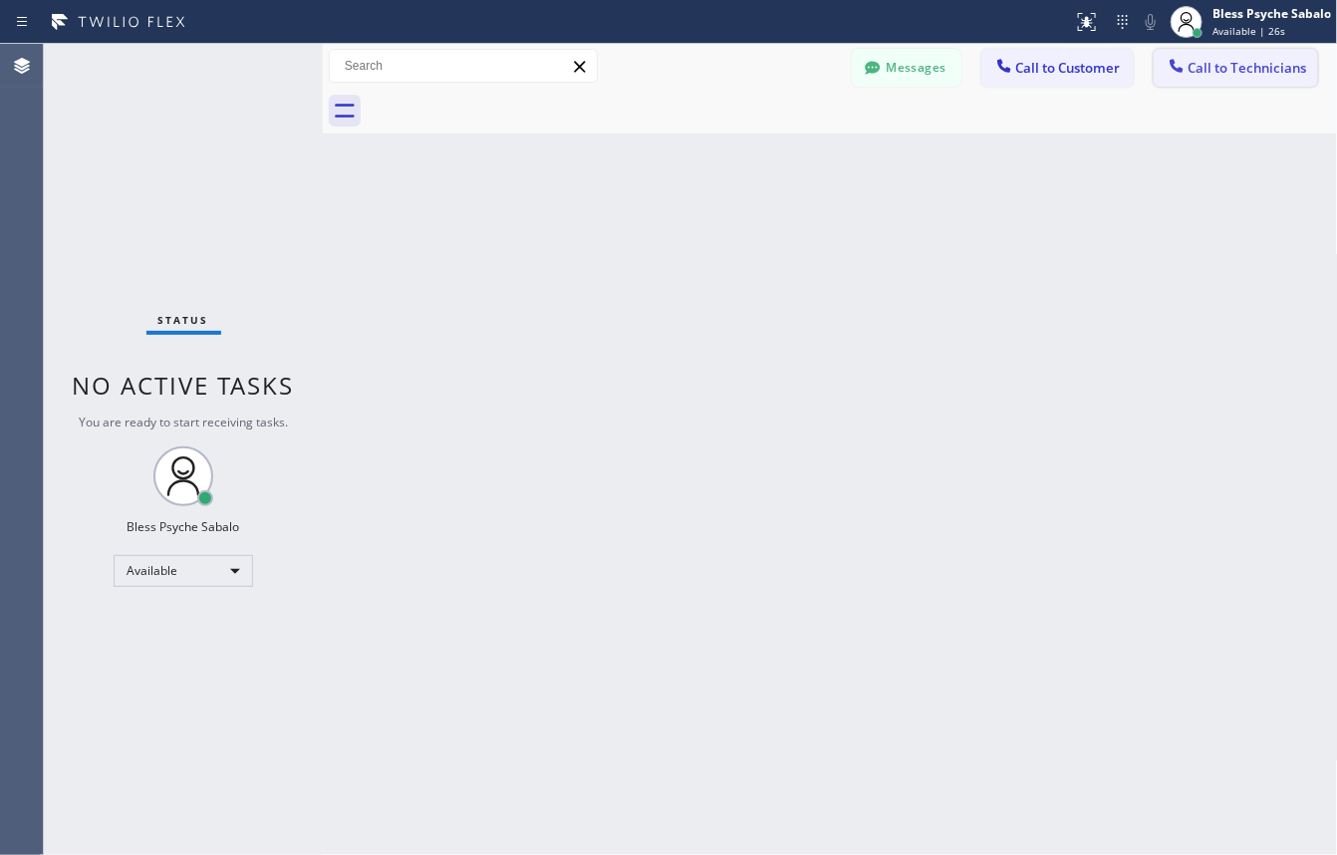
click at [1217, 67] on span "Call to Technicians" at bounding box center [1248, 68] width 119 height 18
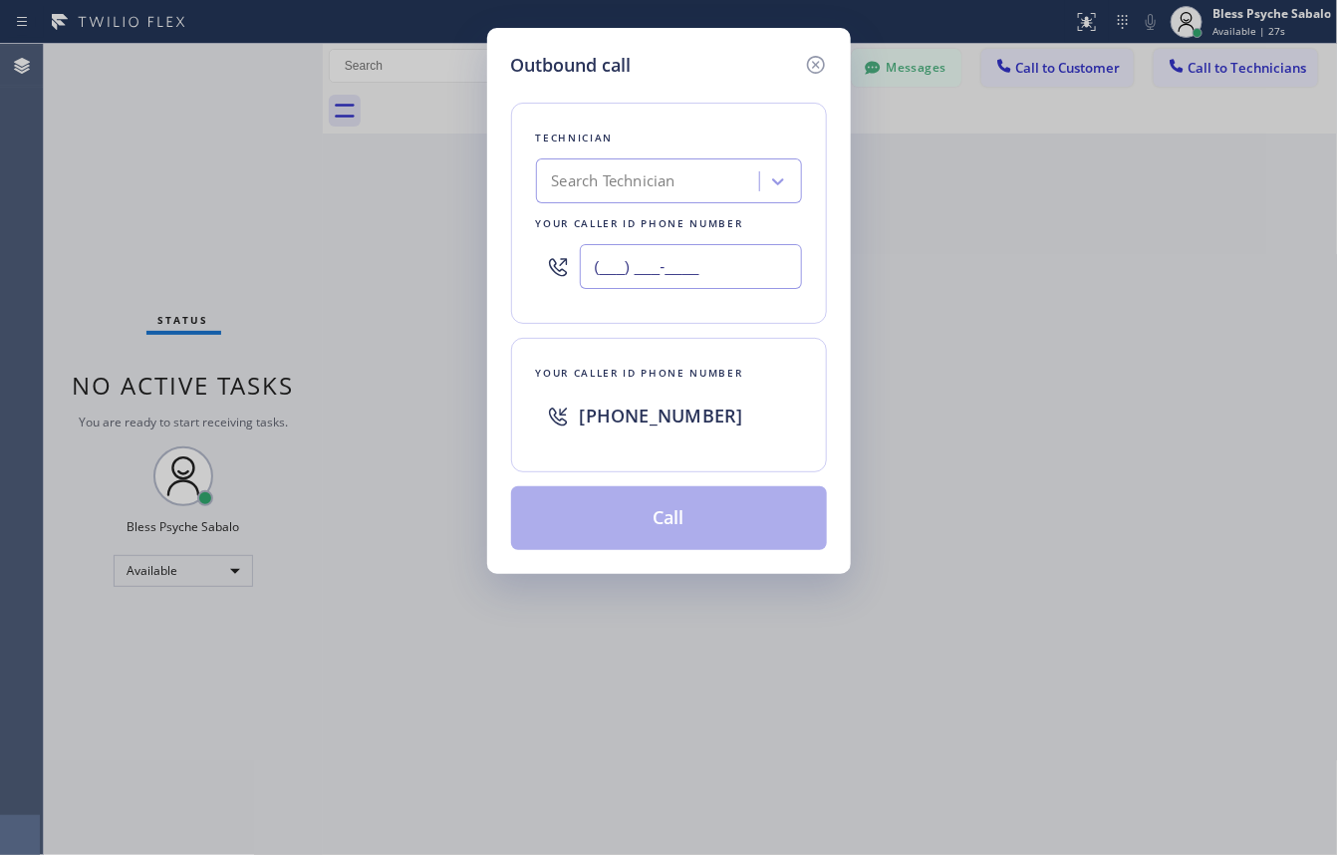
click at [707, 277] on input "(___) ___-____" at bounding box center [691, 266] width 222 height 45
paste input "650) 346-2021"
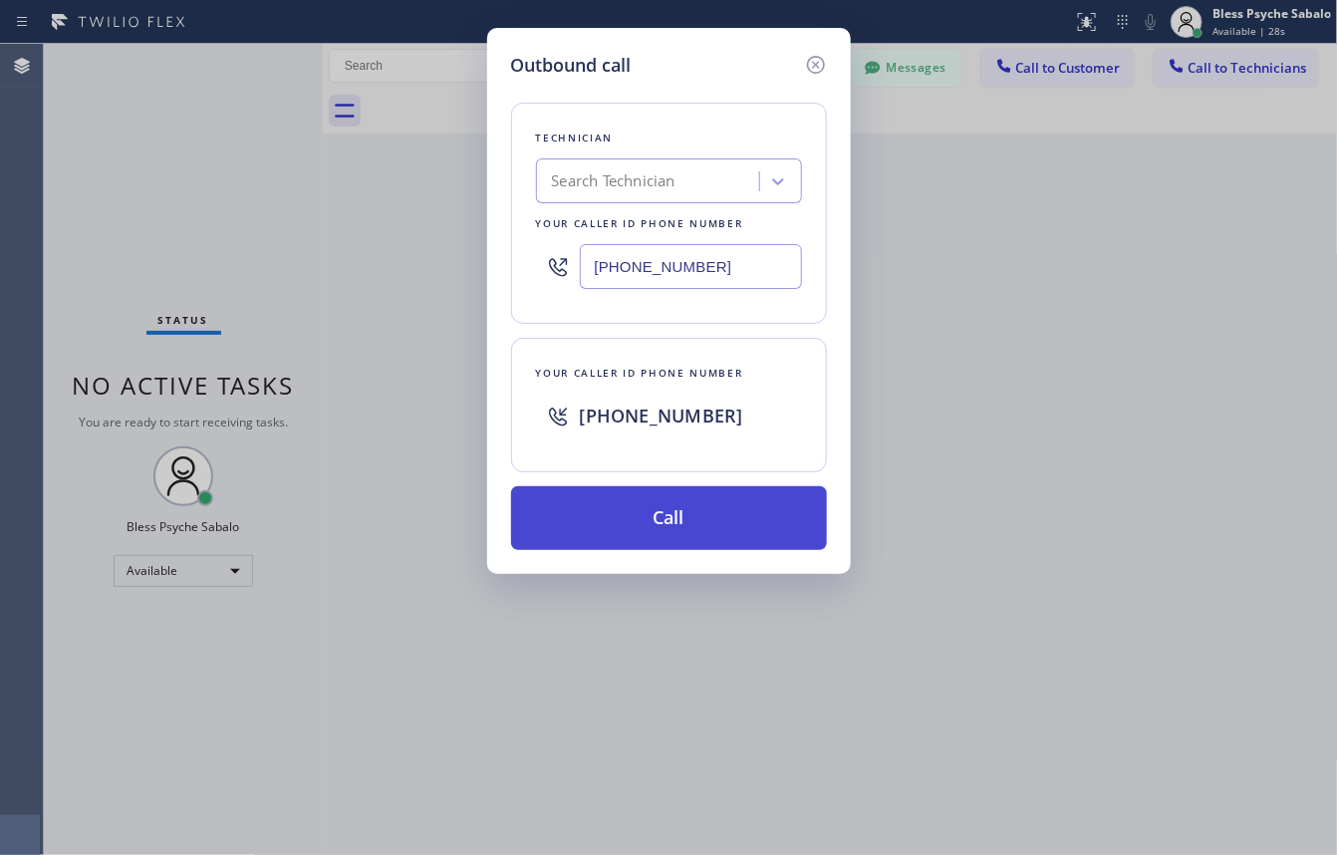
click at [661, 518] on button "Call" at bounding box center [669, 518] width 316 height 64
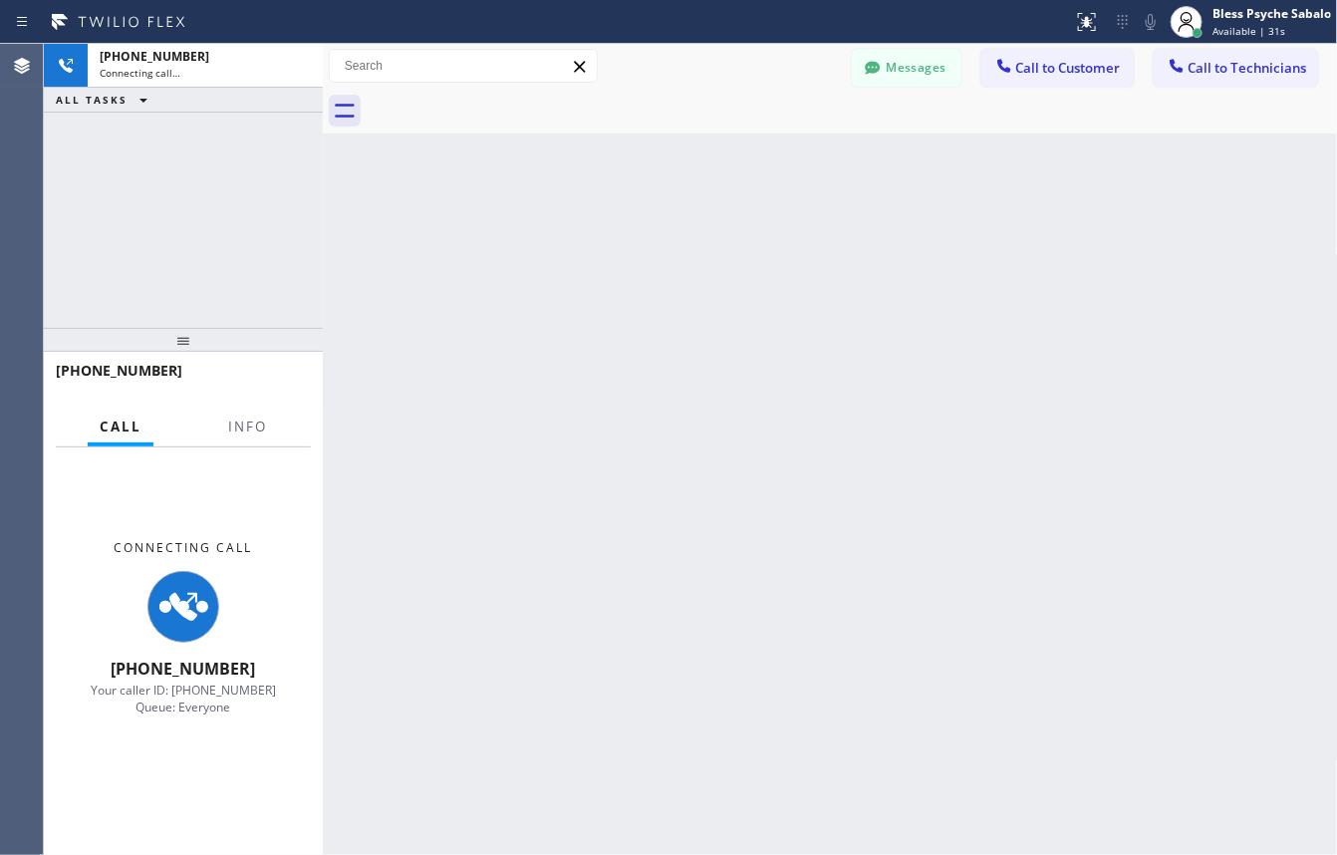
click at [279, 421] on div "Call Info" at bounding box center [183, 428] width 255 height 40
click at [260, 433] on span "Info" at bounding box center [247, 427] width 39 height 18
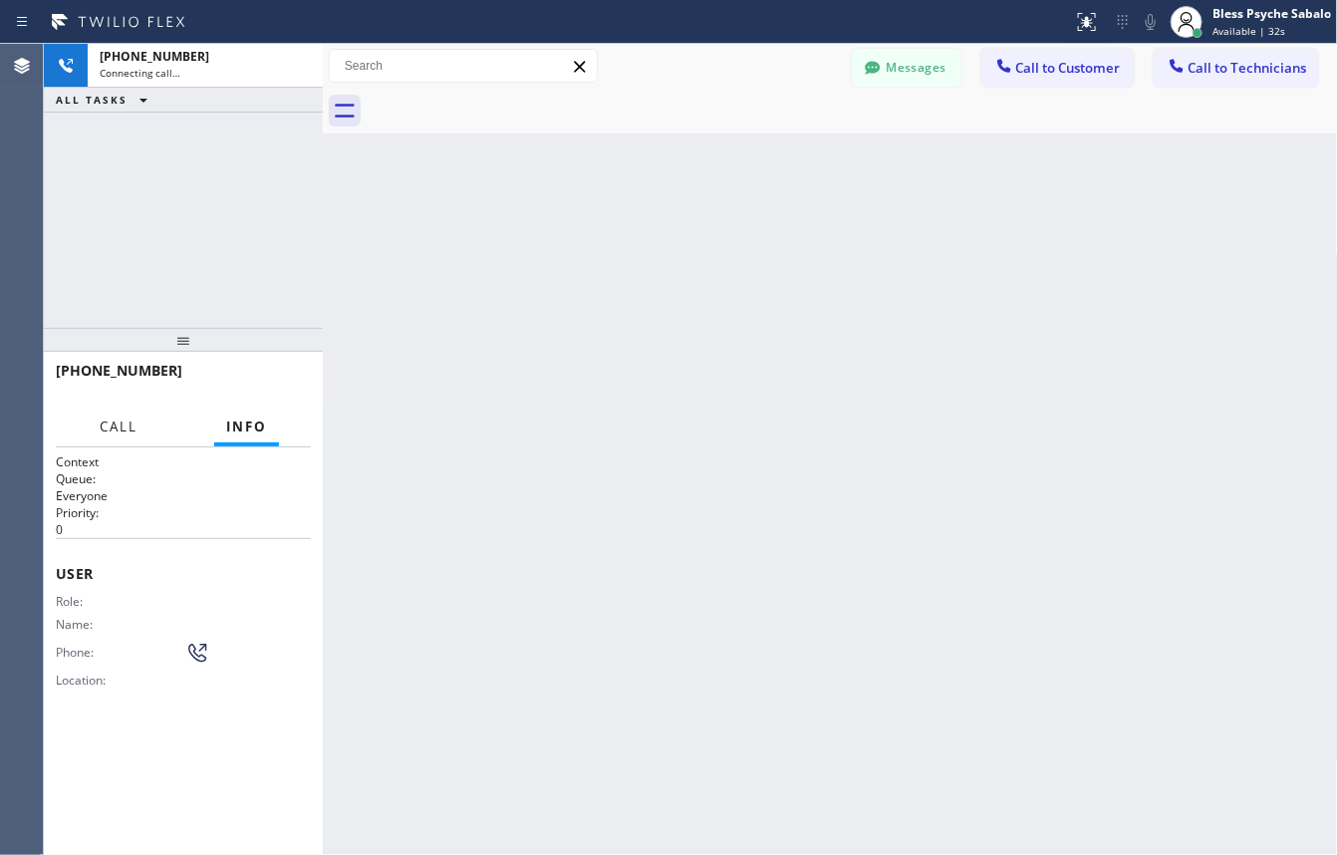
click at [131, 439] on button "Call" at bounding box center [119, 427] width 62 height 39
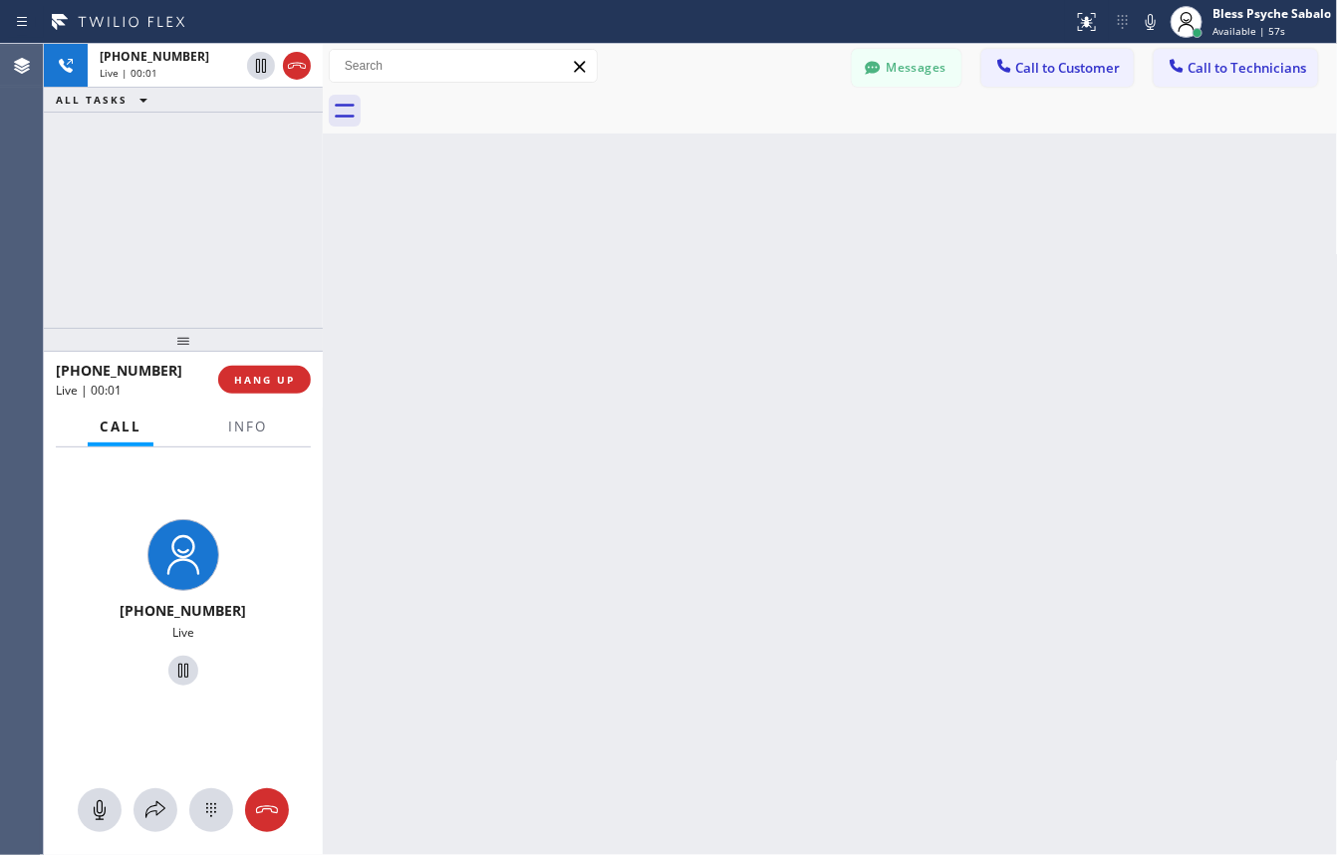
click at [772, 360] on div "Back to Dashboard Change Sender ID Customers Technicians GA [PERSON_NAME] [DATE…" at bounding box center [830, 449] width 1015 height 811
drag, startPoint x: 1008, startPoint y: 290, endPoint x: 1003, endPoint y: 277, distance: 13.9
click at [1009, 290] on div "Back to Dashboard Change Sender ID Customers Technicians GA [PERSON_NAME] [DATE…" at bounding box center [830, 449] width 1015 height 811
click at [693, 327] on div "Back to Dashboard Change Sender ID Customers Technicians GA [PERSON_NAME] [DATE…" at bounding box center [830, 449] width 1015 height 811
click at [949, 320] on div "Back to Dashboard Change Sender ID Customers Technicians GA [PERSON_NAME] [DATE…" at bounding box center [830, 449] width 1015 height 811
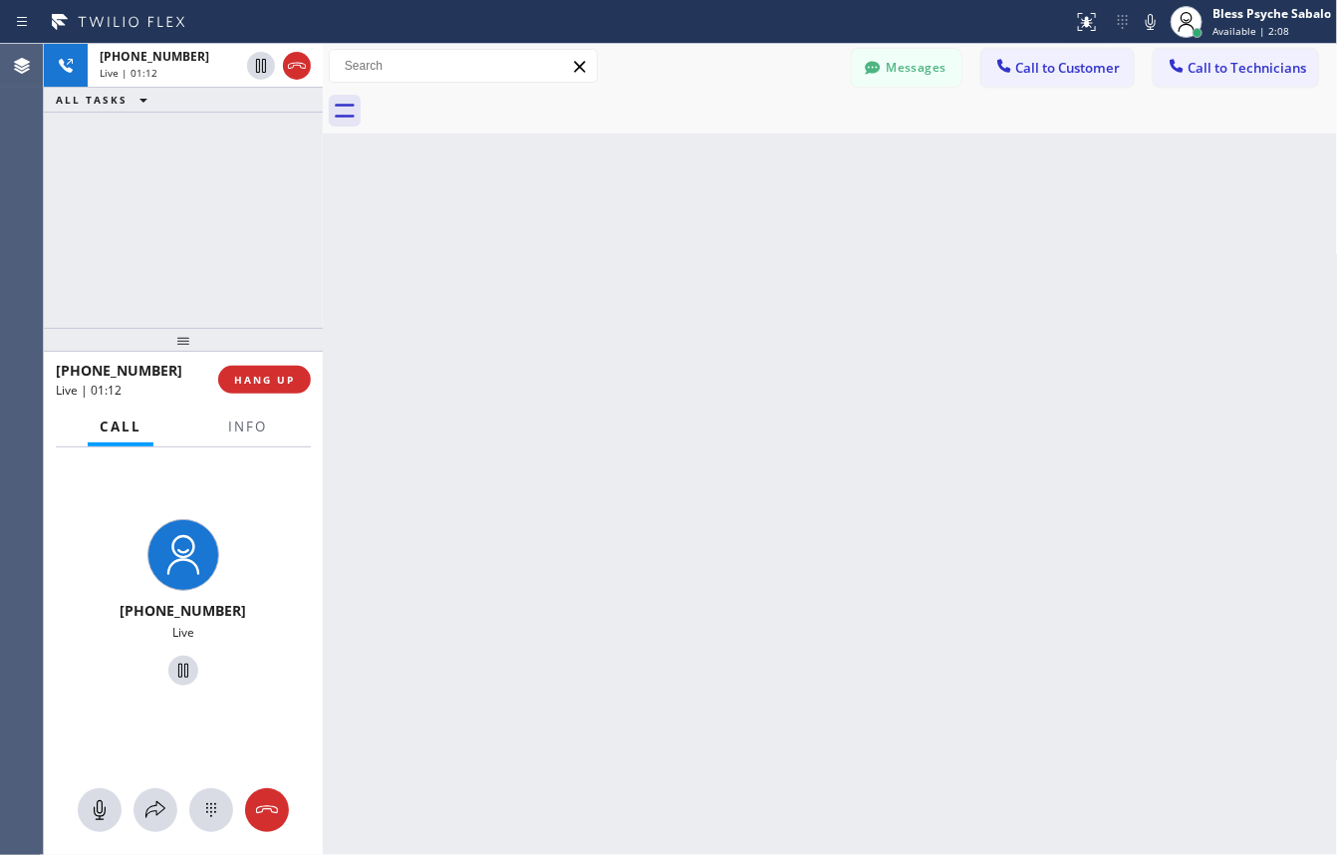
click at [553, 401] on div "Back to Dashboard Change Sender ID Customers Technicians GA [PERSON_NAME] [DATE…" at bounding box center [830, 449] width 1015 height 811
click at [266, 385] on span "HANG UP" at bounding box center [264, 380] width 61 height 14
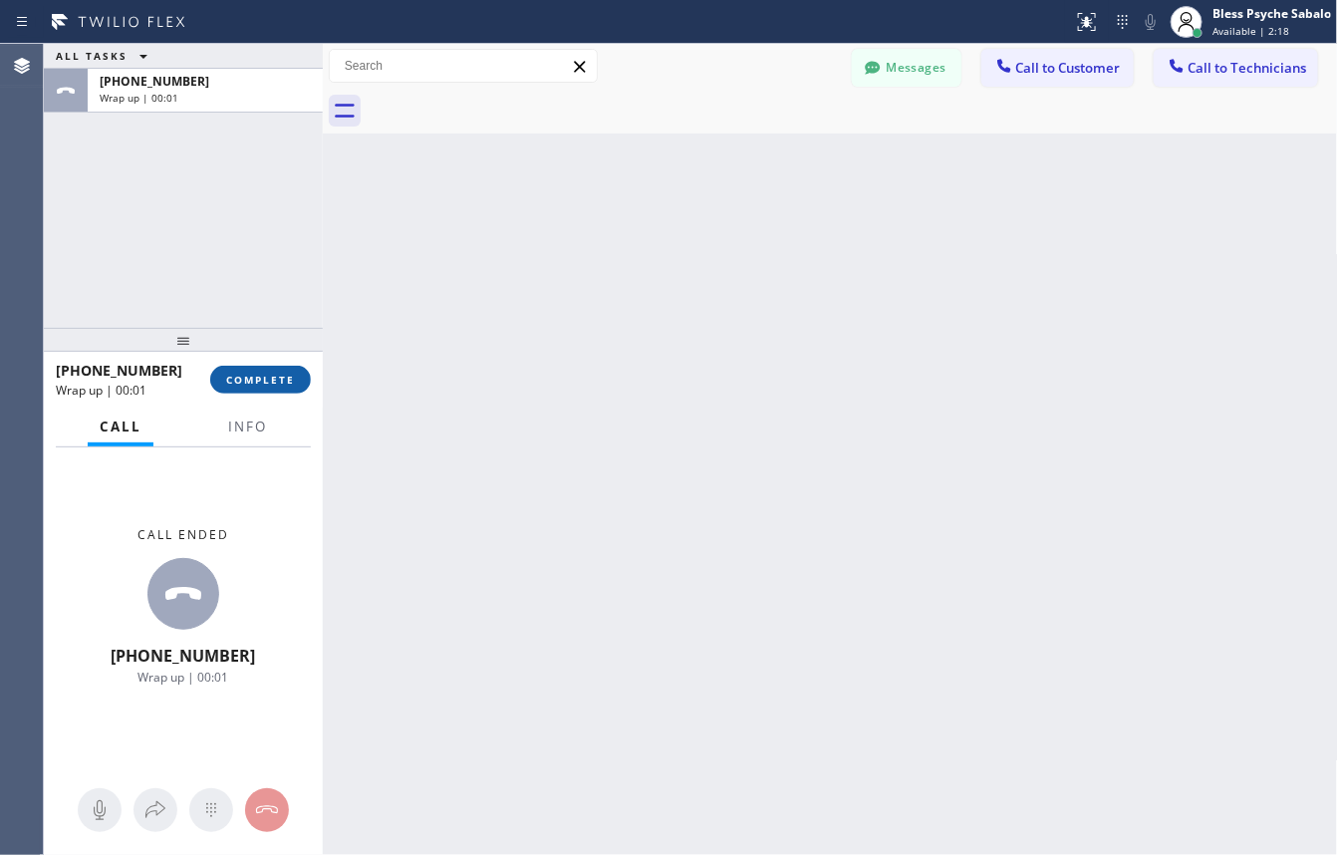
click at [266, 386] on span "COMPLETE" at bounding box center [260, 380] width 69 height 14
click at [521, 369] on div "Back to Dashboard Change Sender ID Customers Technicians GA [PERSON_NAME] [DATE…" at bounding box center [830, 449] width 1015 height 811
click at [1247, 100] on div at bounding box center [853, 111] width 972 height 45
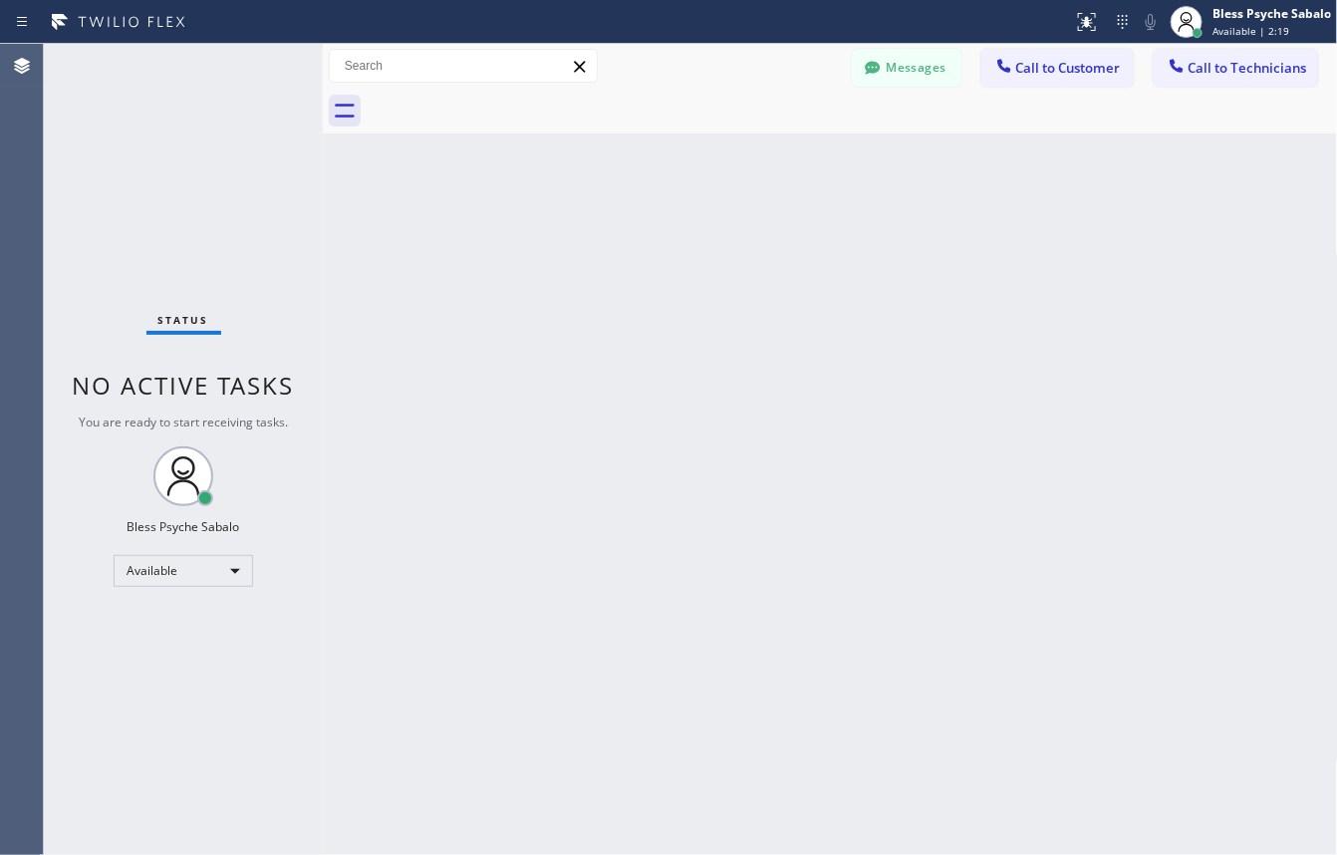
click at [1243, 42] on div "Bless Psyche Sabalo Available | 2:19" at bounding box center [1251, 22] width 172 height 44
drag, startPoint x: 948, startPoint y: 174, endPoint x: 964, endPoint y: 169, distance: 16.7
click at [952, 175] on div "Back to Dashboard Change Sender ID Customers Technicians GA [PERSON_NAME] [DATE…" at bounding box center [830, 449] width 1015 height 811
click at [1231, 60] on span "Call to Technicians" at bounding box center [1248, 68] width 119 height 18
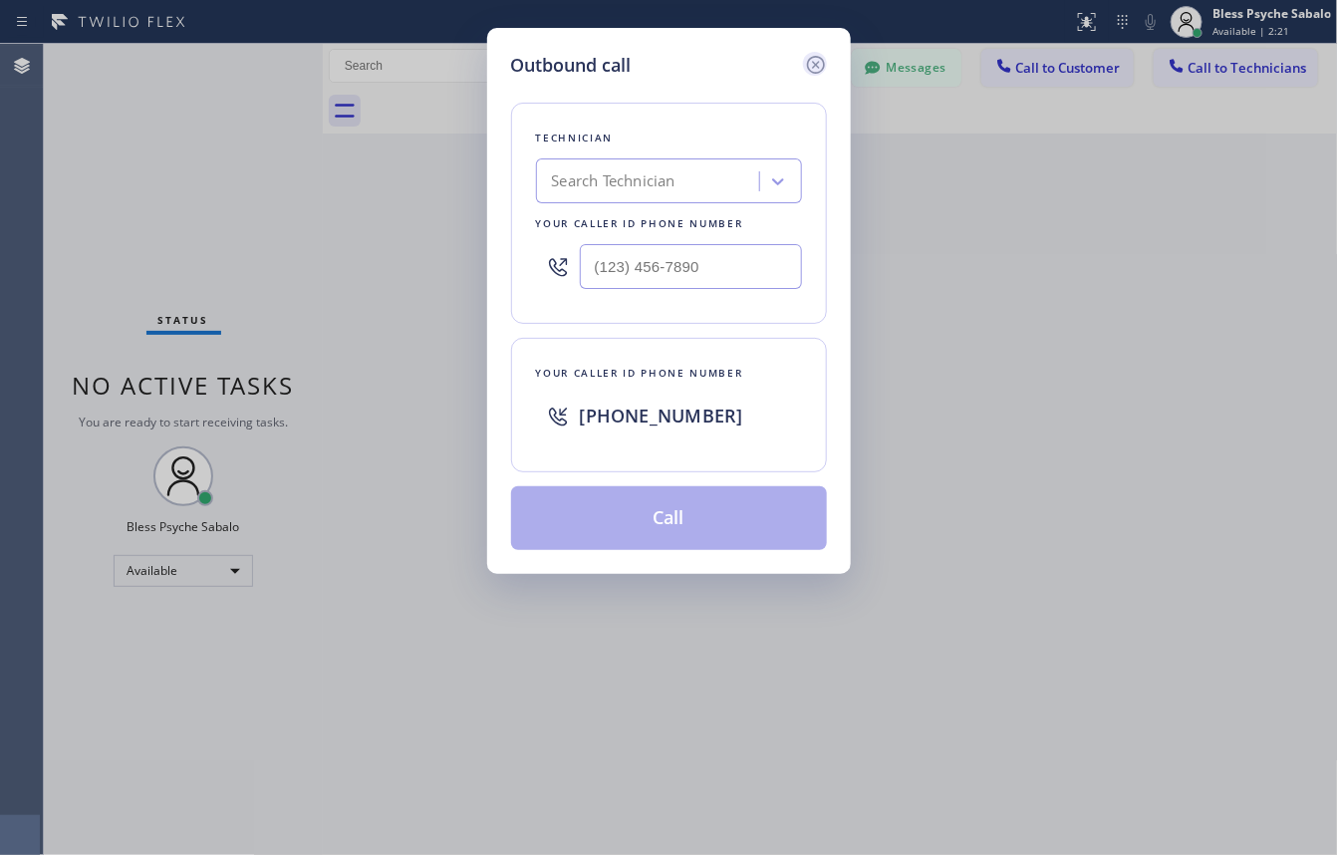
click at [807, 63] on icon at bounding box center [815, 65] width 18 height 18
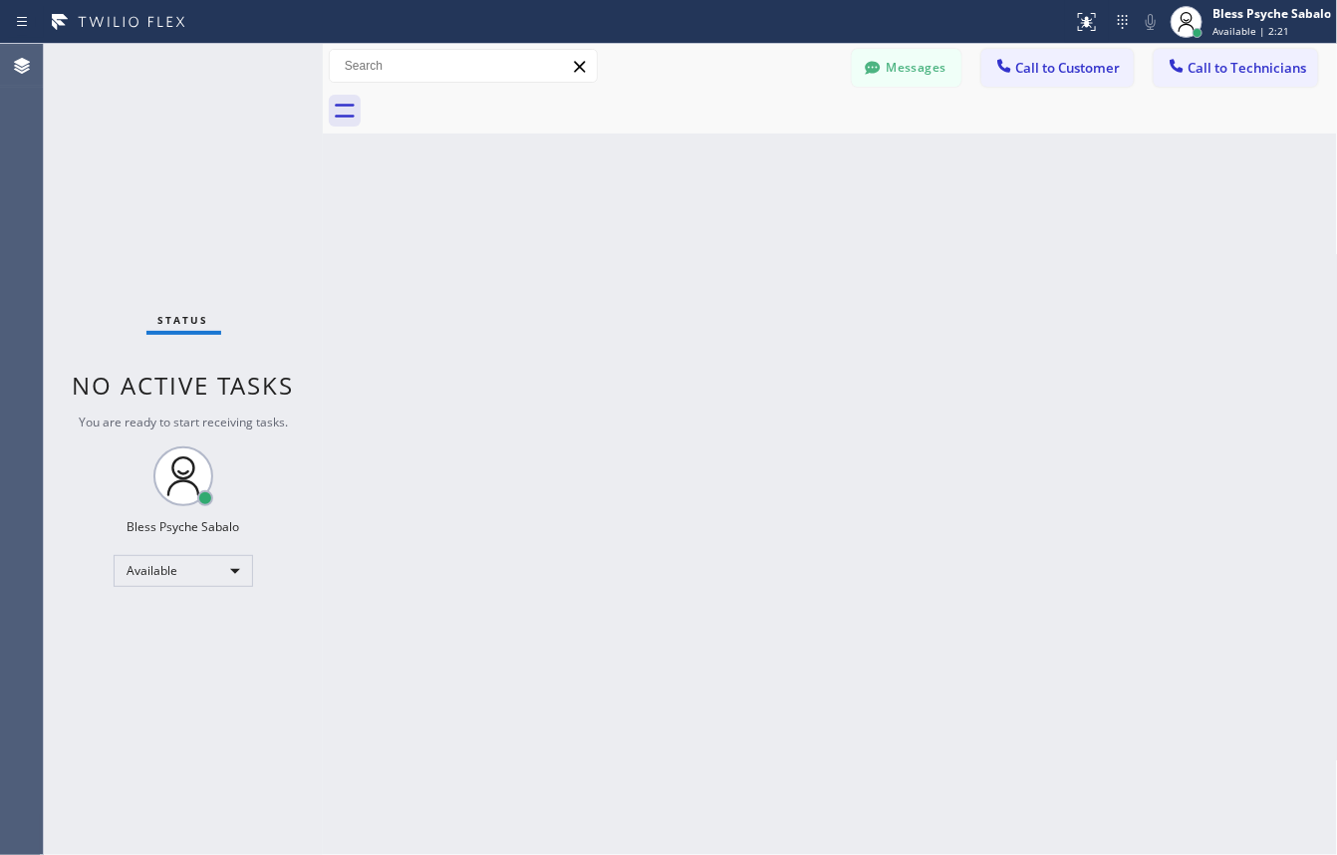
drag, startPoint x: 867, startPoint y: 156, endPoint x: 860, endPoint y: 97, distance: 60.2
click at [865, 150] on div "Back to Dashboard Change Sender ID Customers Technicians GA [PERSON_NAME] [DATE…" at bounding box center [830, 449] width 1015 height 811
click at [865, 71] on icon at bounding box center [873, 68] width 20 height 20
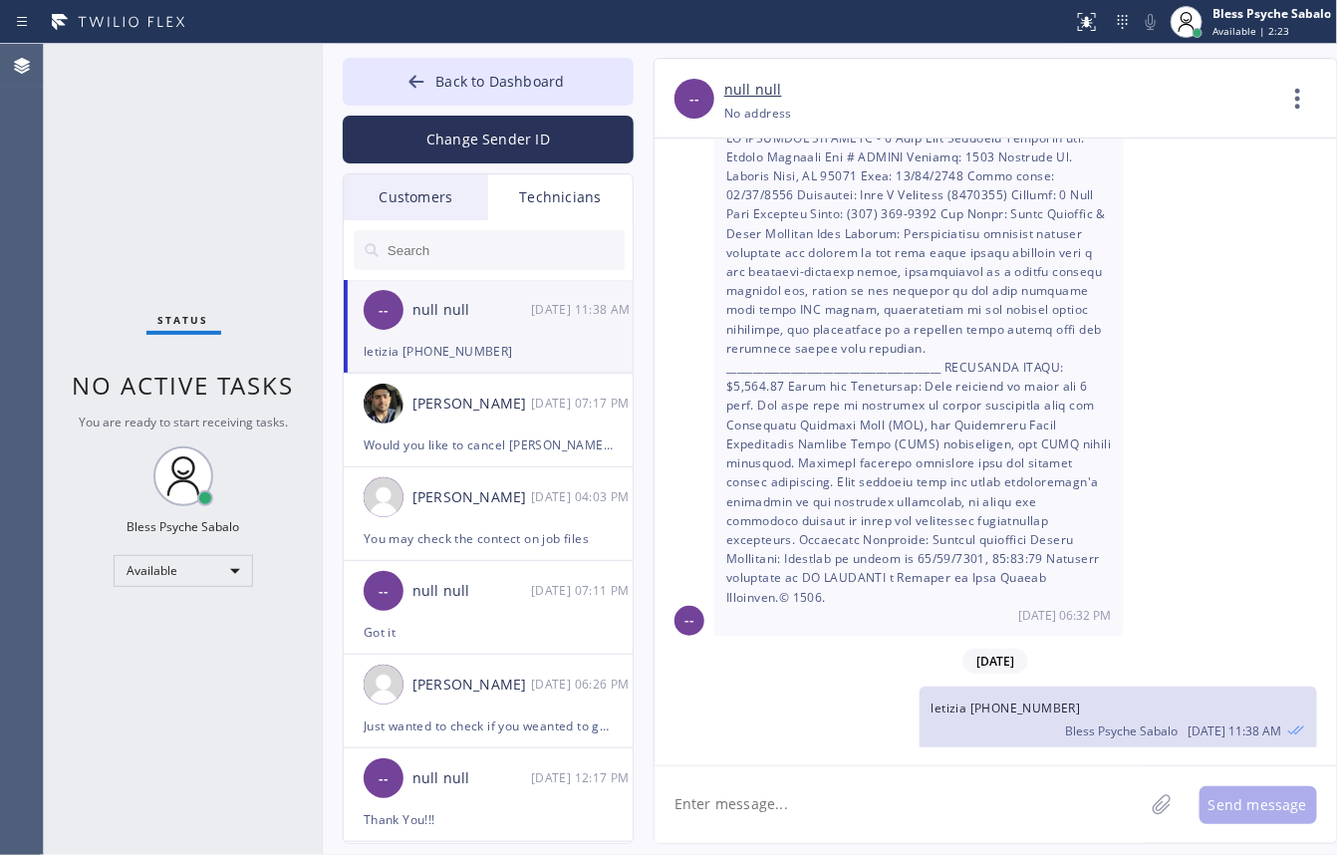
drag, startPoint x: 894, startPoint y: 845, endPoint x: 890, endPoint y: 807, distance: 38.1
click at [893, 844] on div "Back to Dashboard Change Sender ID Customers Technicians GA [PERSON_NAME] [DATE…" at bounding box center [830, 449] width 1015 height 811
click at [521, 475] on div "[PERSON_NAME] [DATE] 04:03 PM" at bounding box center [489, 497] width 291 height 60
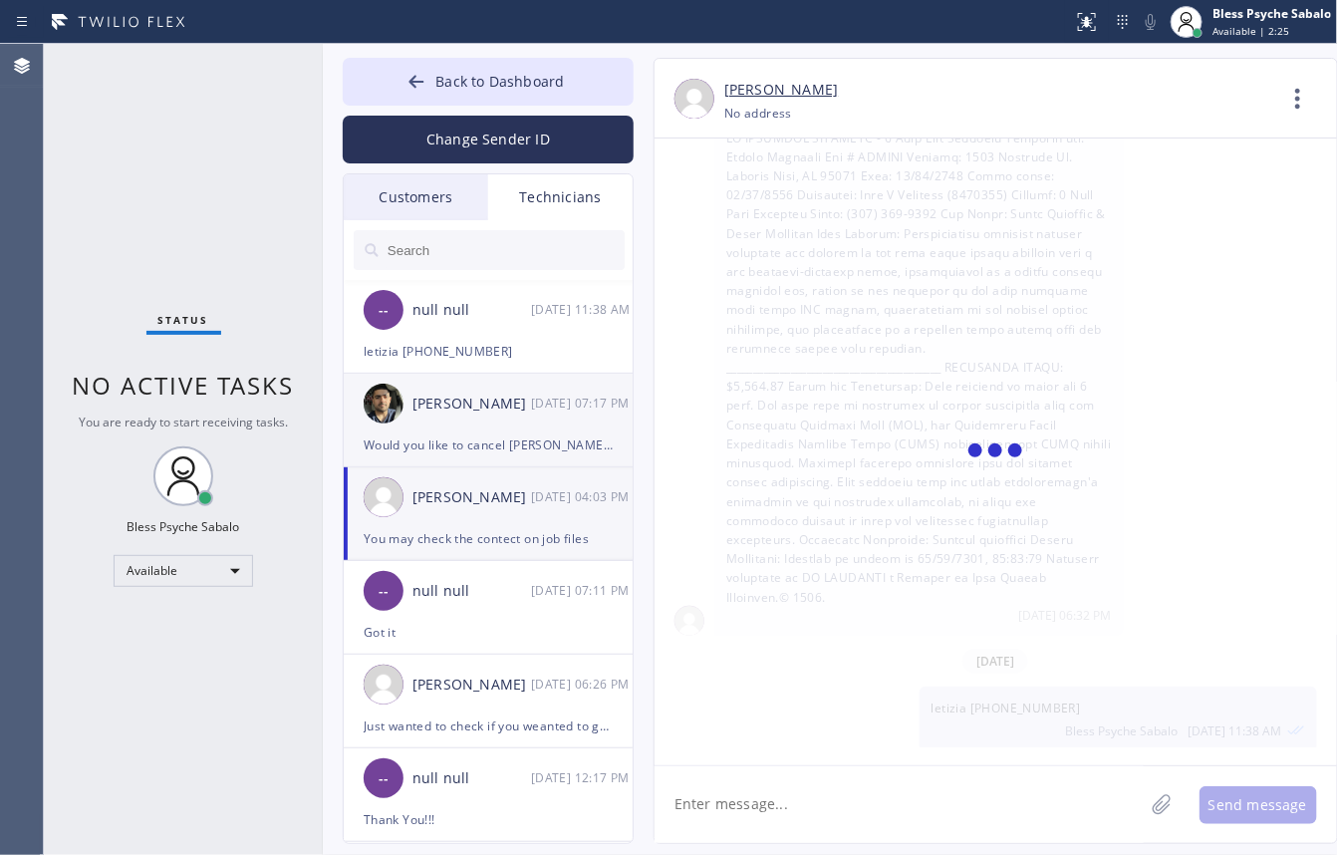
click at [521, 451] on div "Would you like to cancel [PERSON_NAME] order?" at bounding box center [488, 444] width 249 height 23
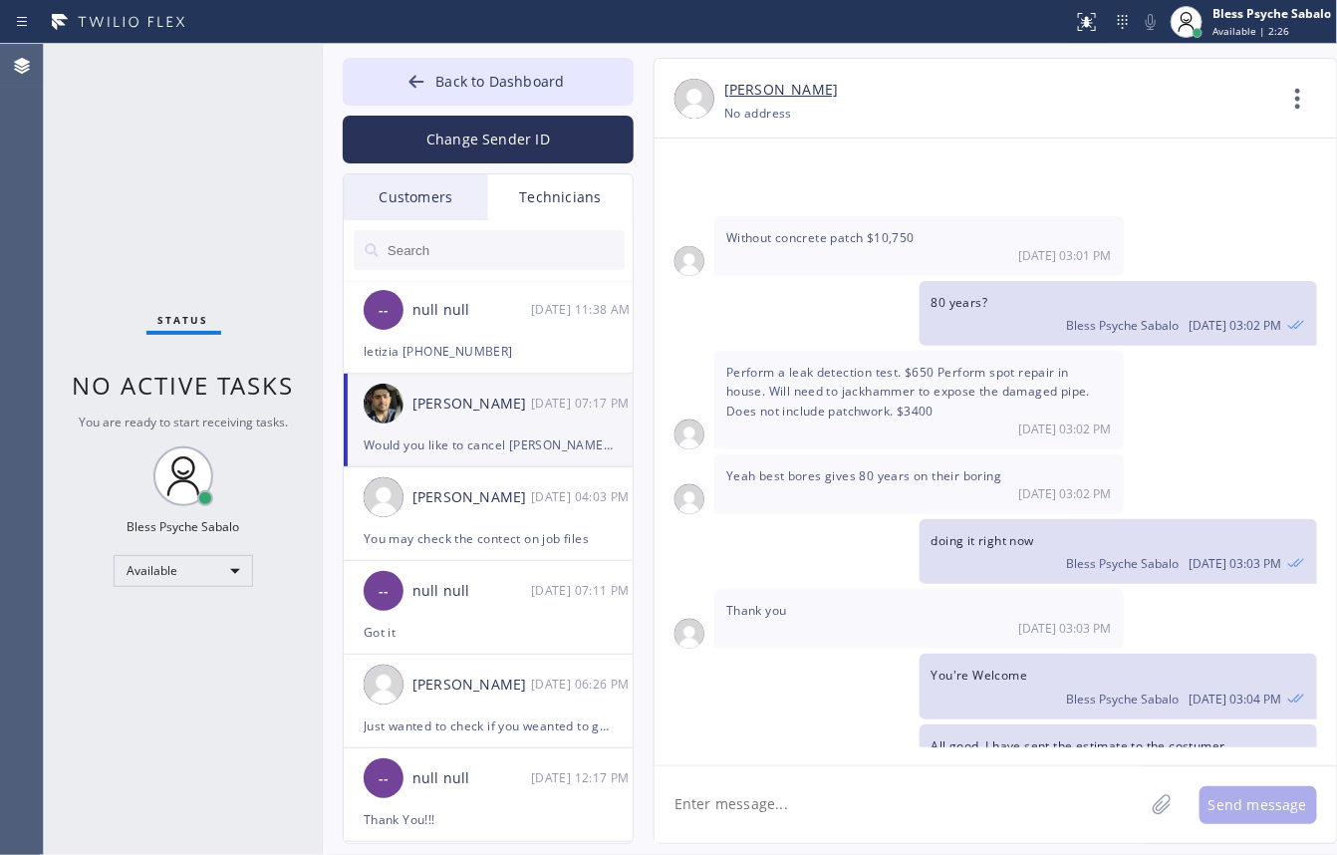
scroll to position [9263, 0]
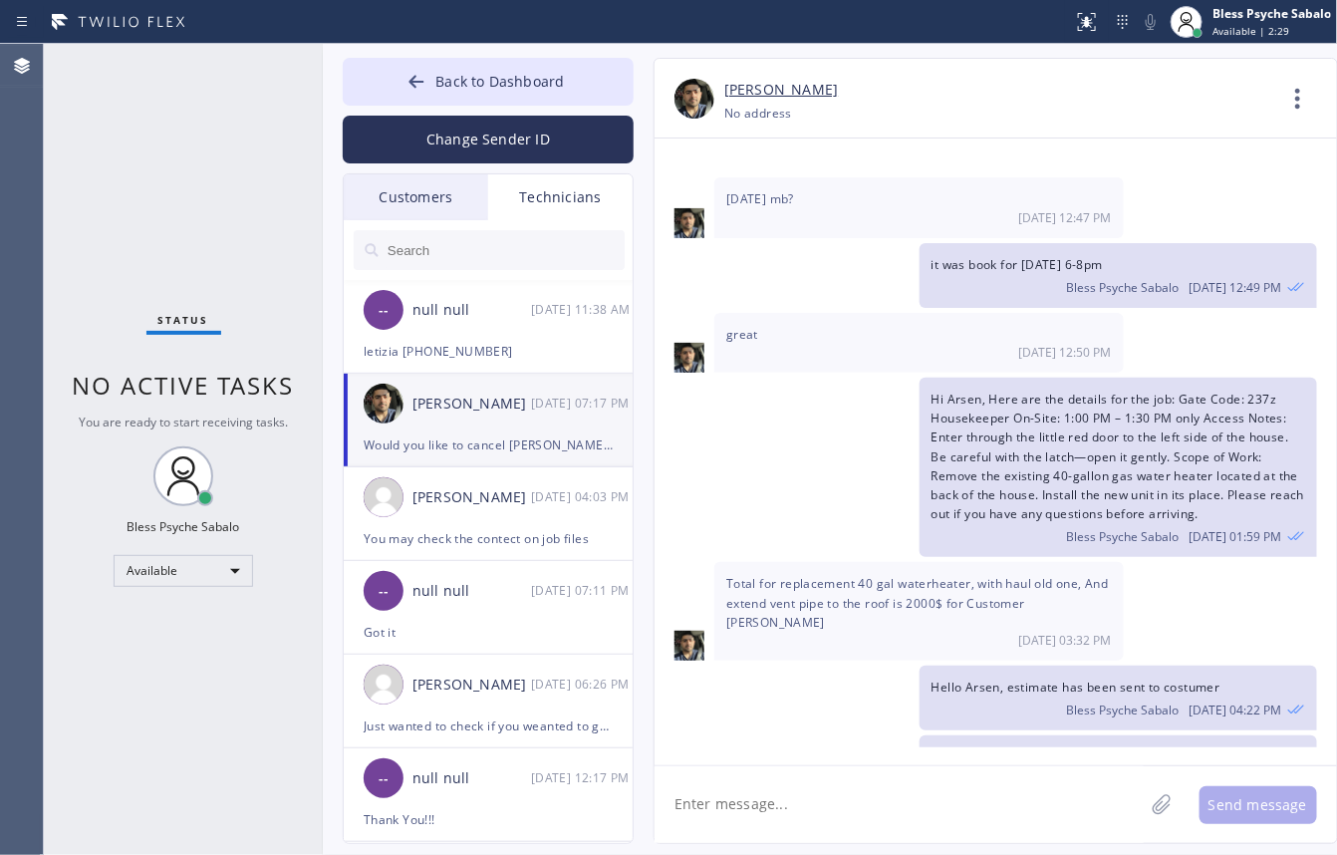
click at [824, 378] on div "Hi Arsen, Here are the details for the job: Gate Code: 237z Housekeeper On-Site…" at bounding box center [986, 467] width 663 height 179
drag, startPoint x: 508, startPoint y: 71, endPoint x: 673, endPoint y: 101, distance: 167.1
click at [508, 72] on span "Back to Dashboard" at bounding box center [499, 81] width 129 height 19
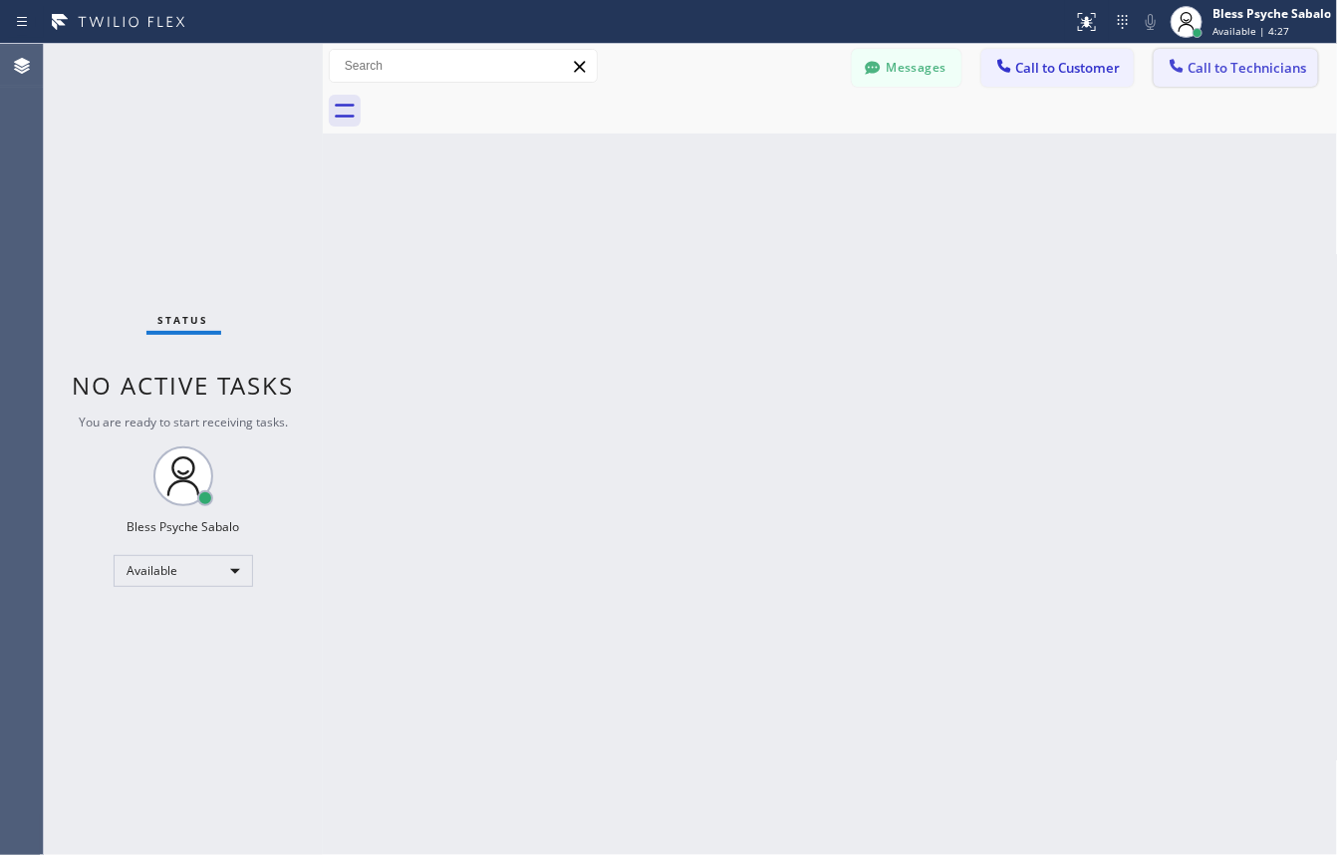
click at [1193, 77] on button "Call to Technicians" at bounding box center [1236, 68] width 164 height 38
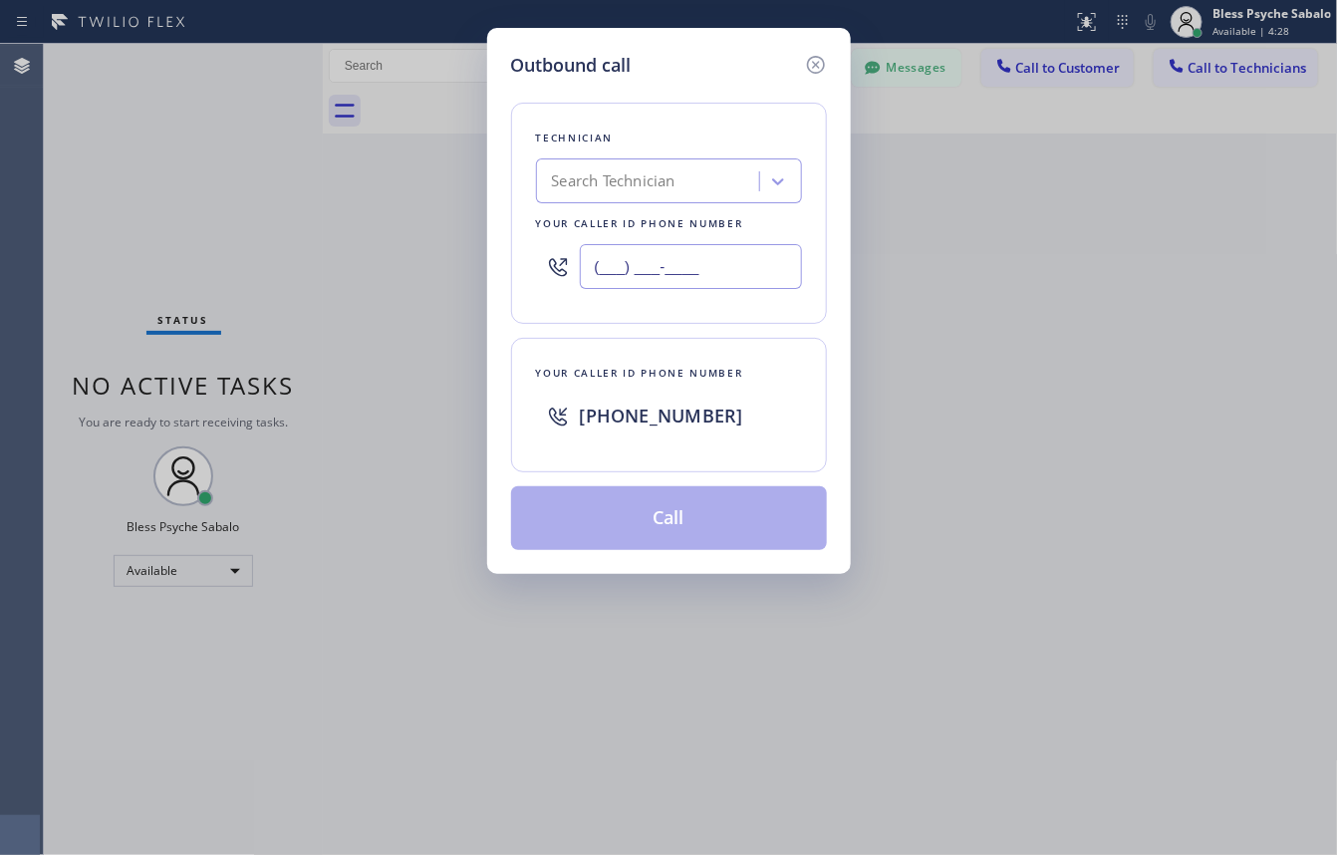
click at [656, 267] on input "(___) ___-____" at bounding box center [691, 266] width 222 height 45
paste input "323) 456-6613"
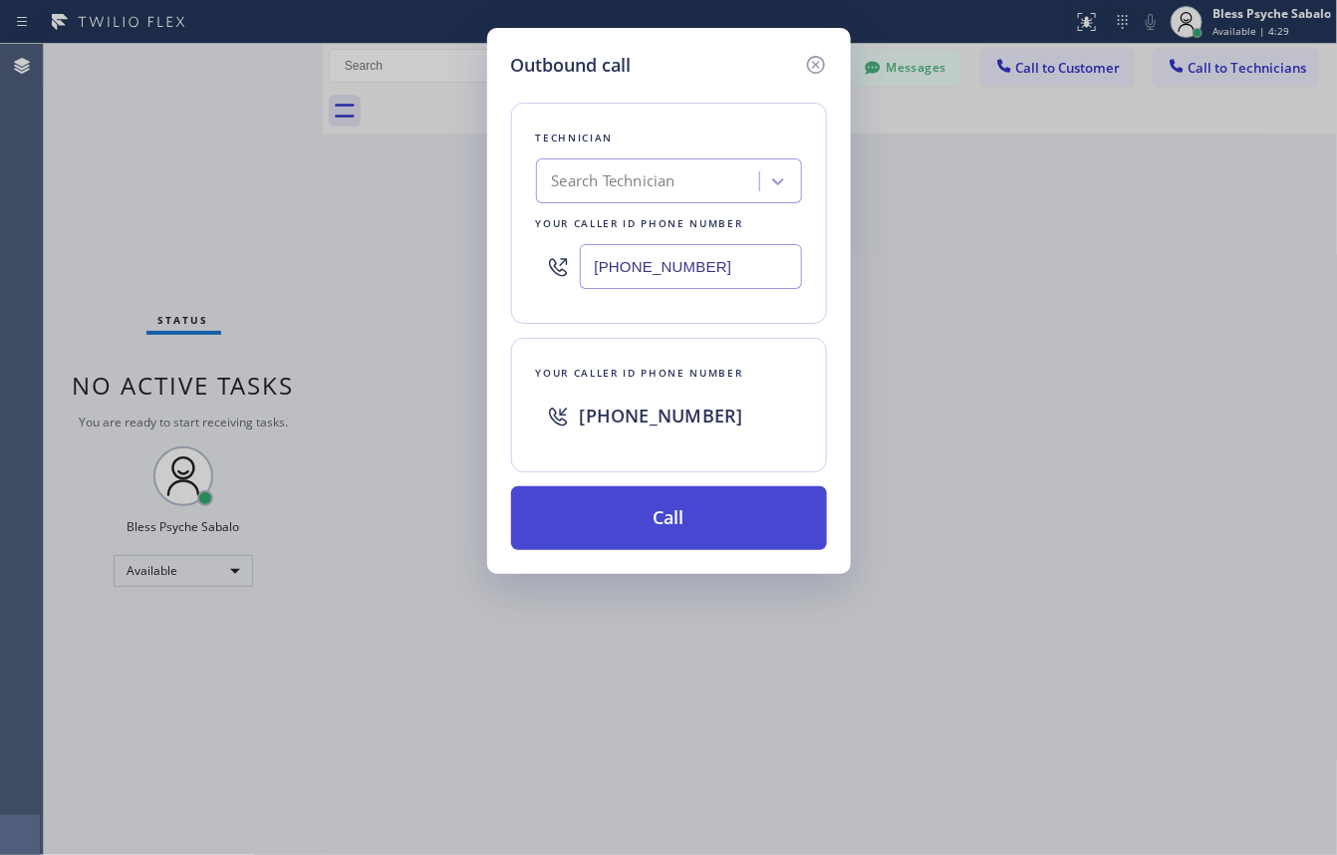
type input "[PHONE_NUMBER]"
click at [621, 523] on button "Call" at bounding box center [669, 518] width 316 height 64
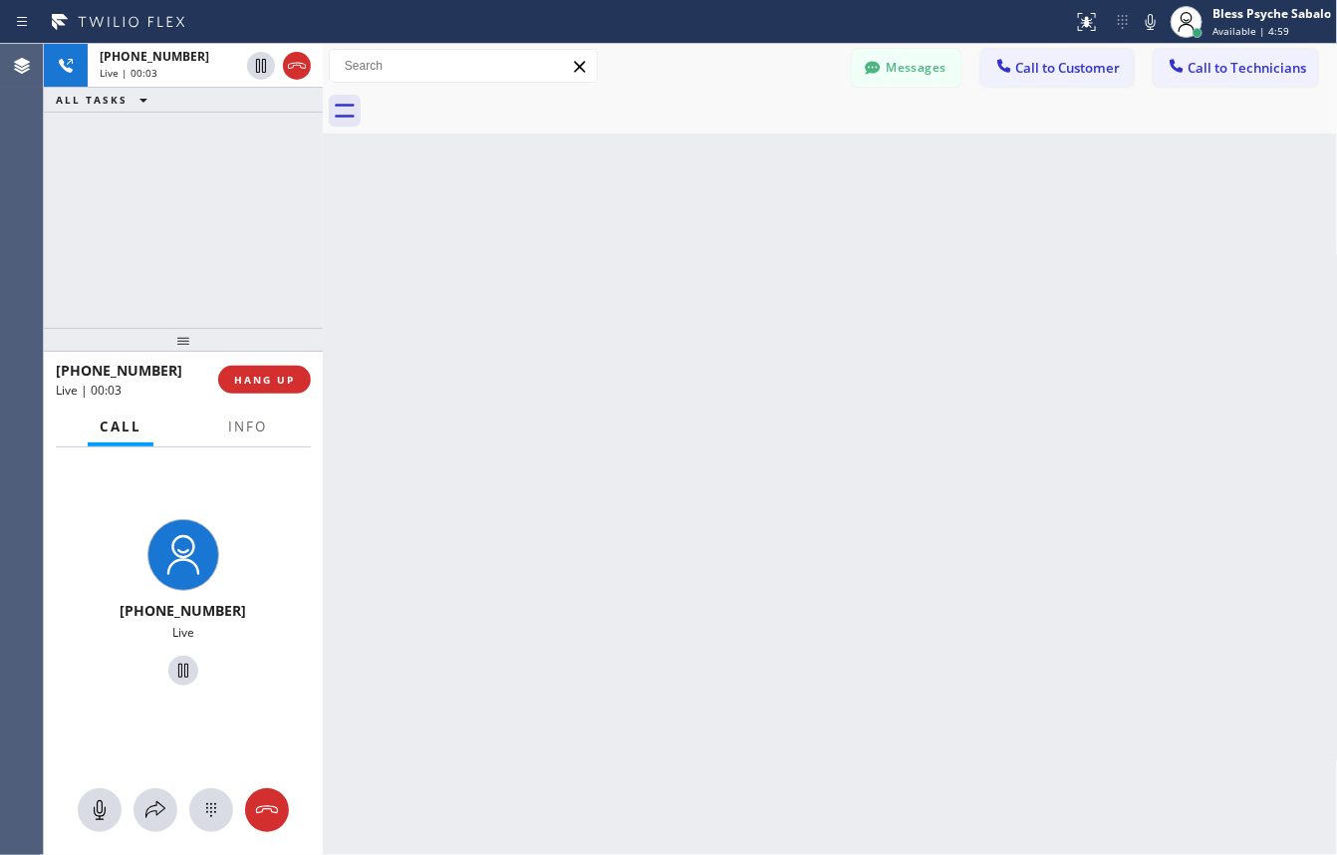
click at [1113, 67] on span "Call to Customer" at bounding box center [1068, 68] width 105 height 18
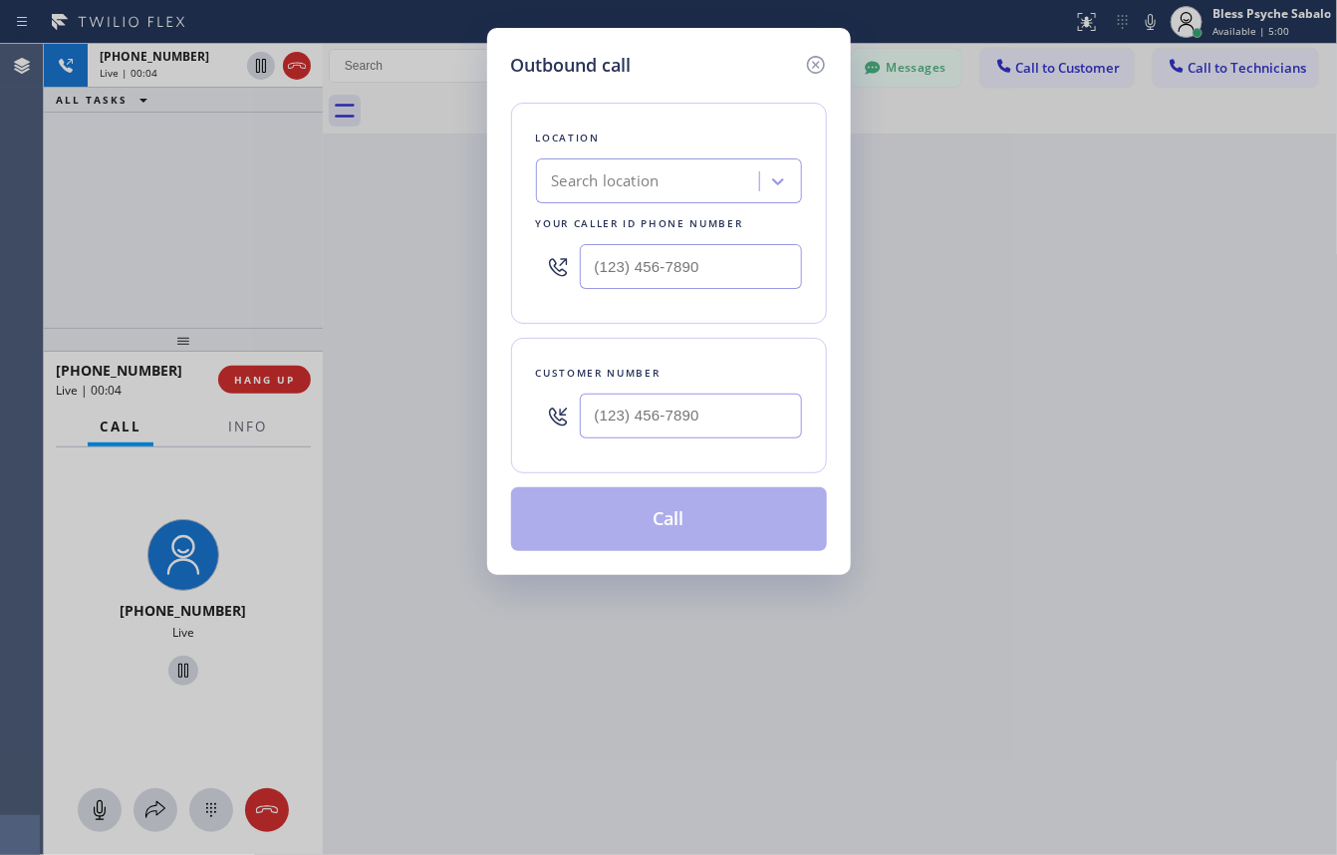
type input "(___) ___-____"
click at [645, 436] on input "(___) ___-____" at bounding box center [691, 416] width 222 height 45
click at [810, 70] on icon at bounding box center [816, 65] width 24 height 24
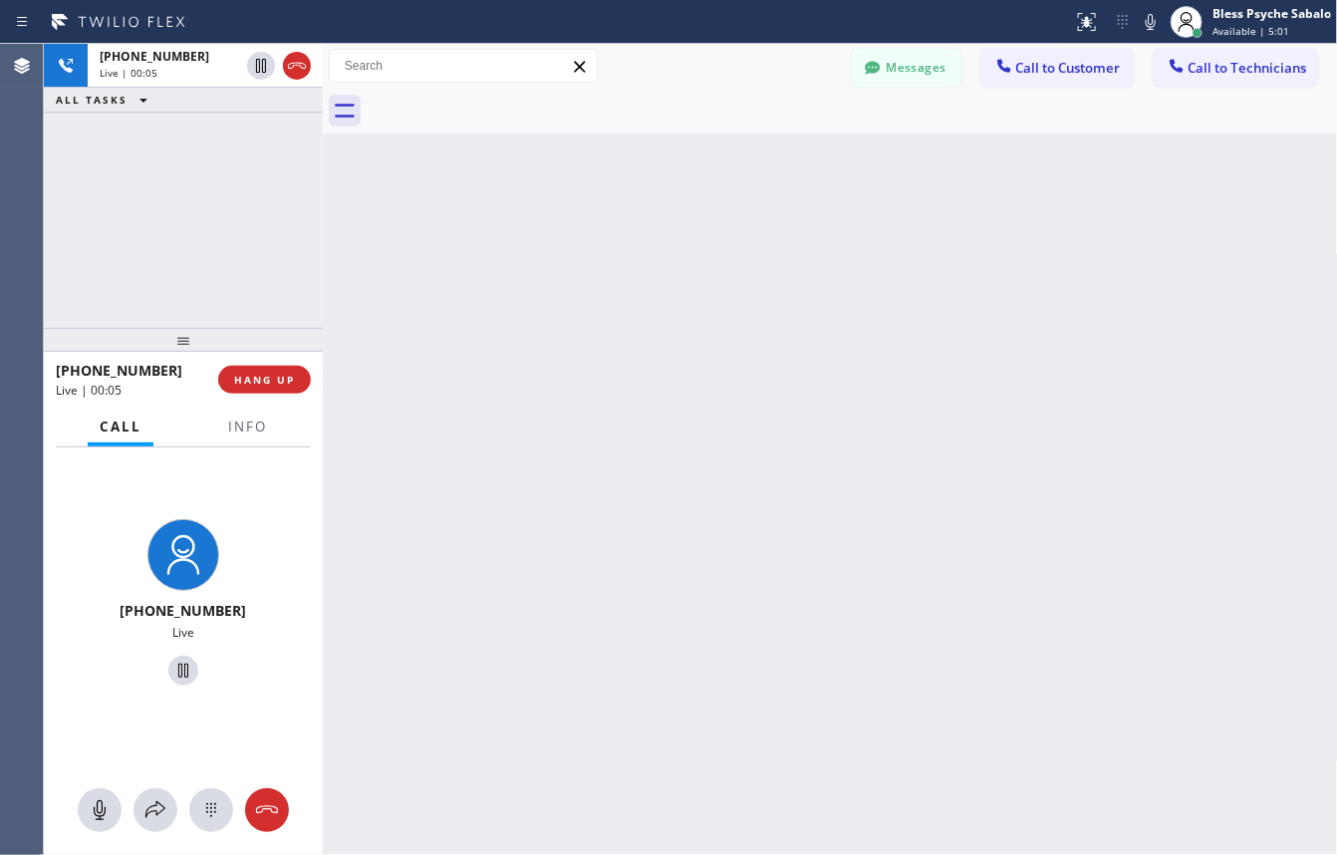
click at [880, 533] on div "Back to Dashboard Change Sender ID Customers Technicians GA [PERSON_NAME] [DATE…" at bounding box center [830, 449] width 1015 height 811
click at [269, 370] on button "HANG UP" at bounding box center [264, 380] width 93 height 28
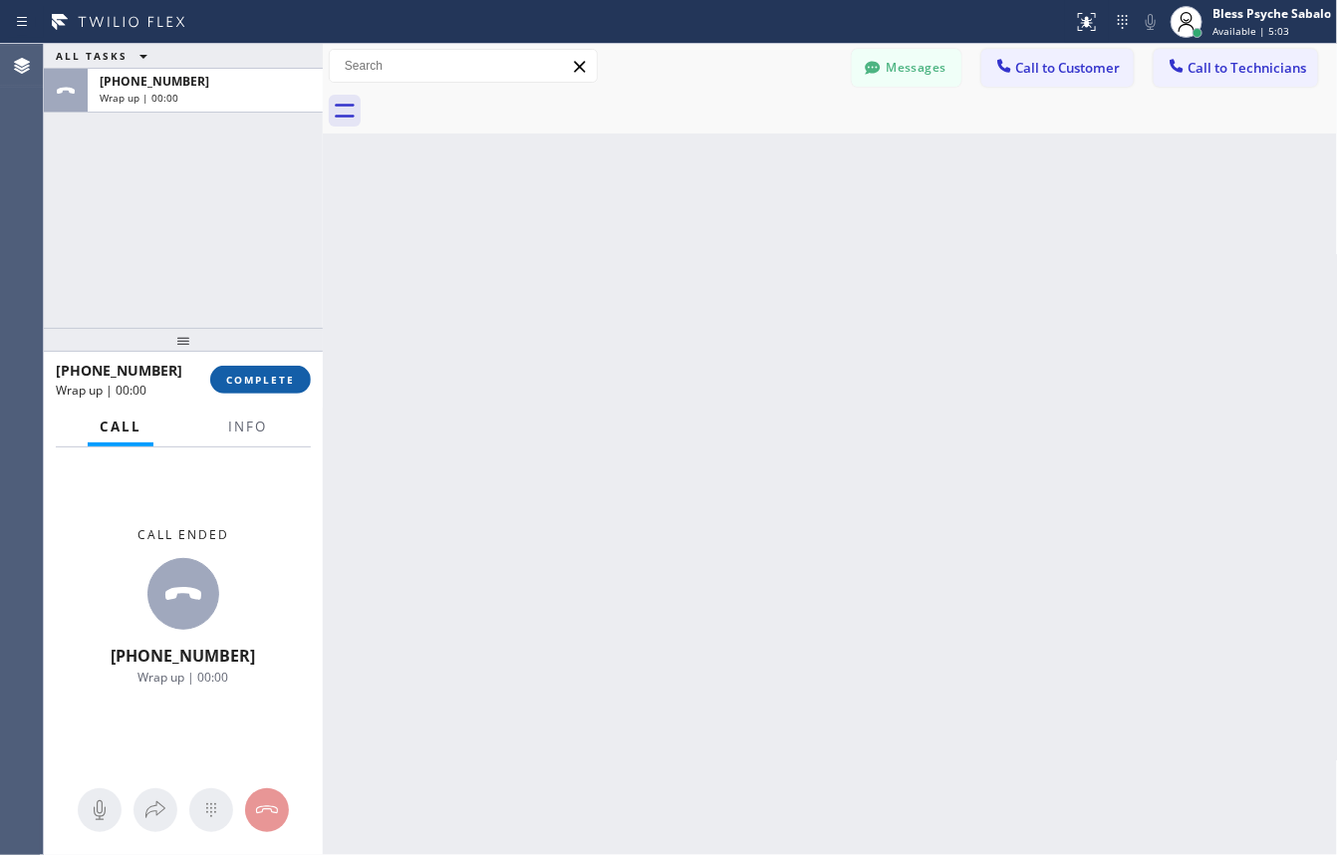
click at [237, 394] on button "COMPLETE" at bounding box center [260, 380] width 101 height 28
click at [364, 450] on div "Back to Dashboard Change Sender ID Customers Technicians GA [PERSON_NAME] [DATE…" at bounding box center [830, 449] width 1015 height 811
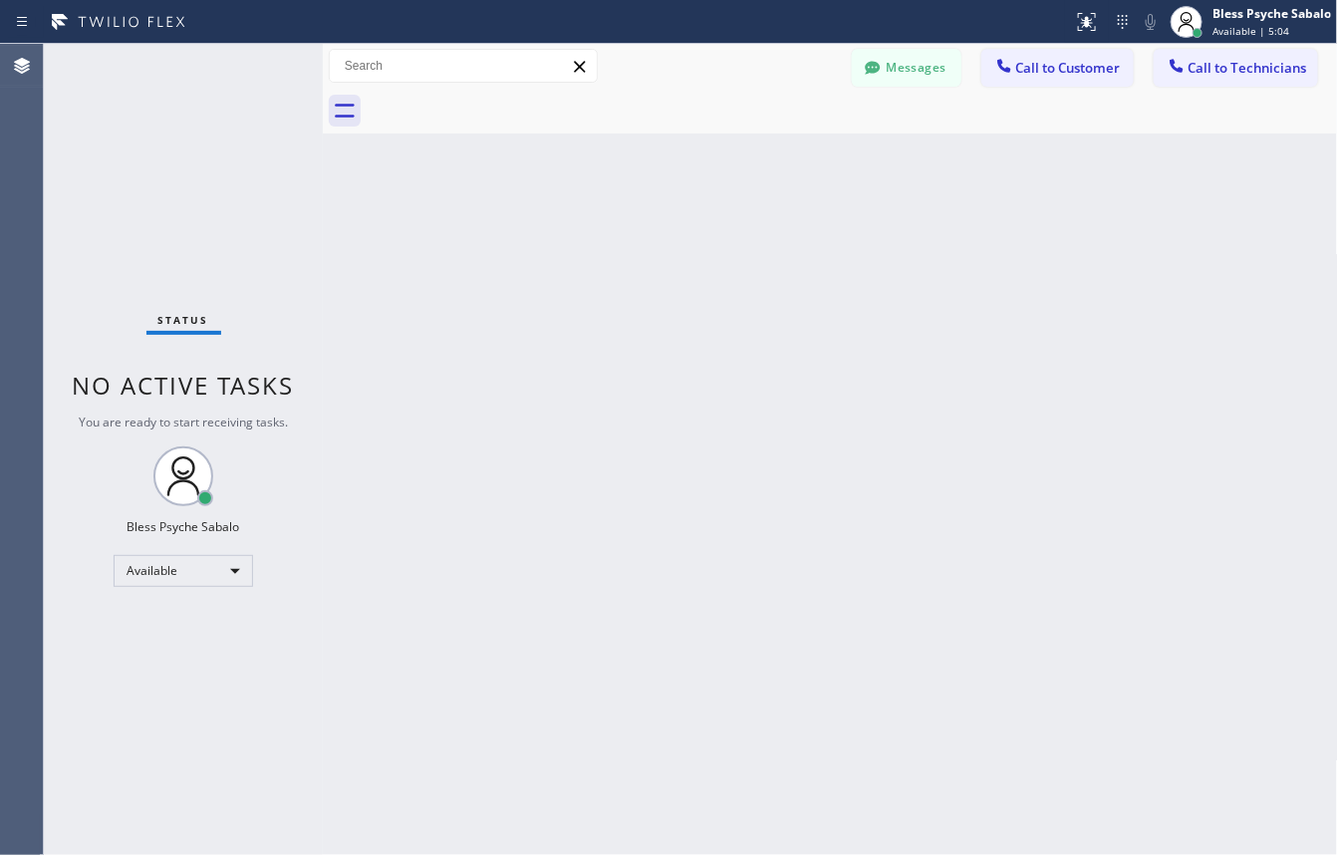
click at [743, 334] on div "Back to Dashboard Change Sender ID Customers Technicians GA [PERSON_NAME] [DATE…" at bounding box center [830, 449] width 1015 height 811
click at [745, 212] on div "Back to Dashboard Change Sender ID Customers Technicians GA [PERSON_NAME] [DATE…" at bounding box center [830, 449] width 1015 height 811
click at [892, 75] on button "Messages" at bounding box center [907, 68] width 110 height 38
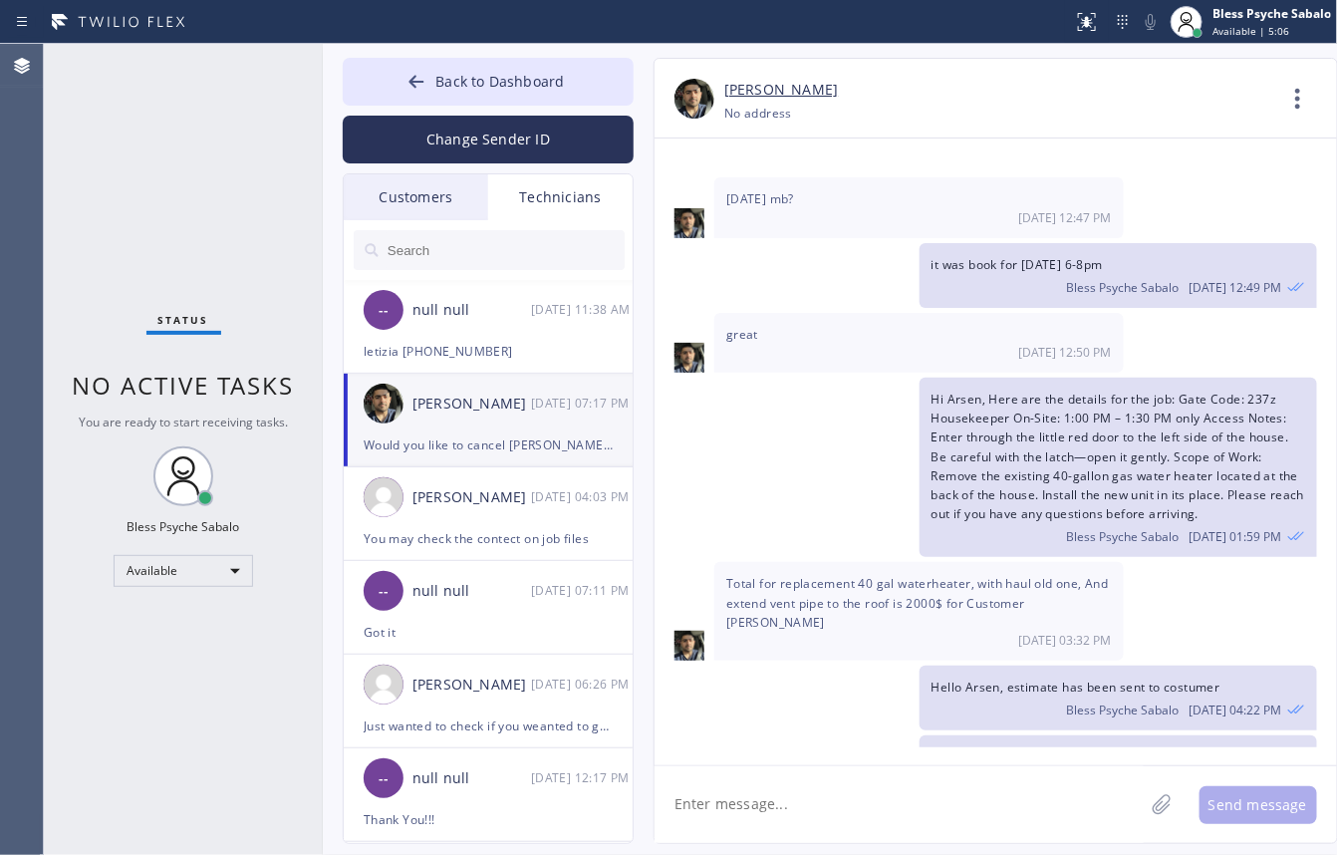
click at [789, 378] on div "Hi Arsen, Here are the details for the job: Gate Code: 237z Housekeeper On-Site…" at bounding box center [986, 467] width 663 height 179
click at [808, 378] on div "Hi Arsen, Here are the details for the job: Gate Code: 237z Housekeeper On-Site…" at bounding box center [986, 467] width 663 height 179
drag, startPoint x: 810, startPoint y: 401, endPoint x: 829, endPoint y: 404, distance: 19.2
click at [829, 404] on div "Hi Arsen, Here are the details for the job: Gate Code: 237z Housekeeper On-Site…" at bounding box center [986, 467] width 663 height 179
click at [405, 187] on div "Customers" at bounding box center [416, 197] width 144 height 46
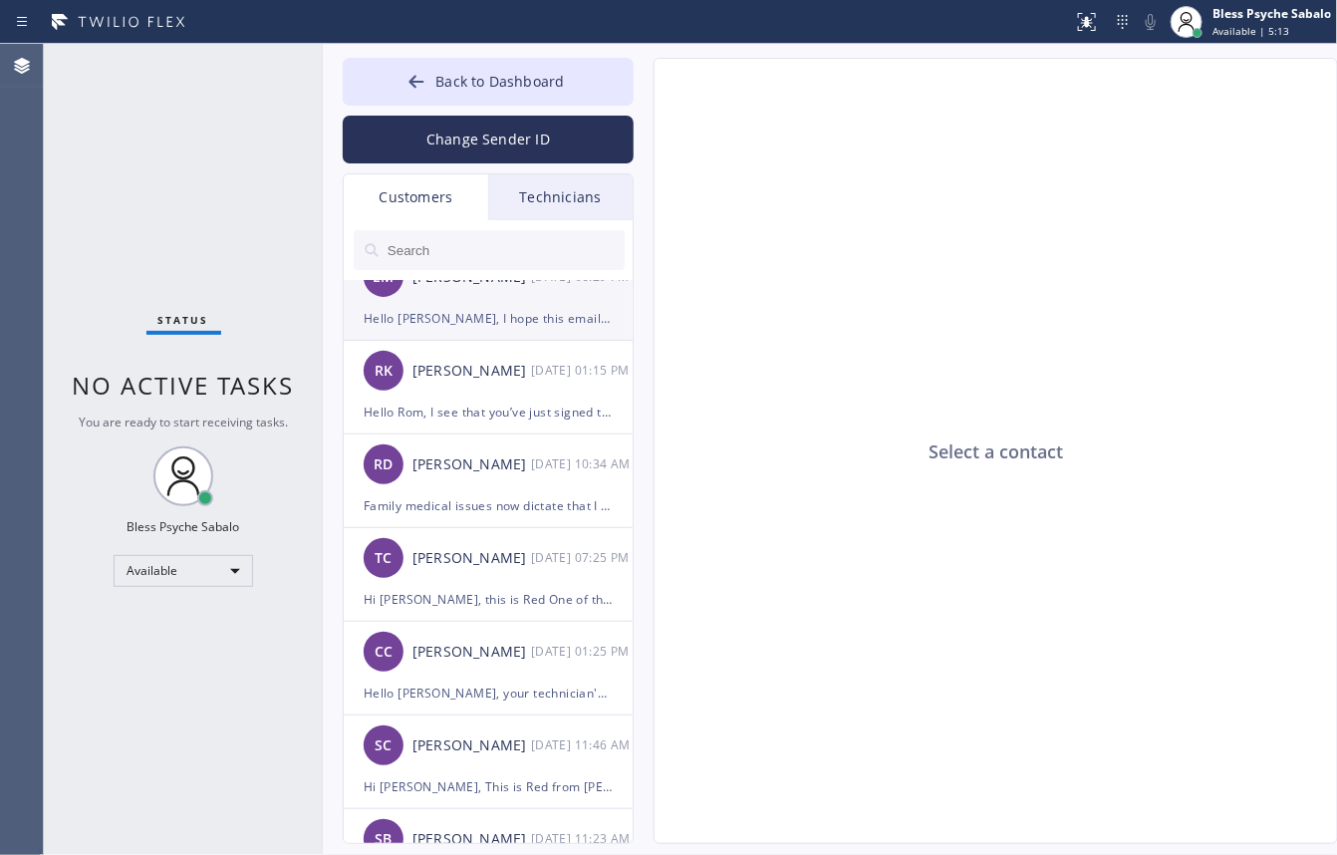
scroll to position [249, 0]
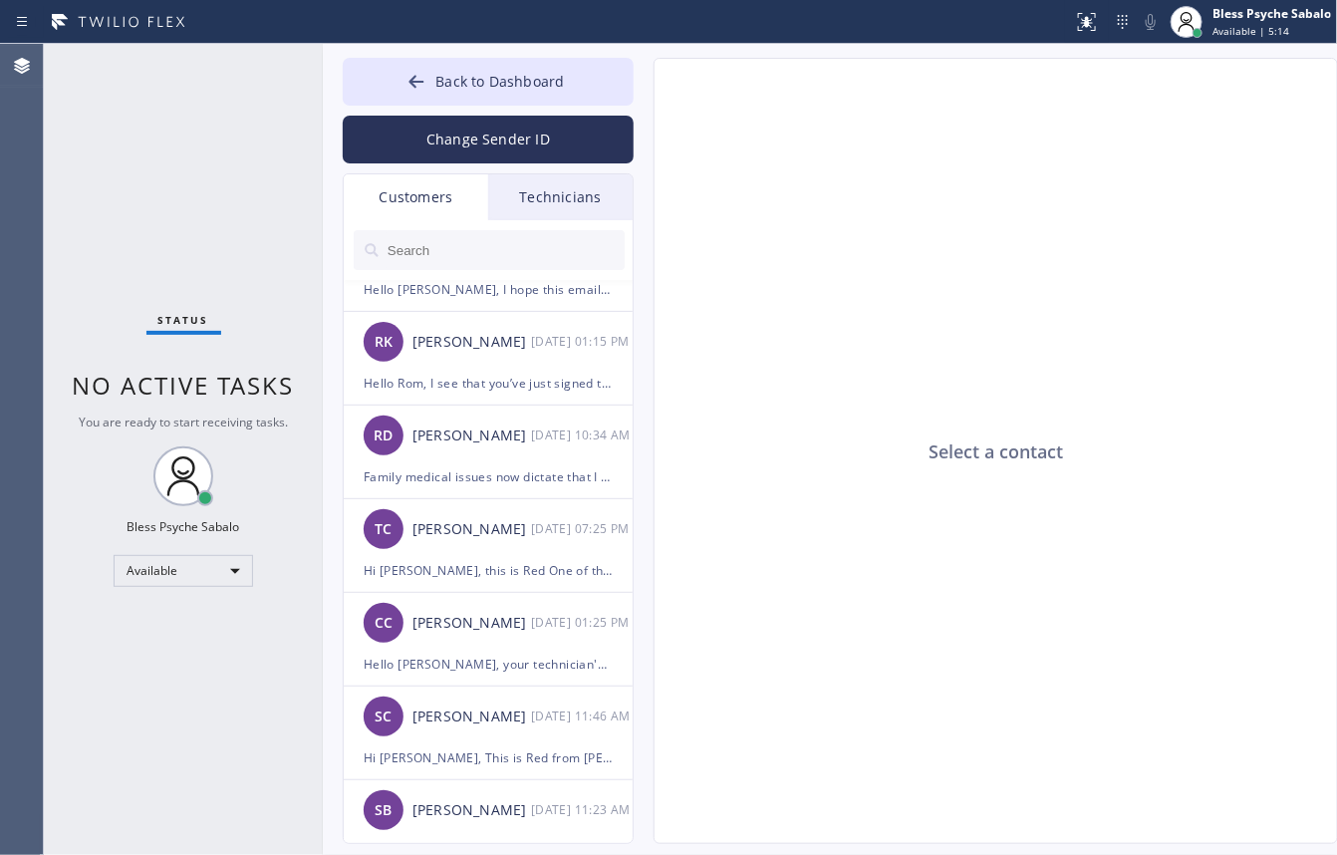
drag, startPoint x: 490, startPoint y: 269, endPoint x: 643, endPoint y: 227, distance: 158.1
click at [500, 267] on input "text" at bounding box center [505, 250] width 239 height 40
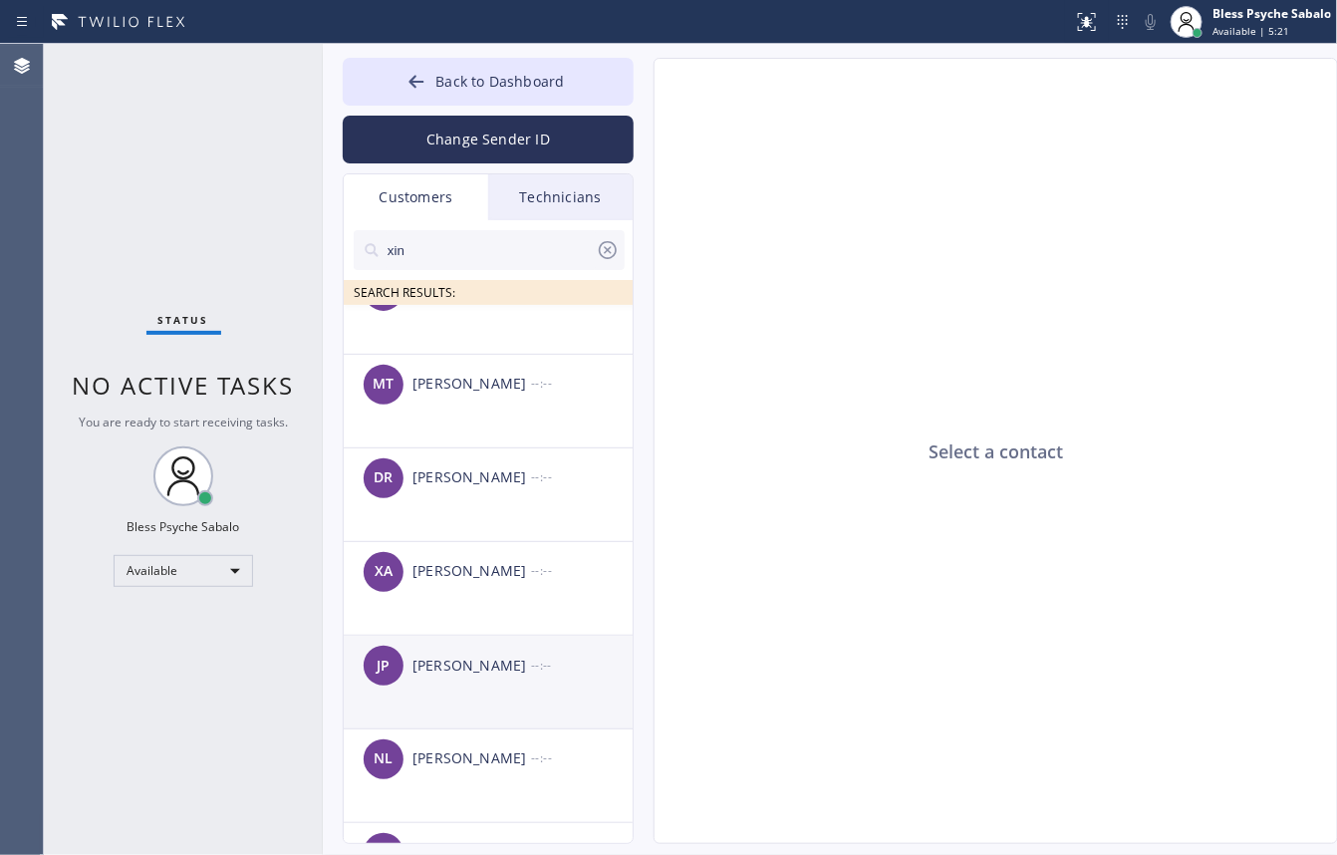
scroll to position [1619, 0]
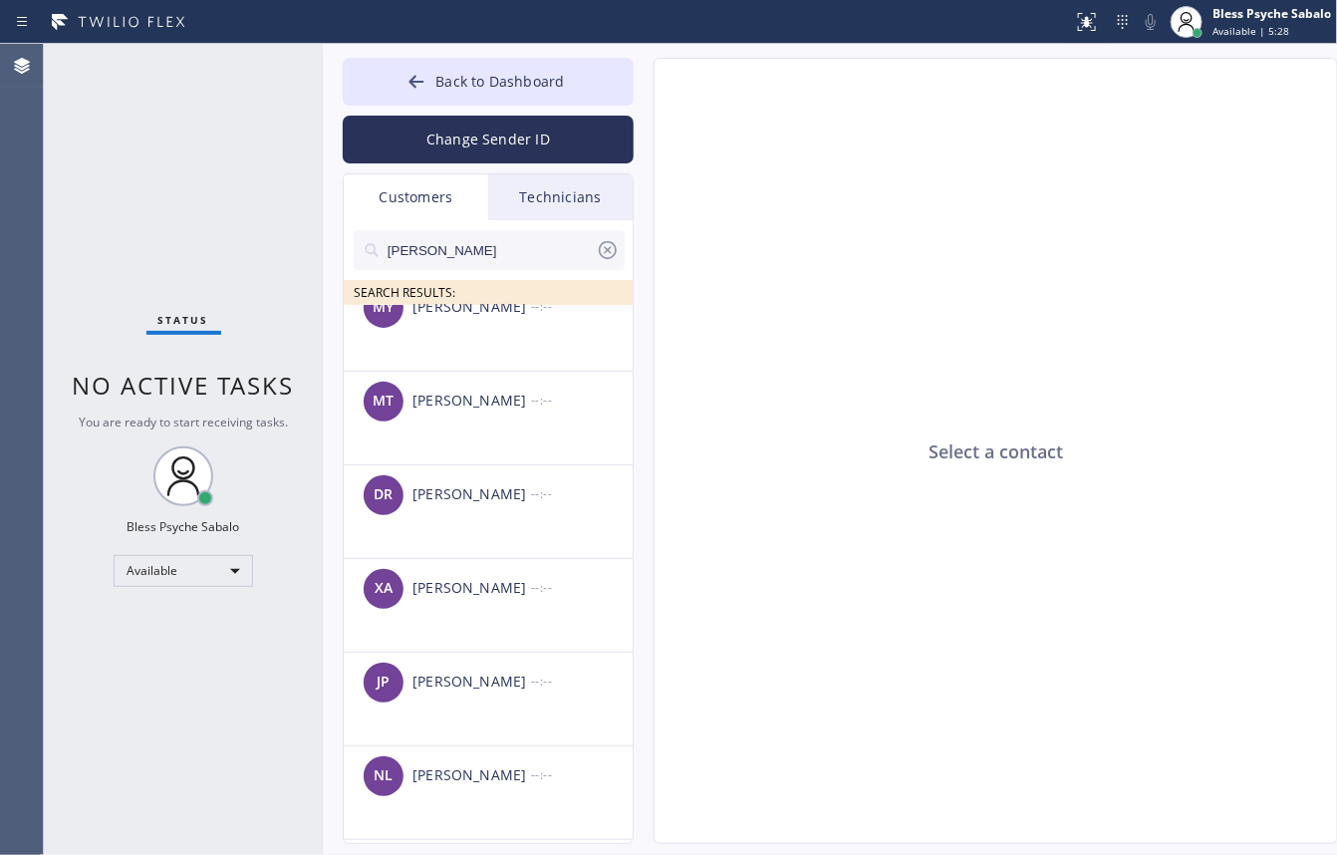
type input "[PERSON_NAME]"
click at [289, 302] on div "Status No active tasks You are ready to start receiving tasks. Bless Psyche Sab…" at bounding box center [690, 449] width 1293 height 811
click at [521, 264] on input "[PHONE_NUMBER]" at bounding box center [491, 250] width 210 height 40
drag, startPoint x: 538, startPoint y: 251, endPoint x: 242, endPoint y: 244, distance: 296.0
click at [242, 244] on div "Status No active tasks You are ready to start receiving tasks. Bless Psyche Sab…" at bounding box center [690, 449] width 1293 height 811
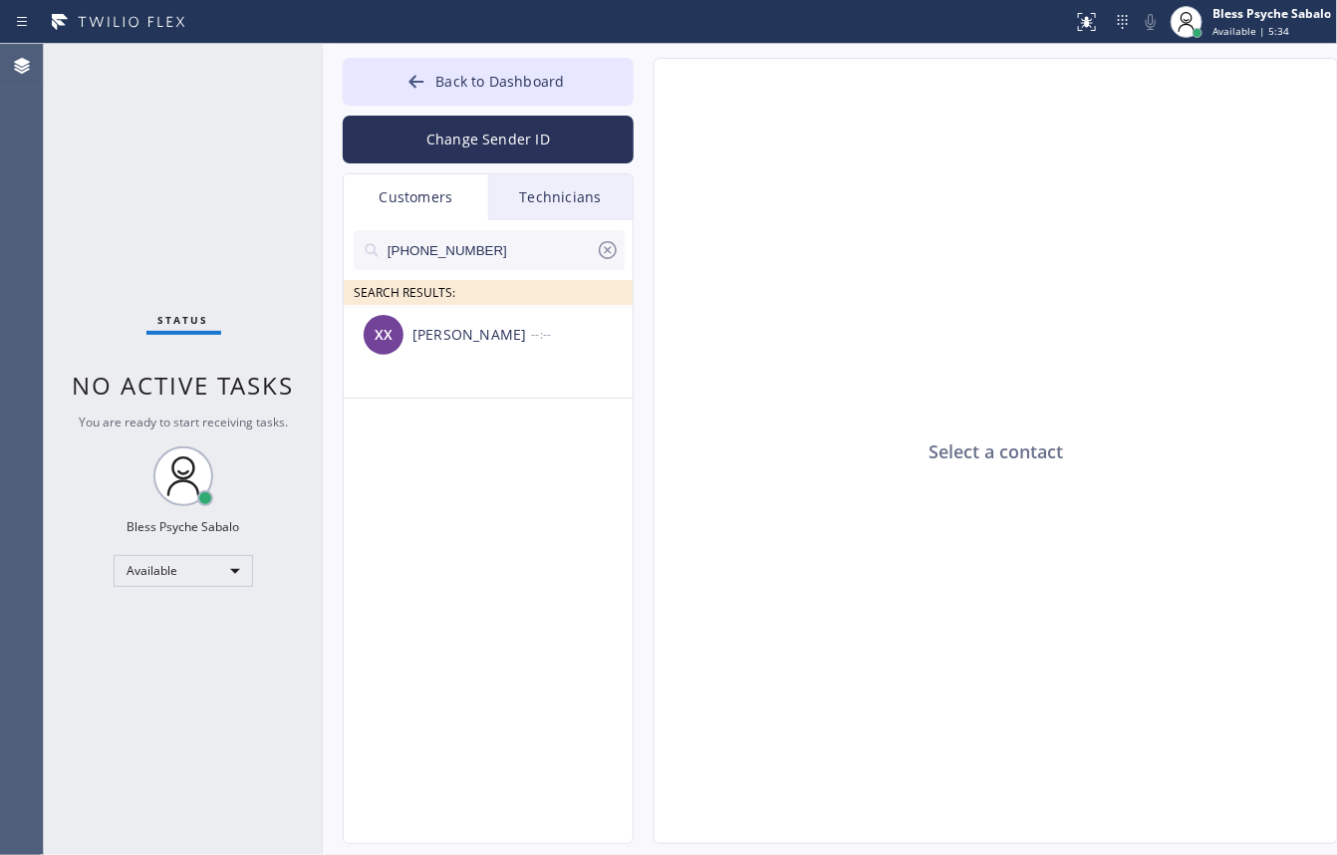
scroll to position [0, 0]
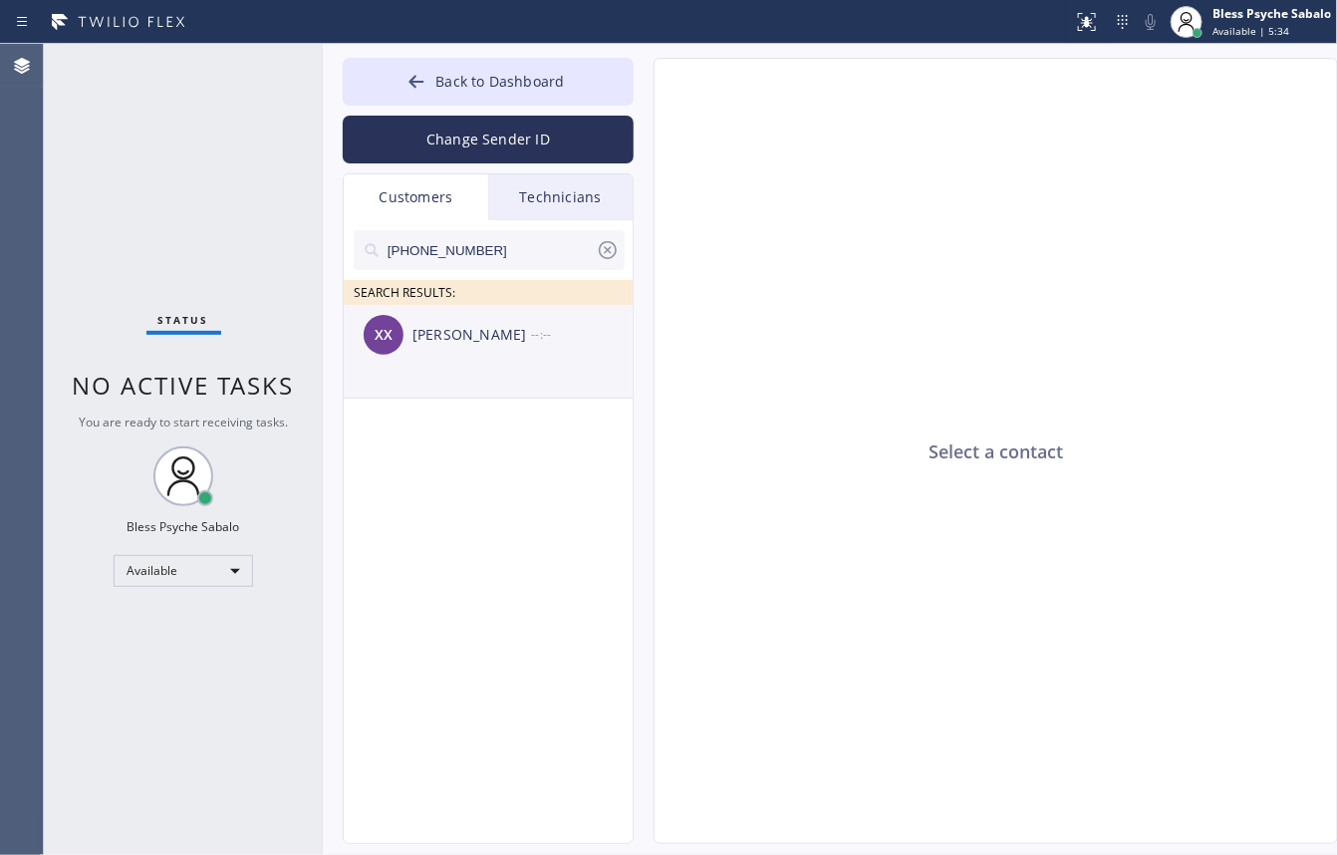
click at [483, 361] on div "XX [PERSON_NAME] --:--" at bounding box center [489, 335] width 291 height 60
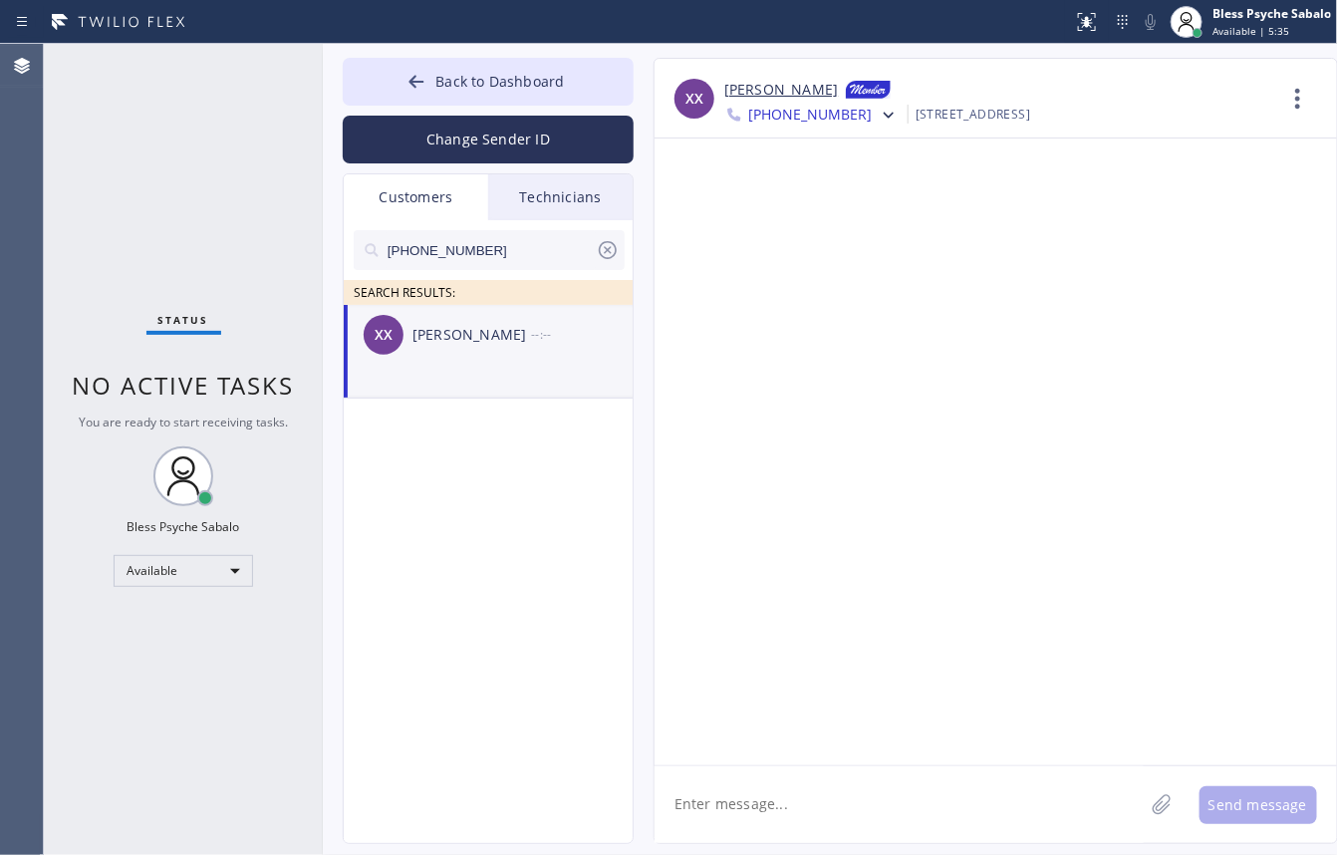
click at [982, 755] on div at bounding box center [996, 452] width 683 height 627
click at [965, 775] on textarea at bounding box center [899, 804] width 489 height 77
click at [848, 336] on div at bounding box center [996, 452] width 683 height 627
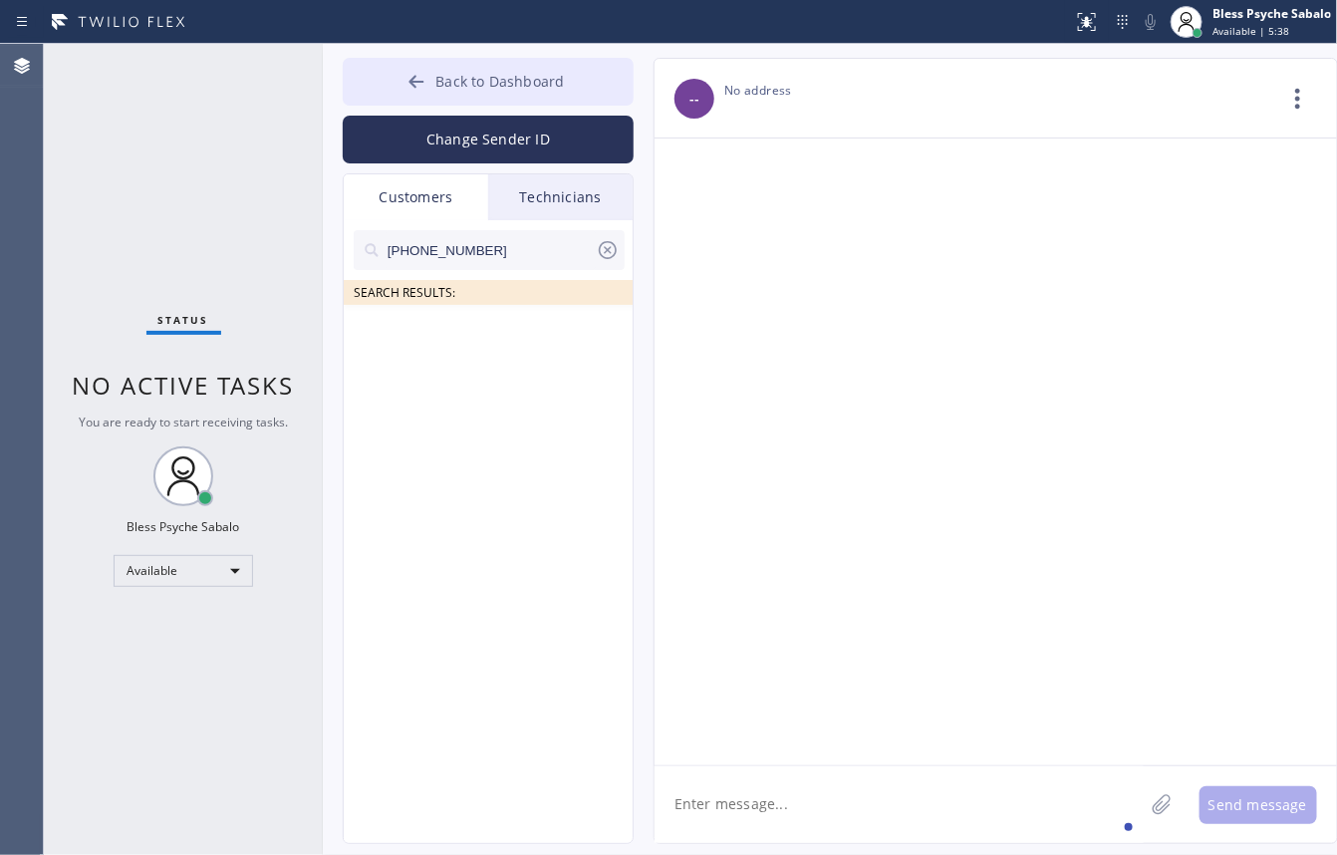
click at [523, 83] on span "Back to Dashboard" at bounding box center [499, 81] width 129 height 19
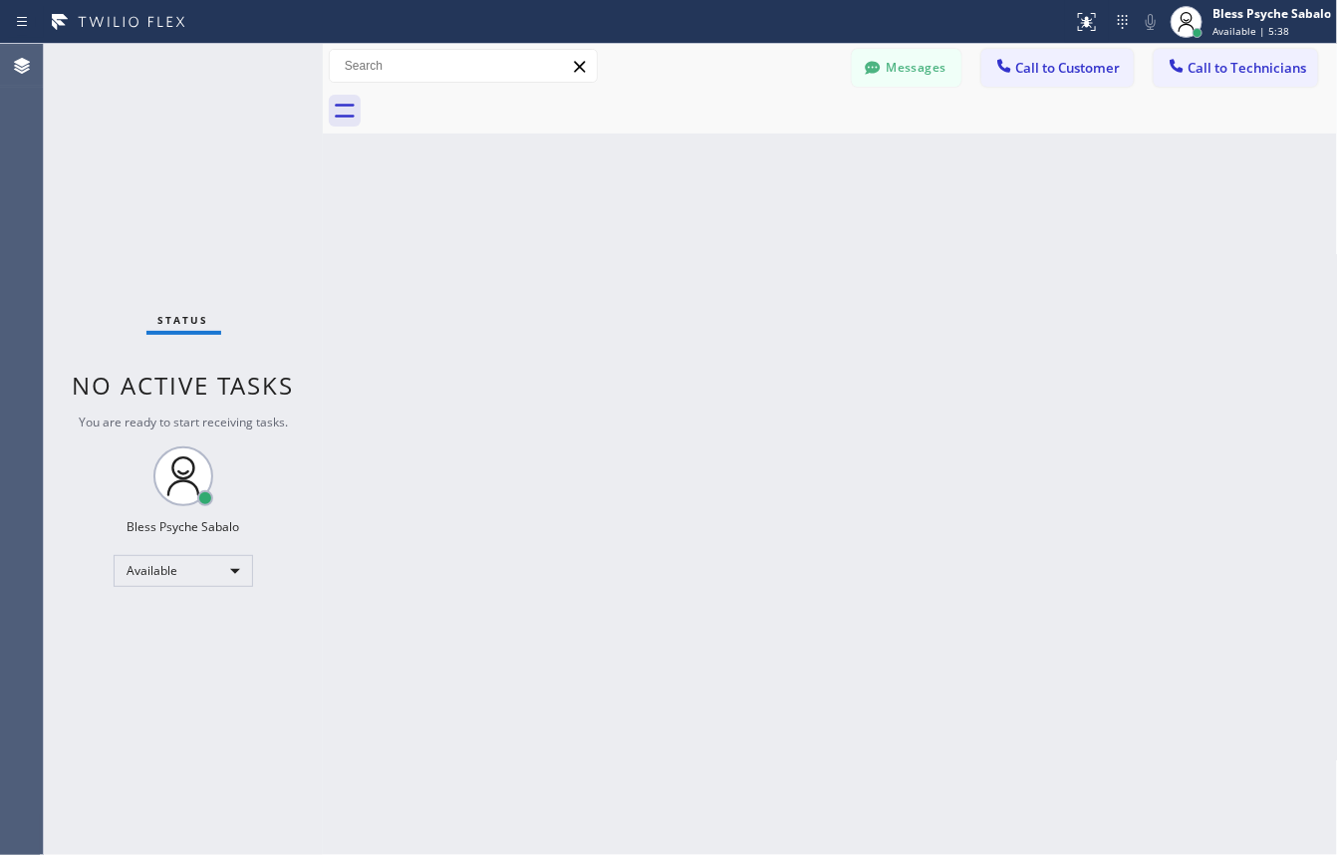
click at [829, 225] on div "Back to Dashboard Change Sender ID Customers Technicians [PHONE_NUMBER] SEARCH …" at bounding box center [830, 449] width 1015 height 811
click at [1071, 71] on span "Call to Customer" at bounding box center [1068, 68] width 105 height 18
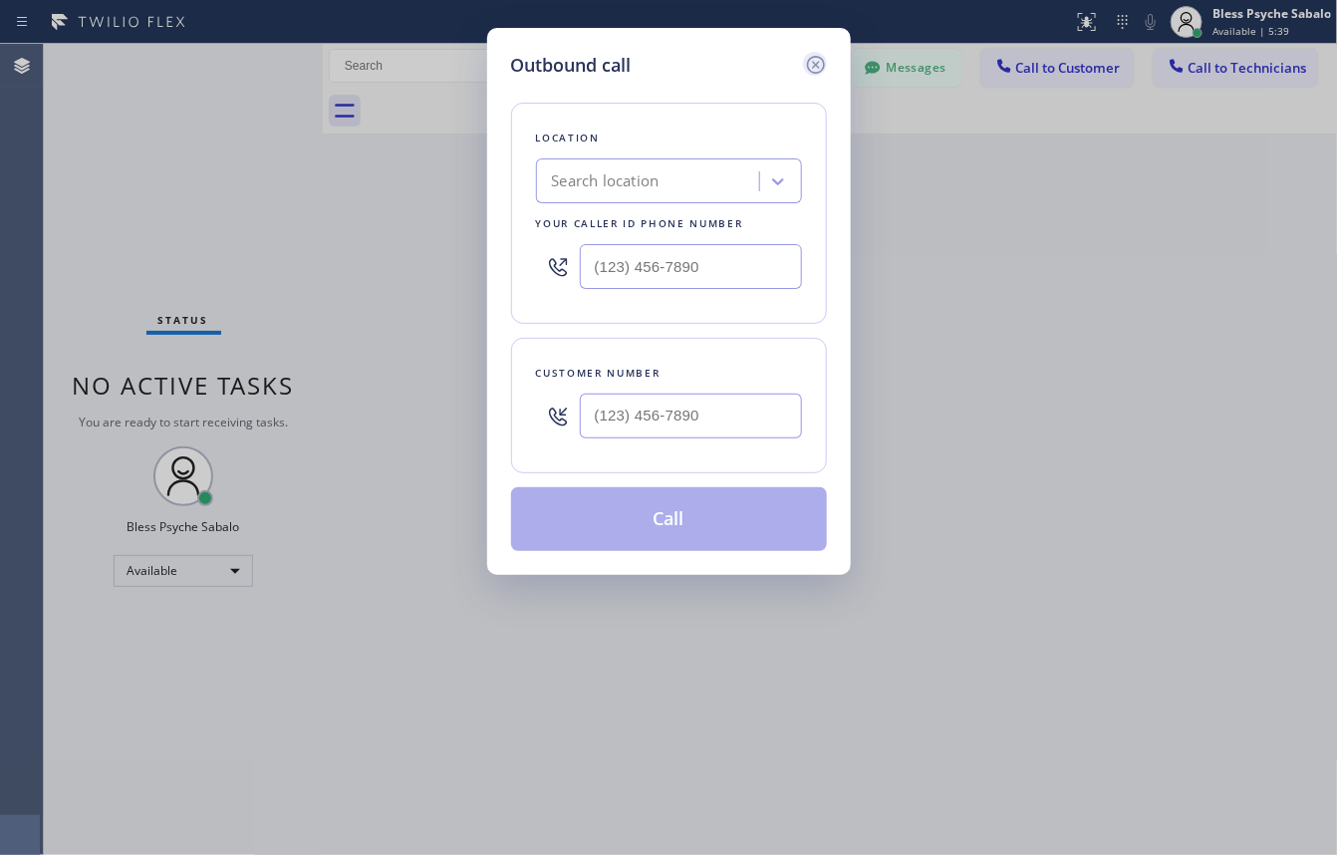
click at [805, 67] on icon at bounding box center [816, 65] width 24 height 24
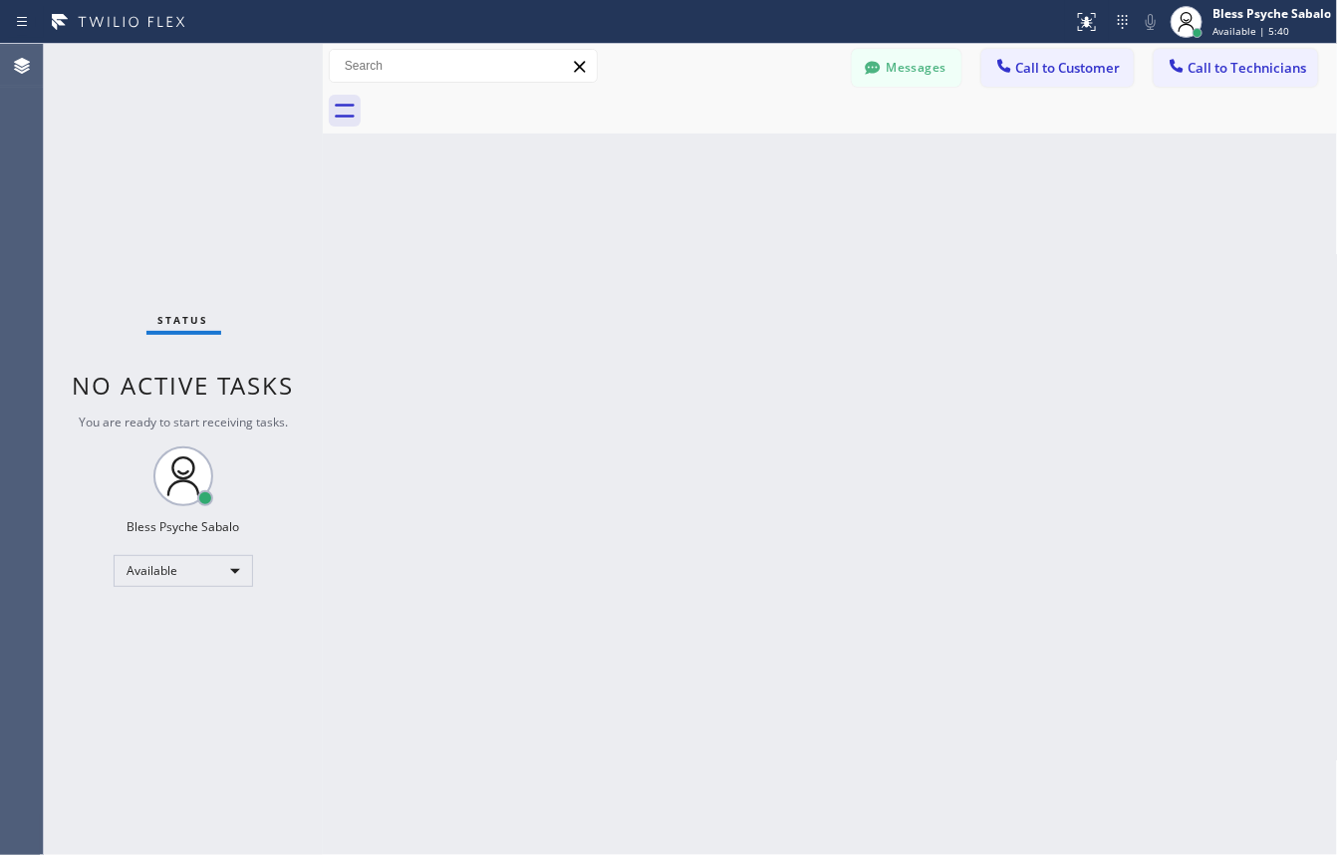
drag, startPoint x: 1014, startPoint y: 215, endPoint x: 1273, endPoint y: 98, distance: 284.5
click at [1046, 214] on div "Back to Dashboard Change Sender ID Customers Technicians [PHONE_NUMBER] SEARCH …" at bounding box center [830, 449] width 1015 height 811
click at [1278, 85] on button "Call to Technicians" at bounding box center [1236, 68] width 164 height 38
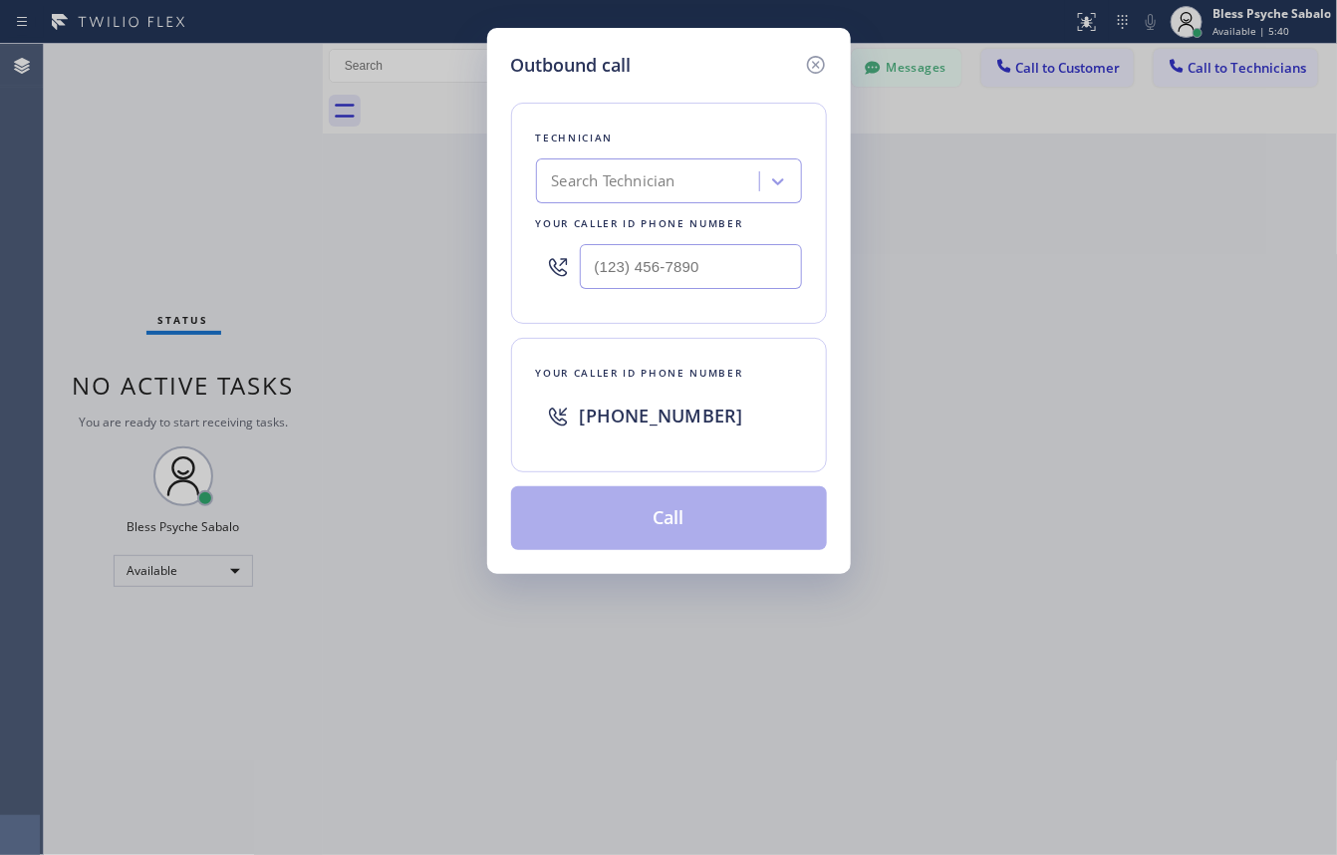
click at [648, 181] on div "Search Technician" at bounding box center [614, 181] width 124 height 23
type input "arsen"
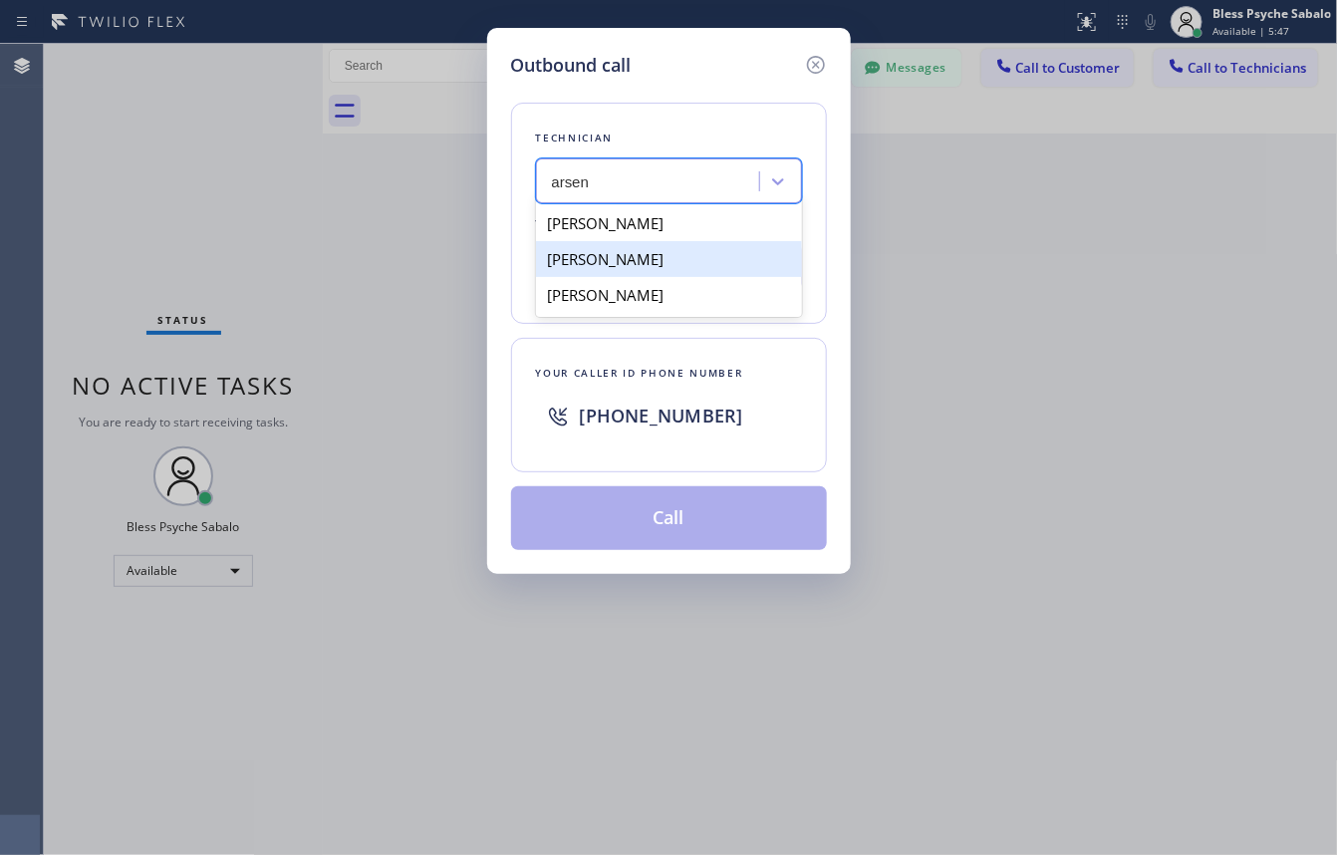
click at [720, 255] on div "[PERSON_NAME]" at bounding box center [669, 259] width 266 height 36
type input "[PHONE_NUMBER]"
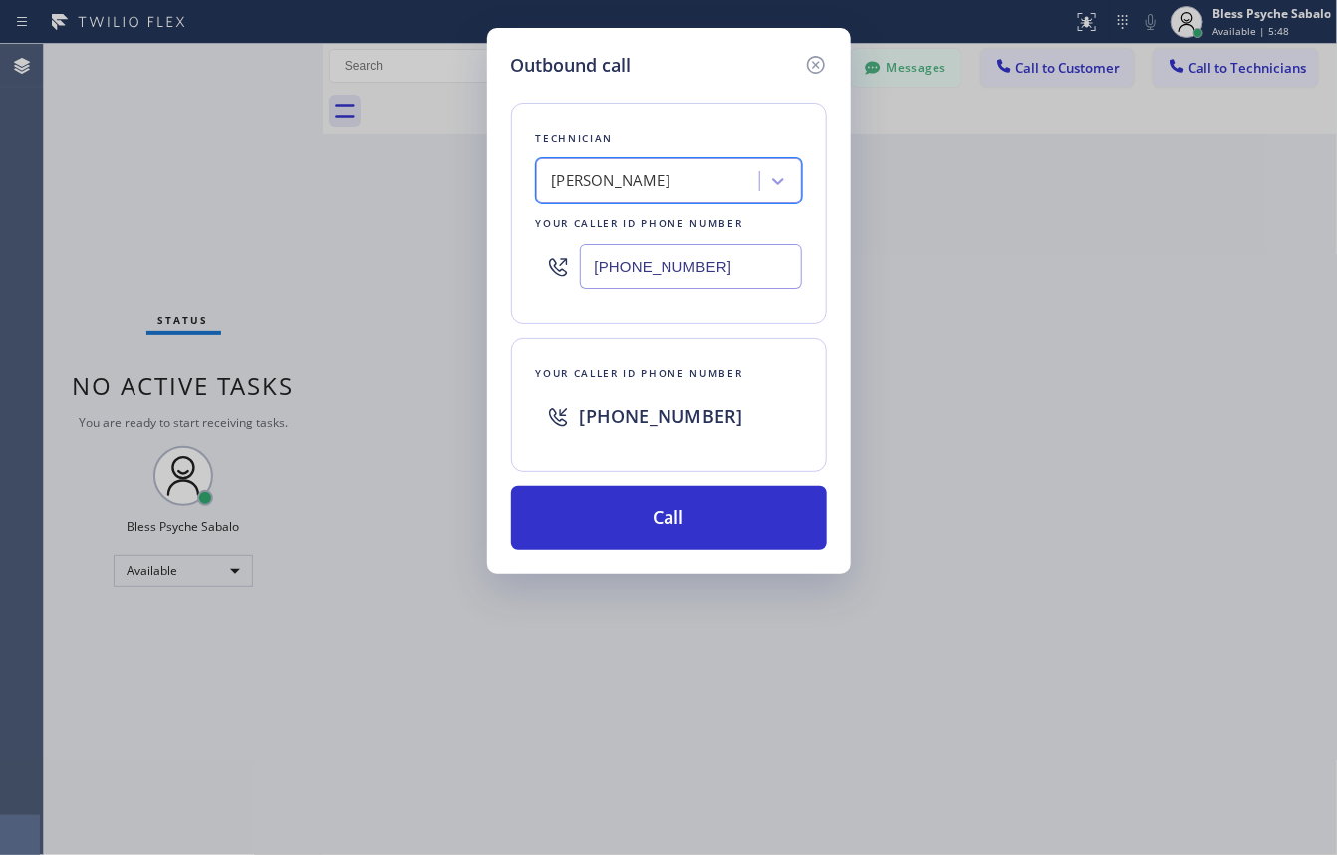
click at [822, 77] on div at bounding box center [815, 65] width 24 height 27
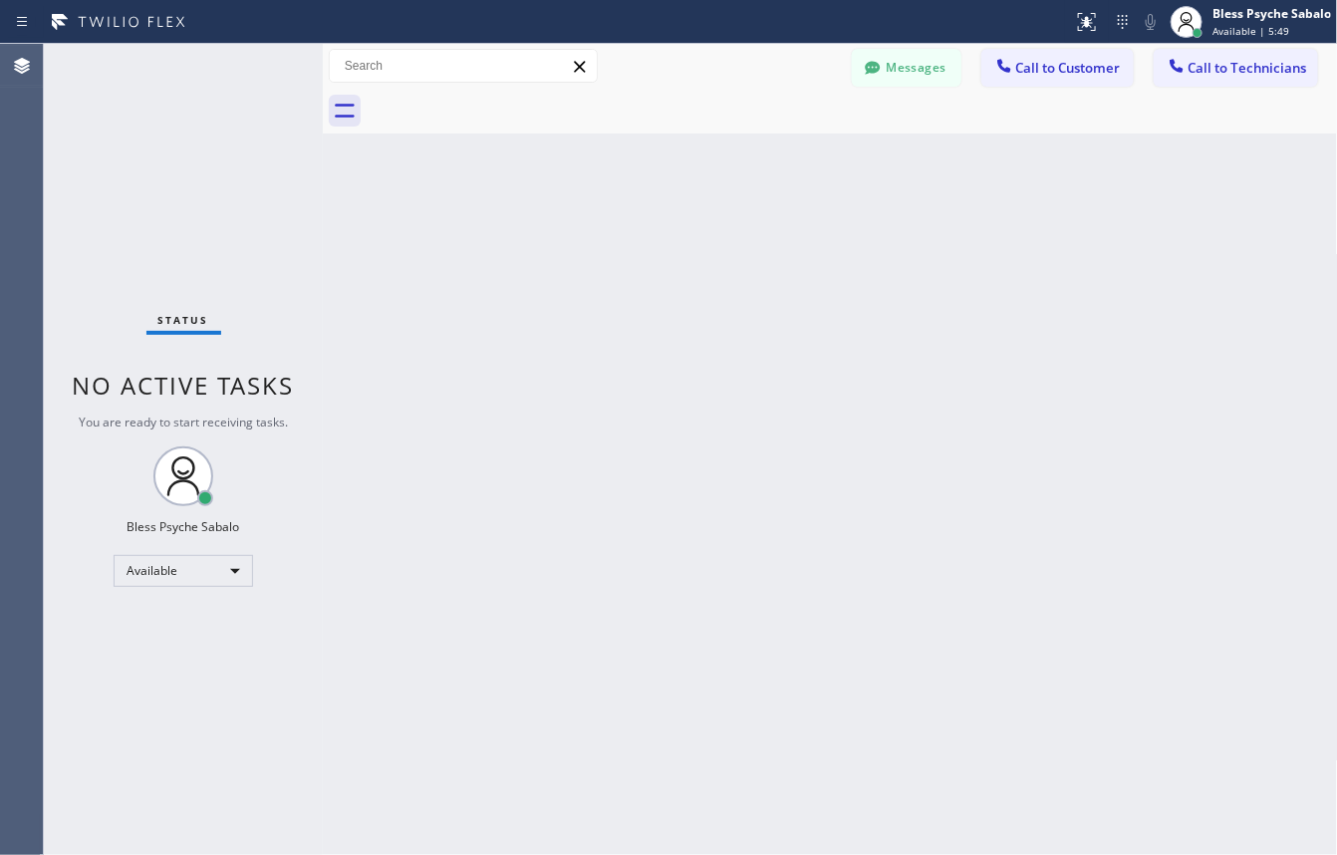
drag, startPoint x: 975, startPoint y: 122, endPoint x: 955, endPoint y: 77, distance: 49.1
click at [977, 121] on div at bounding box center [853, 111] width 972 height 45
click at [952, 67] on button "Messages" at bounding box center [907, 68] width 110 height 38
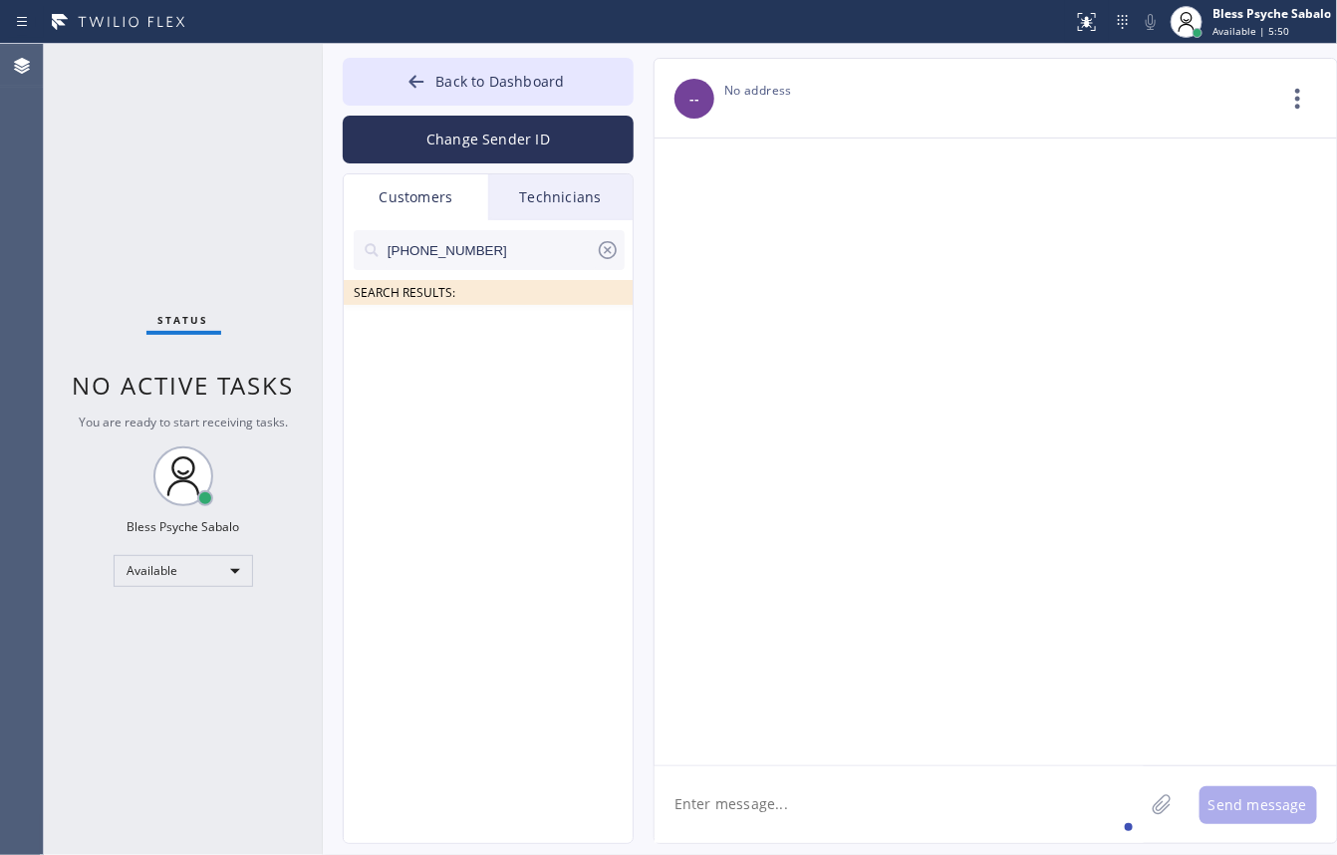
click at [585, 206] on div "Technicians" at bounding box center [560, 197] width 144 height 46
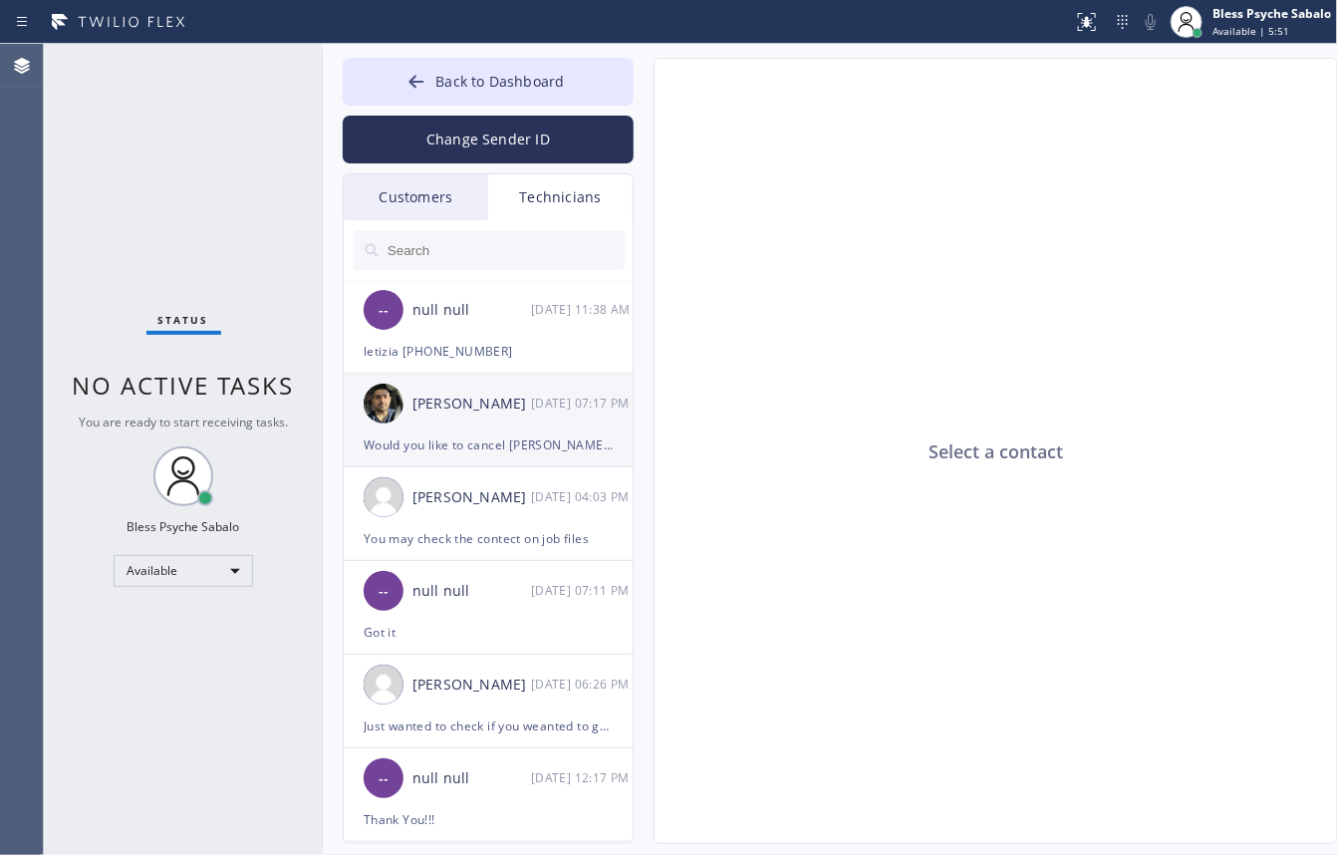
click at [534, 399] on div "[DATE] 07:17 PM" at bounding box center [583, 403] width 104 height 23
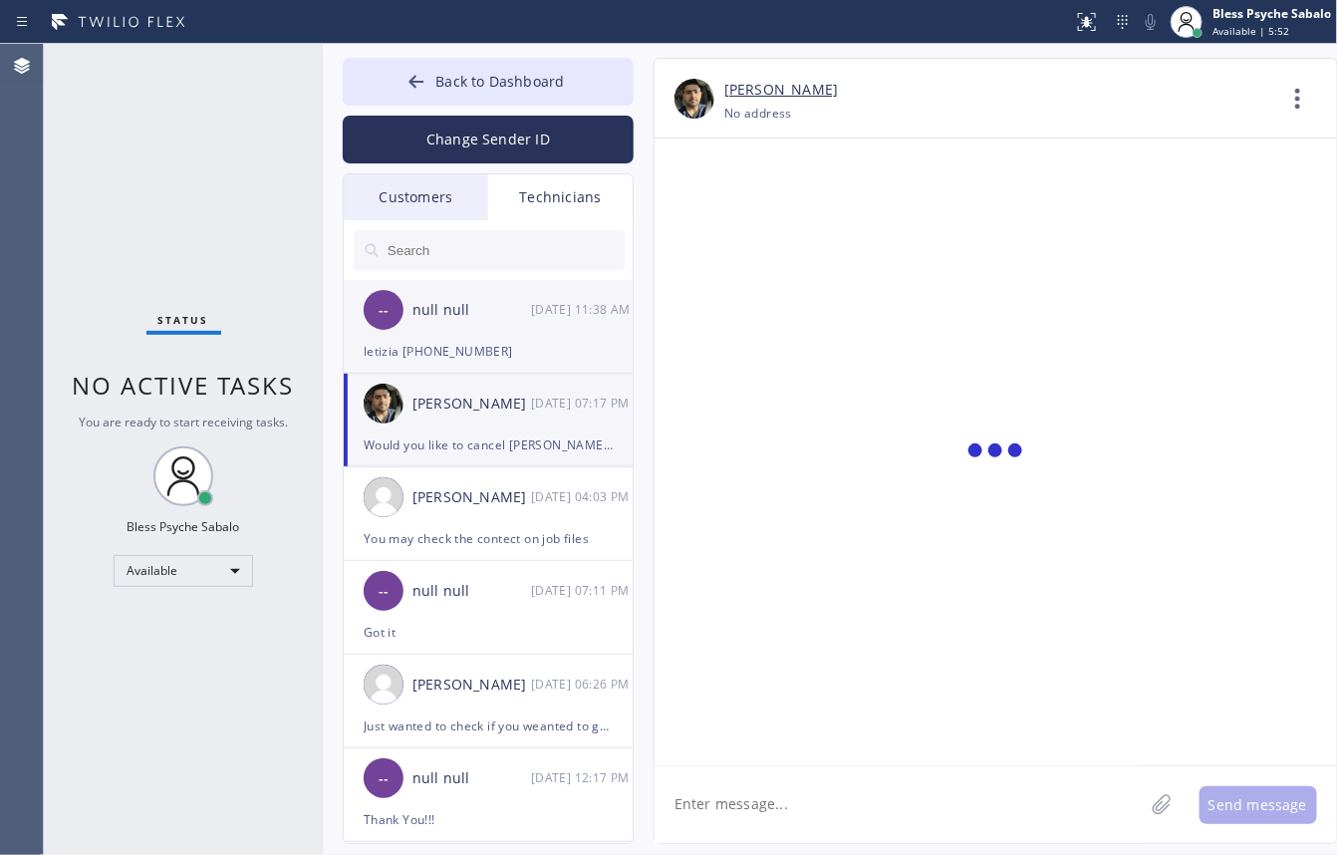
scroll to position [9263, 0]
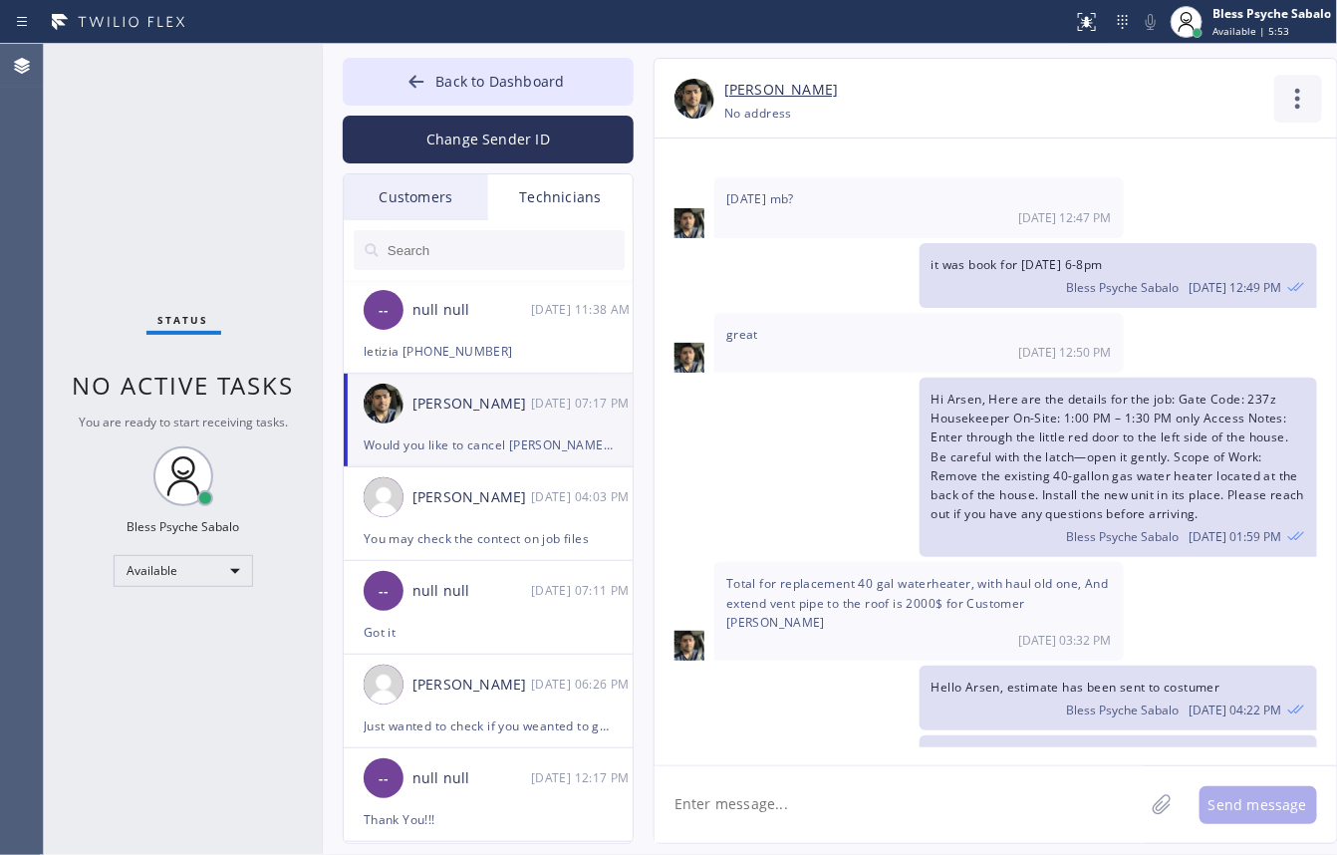
click at [1274, 100] on icon at bounding box center [1298, 99] width 48 height 48
click at [1102, 207] on li "Call to Technician" at bounding box center [1177, 204] width 289 height 52
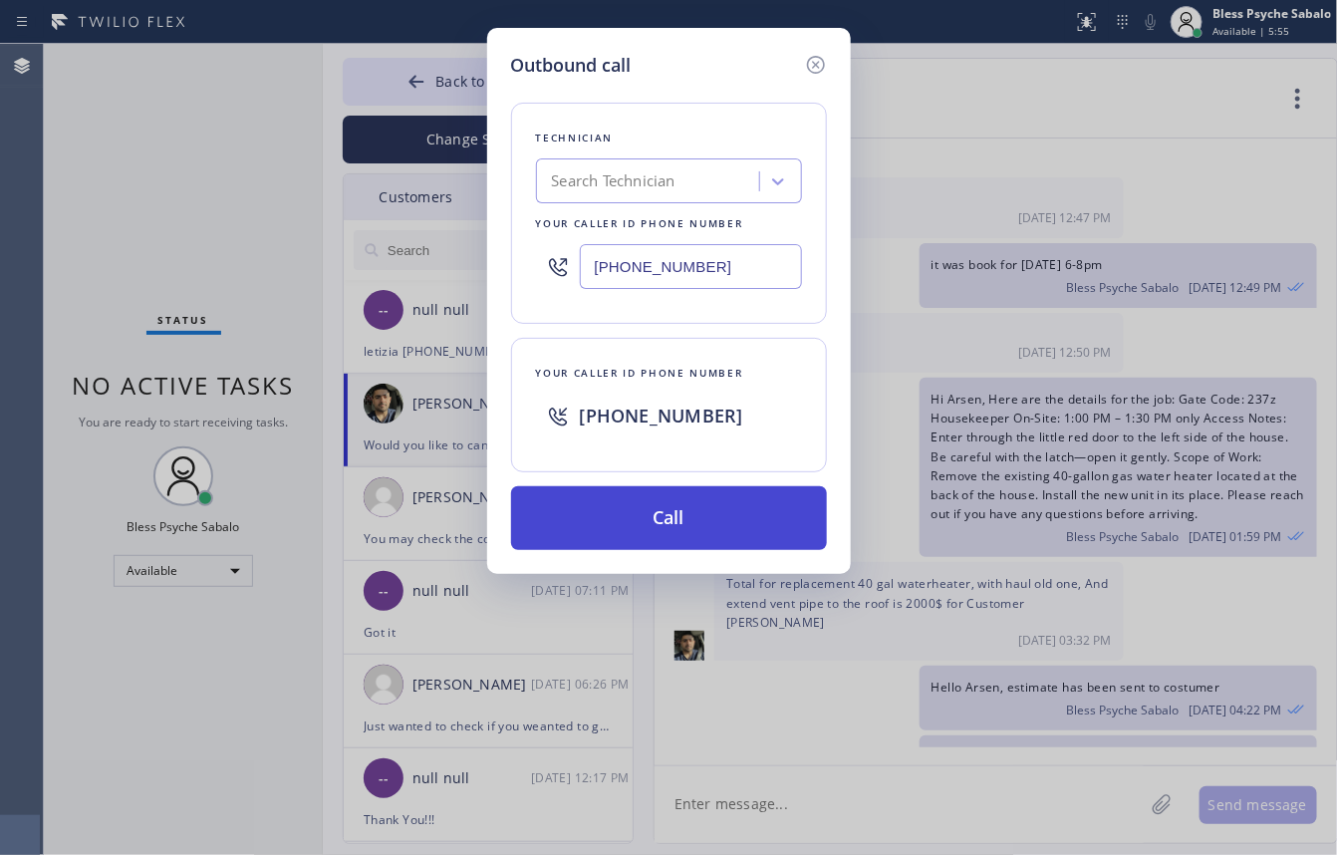
click at [694, 535] on button "Call" at bounding box center [669, 518] width 316 height 64
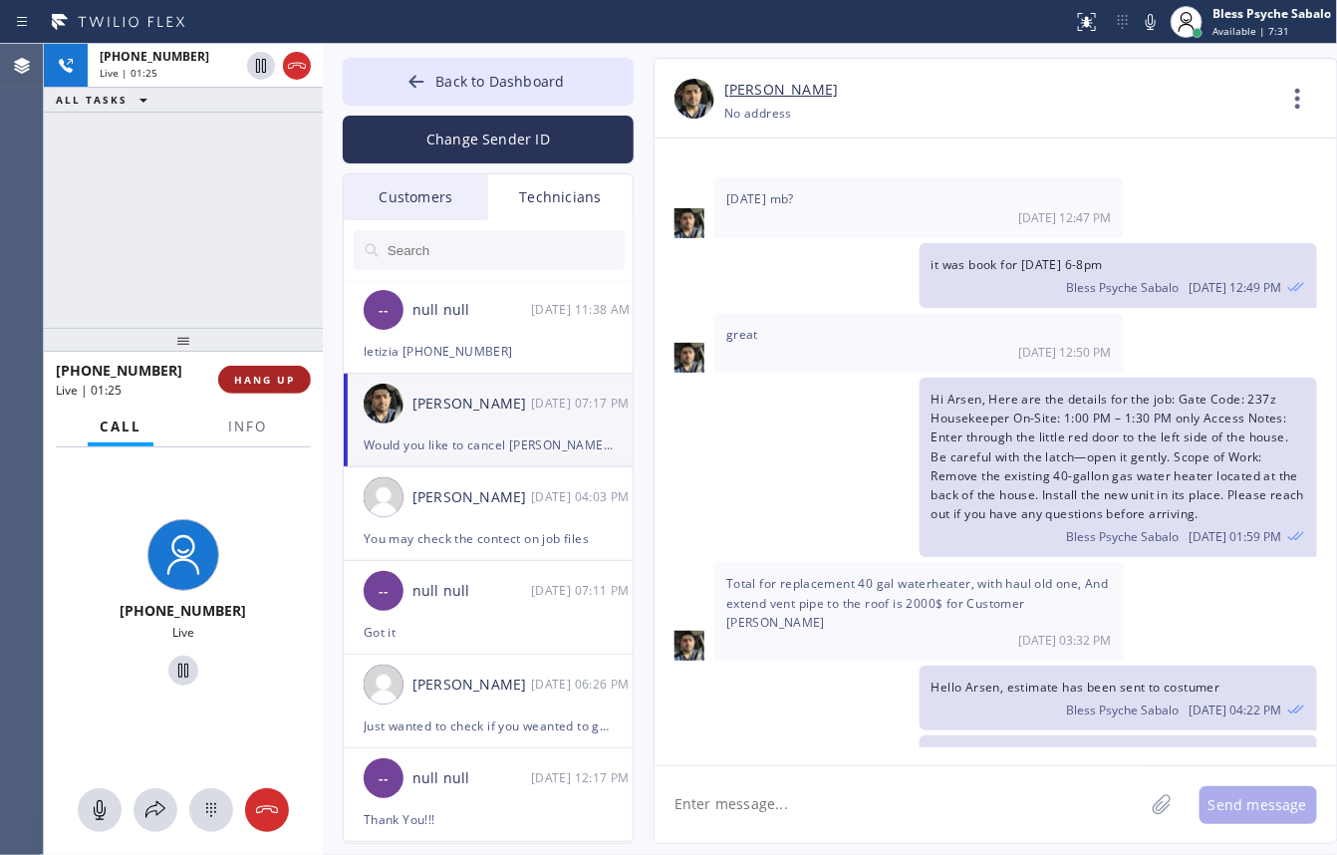
click at [285, 387] on button "HANG UP" at bounding box center [264, 380] width 93 height 28
click at [285, 382] on span "HANG UP" at bounding box center [264, 380] width 61 height 14
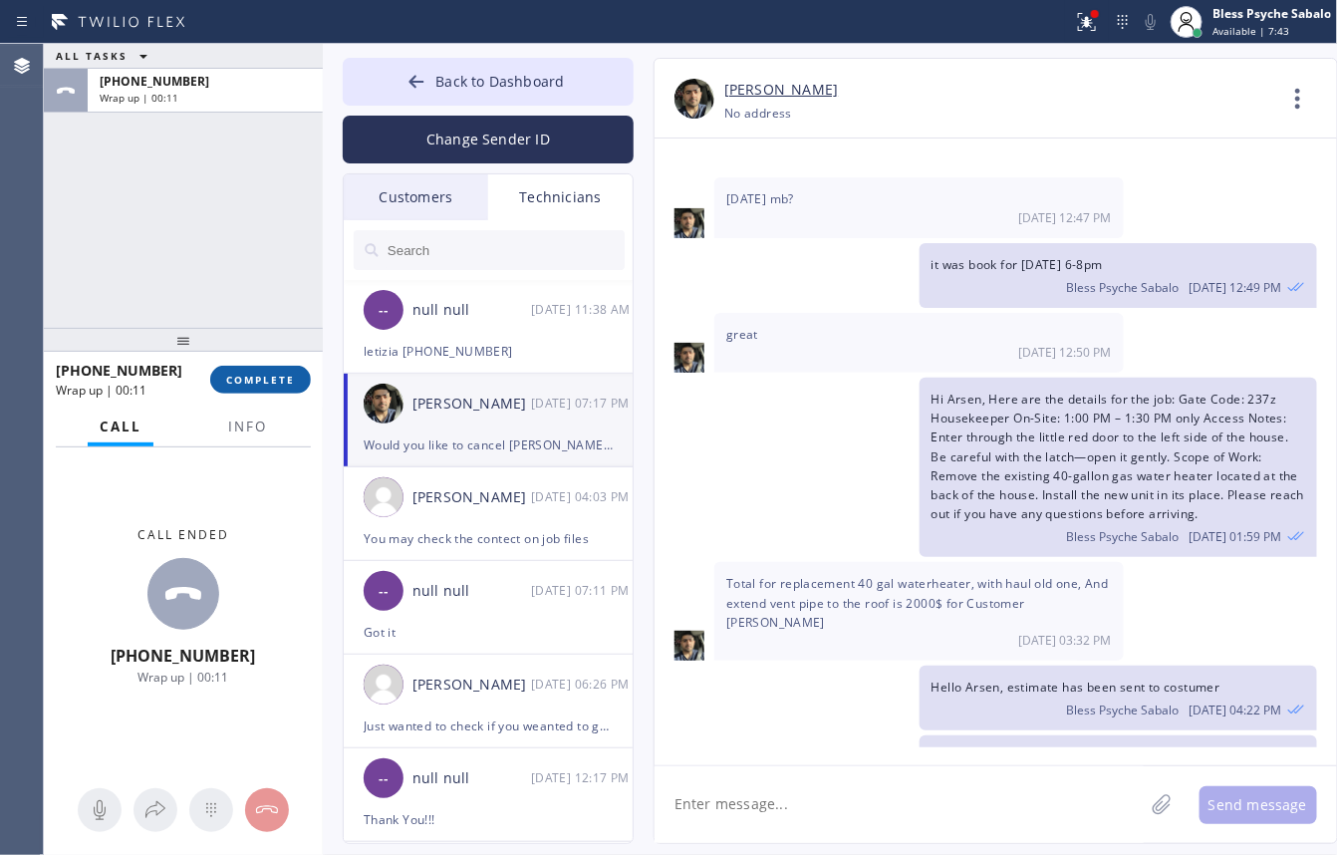
click at [285, 380] on span "COMPLETE" at bounding box center [260, 380] width 69 height 14
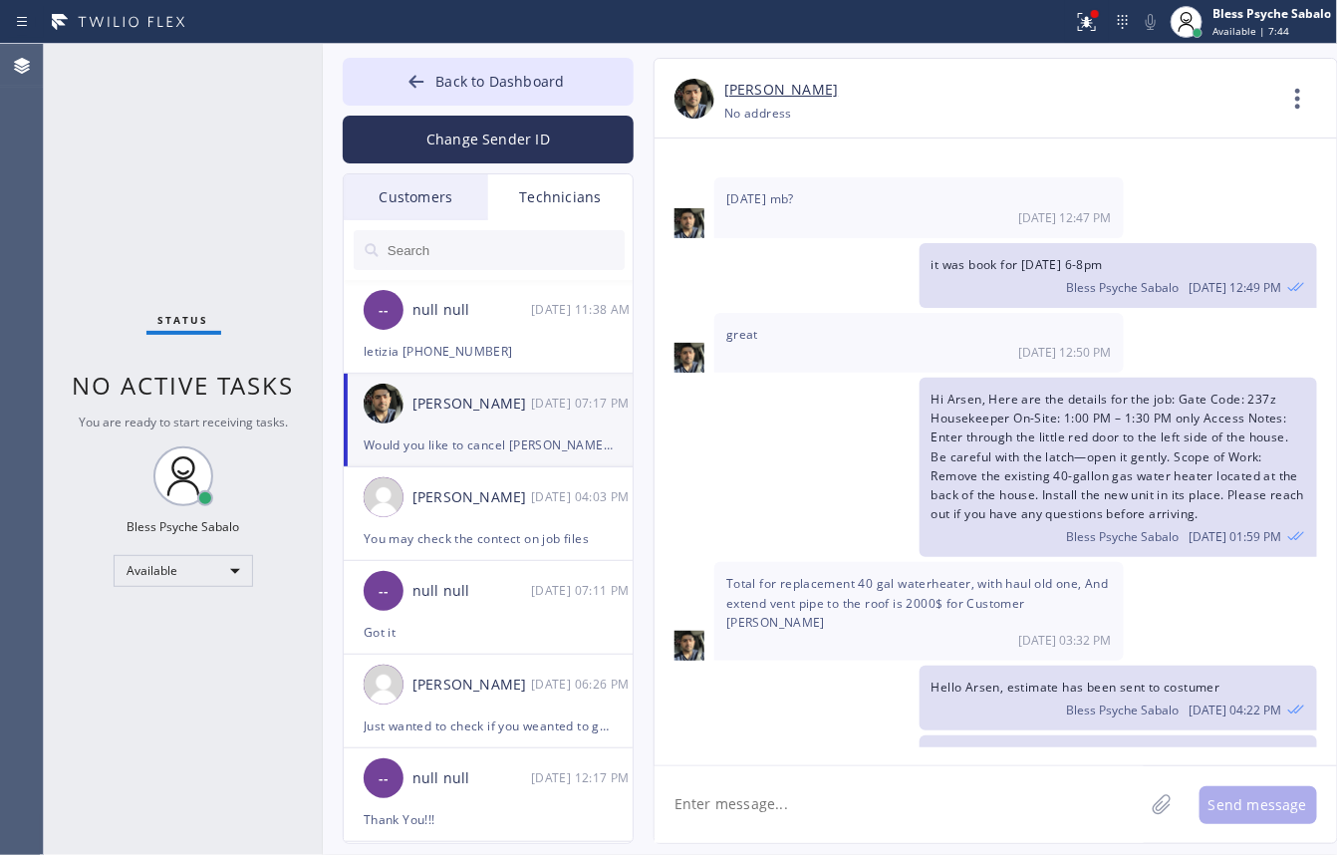
click at [524, 216] on div "Technicians" at bounding box center [560, 197] width 144 height 46
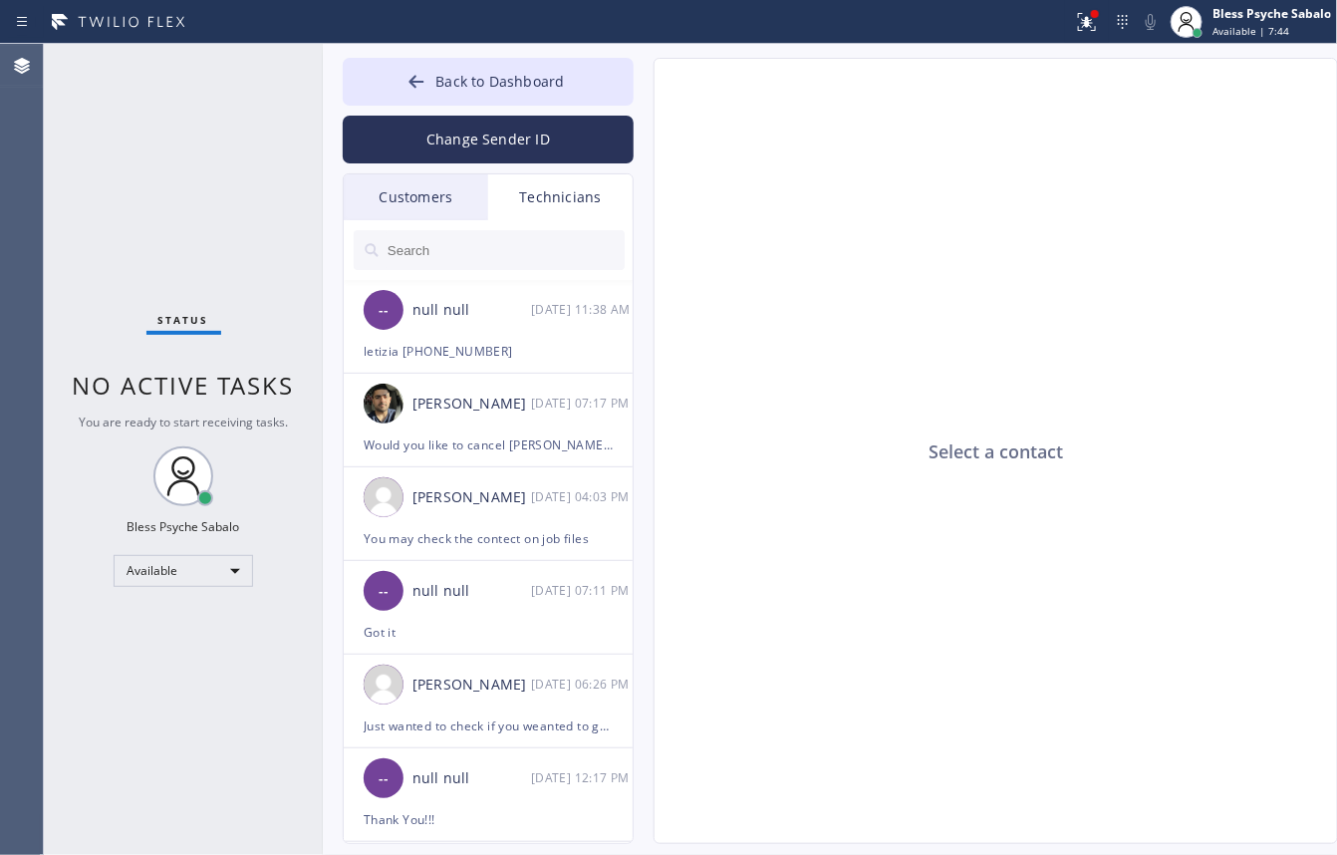
click at [439, 215] on div "Customers" at bounding box center [416, 197] width 144 height 46
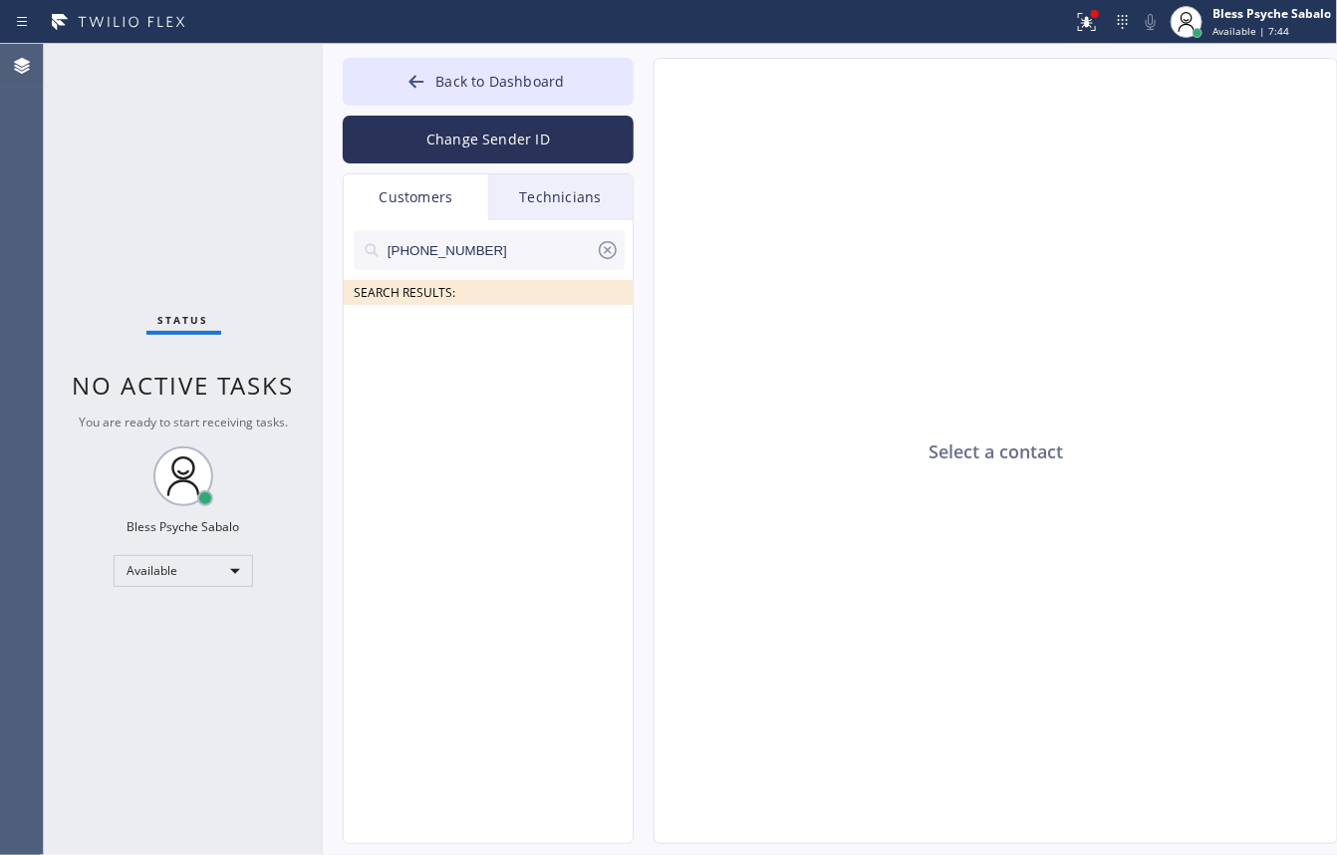
click at [528, 190] on div "Technicians" at bounding box center [560, 197] width 144 height 46
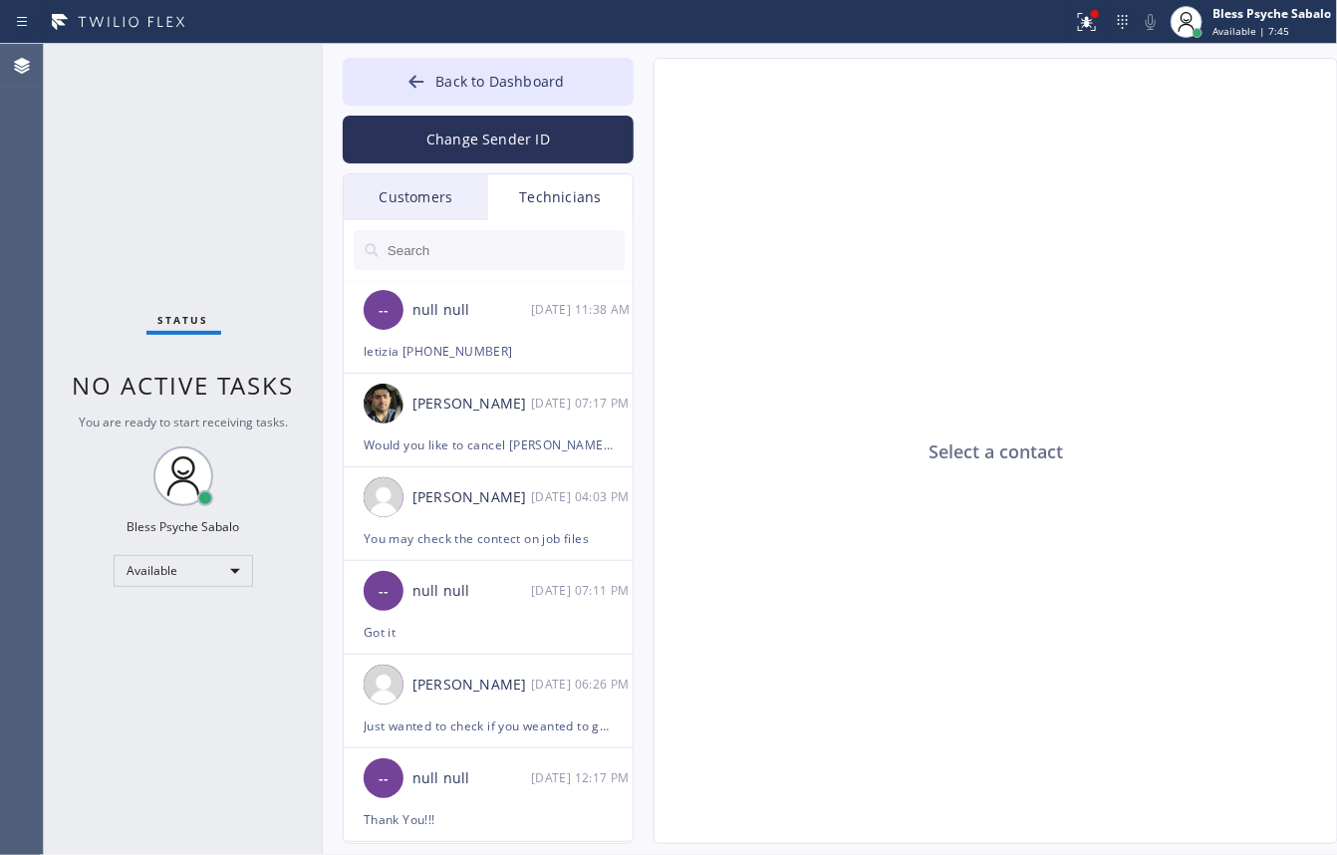
click at [475, 256] on input "text" at bounding box center [505, 250] width 239 height 40
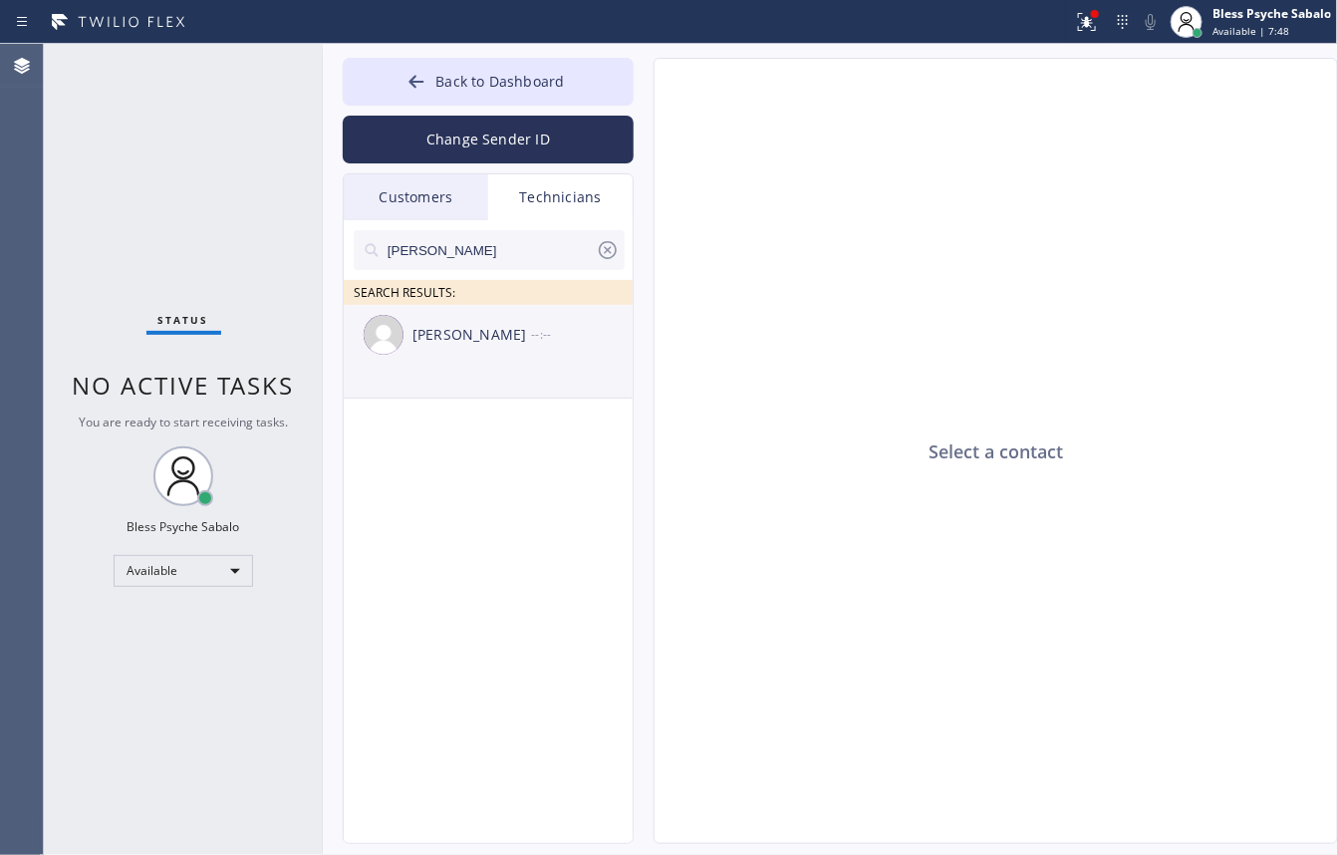
type input "[PERSON_NAME]"
click at [564, 355] on div "[PERSON_NAME] --:--" at bounding box center [489, 335] width 291 height 60
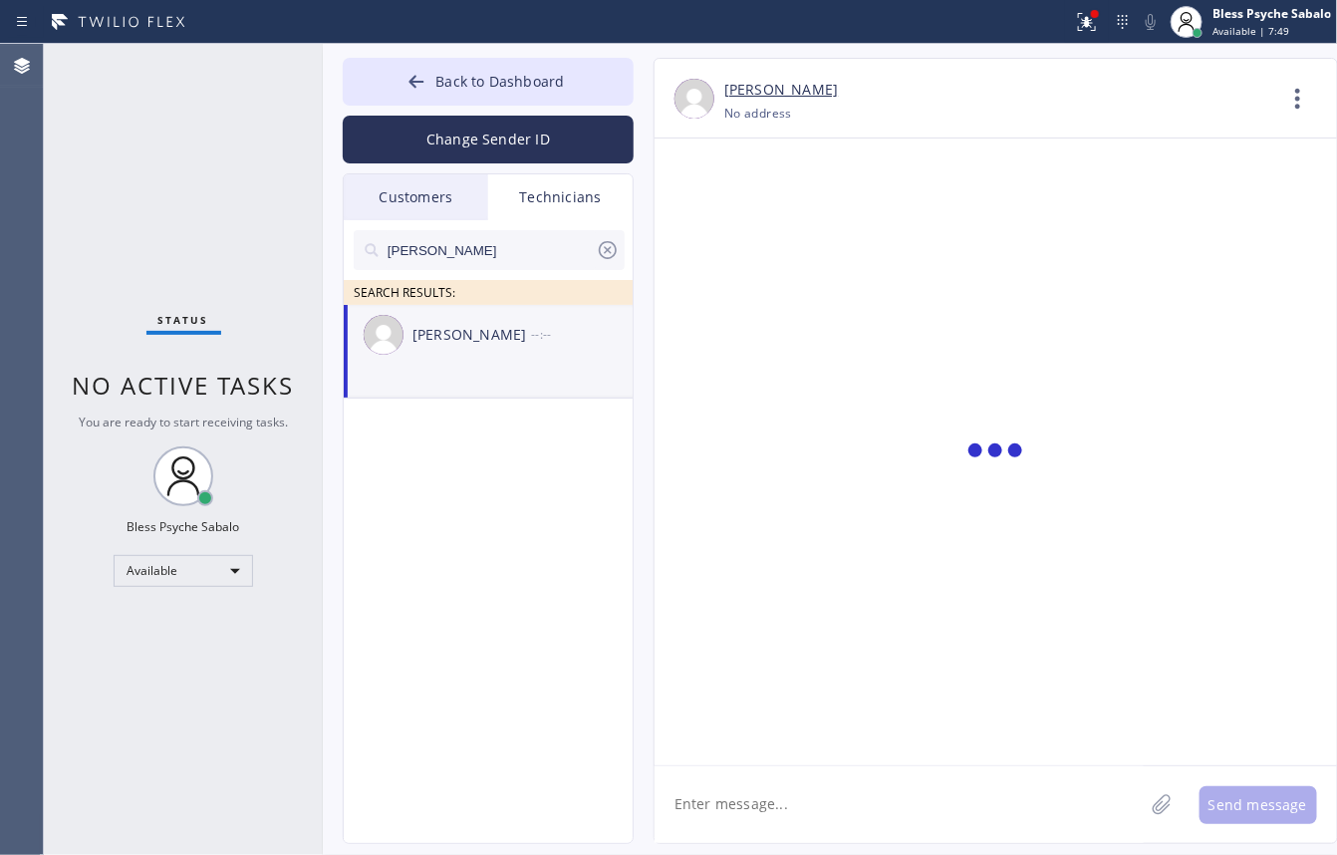
scroll to position [33621, 0]
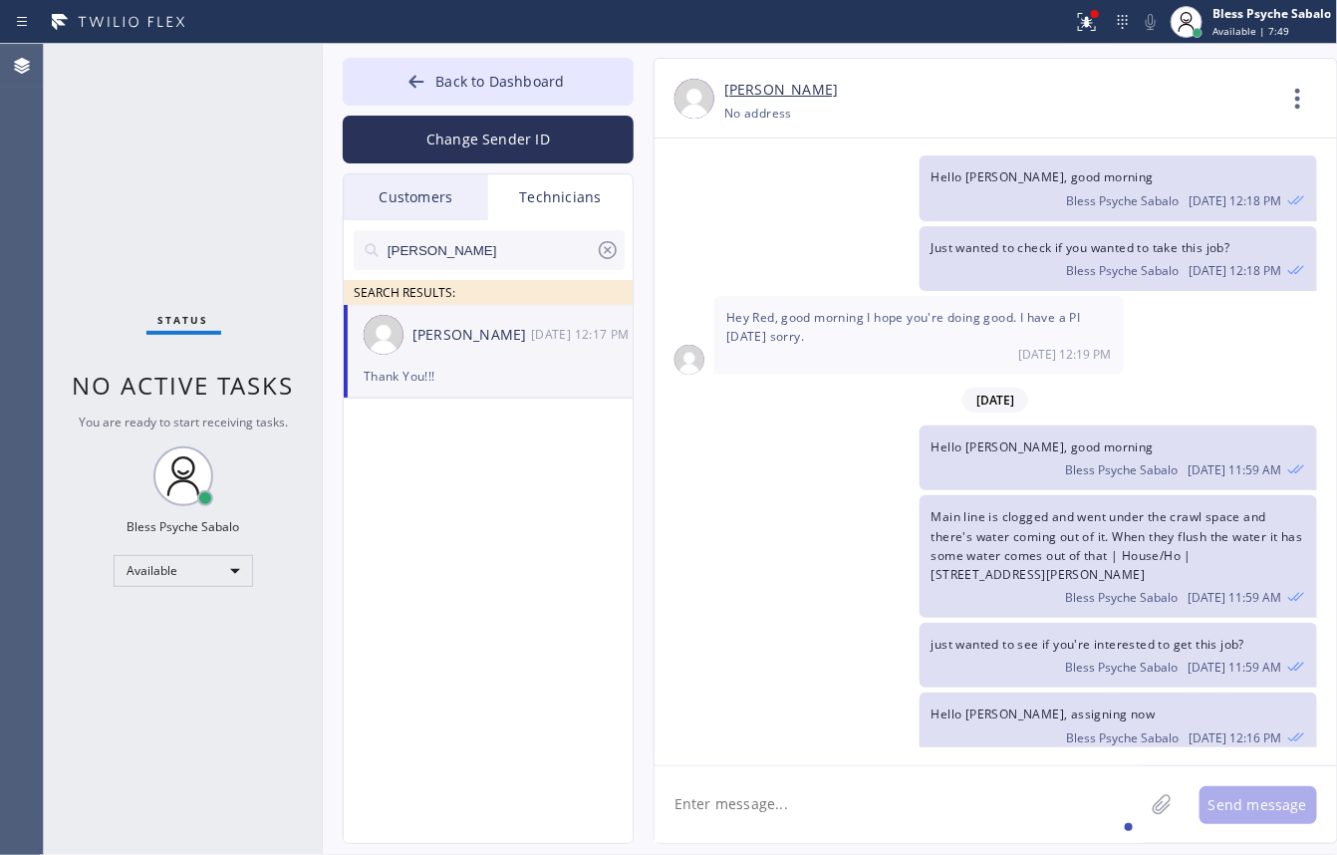
click at [935, 775] on textarea at bounding box center [899, 804] width 489 height 77
drag, startPoint x: 650, startPoint y: 309, endPoint x: 659, endPoint y: 304, distance: 10.3
click at [651, 306] on div "[PERSON_NAME] [PHONE_NUMBER] Choose phone number No address Contact Full Inform…" at bounding box center [976, 451] width 685 height 786
click at [1312, 78] on icon at bounding box center [1298, 99] width 48 height 48
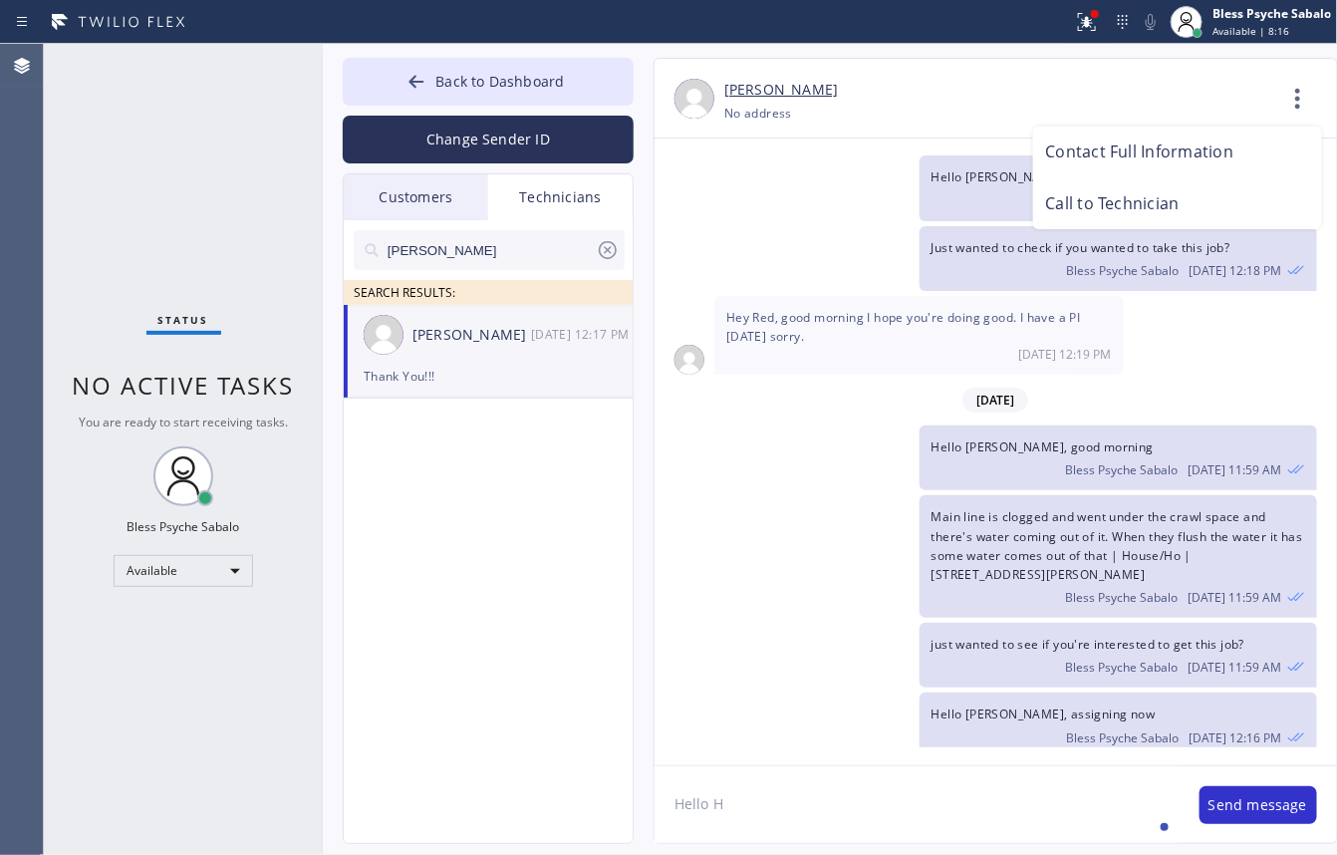
drag, startPoint x: 1169, startPoint y: 221, endPoint x: 1169, endPoint y: 204, distance: 16.9
click at [1169, 217] on li "Call to Technician" at bounding box center [1177, 204] width 289 height 52
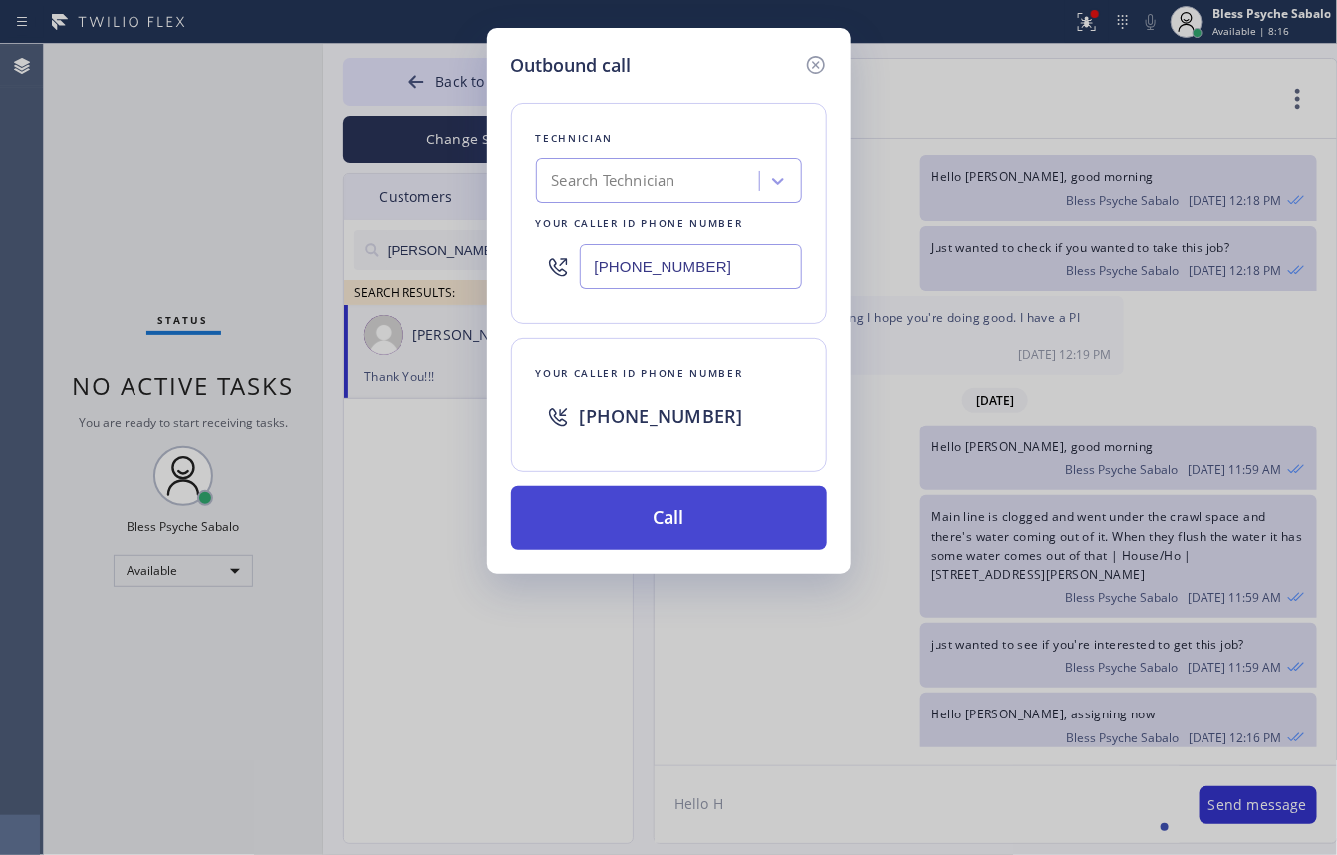
drag, startPoint x: 804, startPoint y: 543, endPoint x: 803, endPoint y: 530, distance: 13.0
click at [804, 540] on button "Call" at bounding box center [669, 518] width 316 height 64
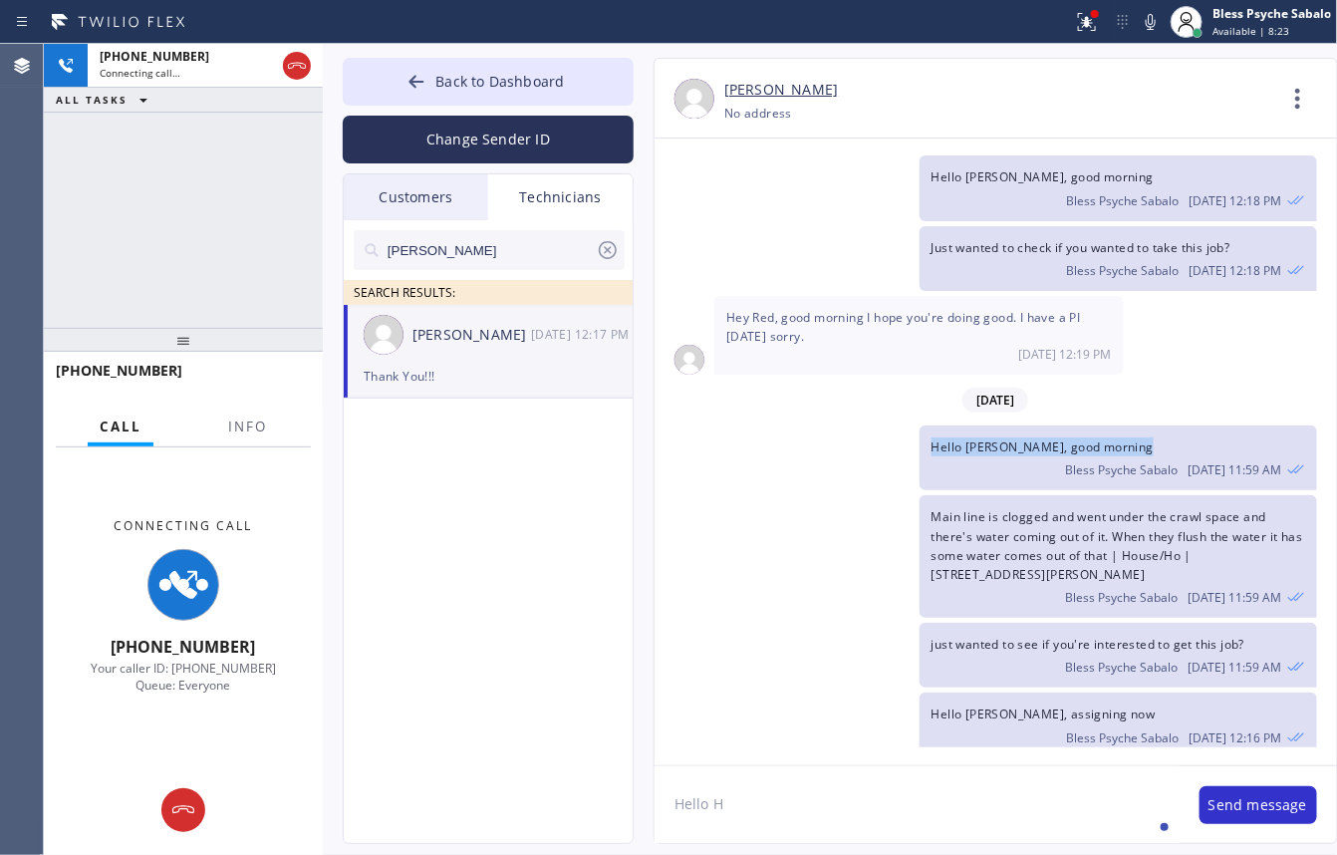
drag, startPoint x: 724, startPoint y: 384, endPoint x: 739, endPoint y: 584, distance: 200.8
click at [732, 425] on div "Hello [PERSON_NAME], good morning Bless Psyche Sabalo [DATE] 11:59 AM" at bounding box center [986, 457] width 663 height 65
click at [770, 763] on div "[DATE] Hi [PERSON_NAME], My name is Red, and I’m with your new dispatch team. W…" at bounding box center [996, 452] width 683 height 627
click at [782, 794] on textarea "Hello H" at bounding box center [917, 804] width 525 height 77
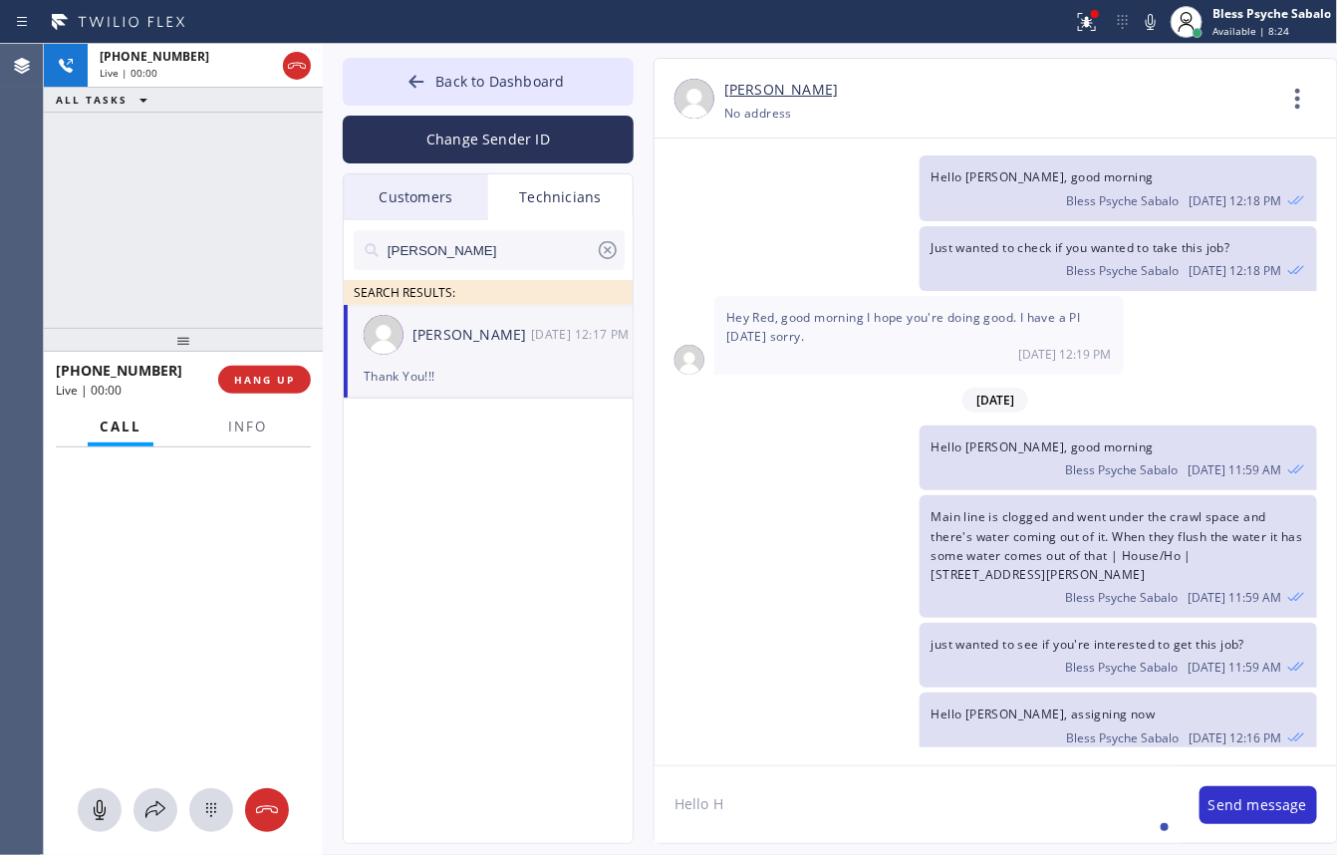
paste textarea "need a jet service, for [GEOGRAPHIC_DATA] / Townhouse - Owner"
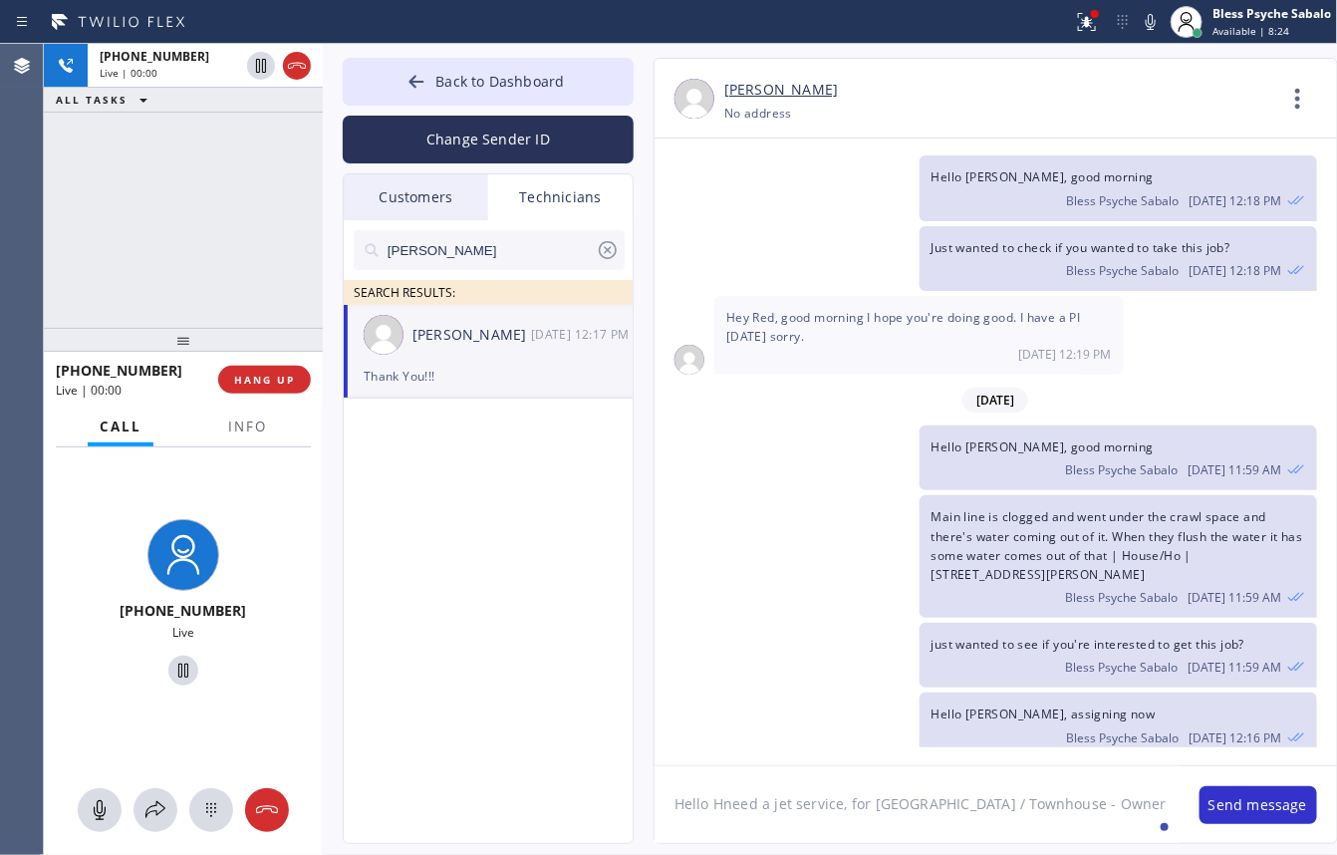
drag, startPoint x: 674, startPoint y: 817, endPoint x: 648, endPoint y: 815, distance: 26.0
click at [645, 815] on div "[PERSON_NAME] [PHONE_NUMBER] Choose phone number No address Contact Full Inform…" at bounding box center [976, 451] width 685 height 786
click at [1057, 842] on textarea "Hello Hneed a jet service, for [GEOGRAPHIC_DATA] / Townhouse - Owner" at bounding box center [917, 804] width 525 height 77
drag, startPoint x: 1008, startPoint y: 840, endPoint x: 660, endPoint y: 758, distance: 358.2
click at [660, 758] on div "[PERSON_NAME] [PHONE_NUMBER] Choose phone number No address Contact Full Inform…" at bounding box center [996, 451] width 685 height 786
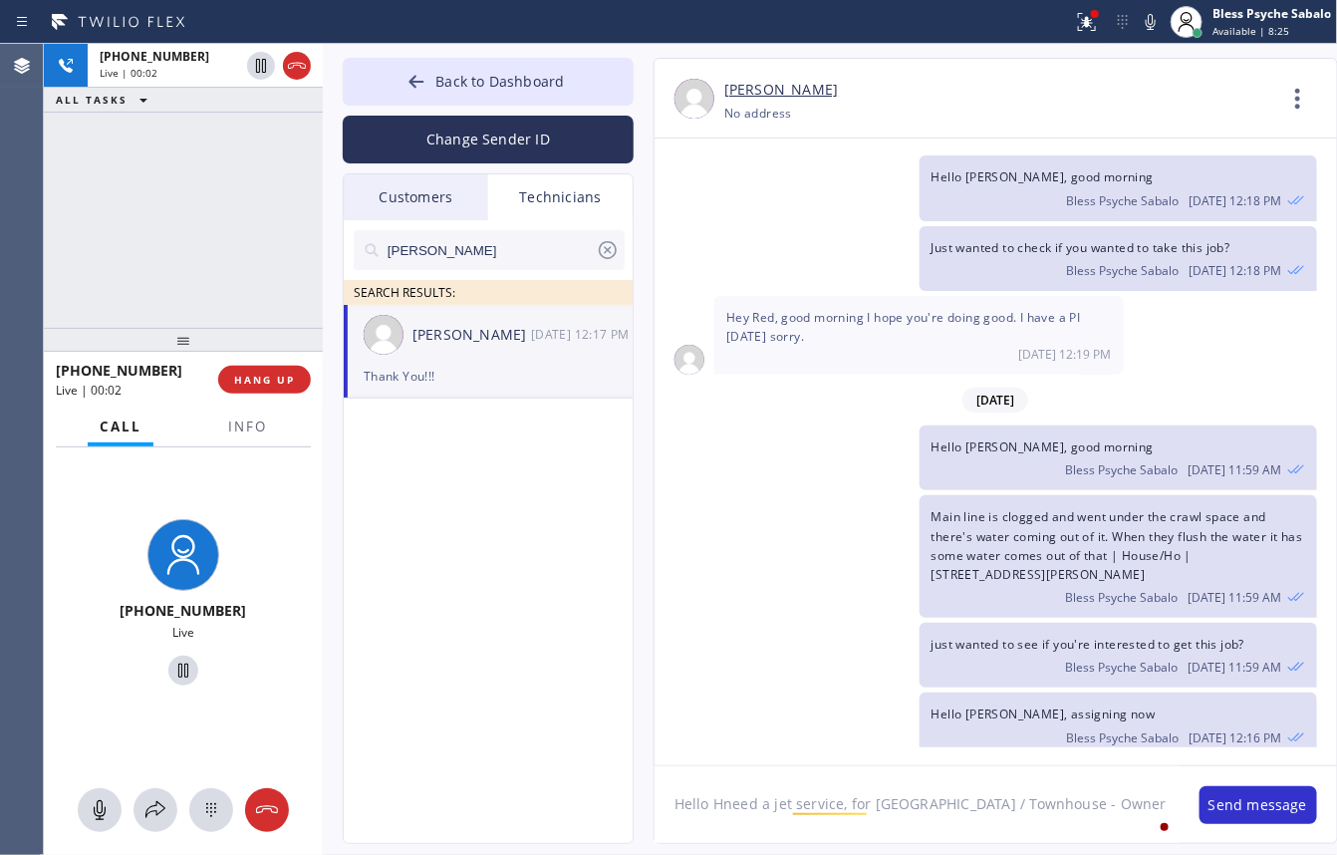
paste textarea
click at [698, 792] on textarea "need a jet service, for [GEOGRAPHIC_DATA] / Townhouse - Owner" at bounding box center [917, 804] width 525 height 77
click at [730, 797] on textarea "need a jet service, for [GEOGRAPHIC_DATA] / Townhouse - Owner" at bounding box center [917, 804] width 525 height 77
click at [676, 807] on textarea "need a jet service, for [GEOGRAPHIC_DATA] / Townhouse - Owner" at bounding box center [917, 804] width 525 height 77
click at [915, 809] on textarea "need a jet service, for [GEOGRAPHIC_DATA] / Townhouse - Owner" at bounding box center [917, 804] width 525 height 77
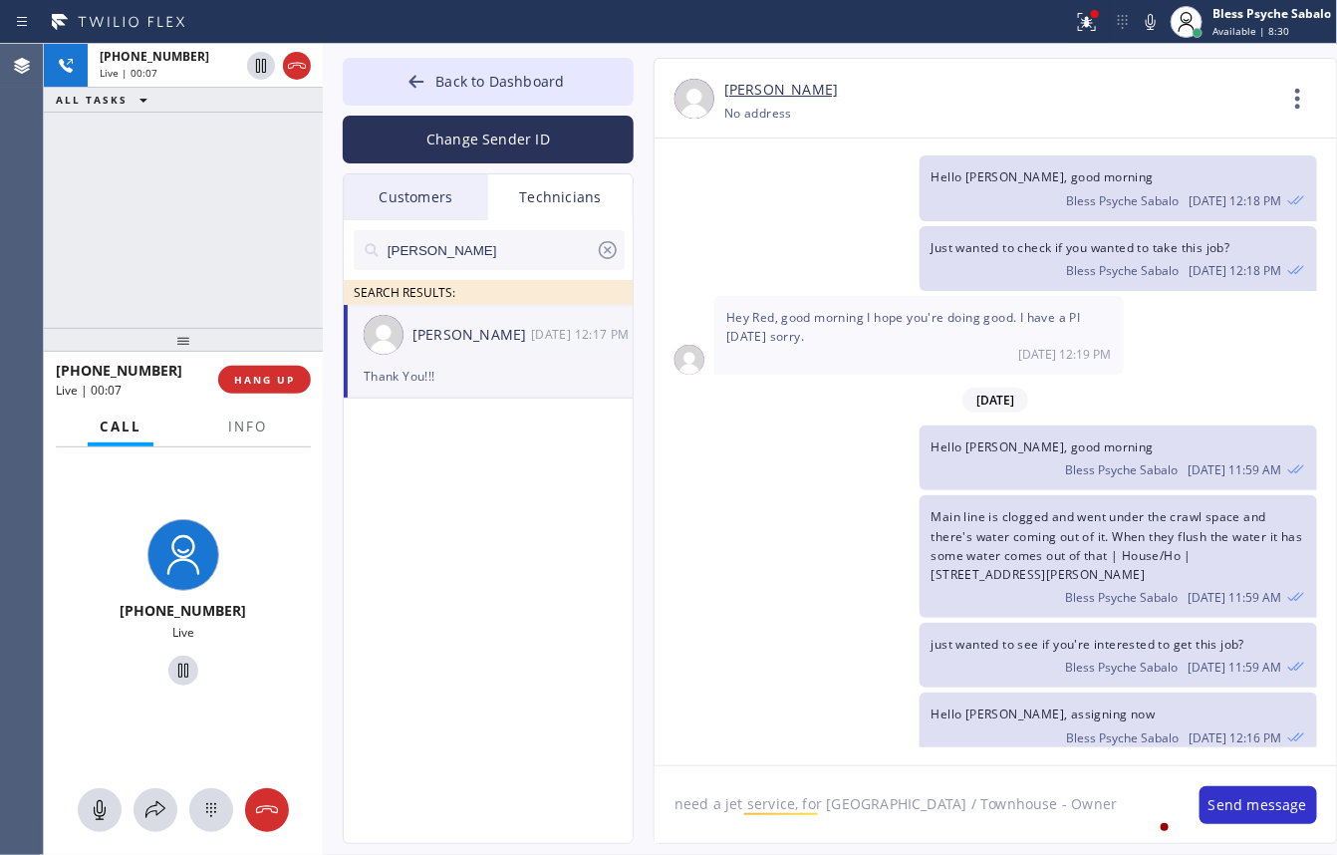
click at [669, 808] on textarea "need a jet service, for [GEOGRAPHIC_DATA] / Townhouse - Owner" at bounding box center [917, 804] width 525 height 77
type textarea "need a jet service, for [GEOGRAPHIC_DATA] / Townhouse - Owner"
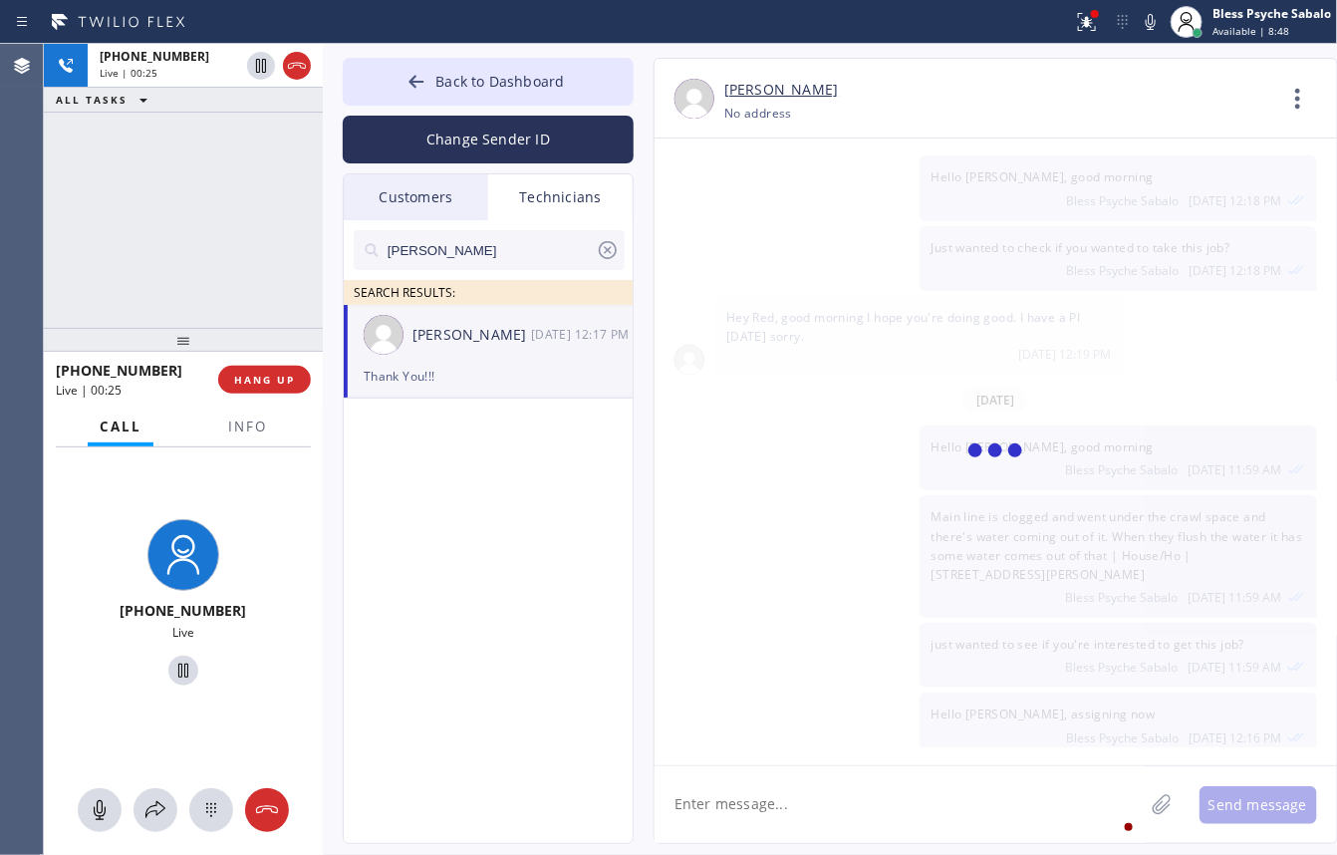
scroll to position [33755, 0]
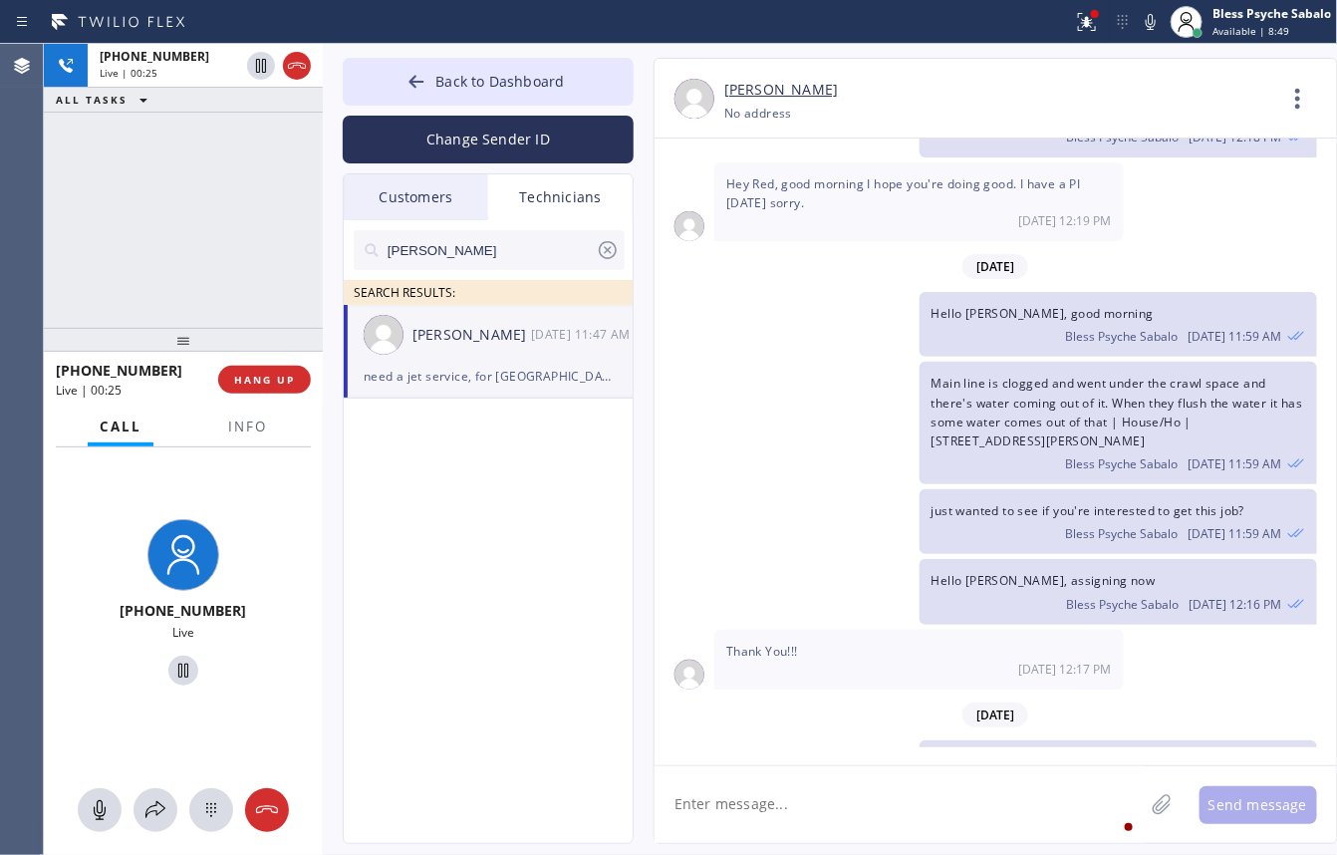
click at [984, 850] on div "Back to Dashboard Change Sender ID Customers Technicians [PHONE_NUMBER] SEARCH …" at bounding box center [830, 449] width 1015 height 811
click at [780, 246] on div "[DATE]" at bounding box center [996, 266] width 683 height 41
drag, startPoint x: 999, startPoint y: 696, endPoint x: 917, endPoint y: 679, distance: 84.4
click at [917, 740] on div "need a jet service, for [GEOGRAPHIC_DATA] / Townhouse - Owner Bless Psyche Saba…" at bounding box center [986, 782] width 663 height 84
click at [929, 740] on div "need a jet service, for [GEOGRAPHIC_DATA] / Townhouse - Owner Bless Psyche Saba…" at bounding box center [1119, 782] width 398 height 84
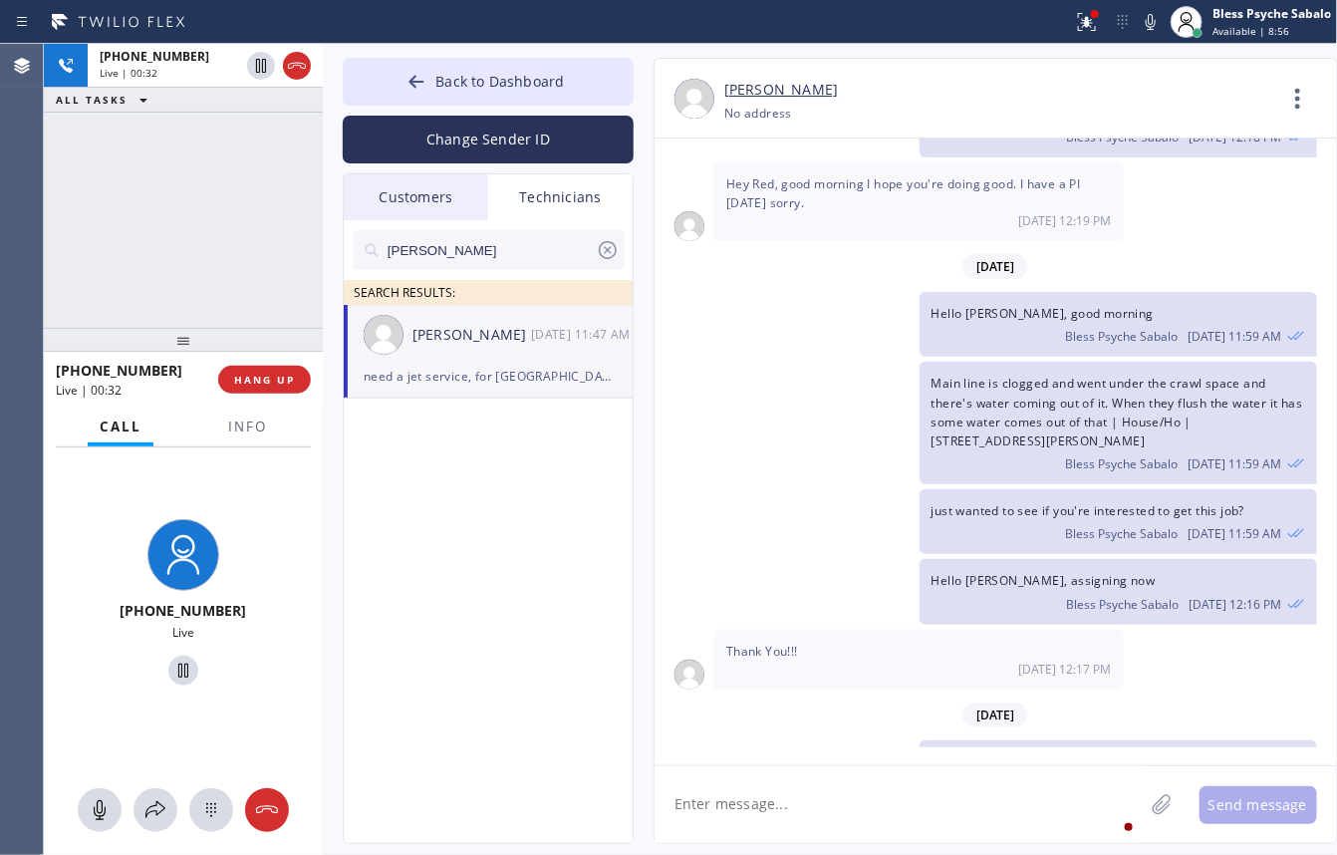
drag, startPoint x: 933, startPoint y: 679, endPoint x: 1001, endPoint y: 717, distance: 79.0
click at [1001, 740] on div "need a jet service, for [GEOGRAPHIC_DATA] / Townhouse - Owner Bless Psyche Saba…" at bounding box center [1119, 782] width 398 height 84
click at [988, 740] on div "need a jet service, for [GEOGRAPHIC_DATA] / Townhouse - Owner Bless Psyche Saba…" at bounding box center [1119, 782] width 398 height 84
drag, startPoint x: 987, startPoint y: 700, endPoint x: 928, endPoint y: 665, distance: 69.2
click at [928, 740] on div "need a jet service, for [GEOGRAPHIC_DATA] / Townhouse - Owner Bless Psyche Saba…" at bounding box center [1119, 782] width 398 height 84
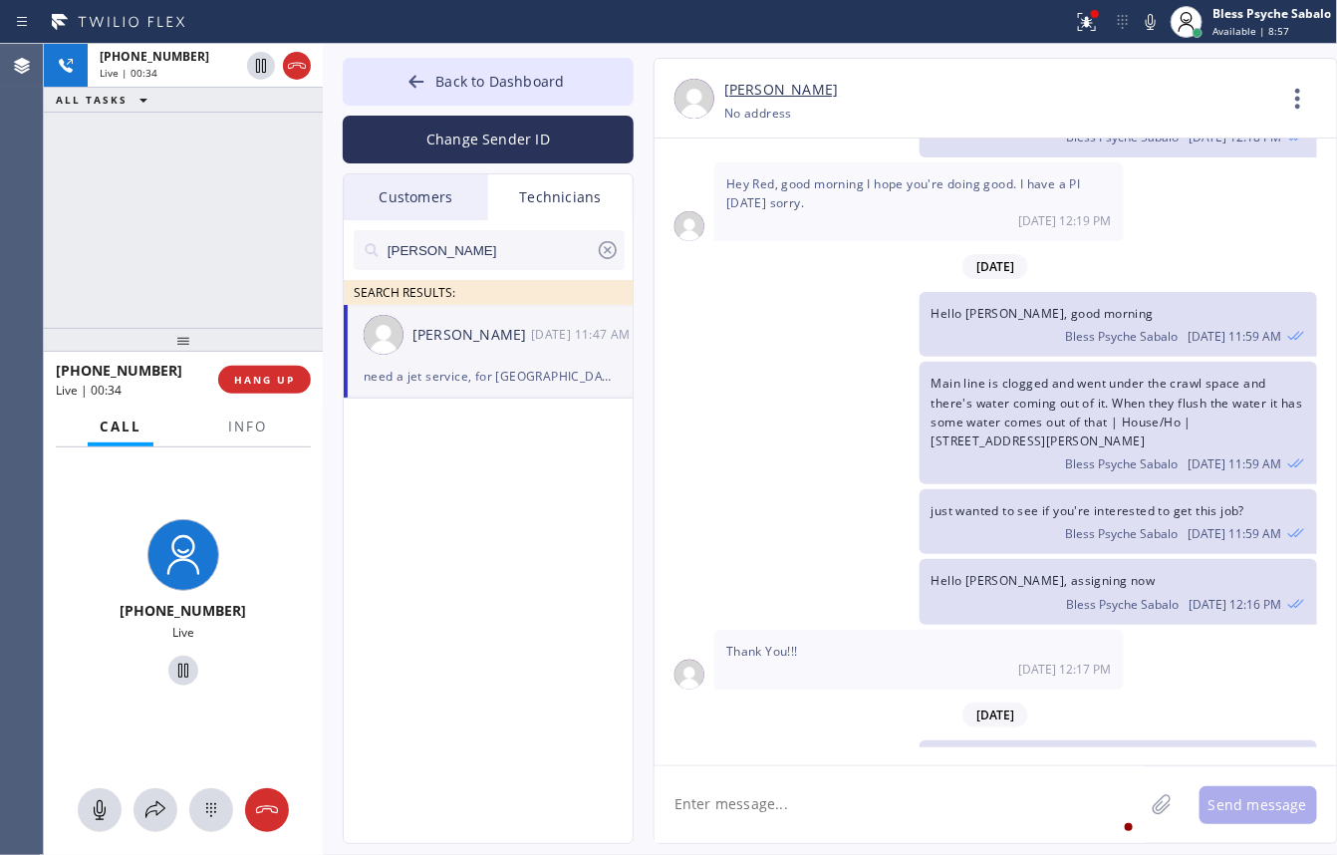
click at [932, 753] on span "need a jet service, for [GEOGRAPHIC_DATA] / Townhouse - Owner" at bounding box center [1103, 771] width 343 height 36
drag, startPoint x: 930, startPoint y: 683, endPoint x: 986, endPoint y: 713, distance: 64.7
click at [986, 740] on div "need a jet service, for [GEOGRAPHIC_DATA] / Townhouse - Owner Bless Psyche Saba…" at bounding box center [1119, 782] width 398 height 84
click at [986, 790] on div "Bless Psyche Sabalo [DATE] 11:47 AM" at bounding box center [1119, 801] width 374 height 22
drag, startPoint x: 983, startPoint y: 702, endPoint x: 927, endPoint y: 679, distance: 61.6
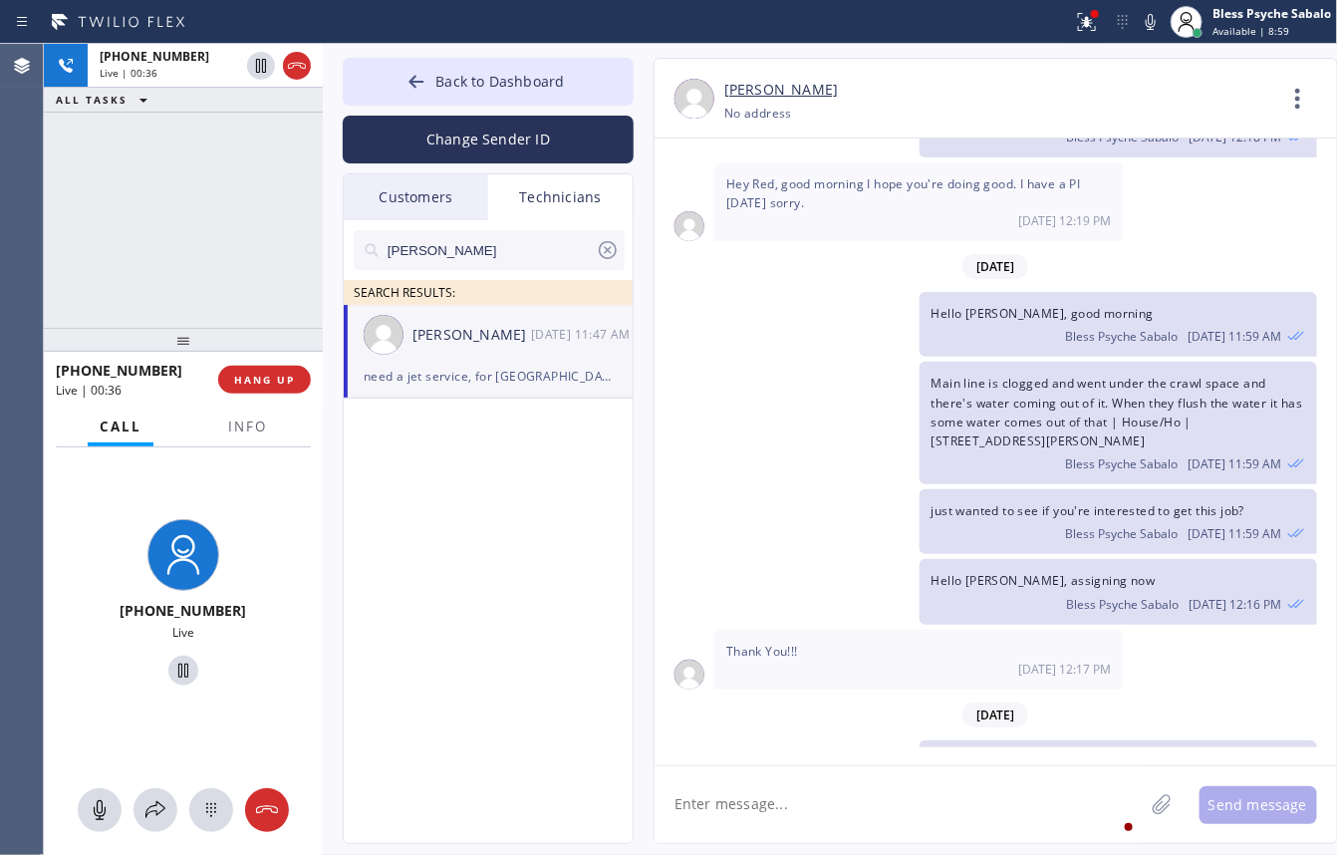
click at [927, 740] on div "need a jet service, for [GEOGRAPHIC_DATA] / Townhouse - Owner Bless Psyche Saba…" at bounding box center [1119, 782] width 398 height 84
drag, startPoint x: 935, startPoint y: 681, endPoint x: 986, endPoint y: 707, distance: 58.4
click at [986, 740] on div "need a jet service, for [GEOGRAPHIC_DATA] / Townhouse - Owner Bless Psyche Saba…" at bounding box center [1119, 782] width 398 height 84
click at [989, 740] on div "need a jet service, for [GEOGRAPHIC_DATA] / Townhouse - Owner Bless Psyche Saba…" at bounding box center [1119, 782] width 398 height 84
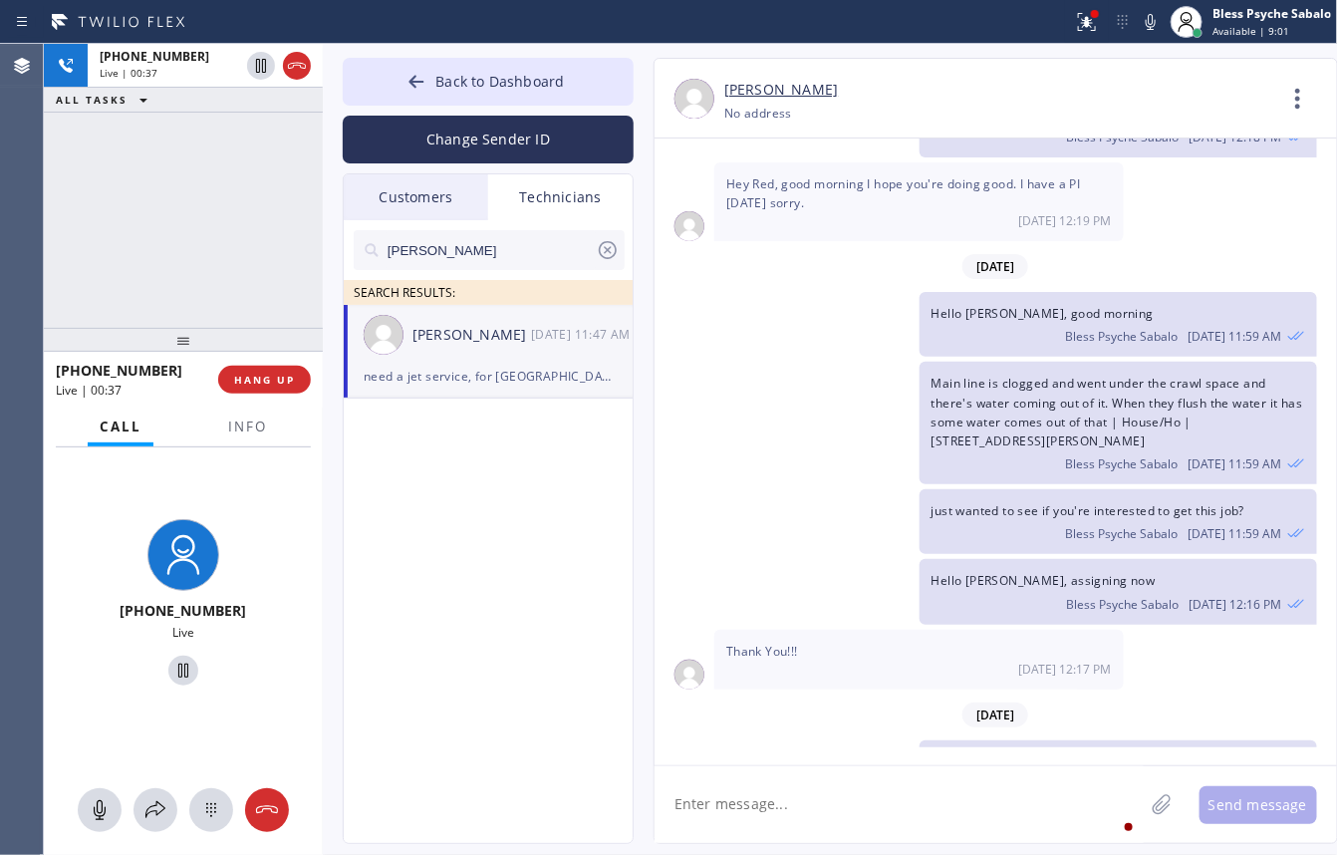
click at [989, 740] on div "need a jet service, for [GEOGRAPHIC_DATA] / Townhouse - Owner Bless Psyche Saba…" at bounding box center [1119, 782] width 398 height 84
click at [983, 740] on div "need a jet service, for [GEOGRAPHIC_DATA] / Townhouse - Owner Bless Psyche Saba…" at bounding box center [1119, 782] width 398 height 84
click at [958, 450] on div "Bless Psyche Sabalo [DATE] 11:59 AM" at bounding box center [1119, 461] width 374 height 22
click at [982, 740] on div "need a jet service, for [GEOGRAPHIC_DATA] / Townhouse - Owner Bless Psyche Saba…" at bounding box center [1119, 782] width 398 height 84
drag, startPoint x: 982, startPoint y: 705, endPoint x: 887, endPoint y: 551, distance: 181.7
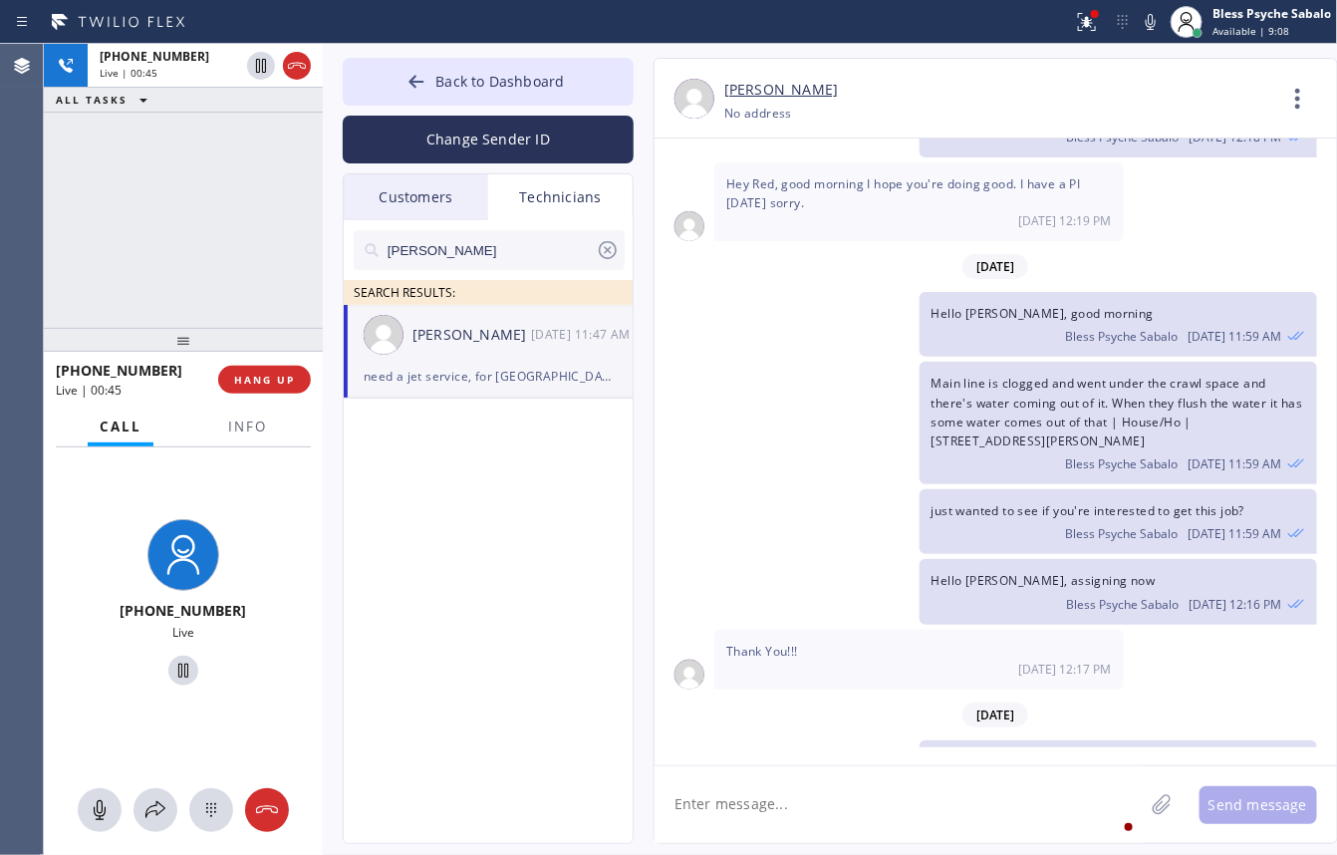
click at [914, 740] on div "need a jet service, for [GEOGRAPHIC_DATA] / Townhouse - Owner Bless Psyche Saba…" at bounding box center [986, 782] width 663 height 84
drag, startPoint x: 855, startPoint y: 341, endPoint x: 862, endPoint y: 332, distance: 11.4
click at [858, 362] on div "Main line is clogged and went under the crawl space and there's water coming ou…" at bounding box center [986, 423] width 663 height 123
click at [897, 362] on div "Main line is clogged and went under the crawl space and there's water coming ou…" at bounding box center [986, 423] width 663 height 123
click at [1087, 753] on span "need a jet service, for [GEOGRAPHIC_DATA] / Townhouse - Owner" at bounding box center [1103, 771] width 343 height 36
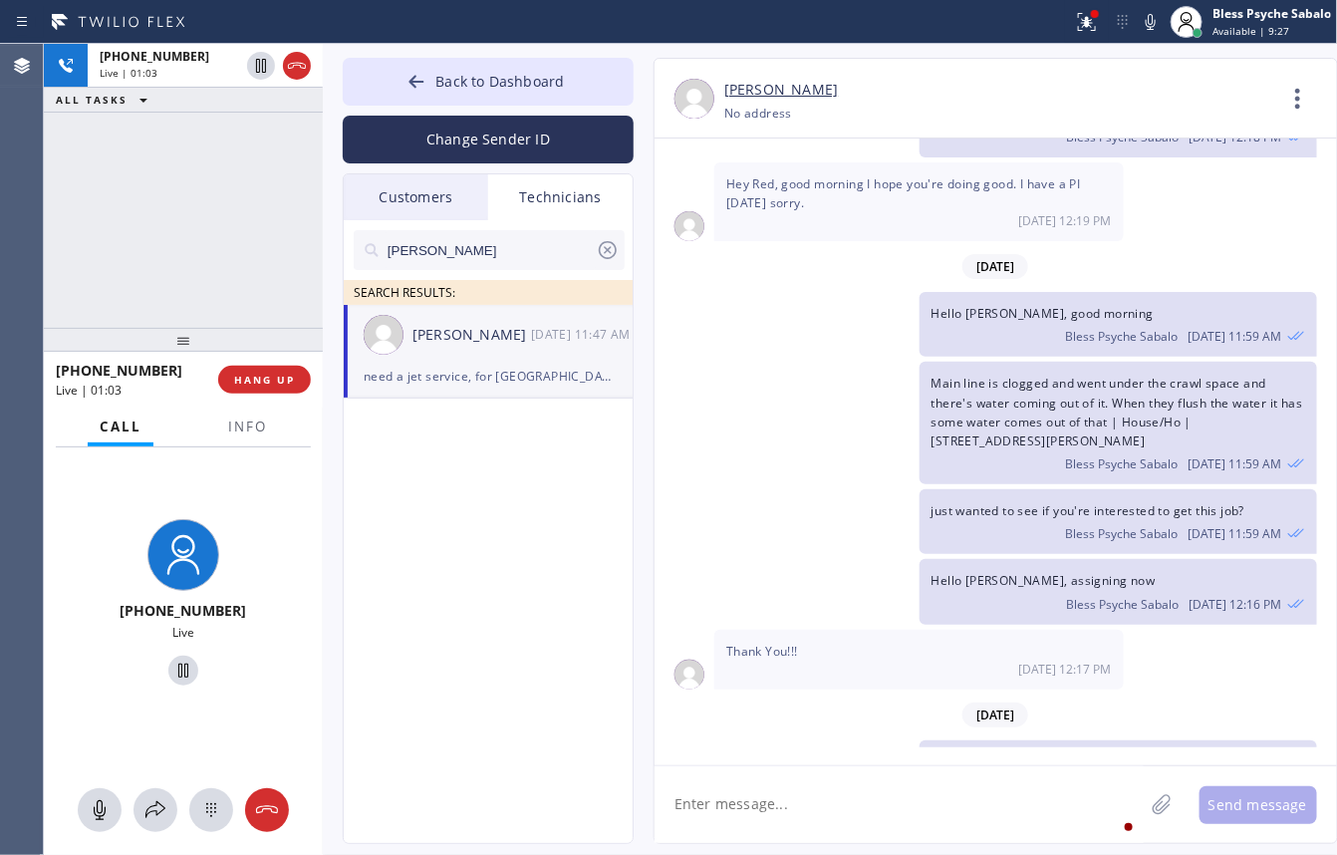
click at [1091, 753] on span "need a jet service, for [GEOGRAPHIC_DATA] / Townhouse - Owner" at bounding box center [1103, 771] width 343 height 36
click at [1084, 753] on span "need a jet service, for [GEOGRAPHIC_DATA] / Townhouse - Owner" at bounding box center [1103, 771] width 343 height 36
click at [267, 390] on button "HANG UP" at bounding box center [264, 380] width 93 height 28
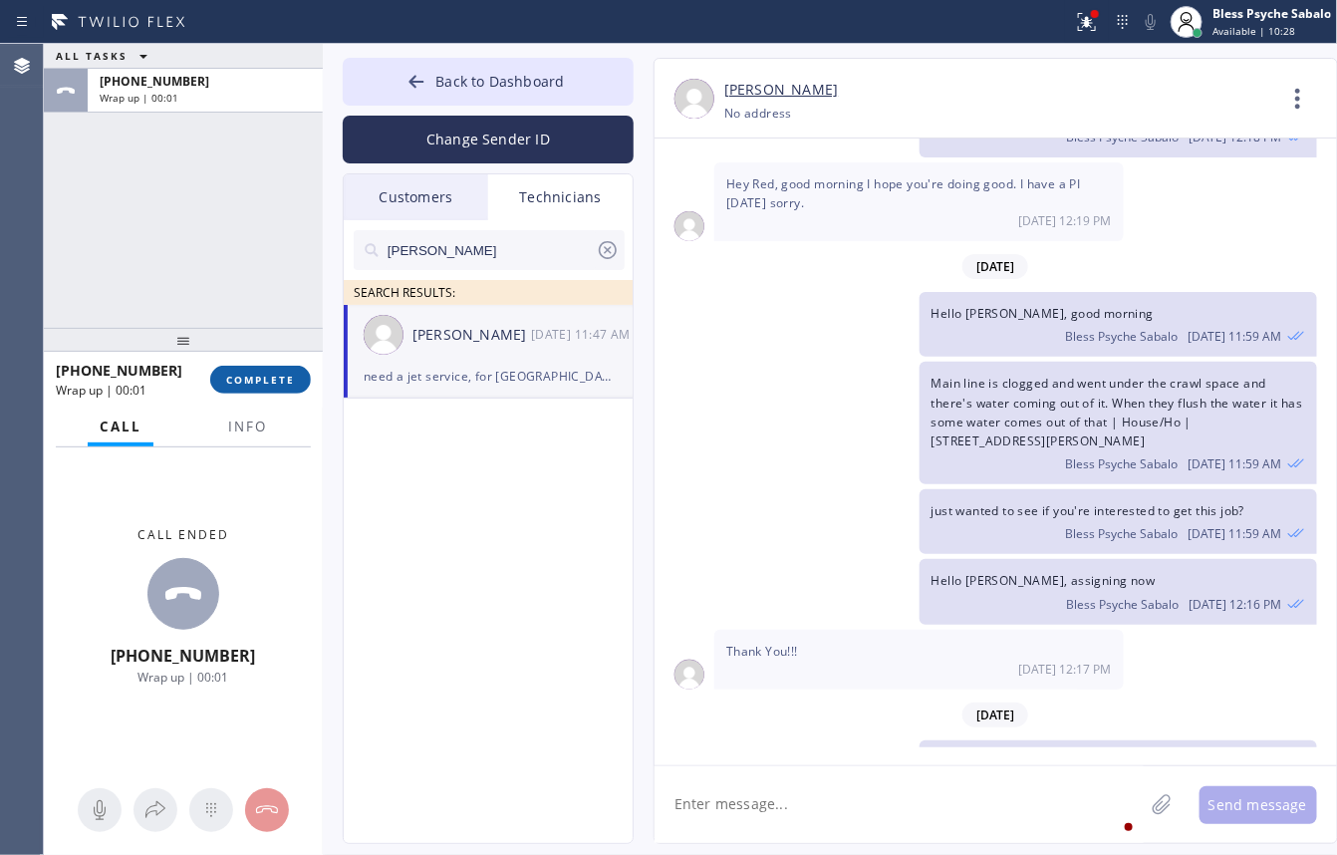
click at [271, 390] on button "COMPLETE" at bounding box center [260, 380] width 101 height 28
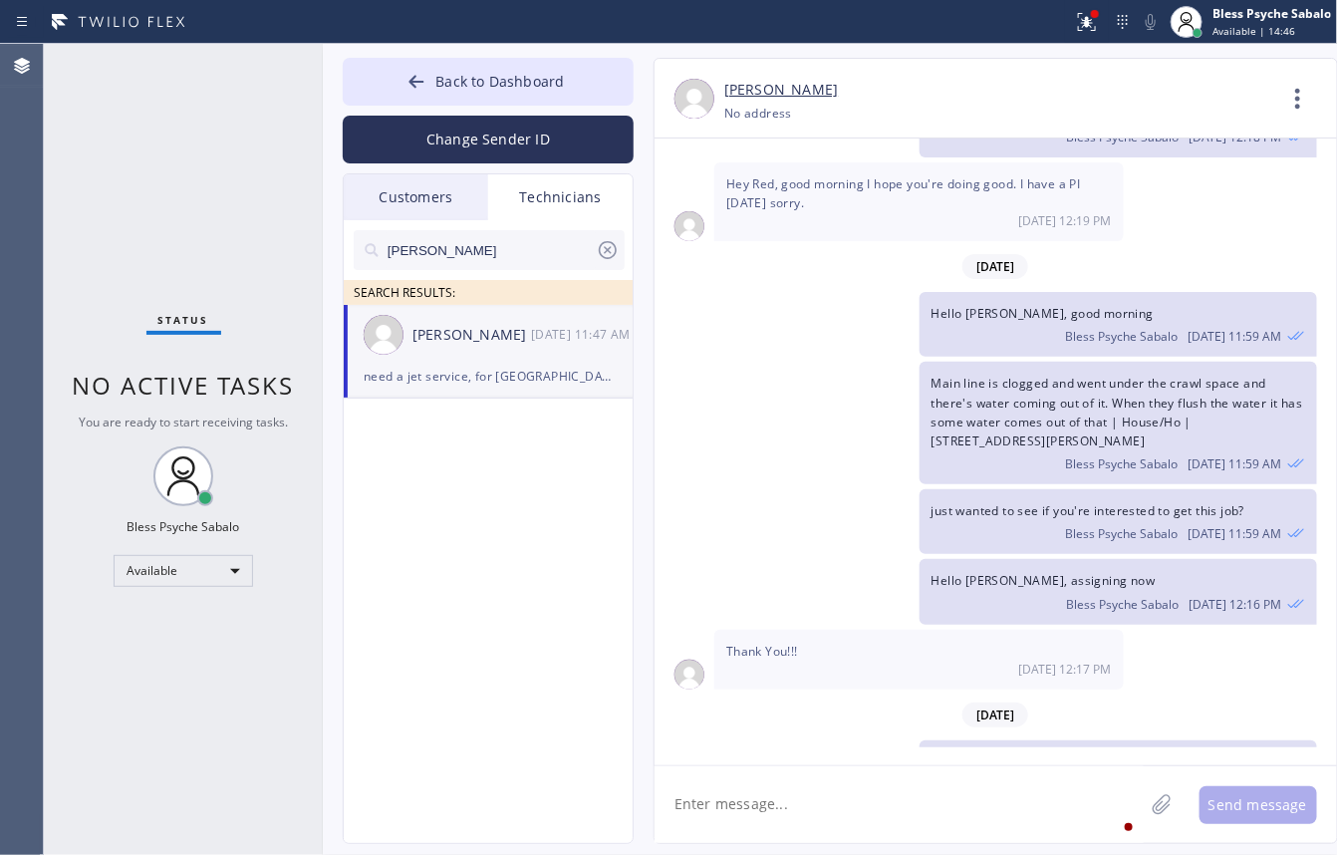
click at [798, 292] on div "Hello [PERSON_NAME], good morning Bless Psyche Sabalo [DATE] 11:59 AM" at bounding box center [986, 324] width 663 height 65
click at [874, 794] on textarea at bounding box center [899, 804] width 489 height 77
type textarea "hello [PERSON_NAME] just wanted to"
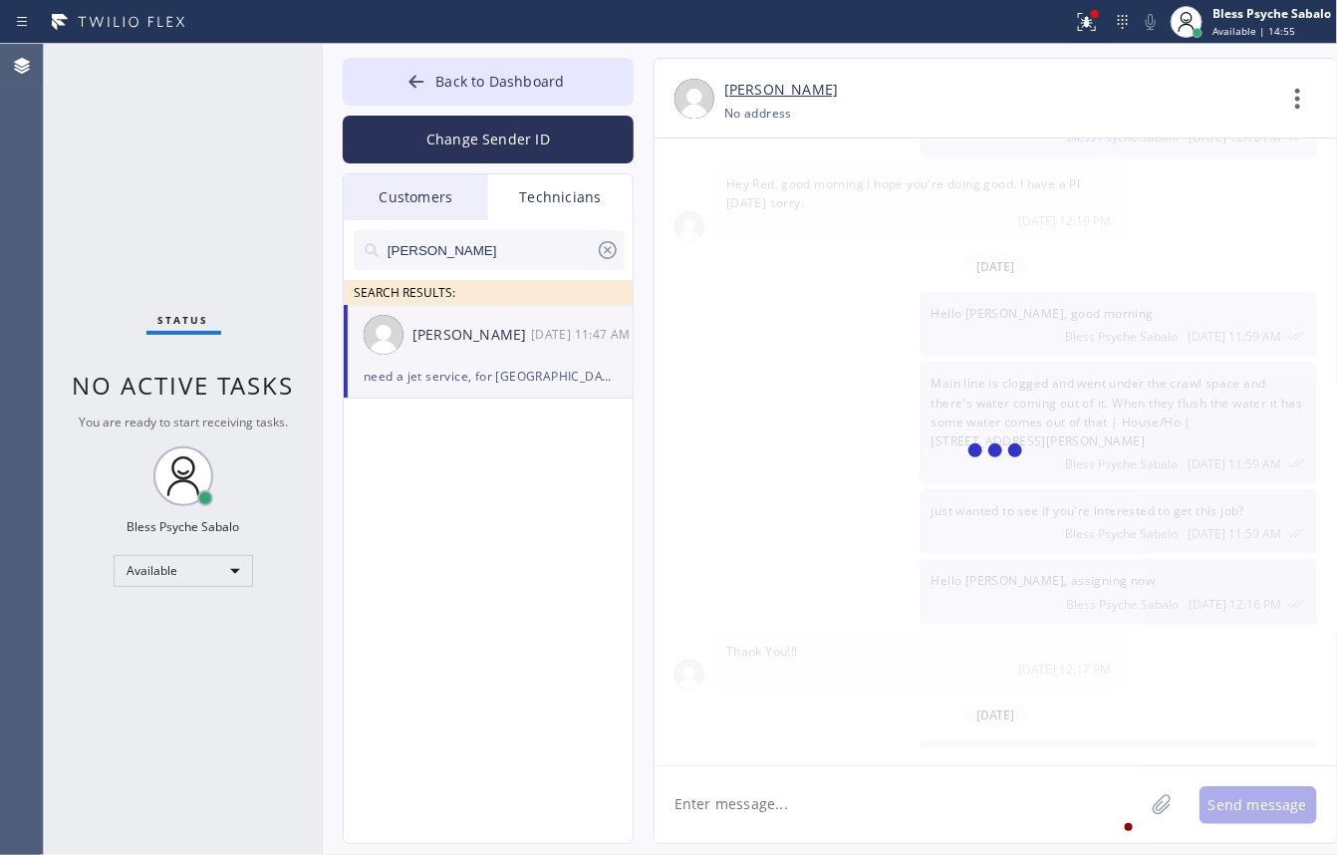
scroll to position [33825, 0]
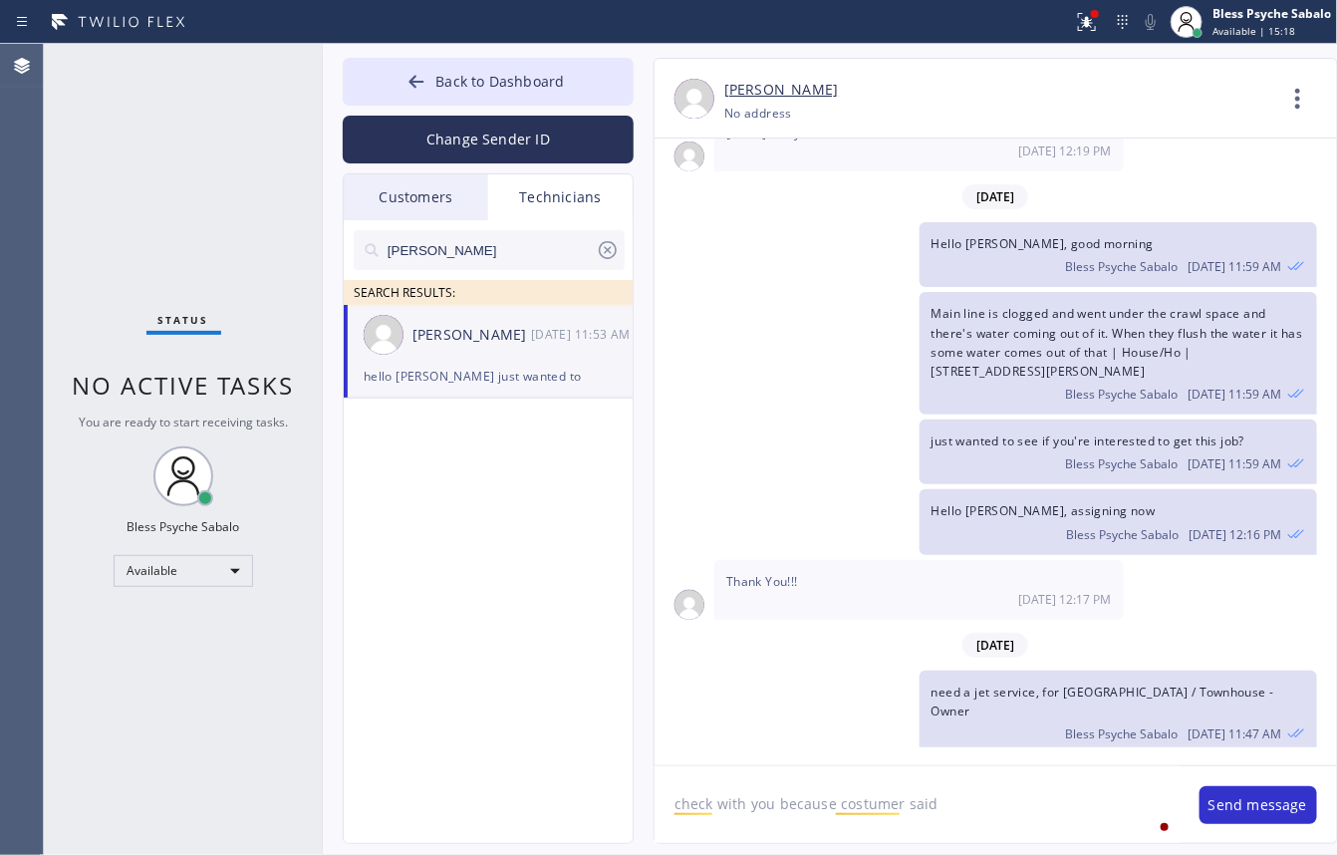
click at [799, 320] on div "Main line is clogged and went under the crawl space and there's water coming ou…" at bounding box center [986, 353] width 663 height 123
click at [980, 812] on textarea "check with you because costumer said" at bounding box center [917, 804] width 525 height 77
paste textarea "patio full of water and not draining"
type textarea "check with you because costumer said patio full of water and not draining but i…"
click at [686, 331] on div "Main line is clogged and went under the crawl space and there's water coming ou…" at bounding box center [986, 353] width 663 height 123
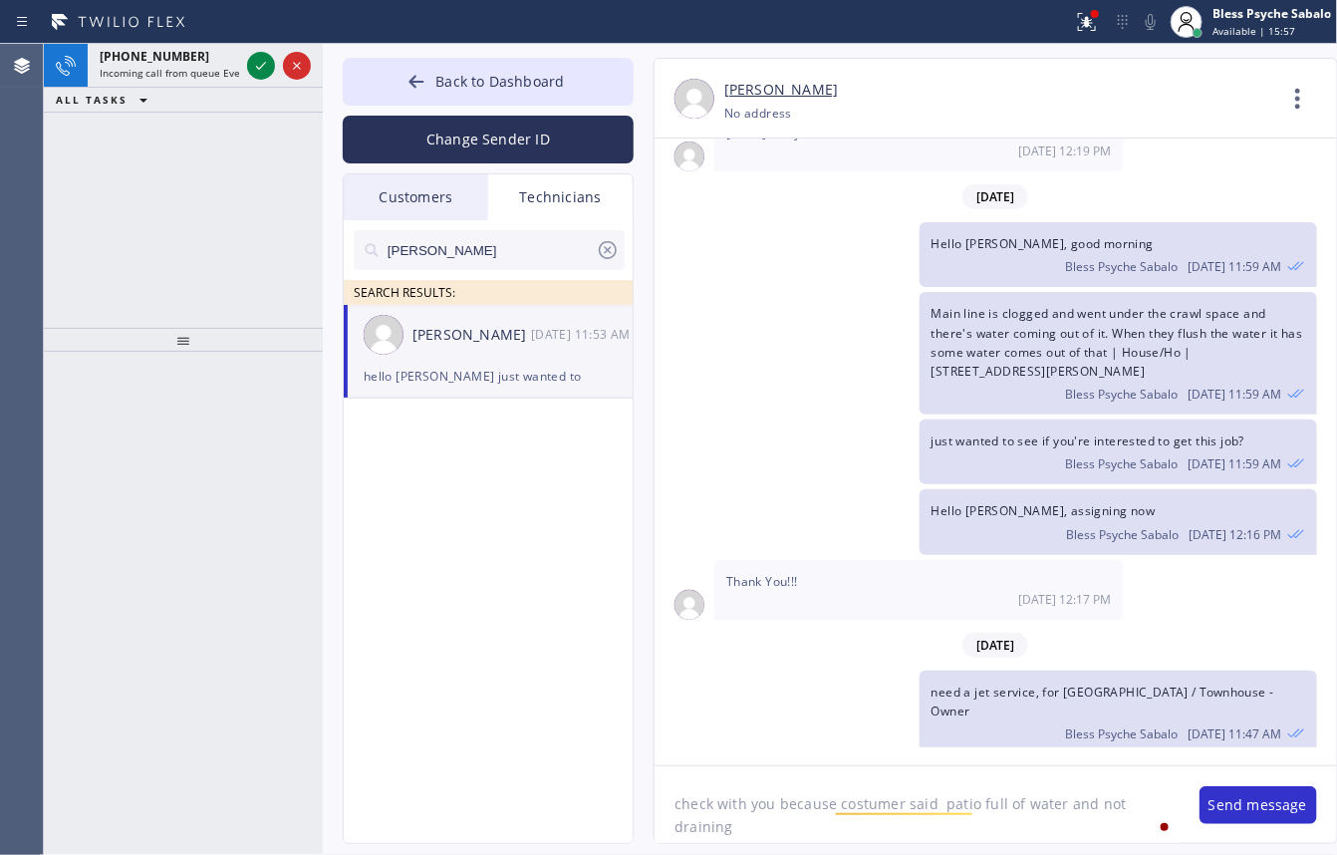
click at [175, 152] on div "[PHONE_NUMBER] Incoming call from queue Everybody ALL TASKS ALL TASKS ACTIVE TA…" at bounding box center [183, 186] width 279 height 284
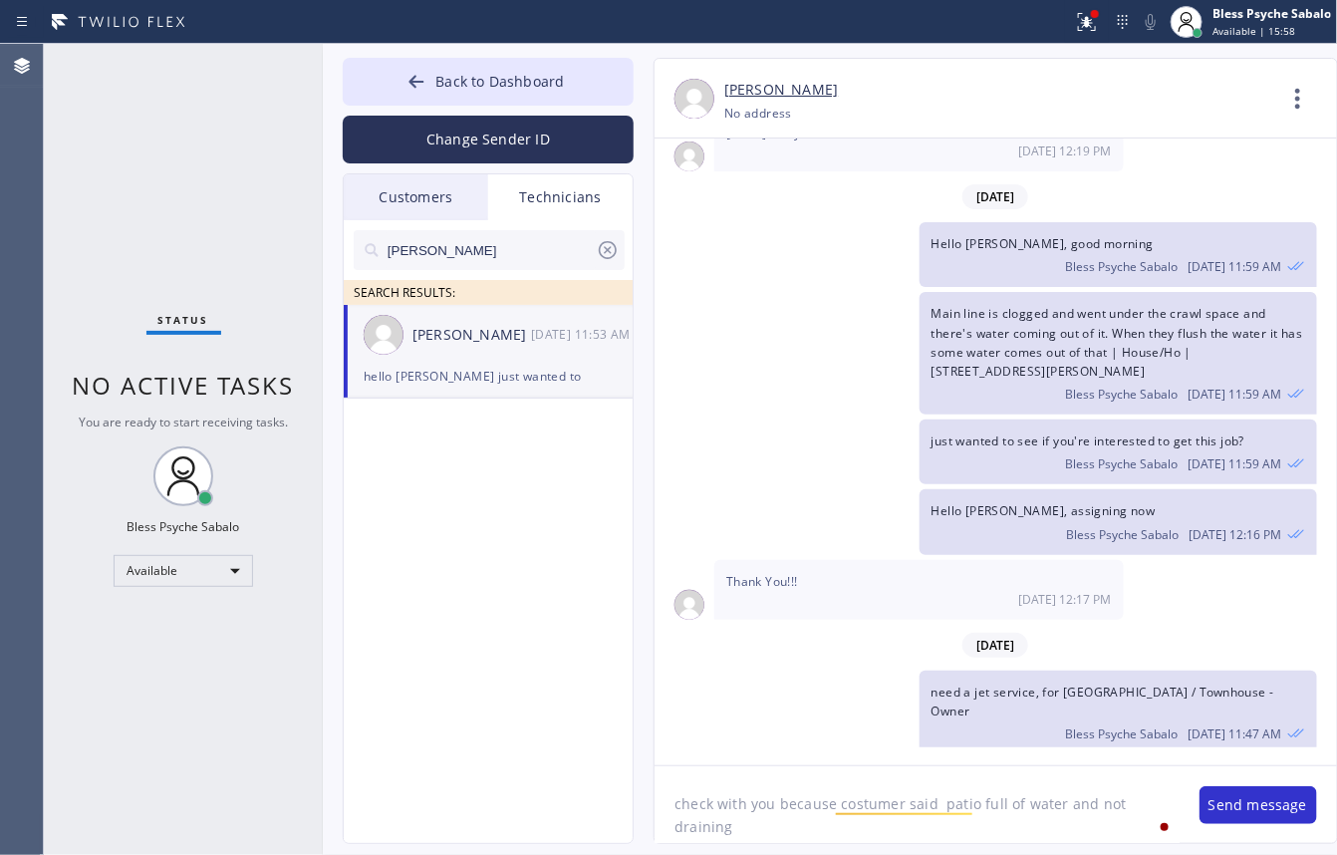
click at [221, 42] on div "Status report Issues detected These issues could affect your workflow. Please c…" at bounding box center [668, 22] width 1337 height 44
drag, startPoint x: 702, startPoint y: 404, endPoint x: 698, endPoint y: 395, distance: 10.3
click at [700, 420] on div "just wanted to see if you're interested to get this job? Bless Psyche Sabalo [D…" at bounding box center [986, 452] width 663 height 65
click at [606, 249] on icon at bounding box center [608, 250] width 24 height 24
click at [596, 249] on input "text" at bounding box center [491, 250] width 210 height 40
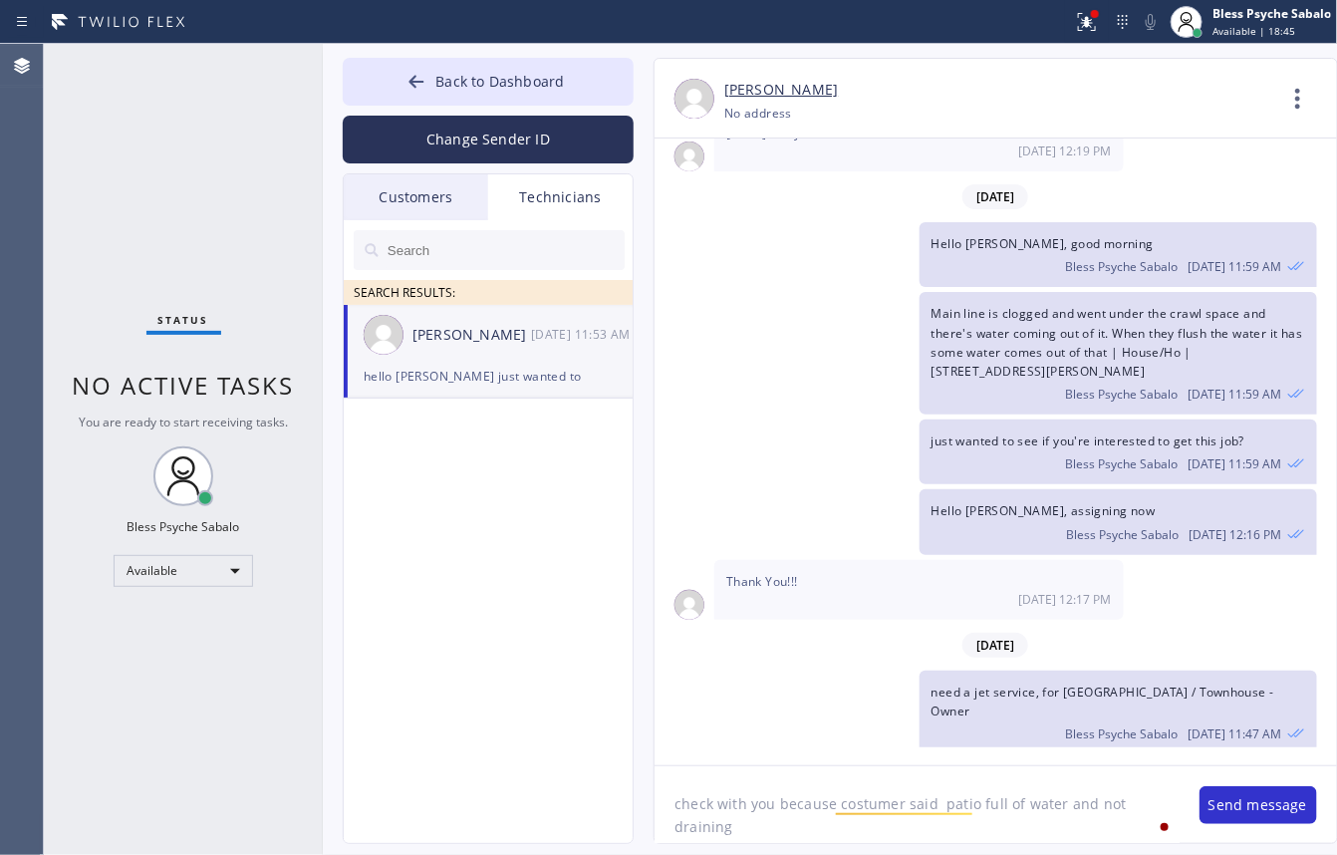
drag, startPoint x: 646, startPoint y: 246, endPoint x: 605, endPoint y: 221, distance: 47.9
click at [646, 245] on div "[PERSON_NAME] [PHONE_NUMBER] Choose phone number No address Contact Full Inform…" at bounding box center [976, 451] width 685 height 786
click at [554, 201] on div "Technicians" at bounding box center [560, 197] width 144 height 46
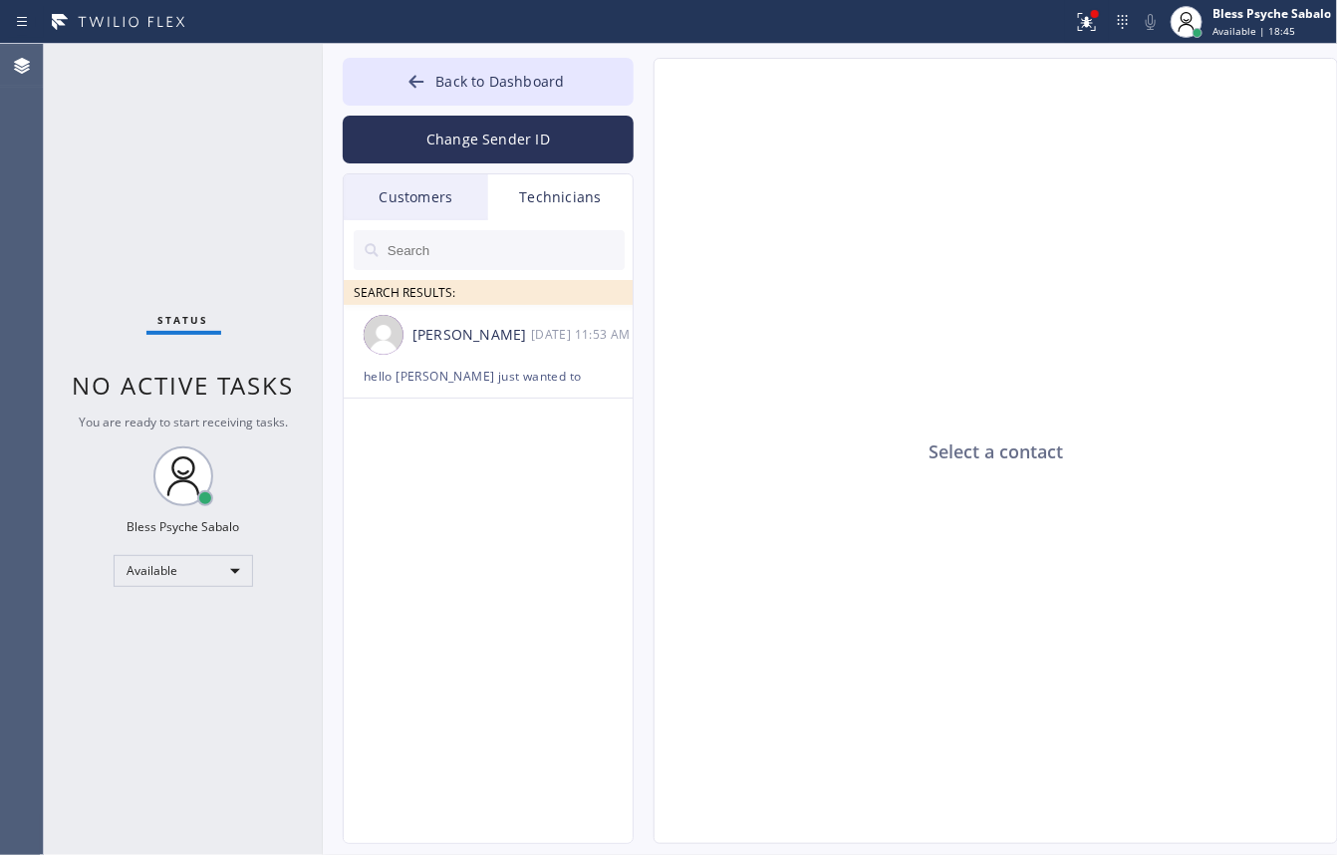
click at [371, 209] on div "Customers" at bounding box center [416, 197] width 144 height 46
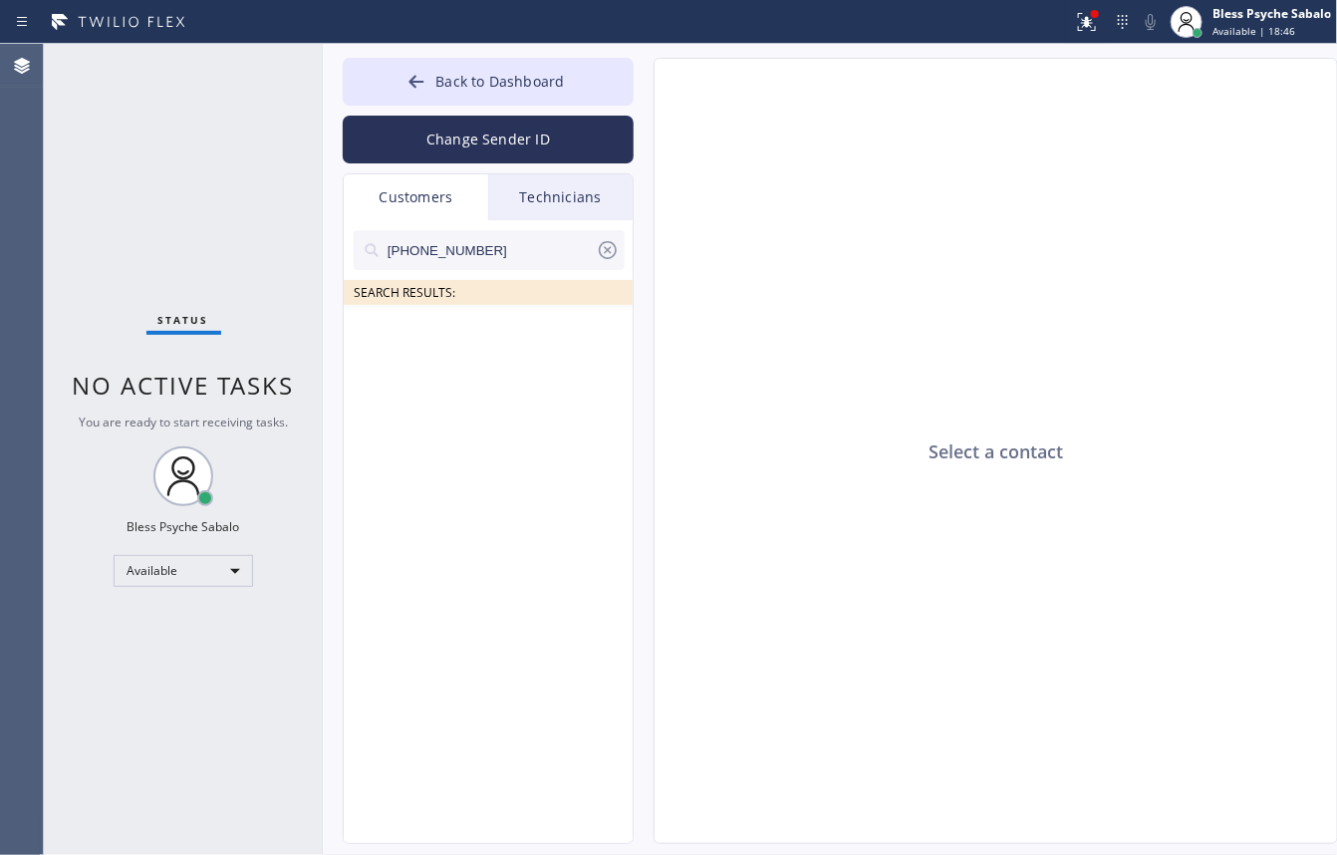
click at [568, 207] on div "Technicians" at bounding box center [560, 197] width 144 height 46
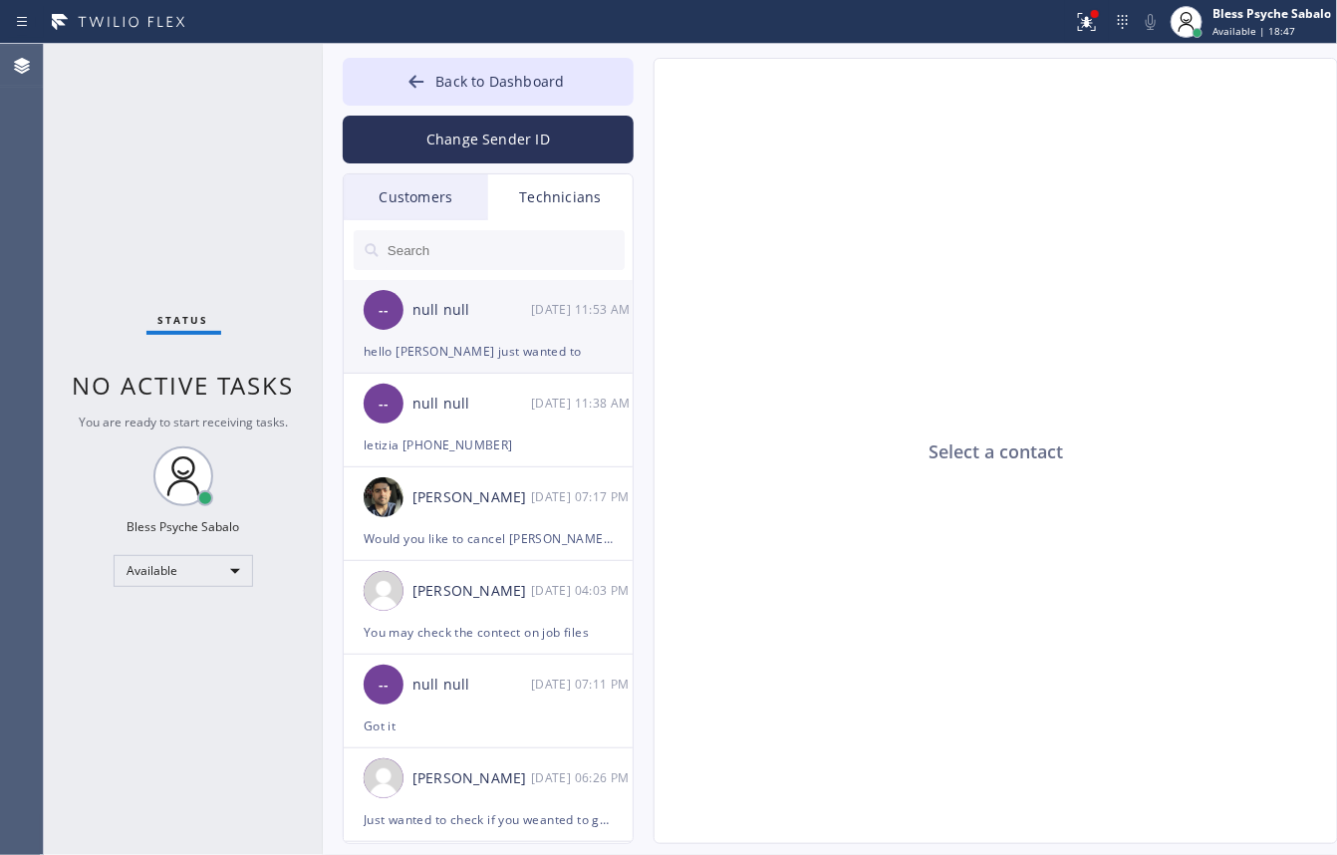
click at [551, 320] on div "[DATE] 11:53 AM" at bounding box center [583, 309] width 104 height 23
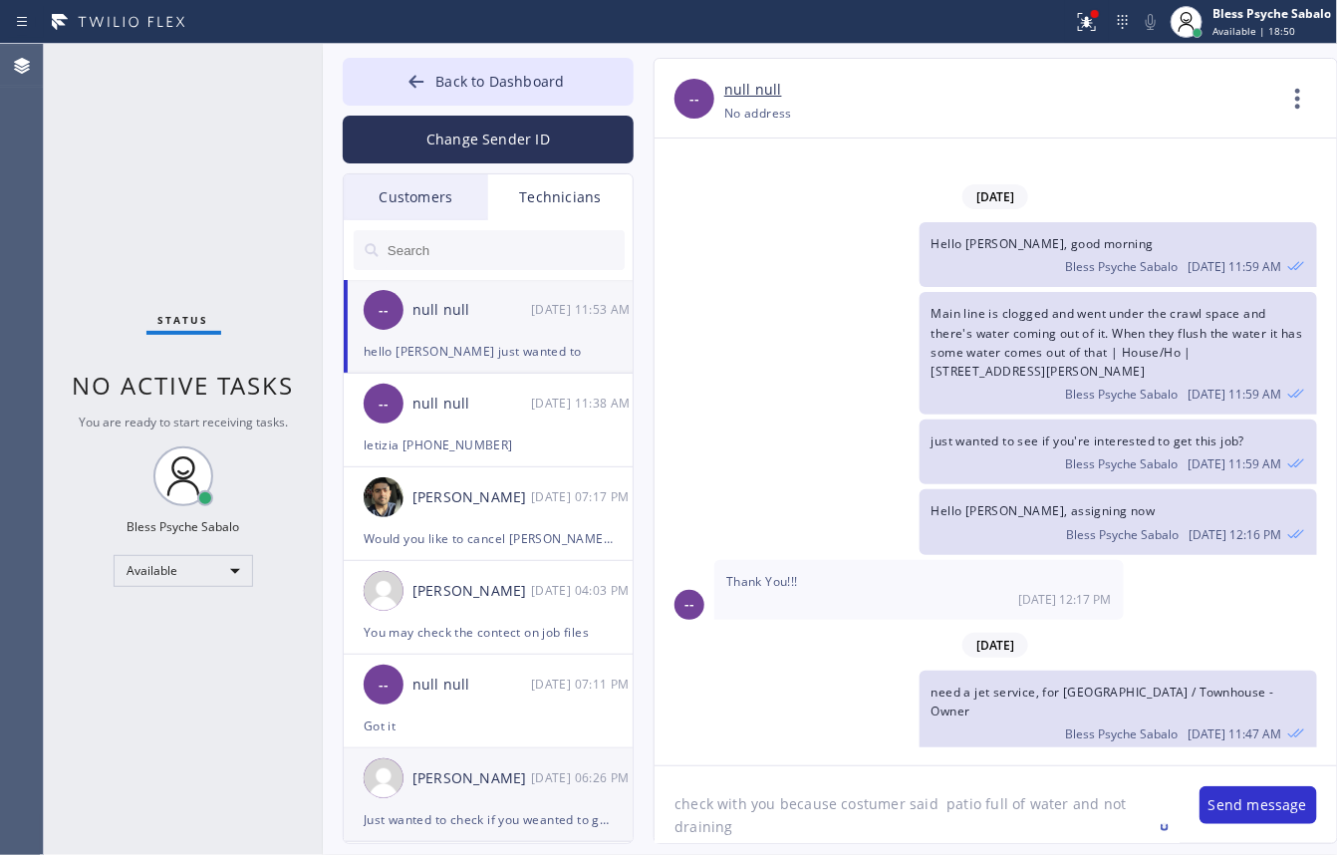
drag, startPoint x: 899, startPoint y: 834, endPoint x: 561, endPoint y: 802, distance: 339.3
click at [555, 802] on div "Back to Dashboard Change Sender ID Customers Technicians [PHONE_NUMBER] SEARCH …" at bounding box center [830, 449] width 1015 height 811
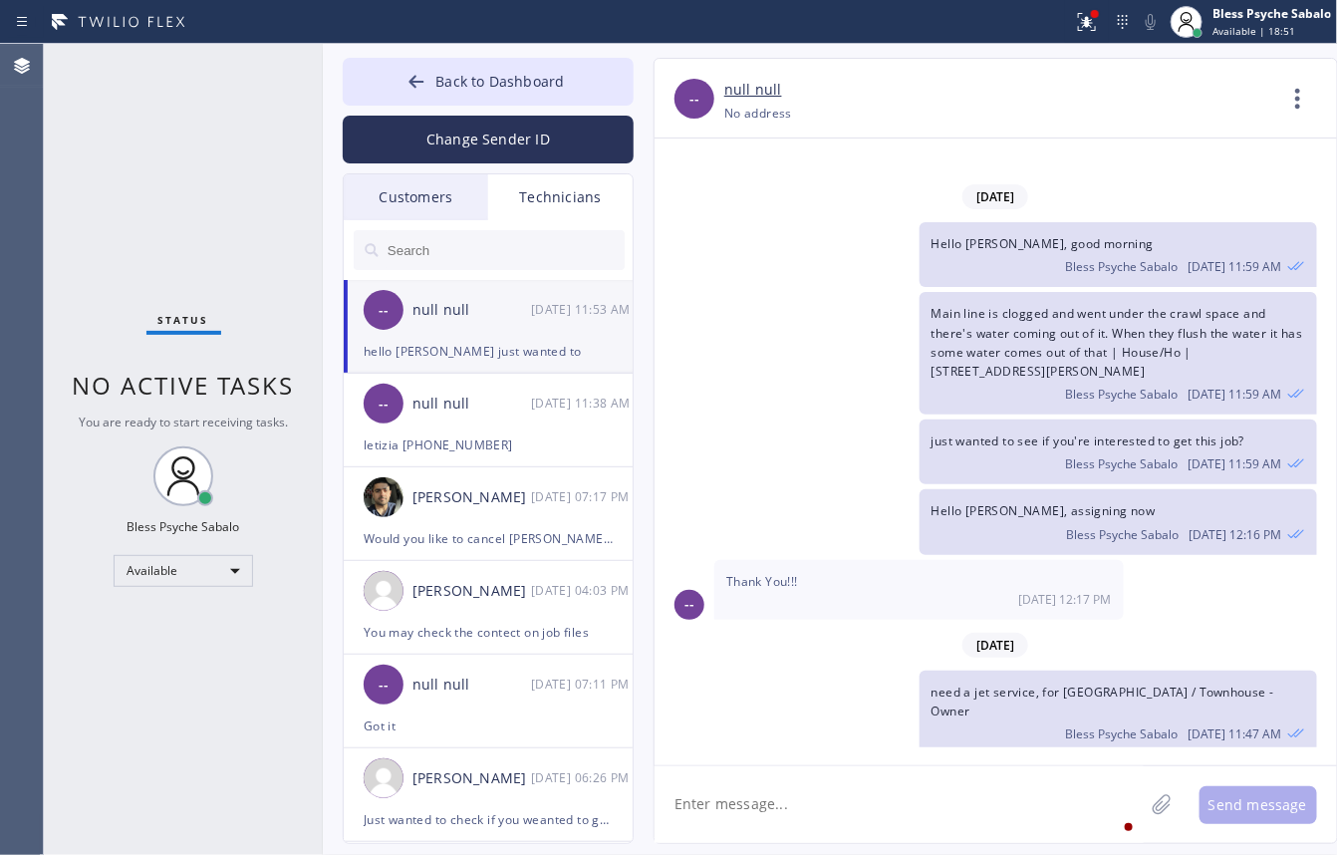
click at [783, 671] on div "need a jet service, for [GEOGRAPHIC_DATA] / Townhouse - Owner Bless Psyche Saba…" at bounding box center [986, 713] width 663 height 84
click at [474, 394] on div "null null" at bounding box center [472, 404] width 119 height 23
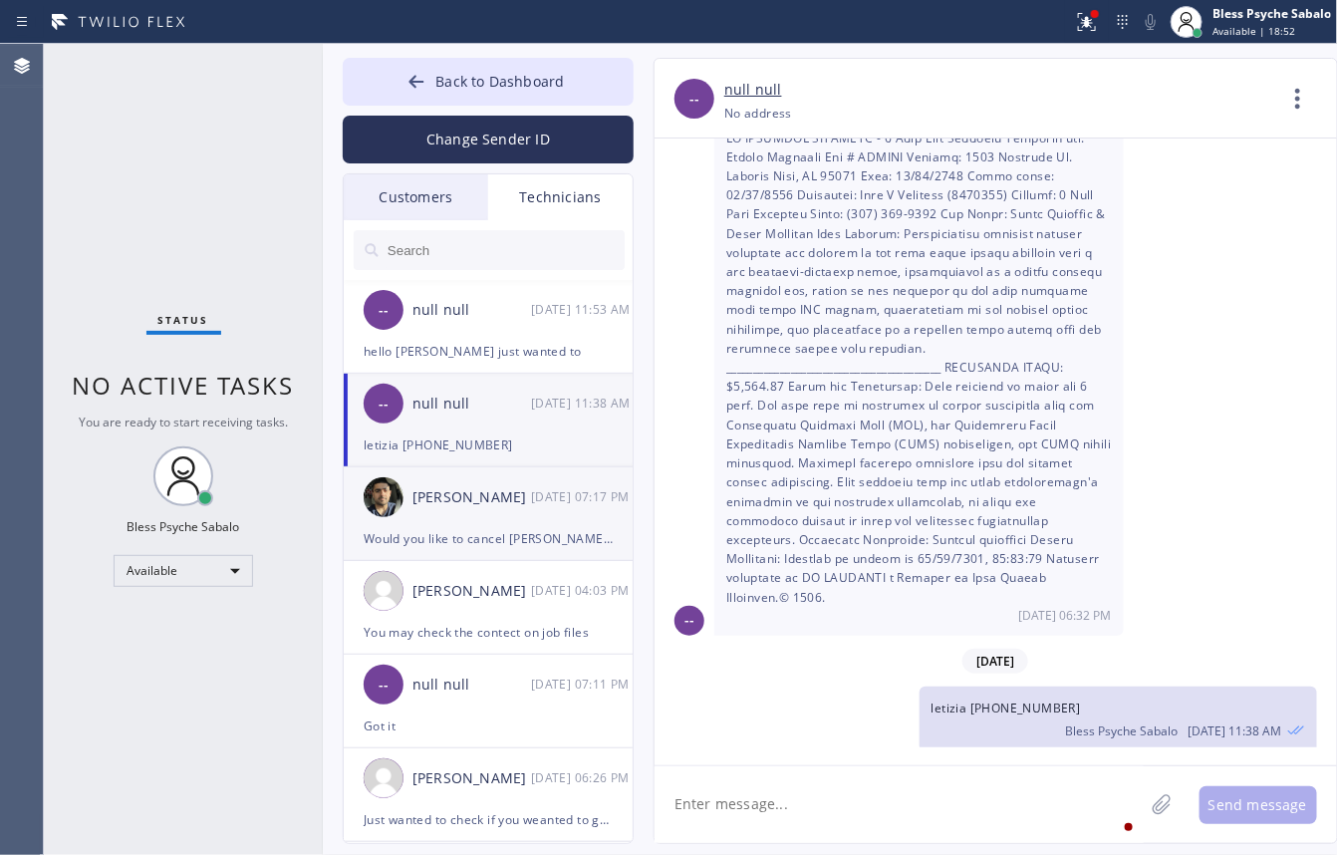
click at [479, 514] on div "[PERSON_NAME] [DATE] 07:17 PM" at bounding box center [489, 497] width 291 height 60
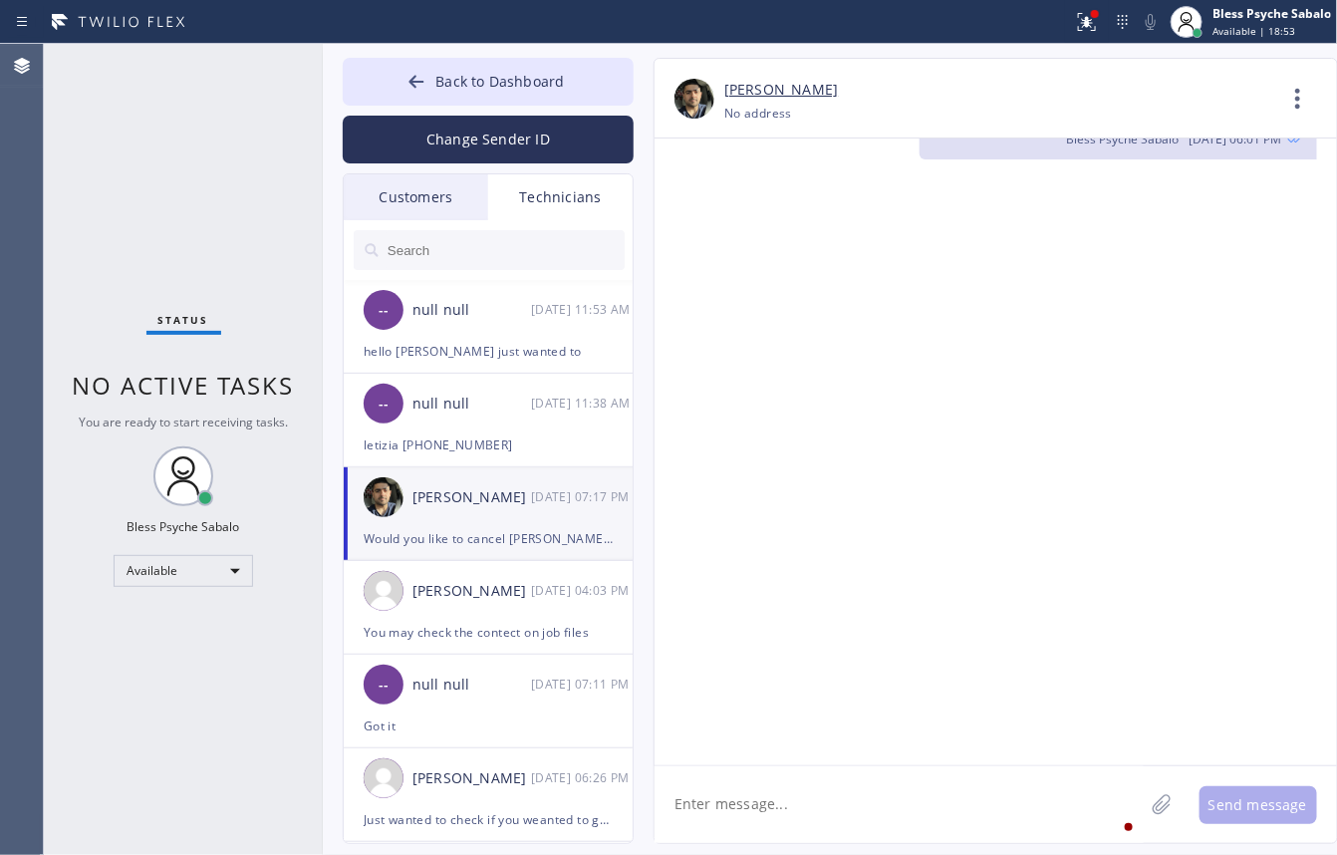
scroll to position [9263, 0]
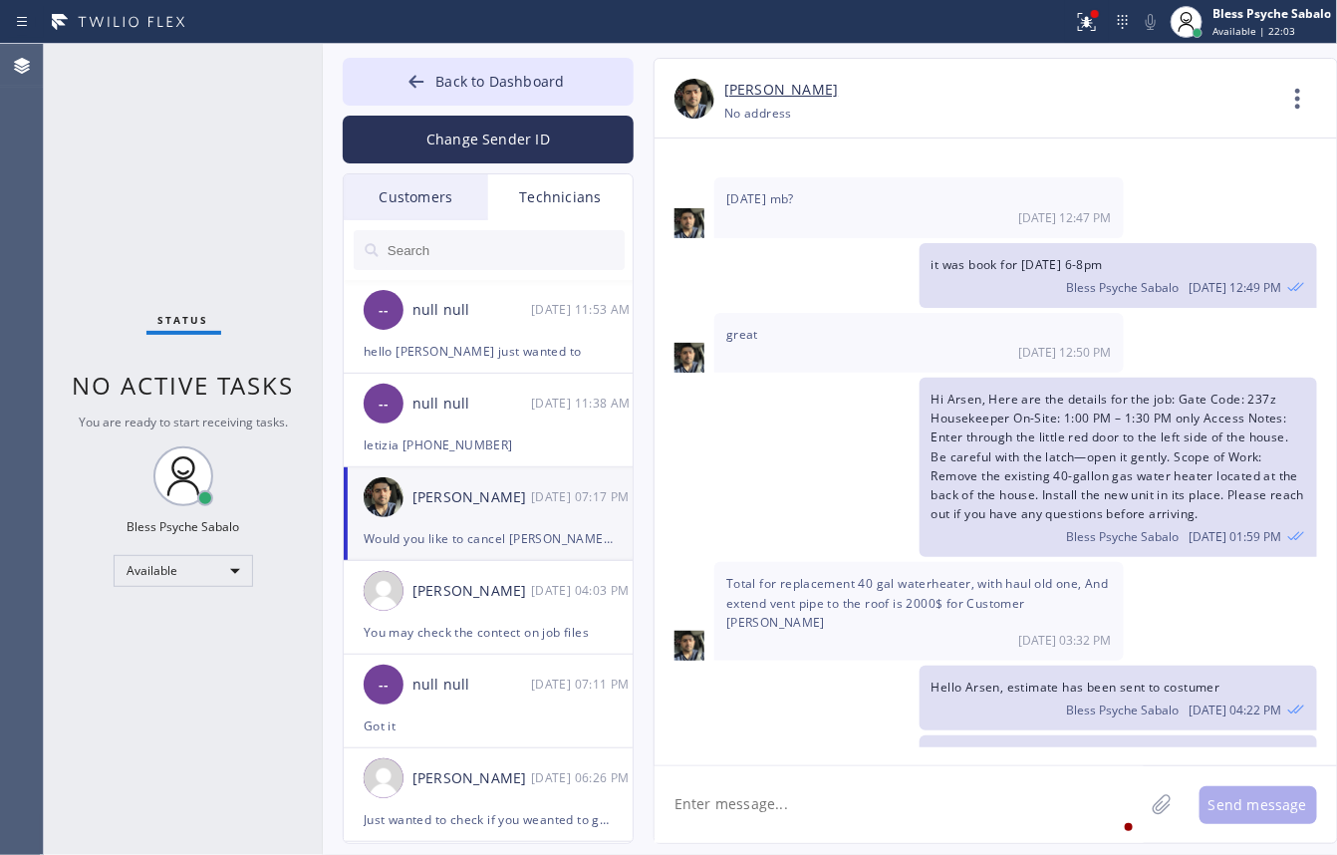
drag, startPoint x: 880, startPoint y: 361, endPoint x: 893, endPoint y: 330, distance: 33.5
click at [880, 378] on div "Hi Arsen, Here are the details for the job: Gate Code: 237z Housekeeper On-Site…" at bounding box center [986, 467] width 663 height 179
click at [879, 562] on div "Total for replacement 40 gal waterheater, with haul old one, And extend vent pi…" at bounding box center [919, 611] width 410 height 99
click at [191, 209] on div "Status No active tasks You are ready to start receiving tasks. Bless Psyche Sab…" at bounding box center [183, 449] width 279 height 811
click at [1069, 20] on div at bounding box center [1087, 22] width 44 height 24
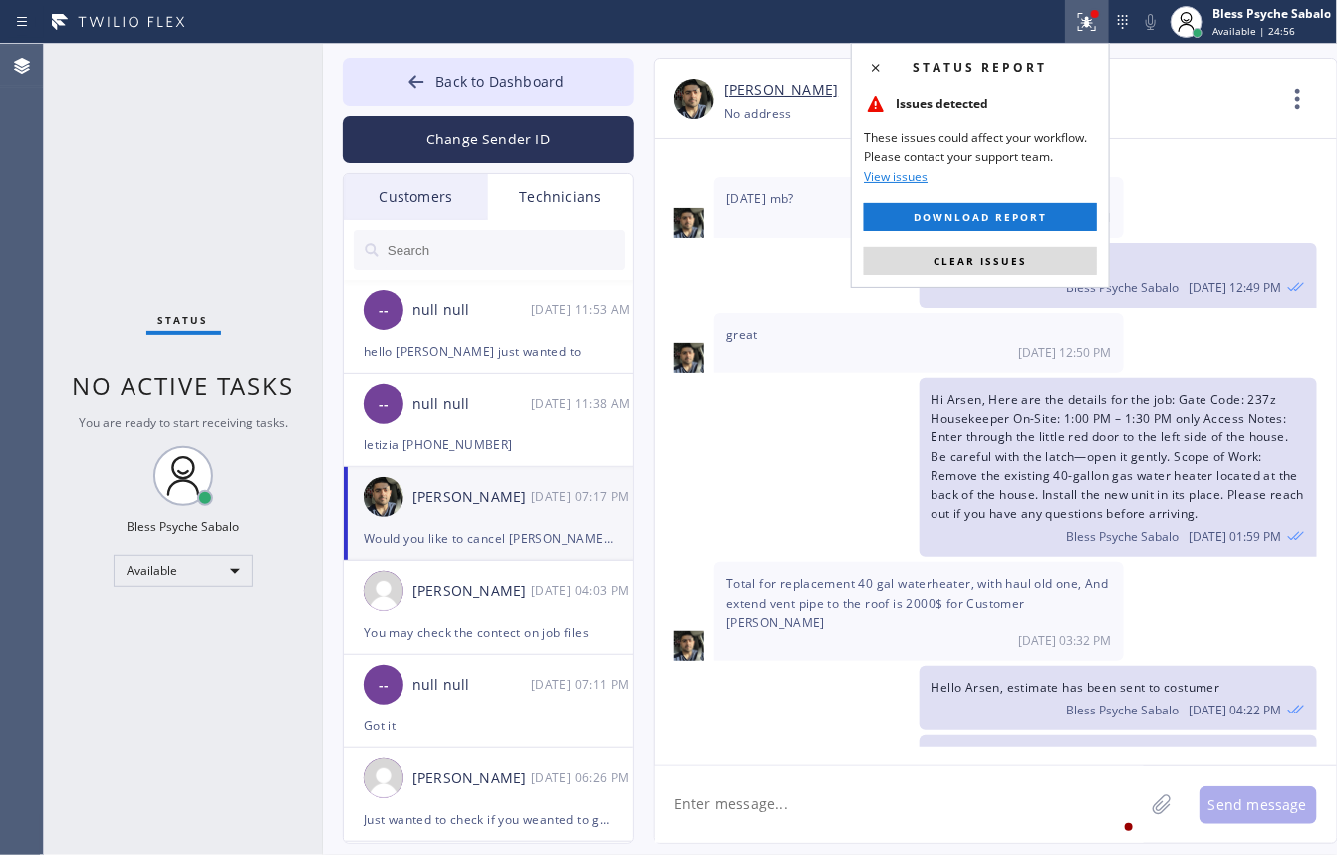
drag, startPoint x: 1007, startPoint y: 262, endPoint x: 873, endPoint y: 161, distance: 168.0
click at [1007, 257] on span "Clear issues" at bounding box center [981, 261] width 94 height 14
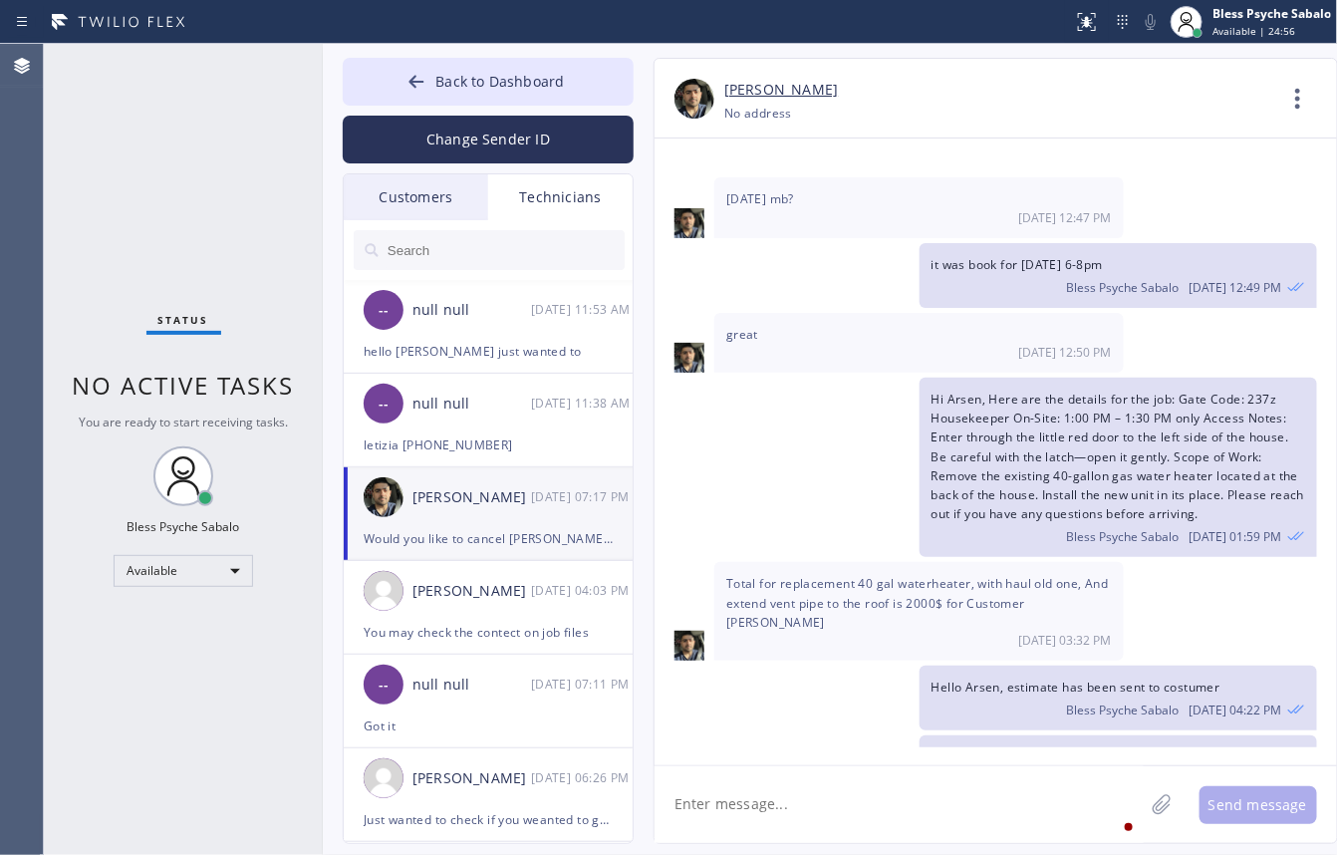
drag, startPoint x: 835, startPoint y: 135, endPoint x: 635, endPoint y: 82, distance: 207.1
click at [843, 132] on div "[PERSON_NAME] [PHONE_NUMBER] Choose phone number [PHONE_NUMBER] No address Cont…" at bounding box center [996, 99] width 683 height 80
click at [488, 72] on span "Back to Dashboard" at bounding box center [499, 81] width 129 height 19
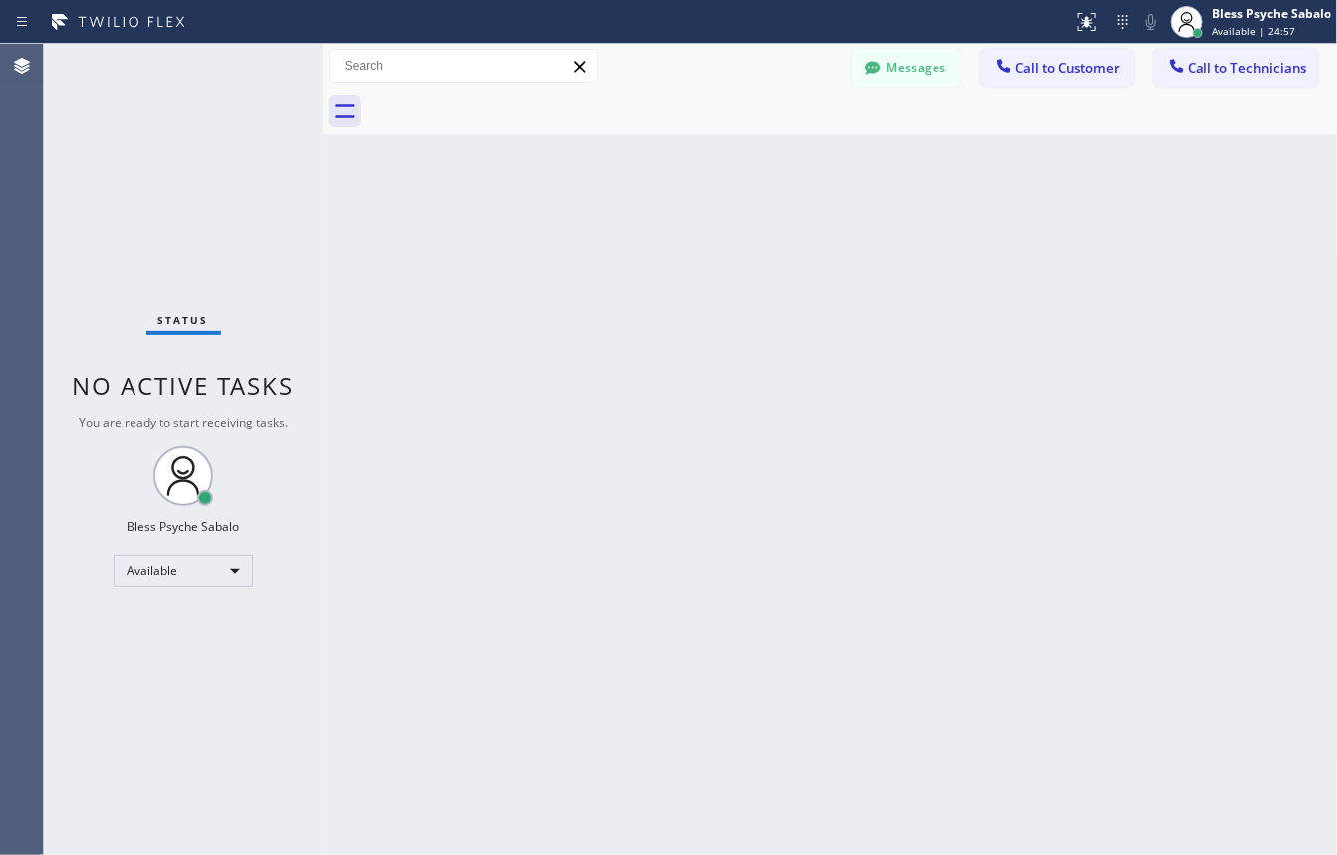
click at [895, 504] on div "Back to Dashboard Change Sender ID Customers Technicians [PHONE_NUMBER] SEARCH …" at bounding box center [830, 449] width 1015 height 811
drag, startPoint x: 830, startPoint y: 222, endPoint x: 829, endPoint y: 209, distance: 13.0
click at [828, 222] on div "Back to Dashboard Change Sender ID Customers Technicians [PHONE_NUMBER] SEARCH …" at bounding box center [830, 449] width 1015 height 811
drag, startPoint x: 915, startPoint y: 423, endPoint x: 983, endPoint y: 379, distance: 82.1
click at [917, 417] on div "Back to Dashboard Change Sender ID Customers Technicians [PHONE_NUMBER] SEARCH …" at bounding box center [830, 449] width 1015 height 811
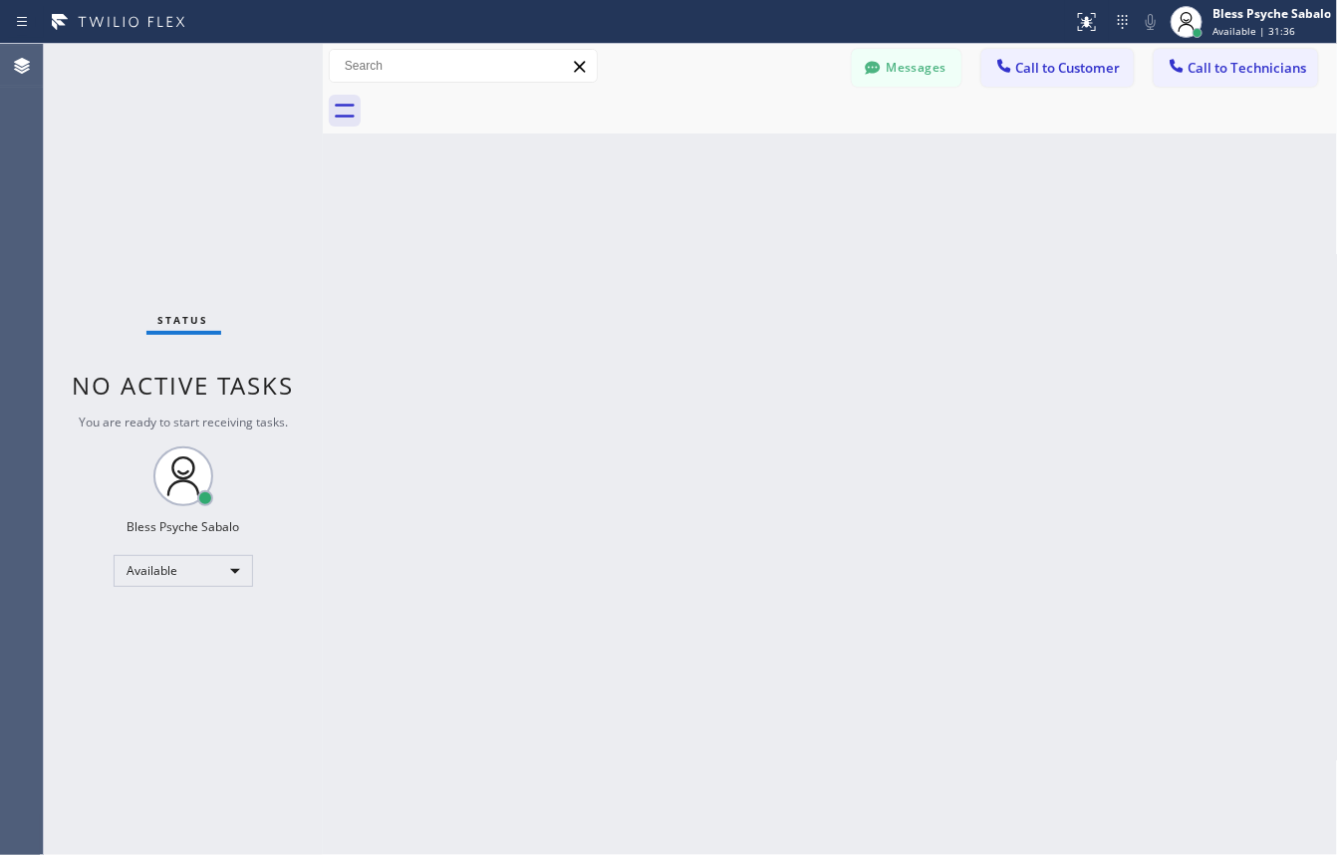
click at [346, 319] on div "Back to Dashboard Change Sender ID Customers Technicians [PHONE_NUMBER] SEARCH …" at bounding box center [830, 449] width 1015 height 811
click at [877, 405] on div "Back to Dashboard Change Sender ID Customers Technicians [PHONE_NUMBER] SEARCH …" at bounding box center [830, 449] width 1015 height 811
click at [531, 638] on div "Back to Dashboard Change Sender ID Customers Technicians [PHONE_NUMBER] SEARCH …" at bounding box center [830, 449] width 1015 height 811
drag, startPoint x: 1023, startPoint y: 241, endPoint x: 1031, endPoint y: 189, distance: 52.4
click at [1029, 209] on div "Back to Dashboard Change Sender ID Customers Technicians [PHONE_NUMBER] SEARCH …" at bounding box center [830, 449] width 1015 height 811
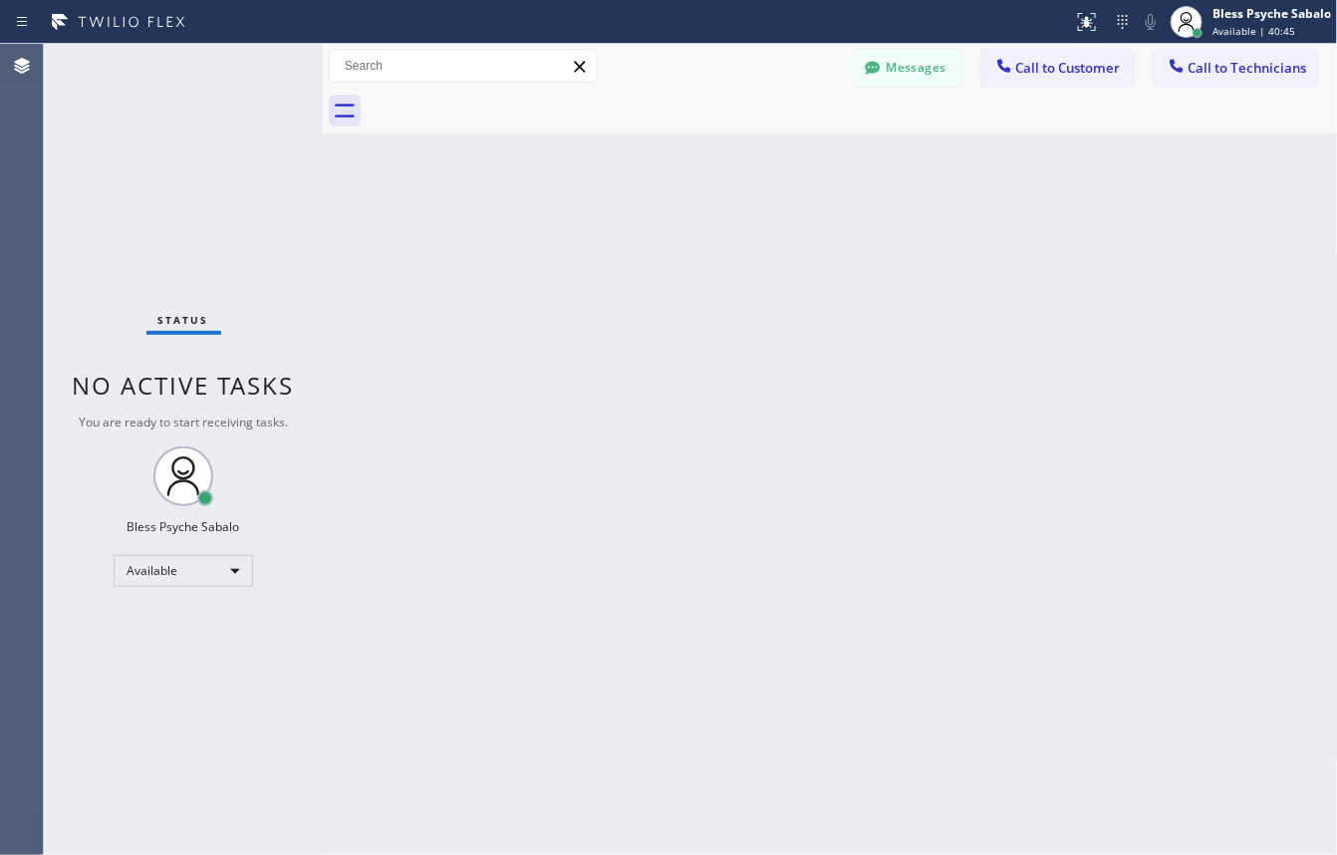
click at [953, 65] on button "Messages" at bounding box center [907, 68] width 110 height 38
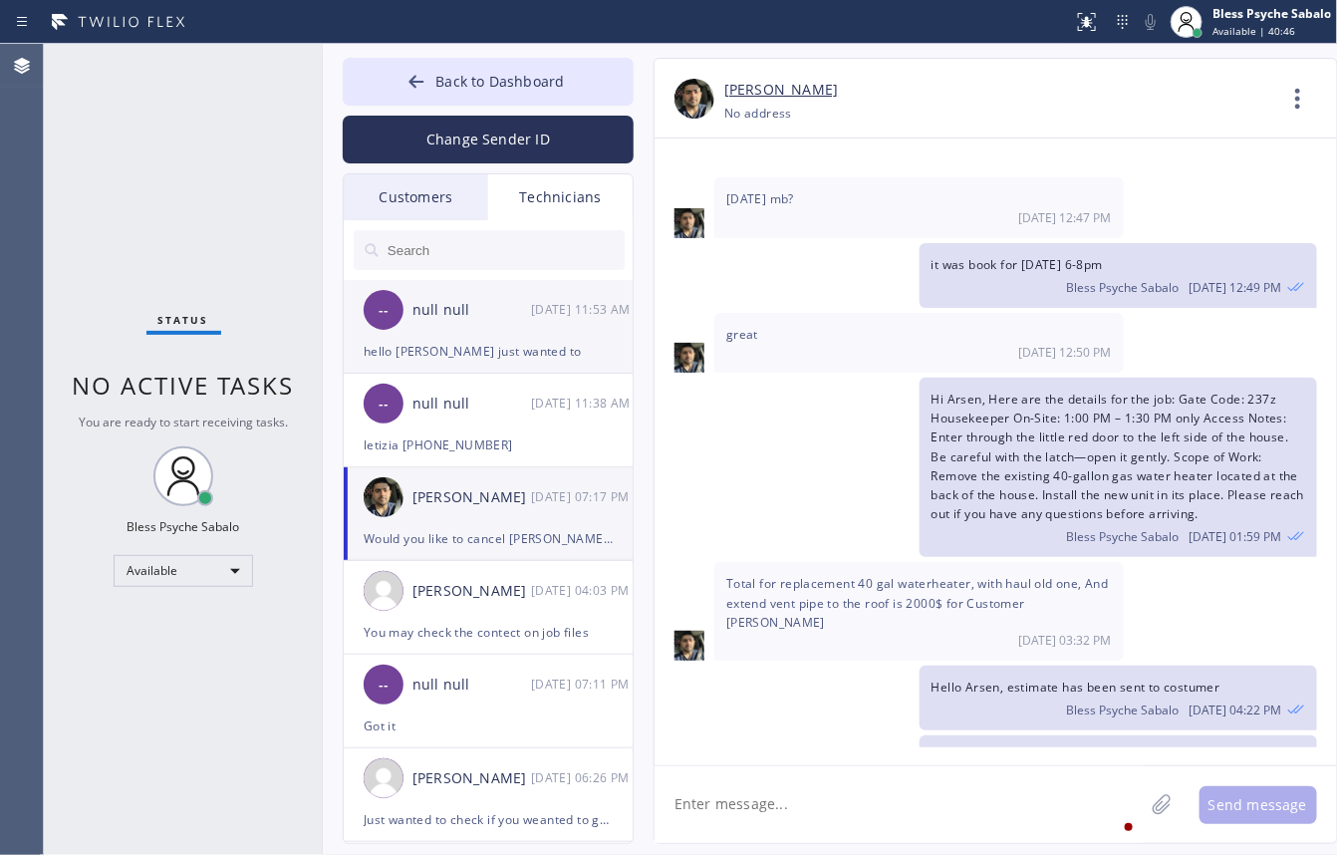
click at [441, 329] on div "-- null null [DATE] 11:53 AM" at bounding box center [489, 310] width 291 height 60
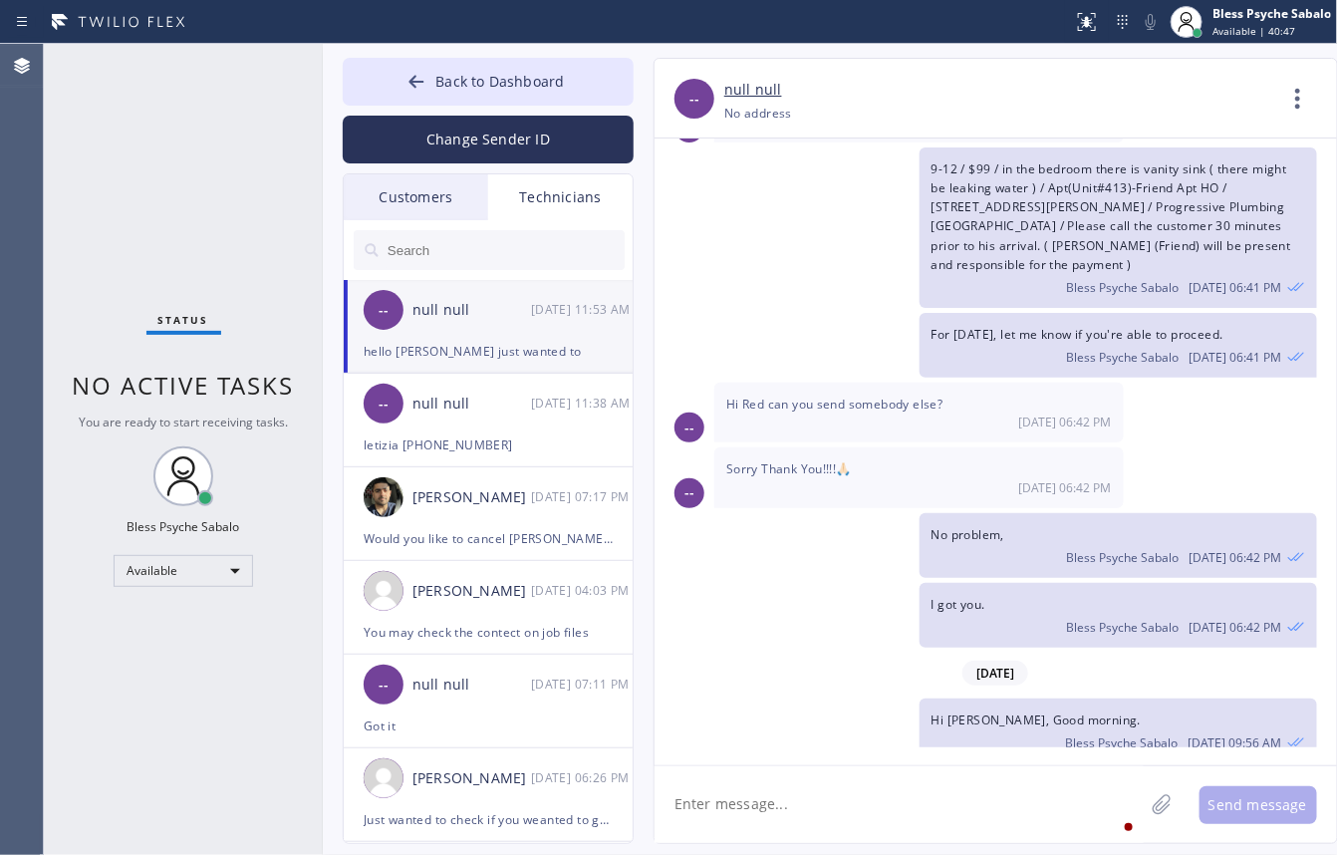
scroll to position [33825, 0]
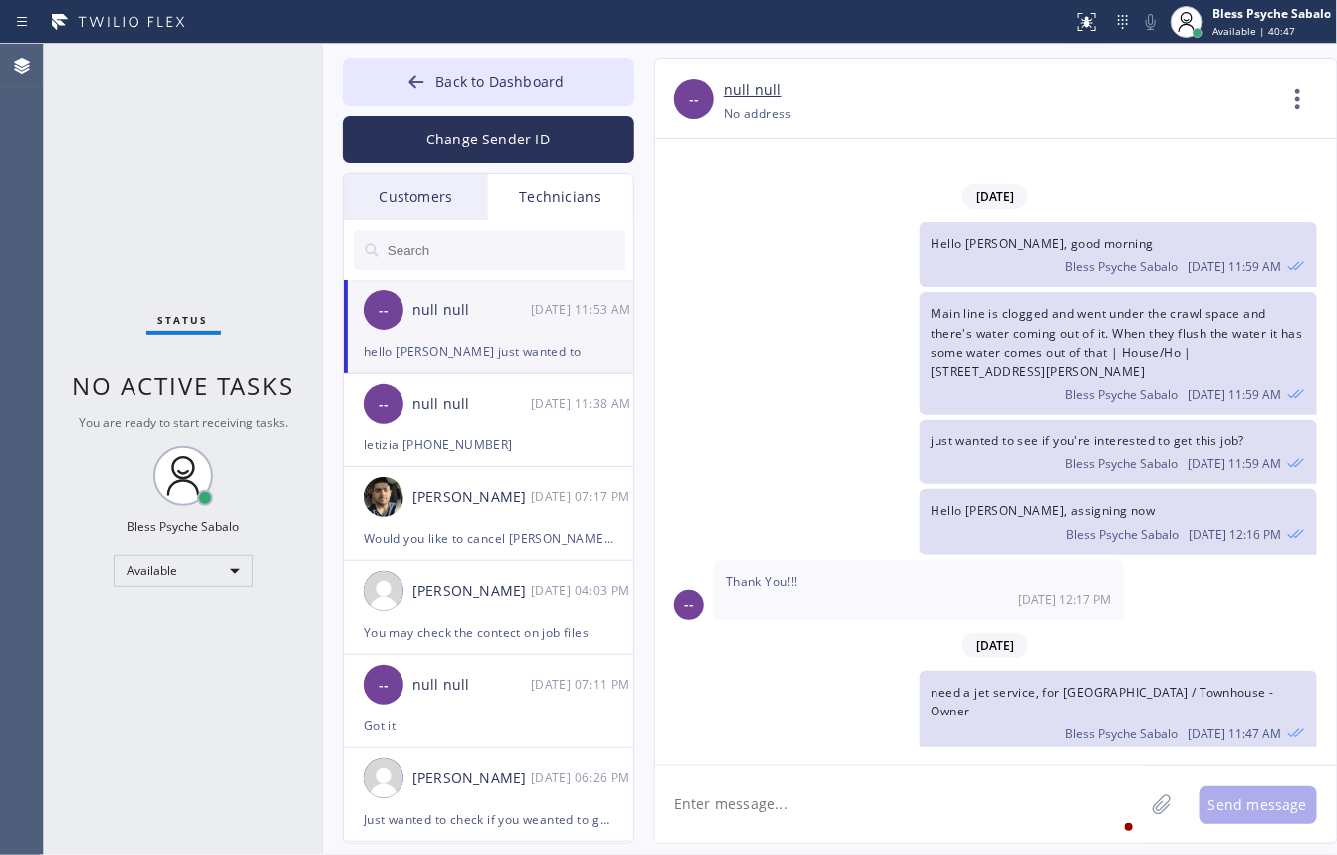
click at [599, 200] on div "Technicians" at bounding box center [560, 197] width 144 height 46
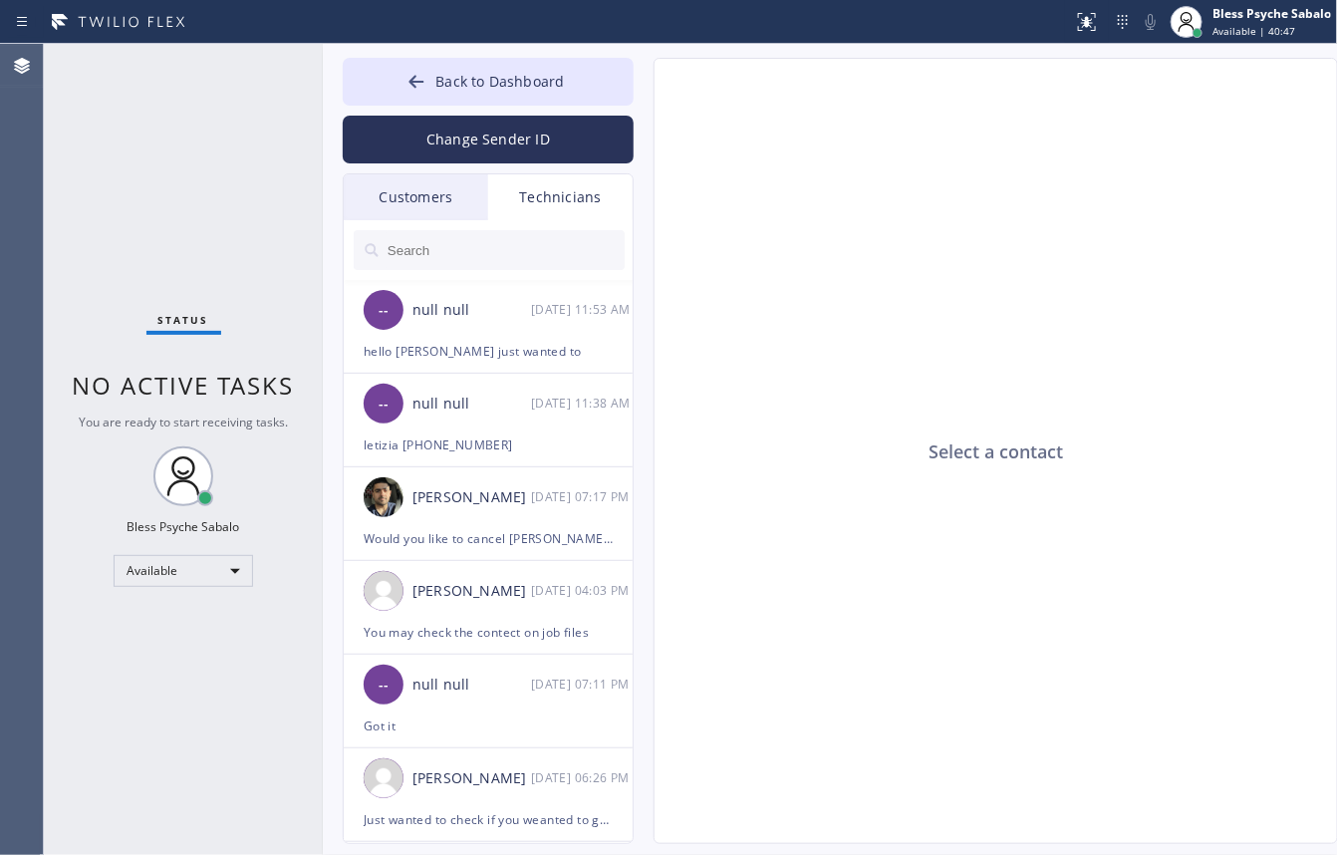
click at [374, 206] on div "Customers" at bounding box center [416, 197] width 144 height 46
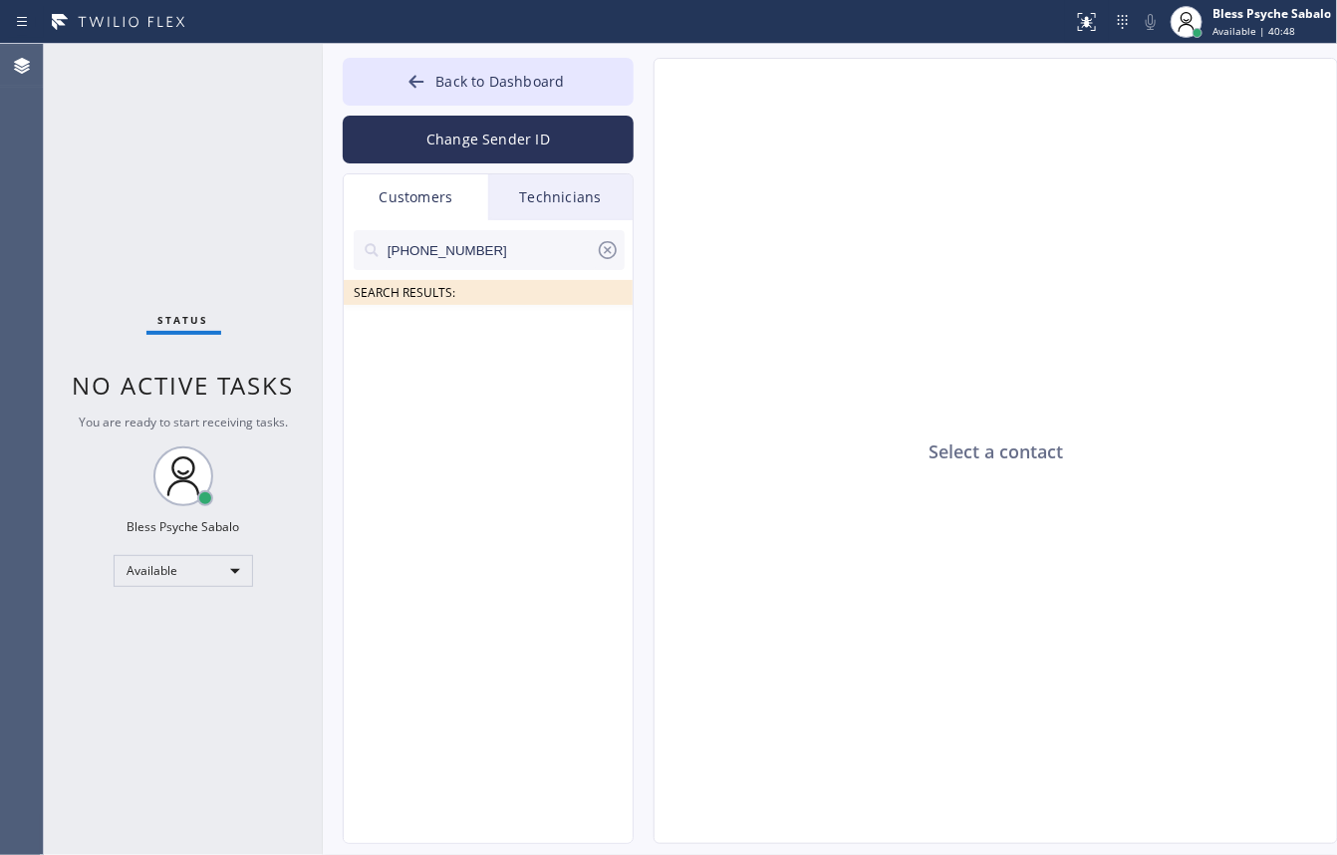
click at [739, 322] on div "Select a contact" at bounding box center [997, 452] width 685 height 786
click at [947, 299] on div "Select a contact" at bounding box center [997, 452] width 685 height 786
click at [494, 91] on button "Back to Dashboard" at bounding box center [488, 82] width 291 height 48
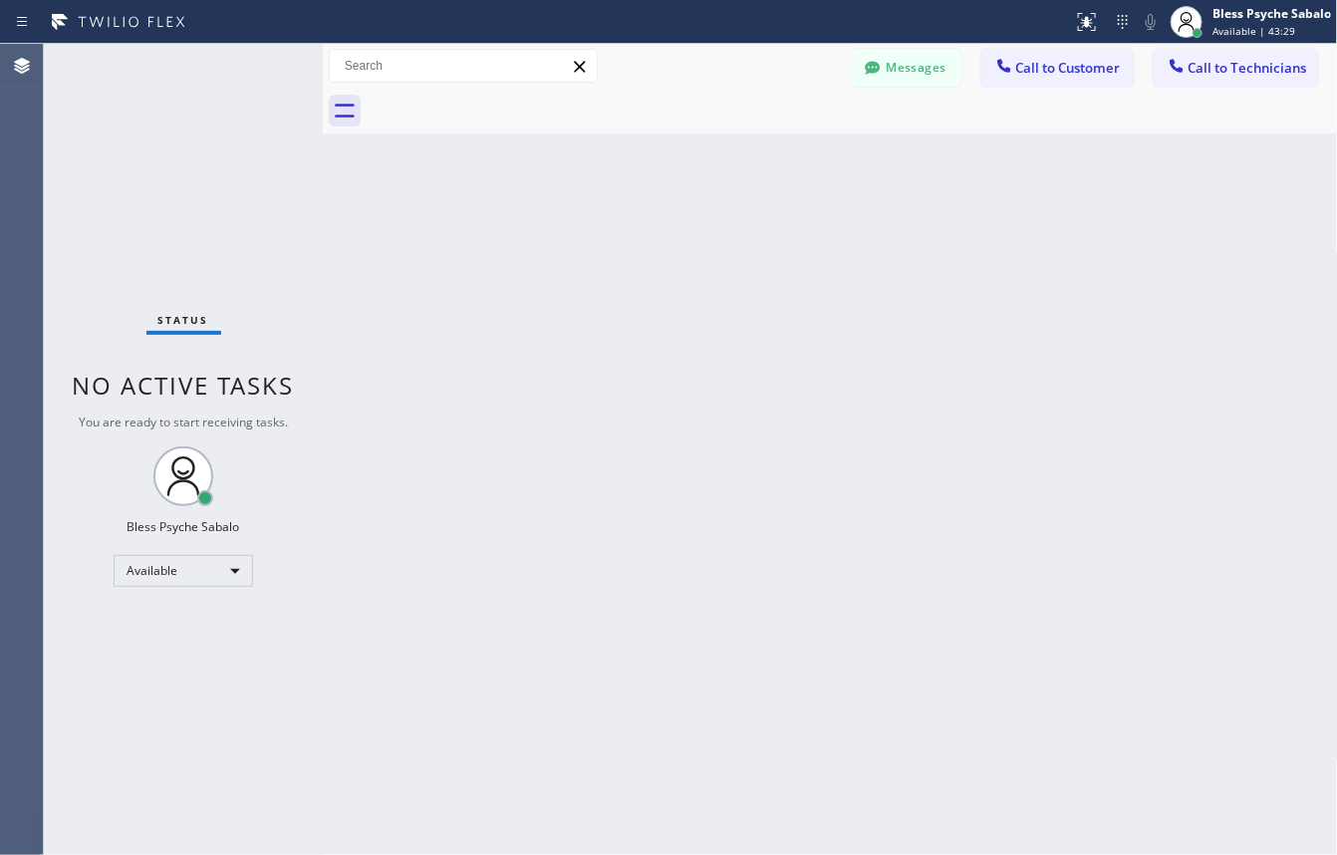
drag, startPoint x: 792, startPoint y: 274, endPoint x: 800, endPoint y: 245, distance: 30.0
click at [793, 274] on div "Back to Dashboard Change Sender ID Customers Technicians [PHONE_NUMBER] SEARCH …" at bounding box center [830, 449] width 1015 height 811
drag, startPoint x: 804, startPoint y: 252, endPoint x: 500, endPoint y: 668, distance: 514.8
click at [531, 470] on div "Back to Dashboard Change Sender ID Customers Technicians [PHONE_NUMBER] SEARCH …" at bounding box center [830, 449] width 1015 height 811
click at [335, 305] on div "Back to Dashboard Change Sender ID Customers Technicians [PHONE_NUMBER] SEARCH …" at bounding box center [830, 449] width 1015 height 811
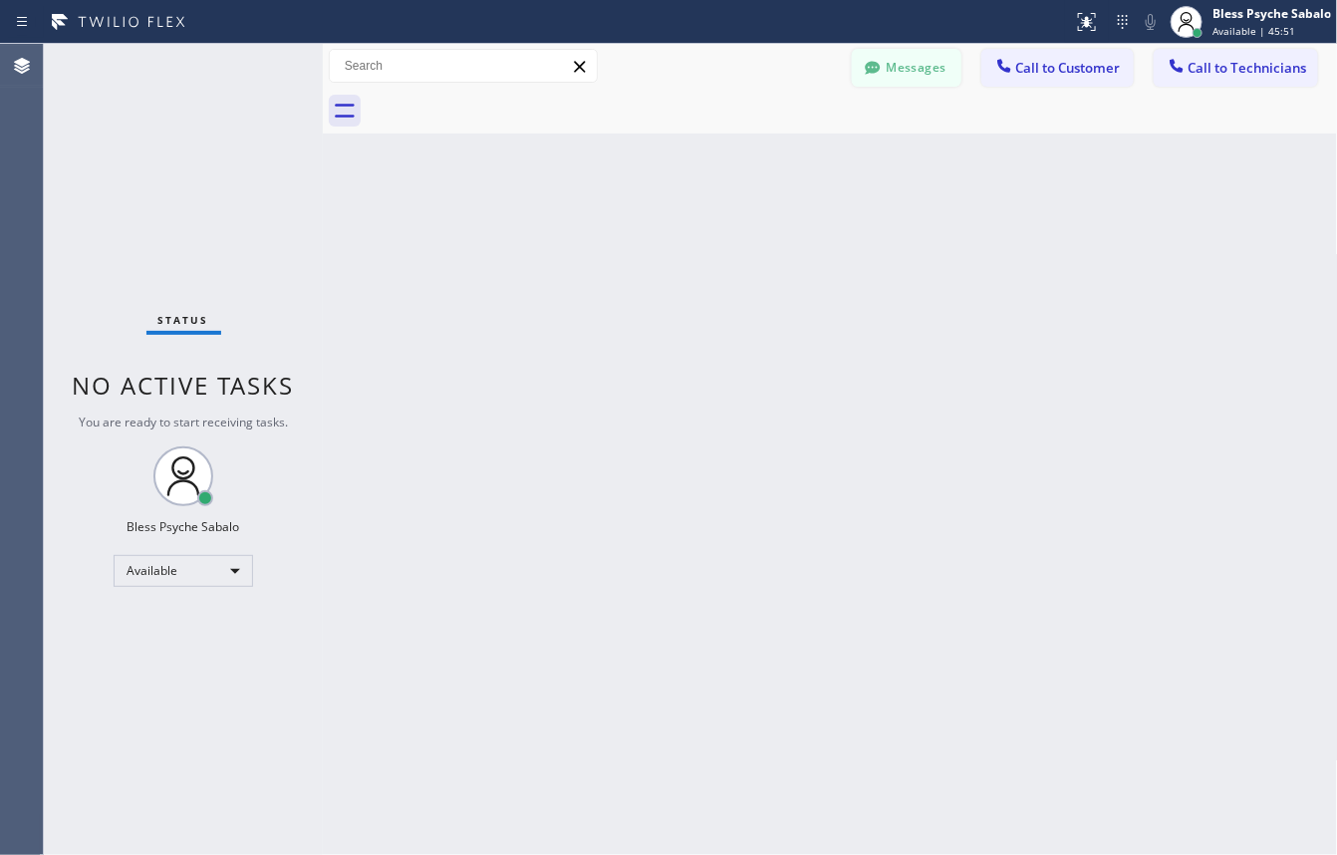
drag, startPoint x: 840, startPoint y: 73, endPoint x: 917, endPoint y: 65, distance: 77.1
click at [848, 73] on div "Messages Call to Customer Call to Technicians Outbound call Location Search loc…" at bounding box center [830, 66] width 1015 height 35
click at [918, 65] on button "Messages" at bounding box center [907, 68] width 110 height 38
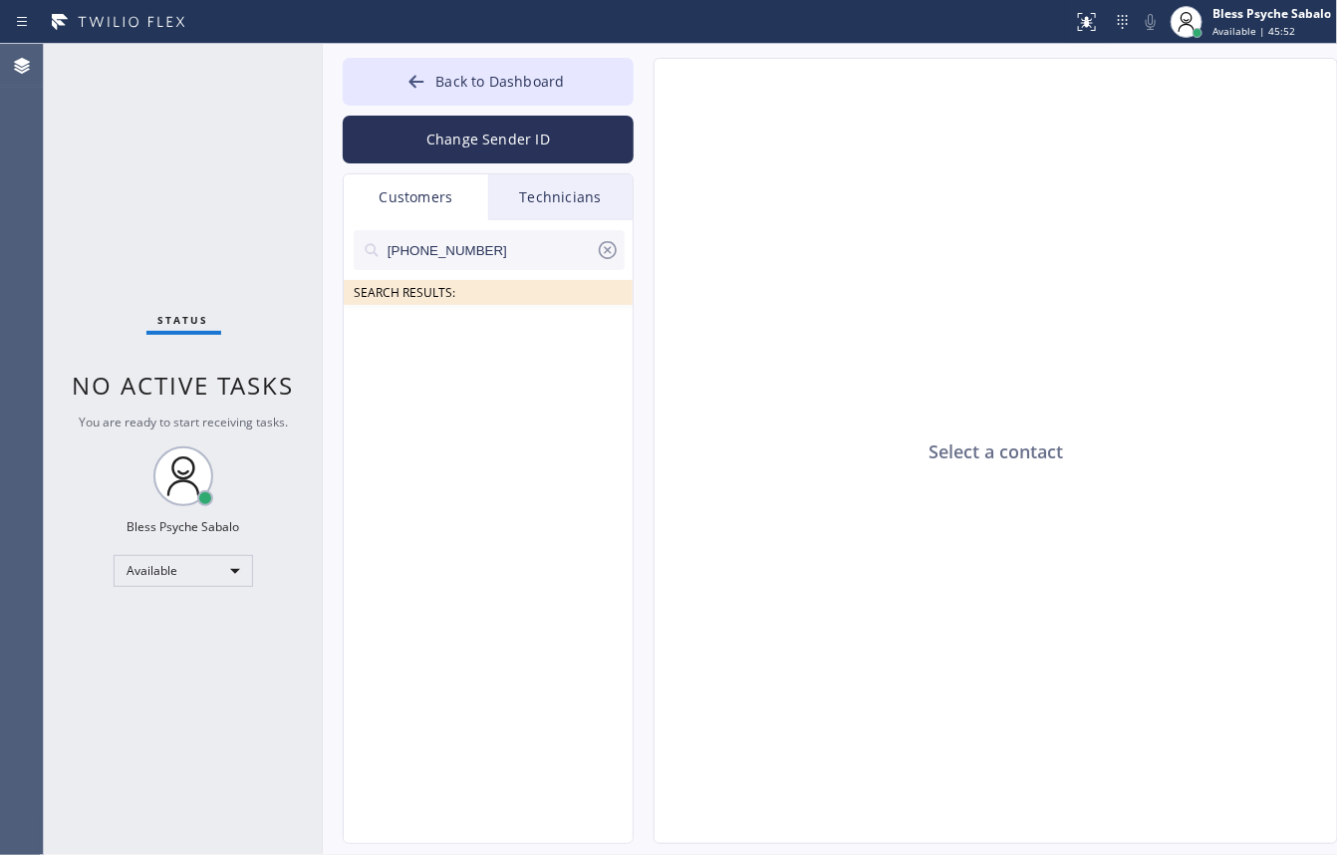
click at [554, 214] on div "Technicians" at bounding box center [560, 197] width 144 height 46
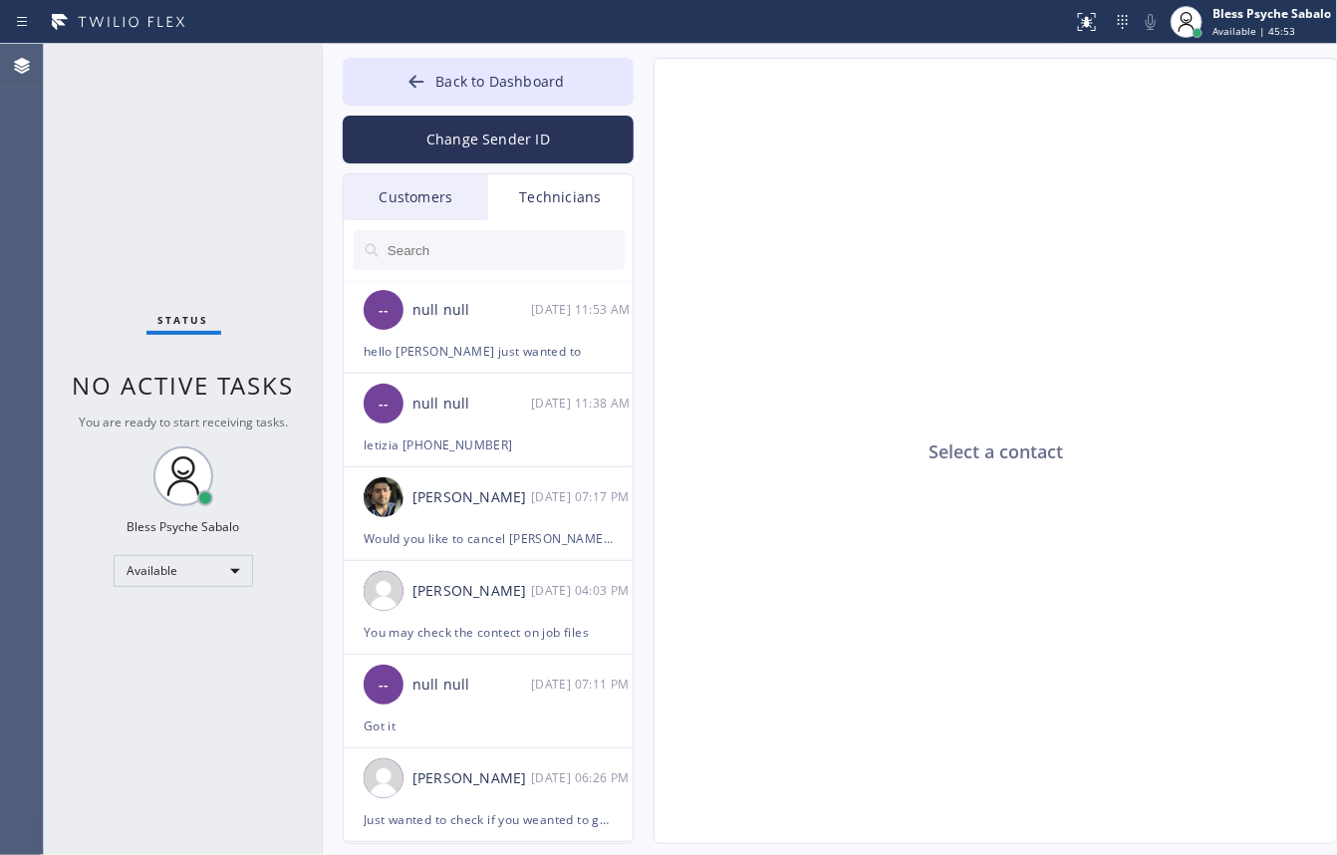
click at [415, 187] on div "Customers" at bounding box center [416, 197] width 144 height 46
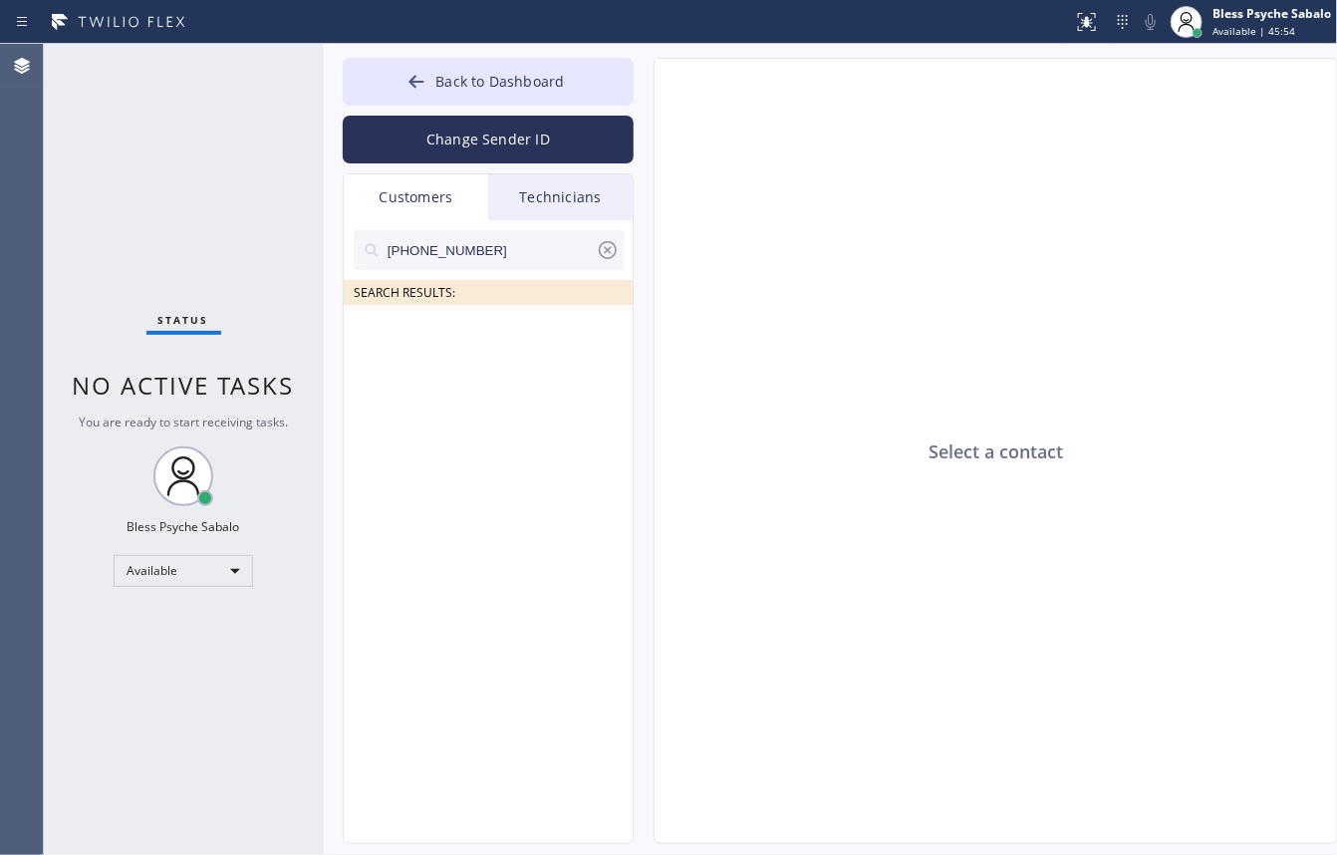
click at [606, 247] on icon at bounding box center [608, 250] width 18 height 18
click at [504, 195] on div "Technicians" at bounding box center [560, 197] width 144 height 46
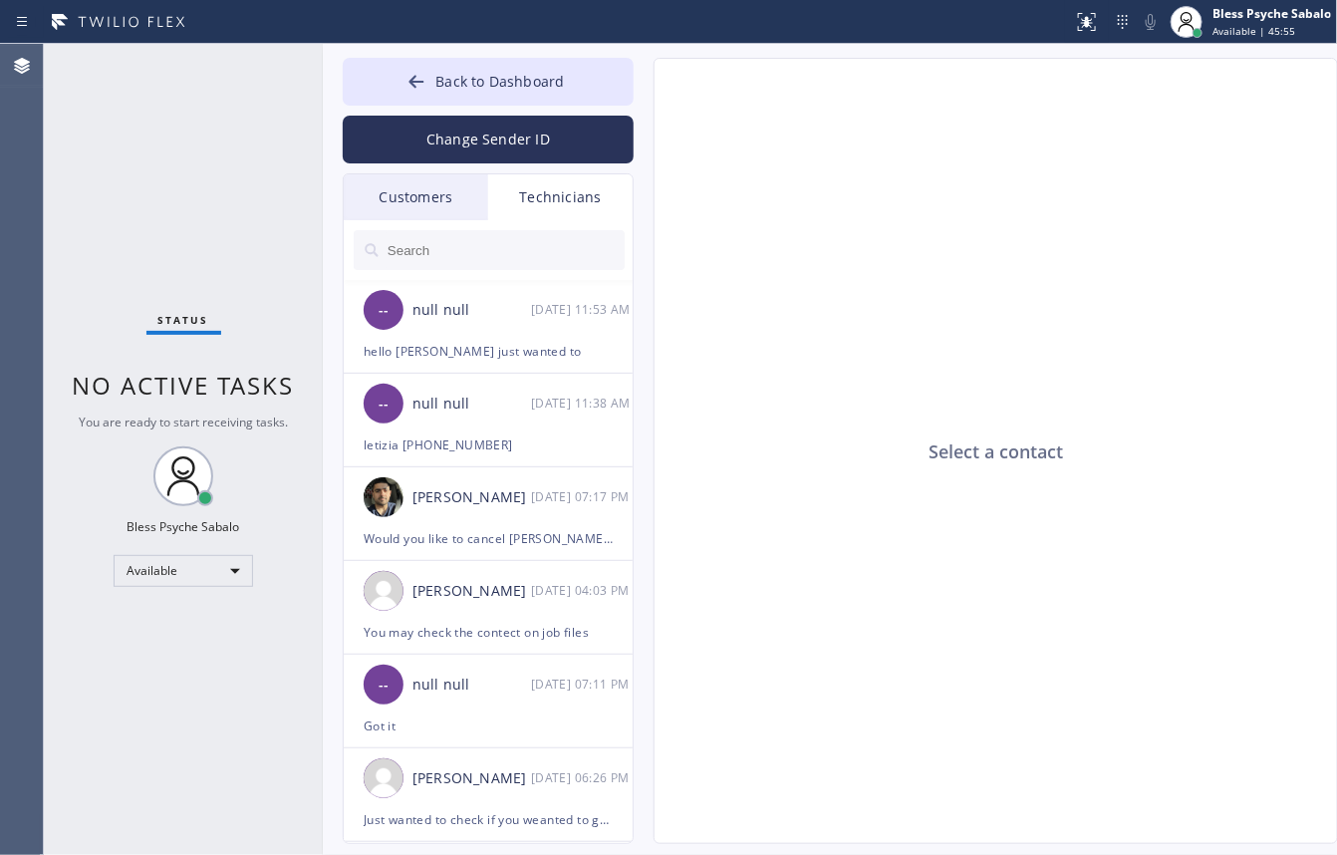
click at [405, 189] on div "Customers" at bounding box center [416, 197] width 144 height 46
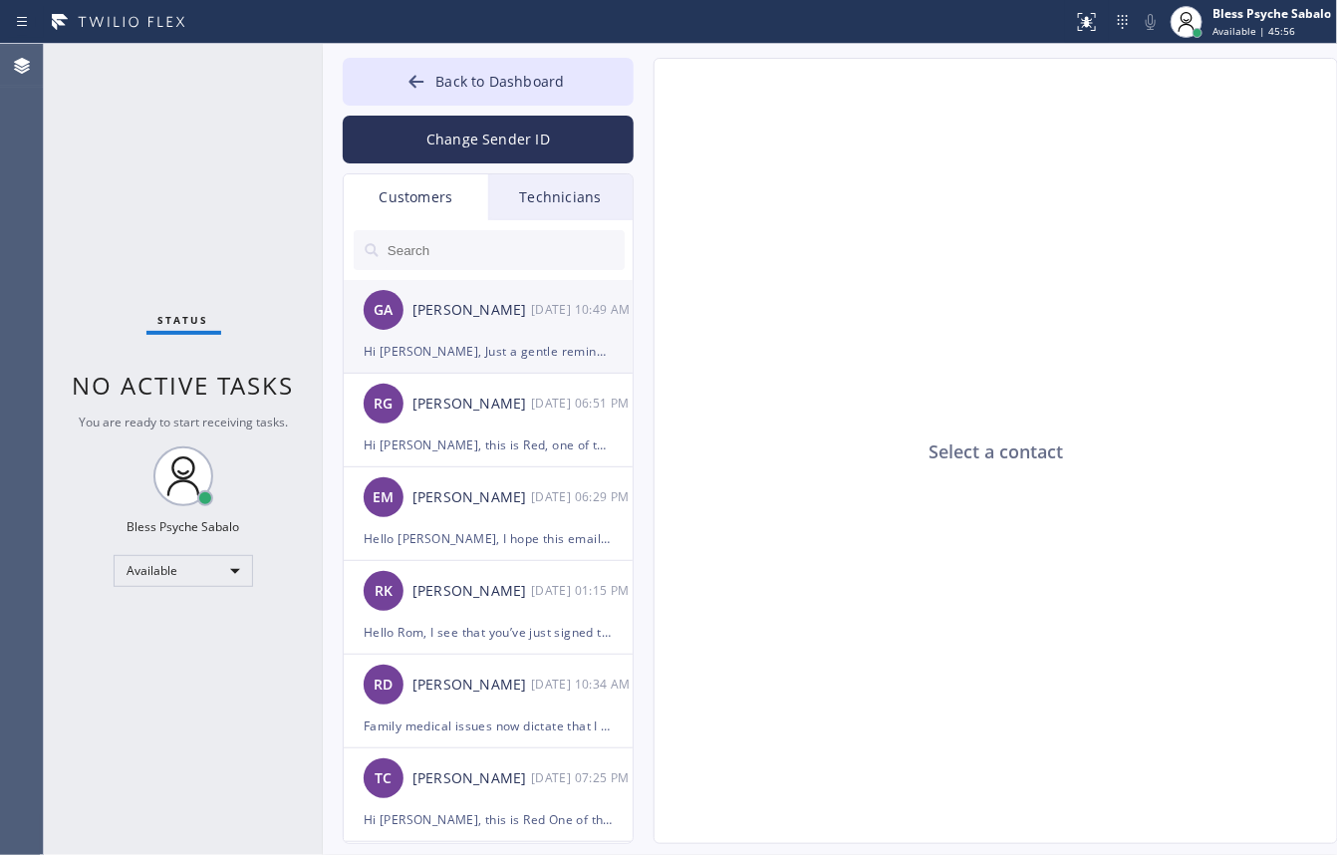
click at [459, 341] on div "Hi [PERSON_NAME], Just a gentle reminder that we’ll need to receive the 10% dow…" at bounding box center [488, 351] width 249 height 23
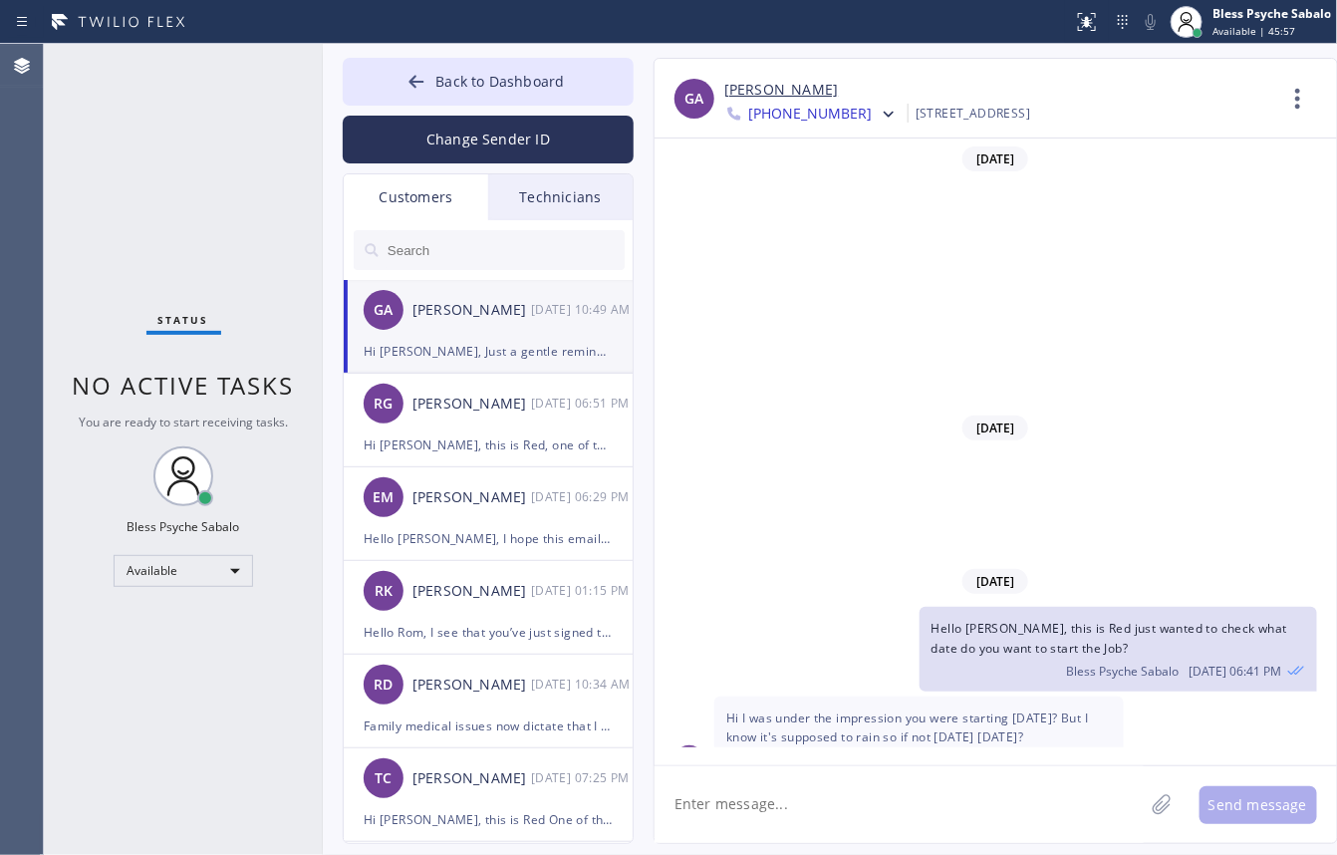
scroll to position [506, 0]
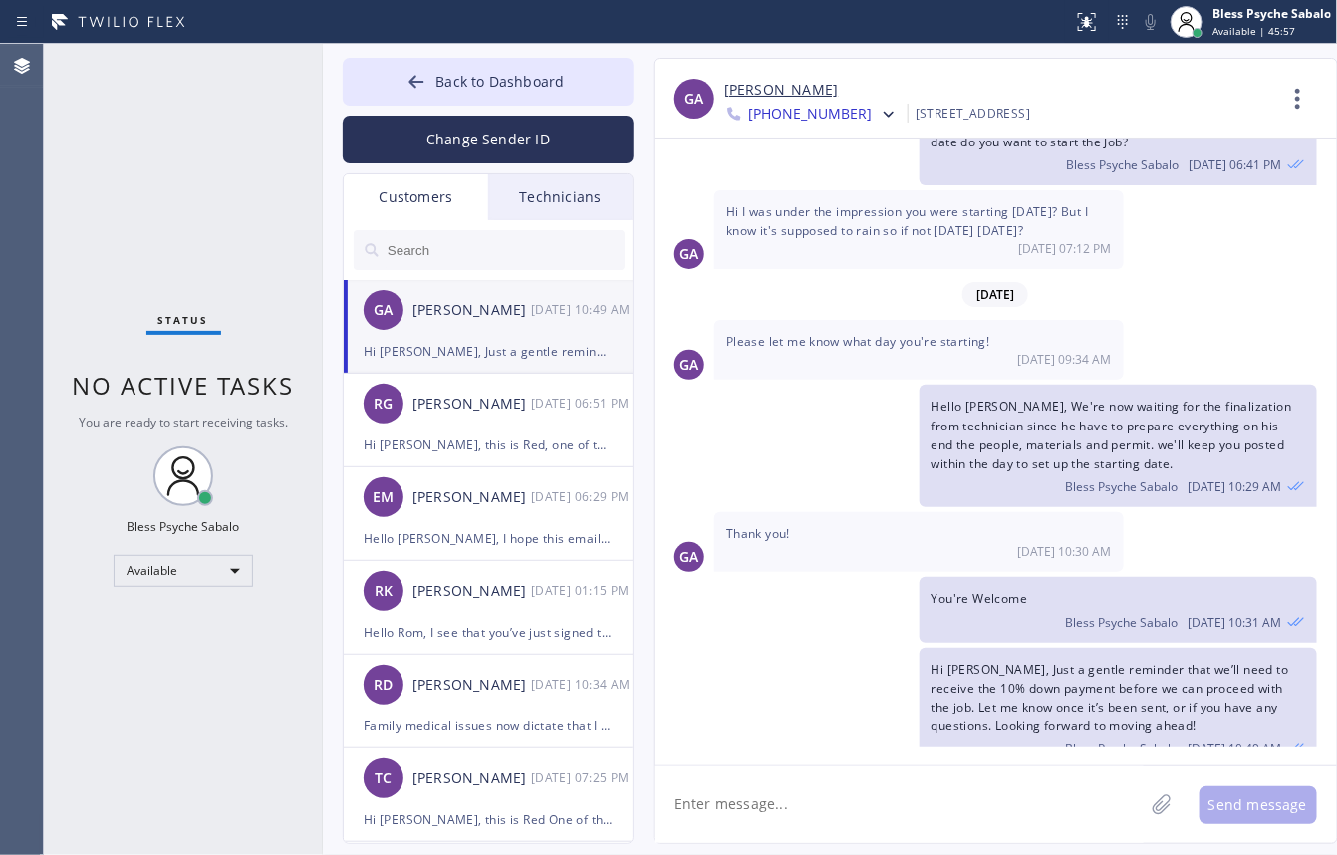
click at [554, 201] on div "Technicians" at bounding box center [560, 197] width 144 height 46
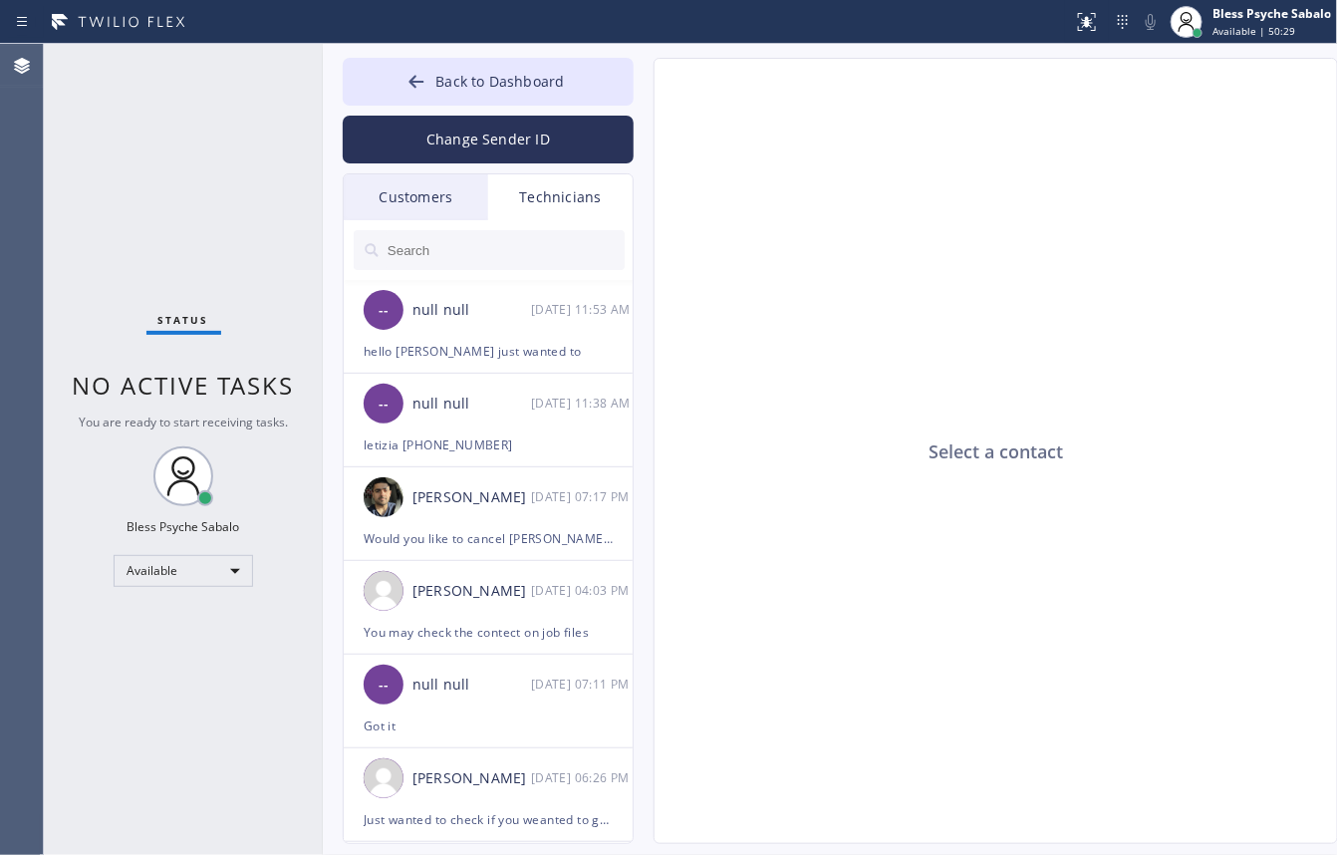
drag, startPoint x: 893, startPoint y: 281, endPoint x: 838, endPoint y: 255, distance: 60.6
click at [894, 281] on div "Select a contact" at bounding box center [997, 452] width 685 height 786
click at [670, 372] on div "Select a contact" at bounding box center [997, 452] width 685 height 786
click at [530, 202] on div "Technicians" at bounding box center [560, 197] width 144 height 46
click at [420, 184] on div "Customers" at bounding box center [416, 197] width 144 height 46
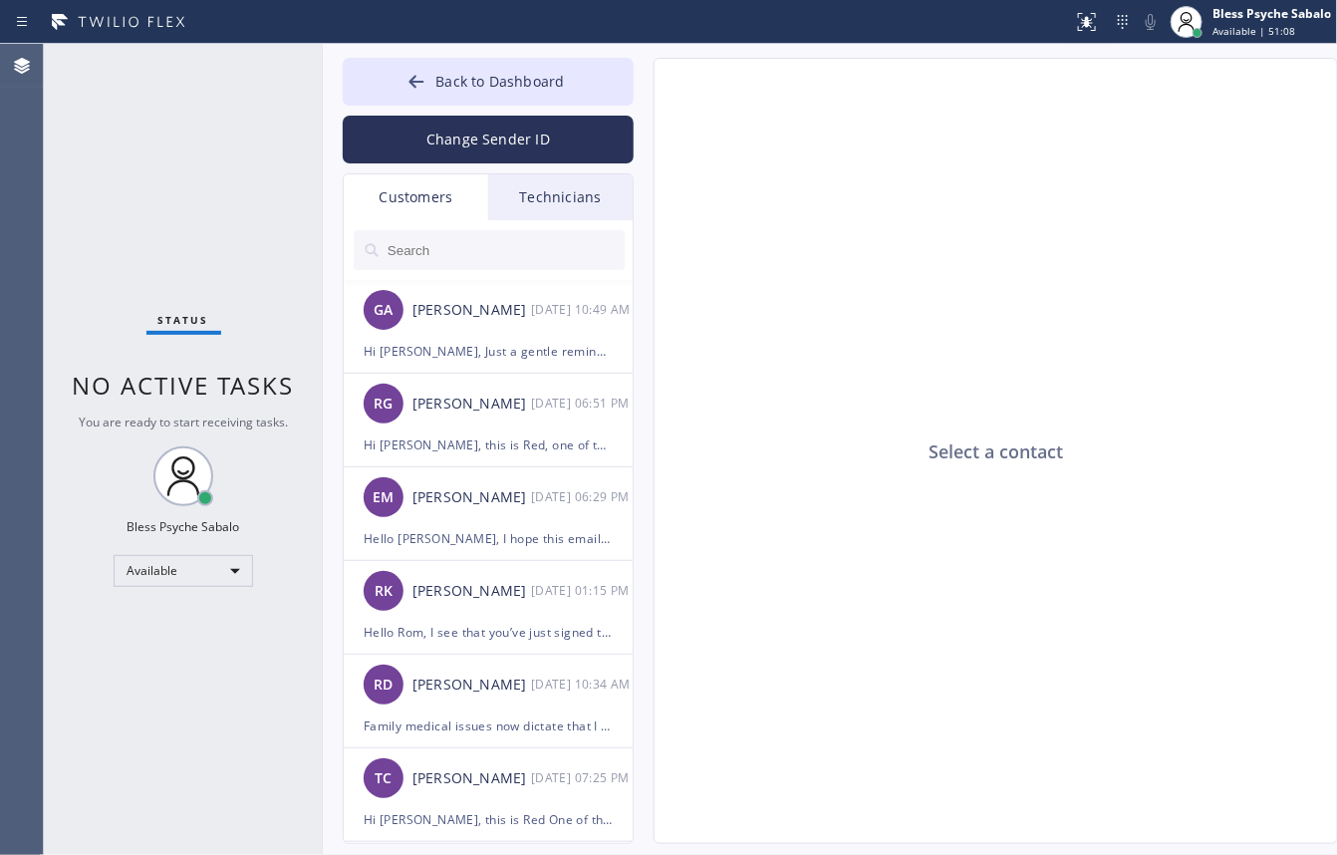
click at [575, 207] on div "Technicians" at bounding box center [560, 197] width 144 height 46
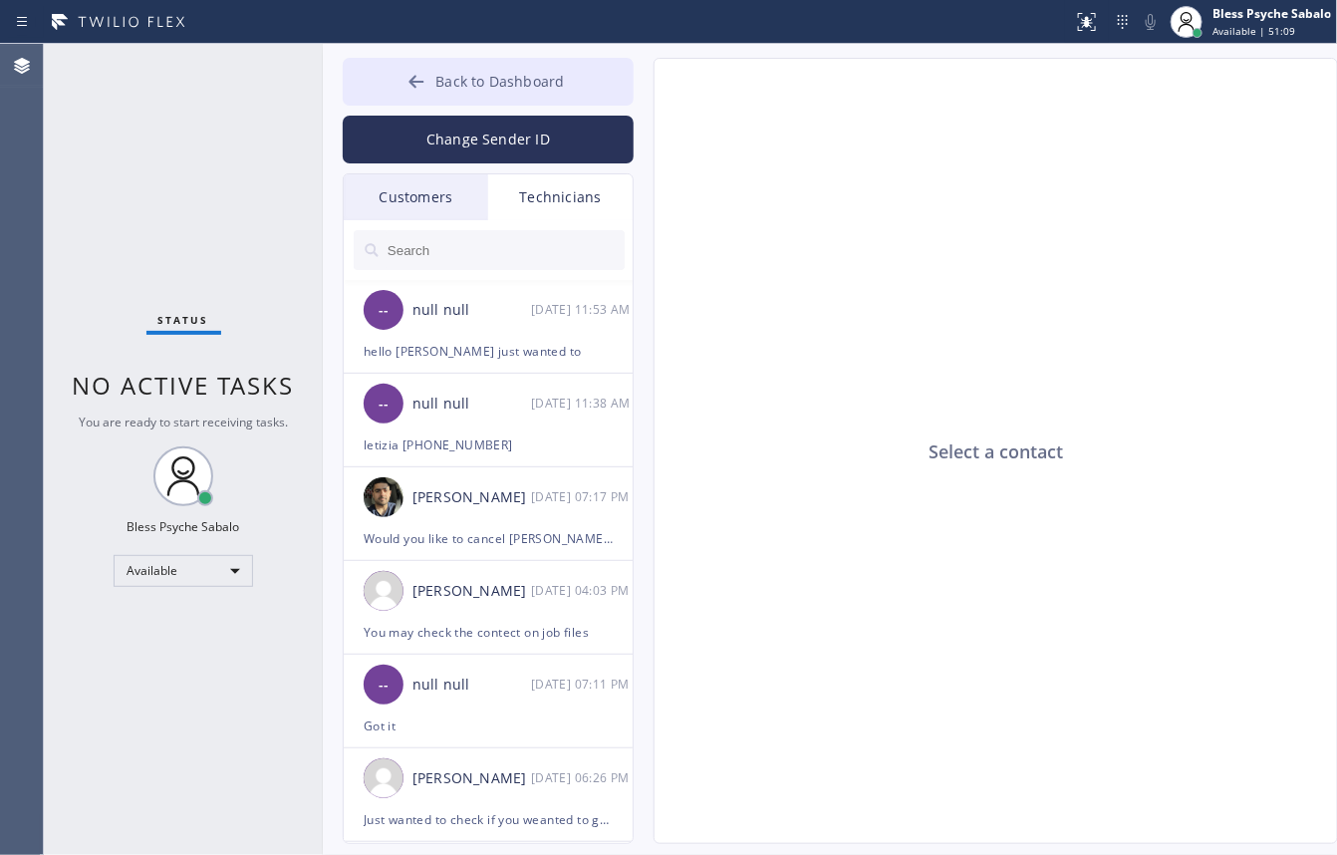
click at [478, 101] on button "Back to Dashboard" at bounding box center [488, 82] width 291 height 48
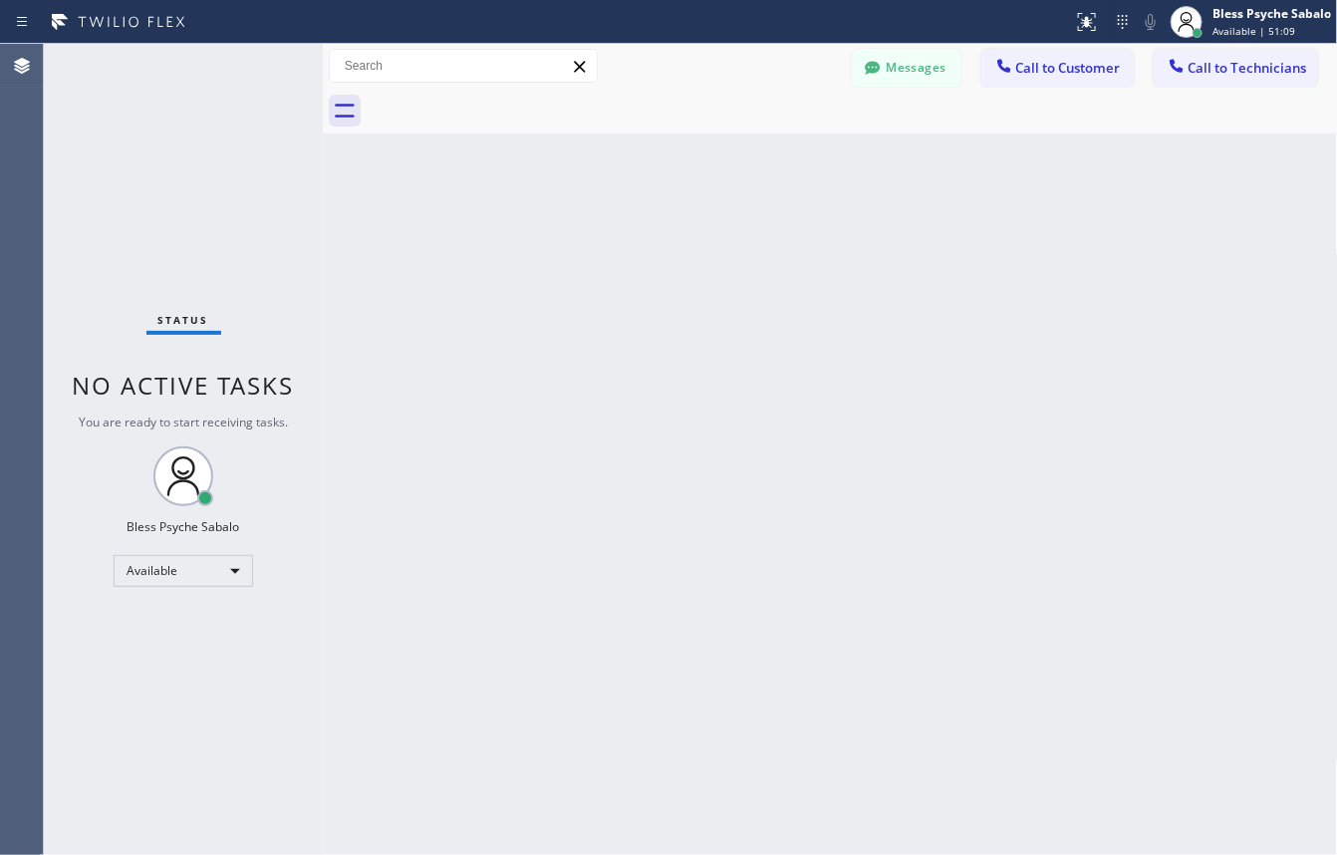
click at [758, 209] on div "Back to Dashboard Change Sender ID Customers Technicians GA [PERSON_NAME] [DATE…" at bounding box center [830, 449] width 1015 height 811
drag, startPoint x: 925, startPoint y: 154, endPoint x: 942, endPoint y: 81, distance: 75.7
click at [925, 151] on div "Back to Dashboard Change Sender ID Customers Technicians GA [PERSON_NAME] [DATE…" at bounding box center [830, 449] width 1015 height 811
click at [942, 73] on button "Messages" at bounding box center [907, 68] width 110 height 38
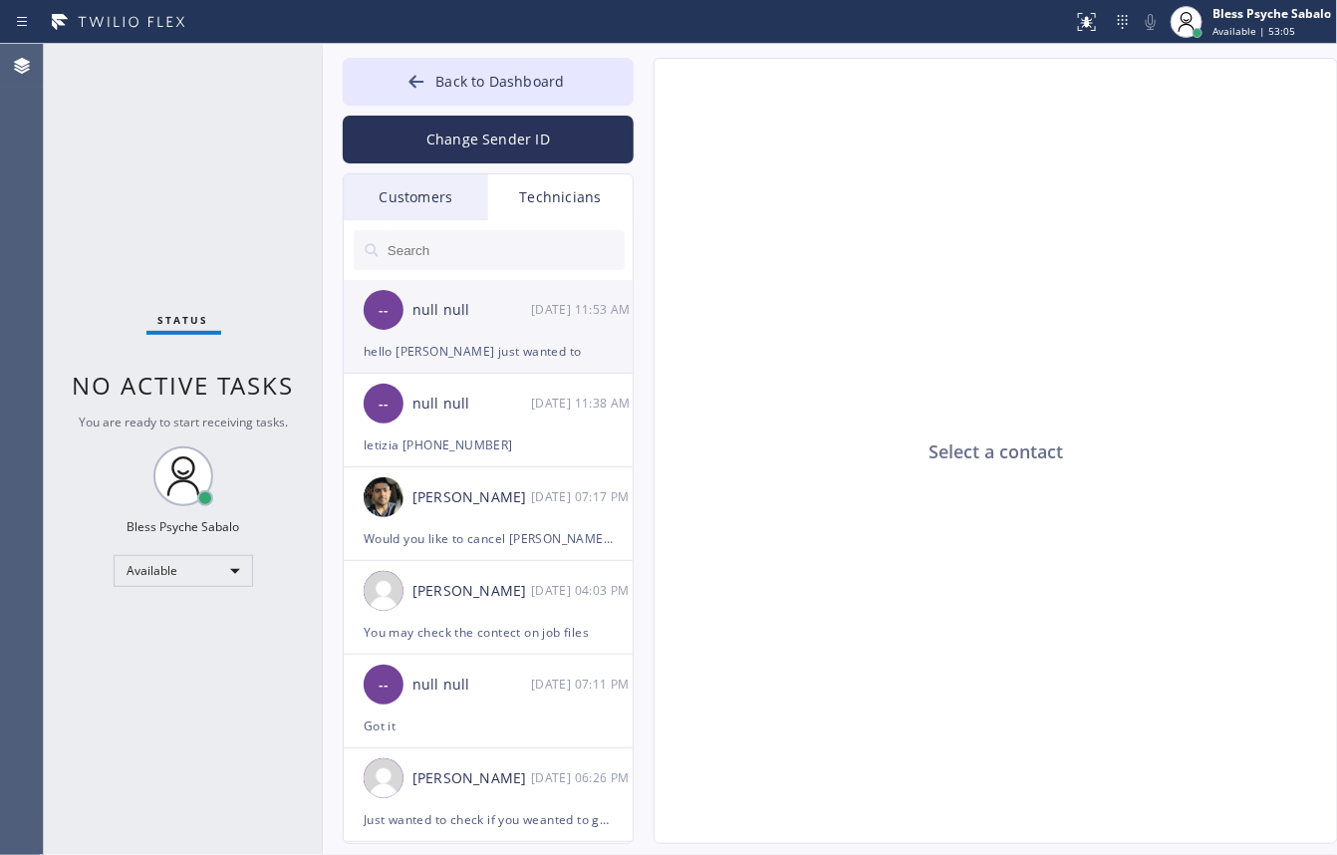
click at [525, 346] on div "hello [PERSON_NAME] just wanted to" at bounding box center [488, 351] width 249 height 23
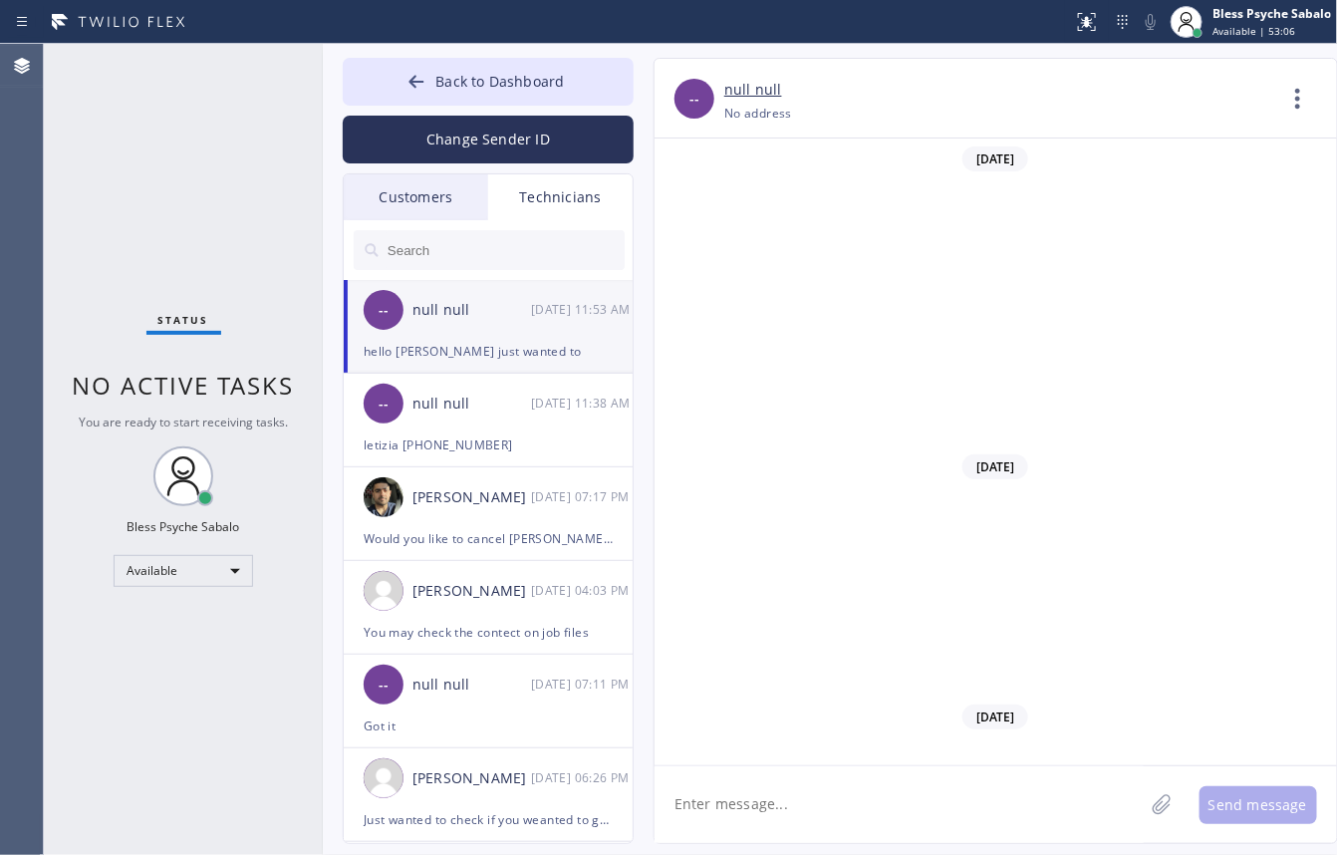
scroll to position [33825, 0]
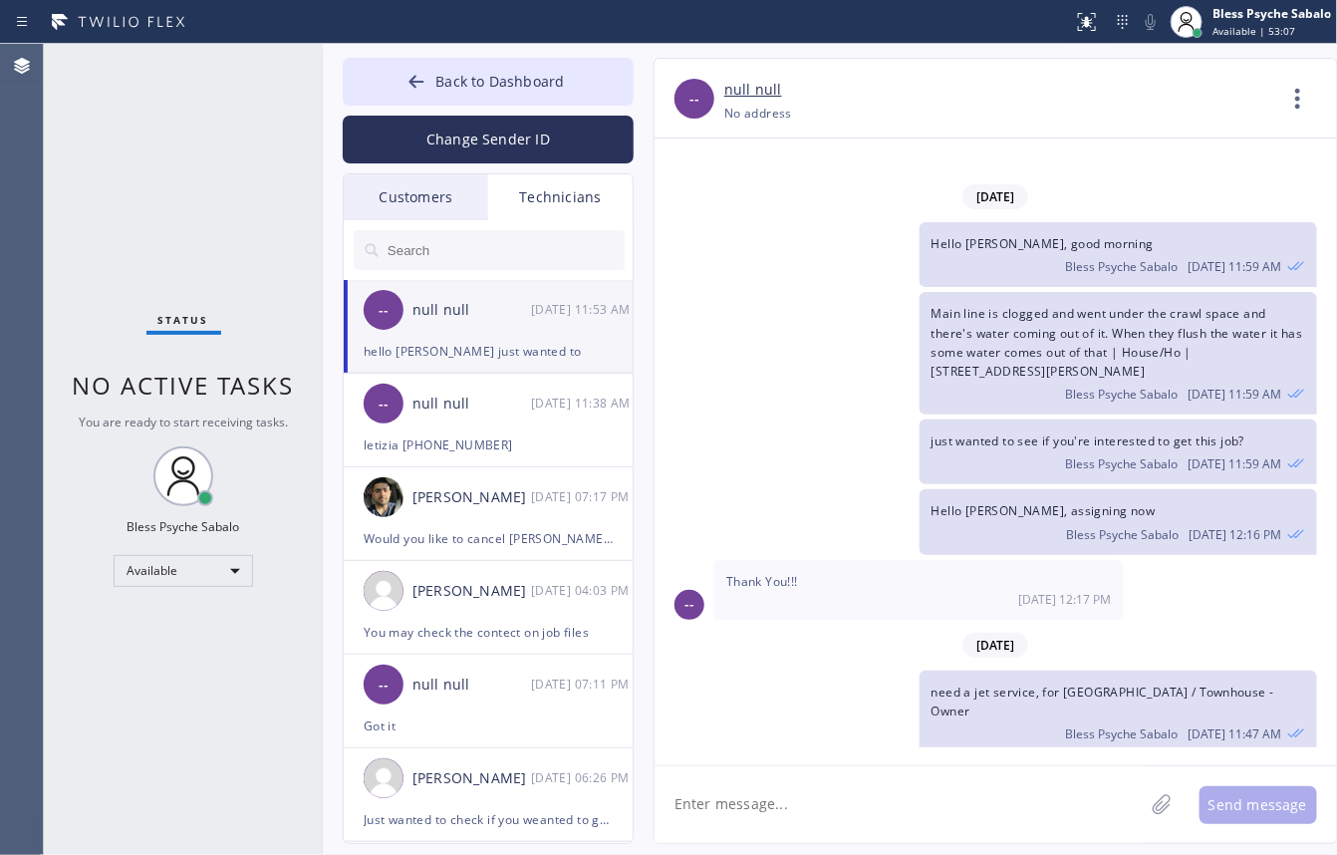
drag, startPoint x: 551, startPoint y: 179, endPoint x: 539, endPoint y: 184, distance: 13.0
click at [550, 179] on div "Technicians" at bounding box center [560, 197] width 144 height 46
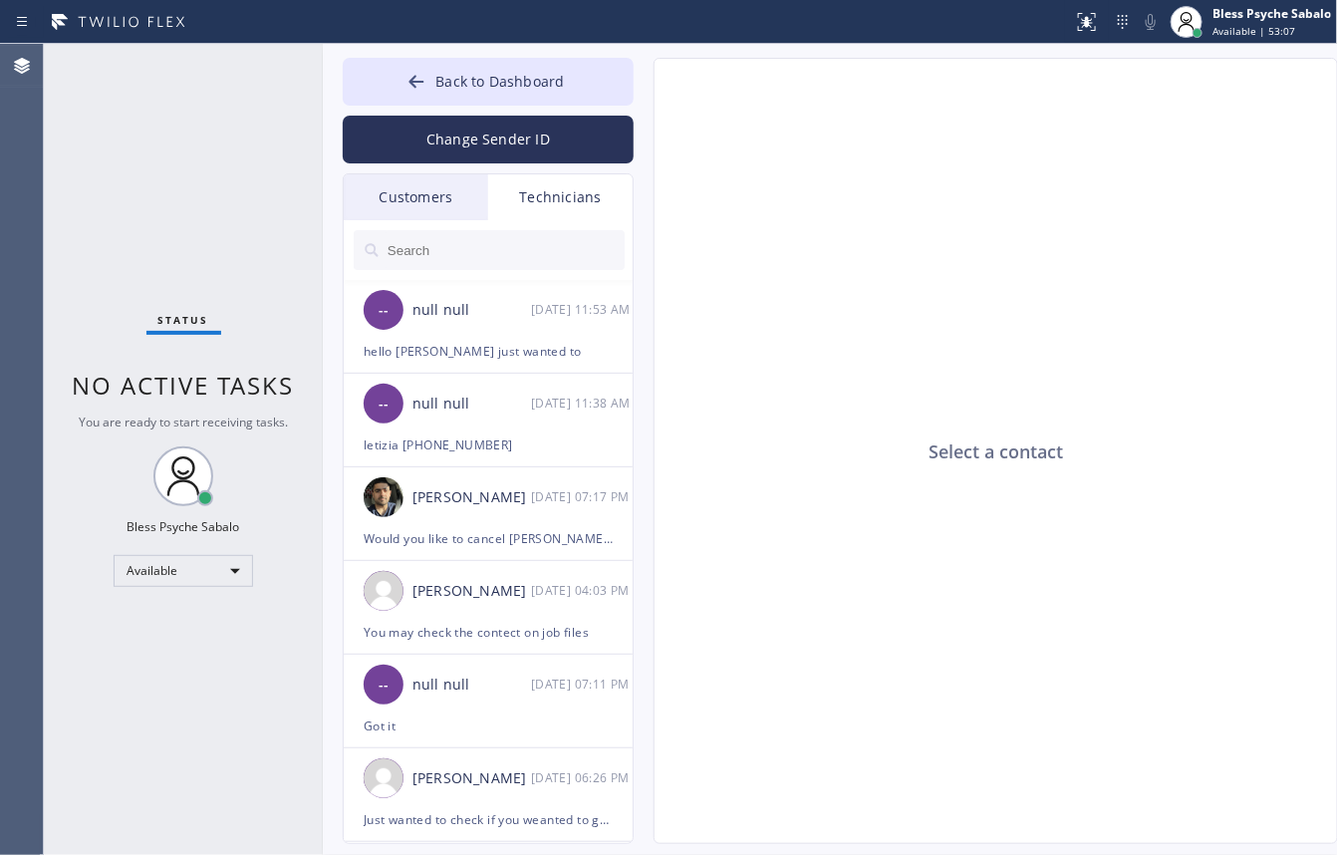
click at [429, 197] on div "Customers" at bounding box center [416, 197] width 144 height 46
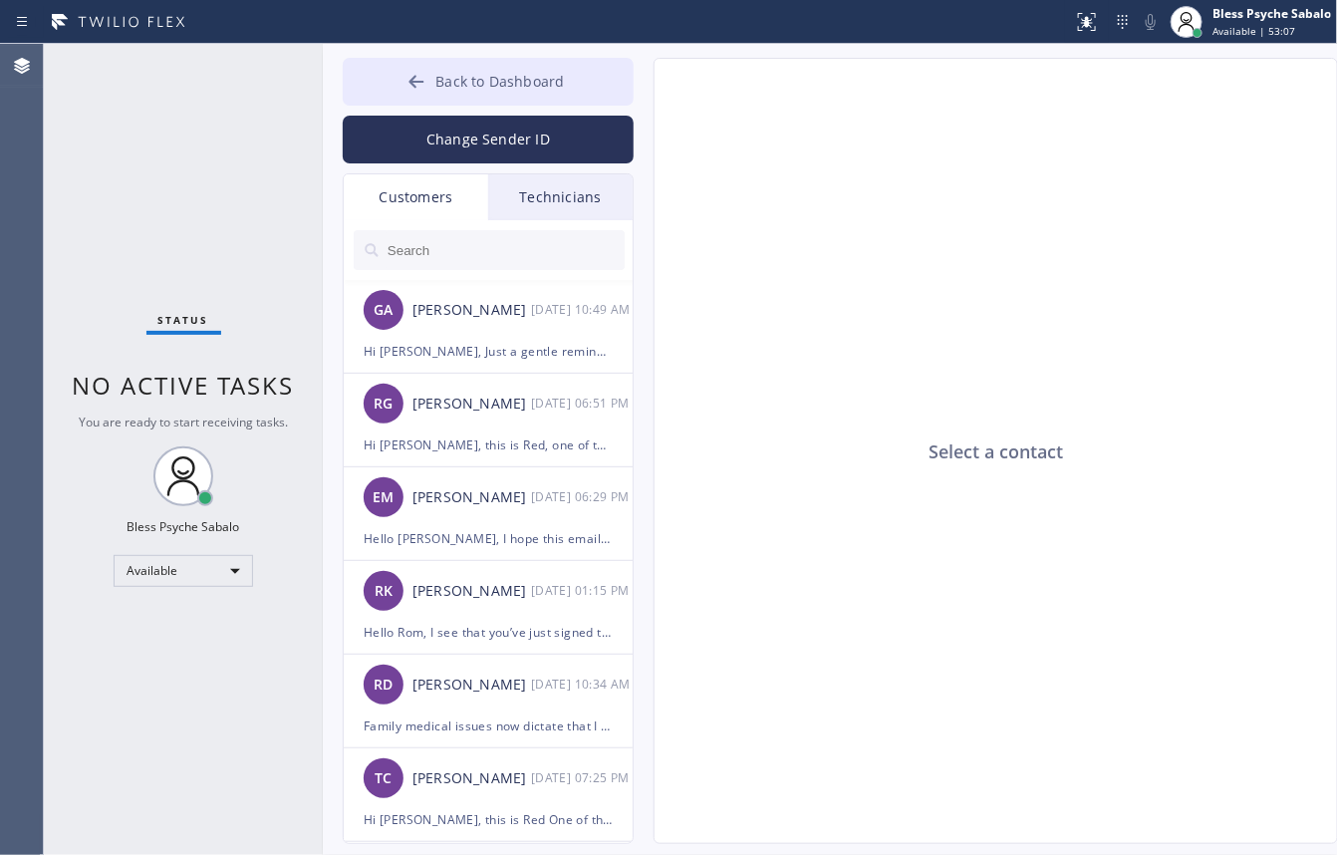
click at [515, 60] on button "Back to Dashboard" at bounding box center [488, 82] width 291 height 48
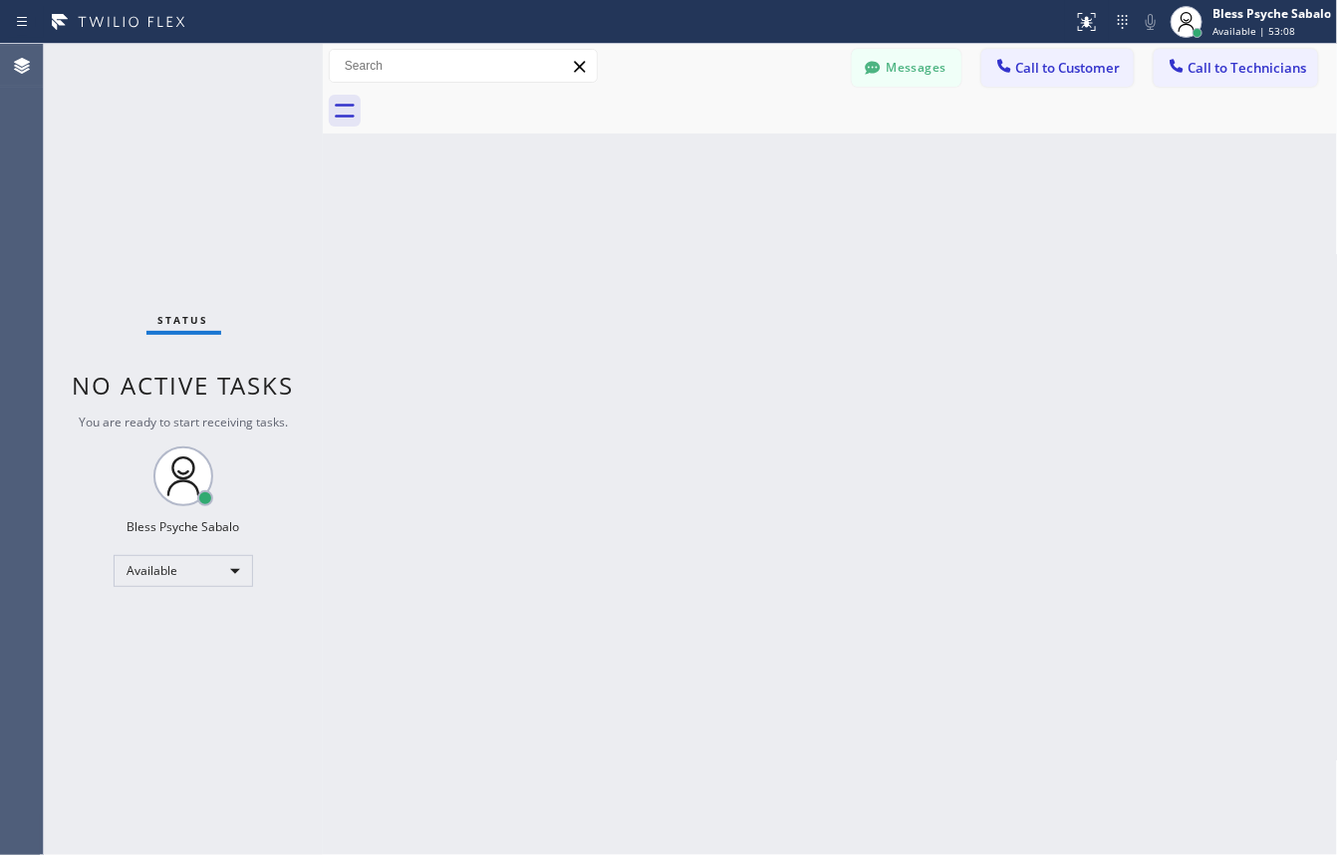
click at [689, 249] on div "Back to Dashboard Change Sender ID Customers Technicians GA [PERSON_NAME] [DATE…" at bounding box center [830, 449] width 1015 height 811
drag, startPoint x: 588, startPoint y: 339, endPoint x: 638, endPoint y: 314, distance: 55.7
click at [589, 339] on div "Back to Dashboard Change Sender ID Customers Technicians GA [PERSON_NAME] [DATE…" at bounding box center [830, 449] width 1015 height 811
click at [904, 71] on button "Messages" at bounding box center [907, 68] width 110 height 38
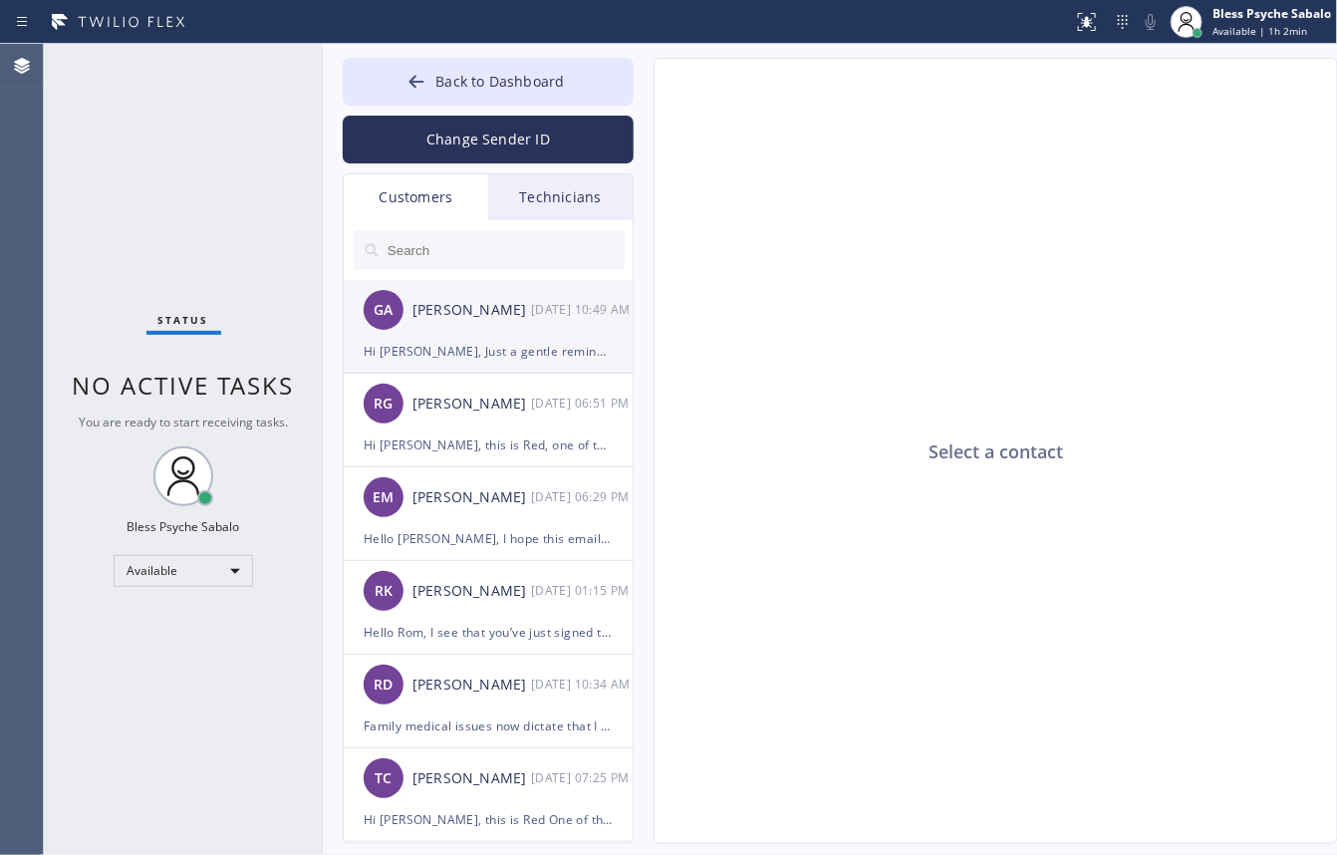
click at [463, 311] on div "[PERSON_NAME]" at bounding box center [472, 310] width 119 height 23
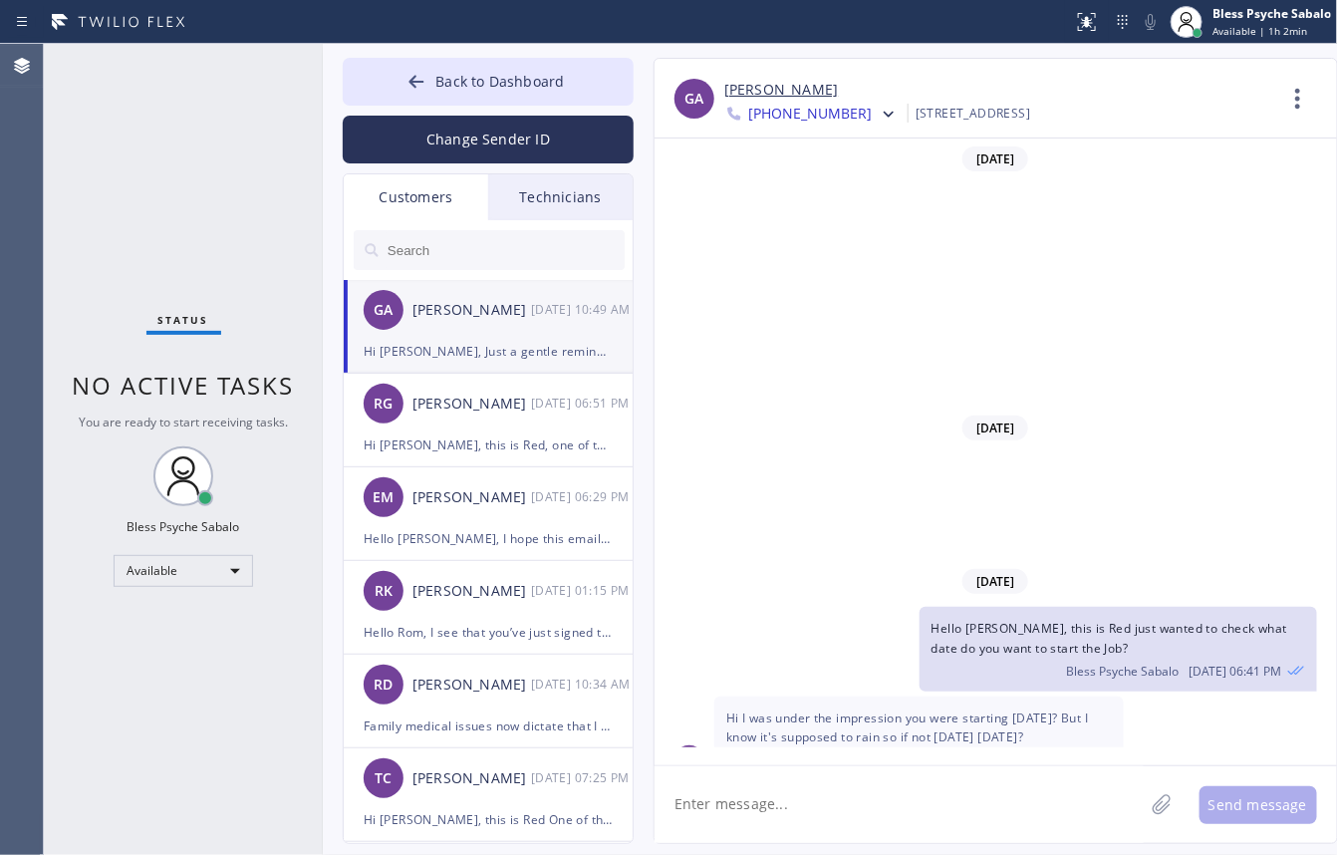
scroll to position [506, 0]
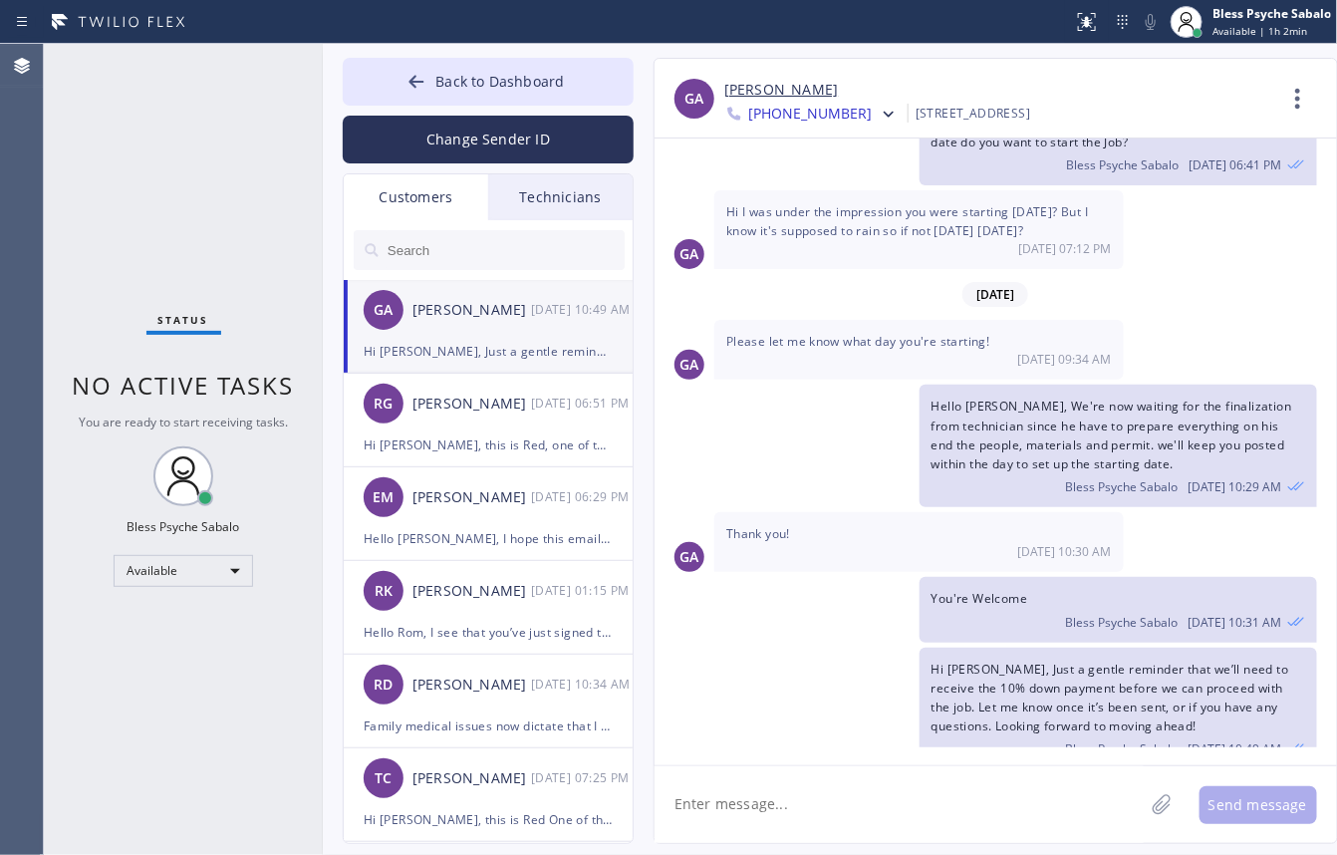
drag, startPoint x: 431, startPoint y: 225, endPoint x: 620, endPoint y: 201, distance: 189.8
click at [433, 224] on div at bounding box center [489, 250] width 291 height 60
click at [615, 192] on div "Technicians" at bounding box center [560, 197] width 144 height 46
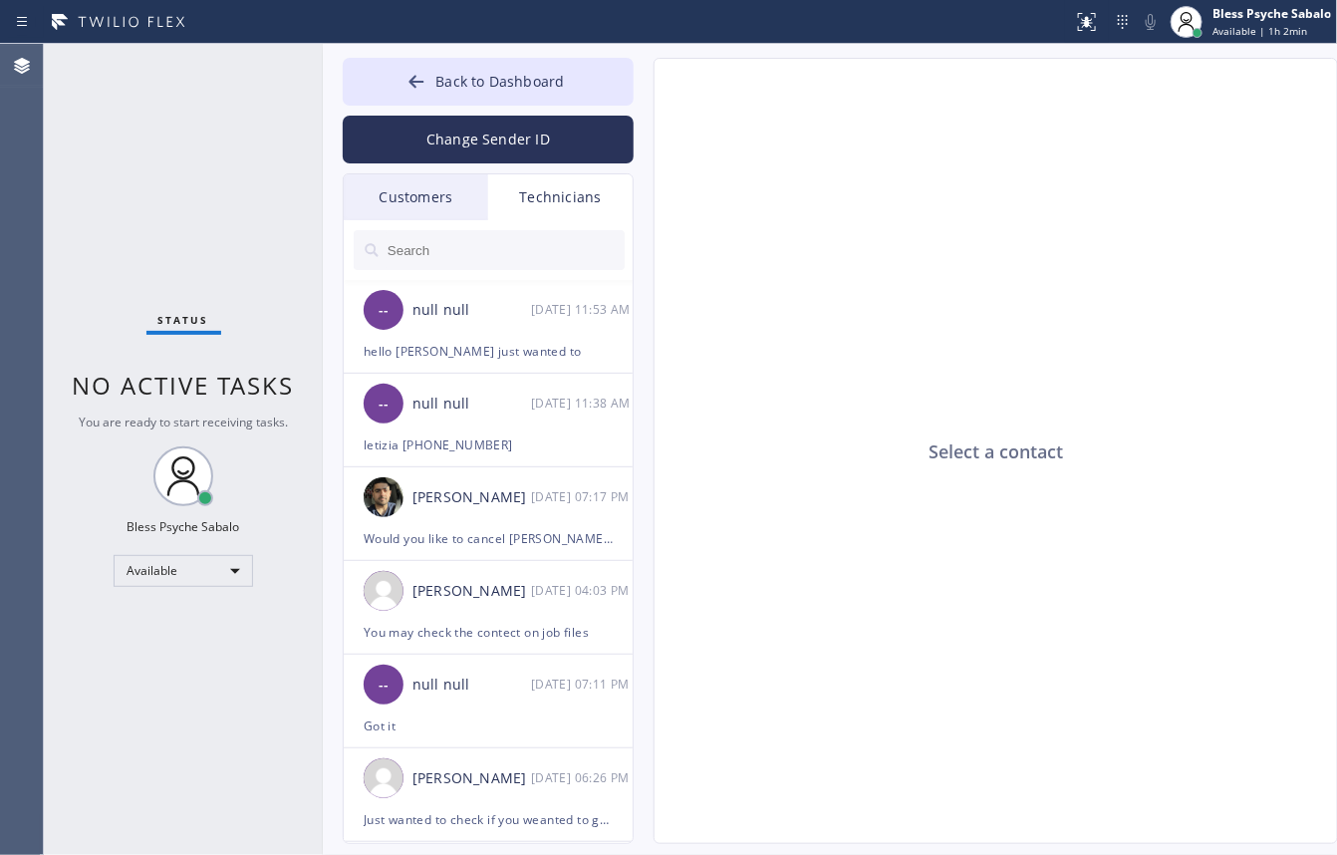
click at [141, 310] on div "Status No active tasks You are ready to start receiving tasks. Bless Psyche Sab…" at bounding box center [183, 449] width 279 height 811
drag, startPoint x: 1097, startPoint y: 25, endPoint x: 1091, endPoint y: 61, distance: 36.4
click at [1097, 32] on icon at bounding box center [1087, 22] width 24 height 24
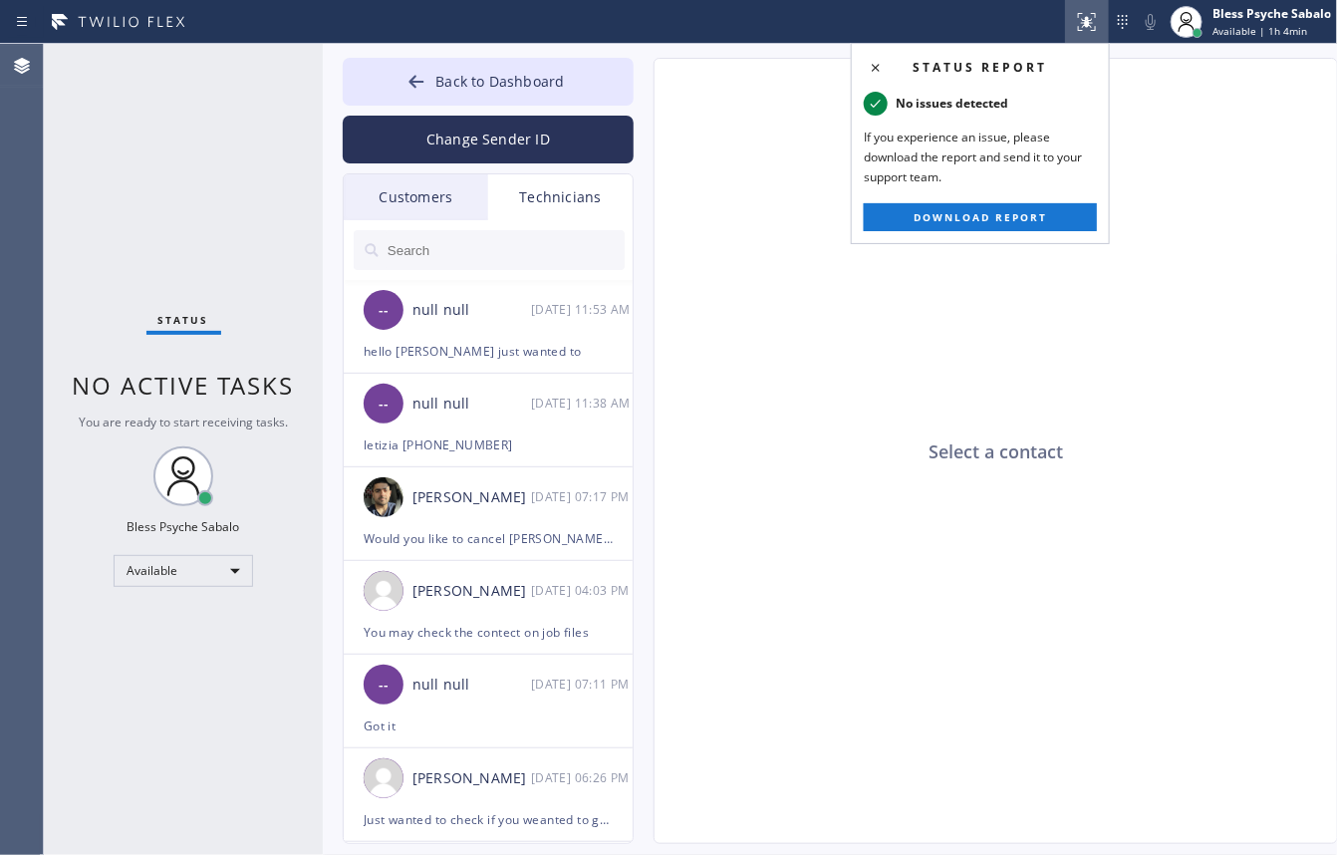
click at [1014, 675] on div "Select a contact" at bounding box center [997, 452] width 685 height 786
click at [65, 127] on div "Status No active tasks You are ready to start receiving tasks. Bless Psyche Sab…" at bounding box center [183, 449] width 279 height 811
drag, startPoint x: 795, startPoint y: 227, endPoint x: 890, endPoint y: 85, distance: 171.1
click at [798, 227] on div "Select a contact" at bounding box center [997, 452] width 685 height 786
click at [574, 76] on button "Back to Dashboard" at bounding box center [488, 82] width 291 height 48
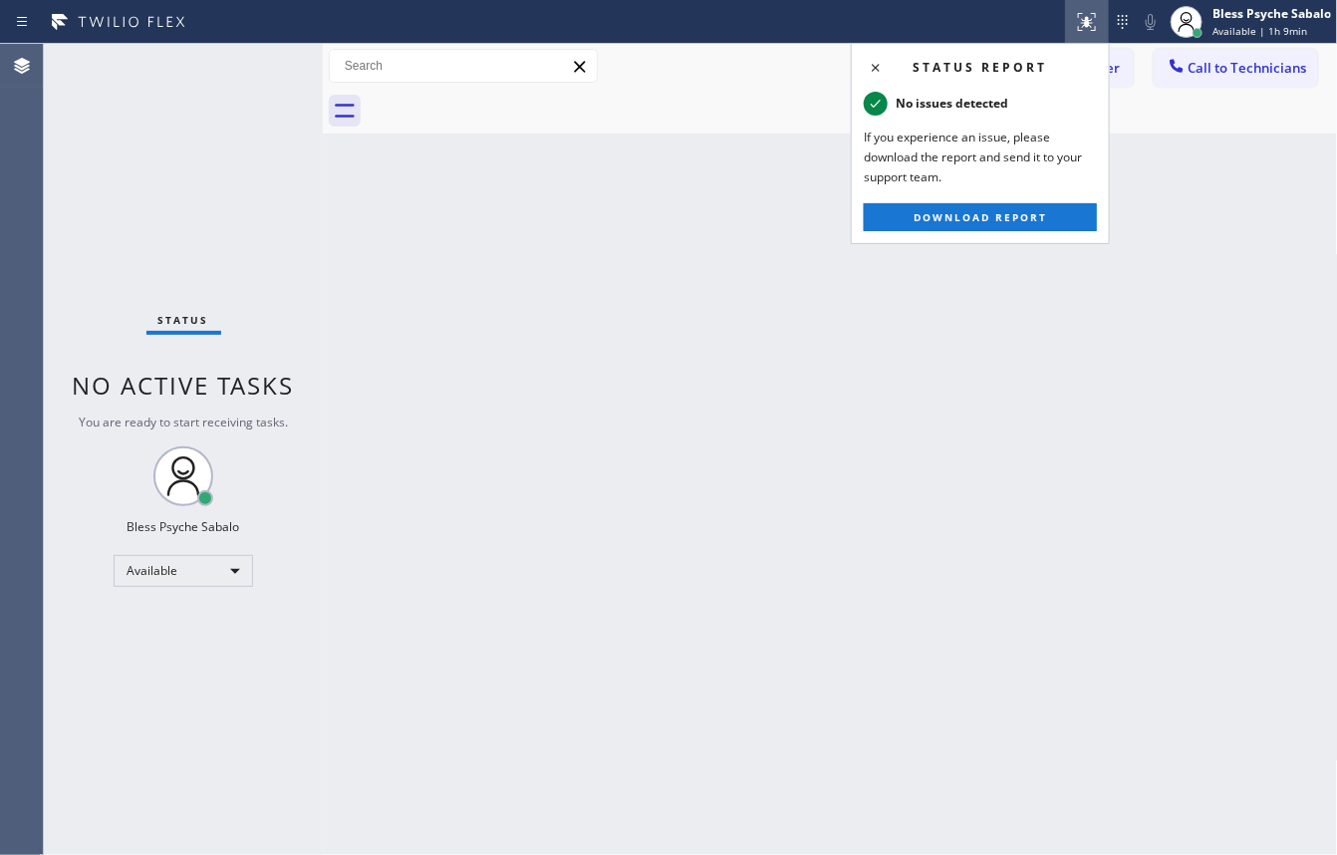
drag, startPoint x: 654, startPoint y: 149, endPoint x: 1054, endPoint y: 47, distance: 413.5
click at [694, 145] on div "Back to Dashboard Change Sender ID Customers Technicians GA [PERSON_NAME] [DATE…" at bounding box center [830, 449] width 1015 height 811
click at [1097, 506] on div "Back to Dashboard Change Sender ID Customers Technicians GA [PERSON_NAME] [DATE…" at bounding box center [830, 449] width 1015 height 811
drag, startPoint x: 510, startPoint y: 339, endPoint x: 496, endPoint y: 185, distance: 154.1
click at [515, 334] on div "Back to Dashboard Change Sender ID Customers Technicians GA [PERSON_NAME] [DATE…" at bounding box center [830, 449] width 1015 height 811
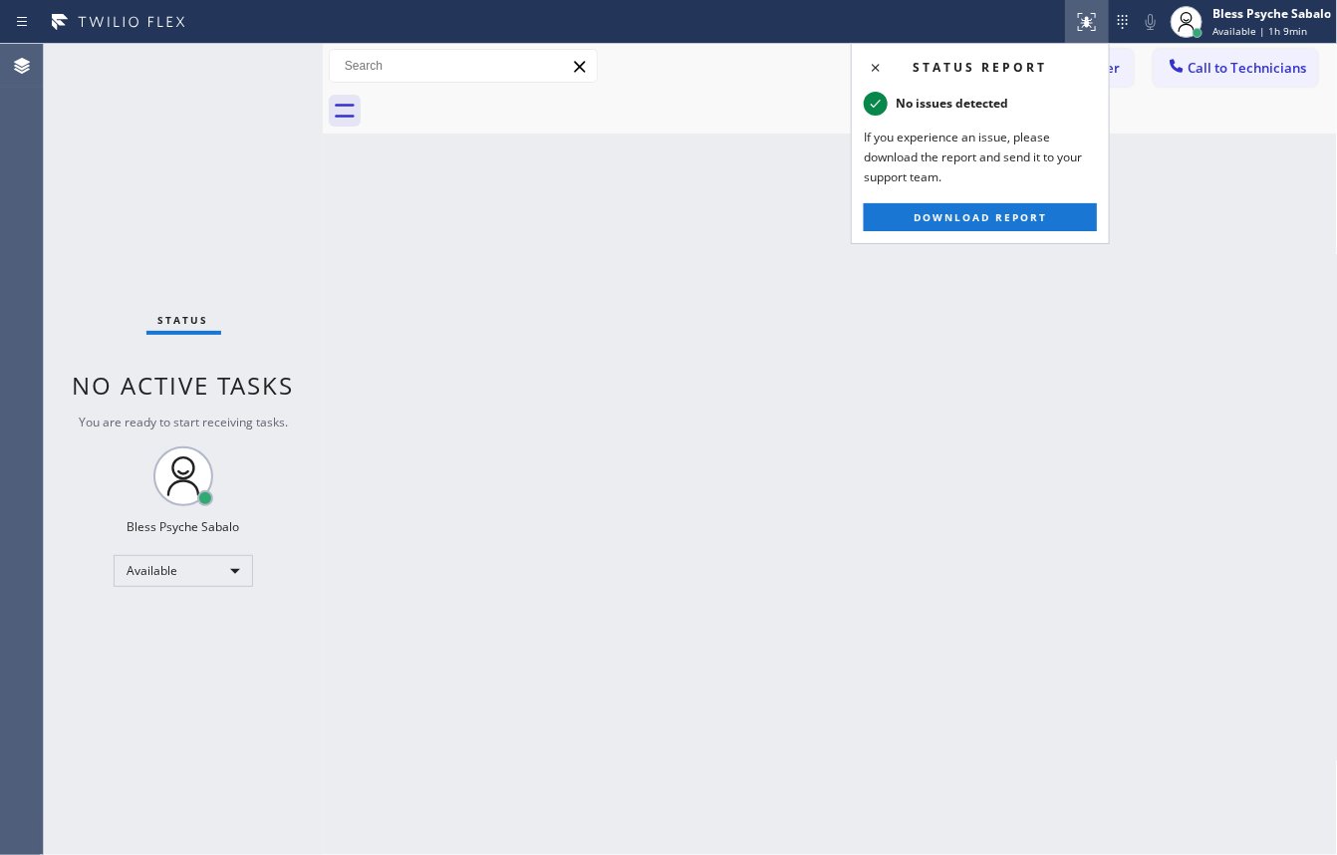
click at [653, 232] on div "Back to Dashboard Change Sender ID Customers Technicians GA [PERSON_NAME] [DATE…" at bounding box center [830, 449] width 1015 height 811
click at [1037, 570] on div "Back to Dashboard Change Sender ID Customers Technicians GA [PERSON_NAME] [DATE…" at bounding box center [830, 449] width 1015 height 811
click at [703, 561] on div "Back to Dashboard Change Sender ID Customers Technicians GA [PERSON_NAME] [DATE…" at bounding box center [830, 449] width 1015 height 811
drag, startPoint x: 717, startPoint y: 272, endPoint x: 803, endPoint y: 157, distance: 143.1
click at [723, 262] on div "Back to Dashboard Change Sender ID Customers Technicians GA [PERSON_NAME] [DATE…" at bounding box center [830, 449] width 1015 height 811
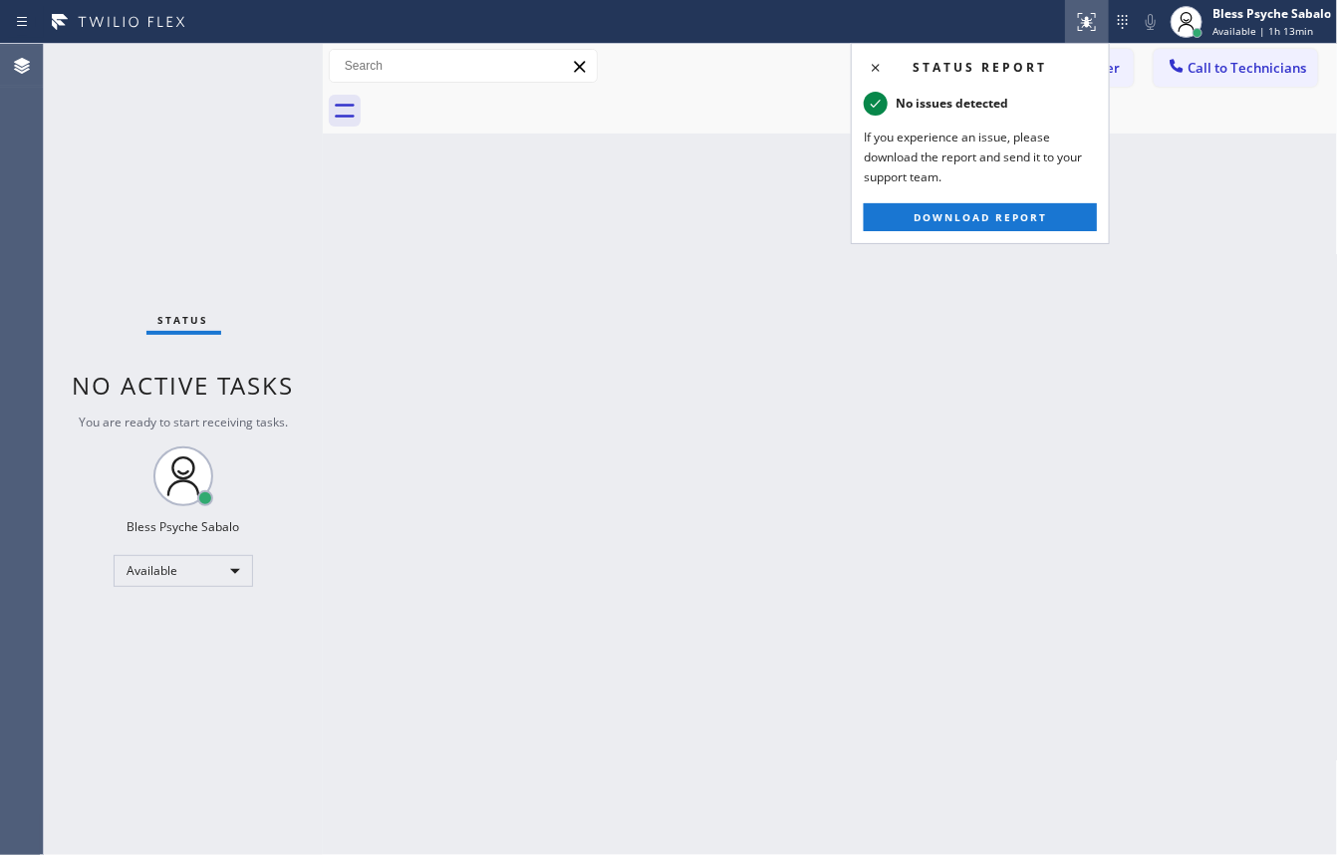
click at [1094, 15] on icon at bounding box center [1087, 22] width 24 height 24
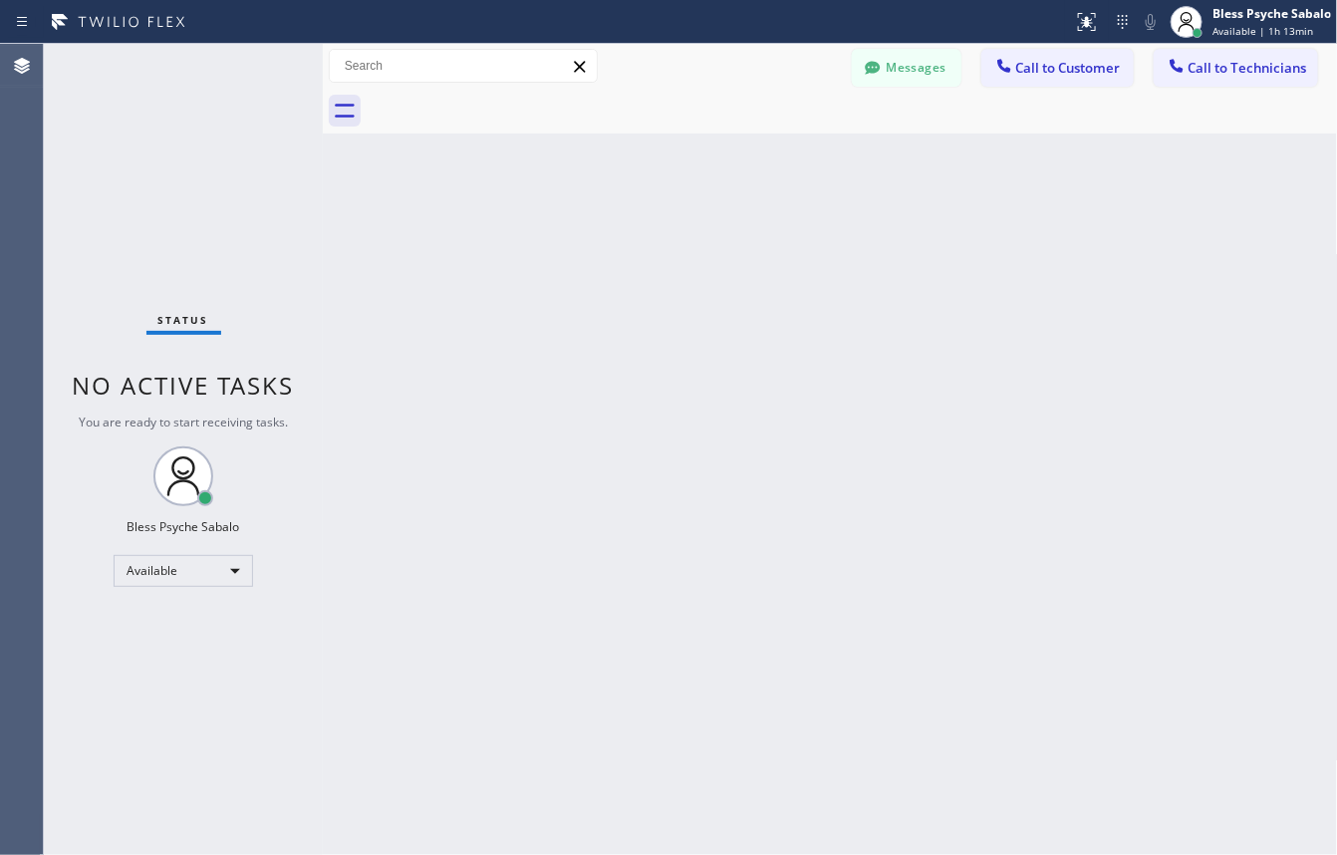
click at [1139, 133] on div "Back to Dashboard Change Sender ID Customers Technicians GA [PERSON_NAME] [DATE…" at bounding box center [830, 449] width 1015 height 811
click at [1112, 77] on button "Call to Customer" at bounding box center [1058, 68] width 152 height 38
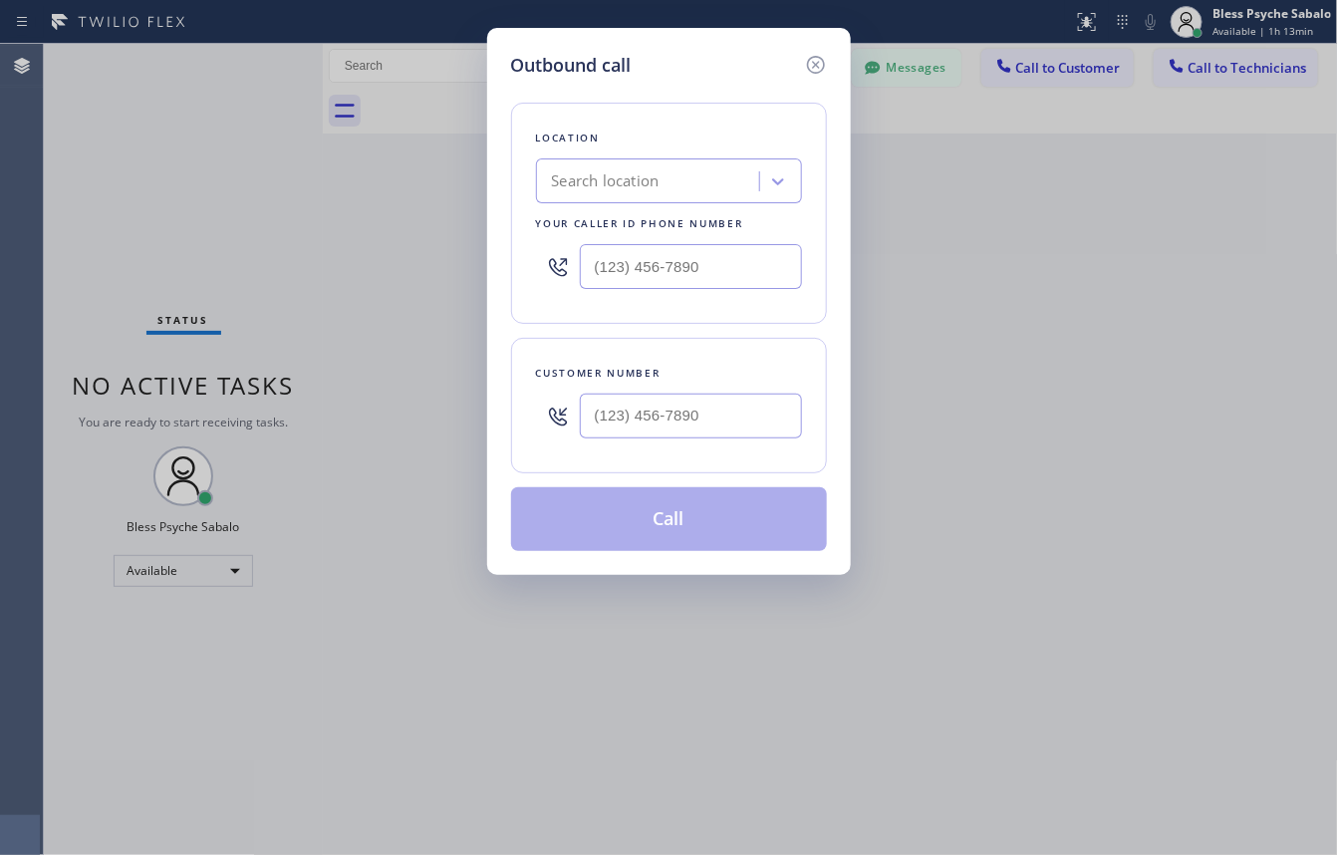
click at [813, 66] on icon at bounding box center [816, 65] width 24 height 24
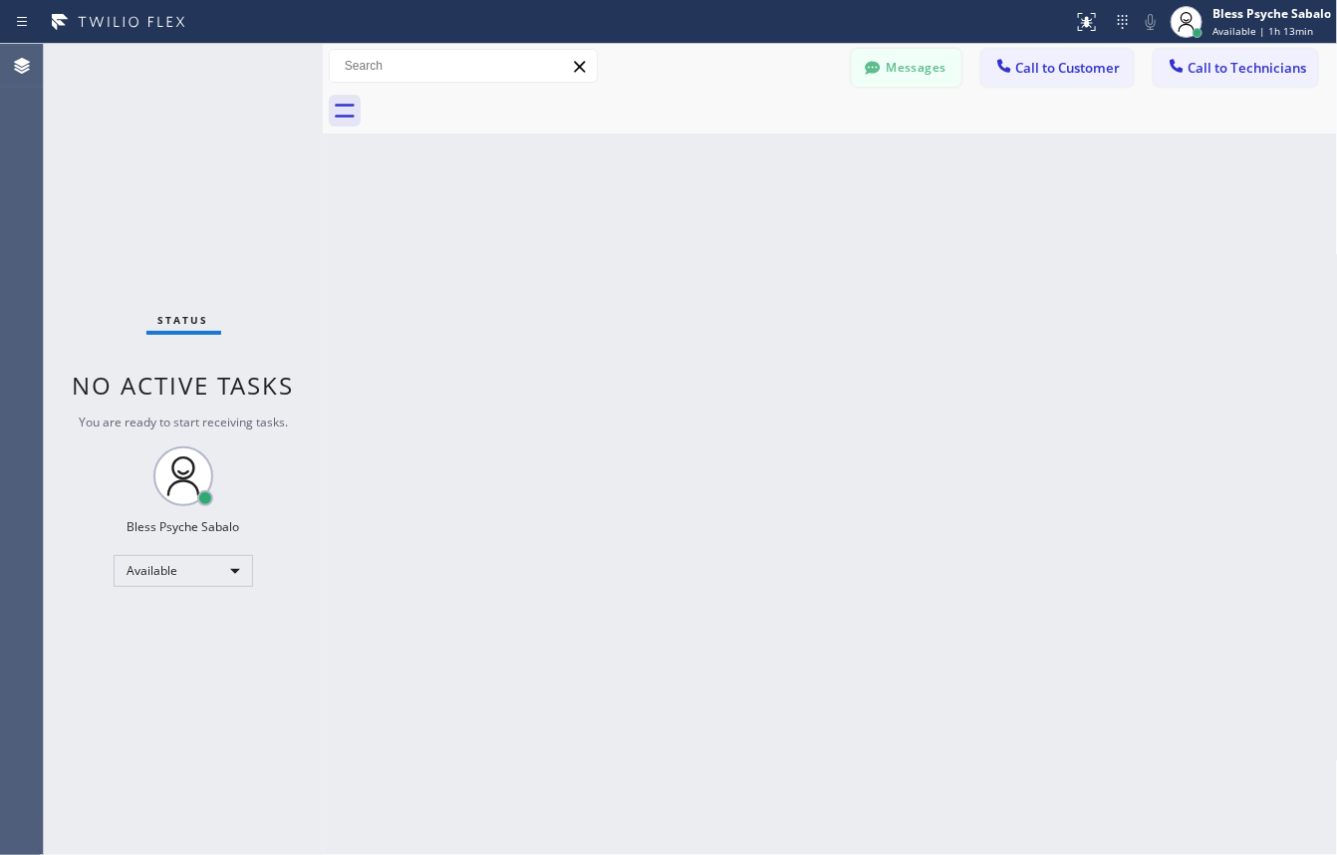
drag, startPoint x: 870, startPoint y: 125, endPoint x: 893, endPoint y: 72, distance: 57.6
click at [873, 113] on div at bounding box center [853, 111] width 972 height 45
click at [894, 71] on button "Messages" at bounding box center [907, 68] width 110 height 38
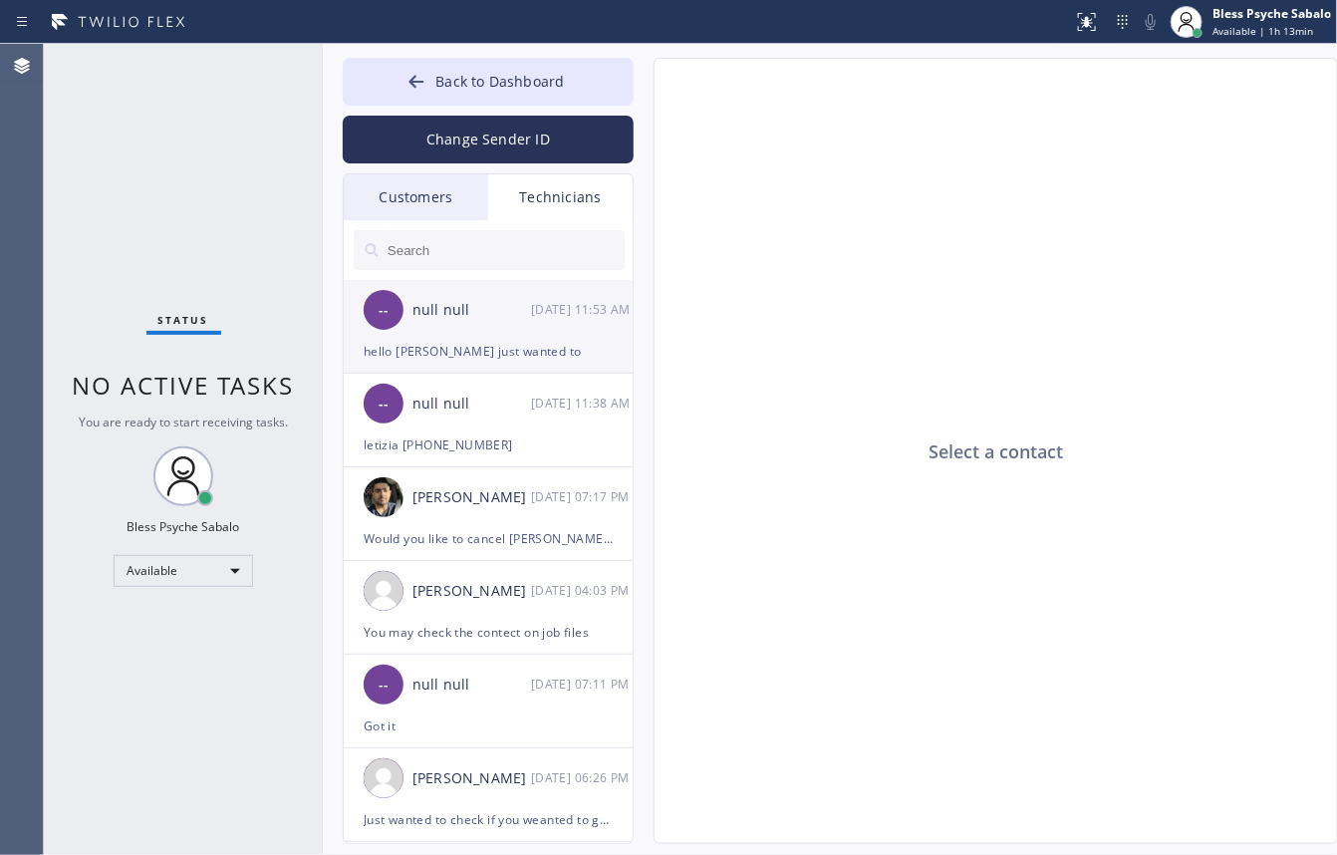
click at [519, 301] on div "null null" at bounding box center [472, 310] width 119 height 23
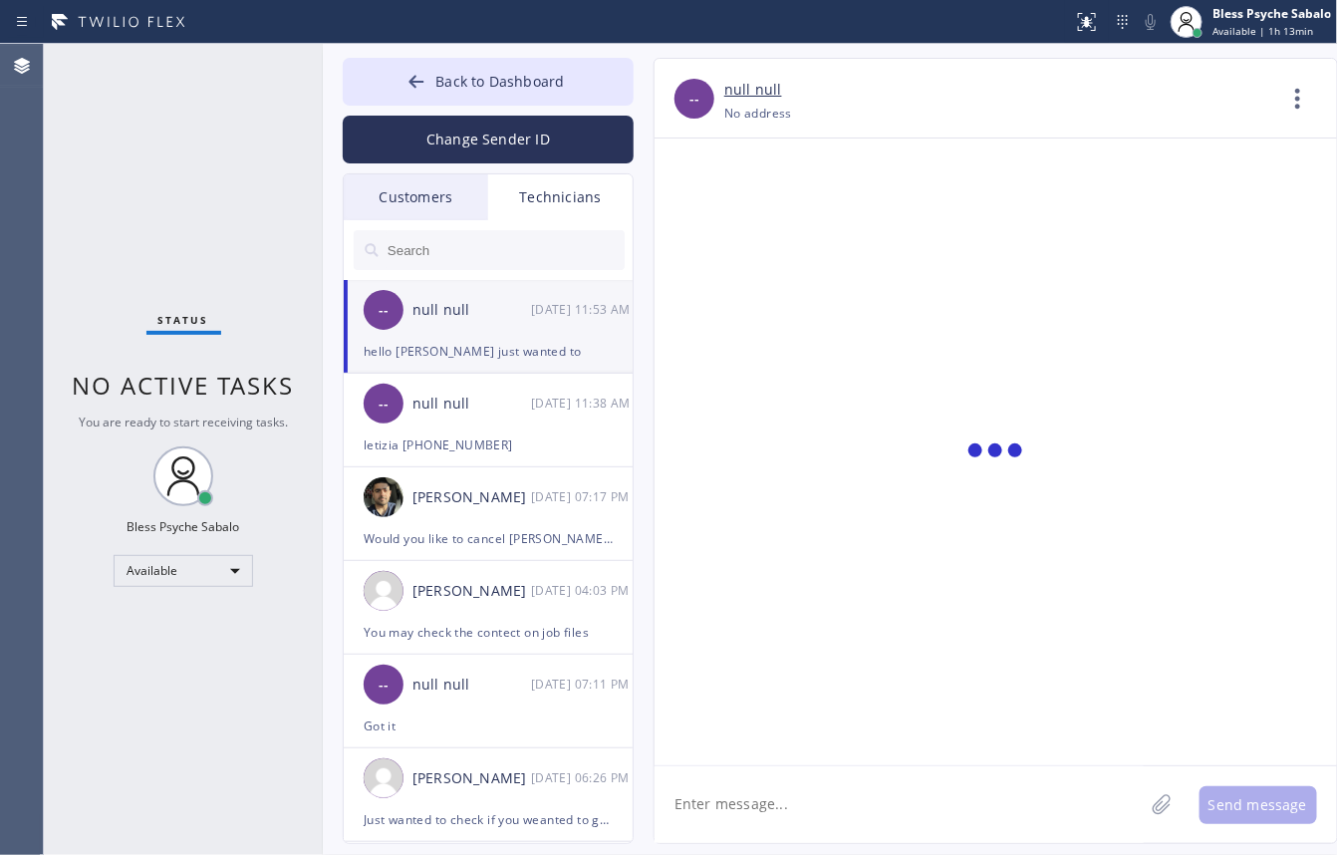
click at [575, 186] on div "Technicians" at bounding box center [560, 197] width 144 height 46
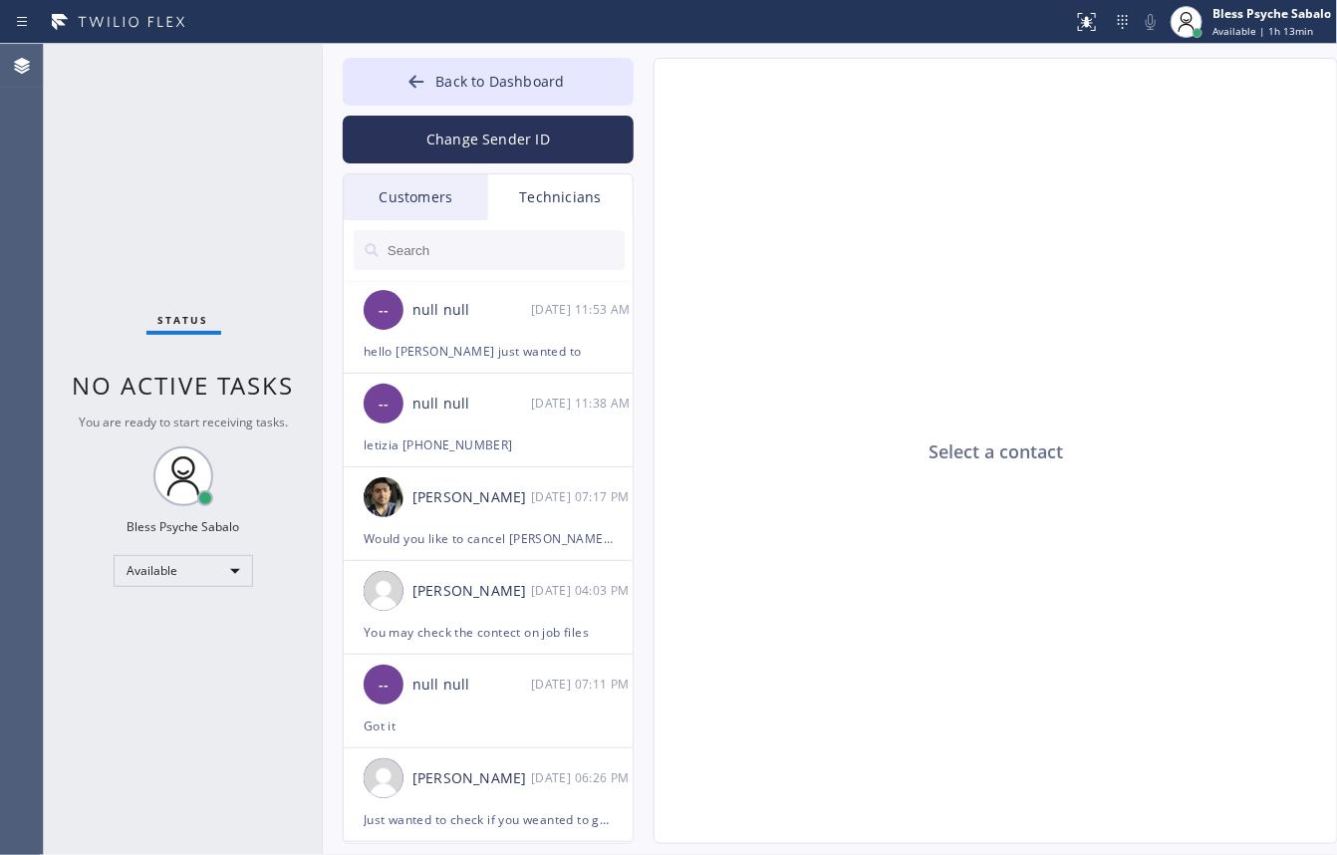
drag, startPoint x: 357, startPoint y: 211, endPoint x: 366, endPoint y: 277, distance: 66.4
click at [357, 212] on div "Customers" at bounding box center [416, 197] width 144 height 46
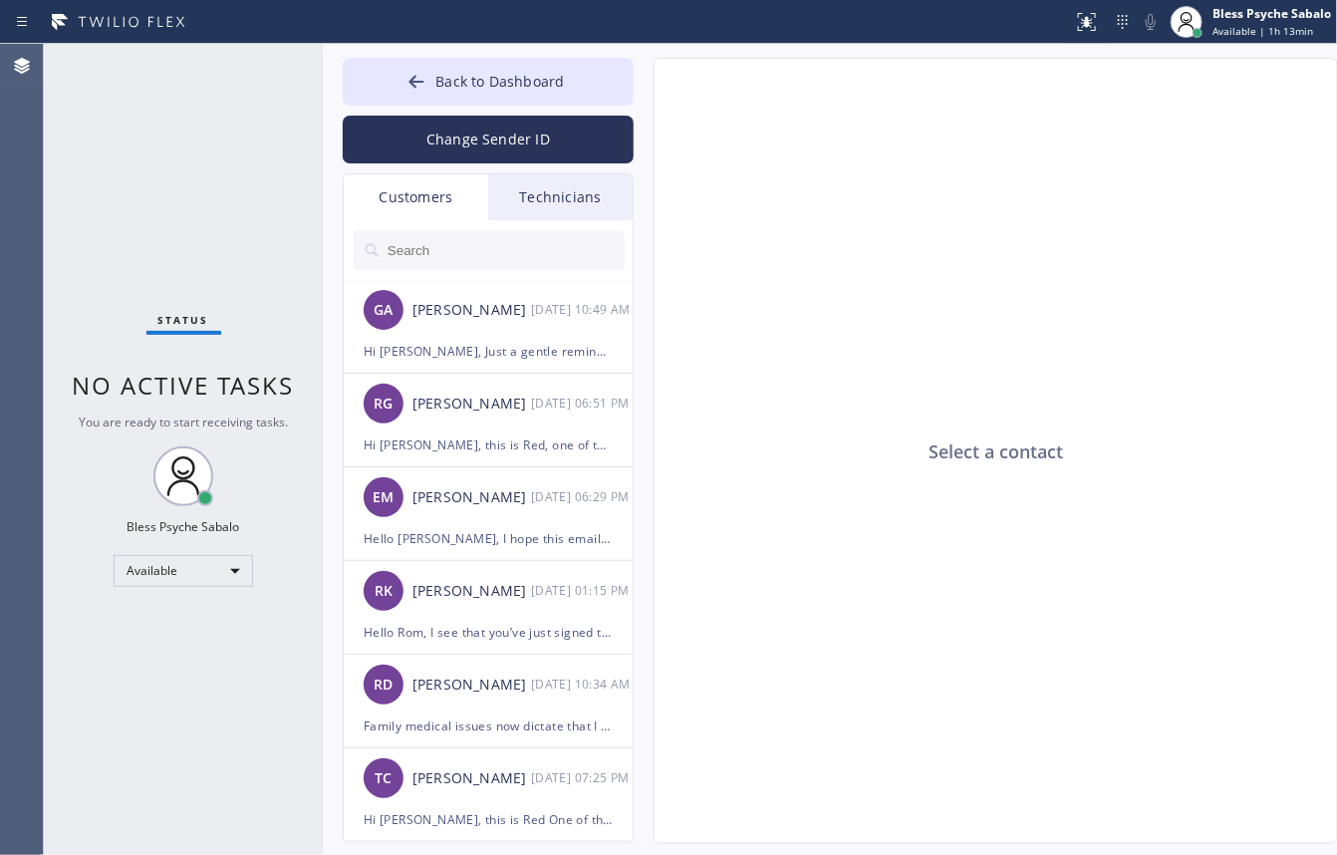
drag, startPoint x: 164, startPoint y: 202, endPoint x: 169, endPoint y: 166, distance: 36.2
click at [167, 180] on div "Status No active tasks You are ready to start receiving tasks. Bless Psyche Sab…" at bounding box center [183, 449] width 279 height 811
click at [563, 177] on div "Technicians" at bounding box center [560, 197] width 144 height 46
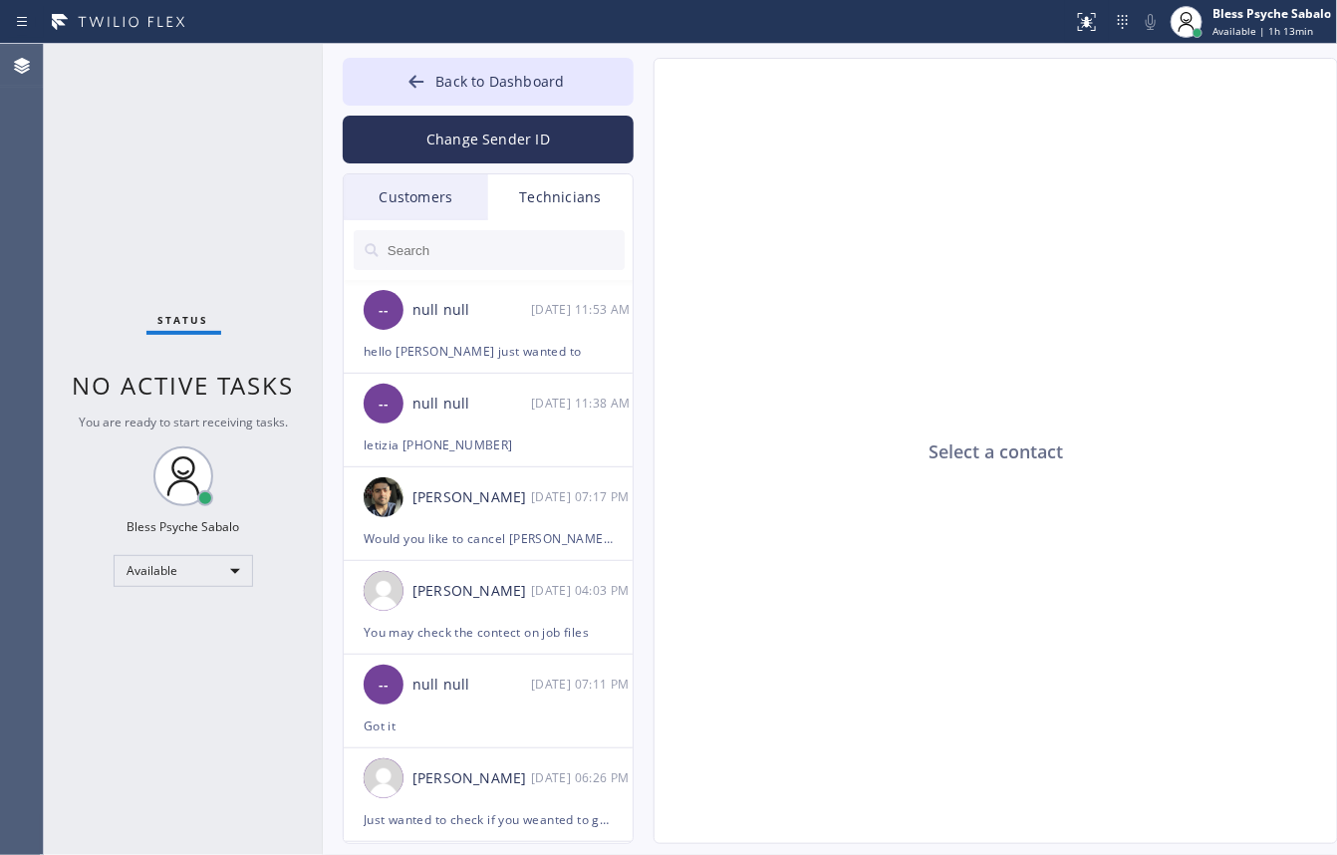
click at [402, 184] on div "Customers" at bounding box center [416, 197] width 144 height 46
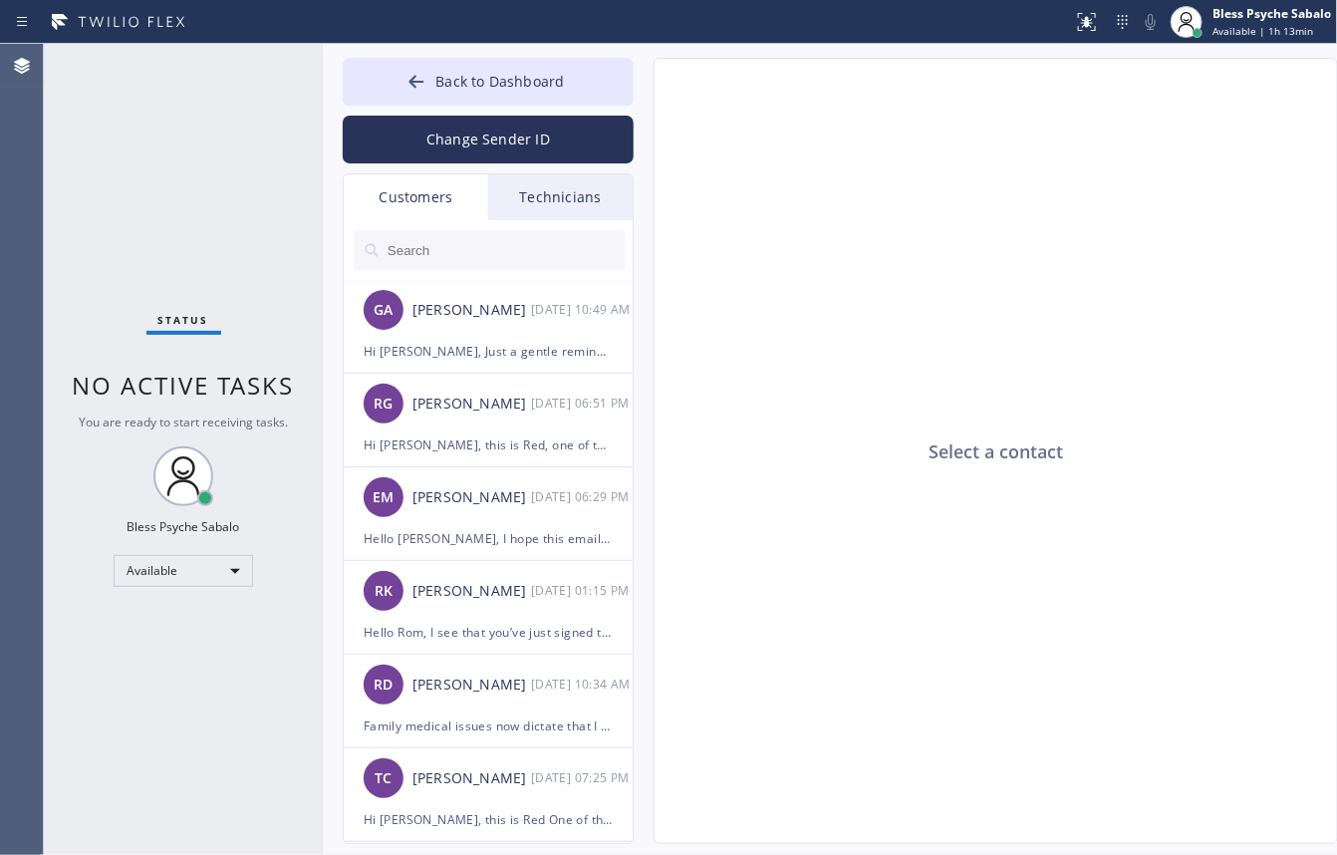
click at [456, 117] on button "Change Sender ID" at bounding box center [488, 140] width 291 height 48
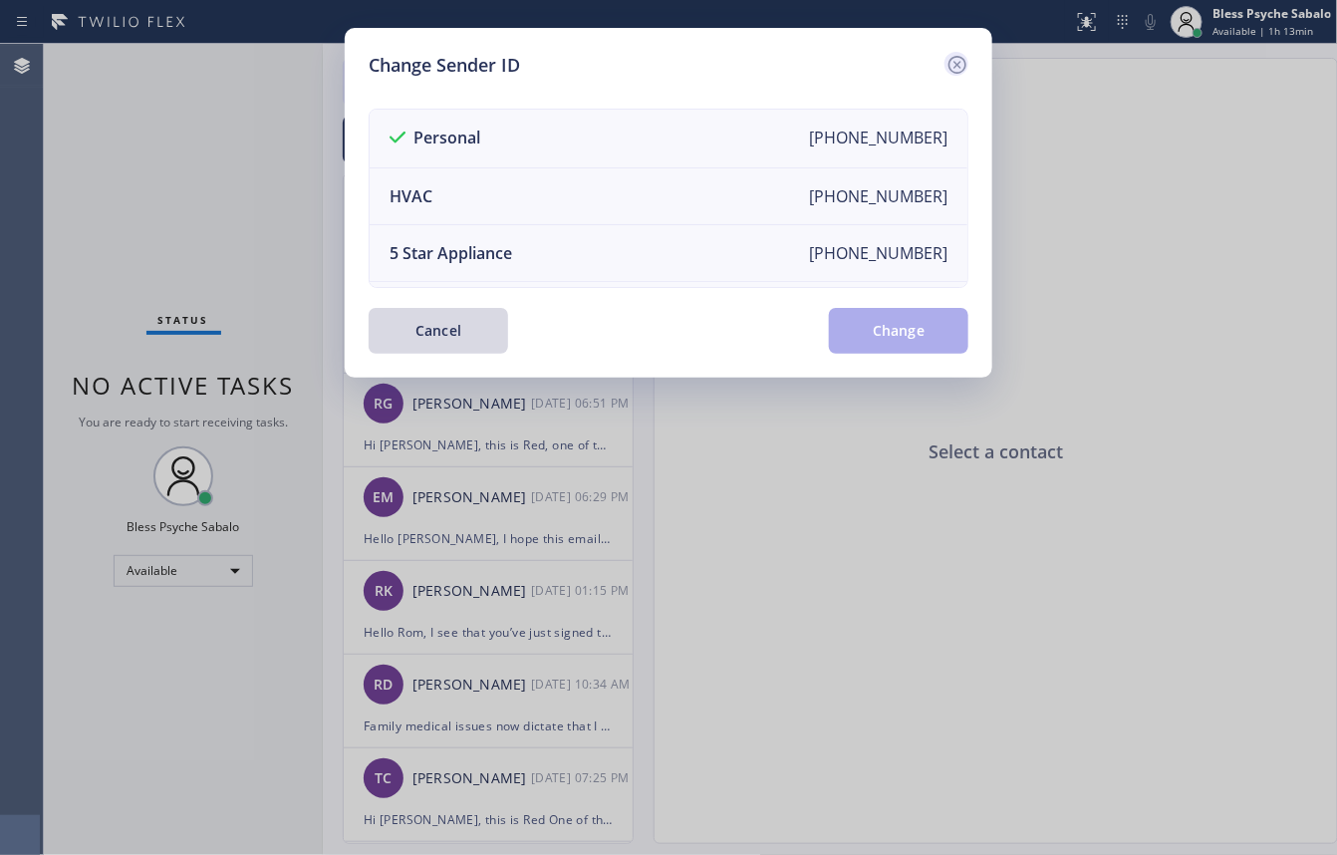
click at [958, 65] on icon at bounding box center [958, 65] width 18 height 18
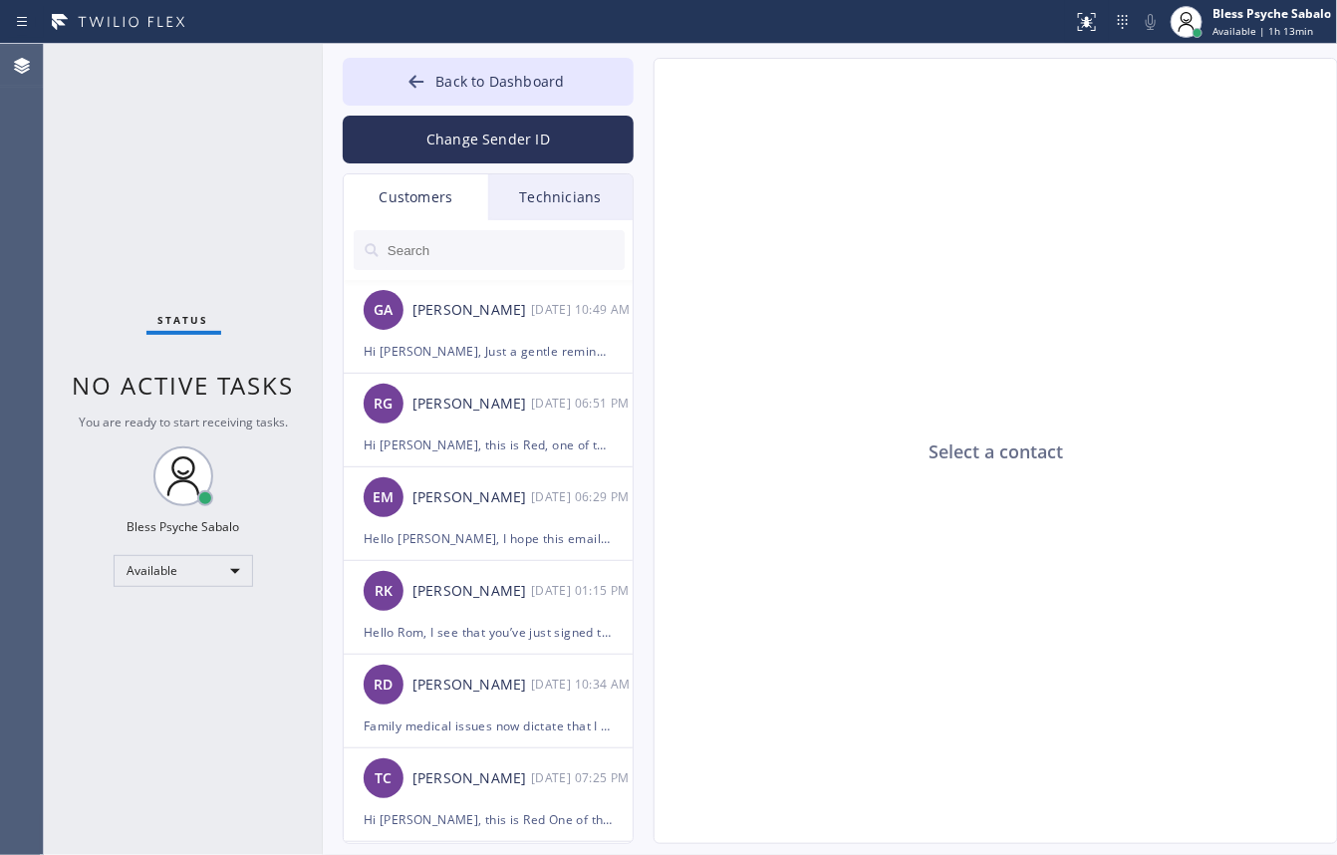
click at [958, 250] on div "Select a contact" at bounding box center [997, 452] width 685 height 786
click at [466, 88] on span "Back to Dashboard" at bounding box center [499, 81] width 129 height 19
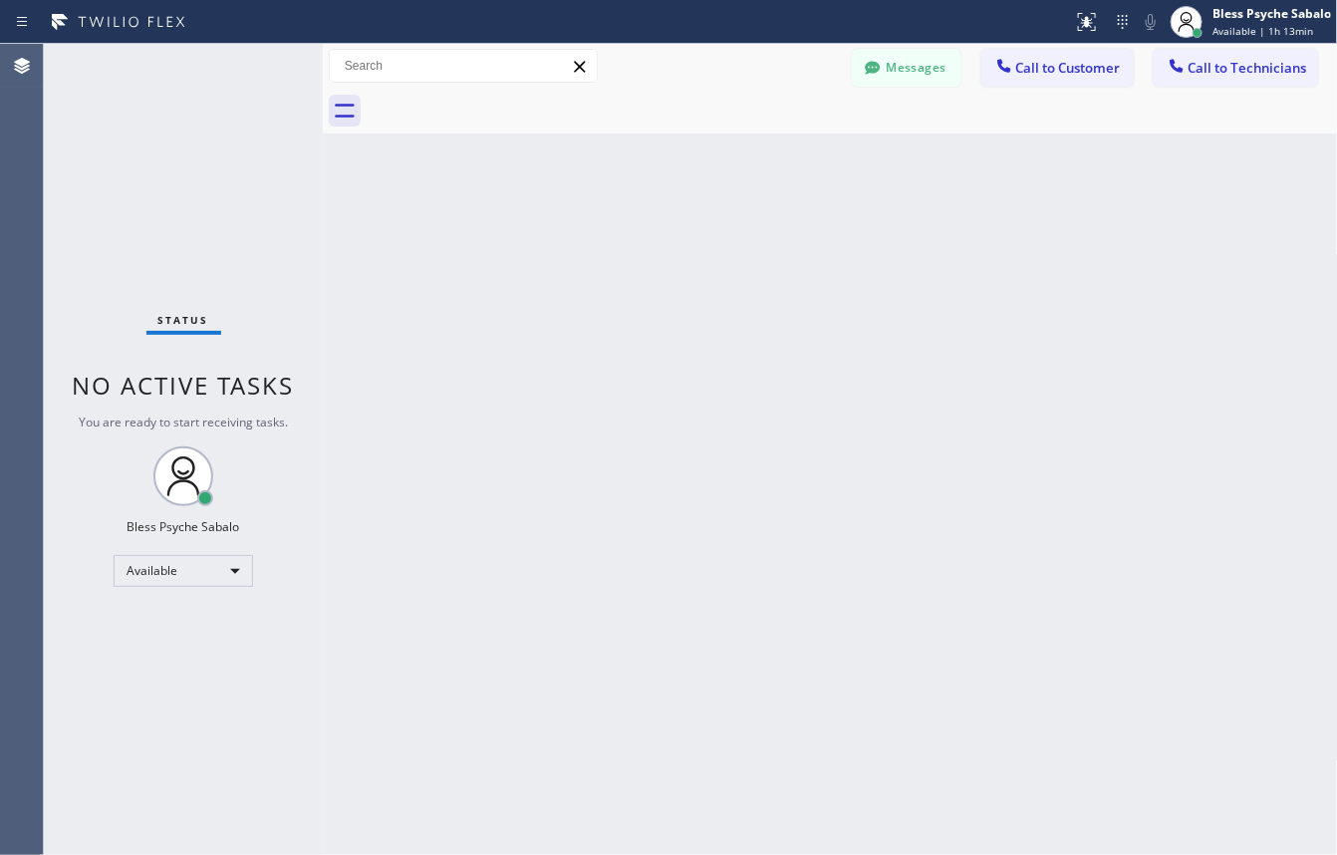
click at [842, 164] on div "Back to Dashboard Change Sender ID Customers Technicians GA [PERSON_NAME] [DATE…" at bounding box center [830, 449] width 1015 height 811
click at [583, 331] on div "Back to Dashboard Change Sender ID Customers Technicians GA [PERSON_NAME] [DATE…" at bounding box center [830, 449] width 1015 height 811
click at [945, 137] on div "Back to Dashboard Change Sender ID Customers Technicians GA [PERSON_NAME] [DATE…" at bounding box center [830, 449] width 1015 height 811
drag, startPoint x: 740, startPoint y: 295, endPoint x: 787, endPoint y: 231, distance: 79.1
click at [743, 290] on div "Back to Dashboard Change Sender ID Customers Technicians GA [PERSON_NAME] [DATE…" at bounding box center [830, 449] width 1015 height 811
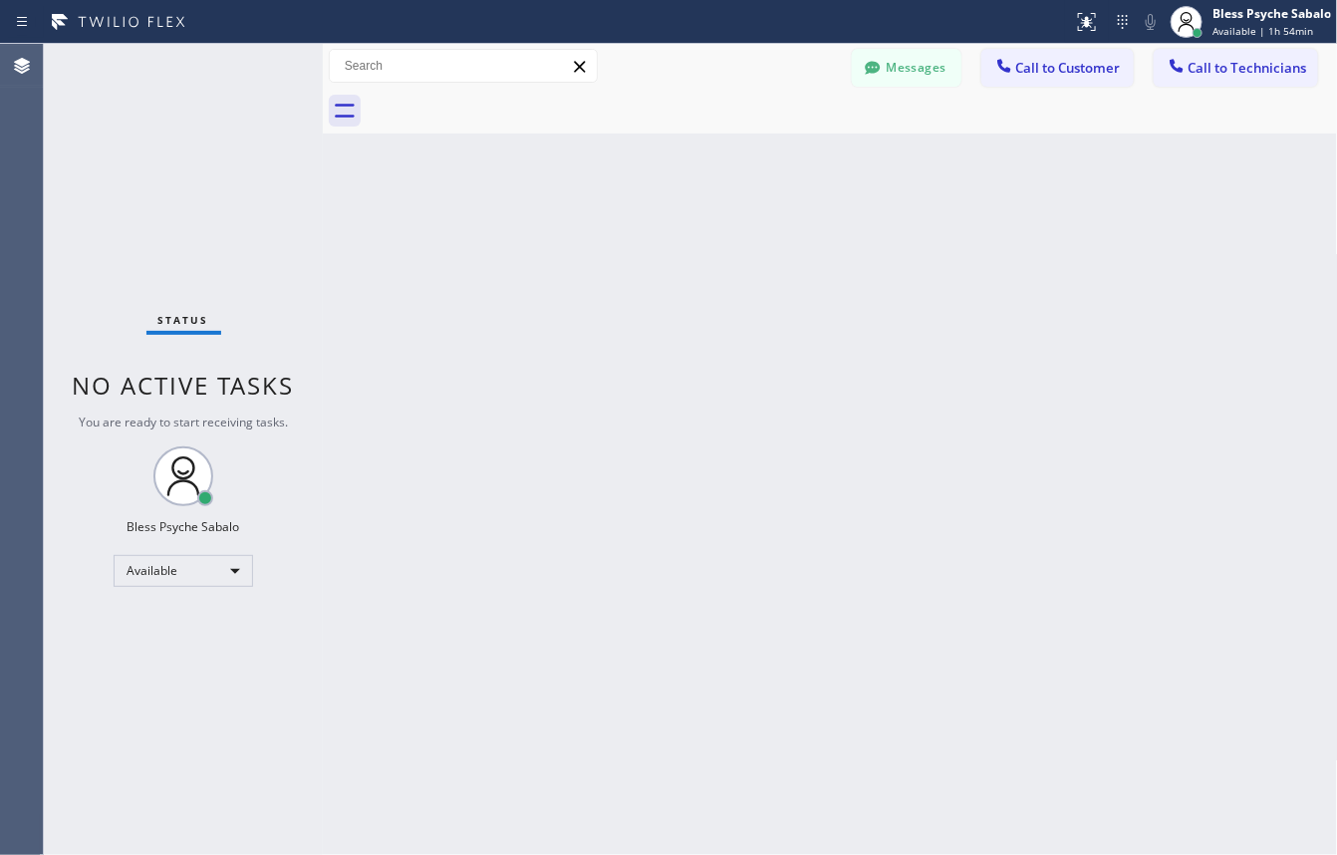
click at [885, 67] on button "Messages" at bounding box center [907, 68] width 110 height 38
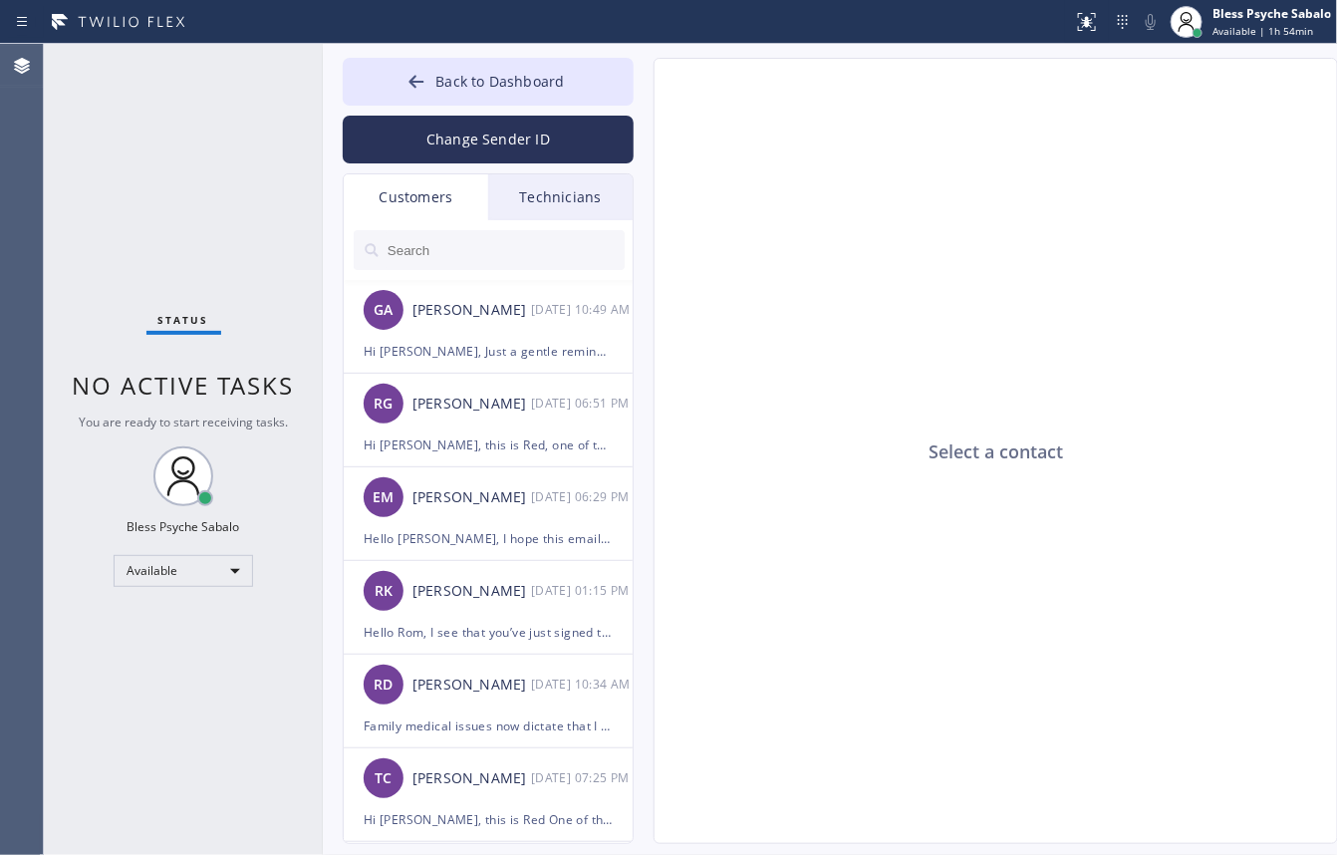
click at [555, 189] on div "Technicians" at bounding box center [560, 197] width 144 height 46
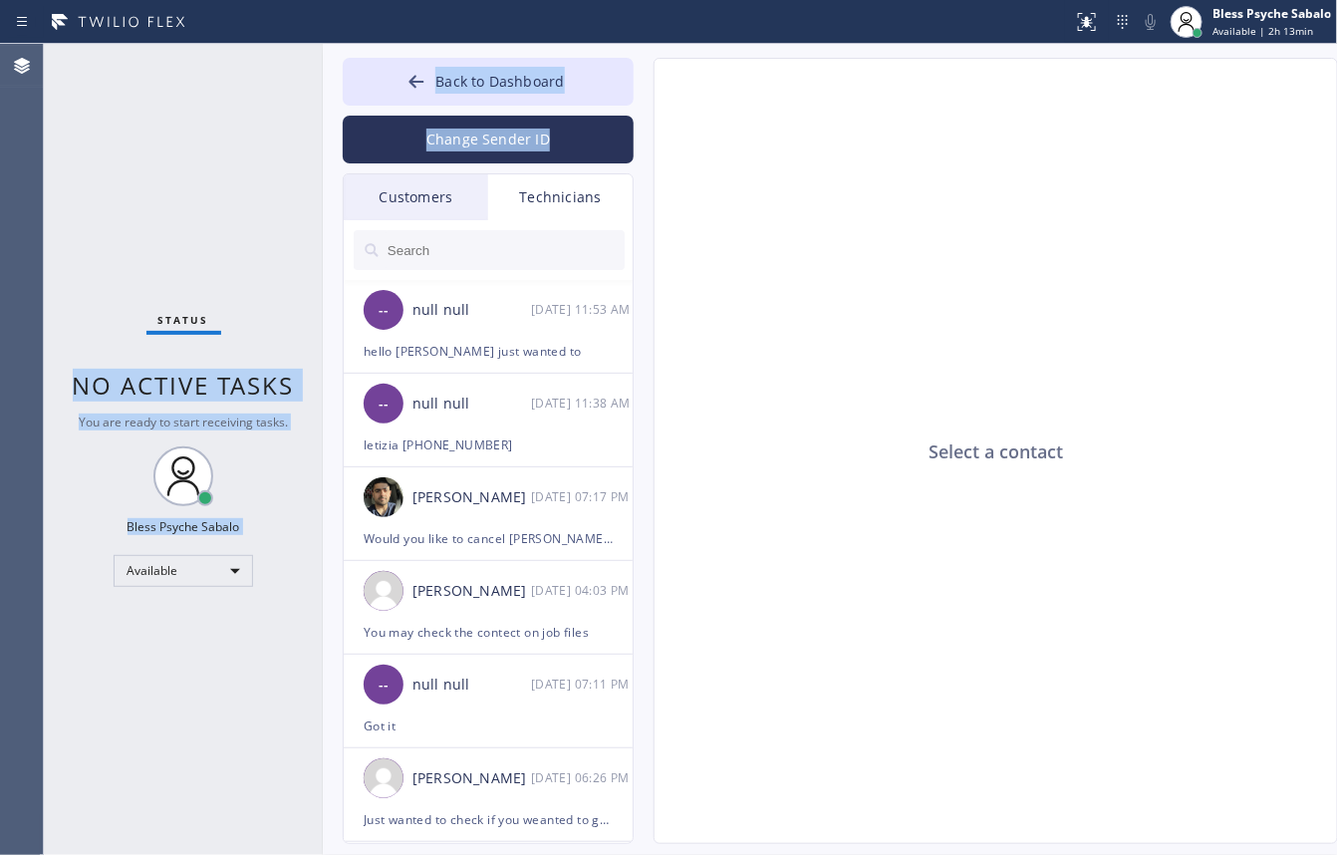
drag, startPoint x: 334, startPoint y: 197, endPoint x: 319, endPoint y: 200, distance: 15.2
click at [317, 200] on div "Status No active tasks You are ready to start receiving tasks. Bless Psyche Sab…" at bounding box center [690, 449] width 1293 height 811
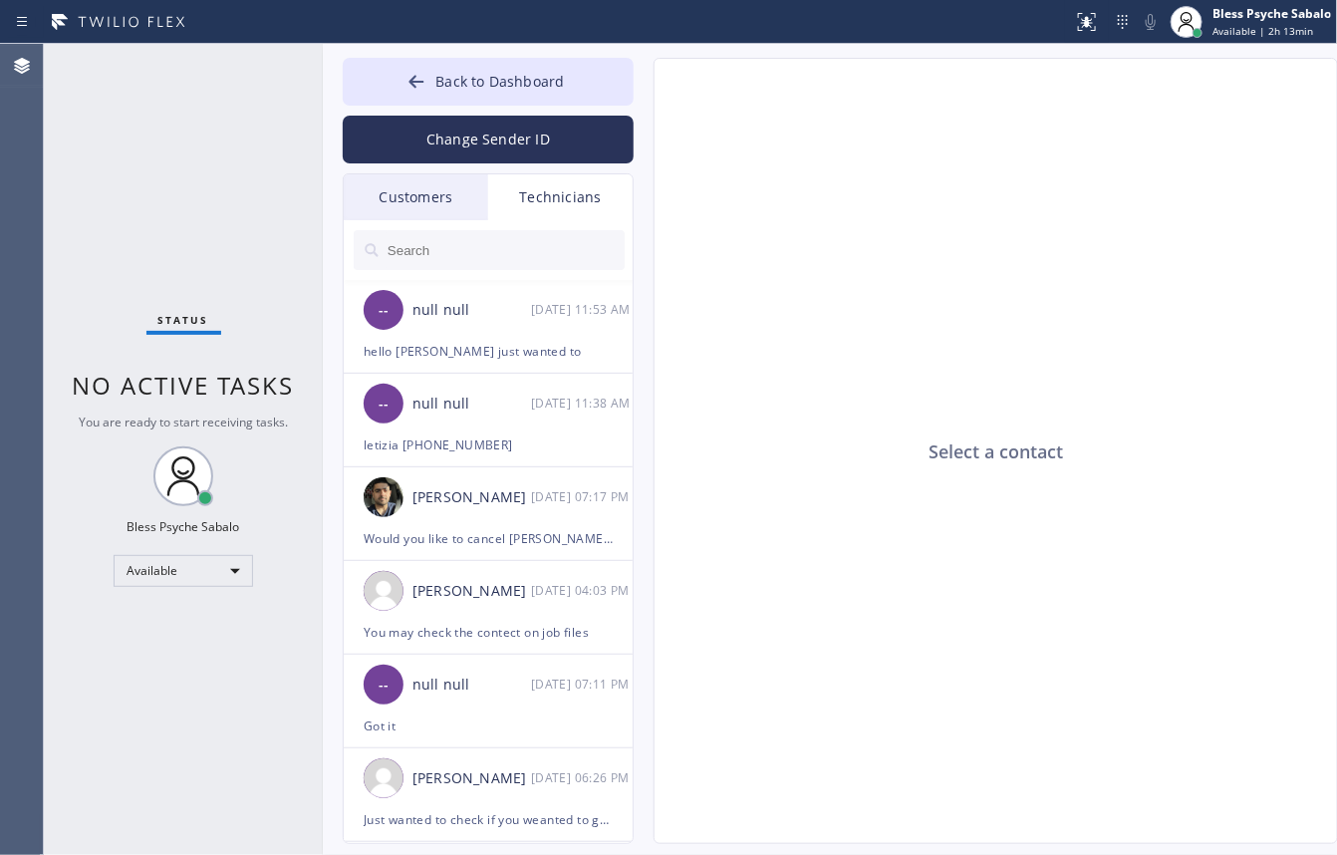
click at [425, 201] on div "Customers" at bounding box center [416, 197] width 144 height 46
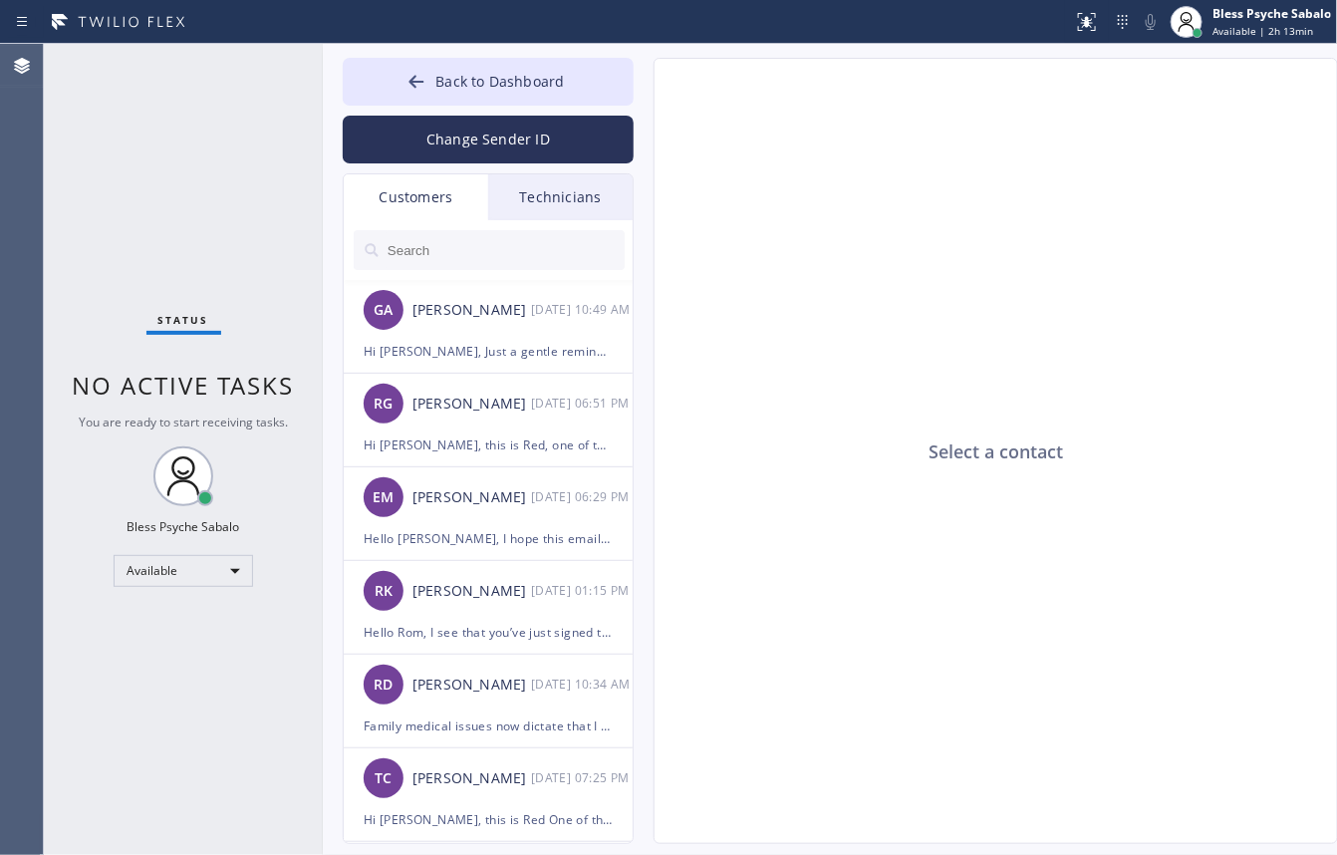
click at [425, 190] on div "Customers" at bounding box center [416, 197] width 144 height 46
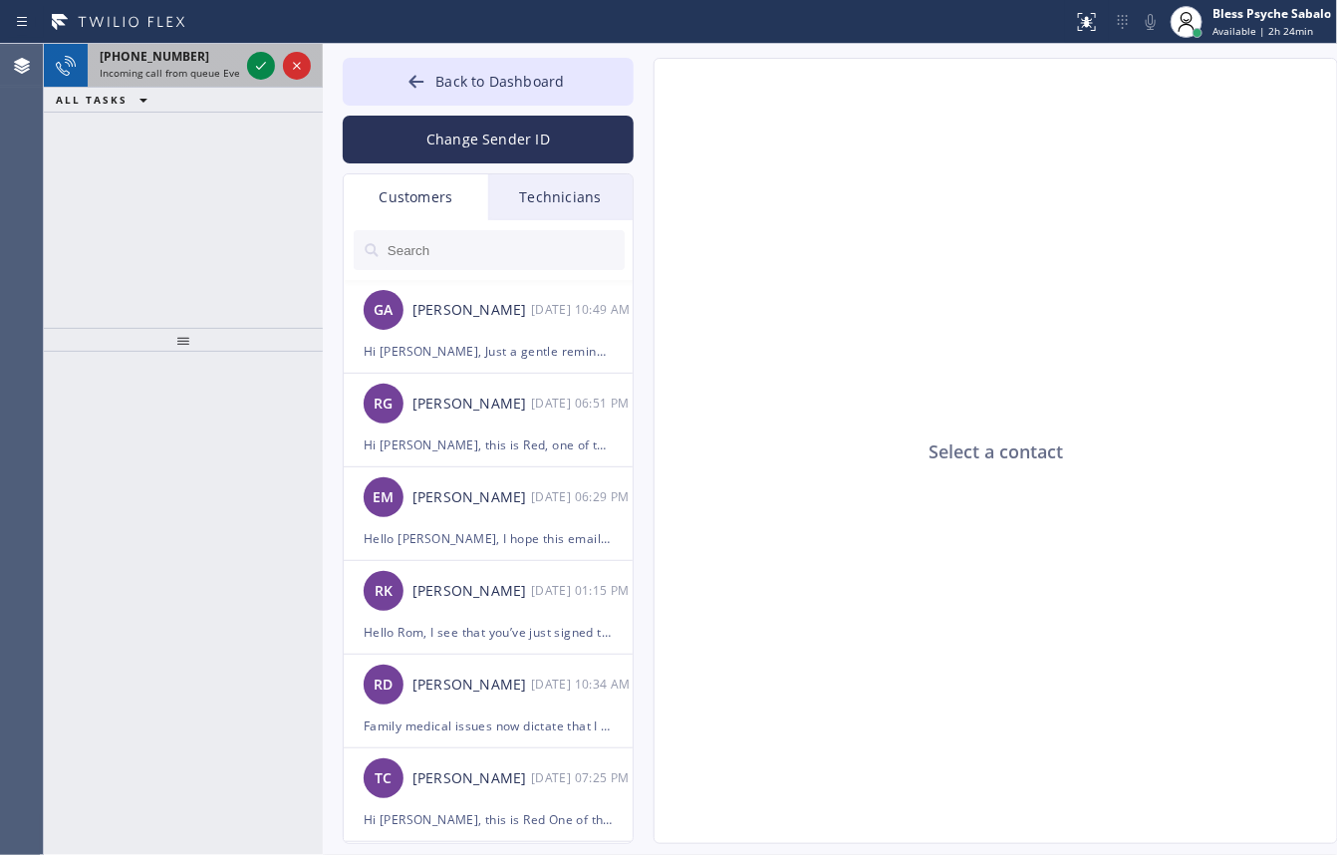
click at [171, 71] on span "Incoming call from queue Everybody" at bounding box center [186, 73] width 172 height 14
click at [179, 53] on span "[PHONE_NUMBER]" at bounding box center [155, 56] width 110 height 17
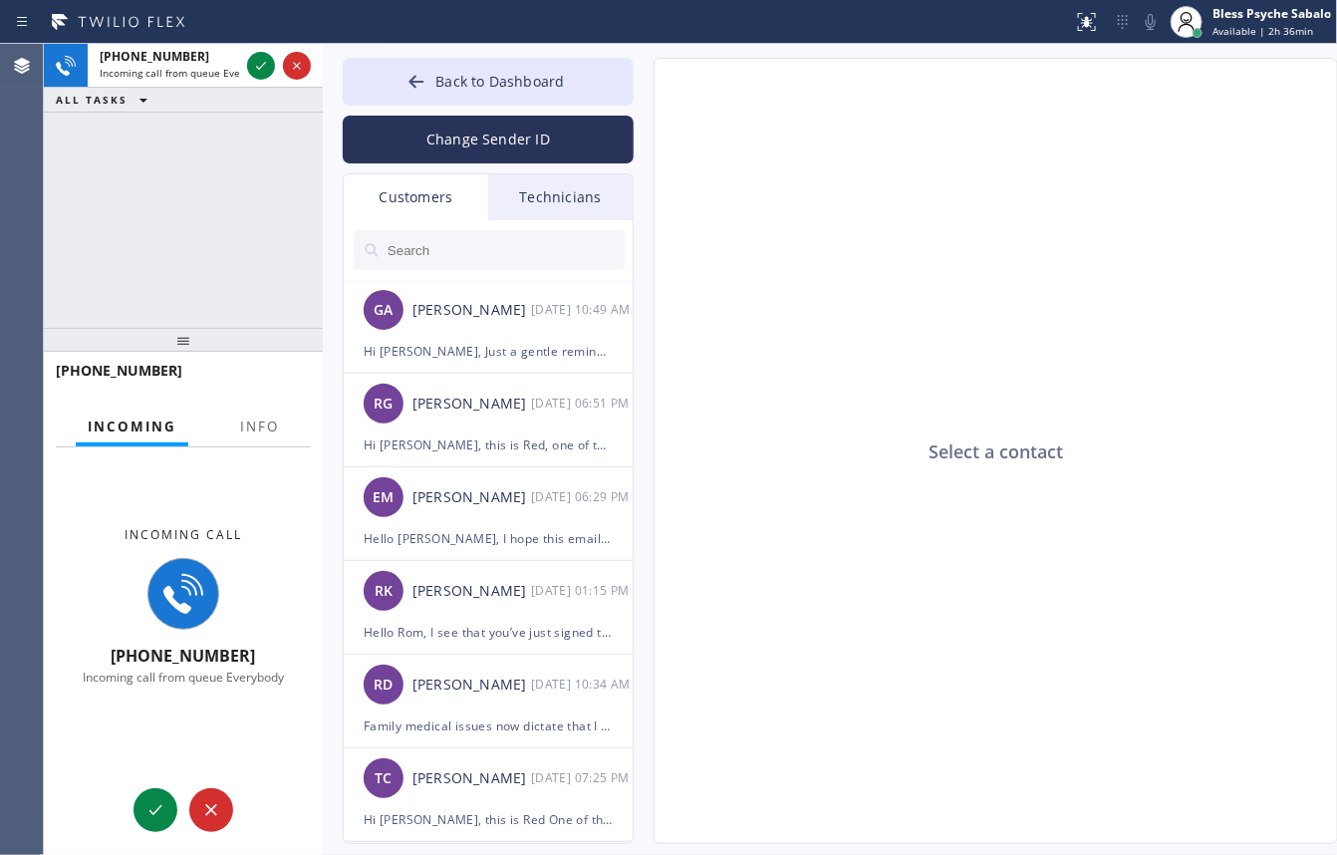
click at [265, 444] on div at bounding box center [259, 444] width 63 height 4
click at [264, 420] on span "Info" at bounding box center [259, 427] width 39 height 18
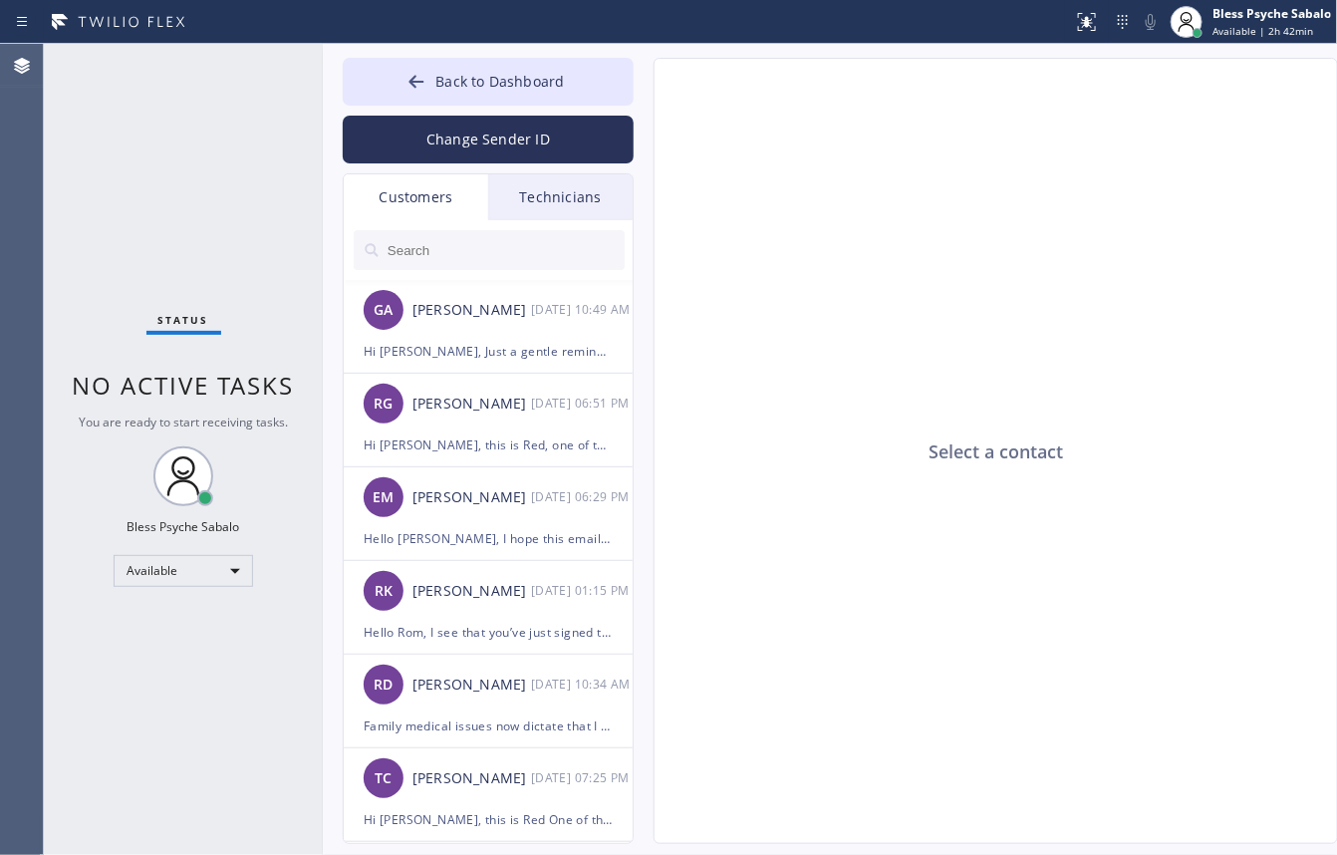
click at [813, 257] on div "Select a contact" at bounding box center [997, 452] width 685 height 786
click at [570, 200] on div "Technicians" at bounding box center [560, 197] width 144 height 46
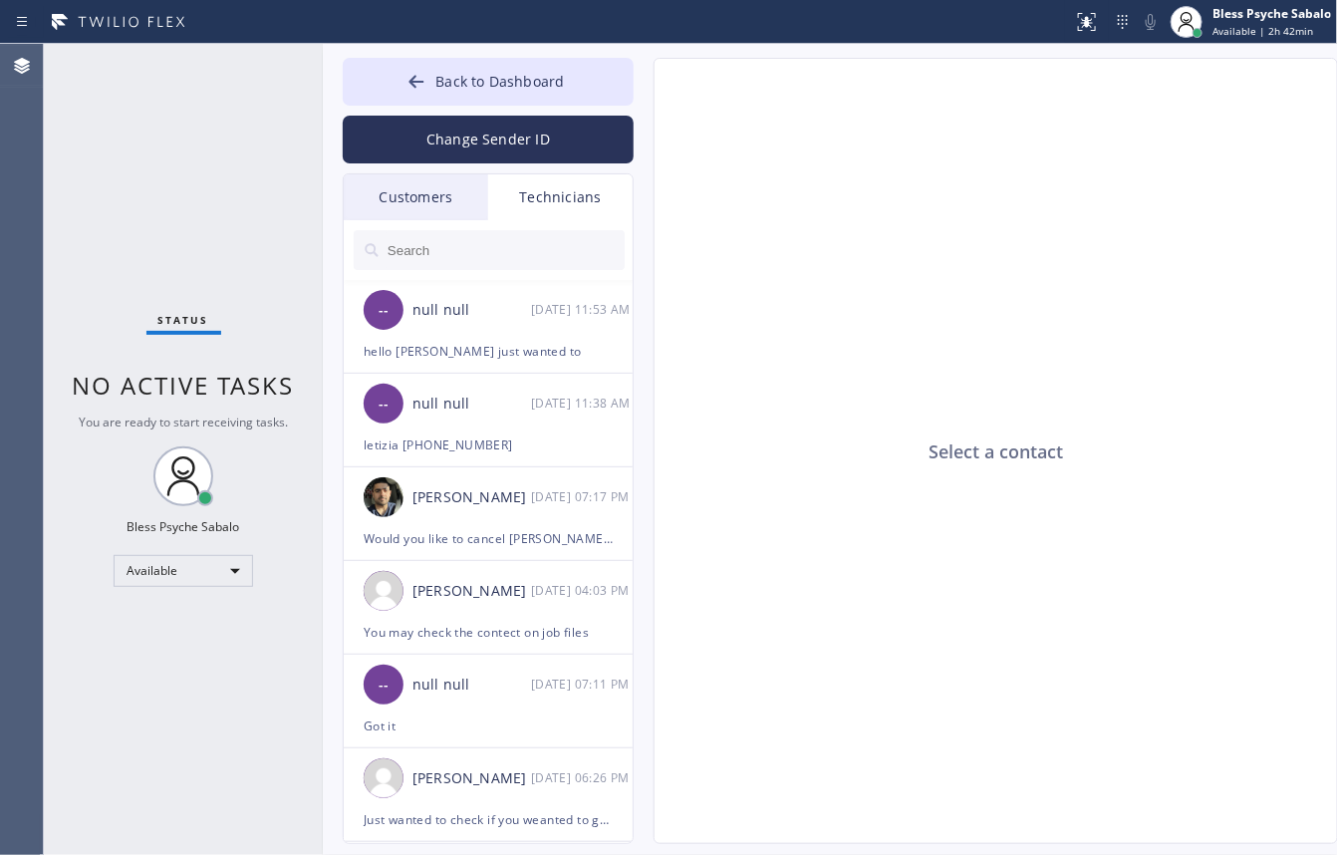
click at [513, 231] on input "text" at bounding box center [505, 250] width 239 height 40
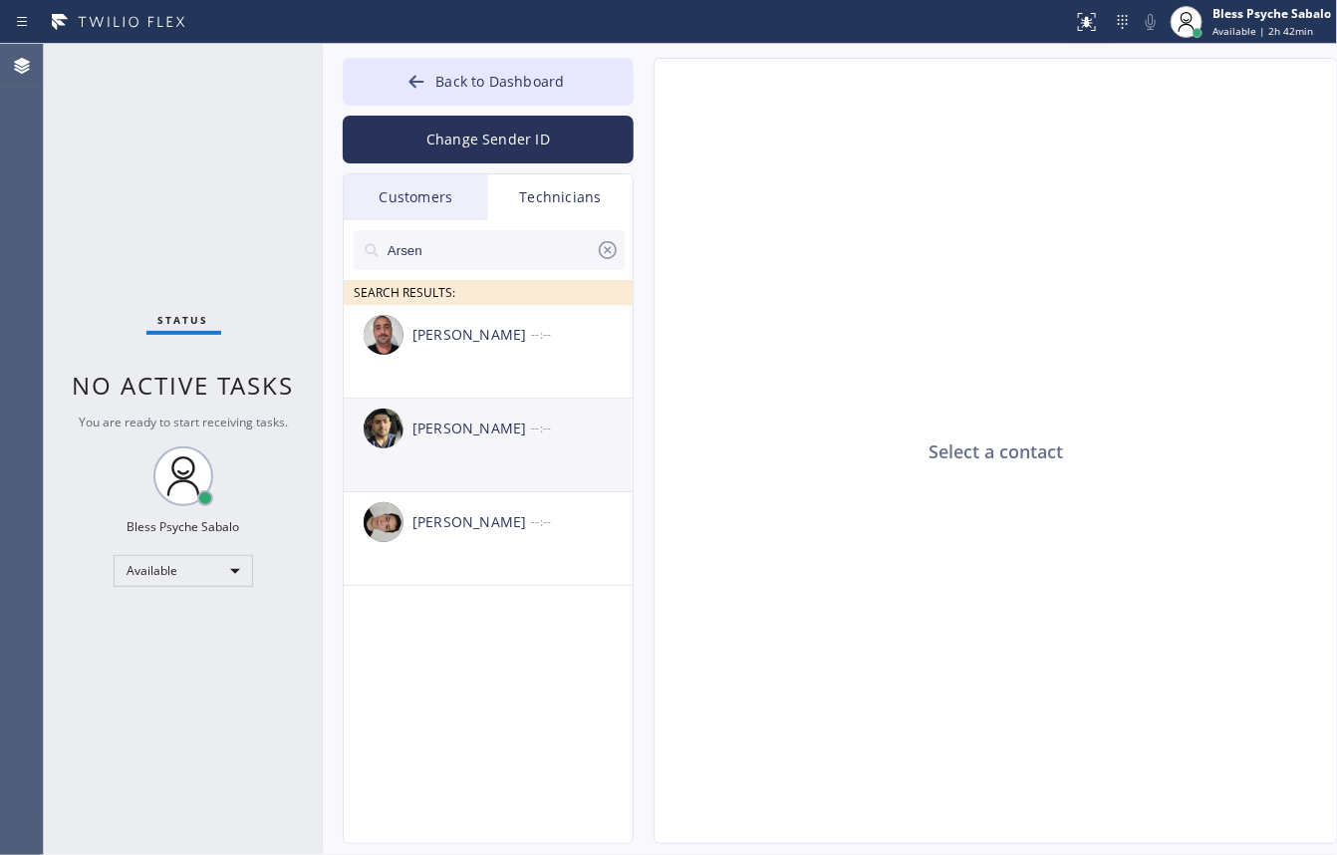
type input "Arsen"
click at [470, 448] on div "[PERSON_NAME] --:--" at bounding box center [489, 429] width 291 height 60
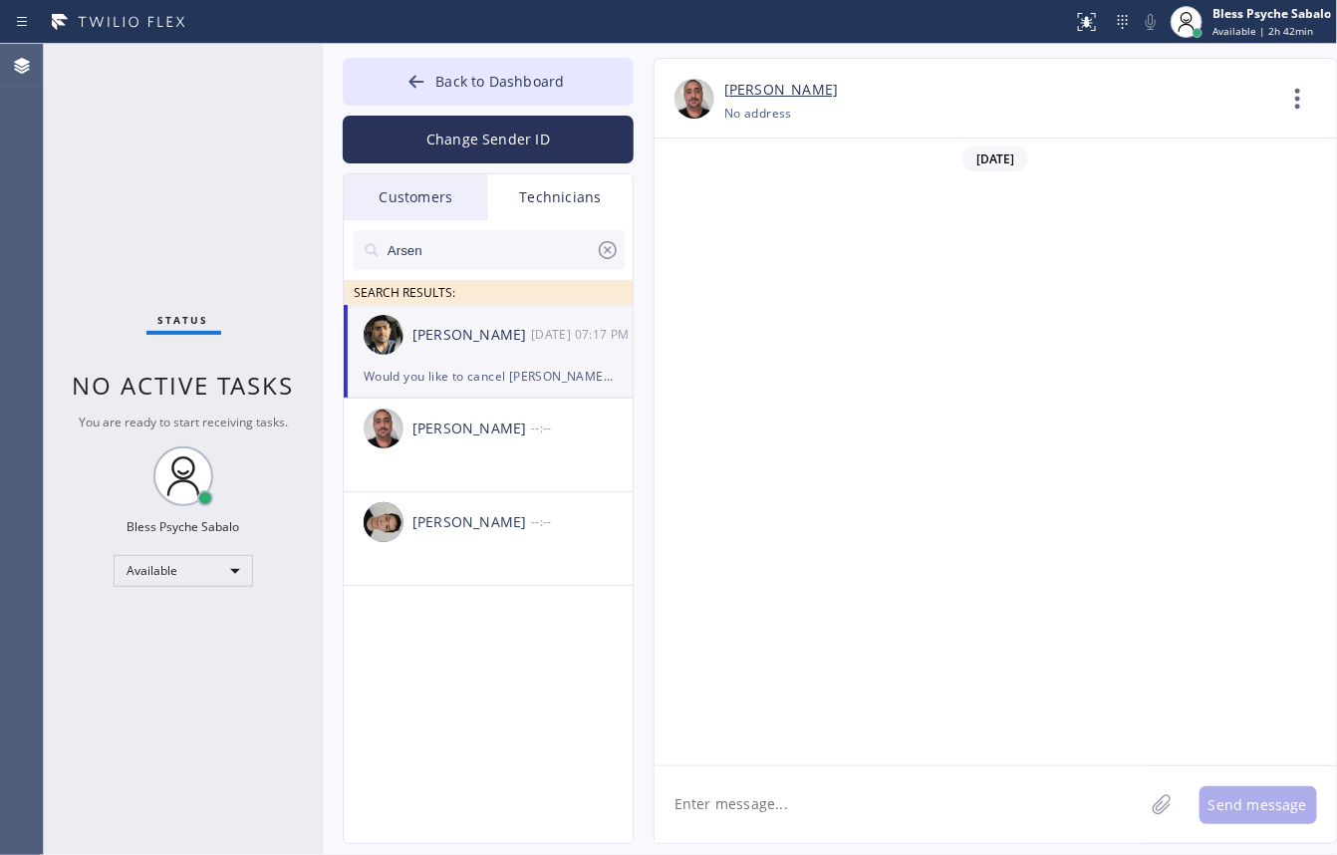
scroll to position [9263, 0]
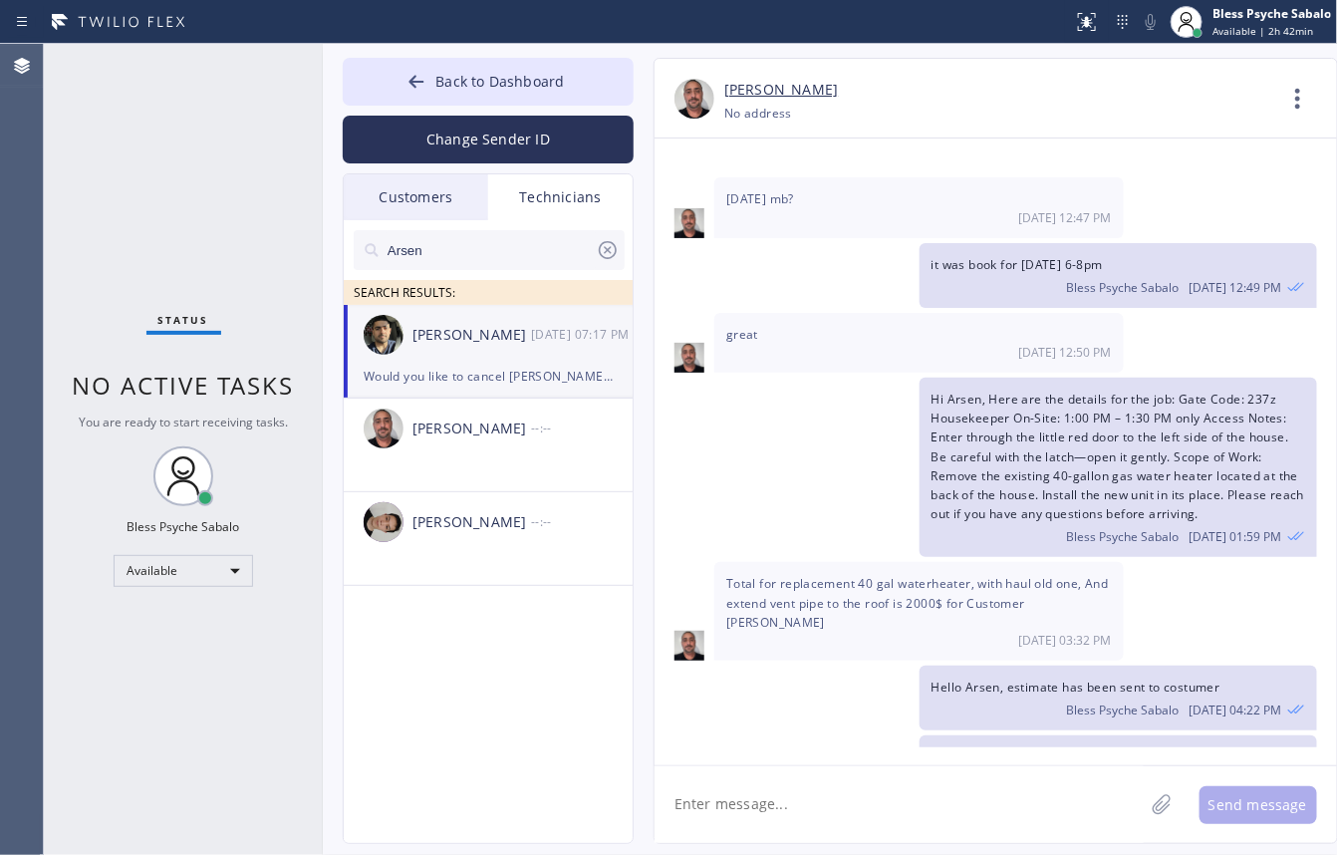
click at [893, 823] on textarea at bounding box center [899, 804] width 489 height 77
click at [436, 375] on div "Would you like to cancel [PERSON_NAME] order?" at bounding box center [488, 376] width 249 height 23
click at [839, 810] on textarea at bounding box center [899, 804] width 489 height 77
paste textarea "toilet is leaking at the base part / commercial BO / [STREET_ADDRESS] / busines…"
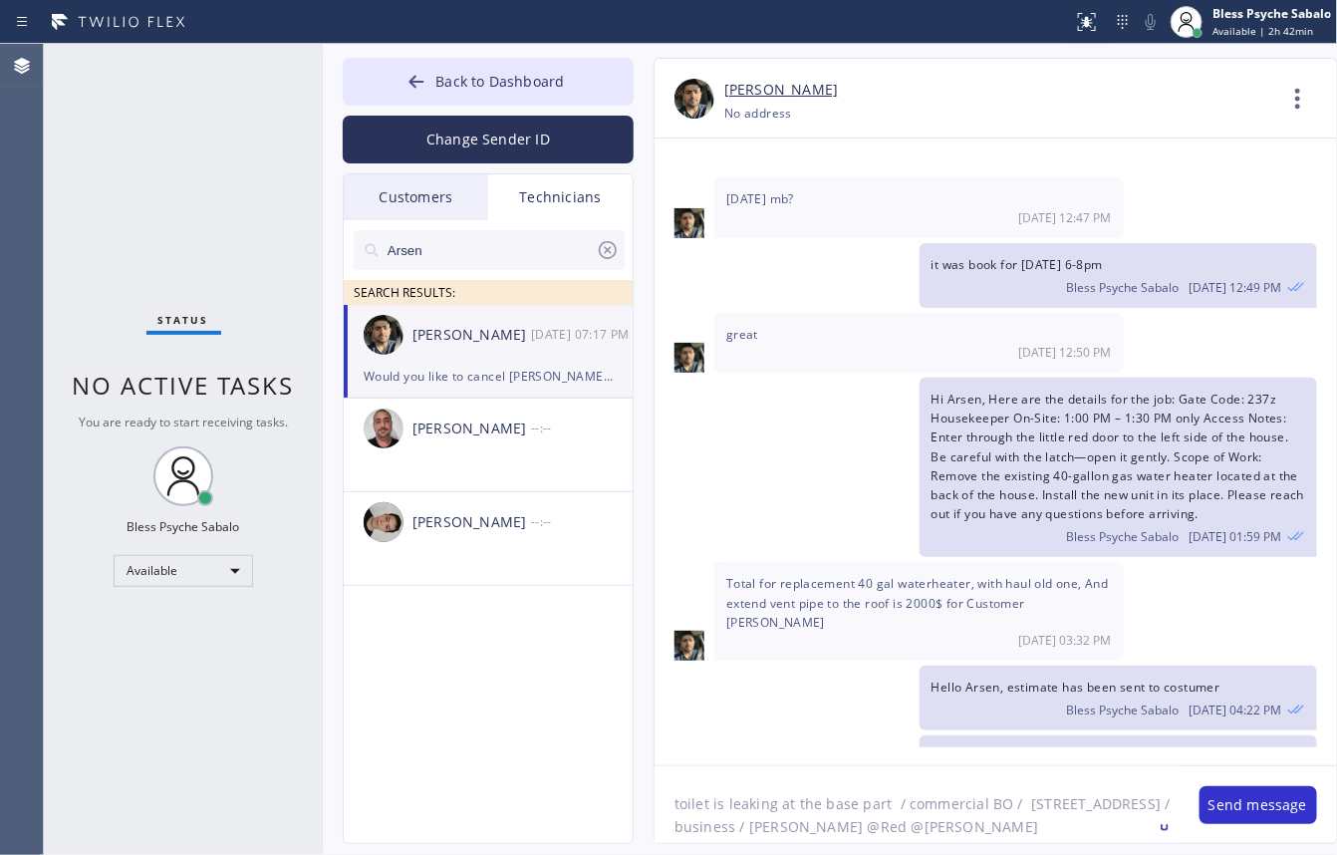
scroll to position [0, 0]
type textarea "toilet is leaking at the base part / commercial BO / [STREET_ADDRESS] / busines…"
click at [1201, 814] on button "Send message" at bounding box center [1259, 805] width 118 height 38
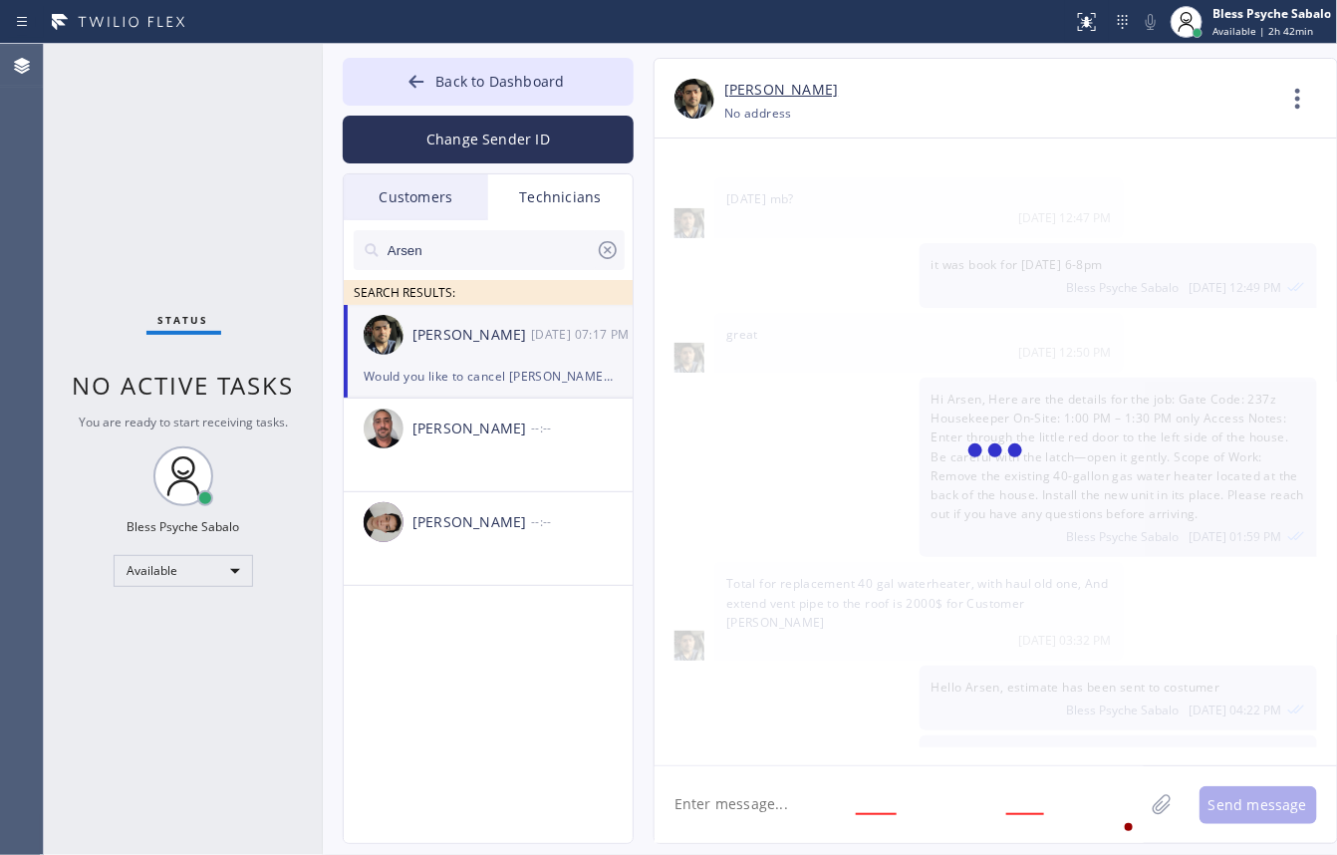
click at [1004, 837] on textarea at bounding box center [899, 804] width 489 height 77
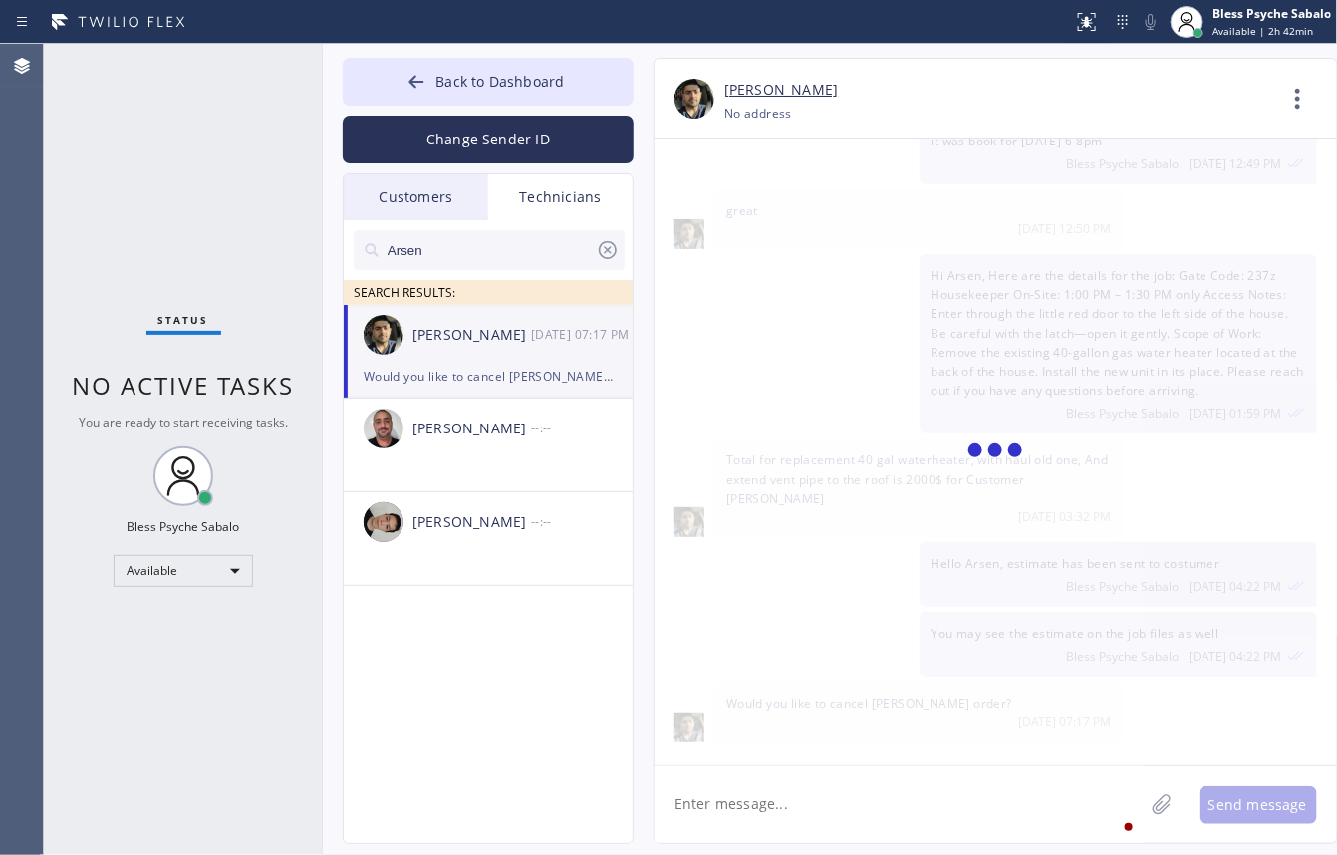
click at [993, 814] on textarea at bounding box center [899, 804] width 489 height 77
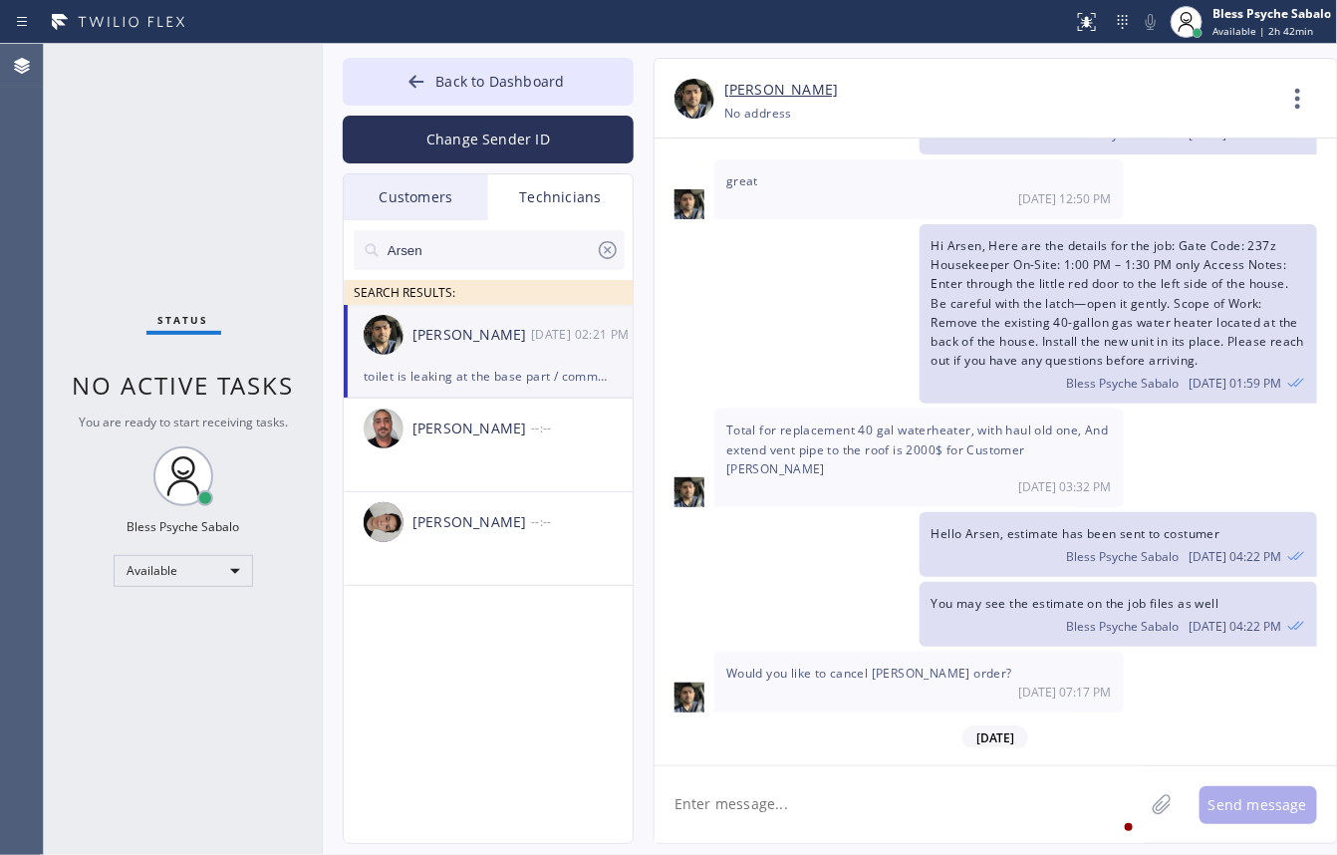
click at [986, 809] on textarea at bounding box center [899, 804] width 489 height 77
click at [933, 793] on textarea at bounding box center [899, 804] width 489 height 77
type textarea "Hello [PERSON_NAME], I added you job for 12-3 [DATE]"
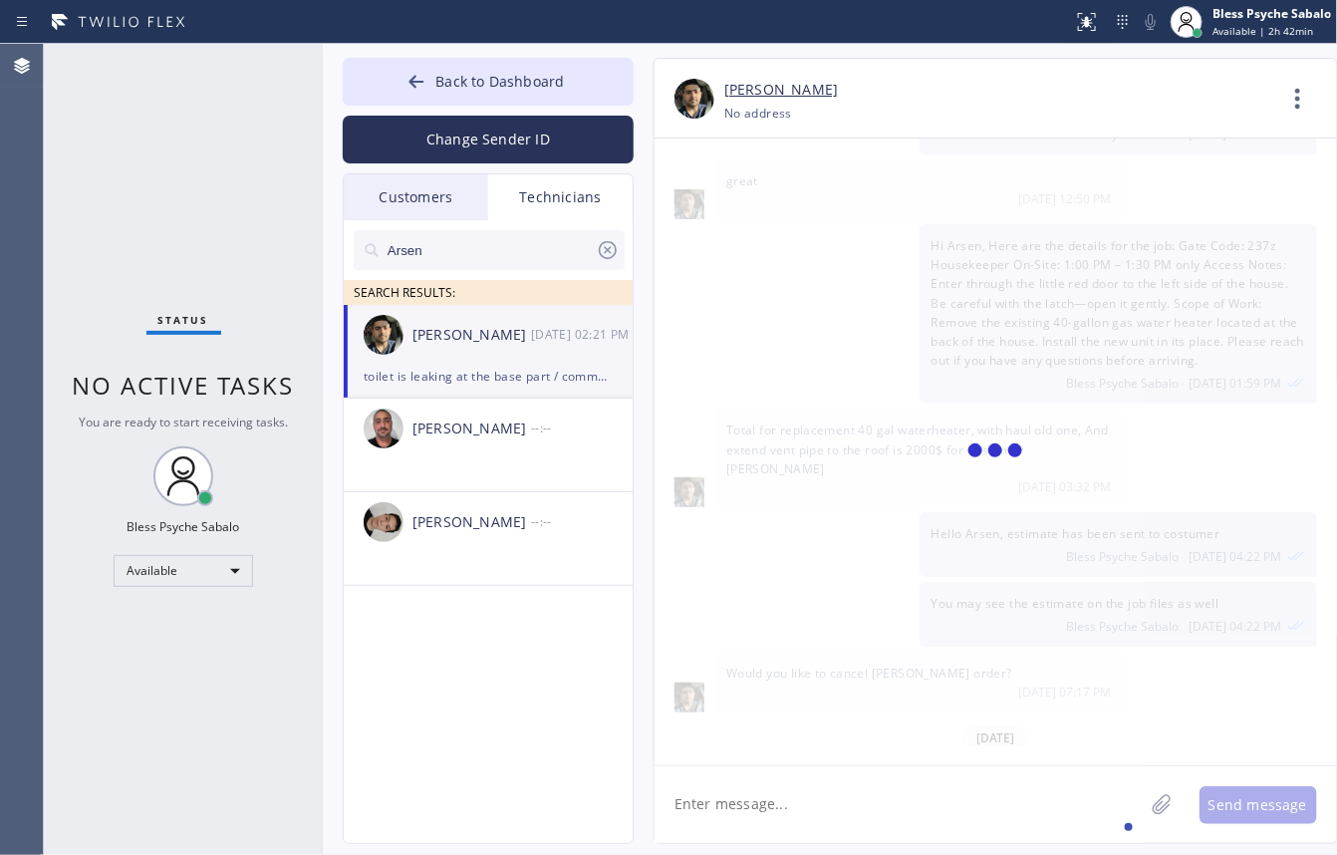
scroll to position [9484, 0]
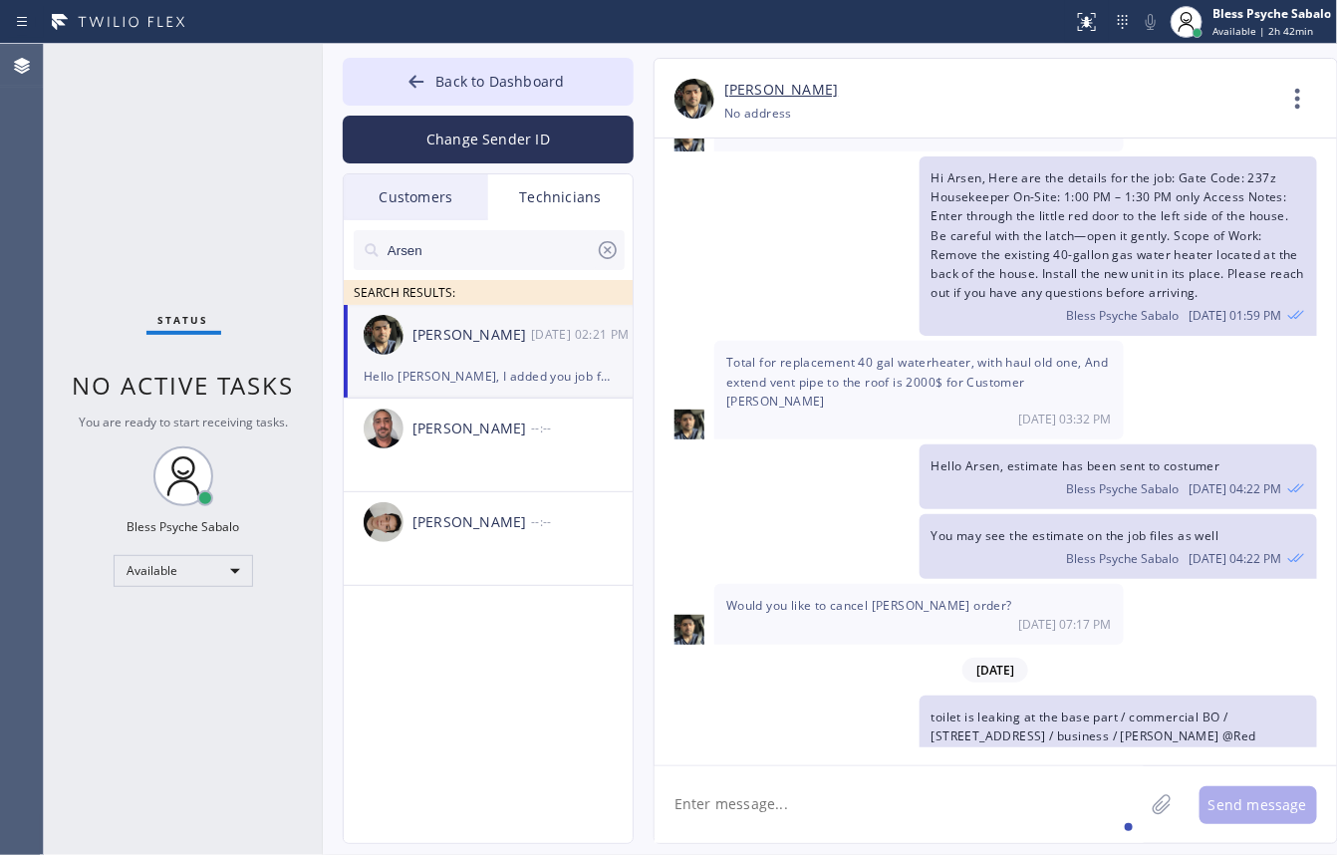
click at [1003, 840] on textarea at bounding box center [899, 804] width 489 height 77
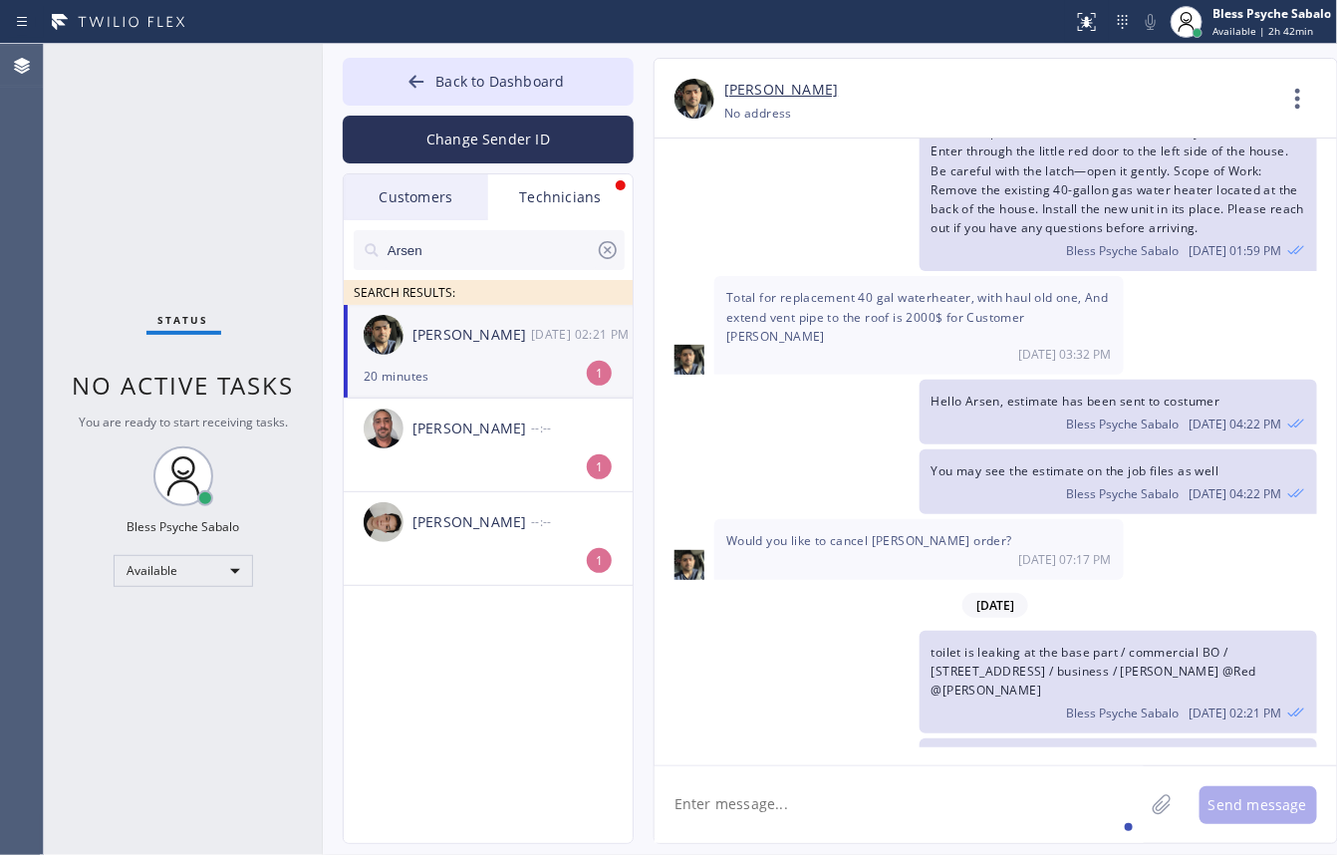
click at [774, 822] on span "20 minutes" at bounding box center [759, 830] width 66 height 17
click at [805, 803] on textarea at bounding box center [899, 804] width 489 height 77
type textarea "No worries"
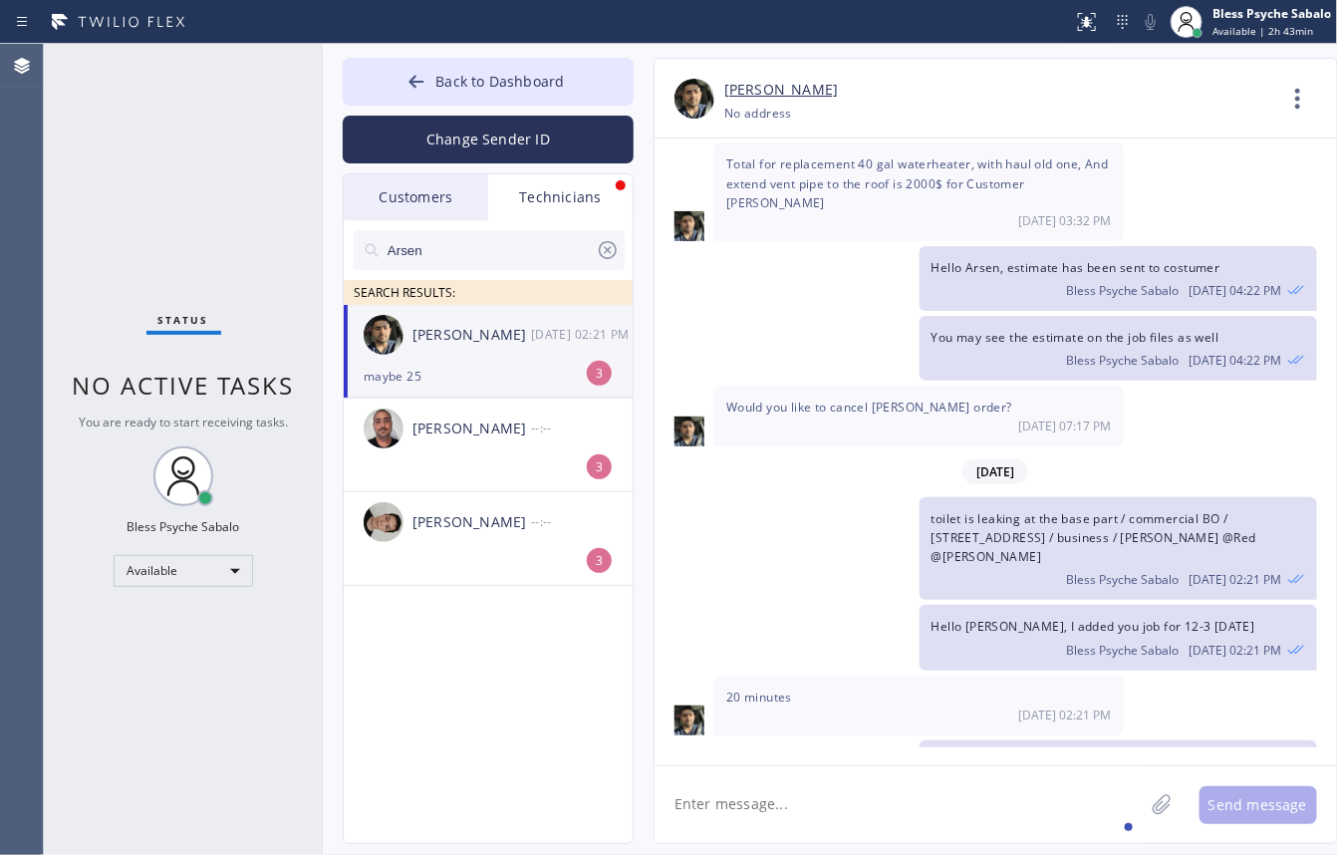
scroll to position [9747, 0]
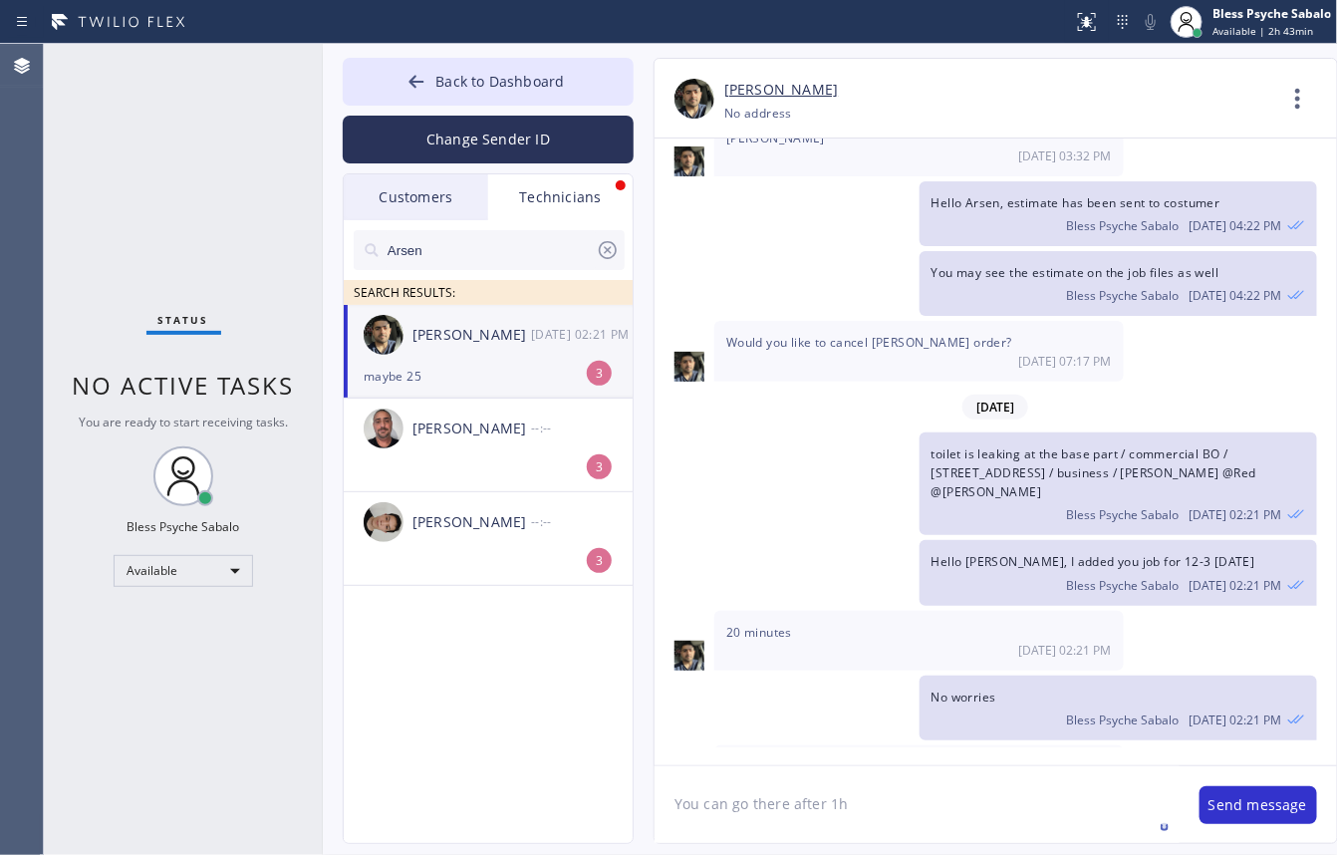
type textarea "You can go there after 1hr"
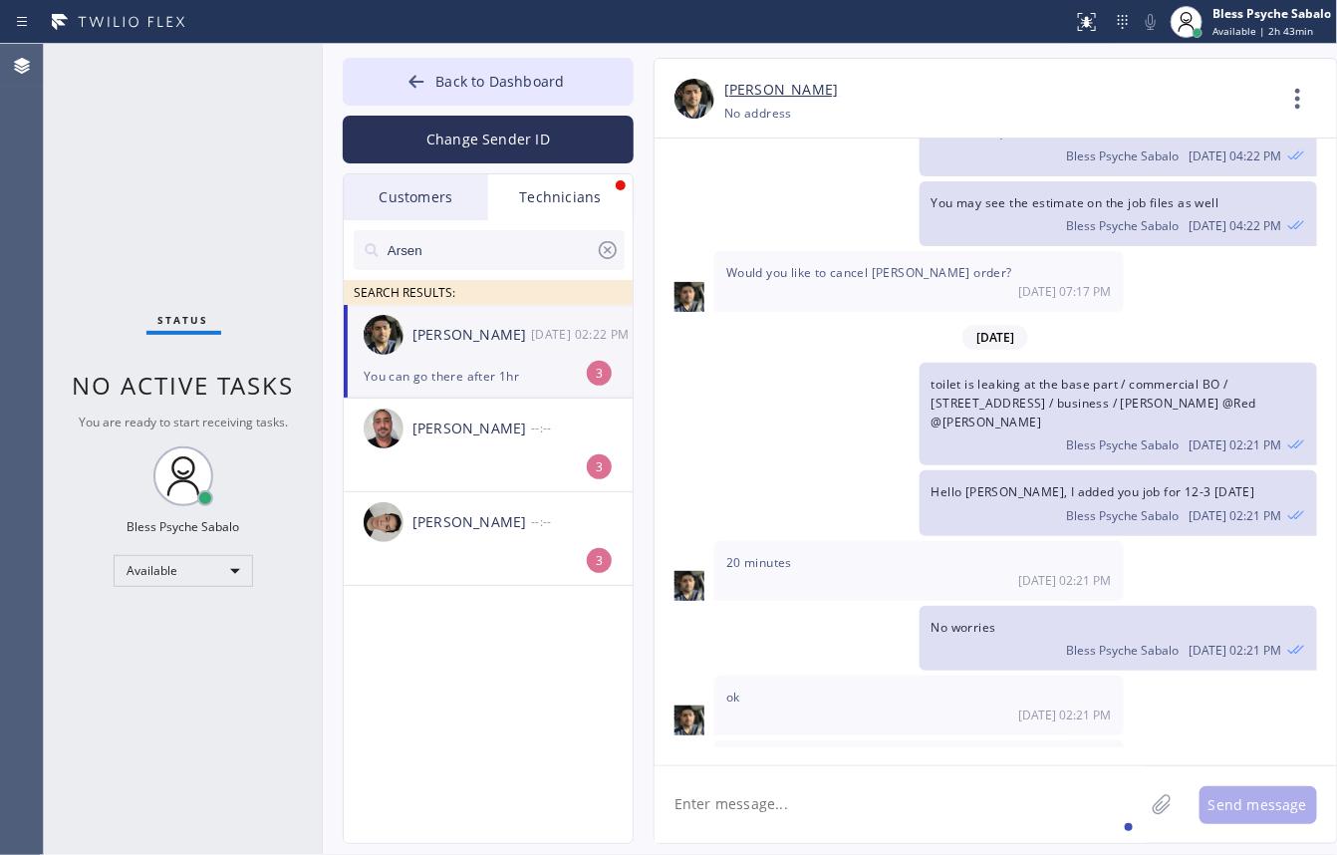
click at [748, 363] on div "toilet is leaking at the base part / commercial BO / [STREET_ADDRESS] / busines…" at bounding box center [986, 415] width 663 height 104
click at [509, 345] on div "[PERSON_NAME]" at bounding box center [472, 335] width 119 height 23
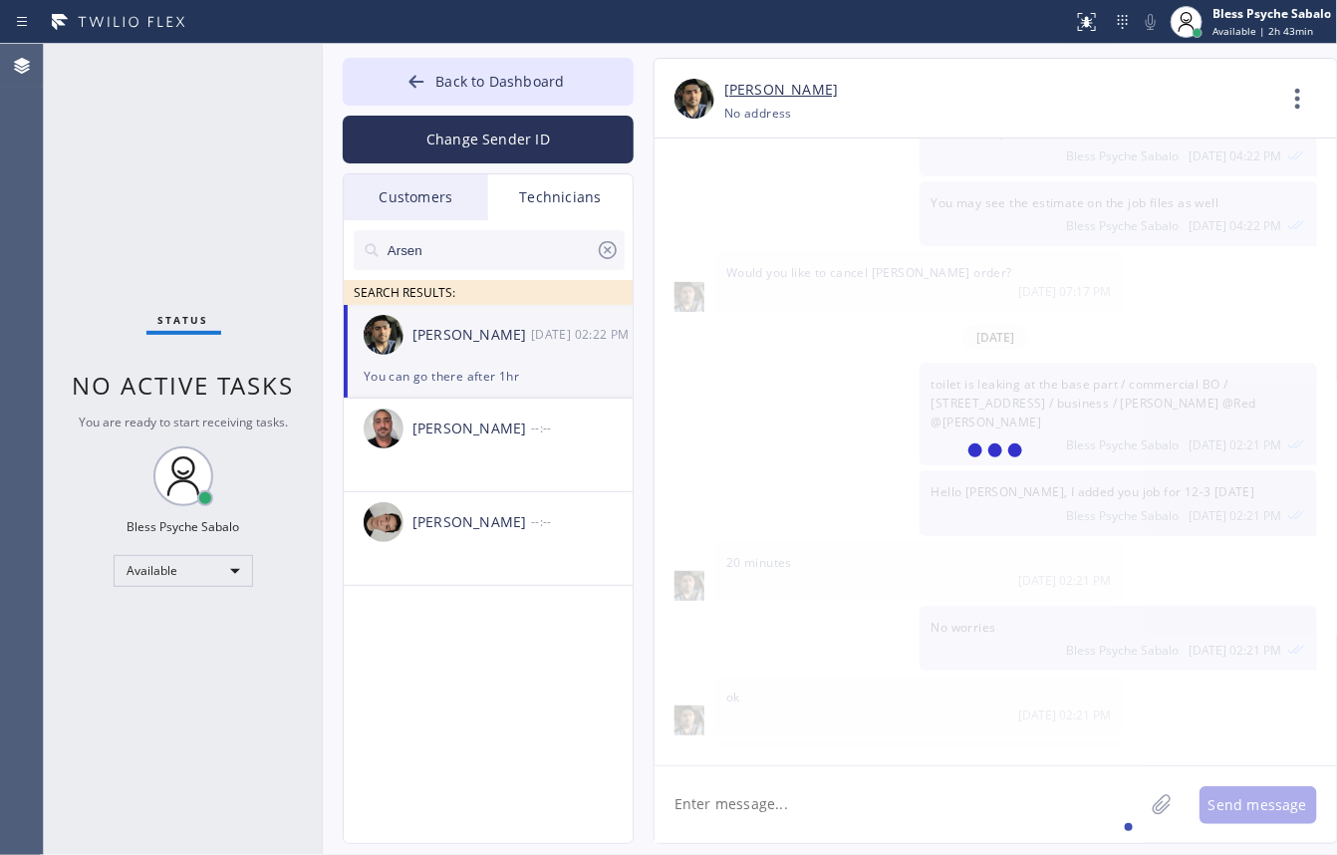
click at [509, 341] on div "[PERSON_NAME]" at bounding box center [472, 335] width 119 height 23
click at [513, 341] on div "[PERSON_NAME]" at bounding box center [472, 335] width 119 height 23
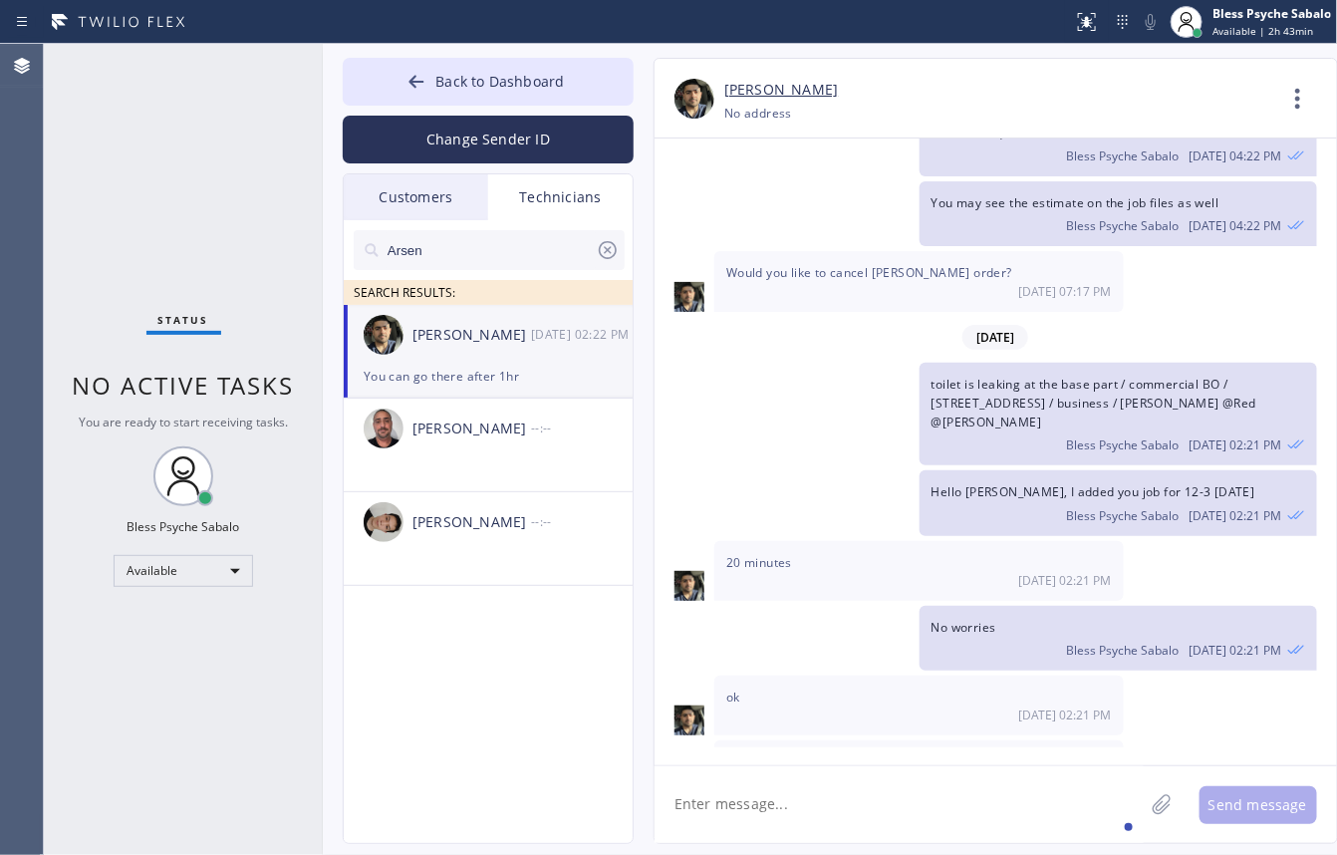
click at [763, 554] on span "20 minutes" at bounding box center [759, 562] width 66 height 17
click at [837, 363] on div "toilet is leaking at the base part / commercial BO / [STREET_ADDRESS] / busines…" at bounding box center [986, 415] width 663 height 104
click at [813, 363] on div "toilet is leaking at the base part / commercial BO / [STREET_ADDRESS] / busines…" at bounding box center [986, 415] width 663 height 104
drag, startPoint x: 769, startPoint y: 310, endPoint x: 760, endPoint y: 282, distance: 29.3
click at [769, 363] on div "toilet is leaking at the base part / commercial BO / [STREET_ADDRESS] / busines…" at bounding box center [986, 415] width 663 height 104
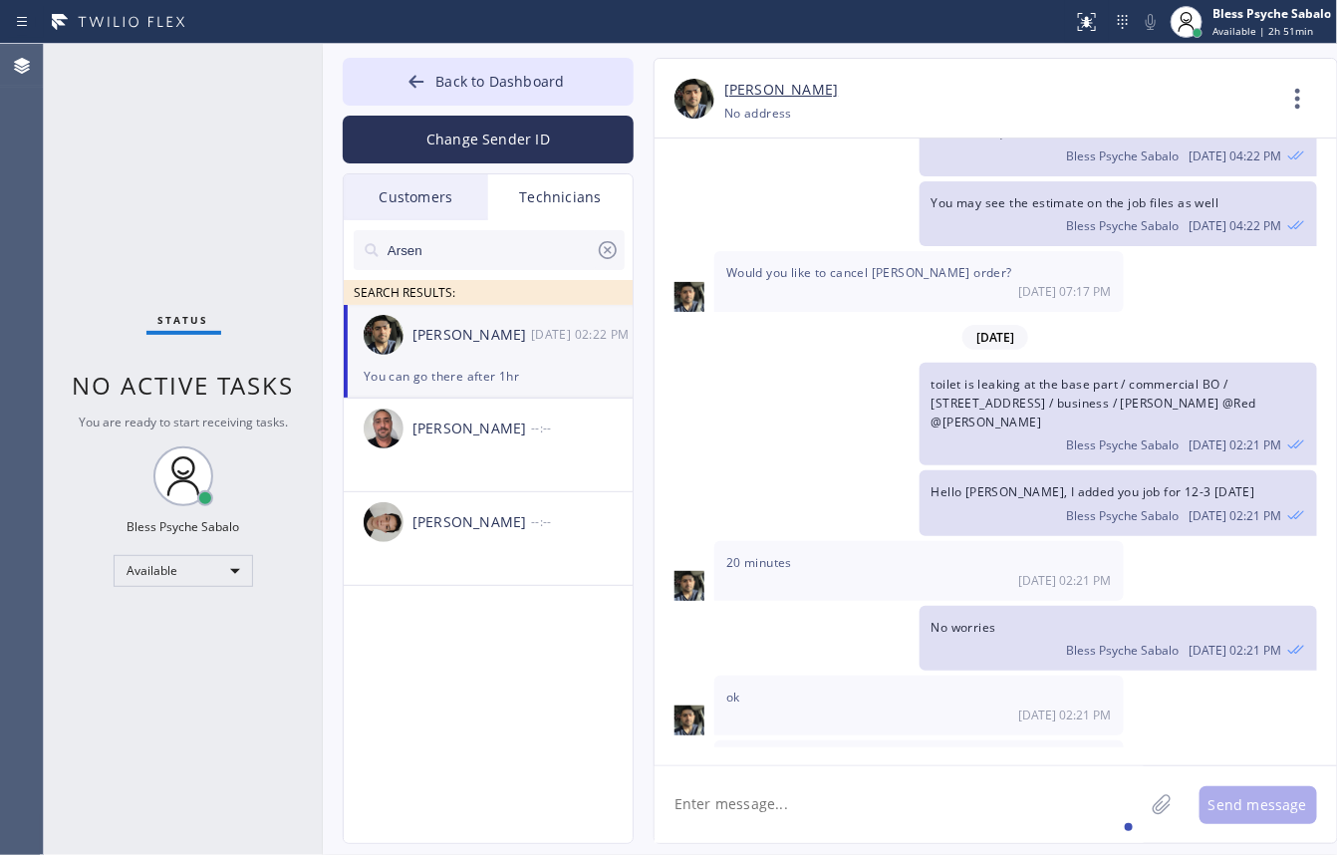
click at [785, 363] on div "toilet is leaking at the base part / commercial BO / [STREET_ADDRESS] / busines…" at bounding box center [986, 415] width 663 height 104
click at [604, 236] on div "Arsen" at bounding box center [489, 250] width 271 height 40
click at [601, 254] on icon at bounding box center [608, 250] width 18 height 18
click at [581, 187] on div "Technicians" at bounding box center [560, 197] width 144 height 46
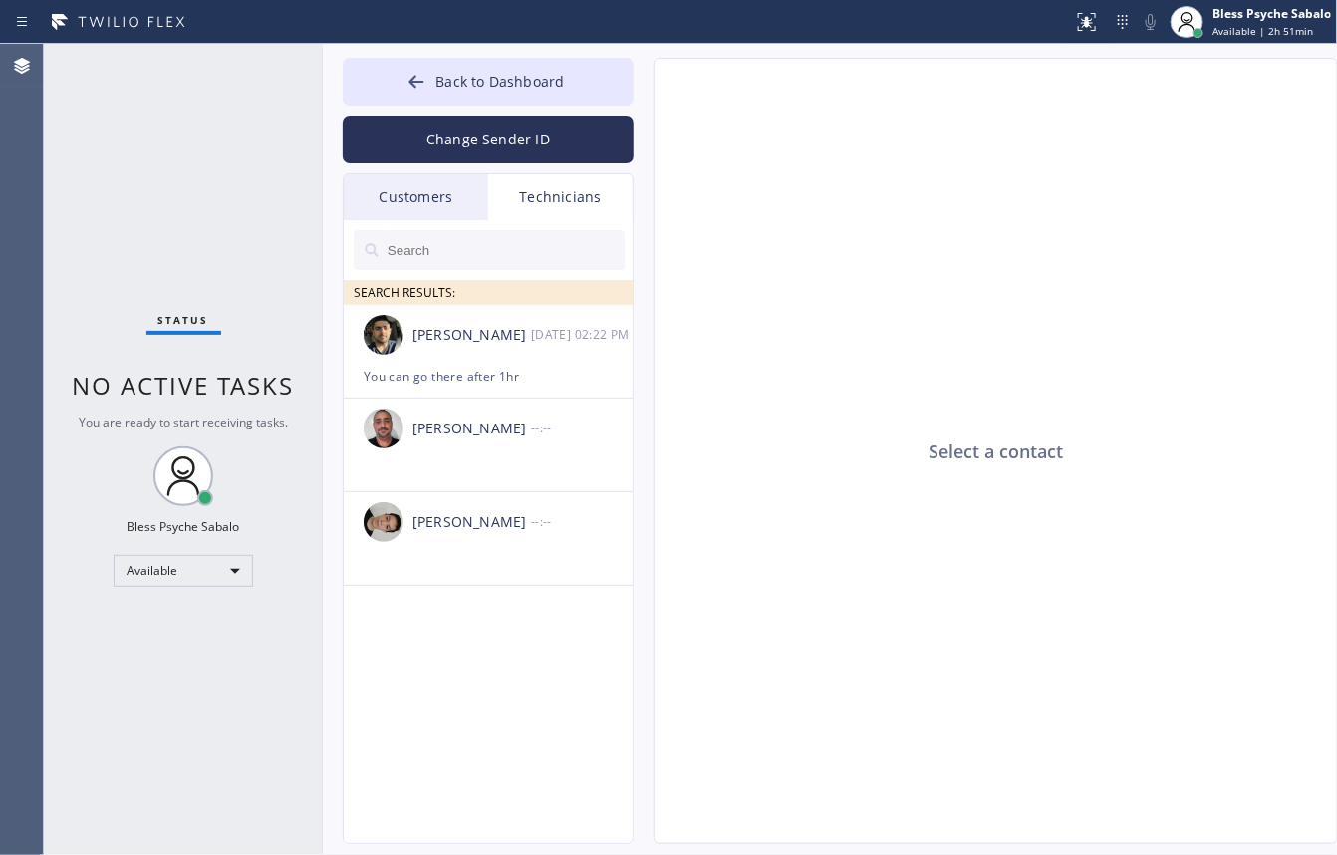
click at [436, 199] on div "Customers" at bounding box center [416, 197] width 144 height 46
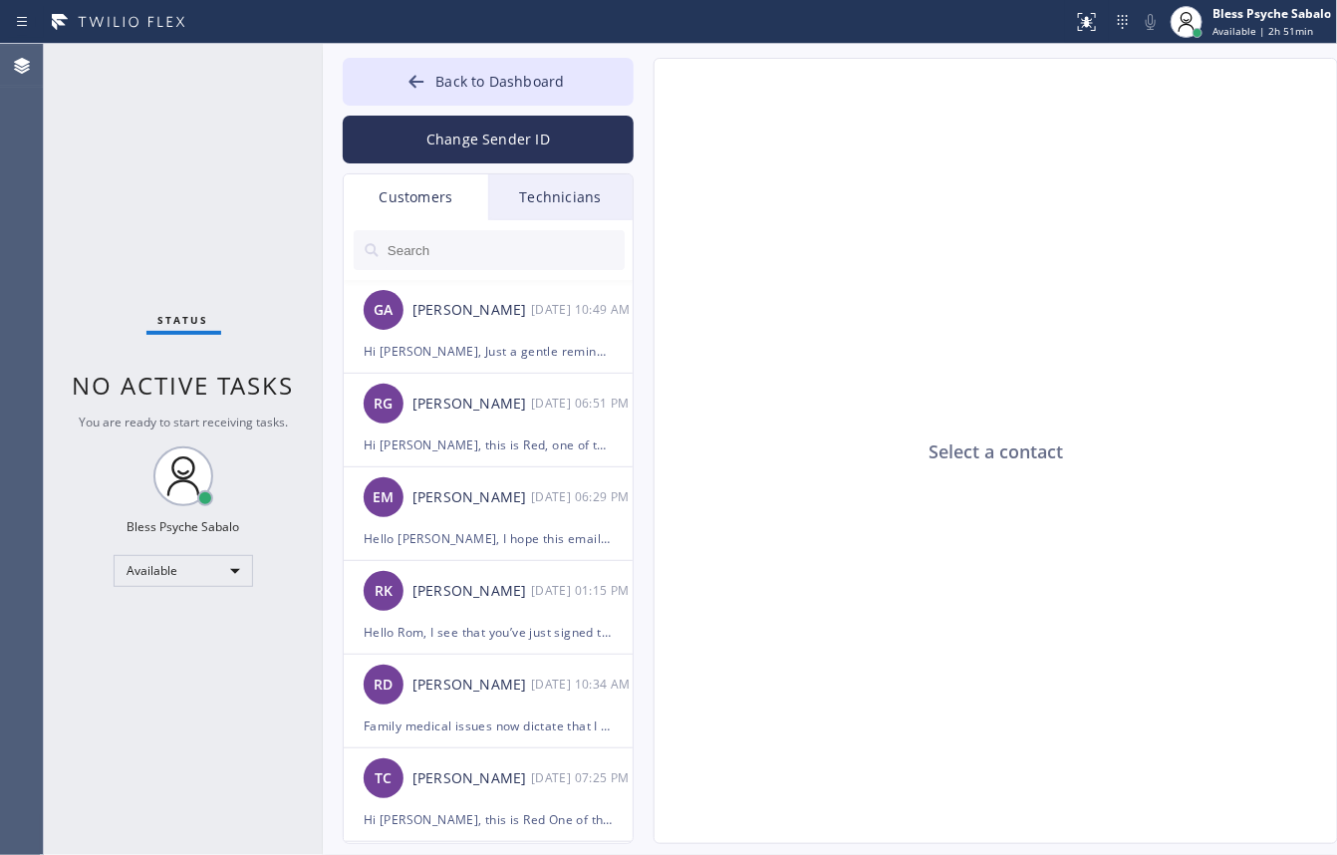
click at [571, 207] on div "Technicians" at bounding box center [560, 197] width 144 height 46
